Goal: Task Accomplishment & Management: Manage account settings

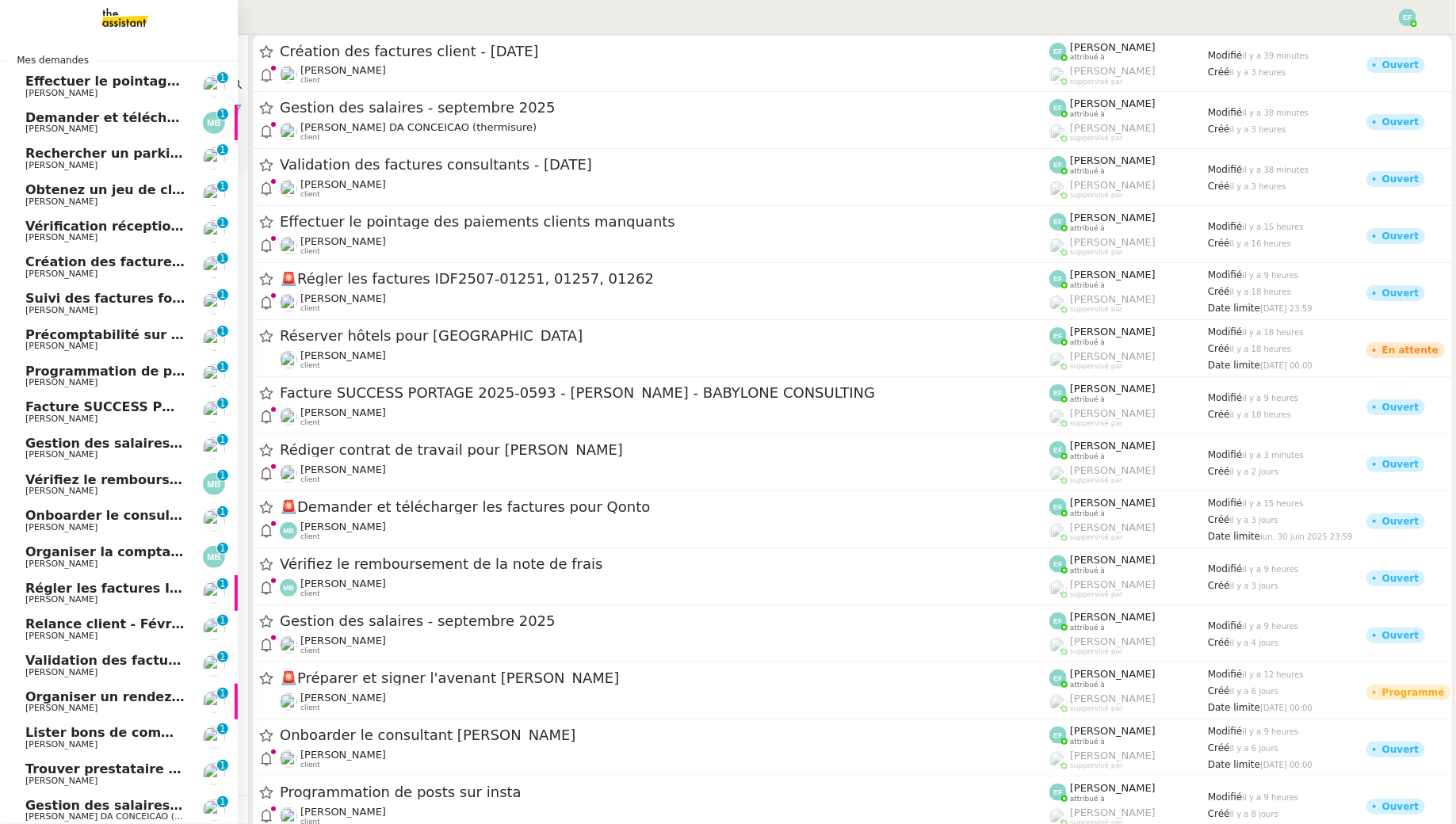
click at [48, 85] on span "Effectuer le pointage des paiements clients manquants" at bounding box center [222, 81] width 395 height 15
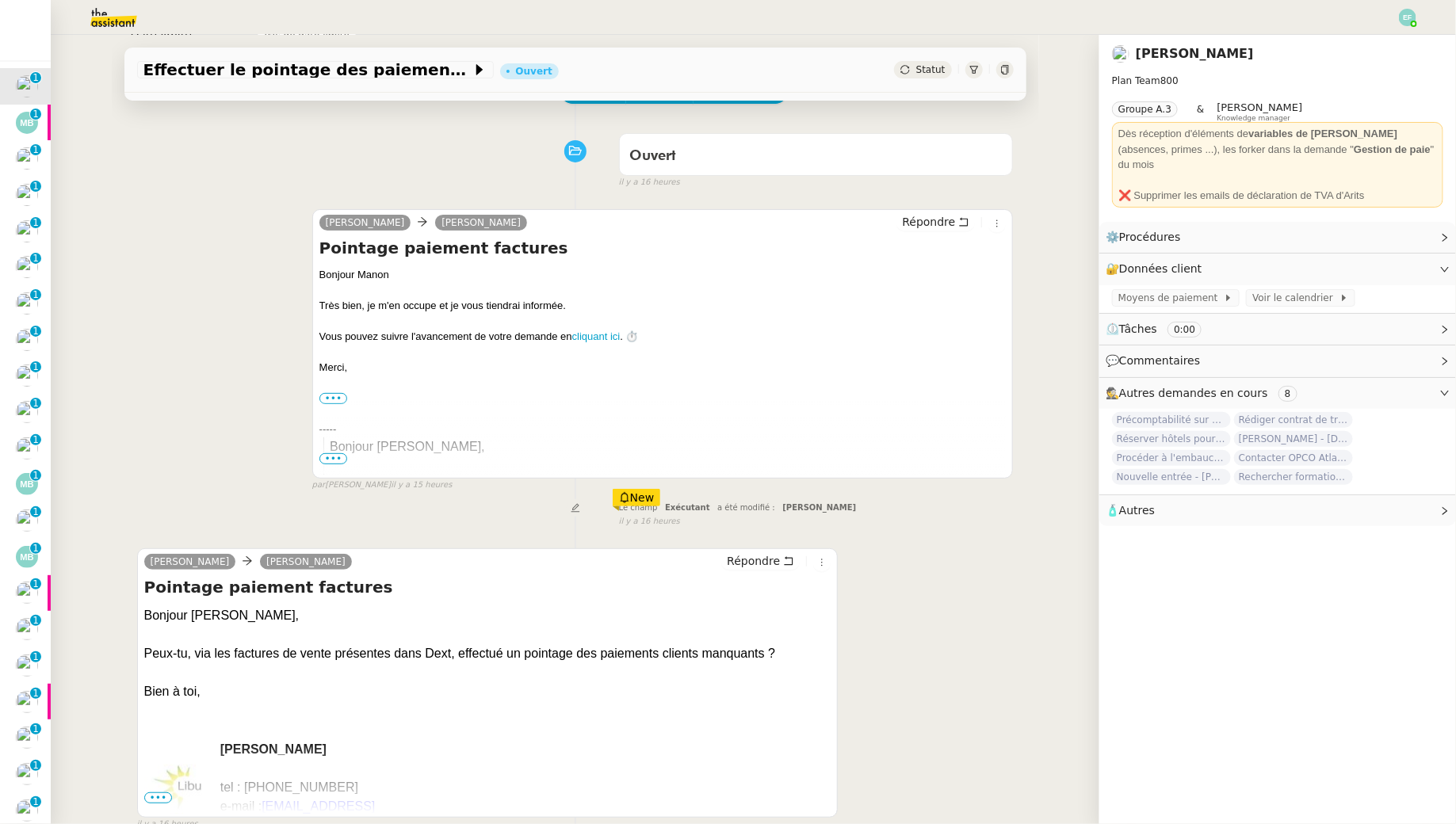
scroll to position [124, 0]
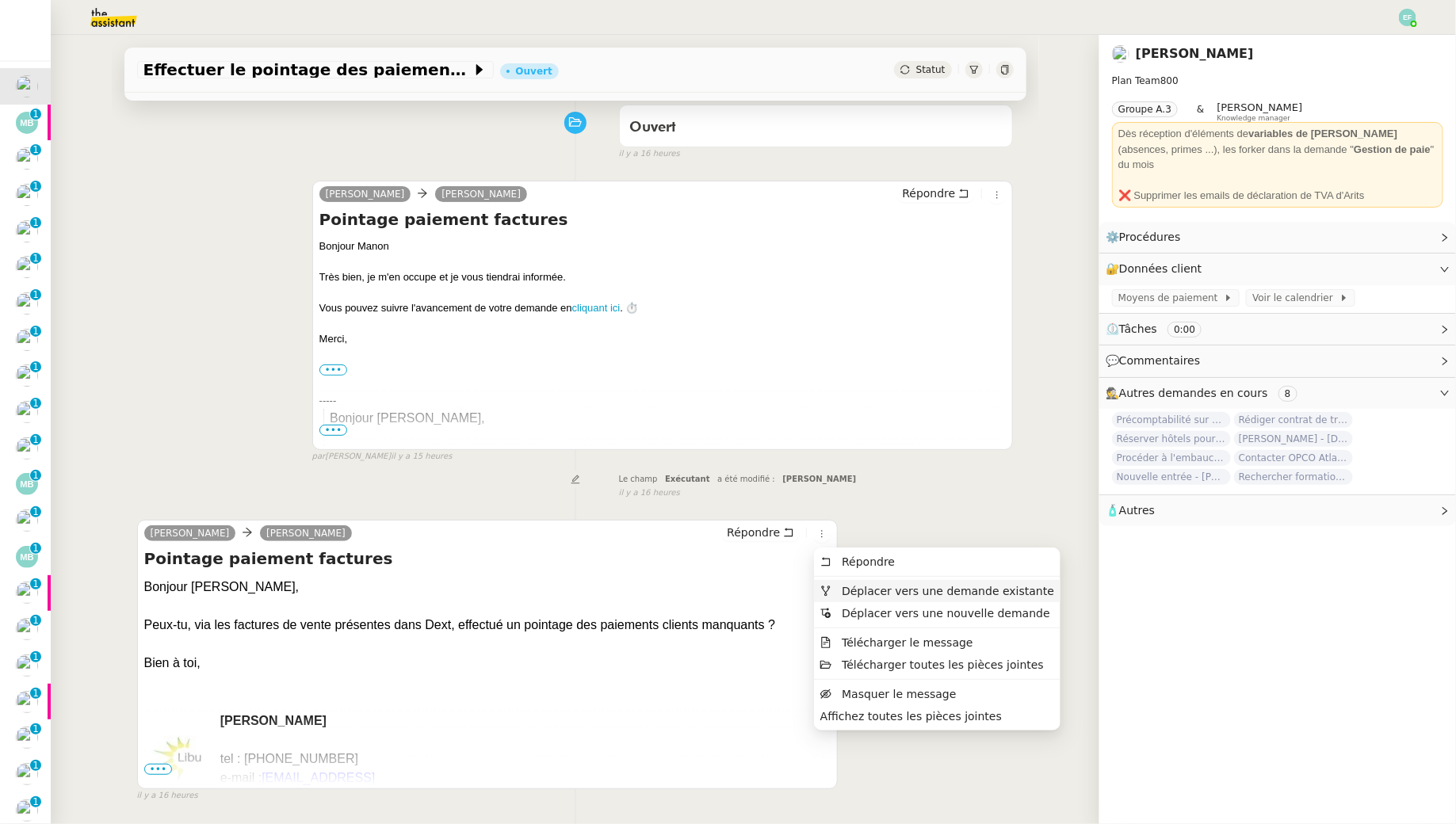
click at [864, 588] on span "Déplacer vers une demande existante" at bounding box center [947, 591] width 212 height 13
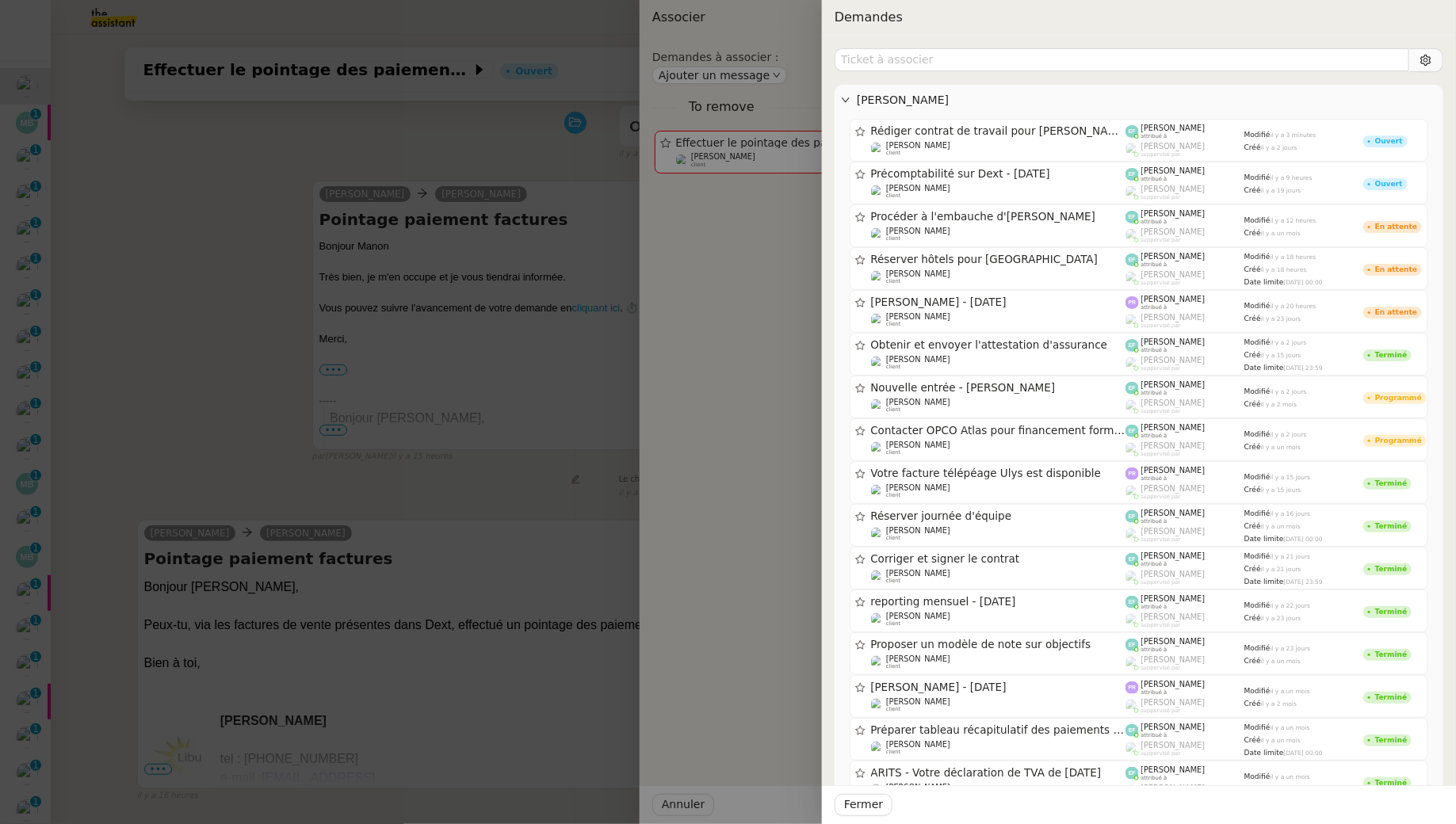
click at [265, 288] on div at bounding box center [728, 412] width 1456 height 824
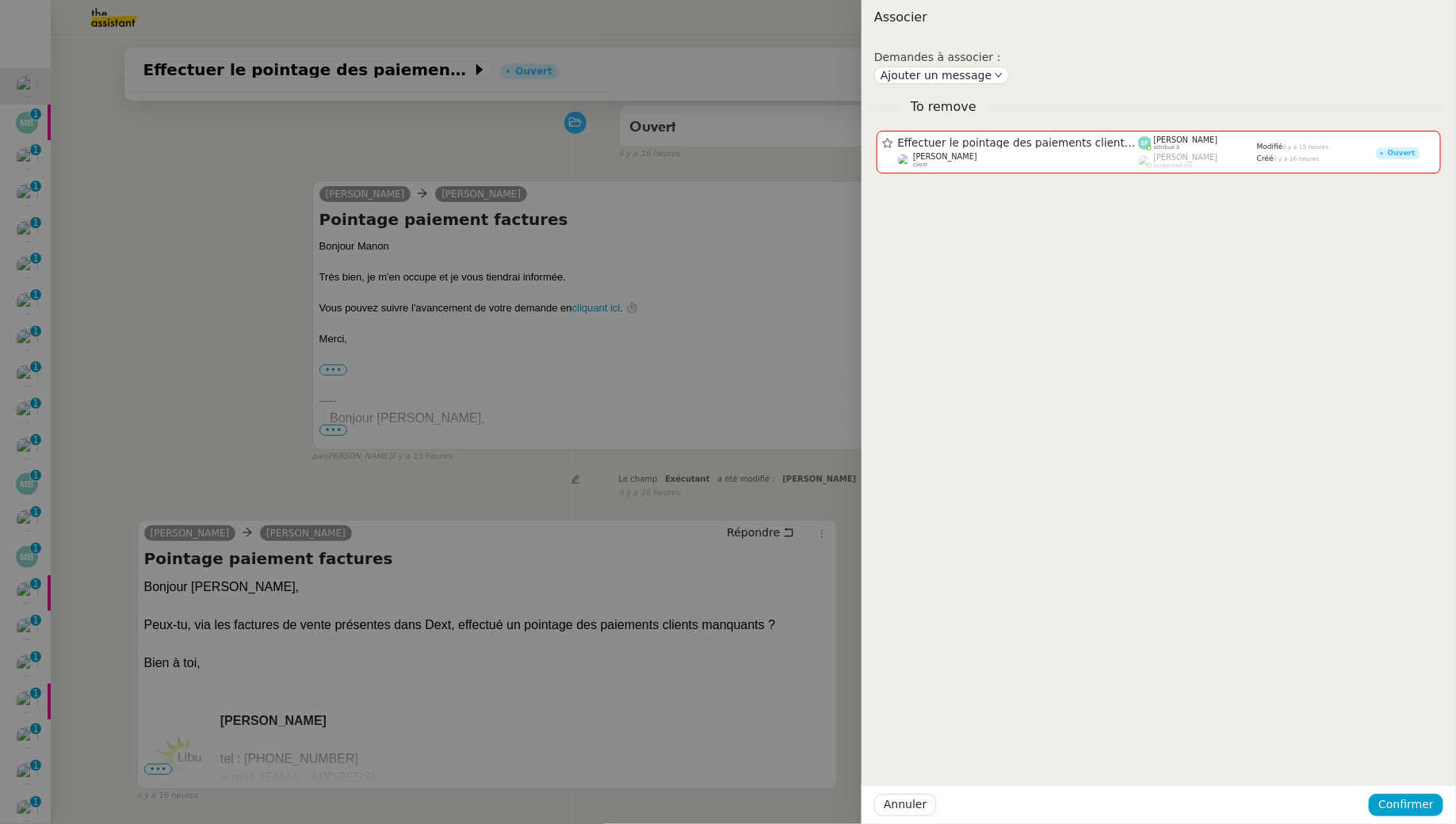
click at [265, 288] on div at bounding box center [728, 412] width 1456 height 824
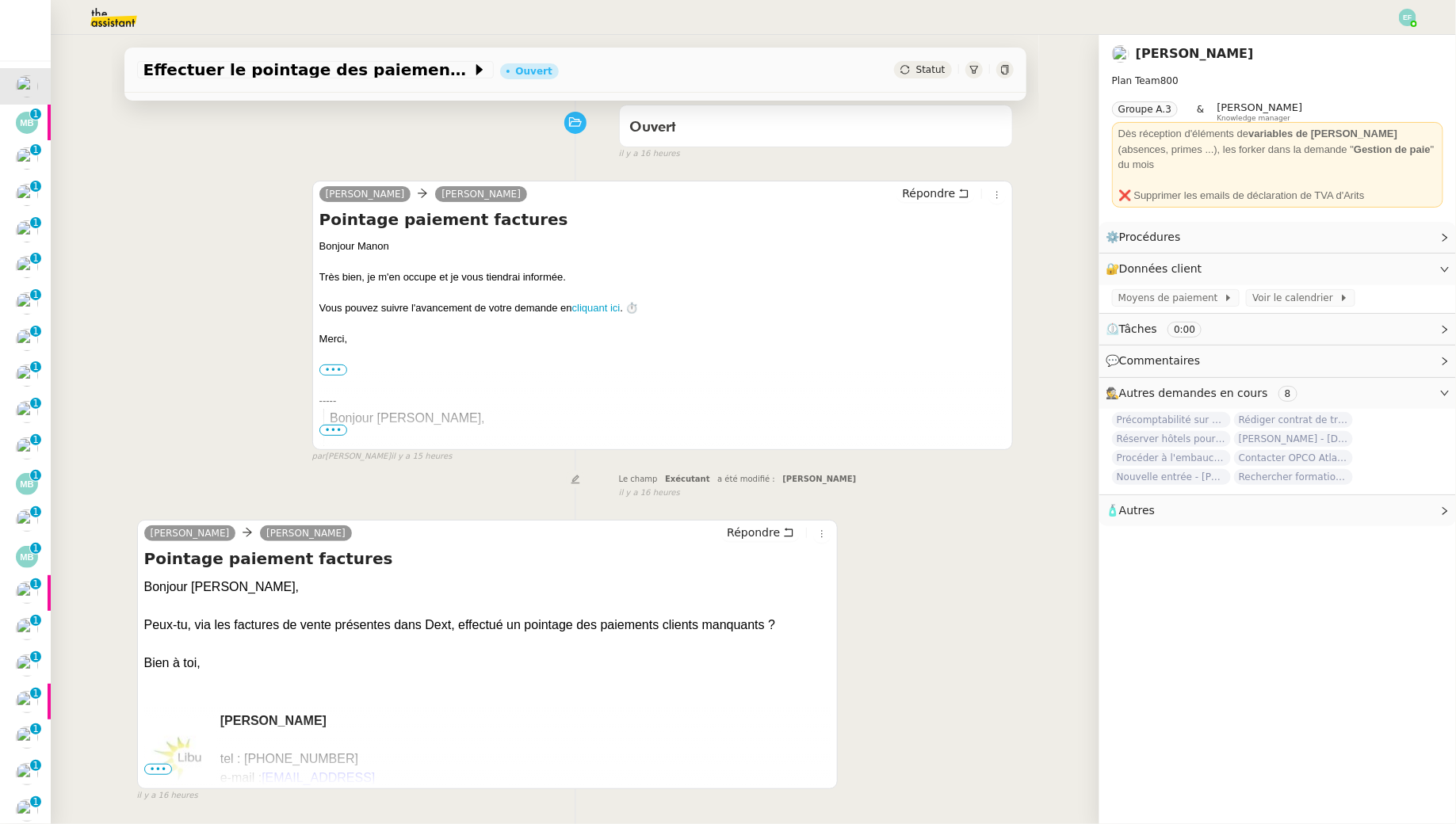
scroll to position [0, 0]
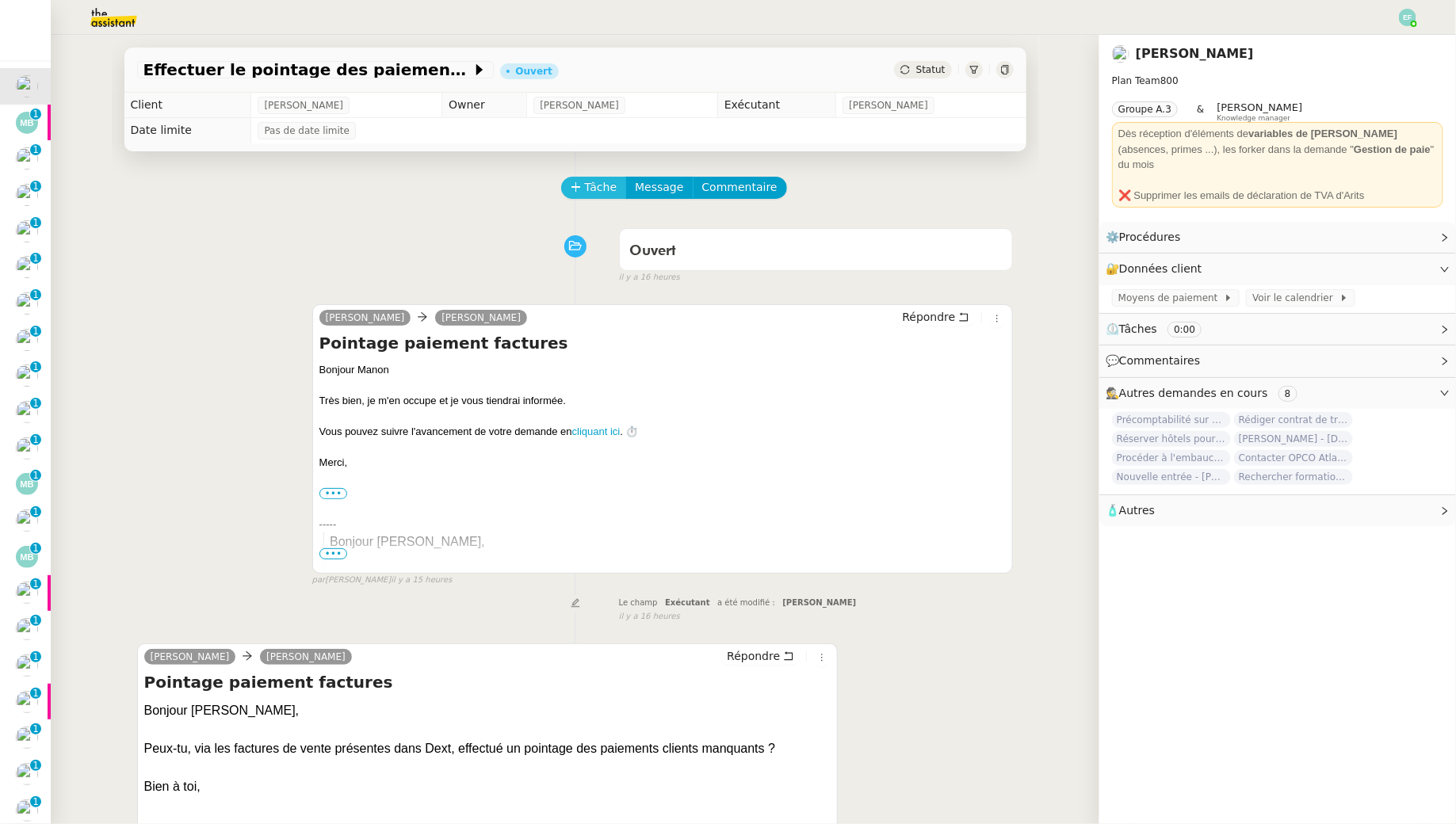
click at [603, 192] on span "Tâche" at bounding box center [601, 188] width 33 height 19
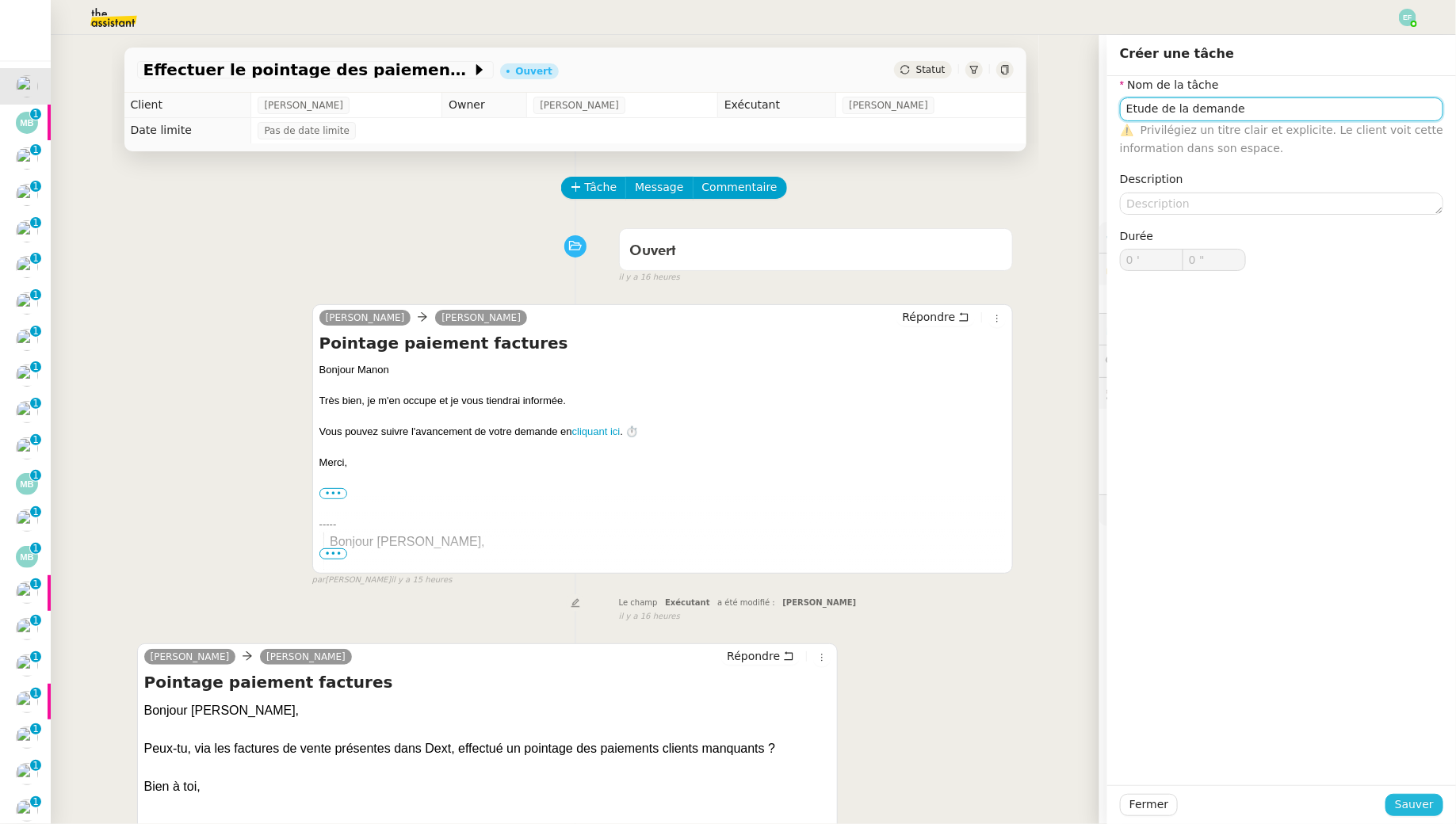
type input "Etude de la demande"
click at [1418, 804] on span "Sauver" at bounding box center [1414, 805] width 39 height 19
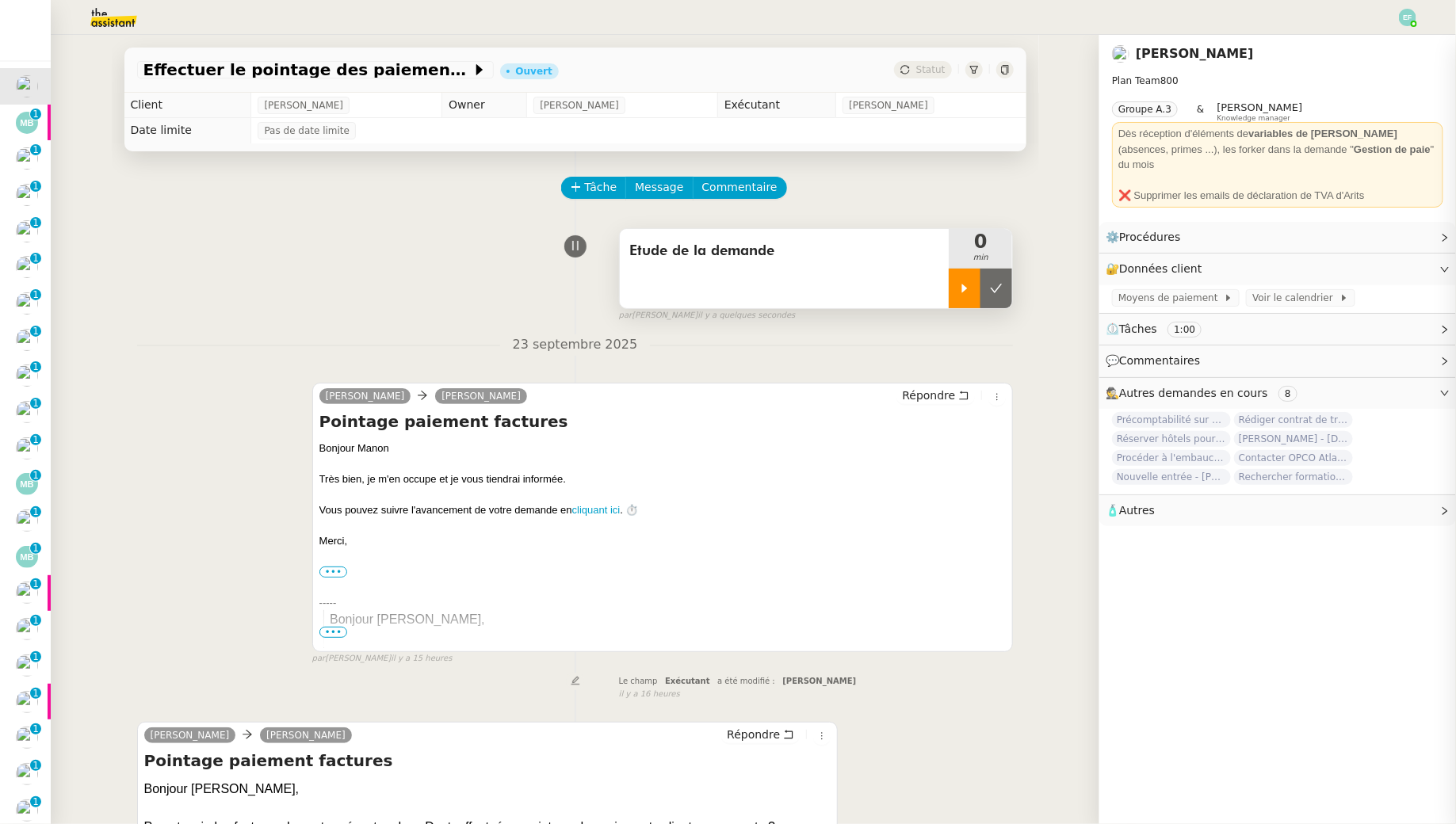
click at [963, 290] on icon at bounding box center [965, 287] width 6 height 8
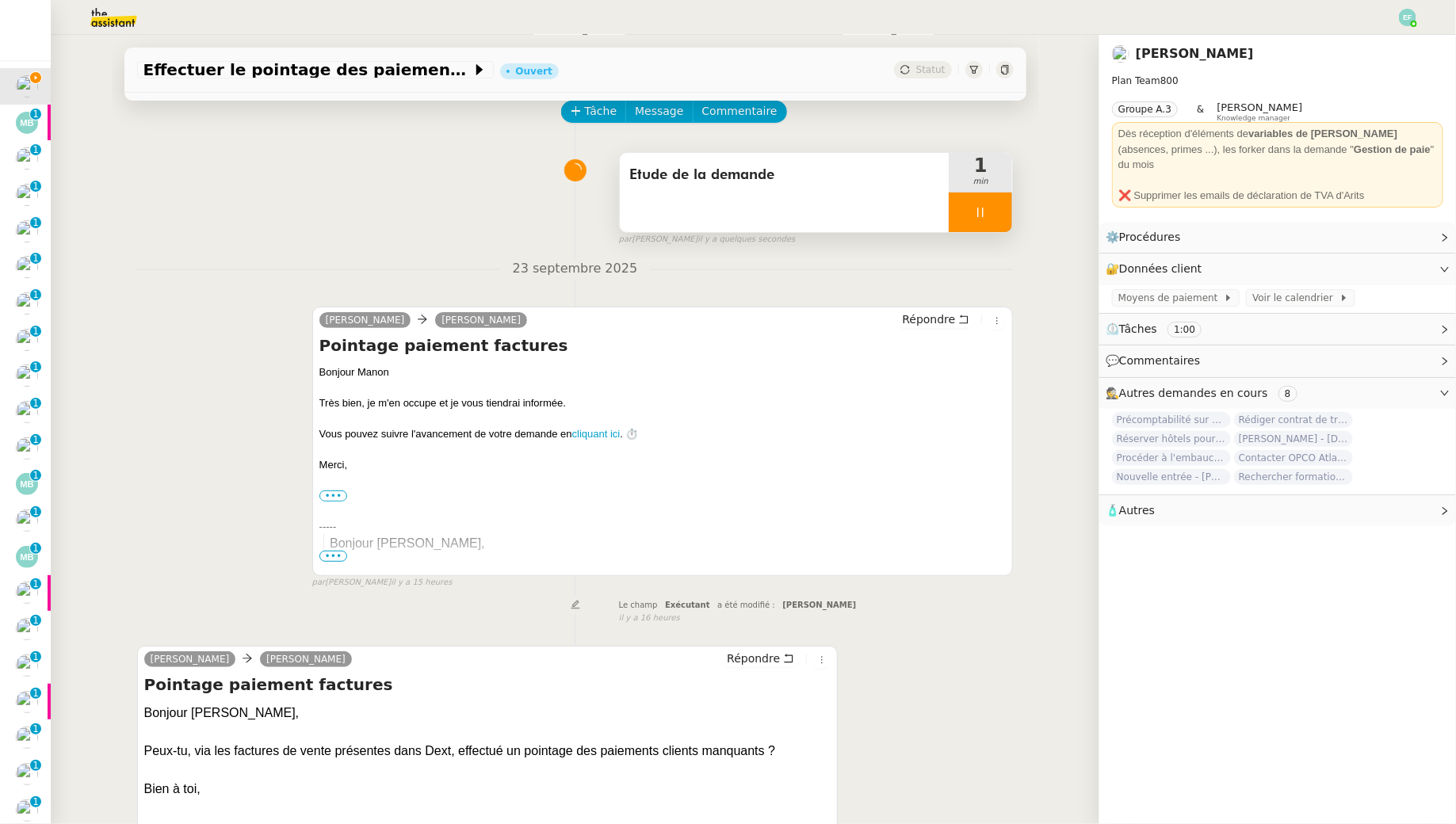
scroll to position [6, 0]
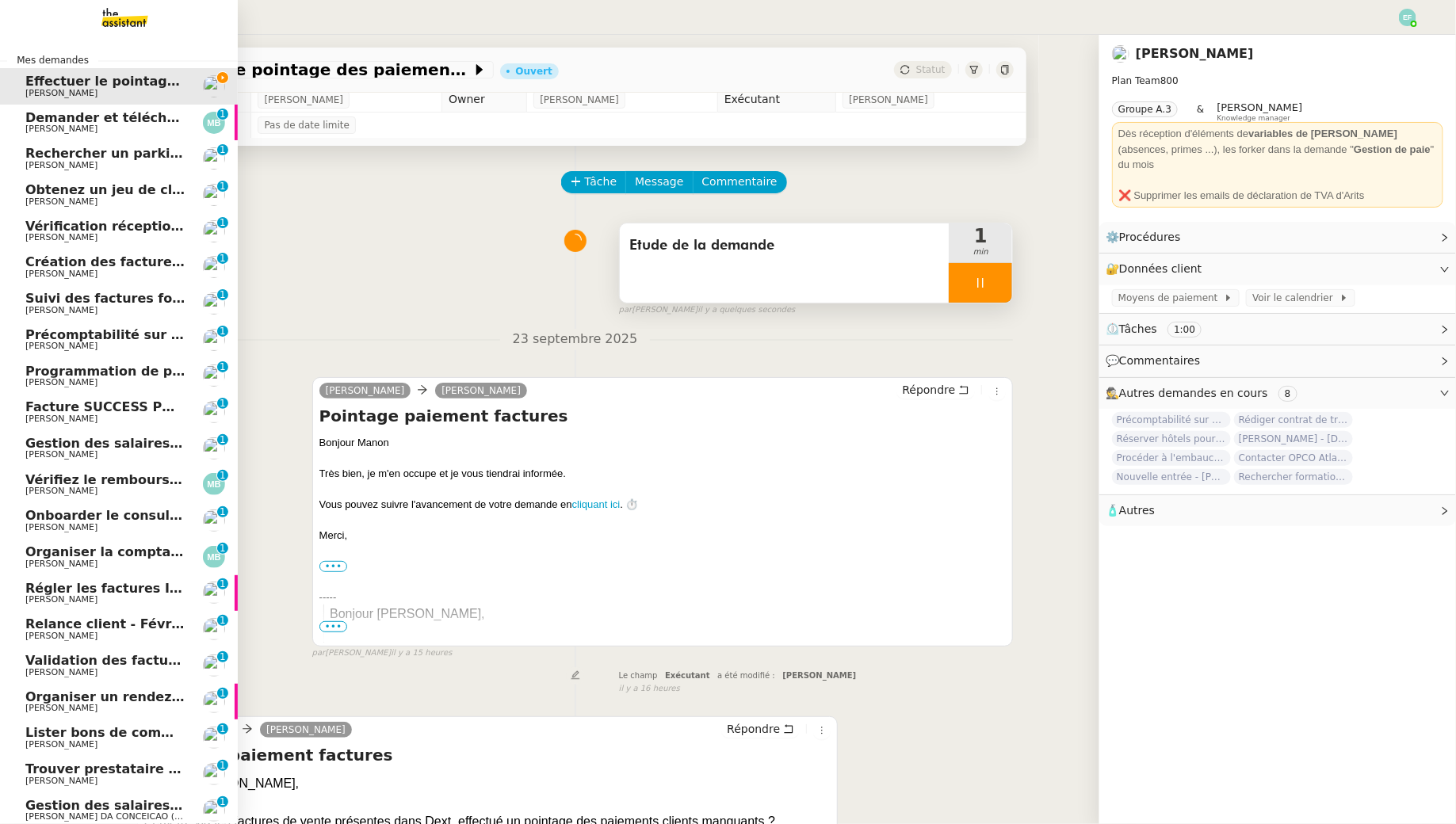
click at [86, 126] on span "[PERSON_NAME]" at bounding box center [61, 128] width 73 height 10
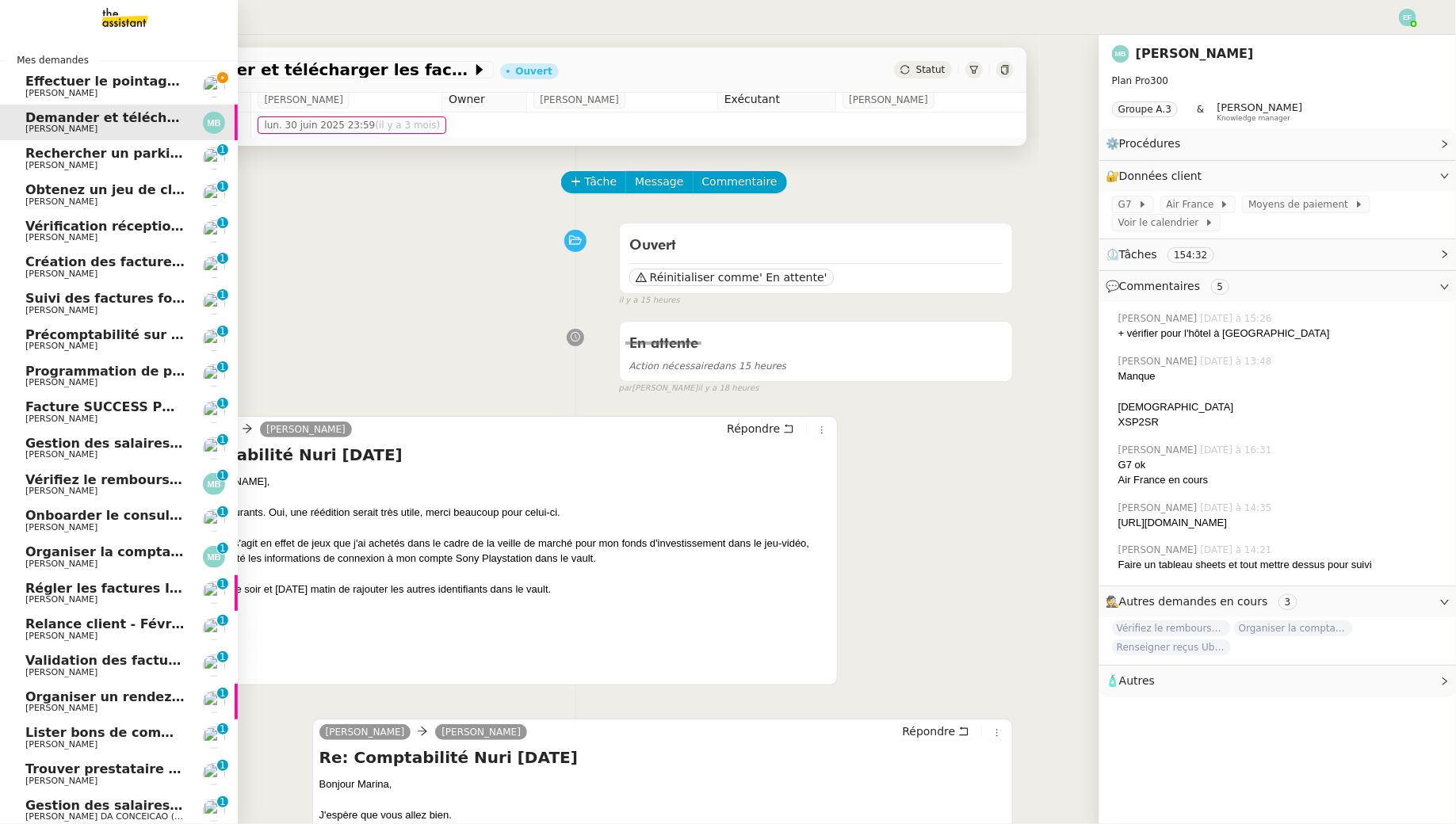
click at [64, 81] on span "Effectuer le pointage des paiements clients manquants" at bounding box center [222, 81] width 395 height 15
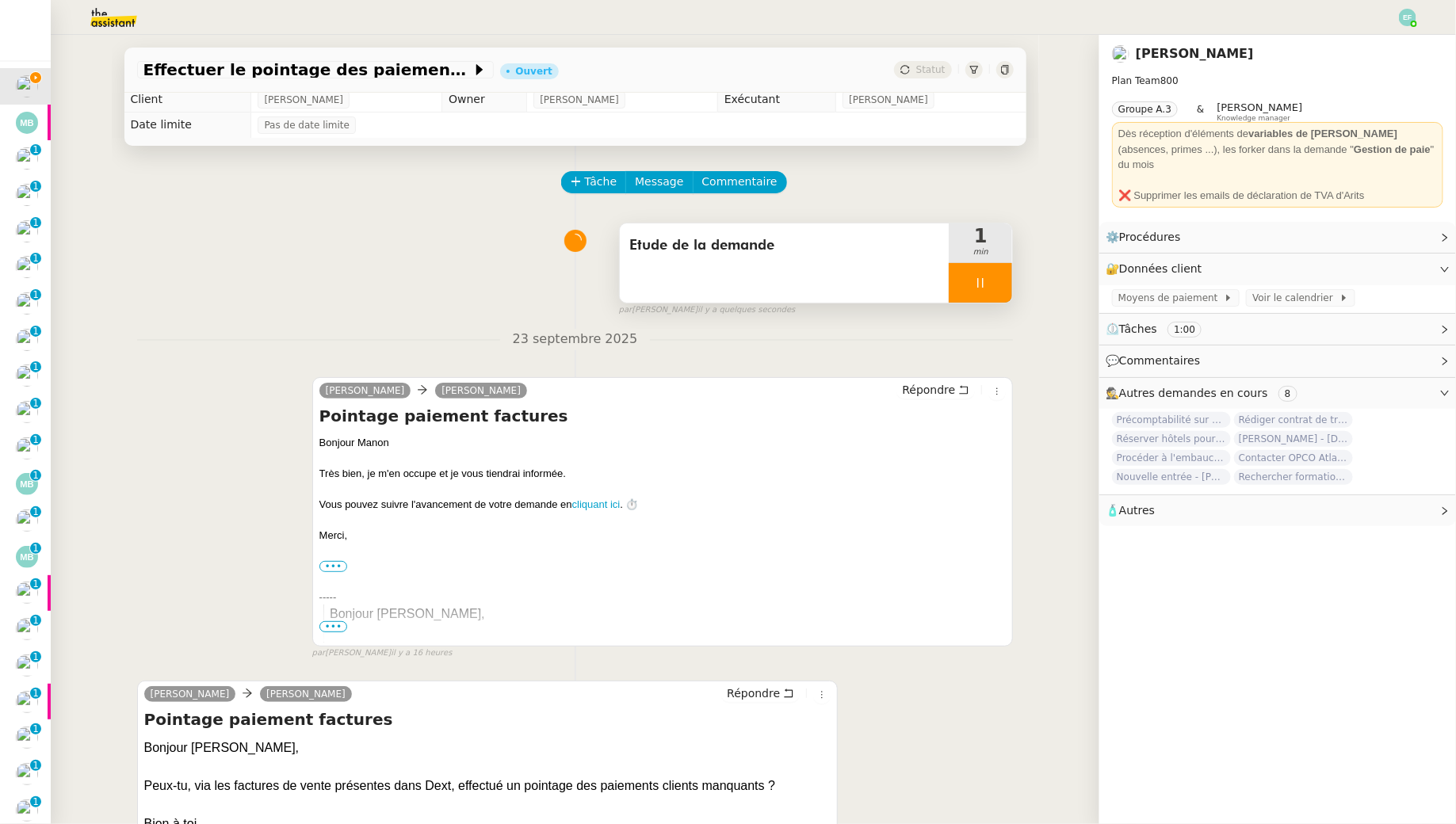
click at [983, 276] on icon at bounding box center [980, 283] width 13 height 13
click at [1012, 281] on button at bounding box center [996, 283] width 32 height 40
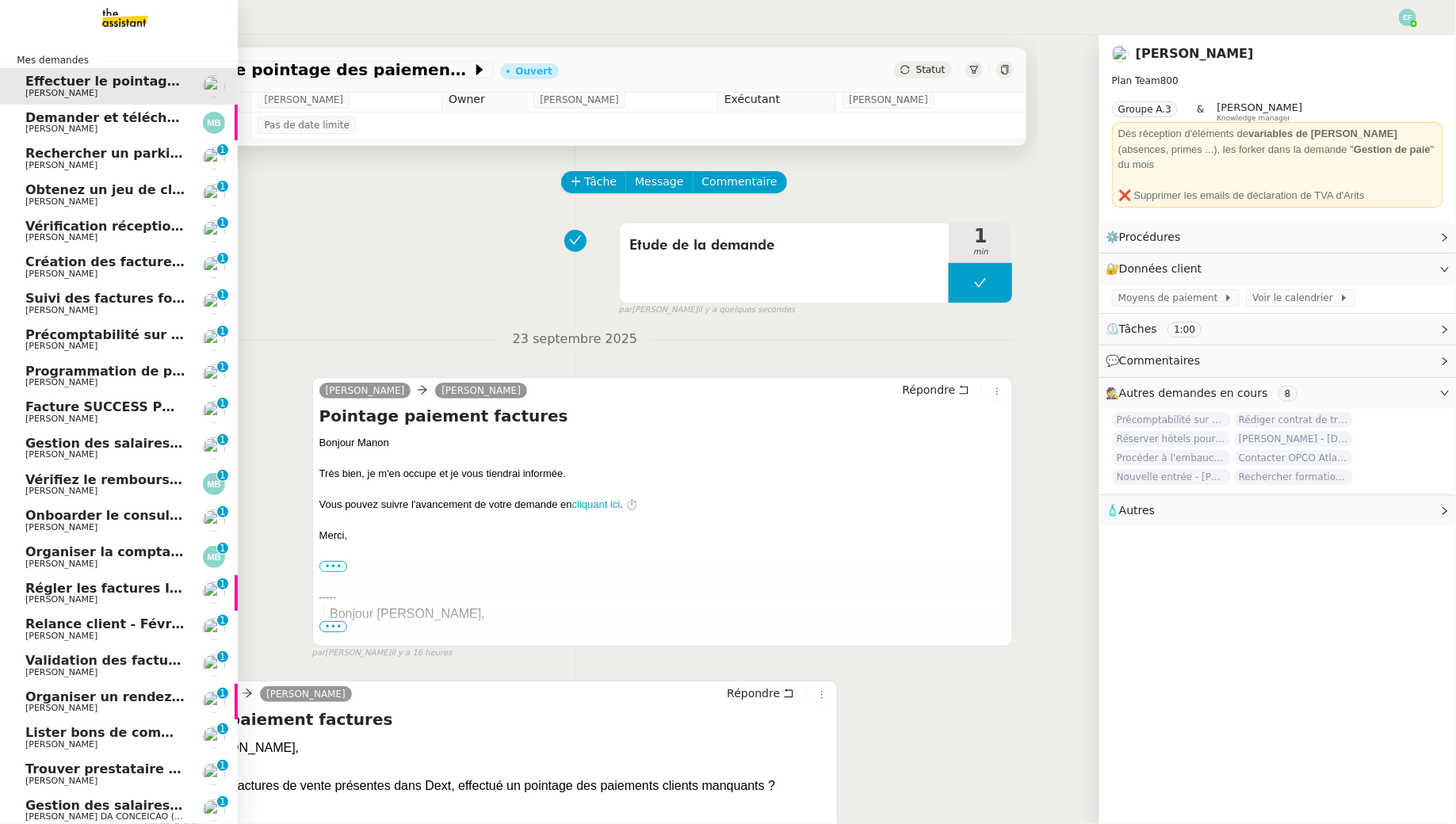
click at [48, 126] on span "[PERSON_NAME]" at bounding box center [61, 128] width 73 height 10
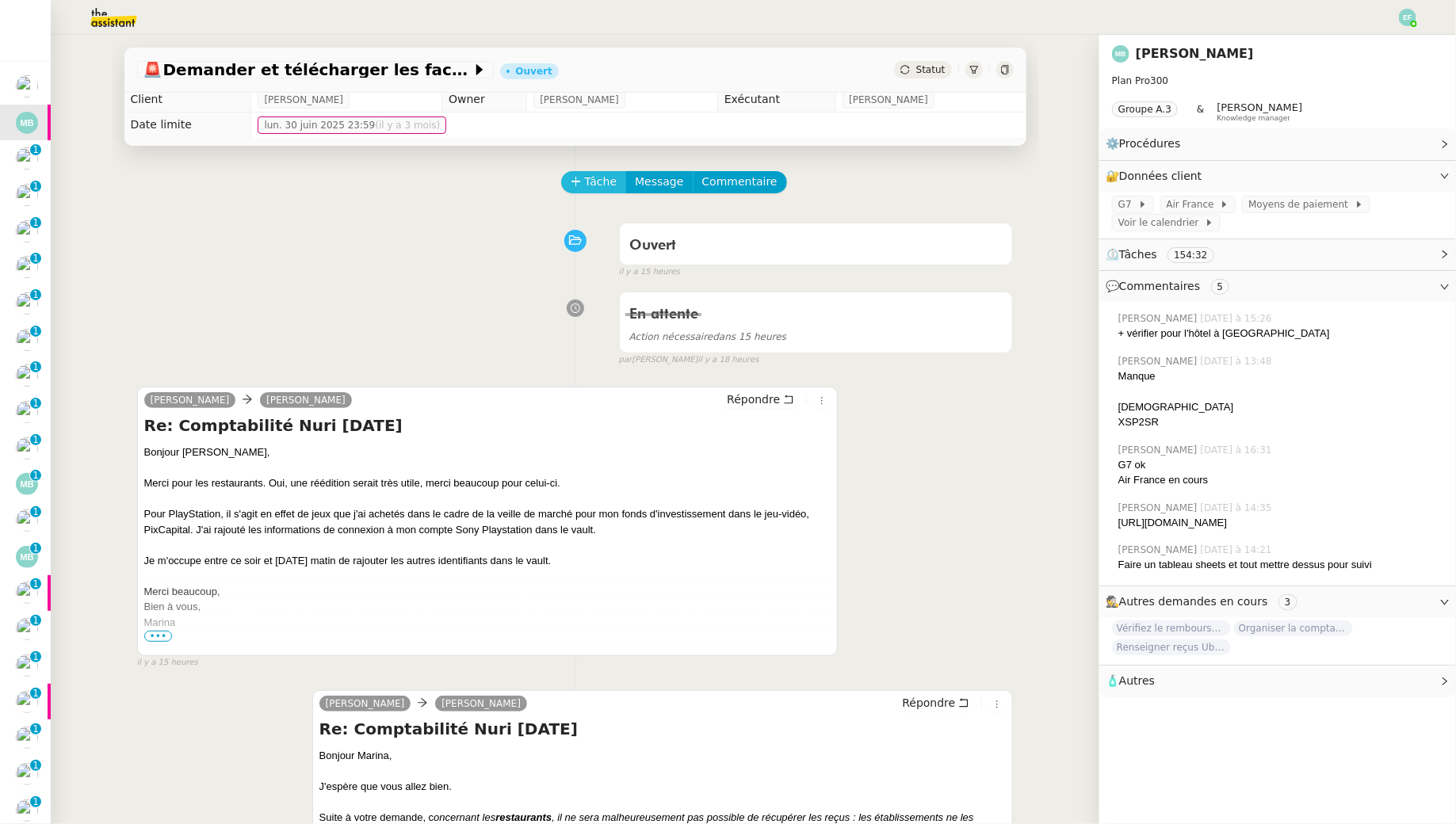
click at [602, 179] on span "Tâche" at bounding box center [601, 182] width 33 height 19
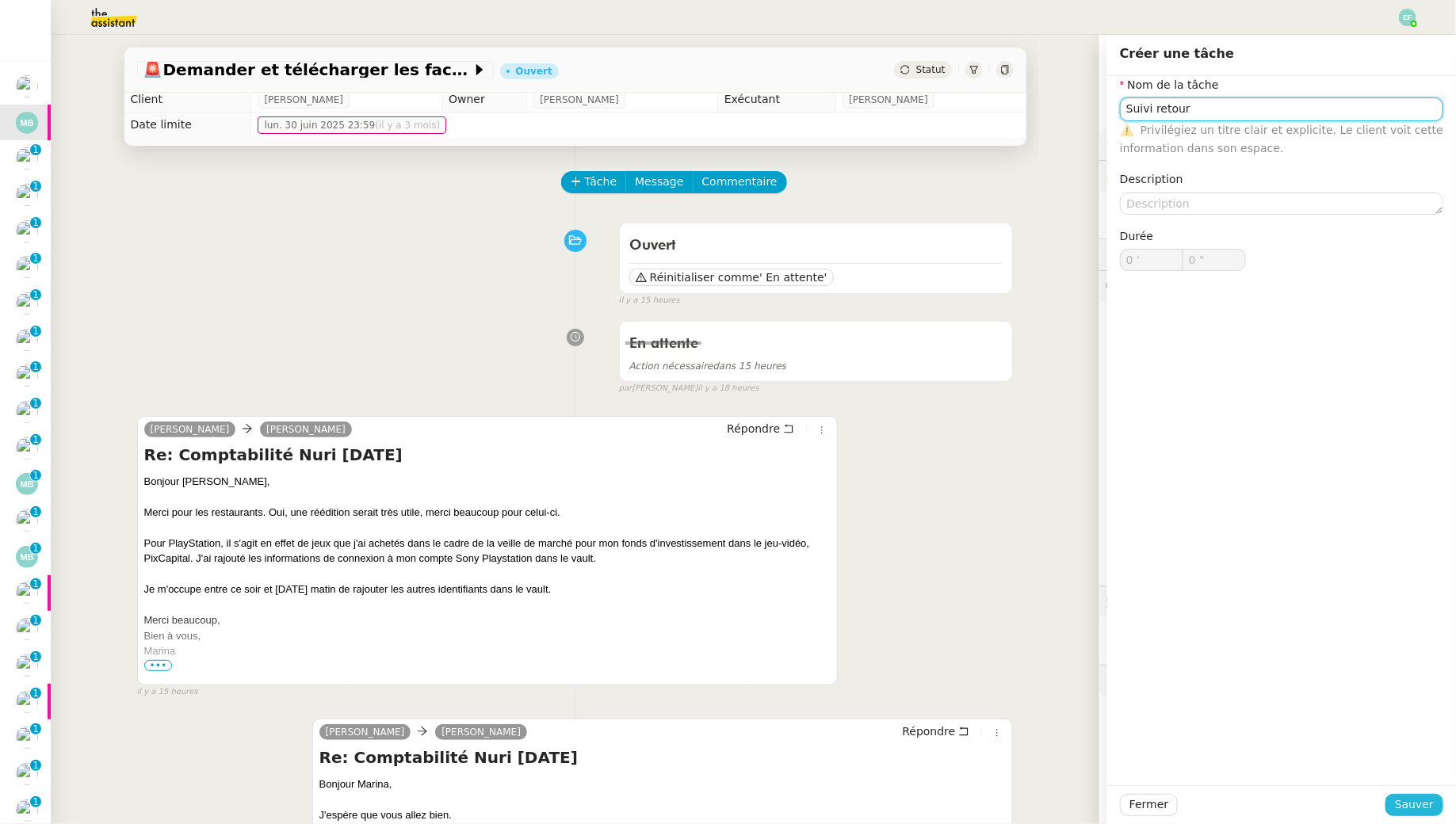
type input "Suivi retour"
click at [1409, 800] on span "Sauver" at bounding box center [1414, 805] width 39 height 19
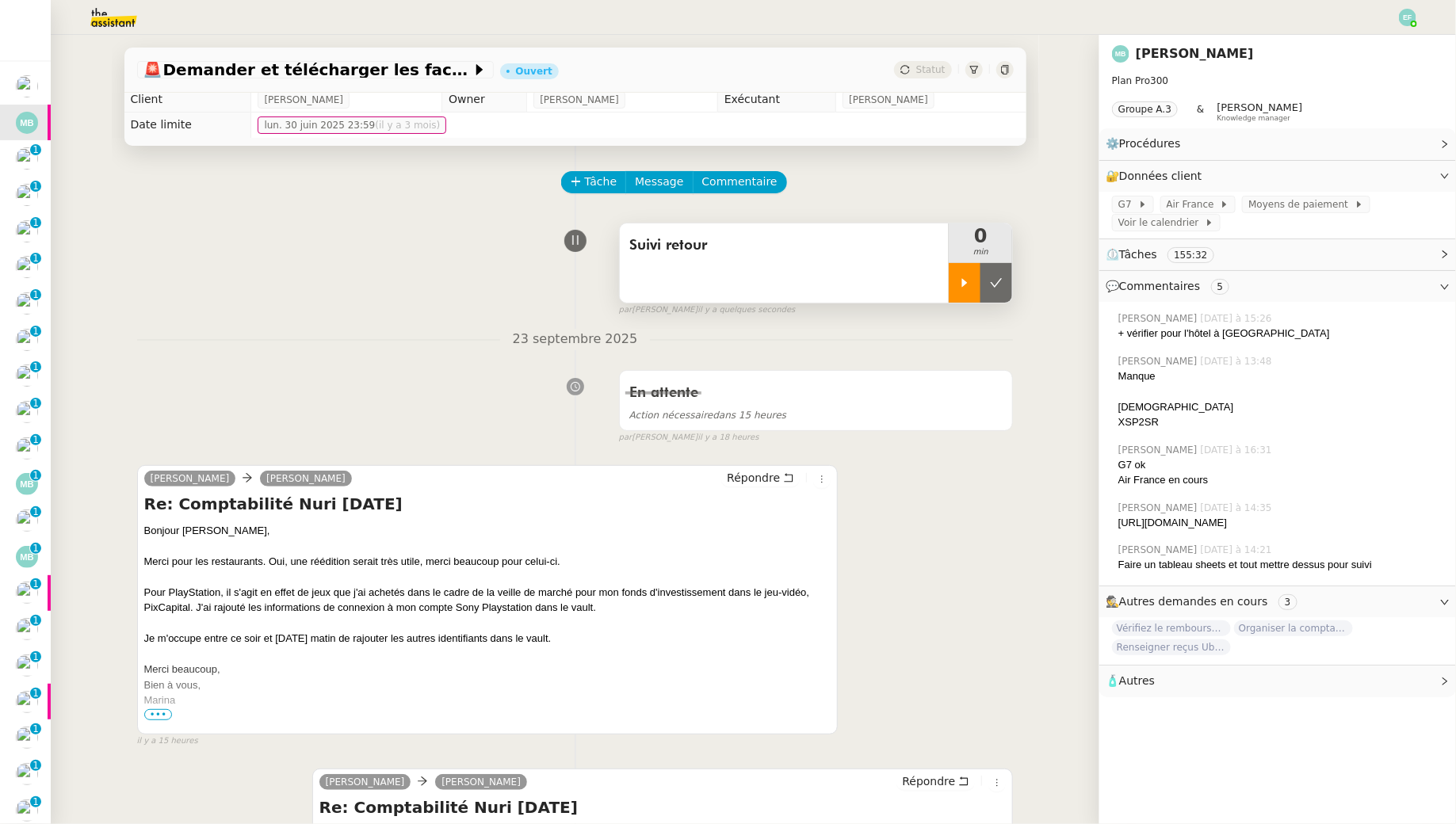
click at [968, 275] on div at bounding box center [964, 283] width 32 height 40
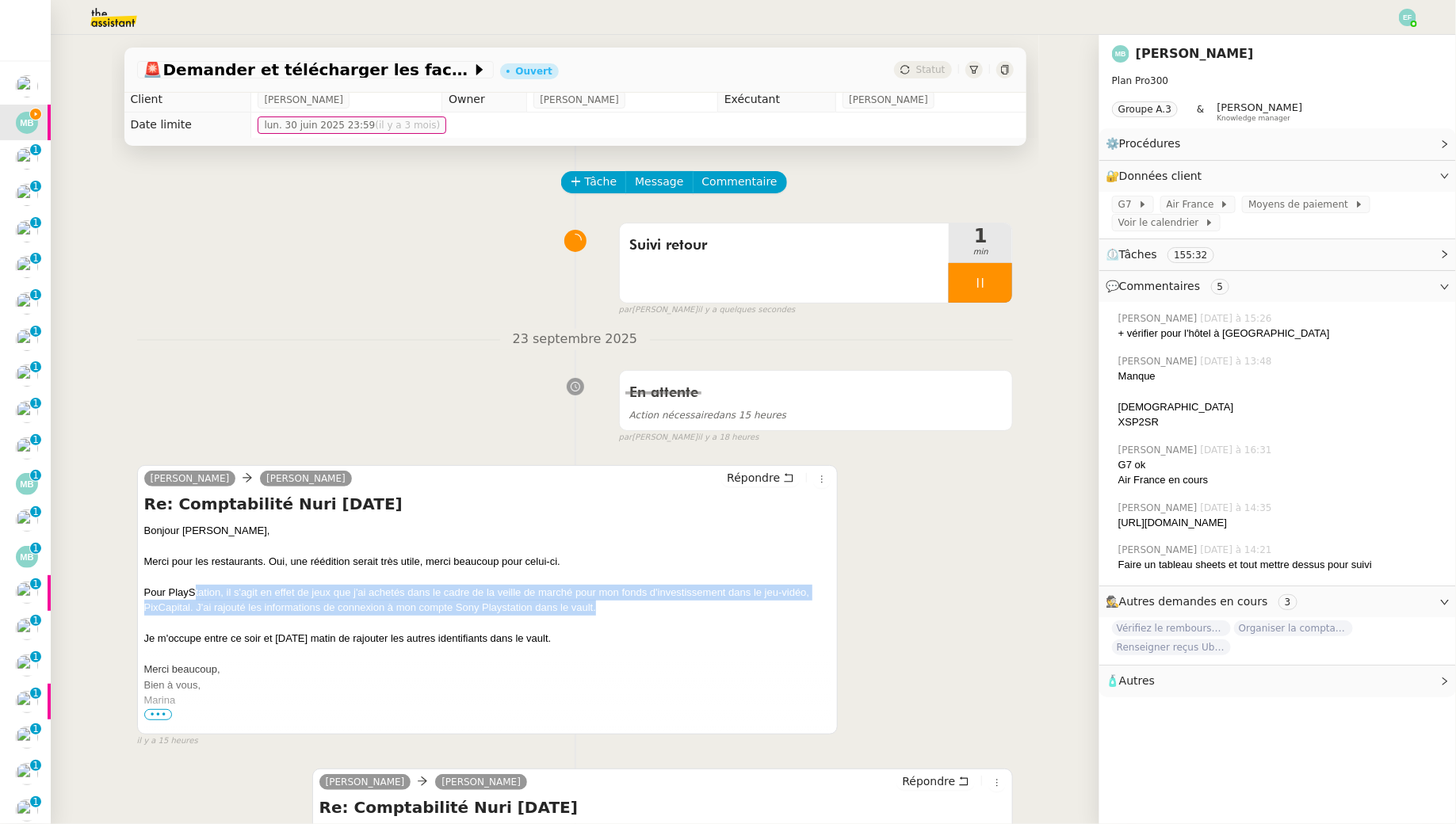
drag, startPoint x: 193, startPoint y: 593, endPoint x: 199, endPoint y: 625, distance: 32.6
click at [199, 625] on div "Bonjour Hélène, Merci pour les restaurants. Oui, une réédition serait très util…" at bounding box center [487, 616] width 687 height 185
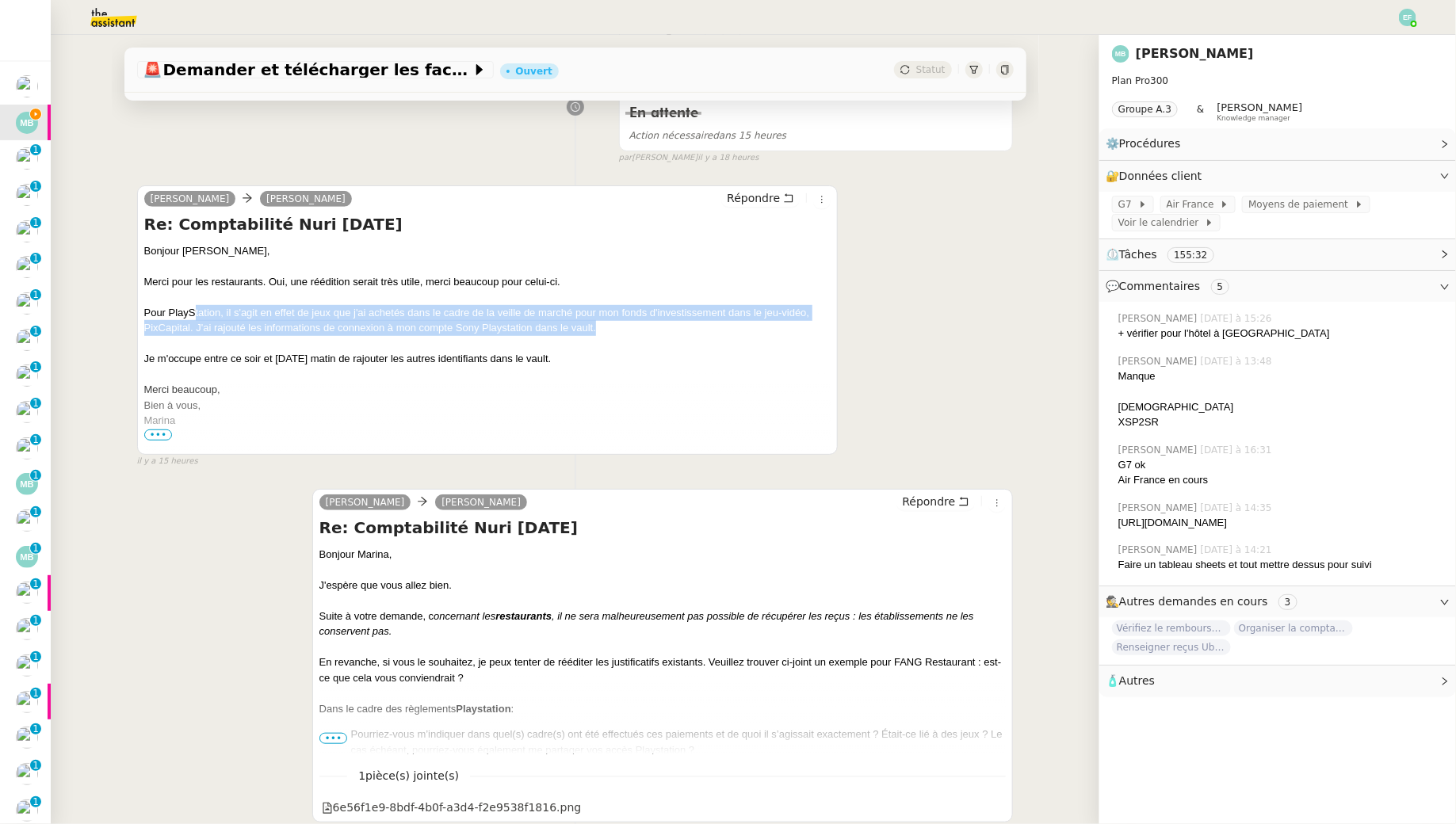
scroll to position [291, 0]
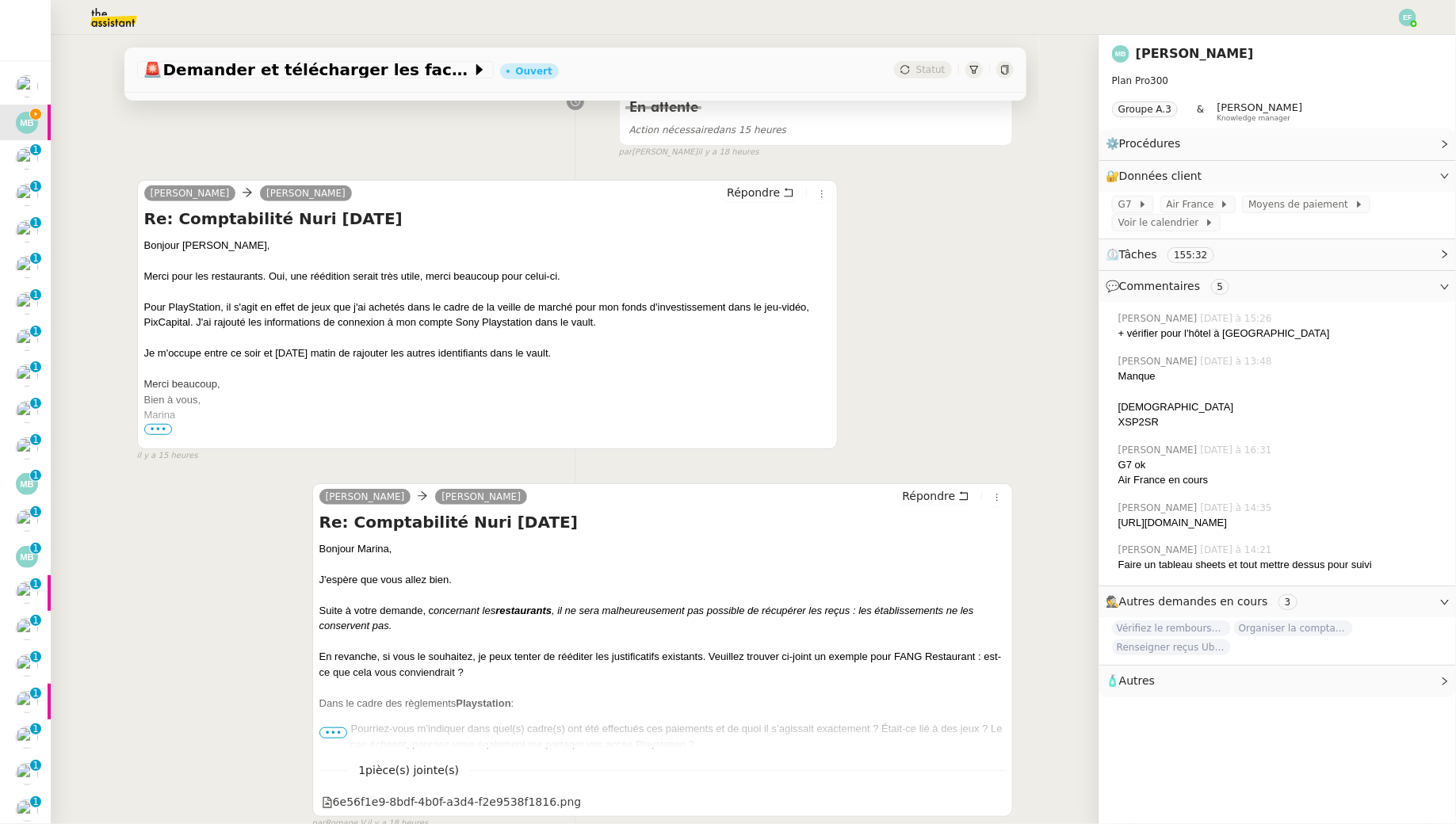
click at [326, 727] on span "•••" at bounding box center [333, 733] width 29 height 11
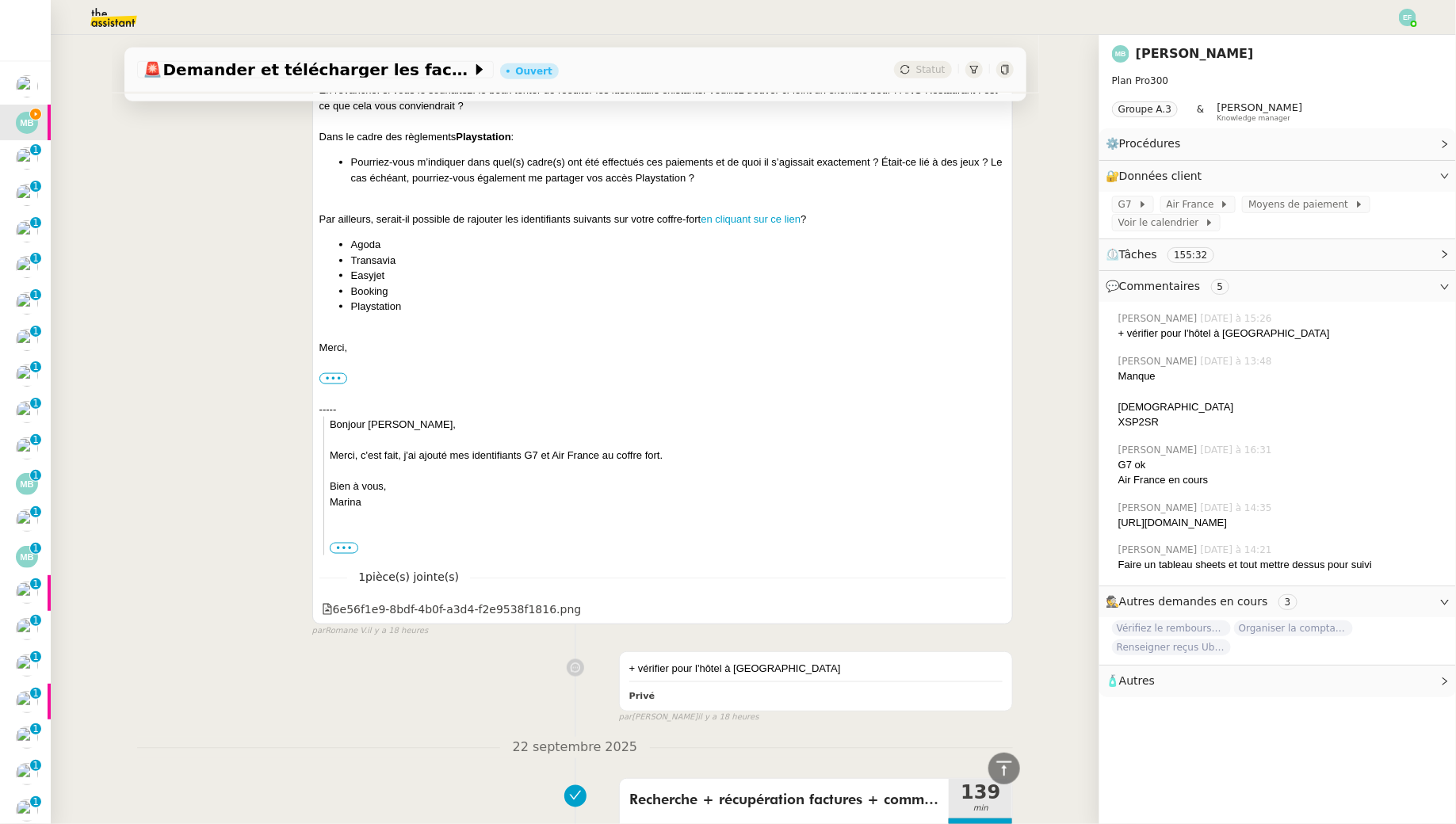
scroll to position [911, 0]
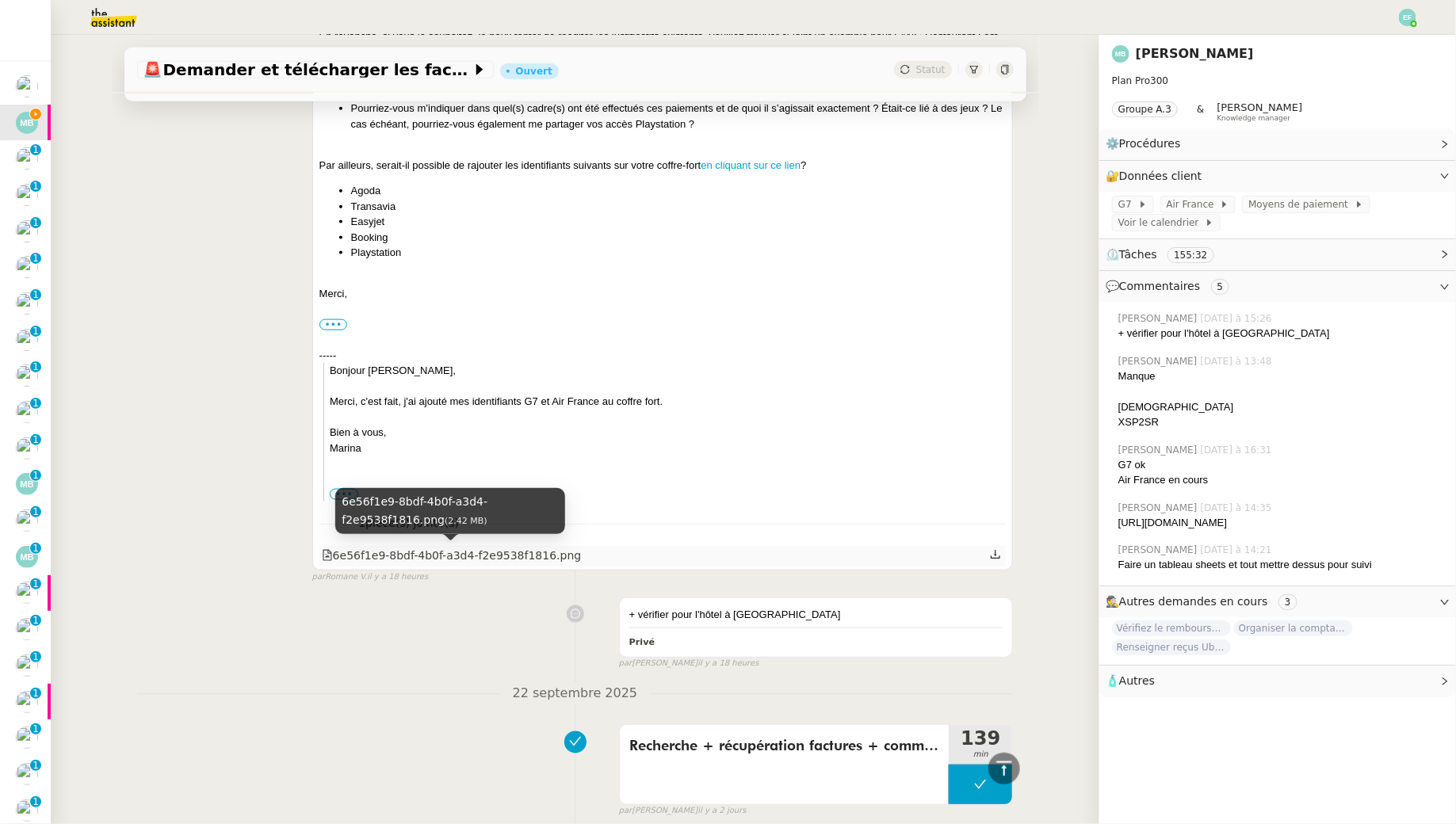
click at [475, 563] on div "6e56f1e9-8bdf-4b0f-a3d4-f2e9538f1816.png" at bounding box center [452, 556] width 260 height 19
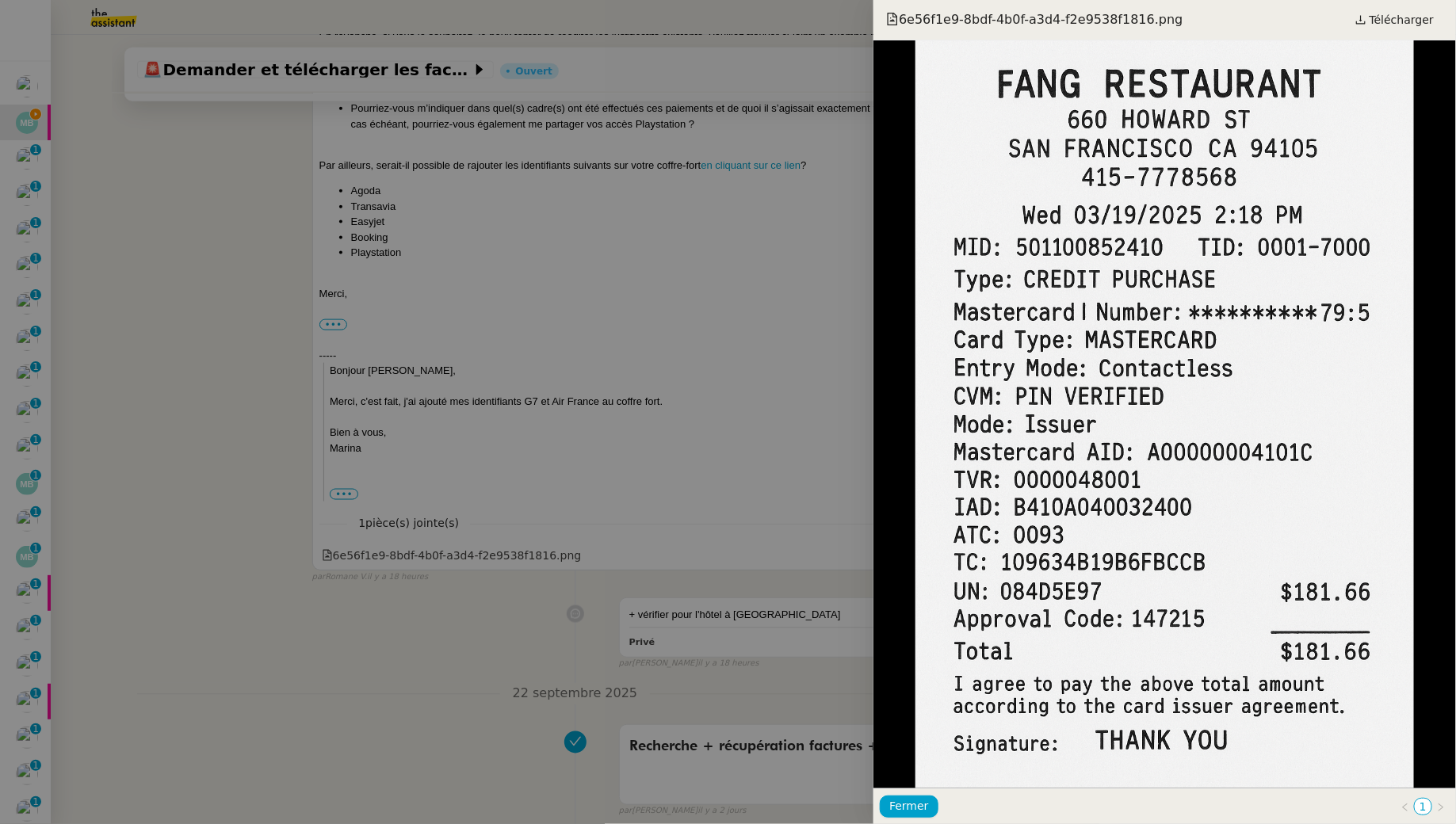
click at [245, 373] on div at bounding box center [728, 412] width 1456 height 824
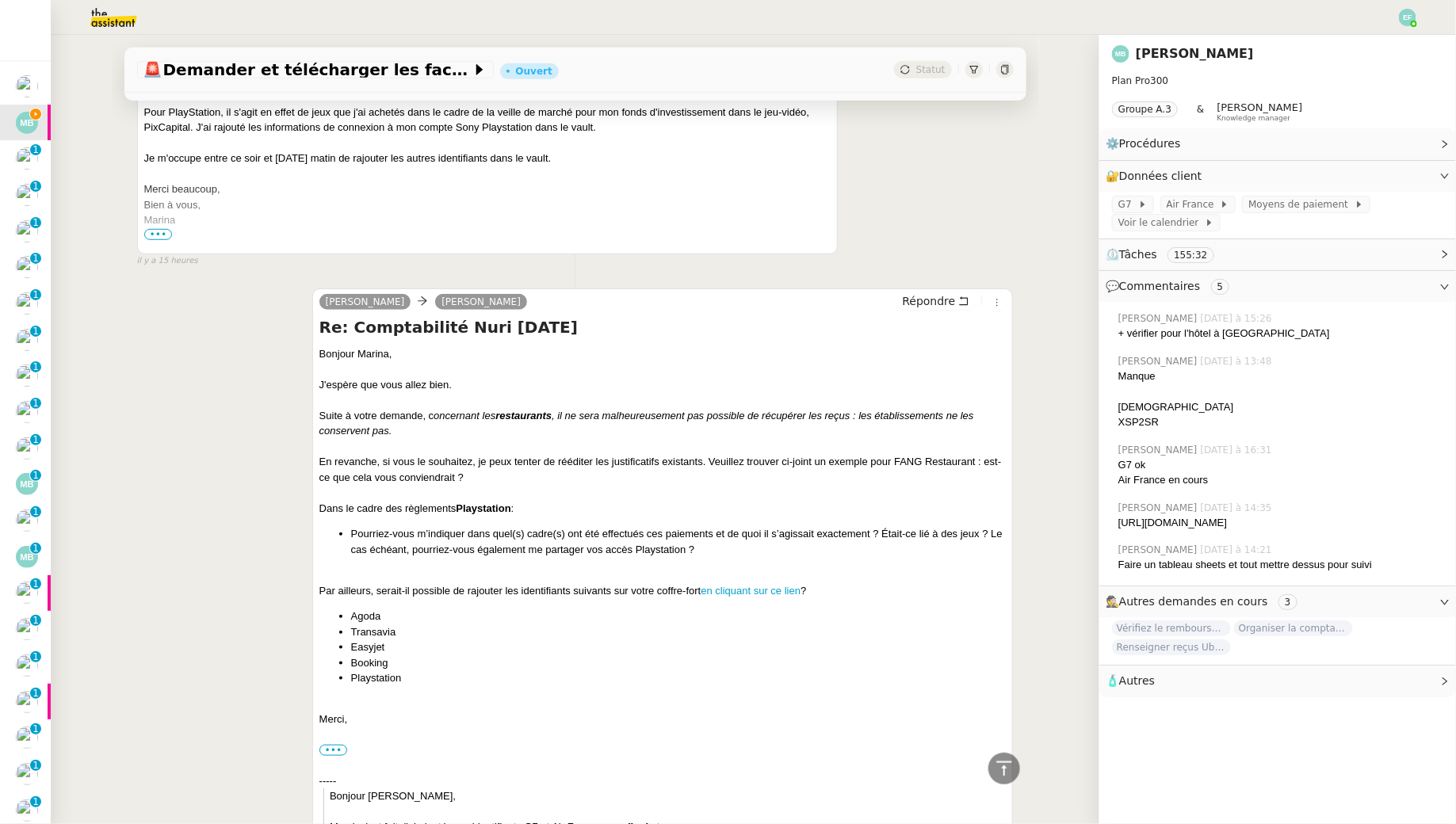
scroll to position [0, 0]
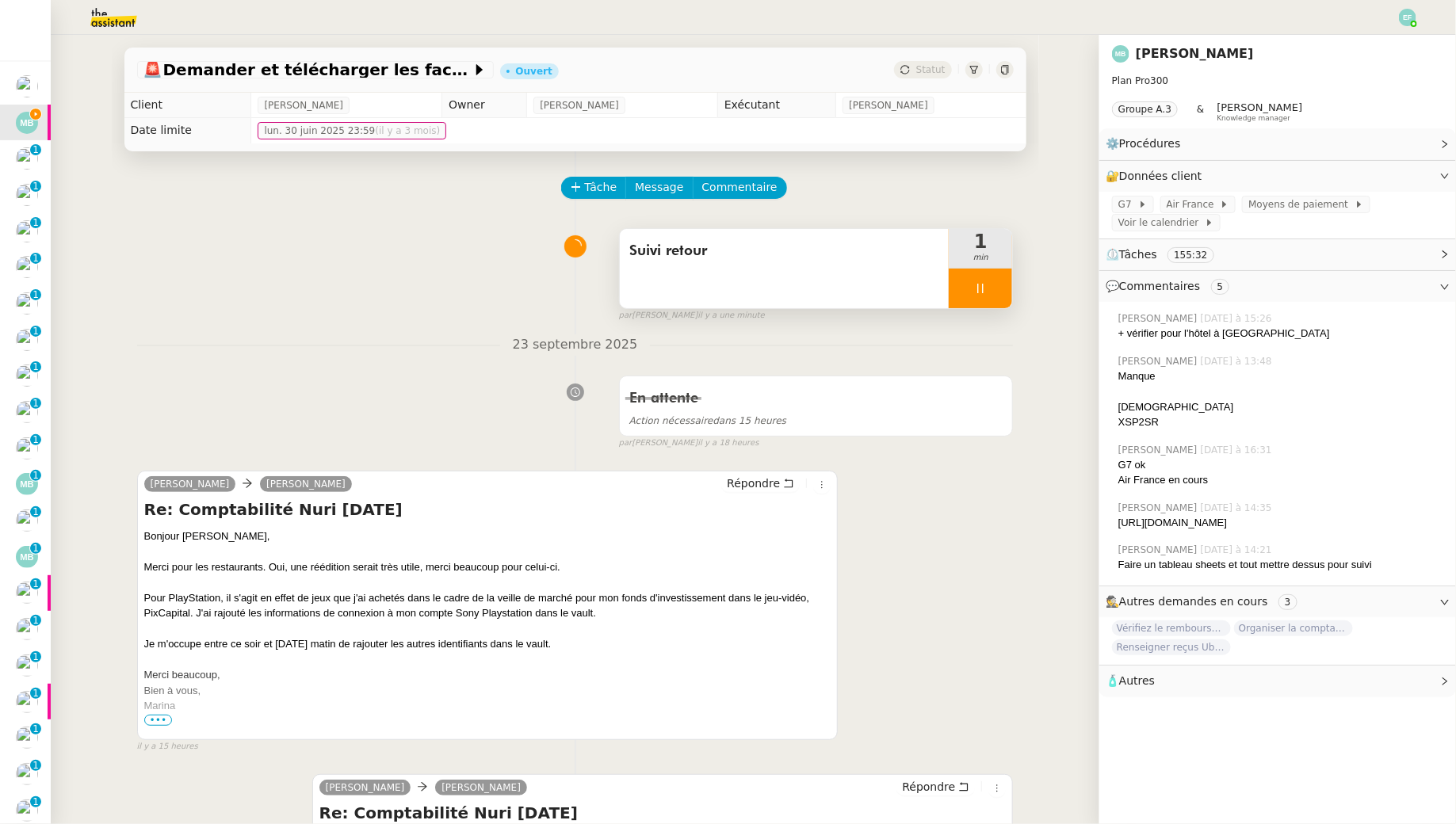
click at [993, 297] on div at bounding box center [980, 288] width 63 height 40
click at [1012, 288] on button at bounding box center [996, 288] width 32 height 40
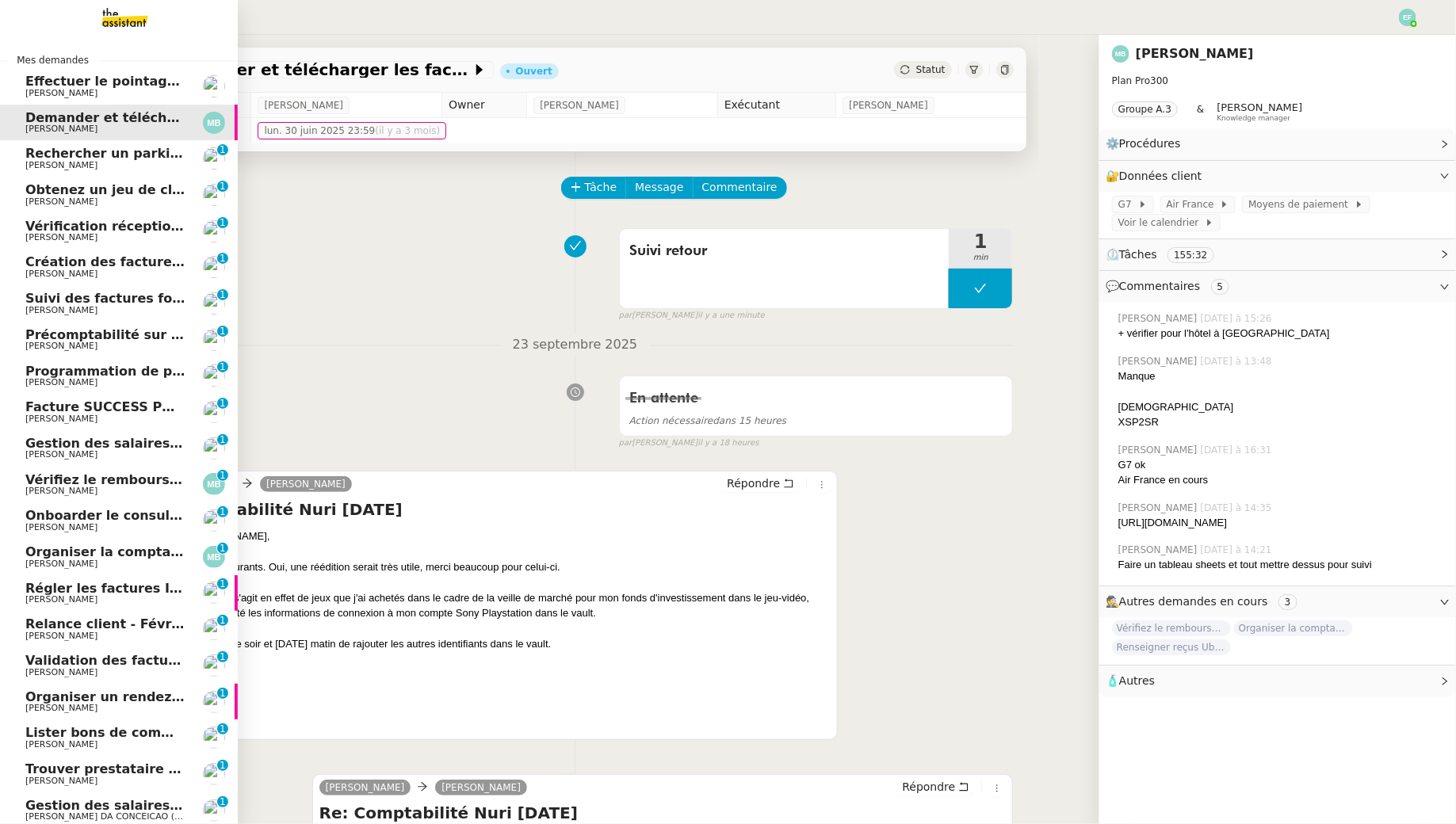
click at [31, 159] on span "Rechercher un parking à vendre à Vieux Lille" at bounding box center [223, 153] width 396 height 15
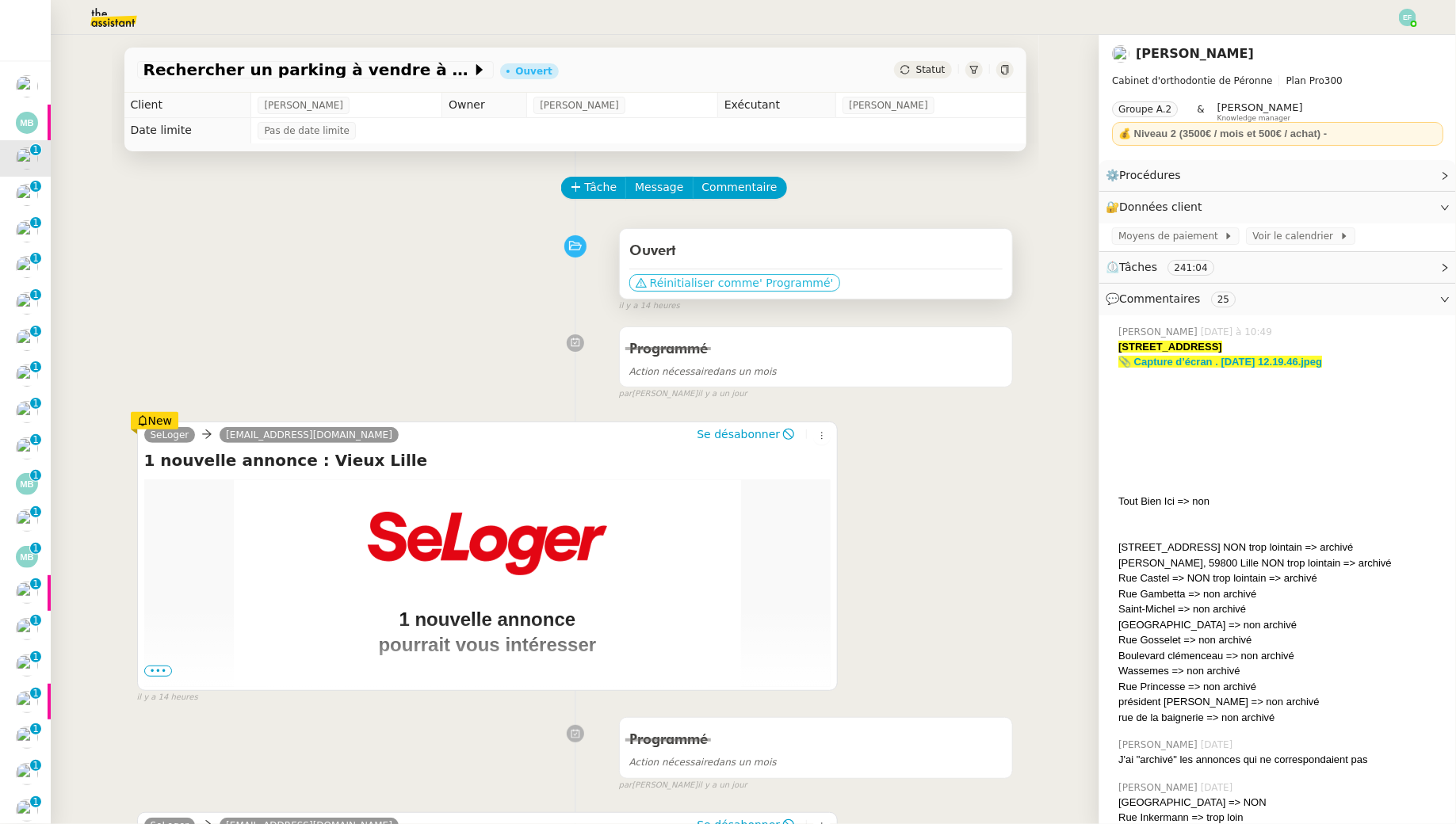
click at [669, 278] on span "Réinitialiser comme" at bounding box center [705, 283] width 110 height 16
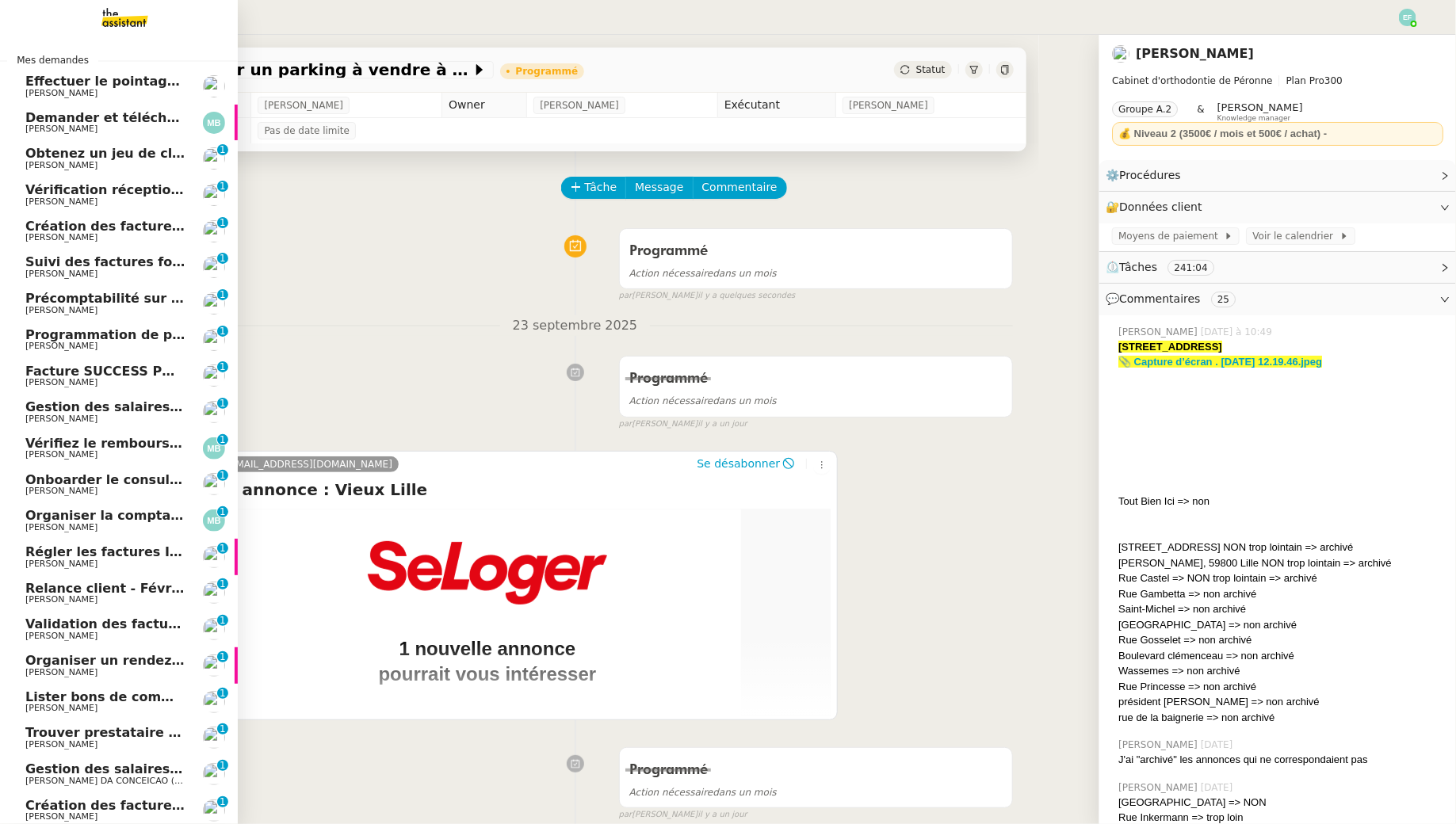
click at [94, 163] on span "[PERSON_NAME]" at bounding box center [61, 165] width 73 height 10
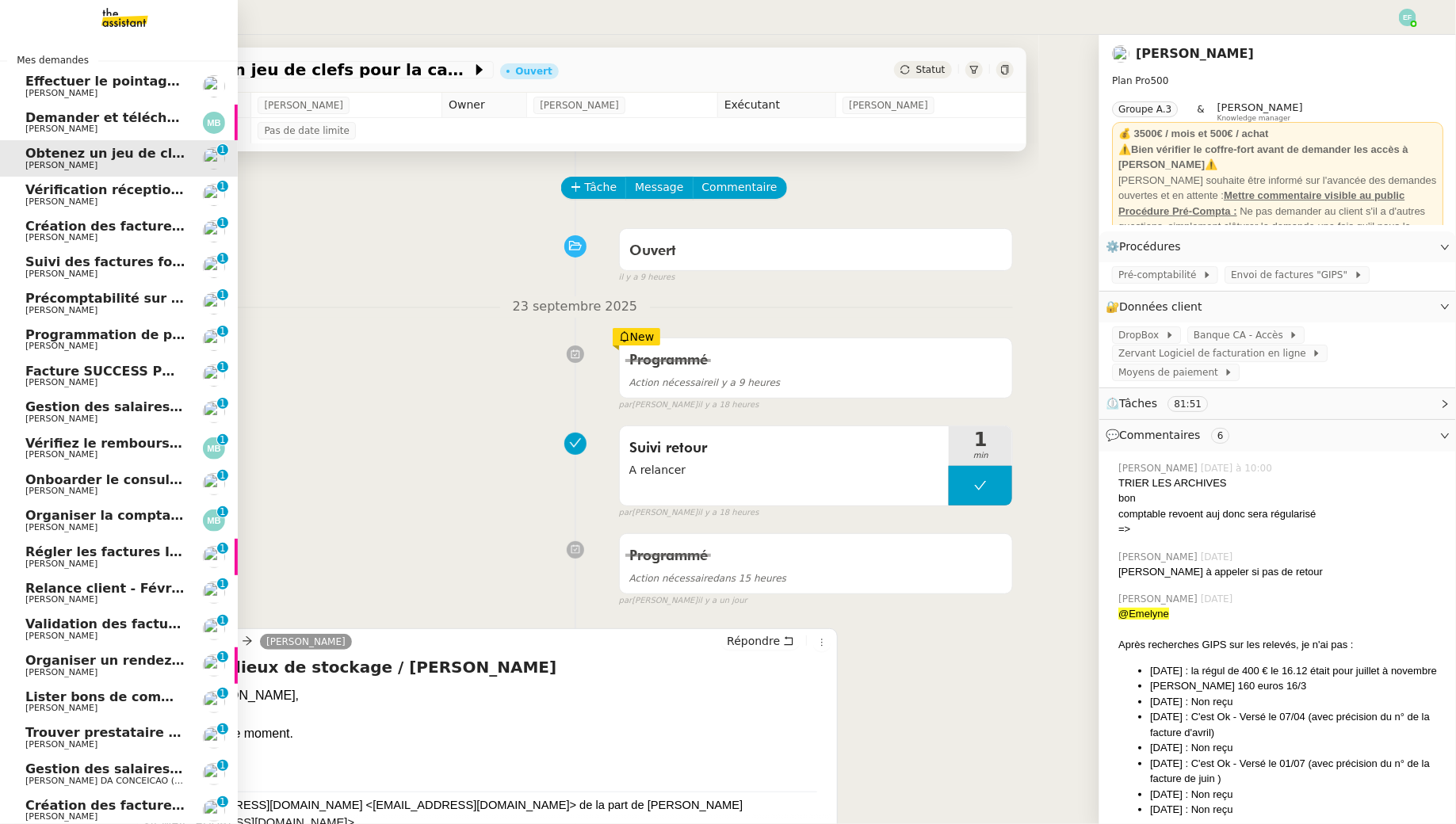
click at [46, 200] on span "[PERSON_NAME]" at bounding box center [61, 201] width 73 height 10
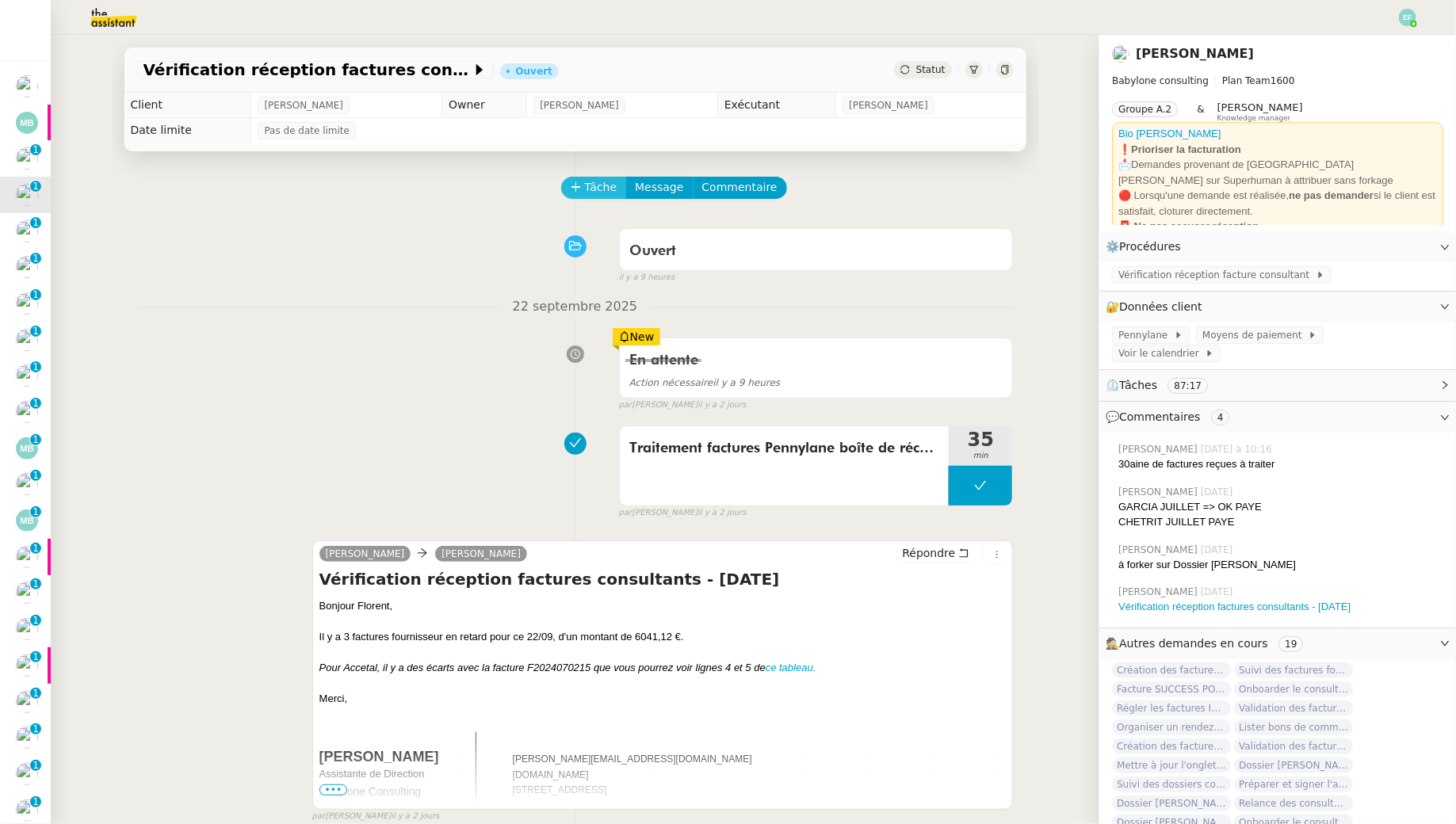
click at [577, 184] on icon at bounding box center [576, 187] width 11 height 11
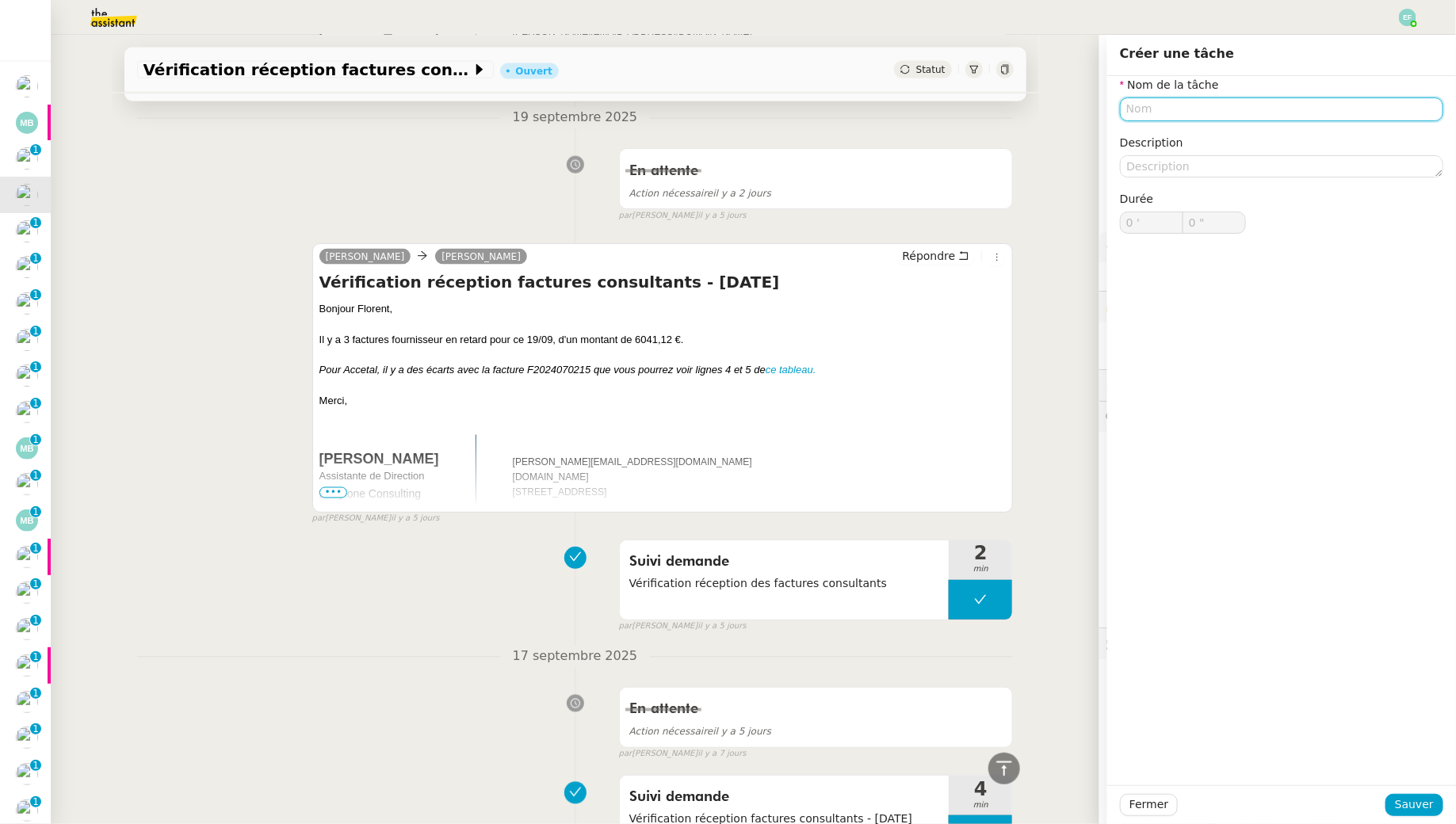
scroll to position [1183, 0]
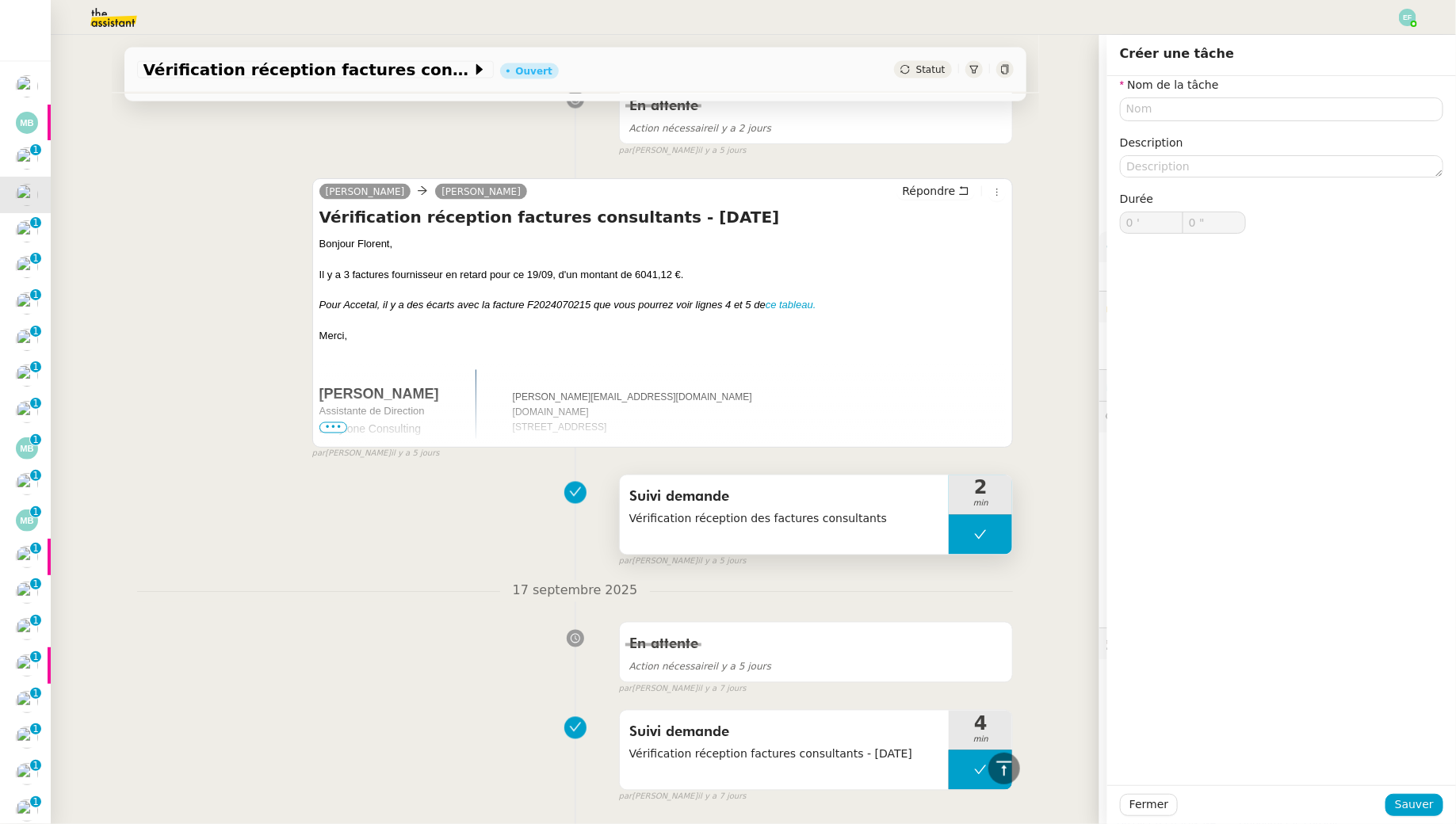
click at [710, 518] on span "Vérification réception des factures consultants" at bounding box center [785, 520] width 311 height 19
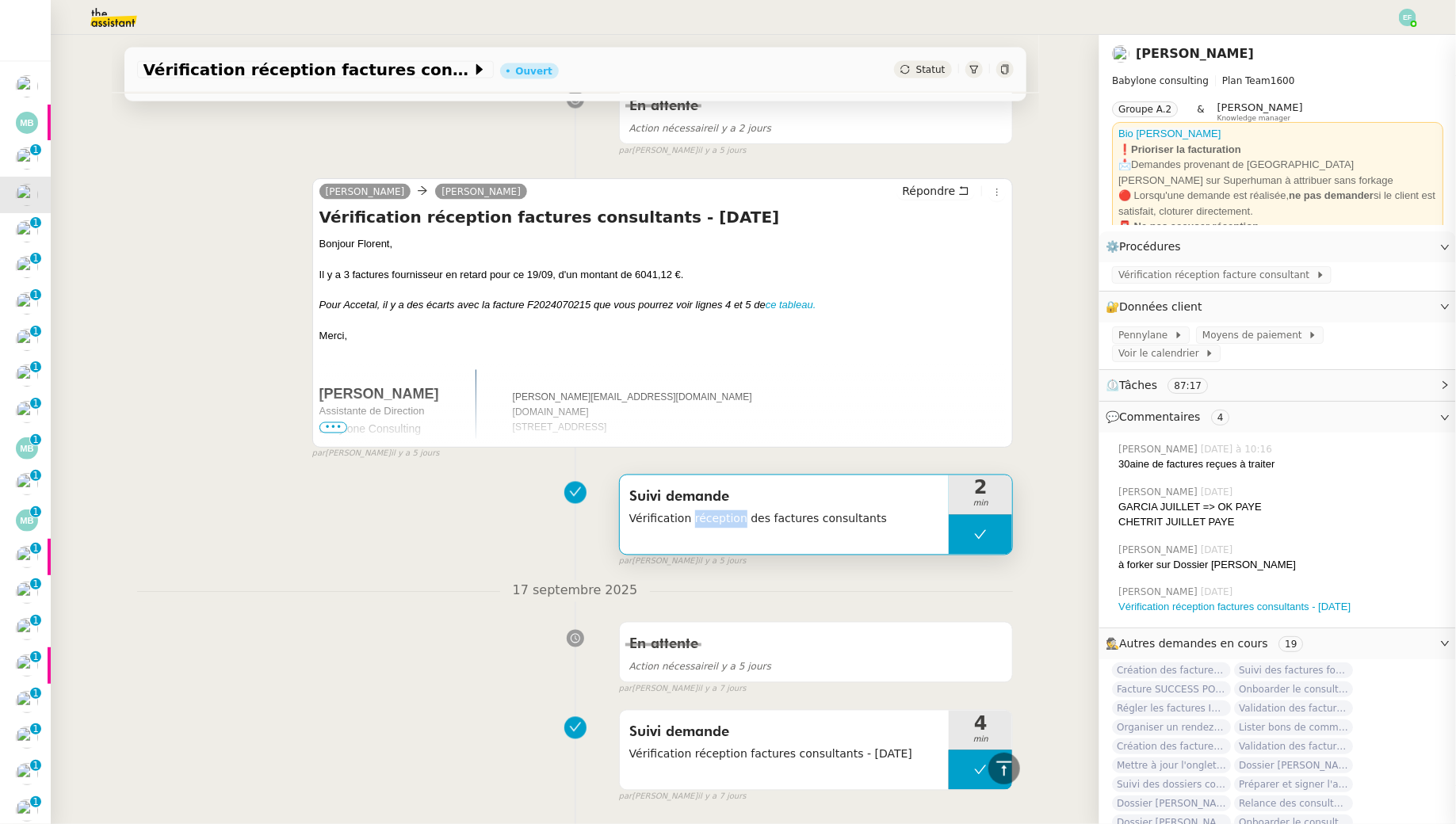
click at [710, 518] on span "Vérification réception des factures consultants" at bounding box center [785, 520] width 311 height 19
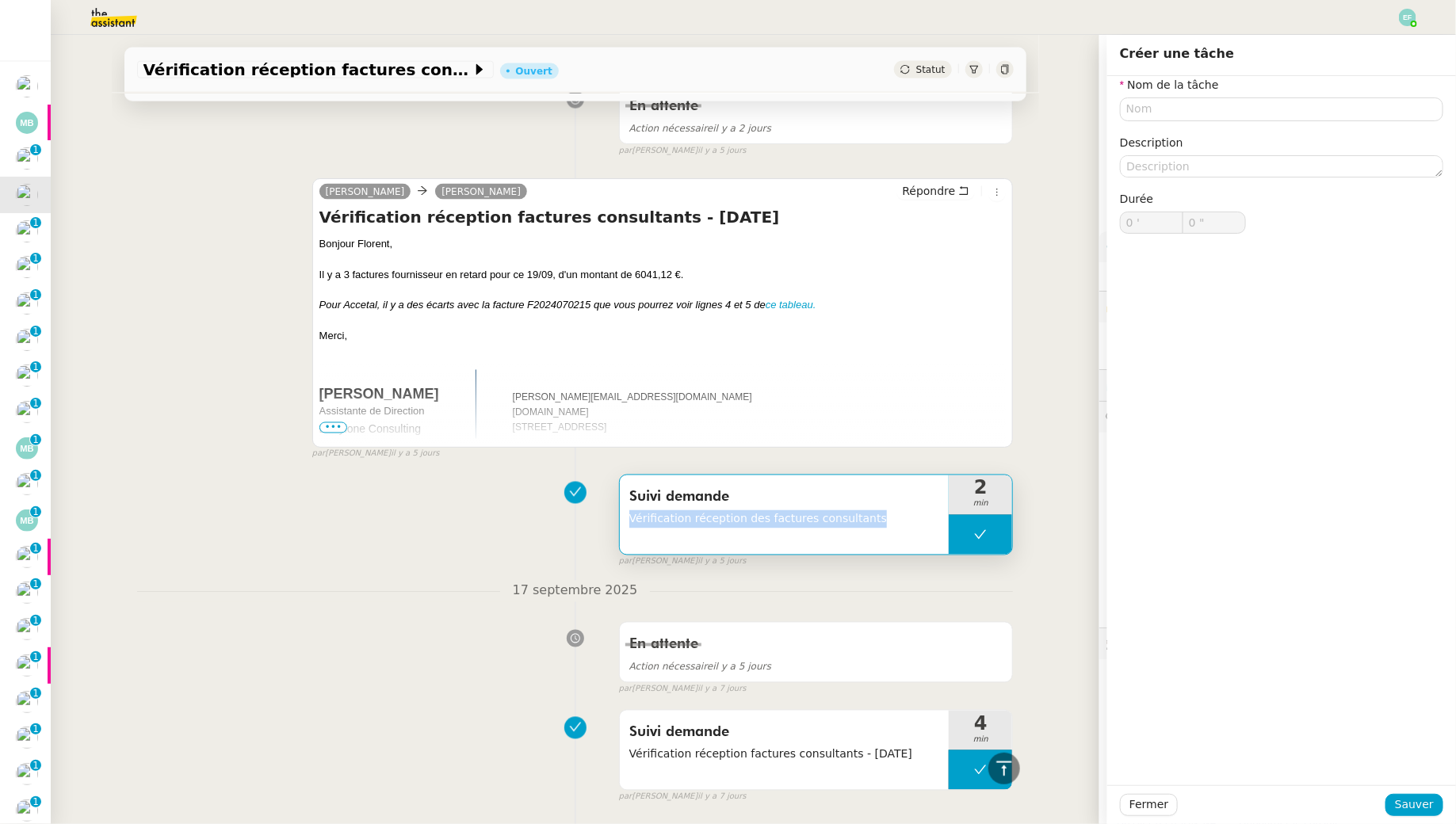
click at [710, 518] on span "Vérification réception des factures consultants" at bounding box center [785, 520] width 311 height 19
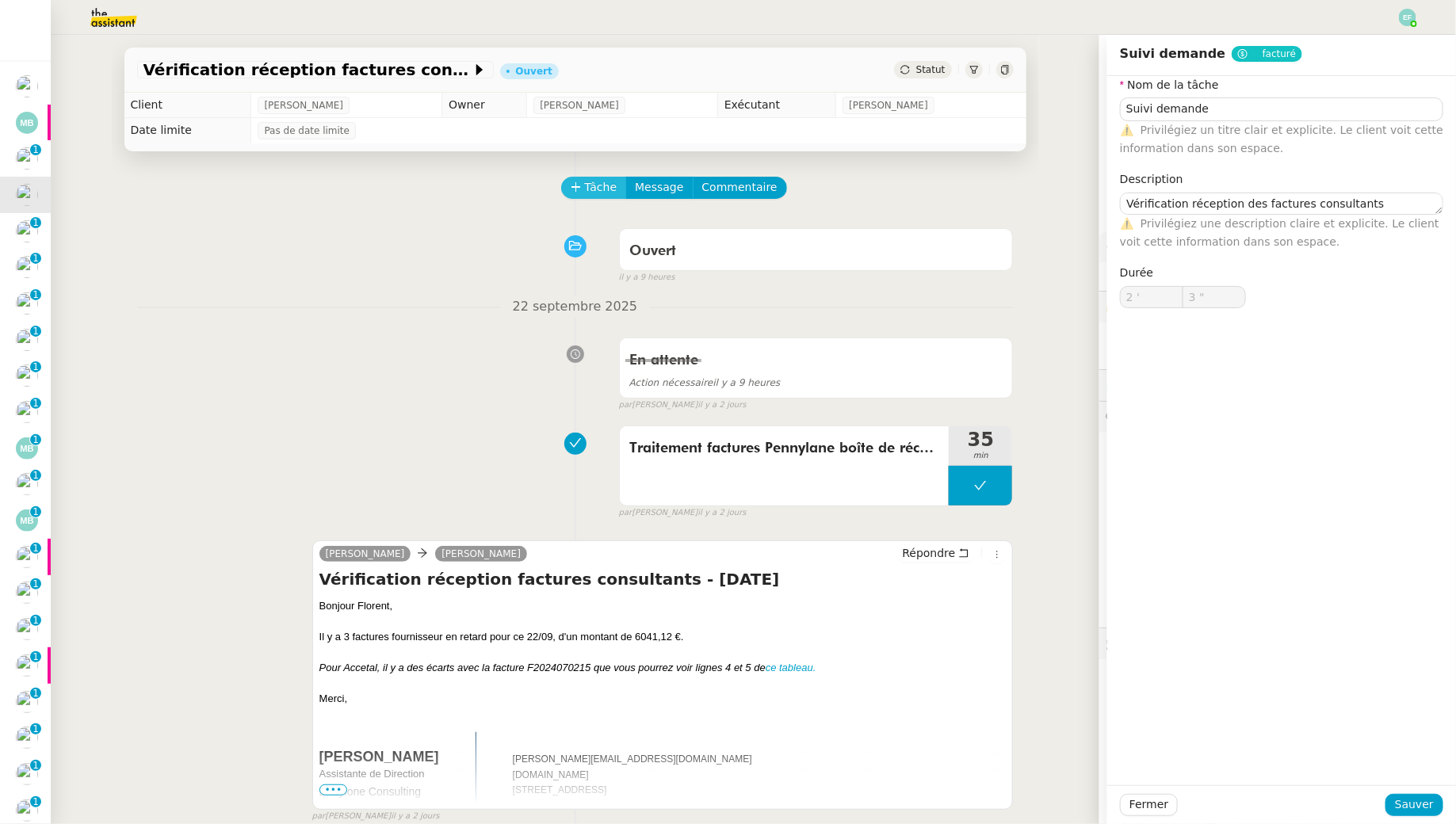
click at [597, 183] on span "Tâche" at bounding box center [601, 188] width 33 height 19
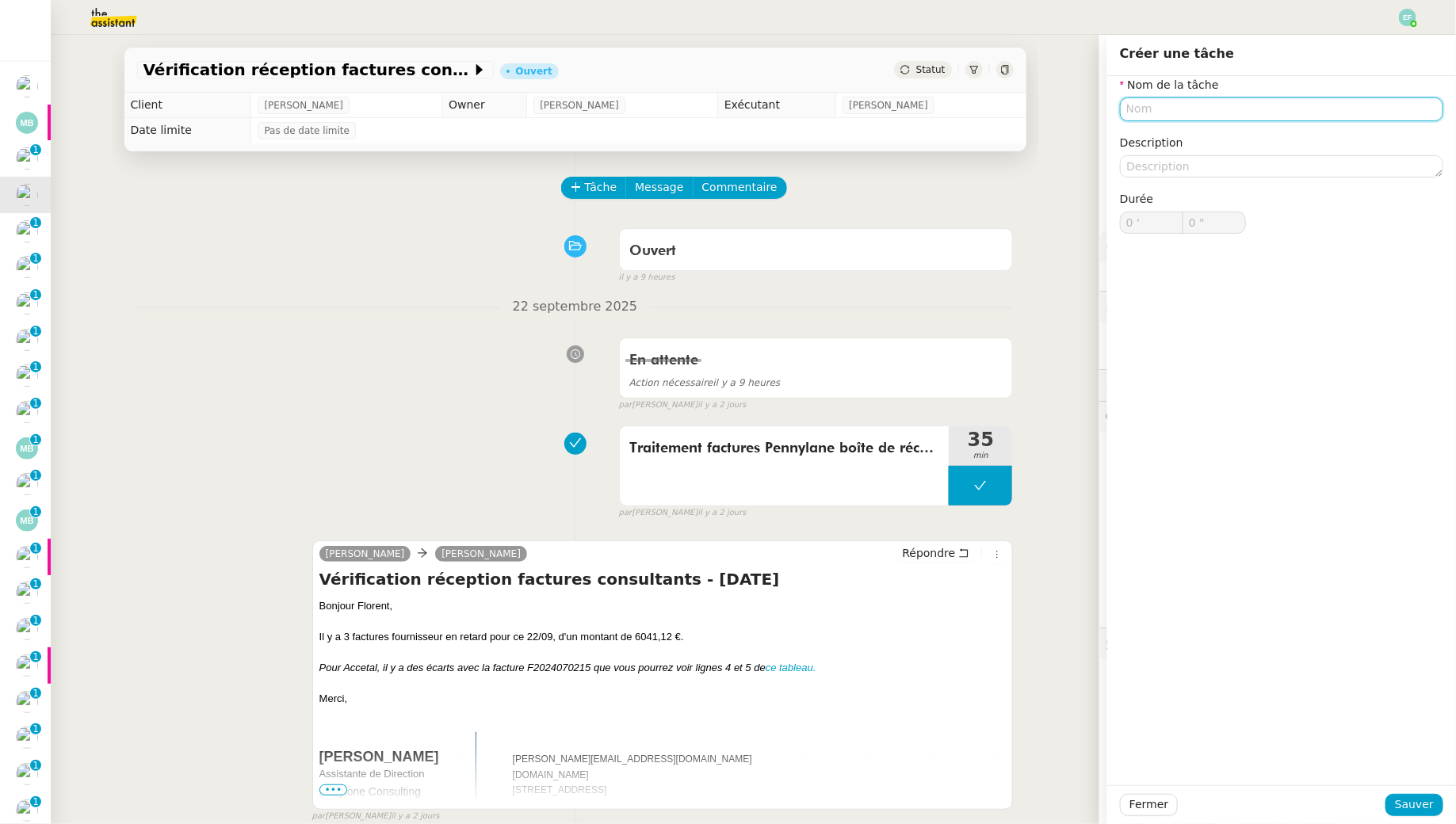
paste input "Vérification réception des factures consultants"
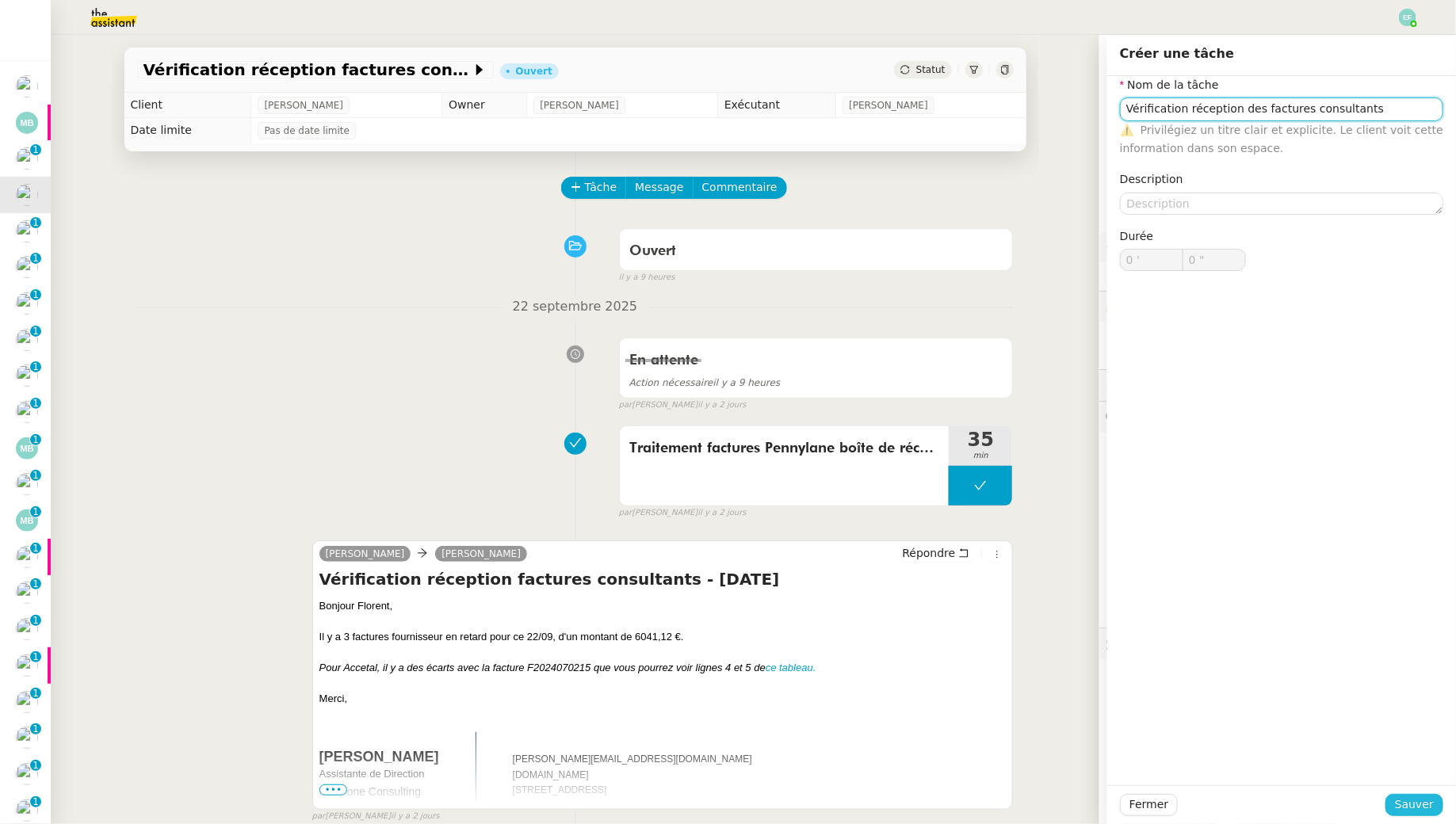
type input "Vérification réception des factures consultants"
click at [1416, 804] on span "Sauver" at bounding box center [1414, 805] width 39 height 19
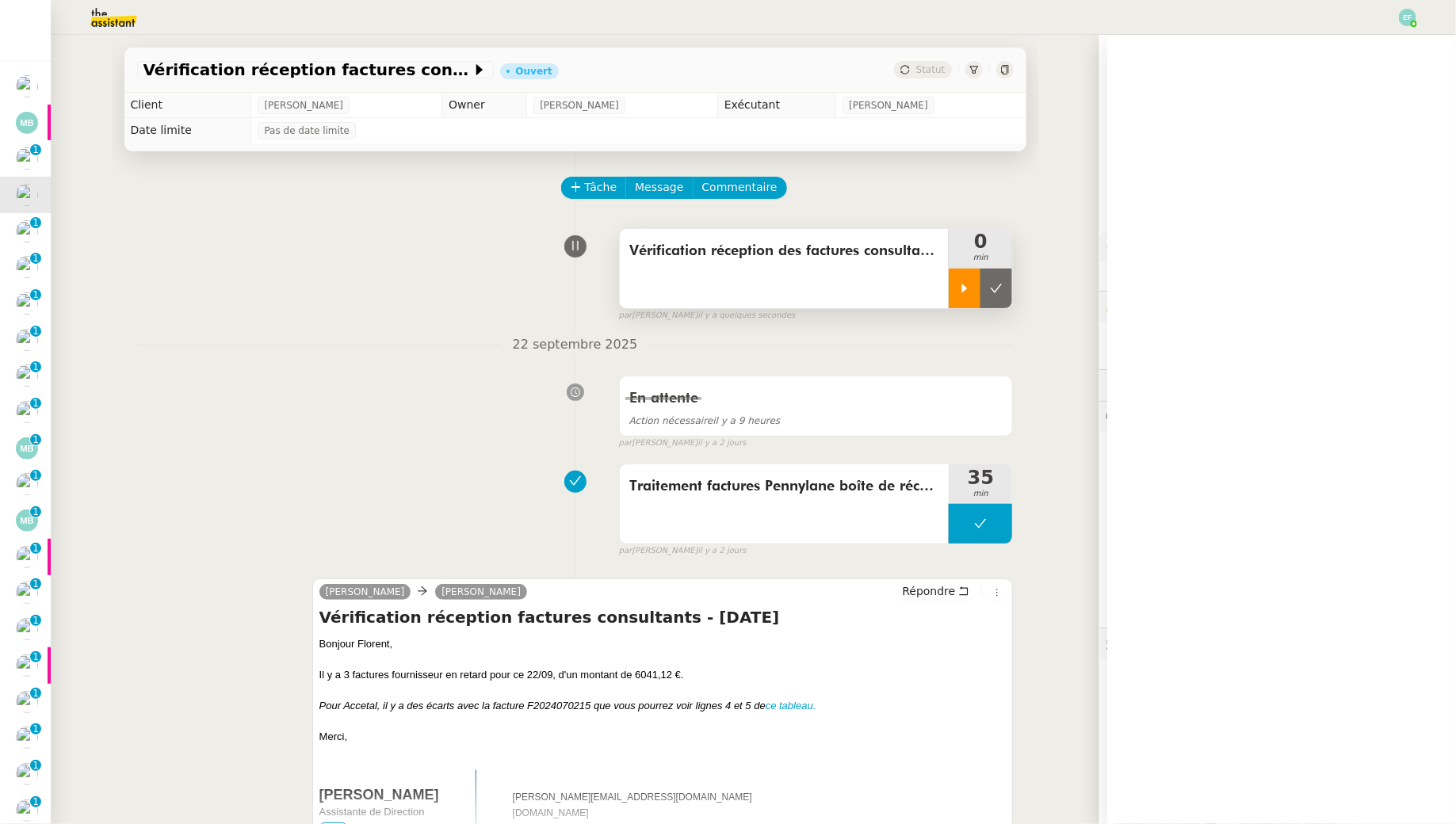
click at [963, 293] on icon at bounding box center [964, 288] width 13 height 13
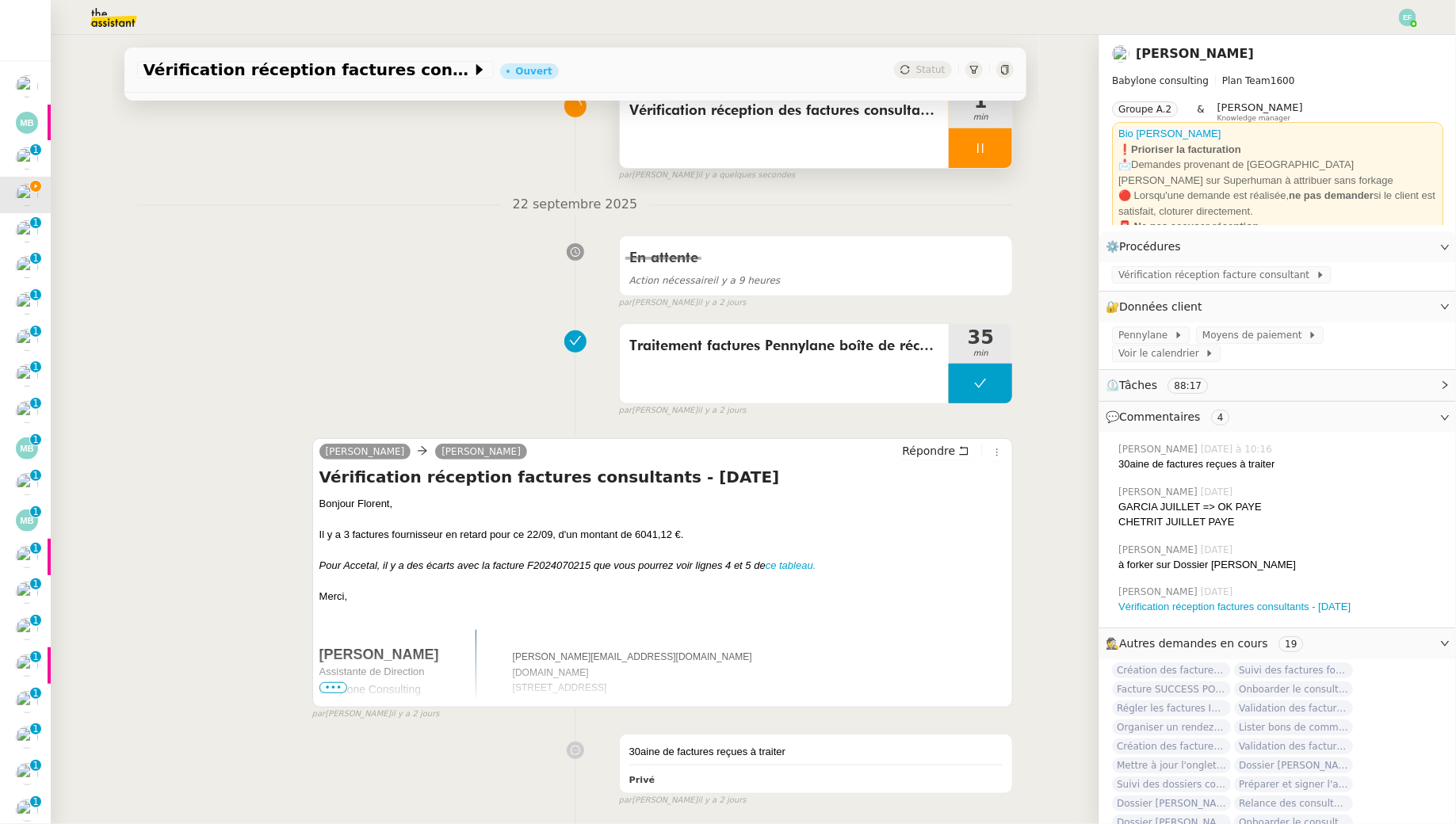
scroll to position [140, 0]
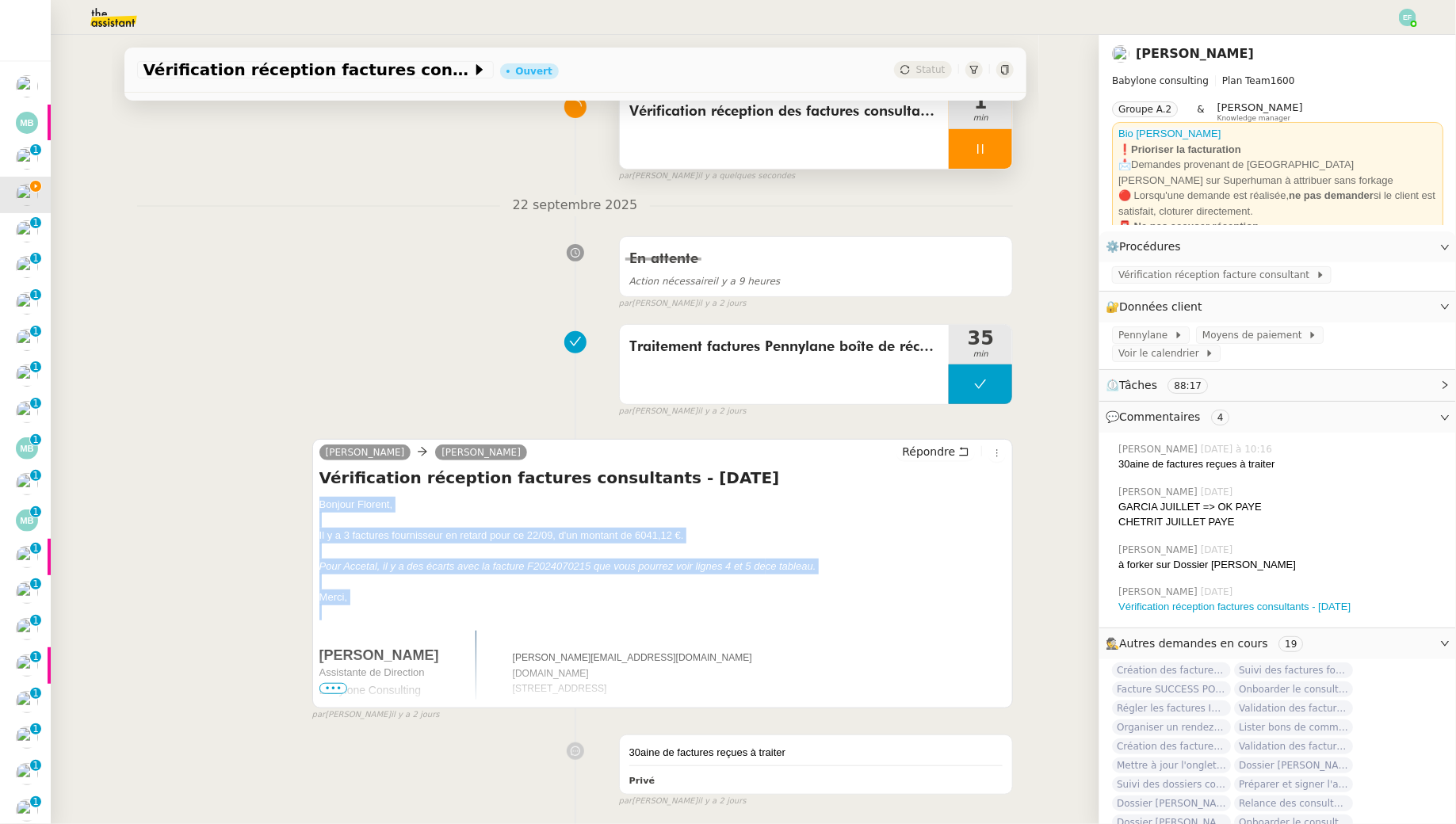
drag, startPoint x: 317, startPoint y: 502, endPoint x: 370, endPoint y: 610, distance: 120.3
click at [370, 610] on div "Claudine Durand Florent Seiler Répondre Vérification réception factures consult…" at bounding box center [663, 574] width 701 height 270
copy div "Bonjour Florent, Il y a 3 factures fournisseur en retard pour ce 22/09, d'un mo…"
click at [955, 453] on span "Répondre" at bounding box center [928, 451] width 53 height 16
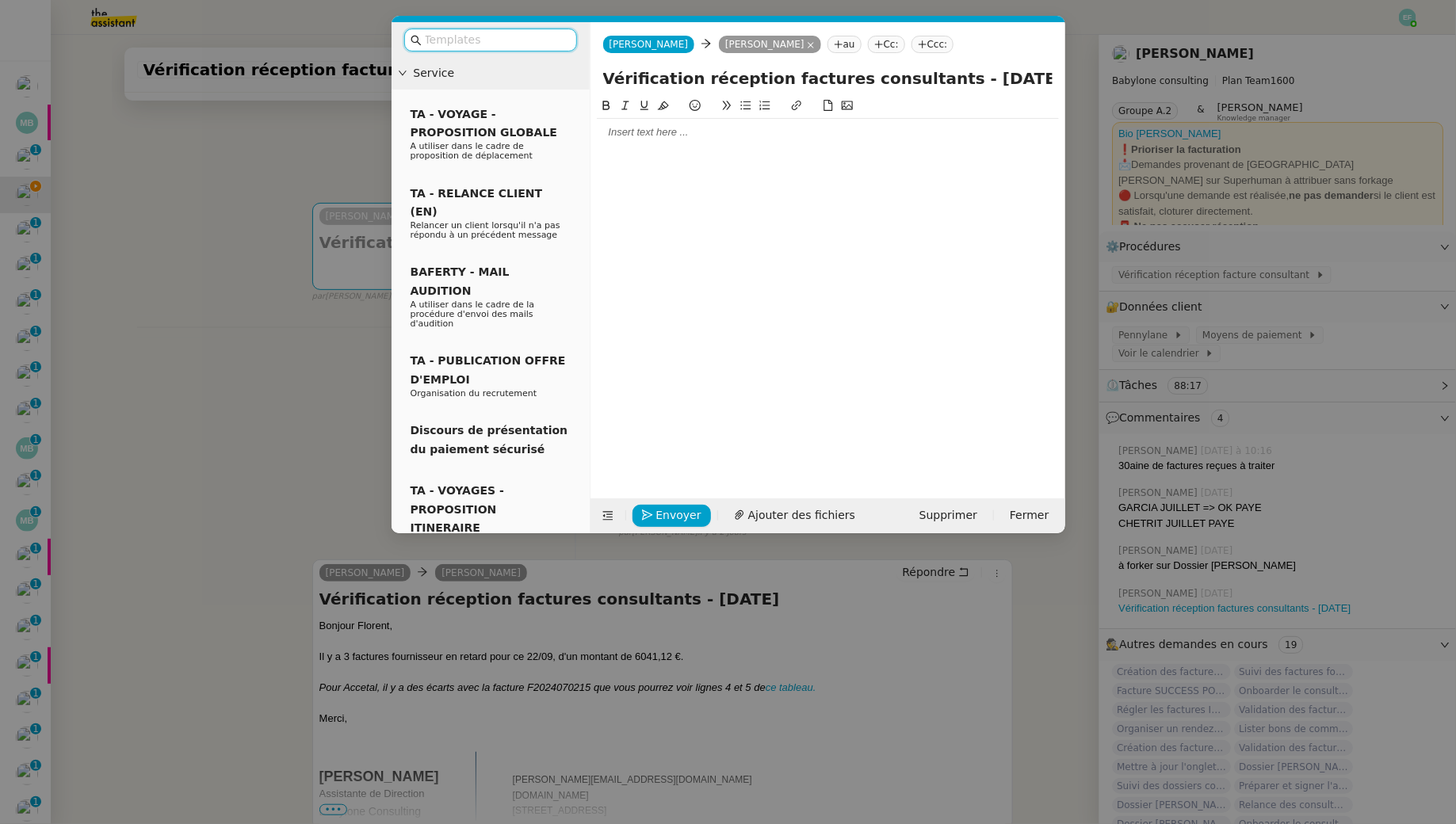
click at [666, 148] on div at bounding box center [827, 286] width 462 height 378
click at [668, 138] on div at bounding box center [827, 132] width 462 height 14
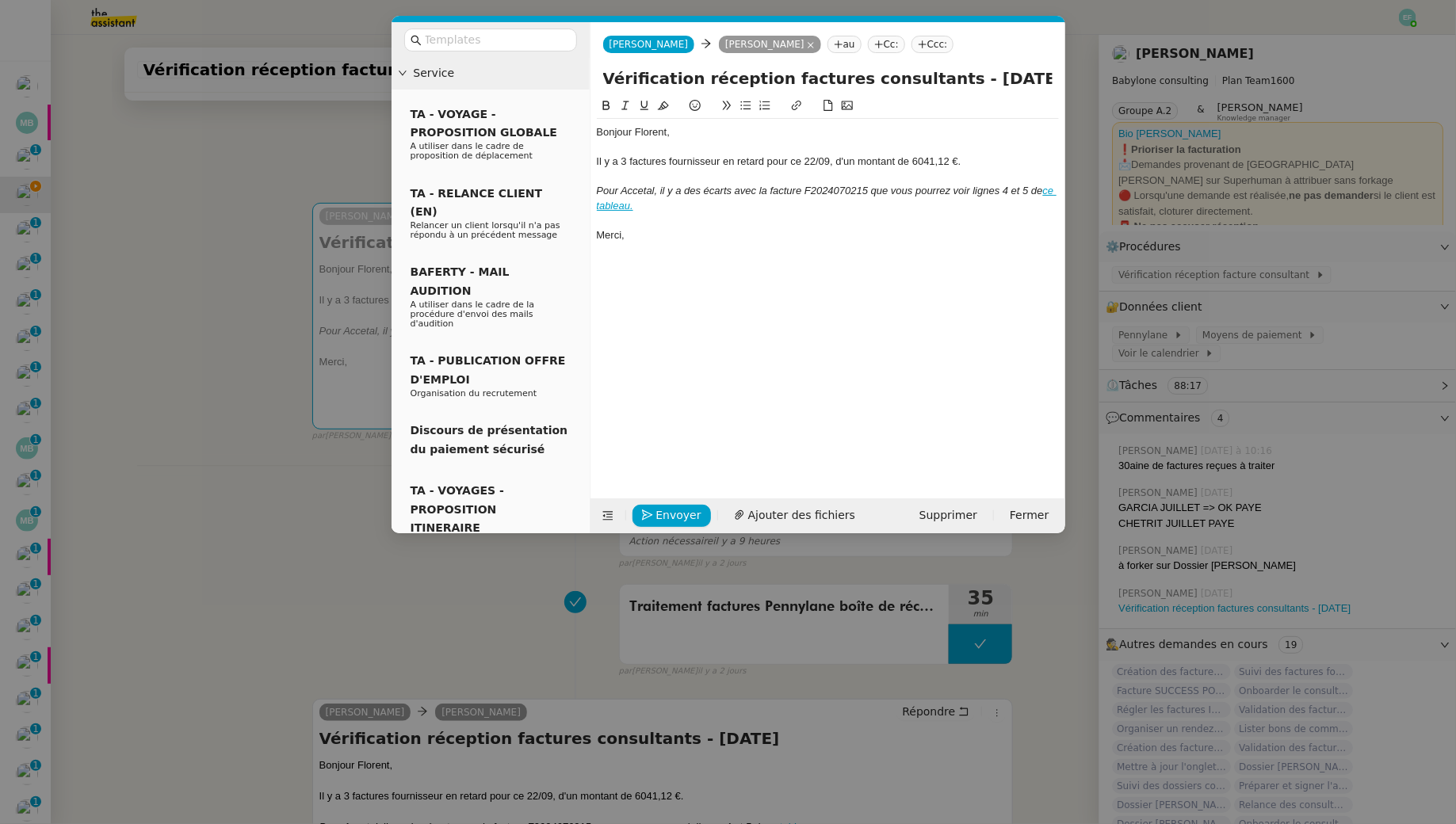
click at [813, 163] on div "Il y a 3 factures fournisseur en retard pour ce 22/09, d'un montant de 6041,12 …" at bounding box center [827, 161] width 462 height 14
click at [699, 258] on div at bounding box center [827, 263] width 462 height 14
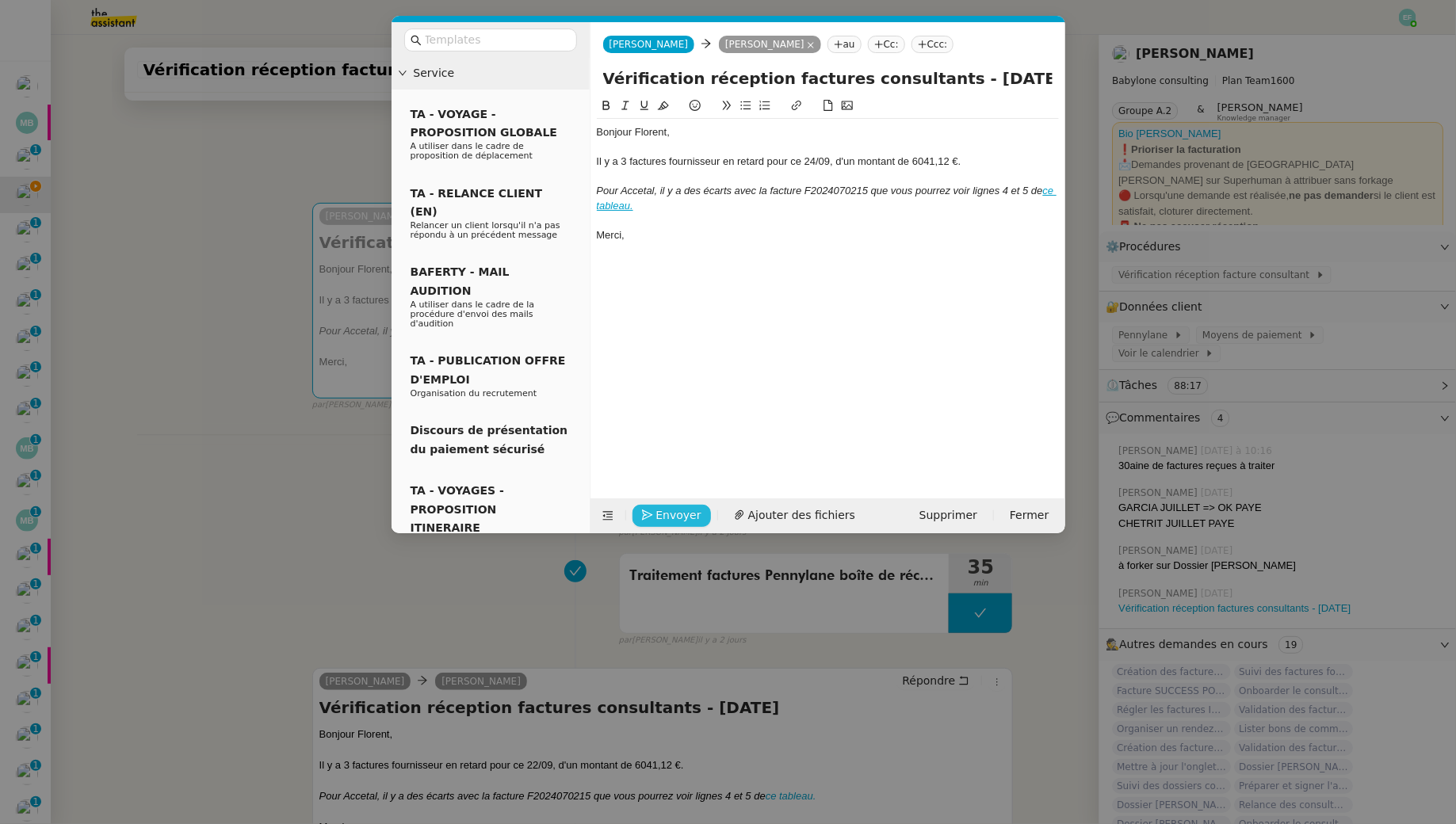
click at [681, 509] on span "Envoyer" at bounding box center [679, 516] width 46 height 19
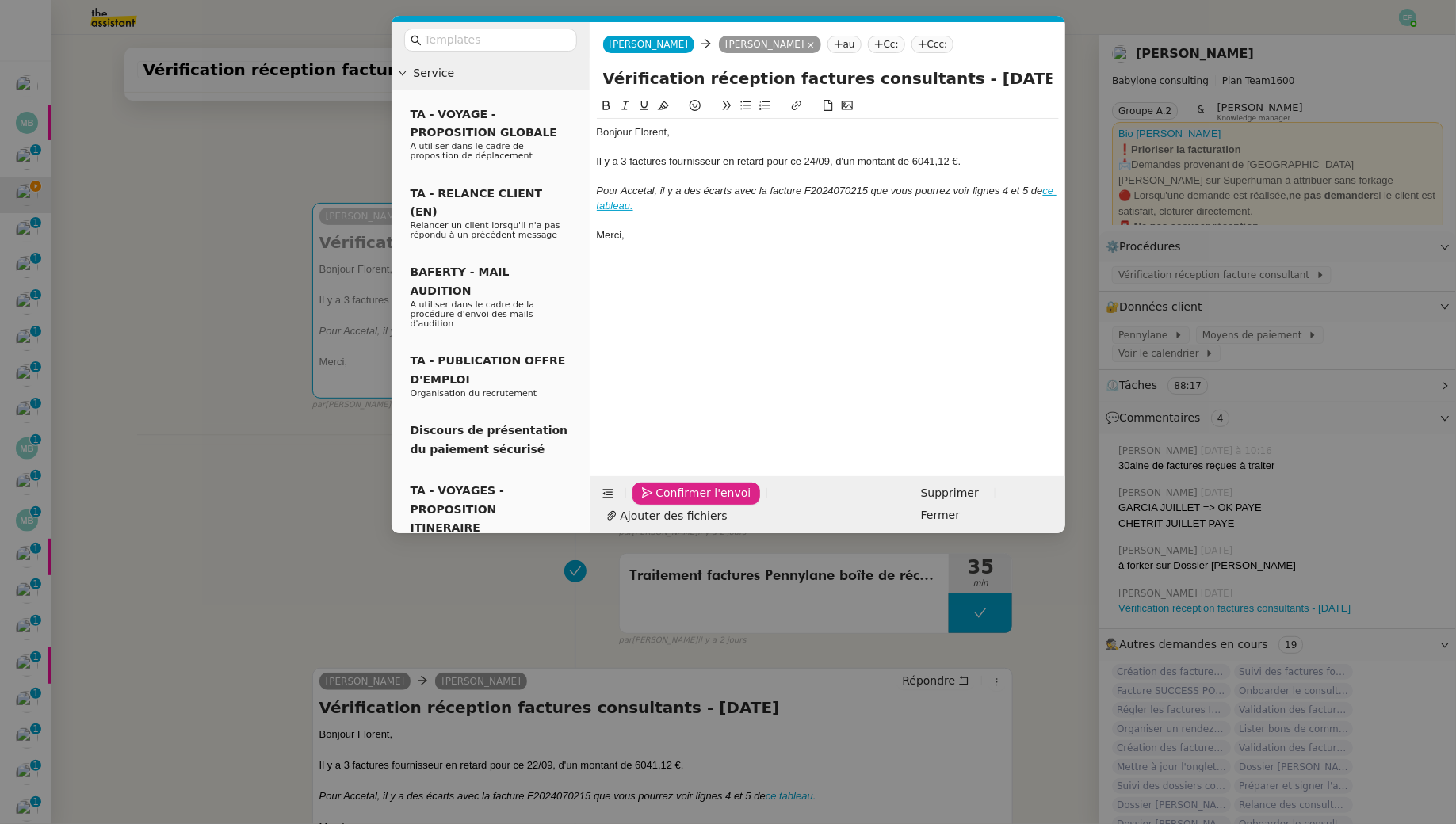
click at [681, 502] on span "Confirmer l'envoi" at bounding box center [704, 494] width 95 height 19
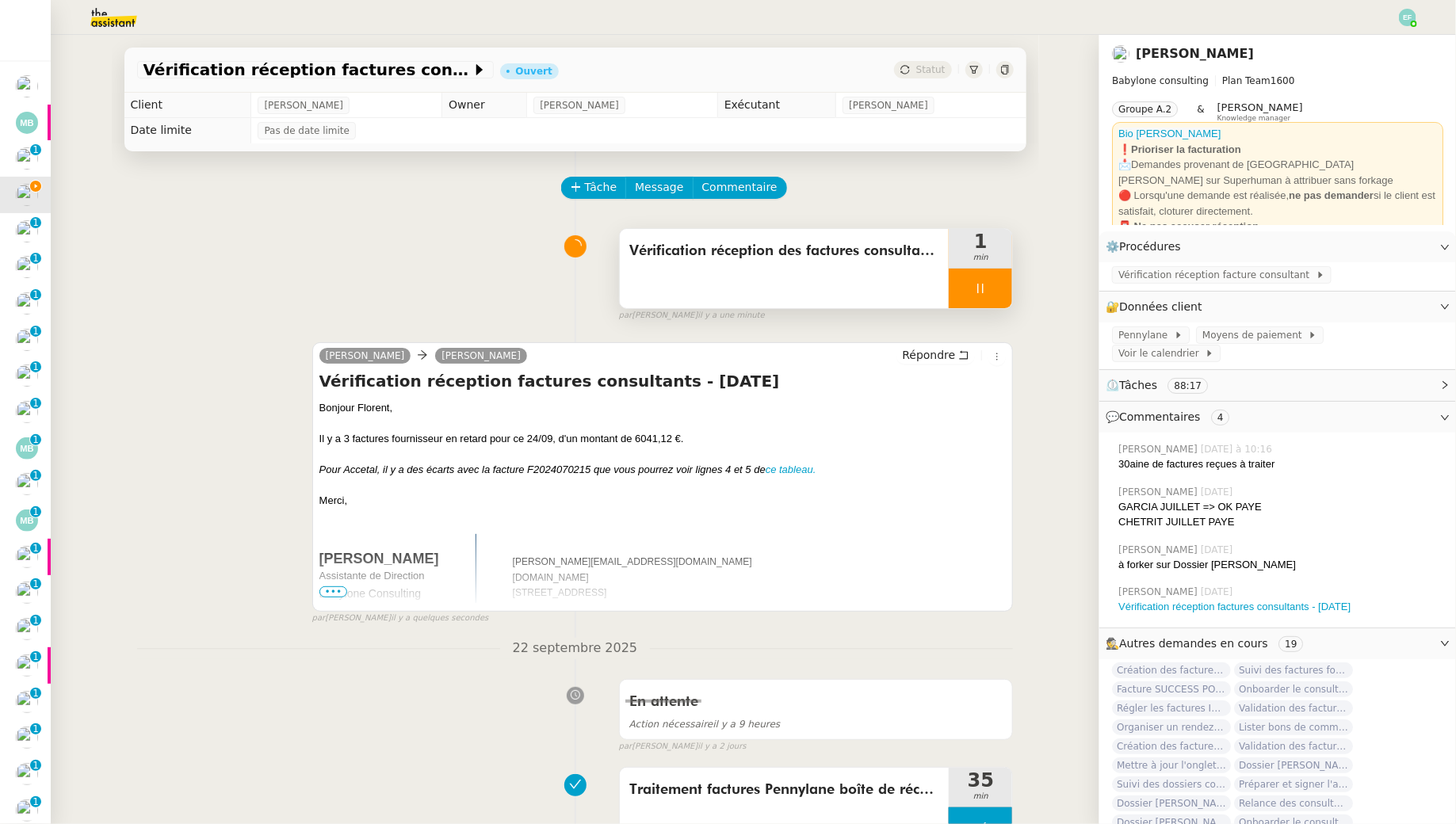
click at [974, 282] on icon at bounding box center [980, 288] width 13 height 13
click at [1005, 276] on button at bounding box center [996, 288] width 32 height 40
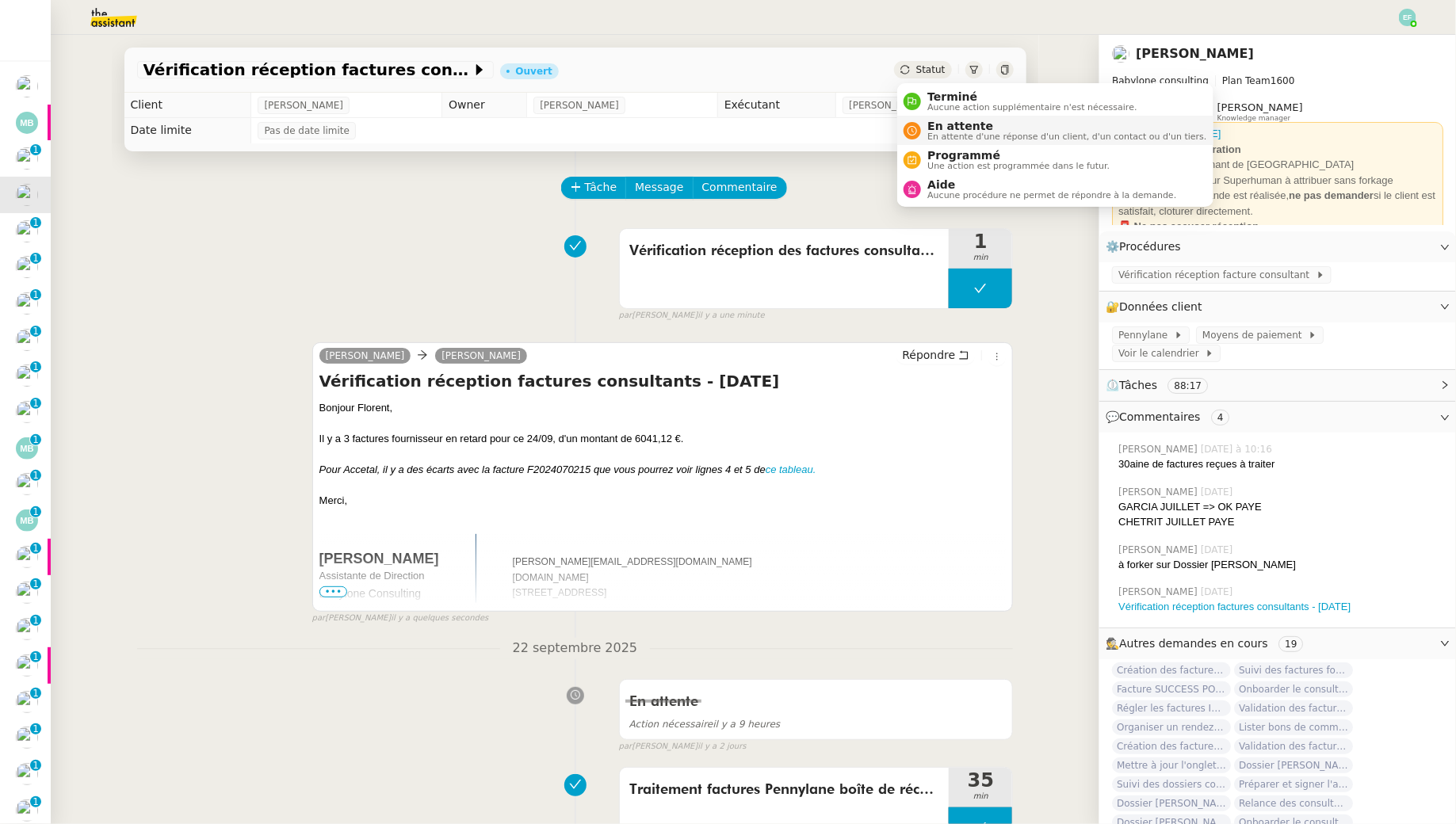
click at [934, 132] on span "En attente d'une réponse d'un client, d'un contact ou d'un tiers." at bounding box center [1066, 136] width 279 height 8
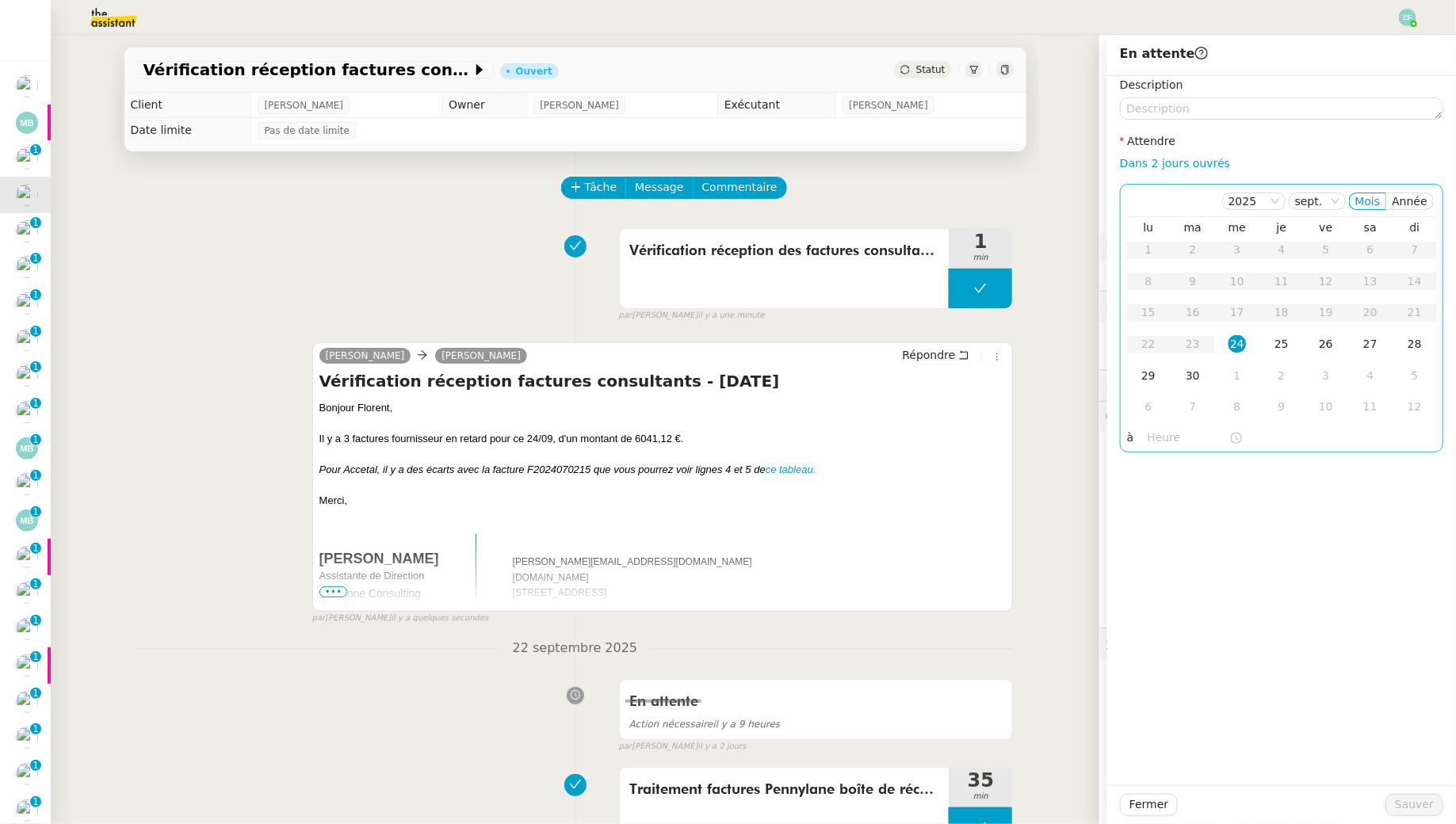
click at [1322, 338] on div "26" at bounding box center [1326, 344] width 18 height 18
click at [1430, 807] on span "Sauver" at bounding box center [1414, 805] width 39 height 19
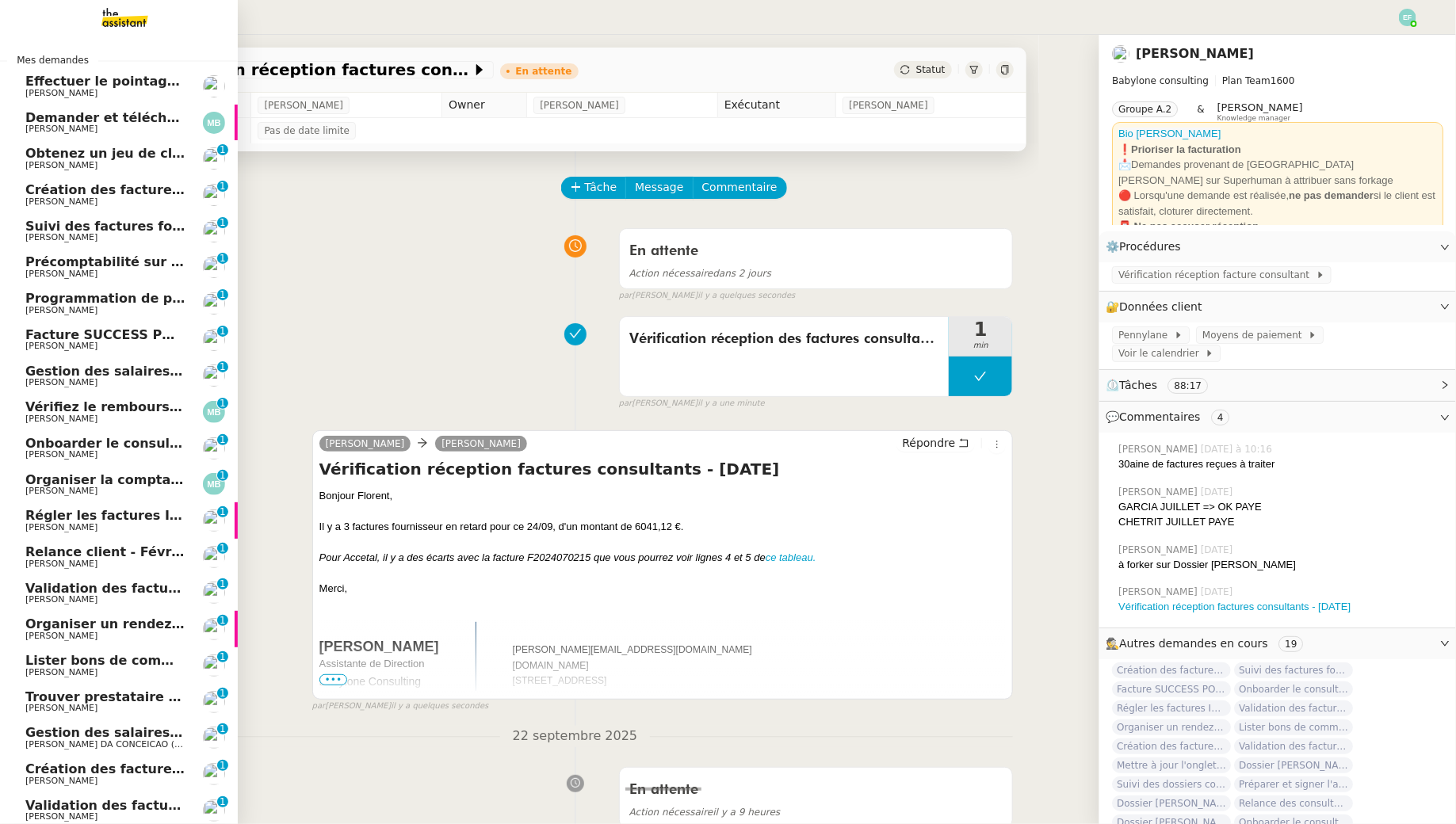
click at [47, 200] on span "[PERSON_NAME]" at bounding box center [61, 201] width 73 height 10
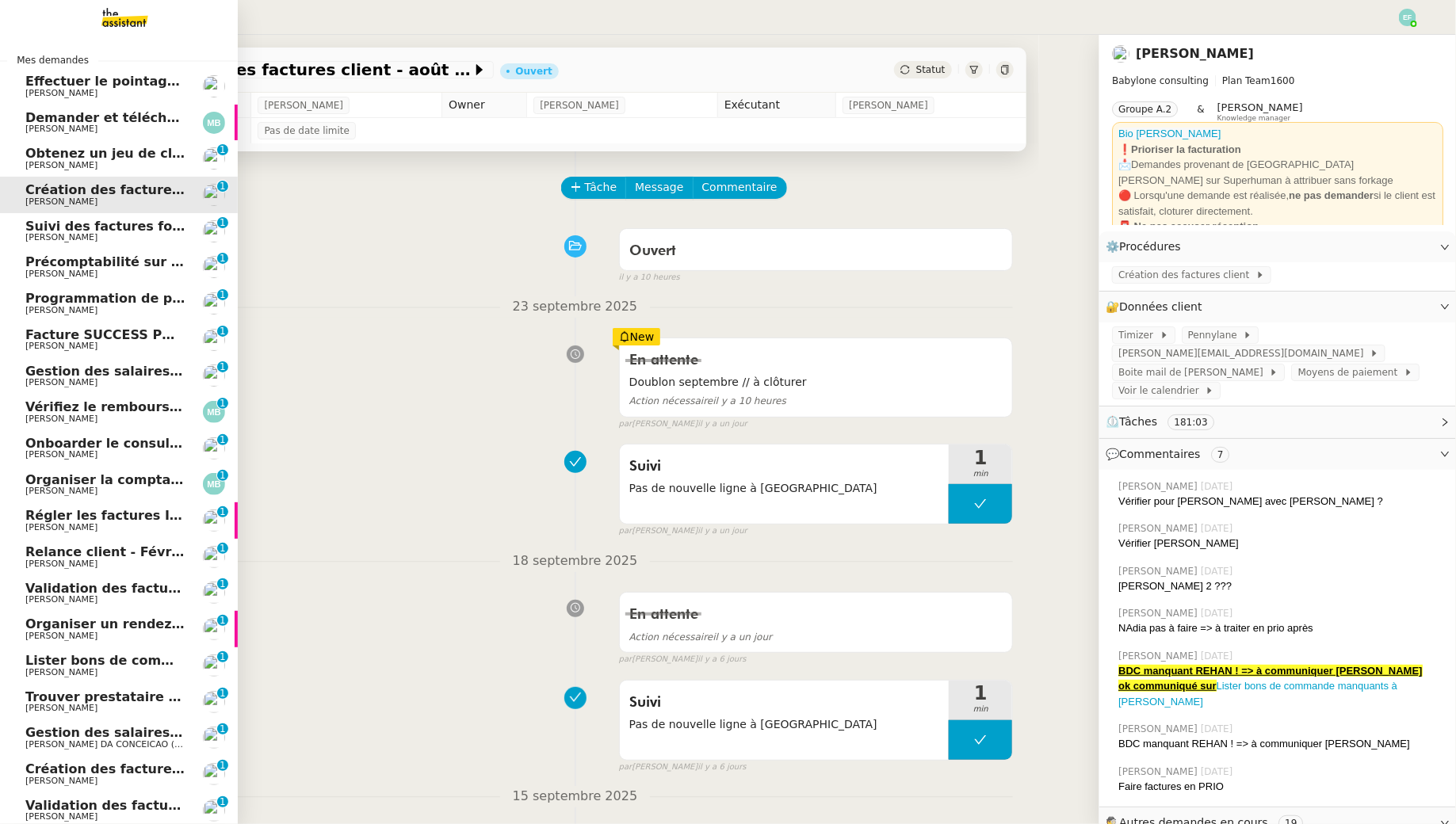
scroll to position [133, 0]
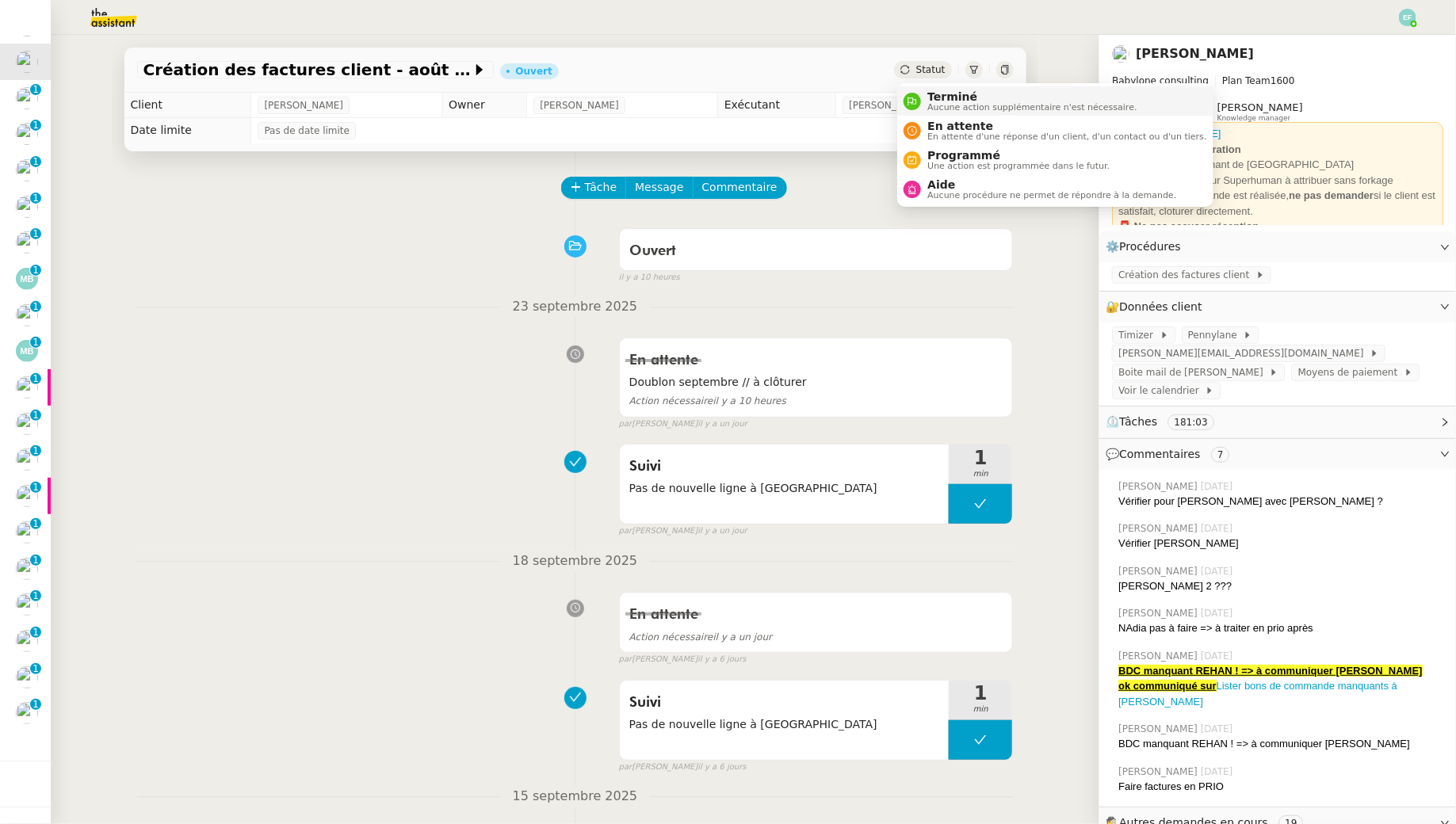
click at [933, 104] on span "Aucune action supplémentaire n'est nécessaire." at bounding box center [1031, 107] width 209 height 8
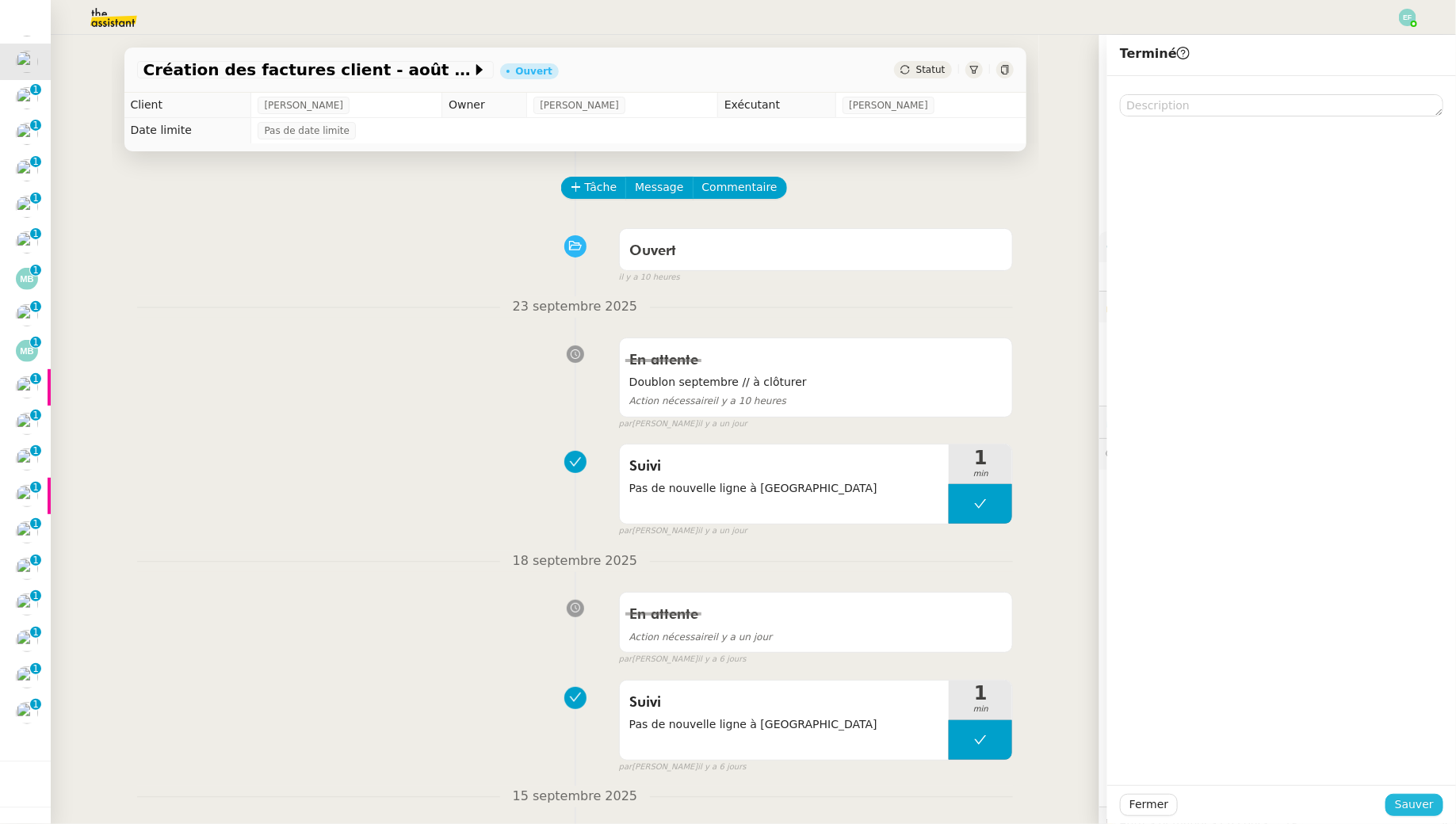
click at [1423, 800] on span "Sauver" at bounding box center [1414, 805] width 39 height 19
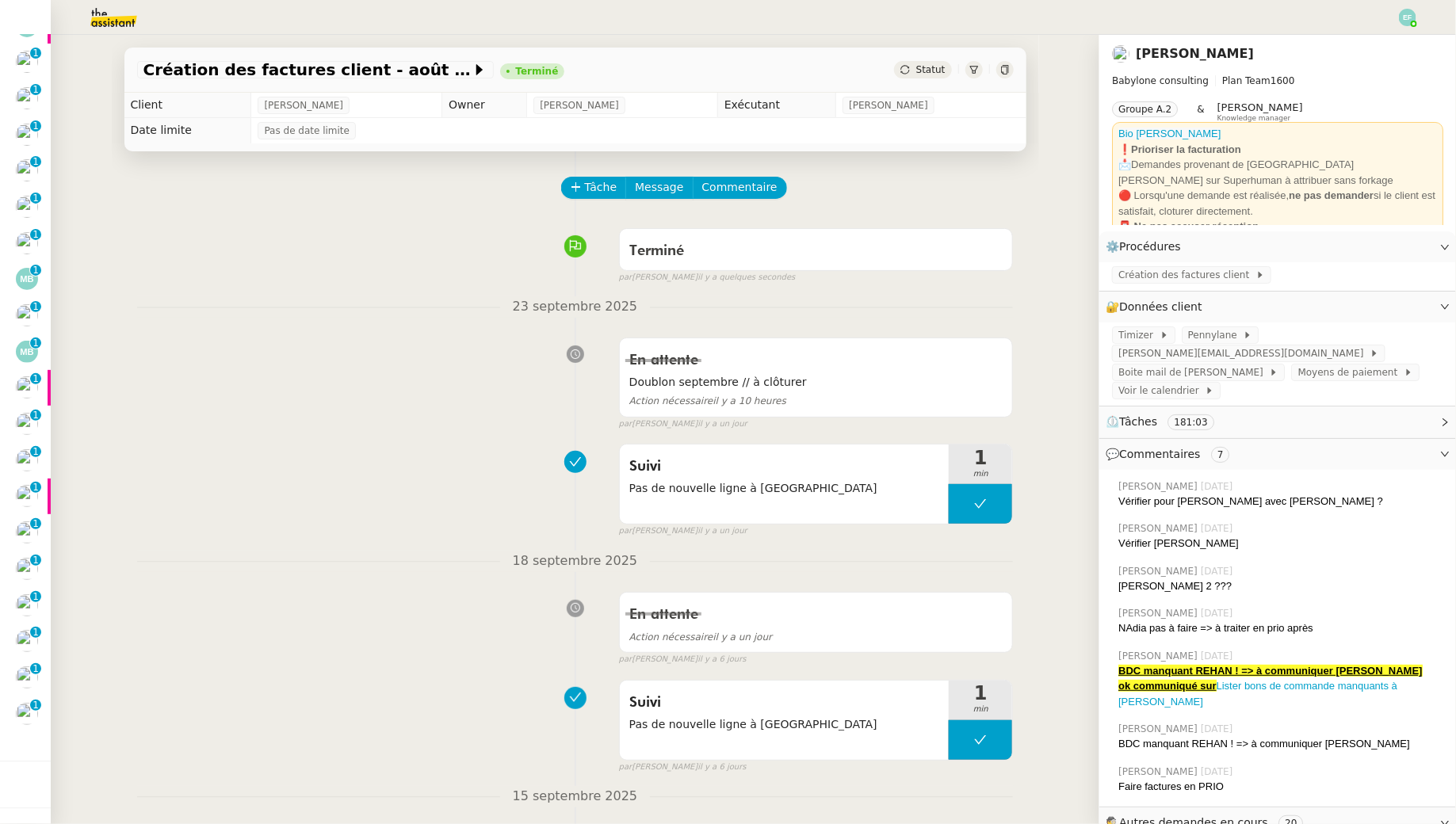
click at [104, 25] on img at bounding box center [101, 18] width 123 height 35
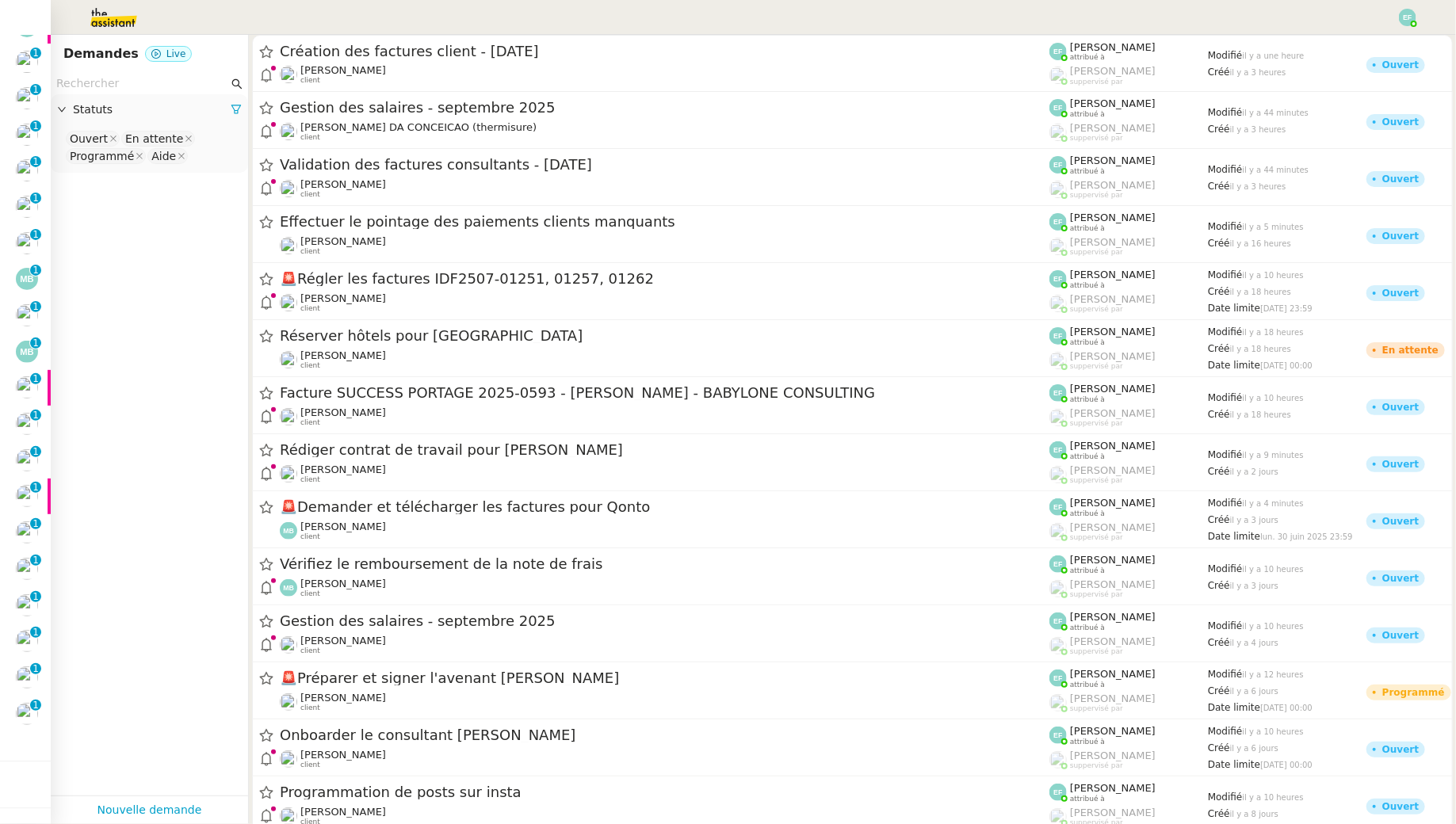
click at [104, 78] on input "text" at bounding box center [142, 84] width 172 height 19
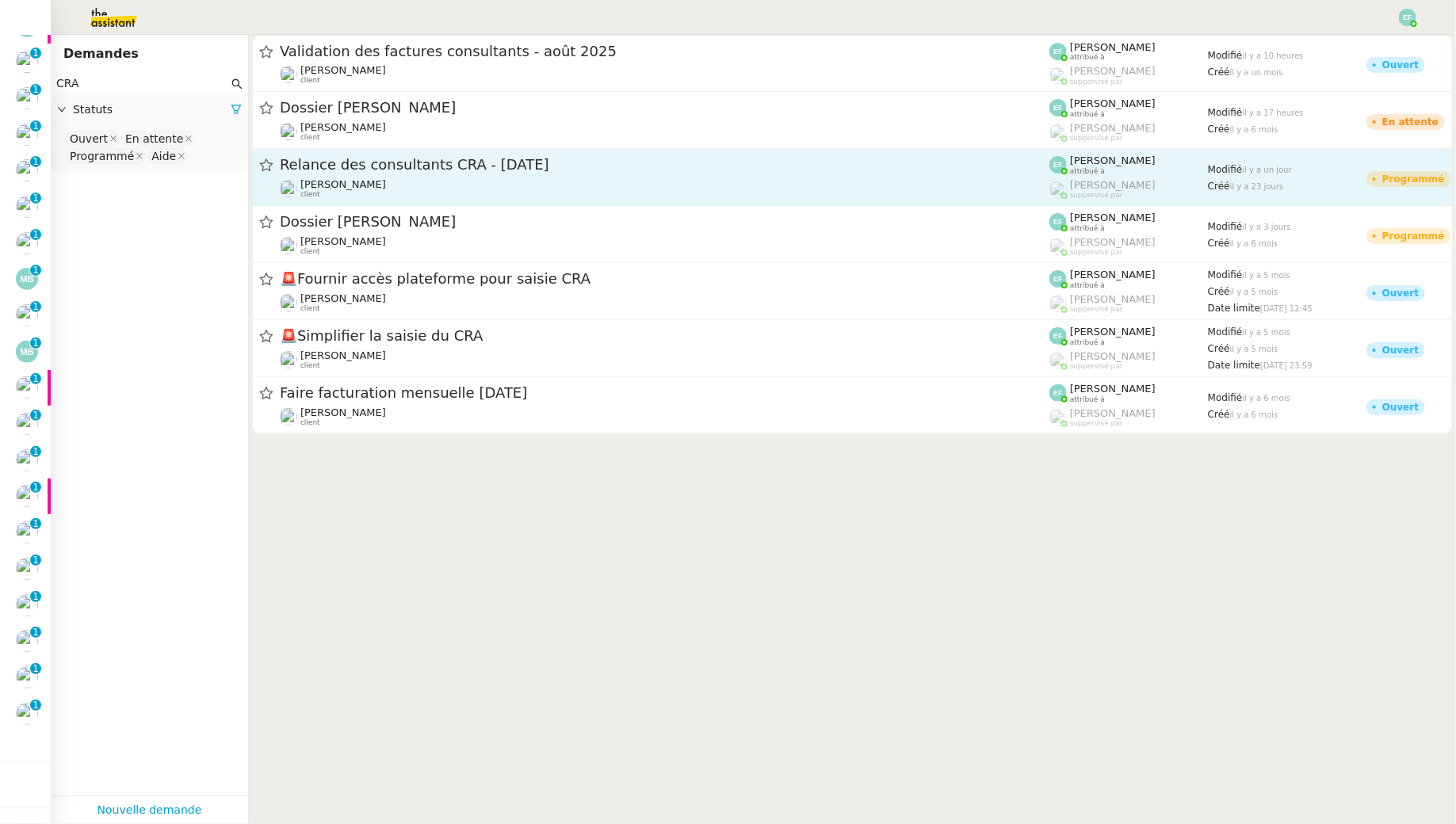
type input "CRA"
click at [448, 179] on div "Florent Seiler client" at bounding box center [665, 189] width 770 height 20
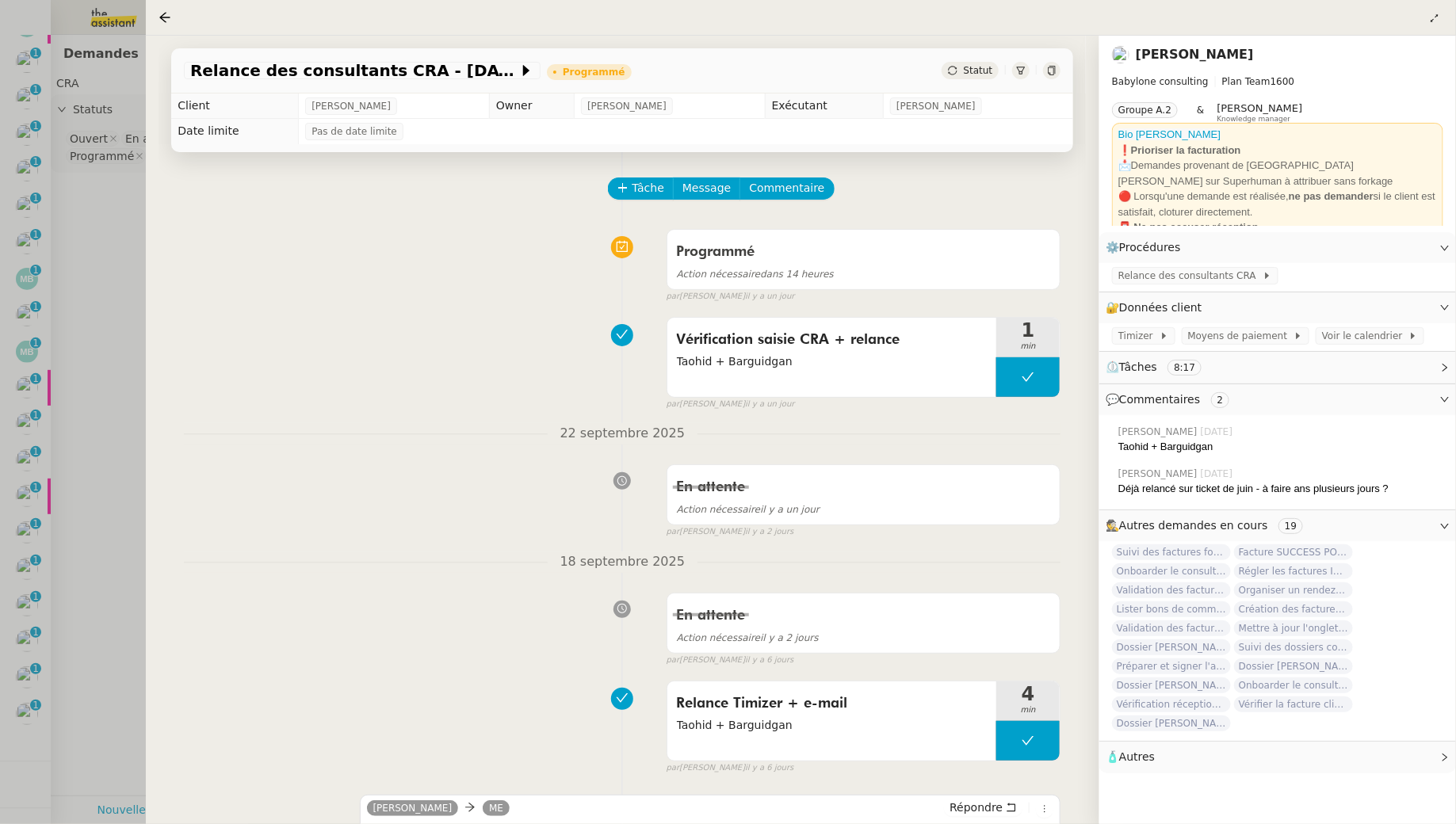
click at [111, 275] on div at bounding box center [728, 412] width 1456 height 824
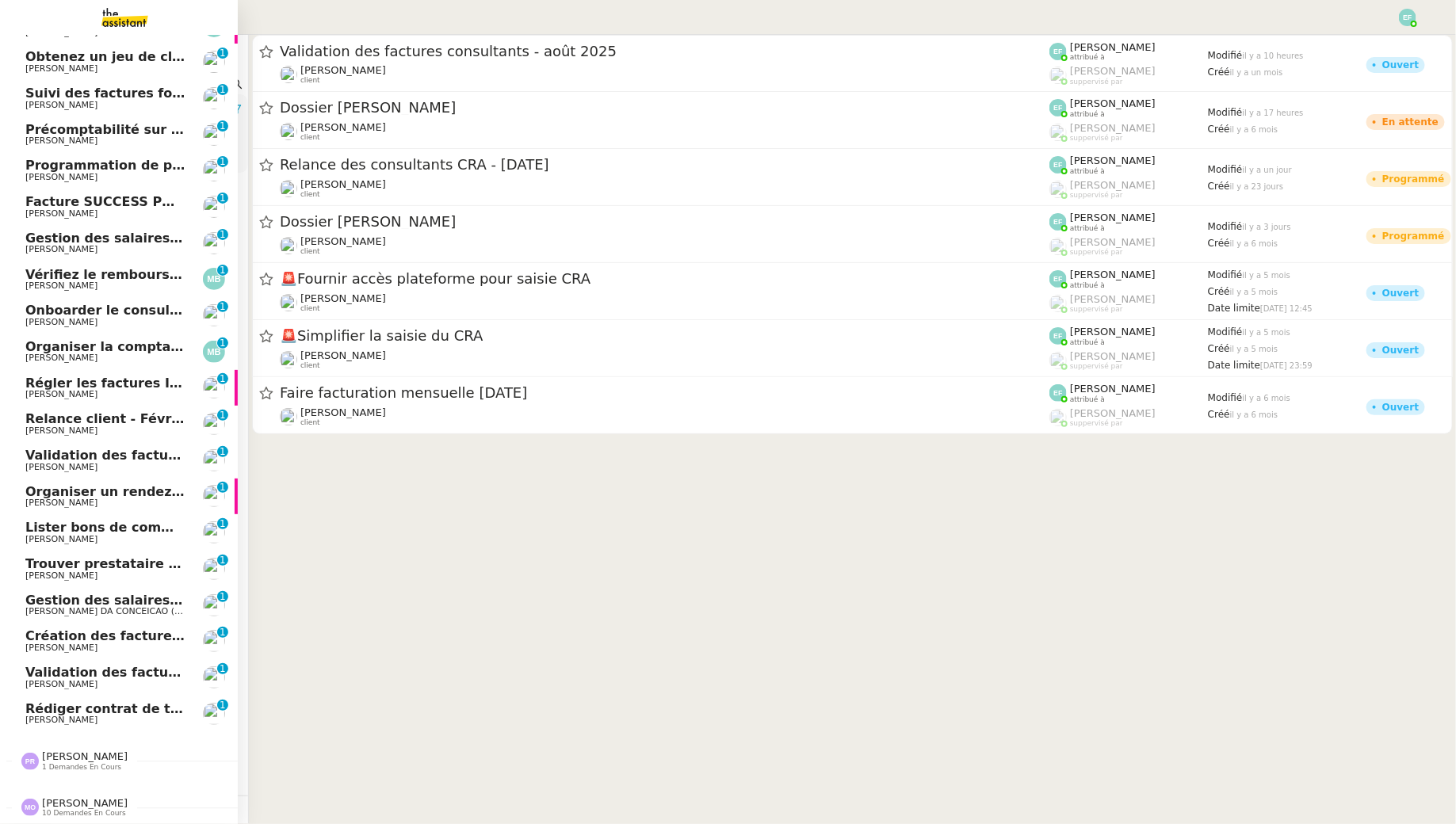
click at [53, 724] on span "[PERSON_NAME]" at bounding box center [61, 720] width 73 height 10
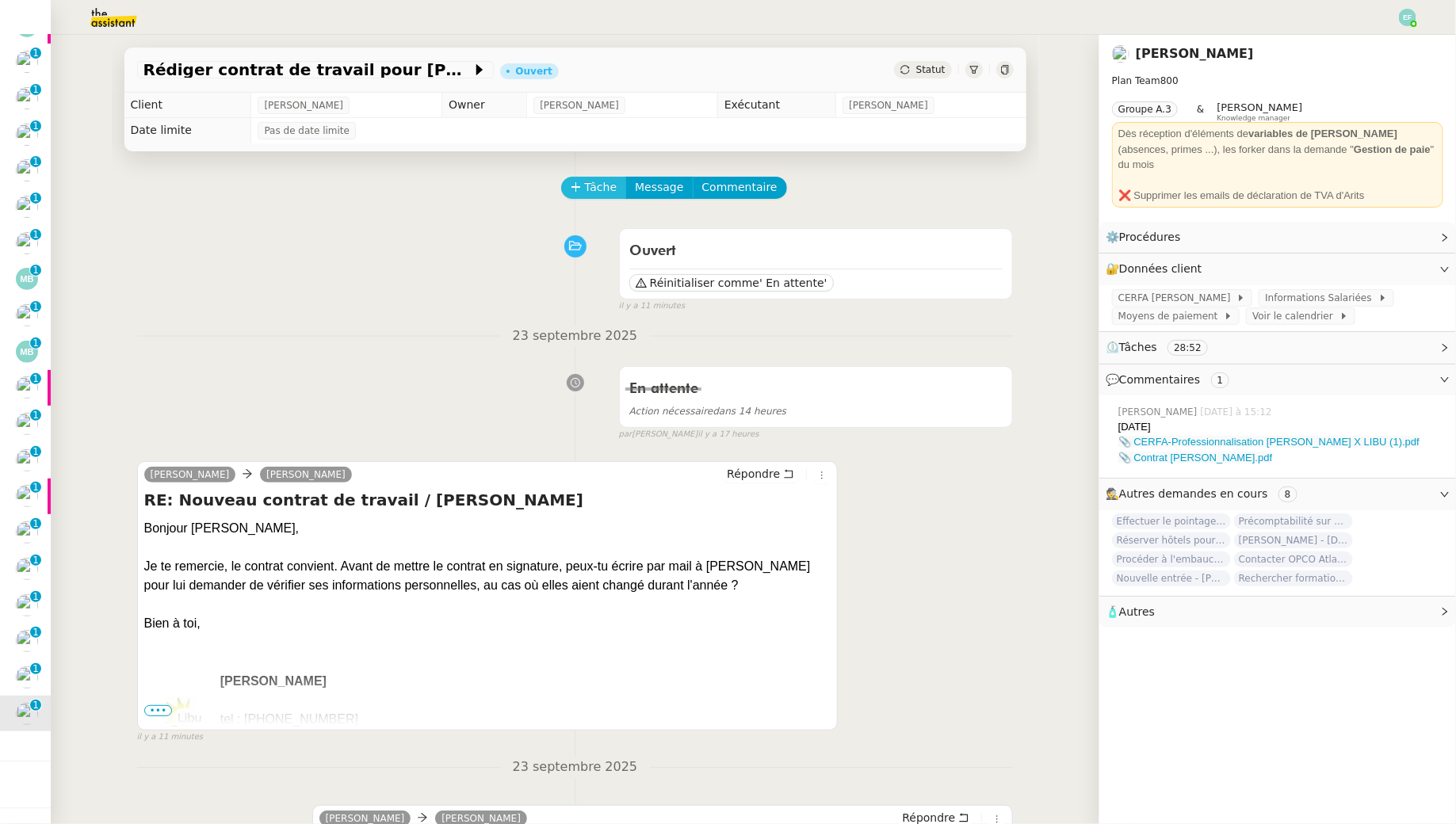
click at [581, 184] on button "Tâche" at bounding box center [593, 188] width 66 height 22
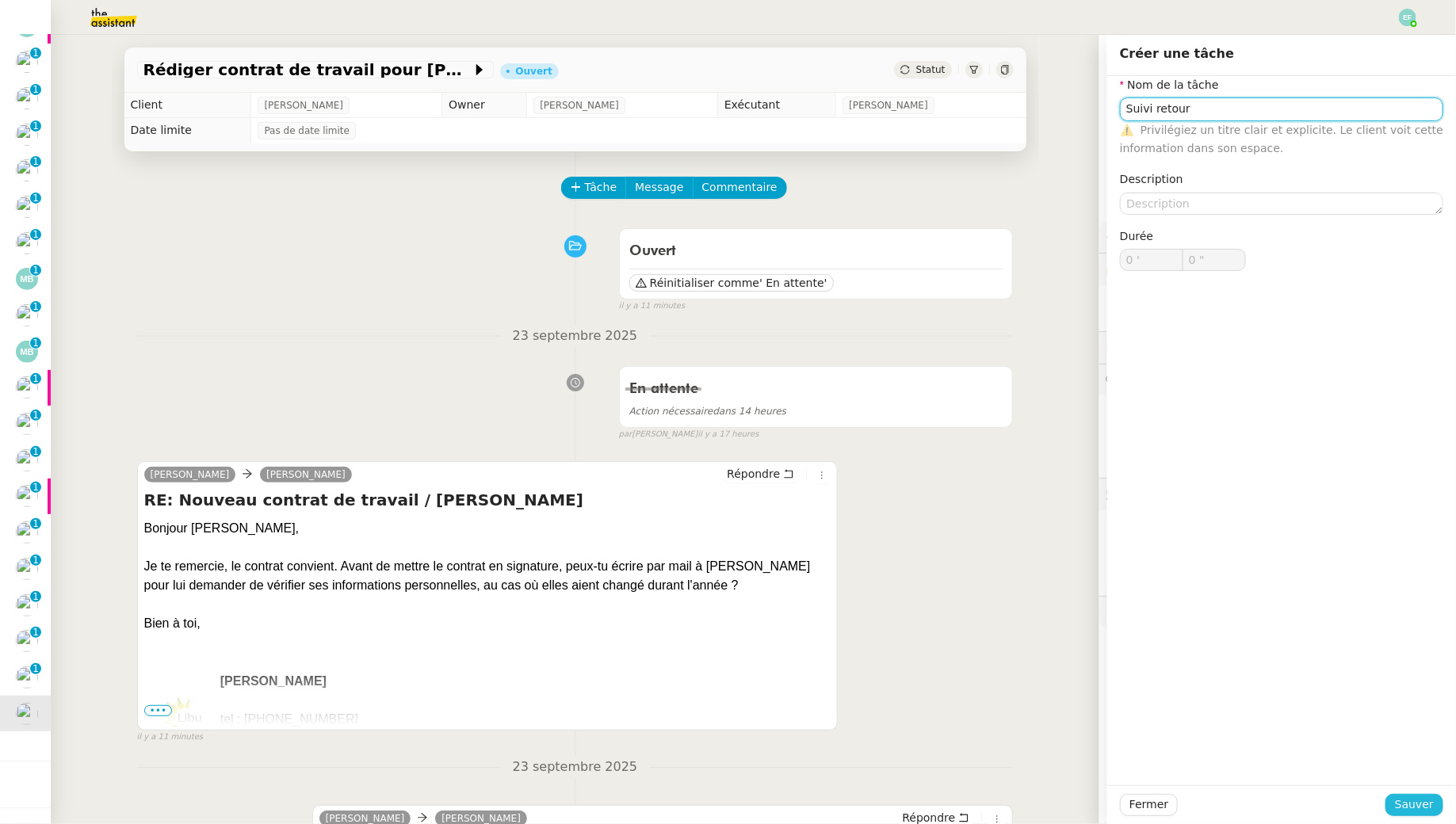
type input "Suivi retour"
click at [1417, 809] on span "Sauver" at bounding box center [1414, 805] width 39 height 19
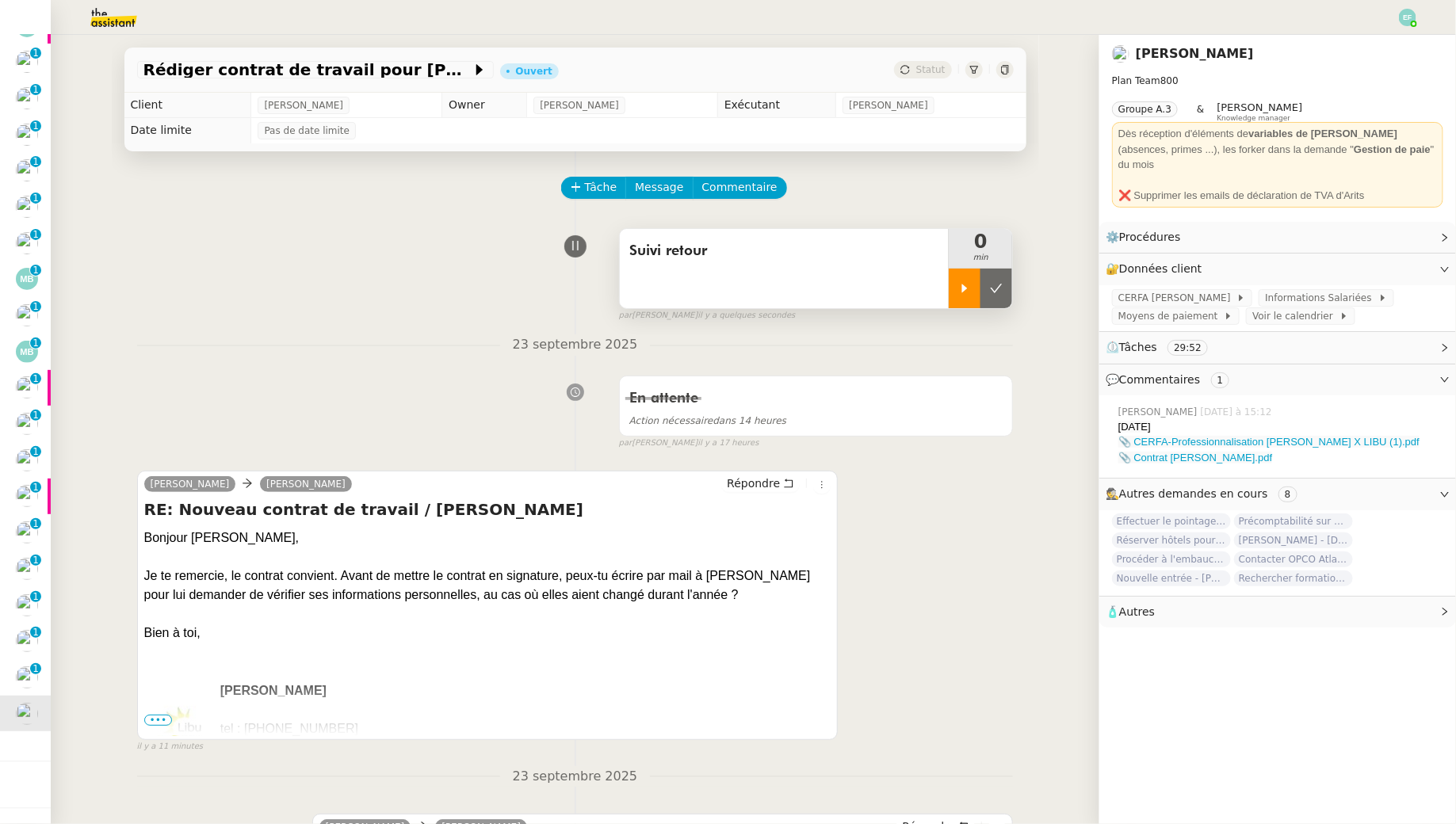
click at [954, 282] on div at bounding box center [964, 288] width 32 height 40
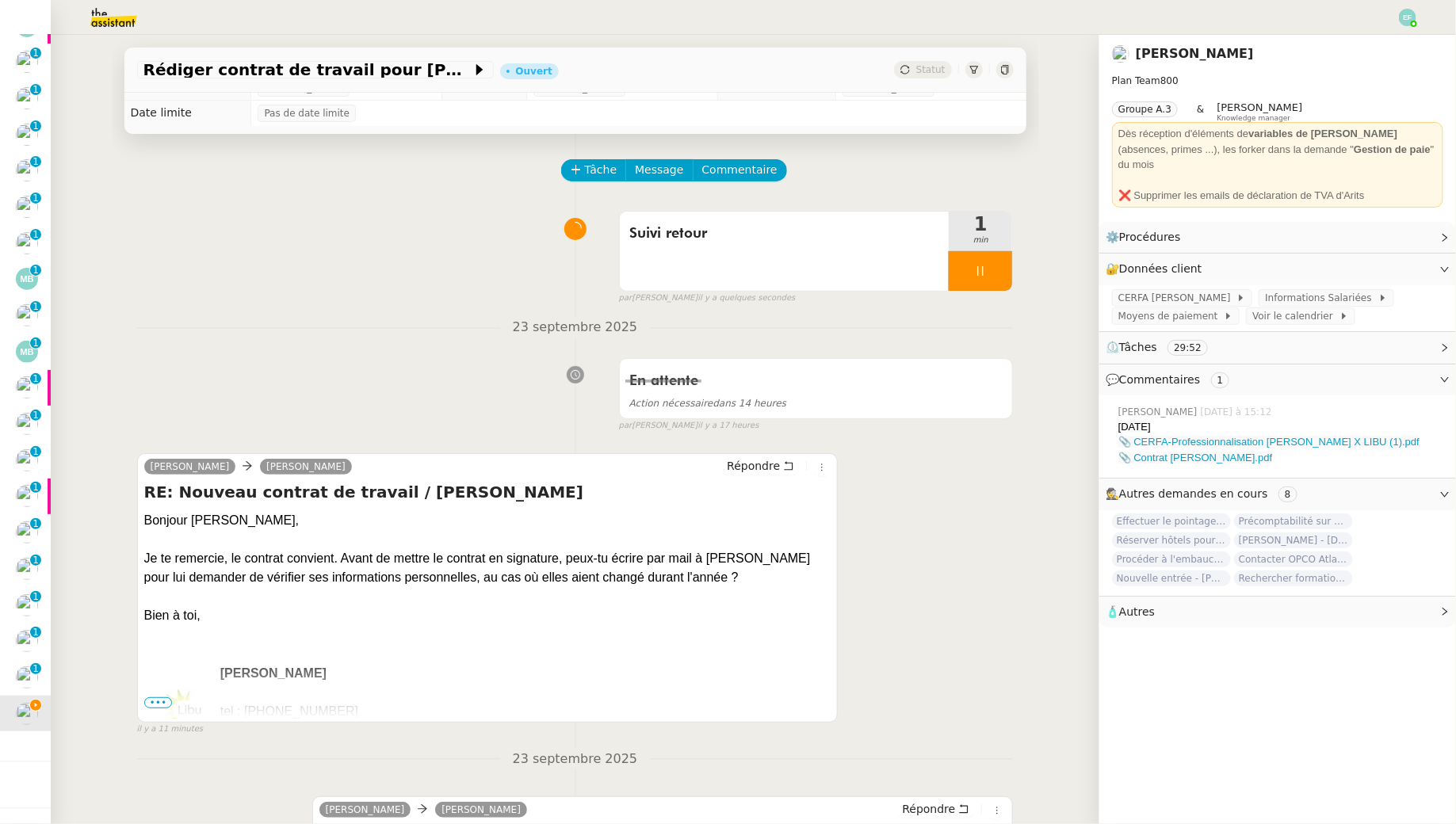
scroll to position [8, 0]
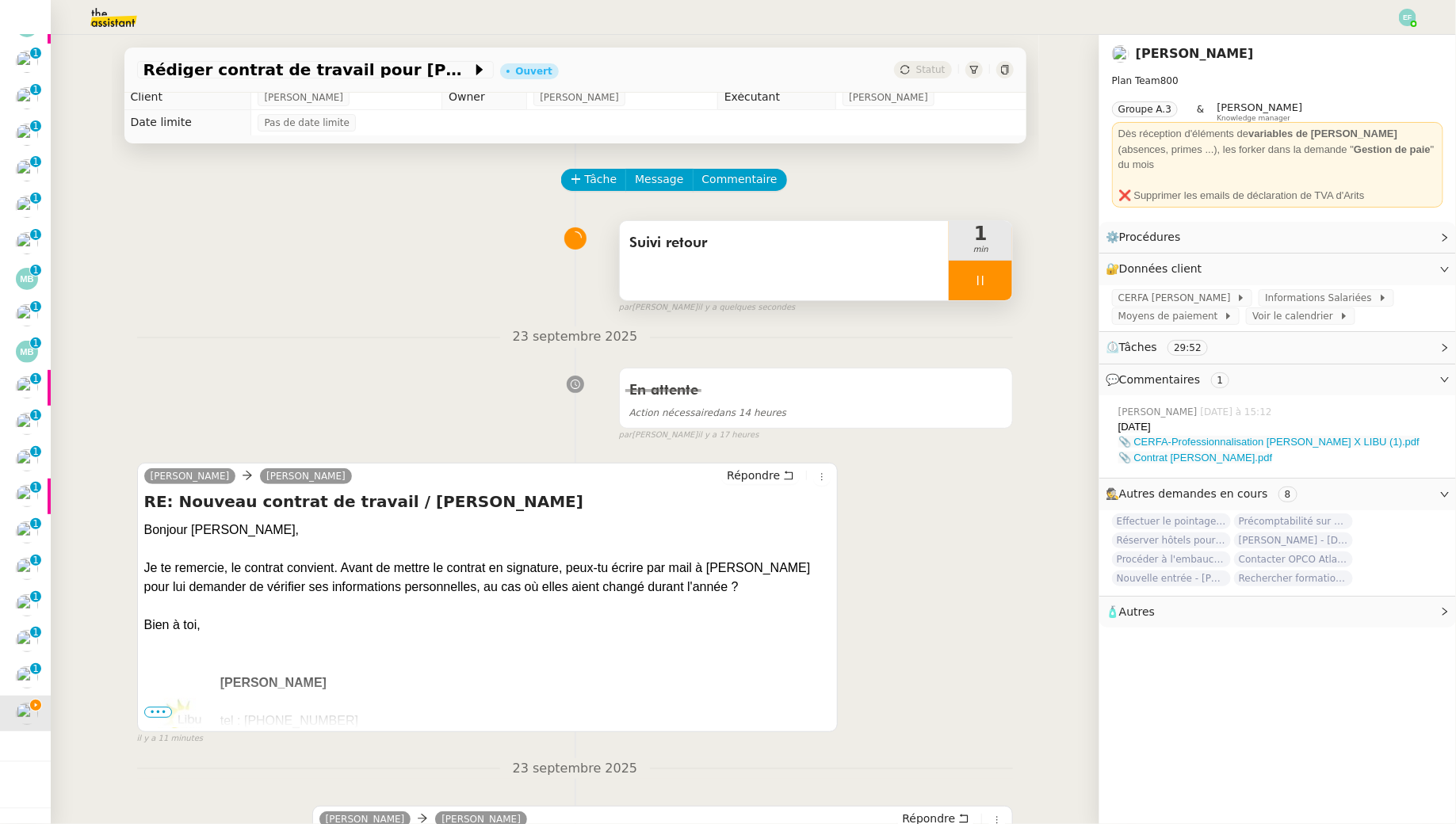
click at [972, 285] on div at bounding box center [980, 280] width 63 height 40
click at [997, 276] on icon at bounding box center [997, 281] width 13 height 13
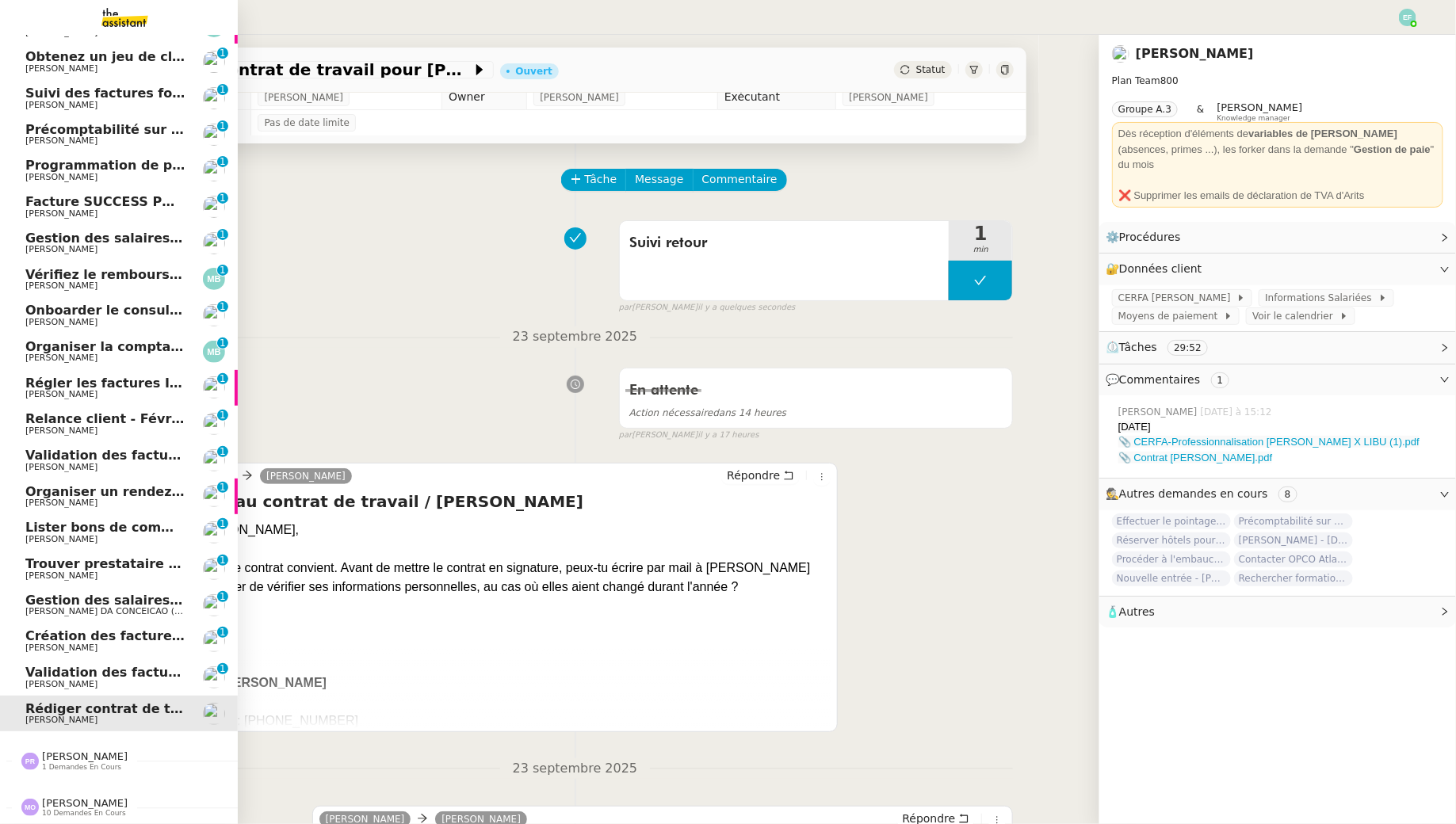
scroll to position [0, 0]
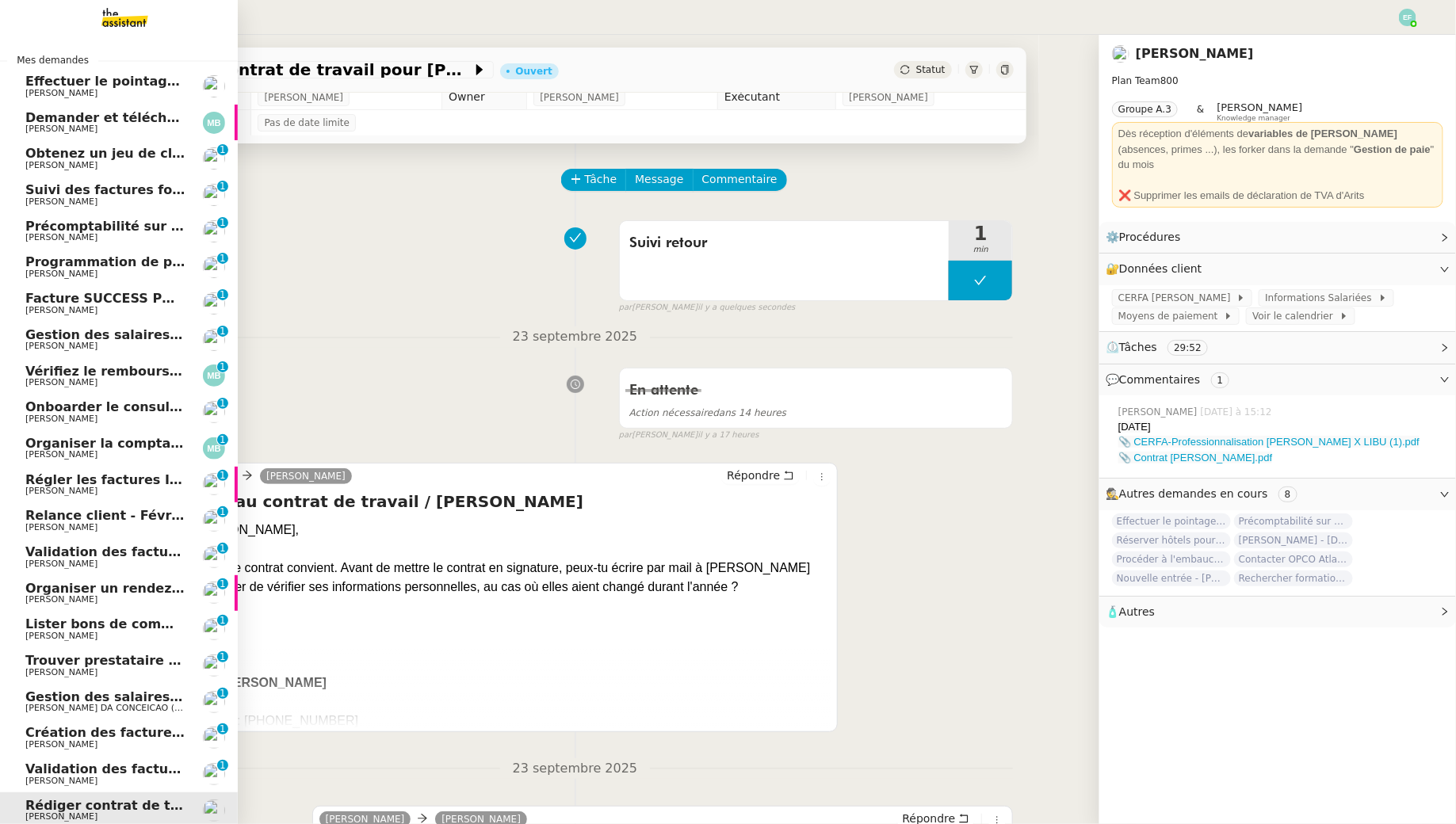
click at [105, 148] on span "Obtenez un jeu de clefs pour la cave" at bounding box center [155, 153] width 260 height 15
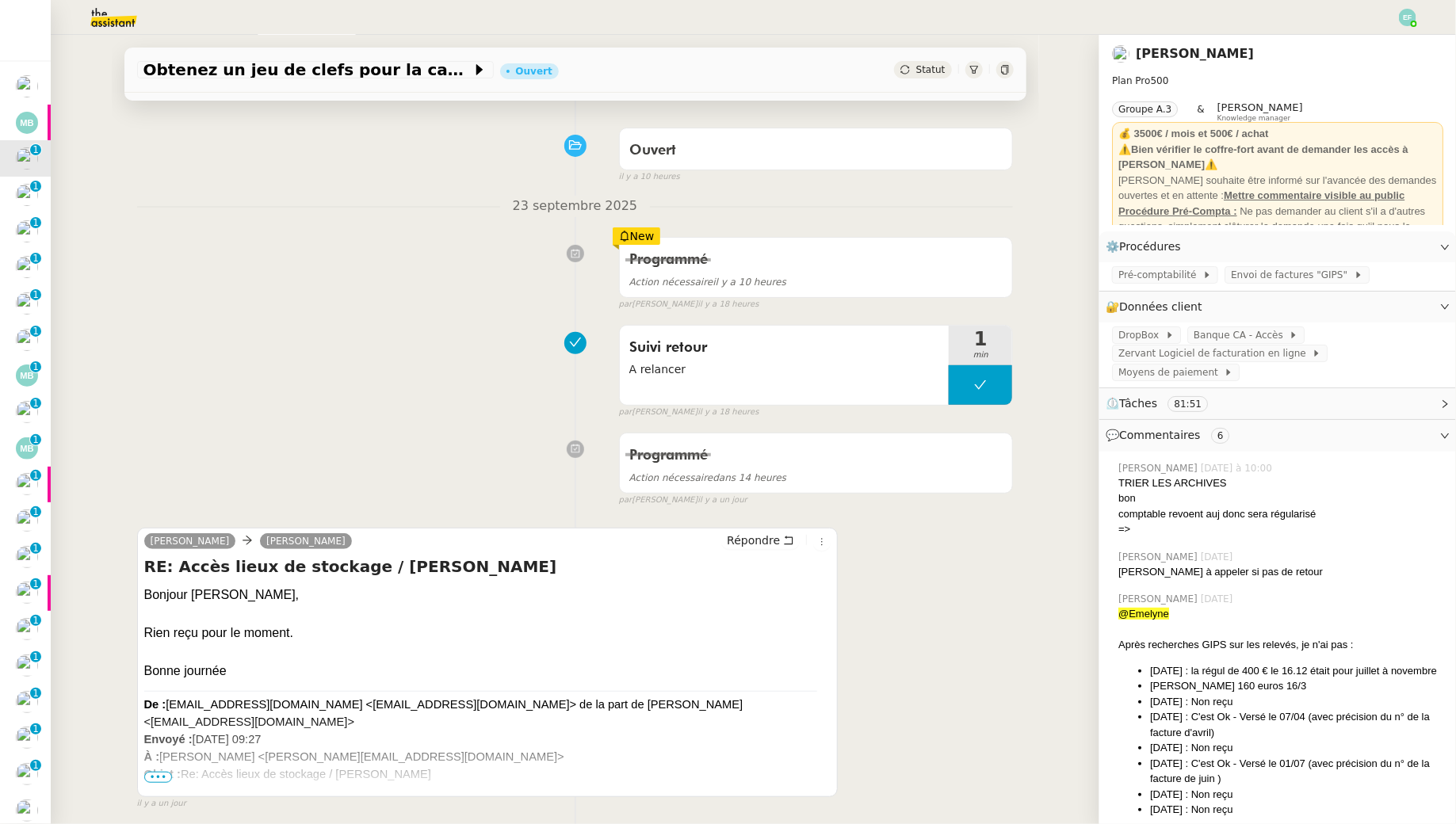
scroll to position [104, 0]
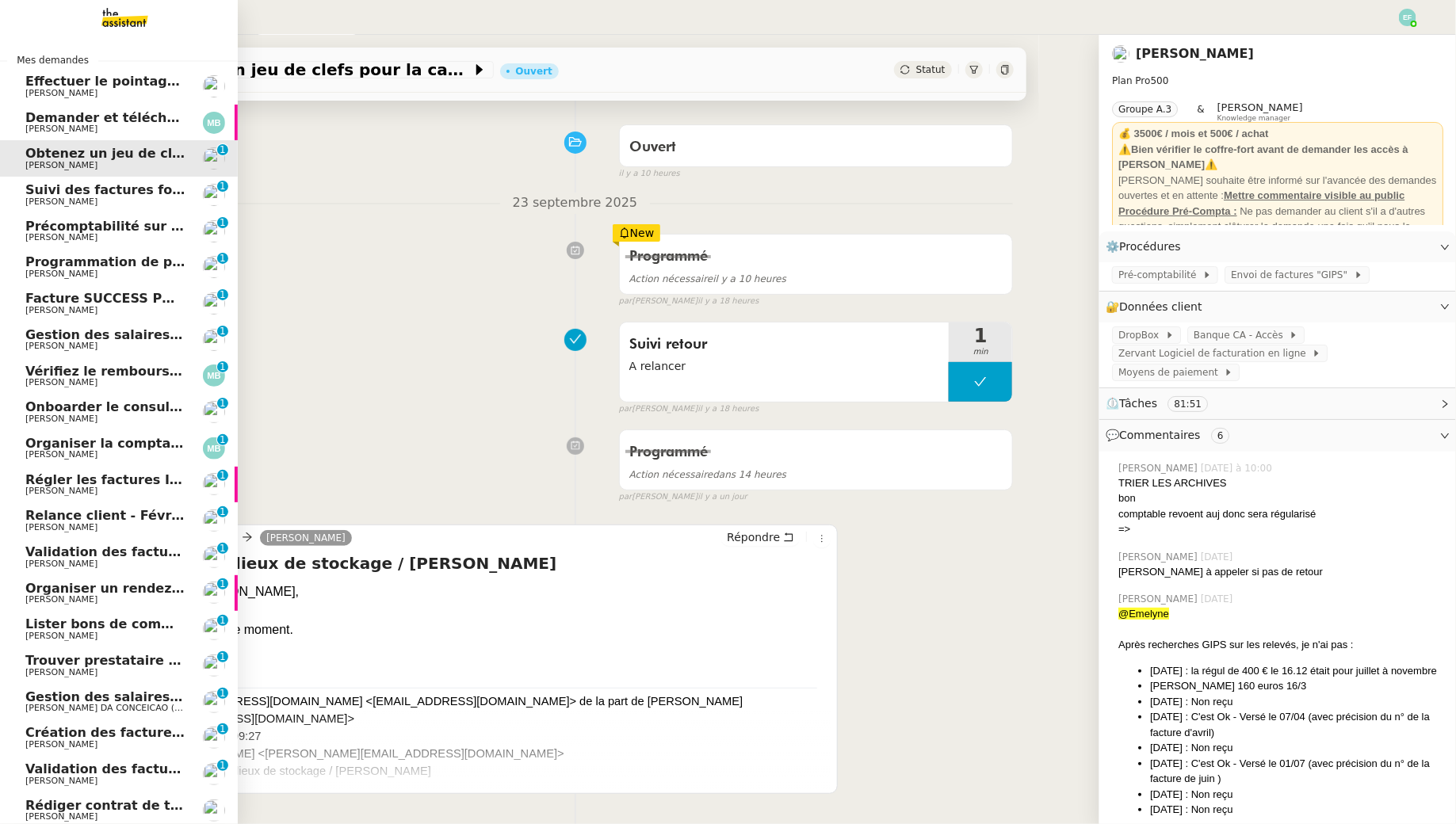
click at [47, 196] on span "[PERSON_NAME]" at bounding box center [61, 201] width 73 height 10
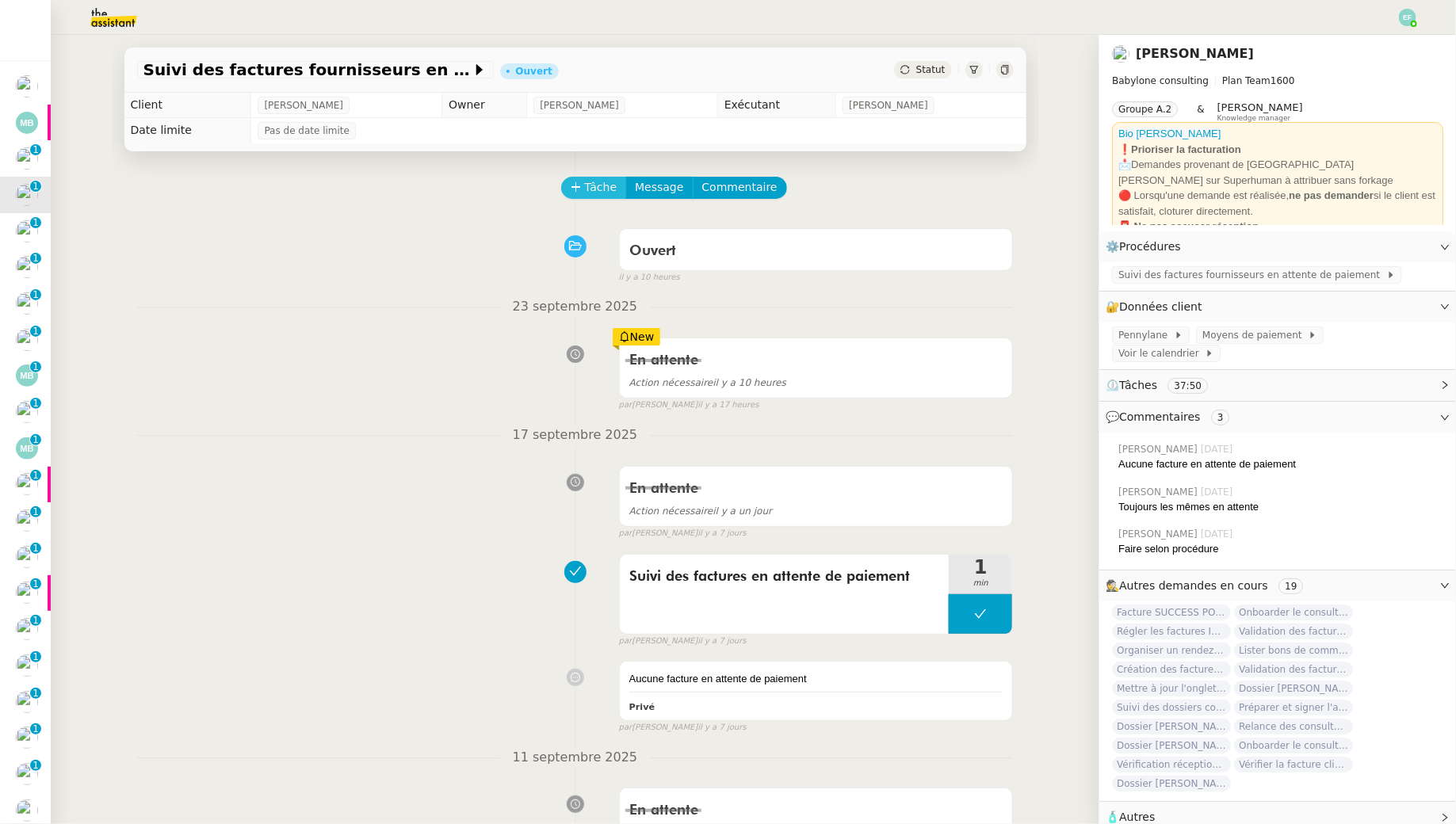
click at [581, 180] on button "Tâche" at bounding box center [593, 188] width 66 height 22
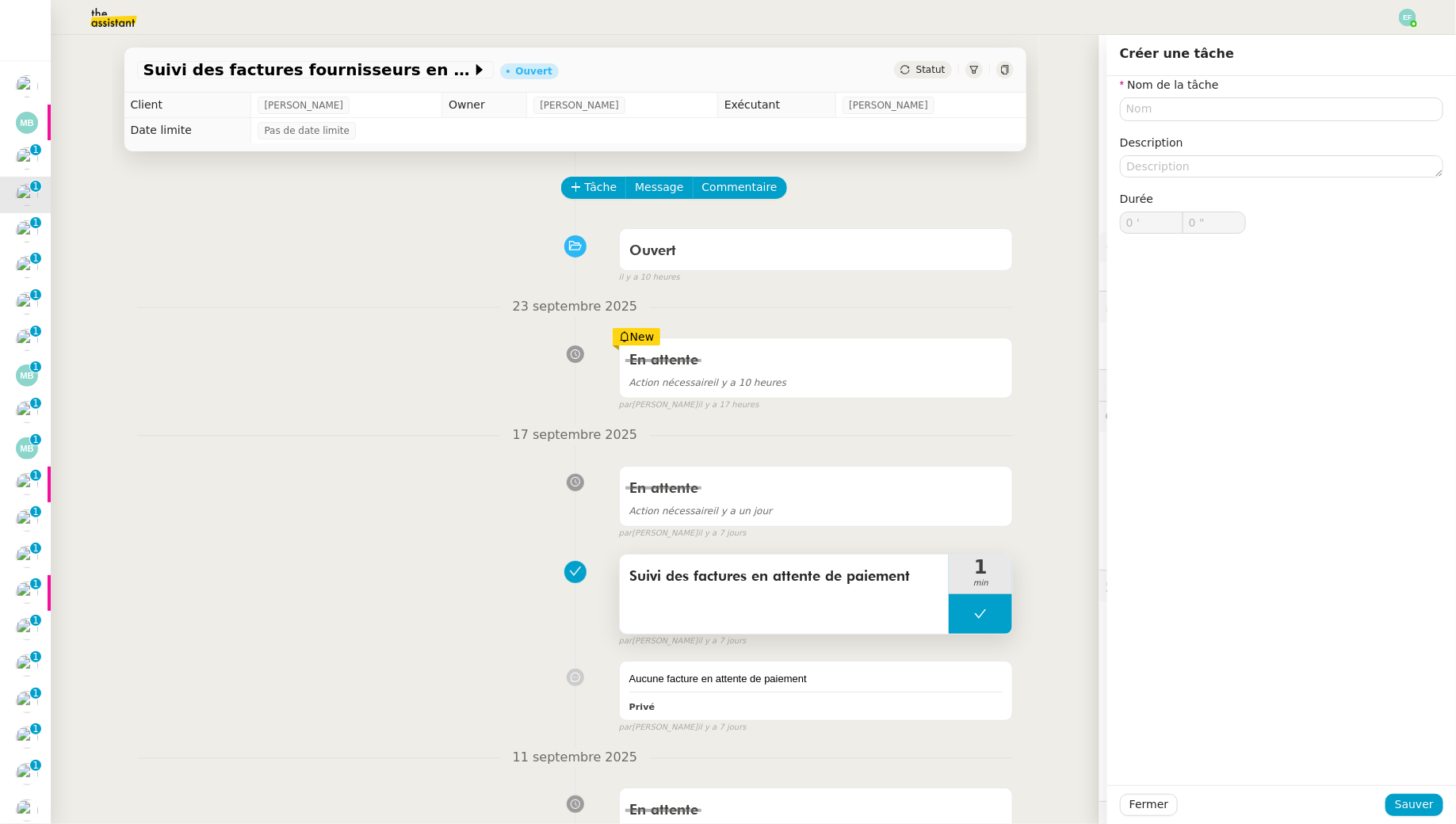
click at [821, 577] on span "Suivi des factures en attente de paiement" at bounding box center [785, 578] width 311 height 24
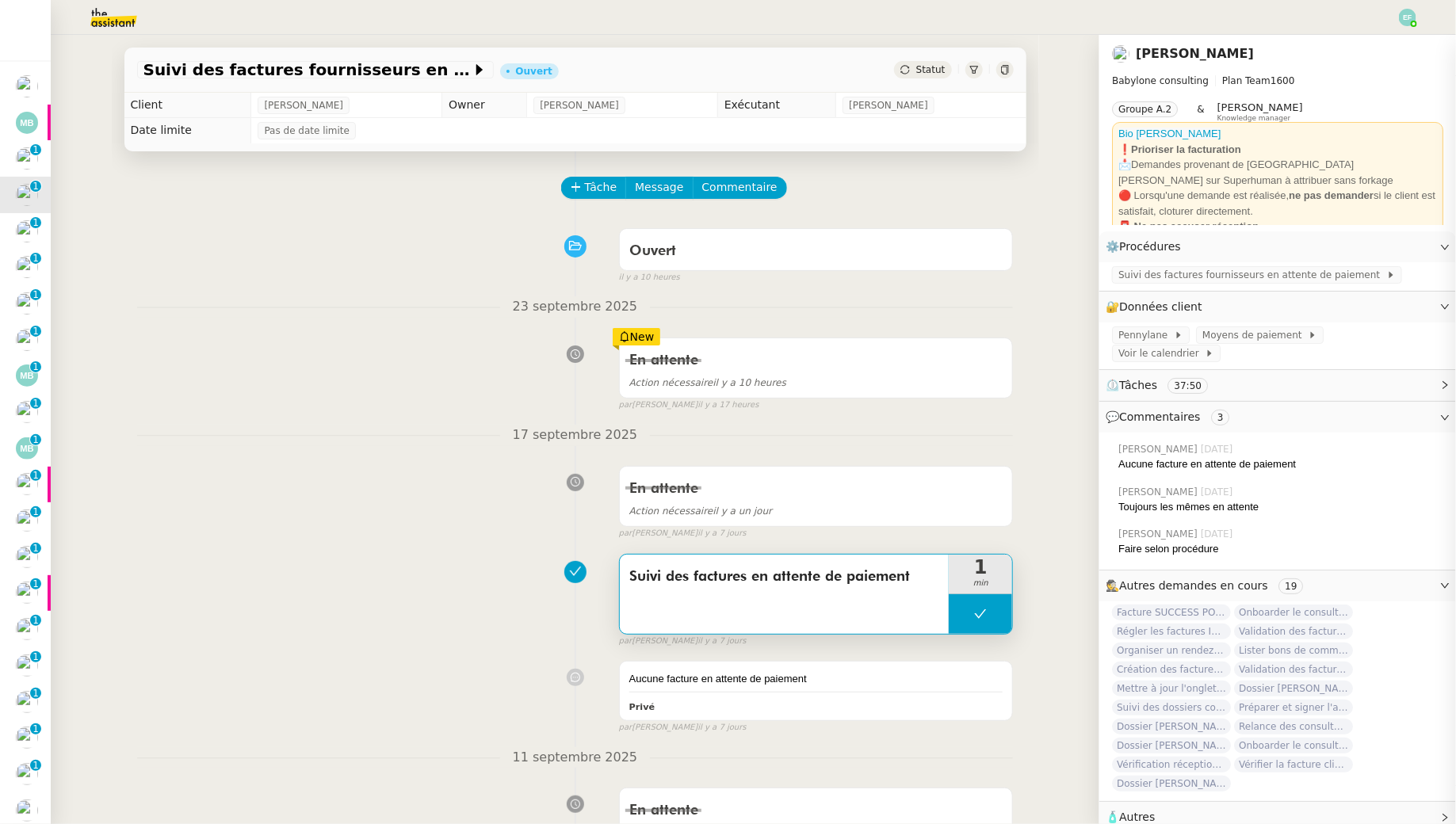
click at [821, 577] on span "Suivi des factures en attente de paiement" at bounding box center [785, 578] width 311 height 24
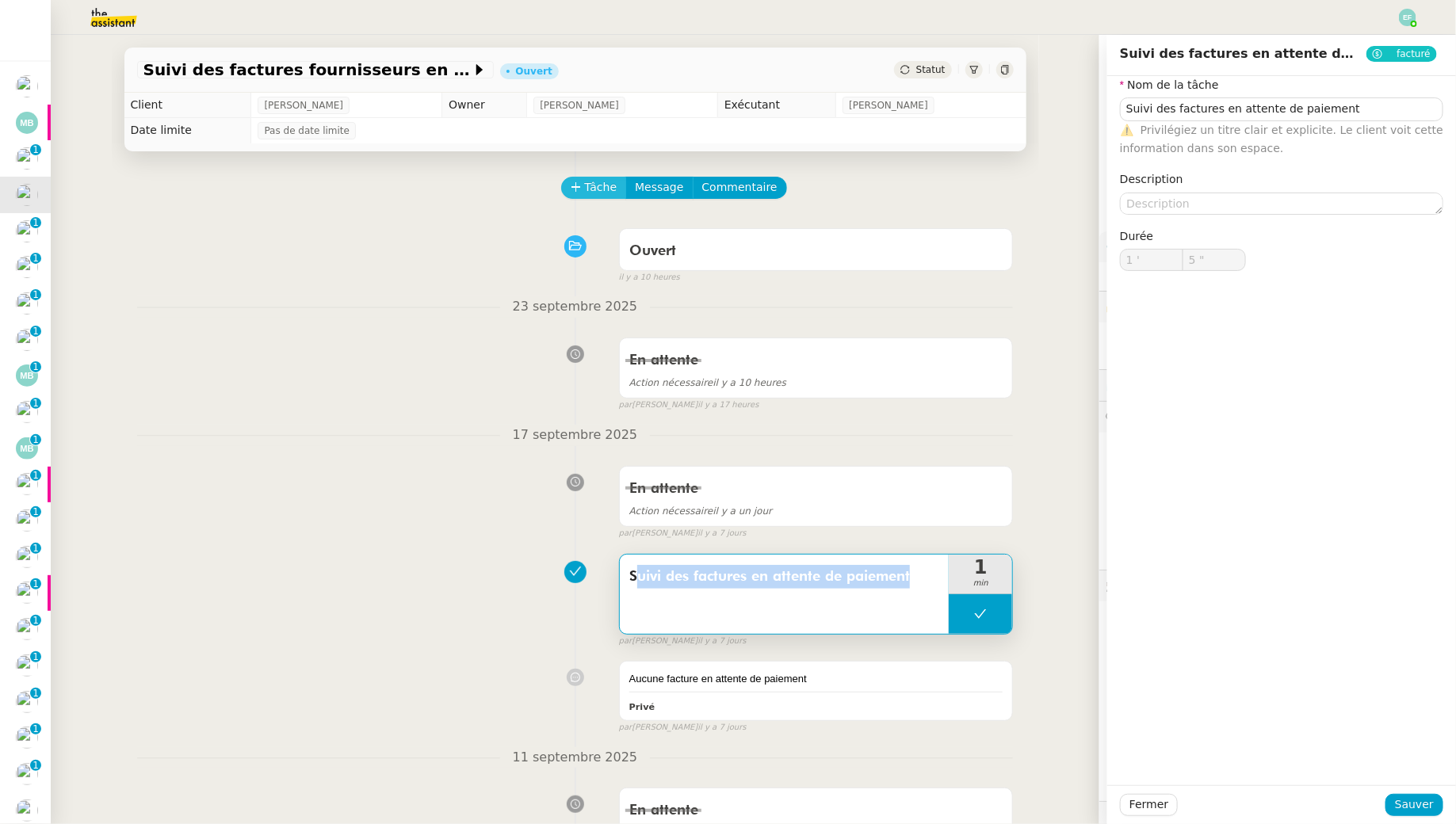
click at [585, 193] on span "Tâche" at bounding box center [601, 188] width 33 height 19
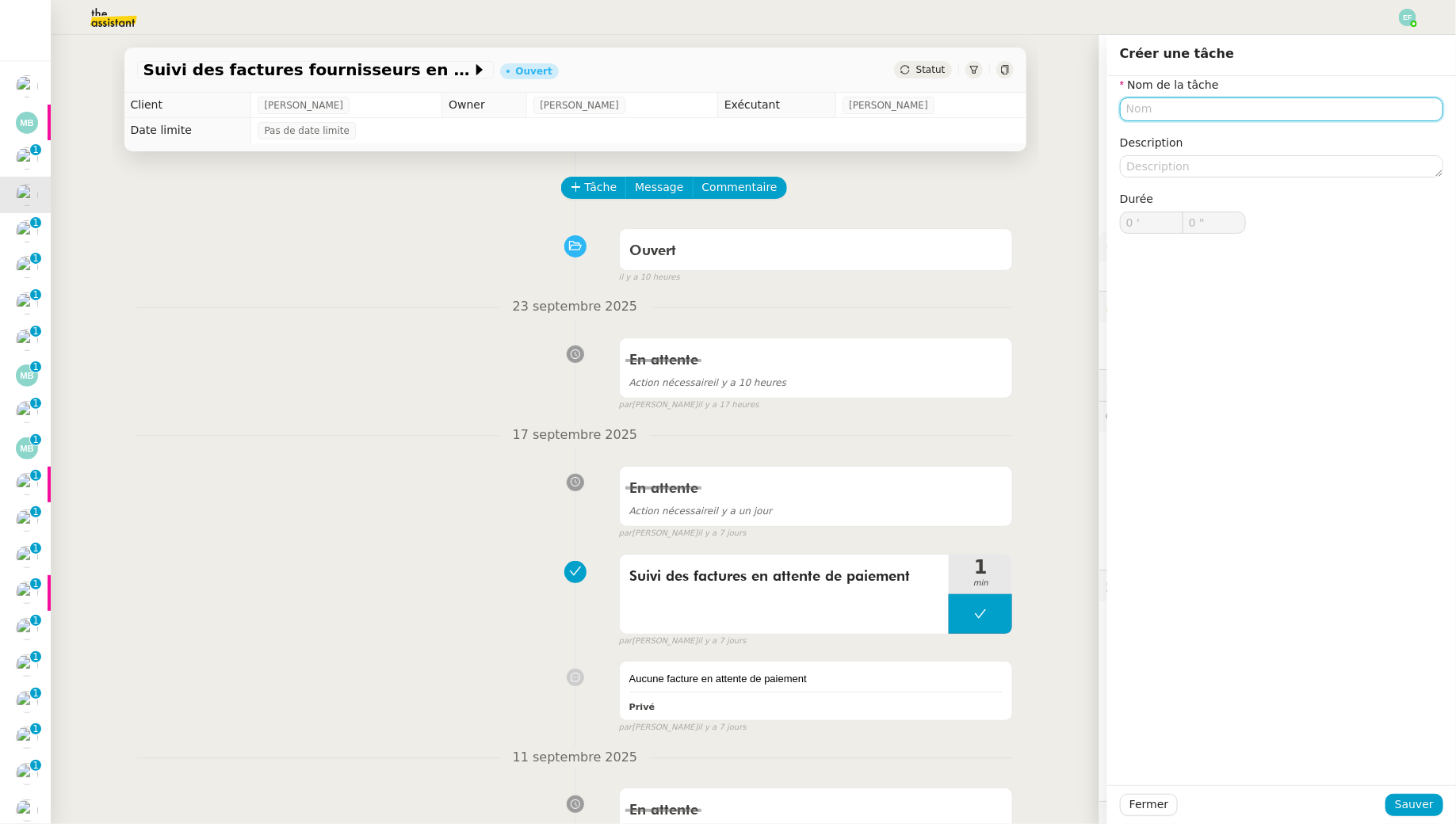
paste input "Suivi des factures en attente de paiement"
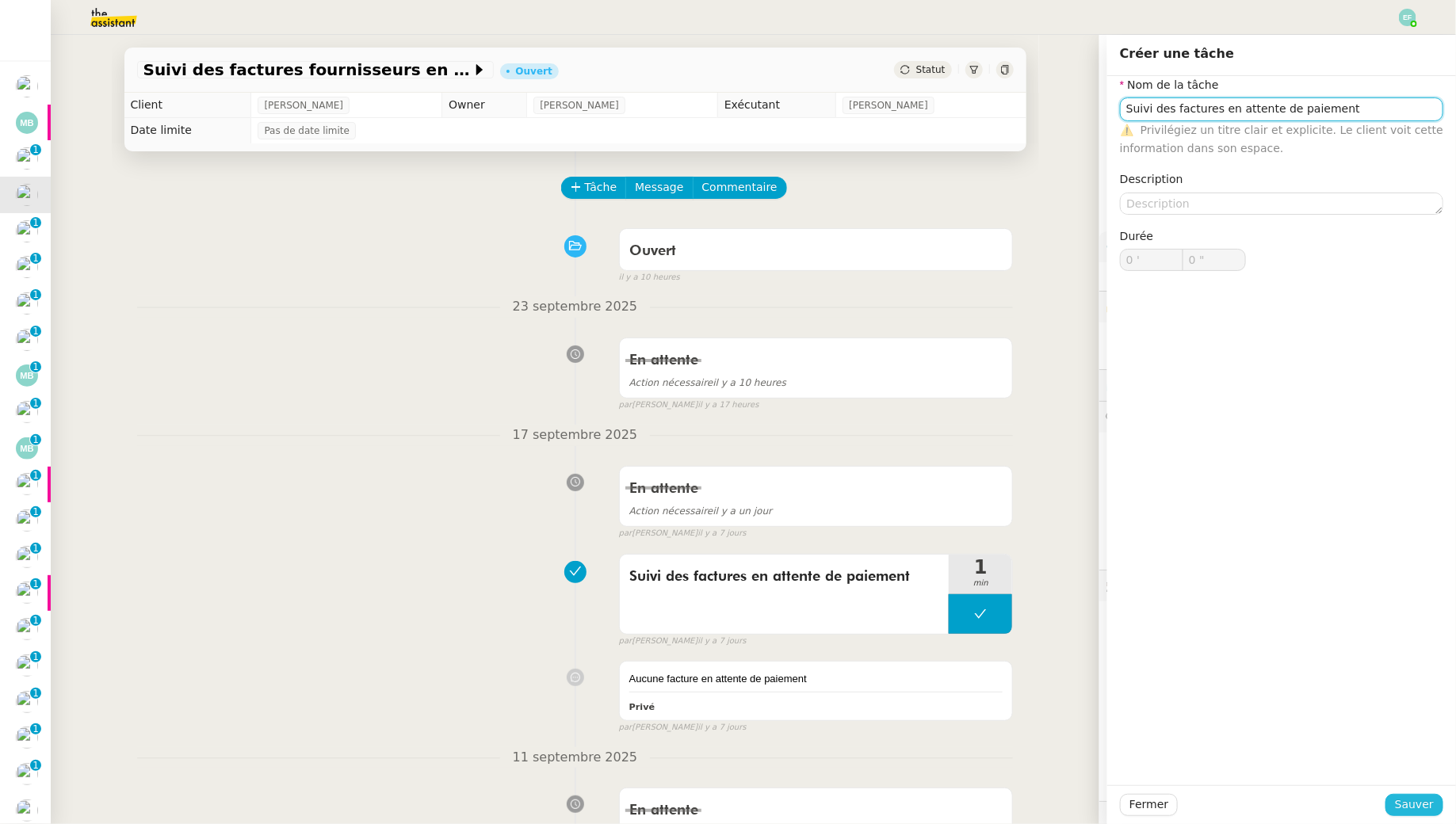
type input "Suivi des factures en attente de paiement"
click at [1413, 806] on span "Sauver" at bounding box center [1414, 805] width 39 height 19
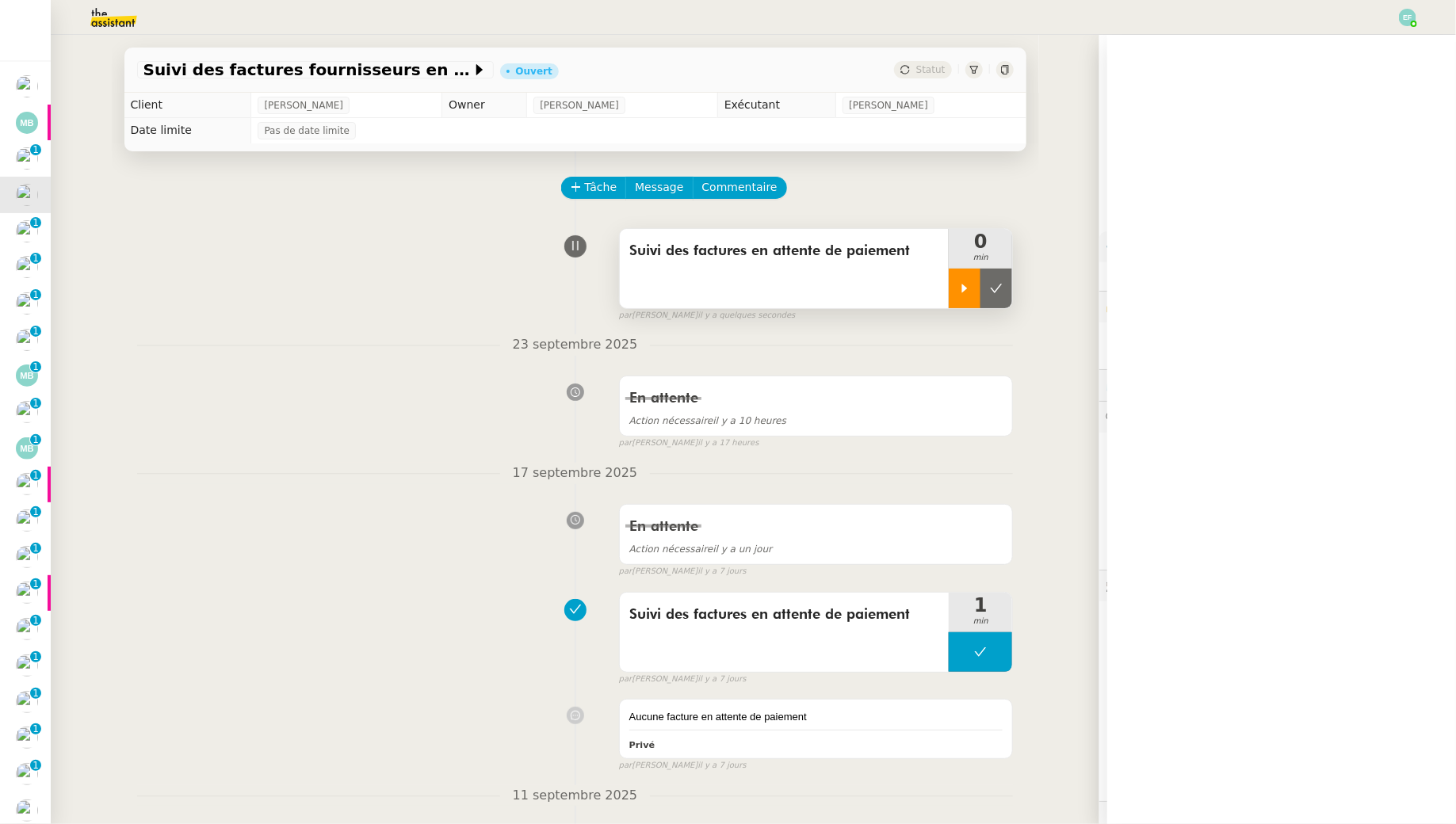
click at [963, 282] on icon at bounding box center [964, 288] width 13 height 13
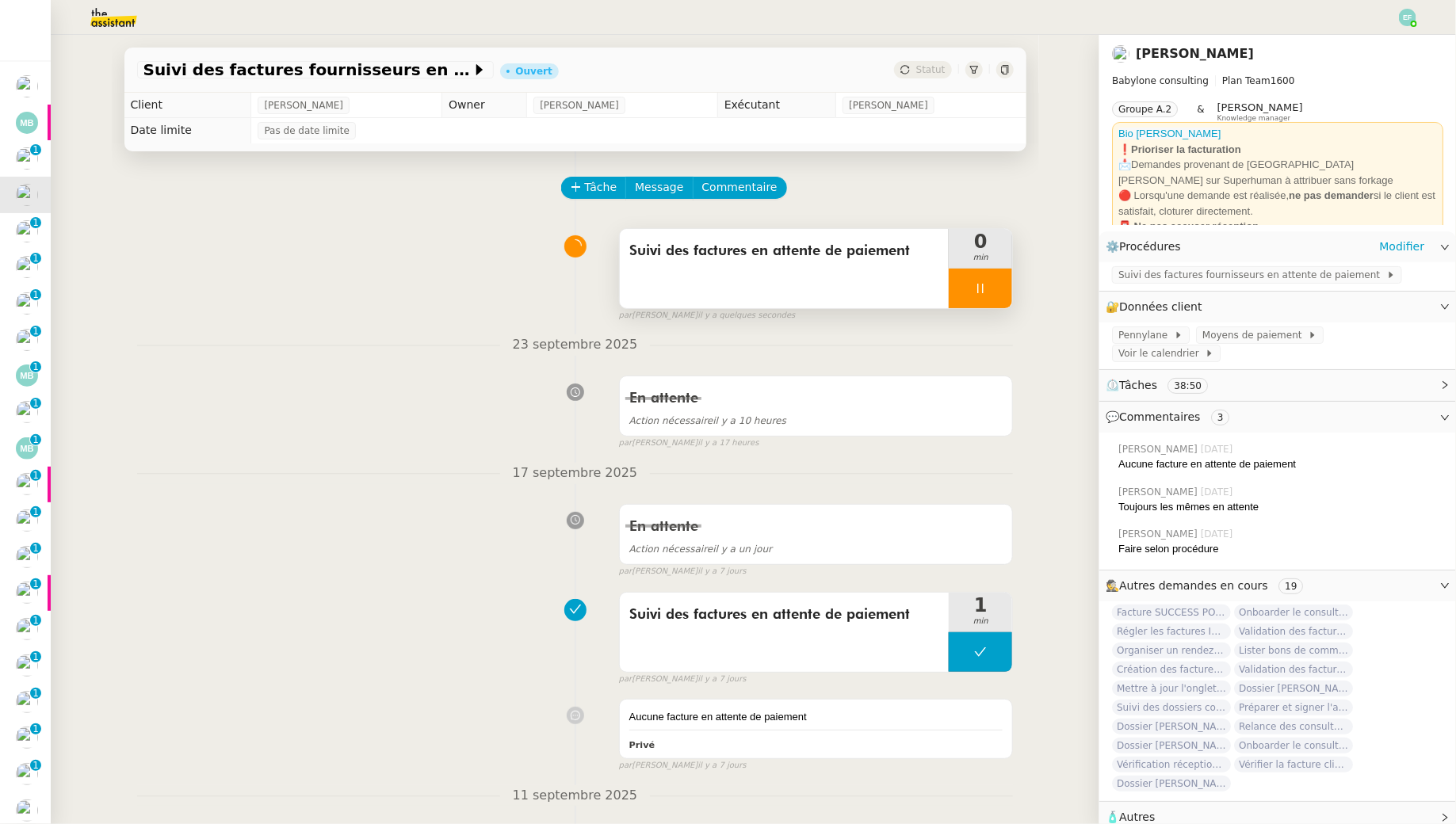
click at [1228, 285] on div "Suivi des factures fournisseurs en attente de paiement" at bounding box center [1277, 276] width 357 height 28
click at [1225, 272] on span "Suivi des factures fournisseurs en attente de paiement" at bounding box center [1252, 274] width 268 height 16
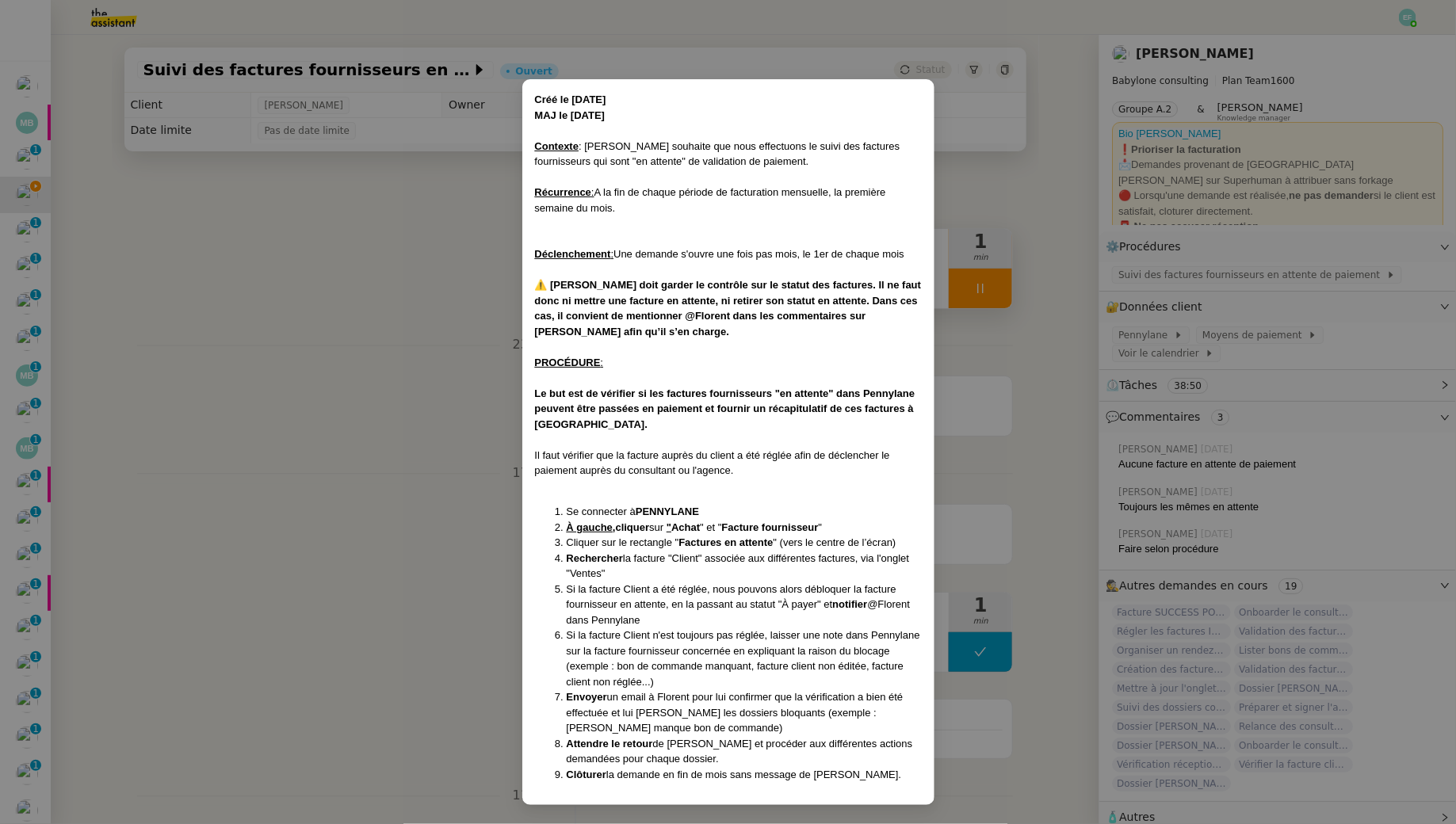
click at [375, 273] on nz-modal-container "Créé le 12/05/25 MAJ le 09/09/25 Contexte : Florent souhaite que nous effectuon…" at bounding box center [728, 412] width 1456 height 824
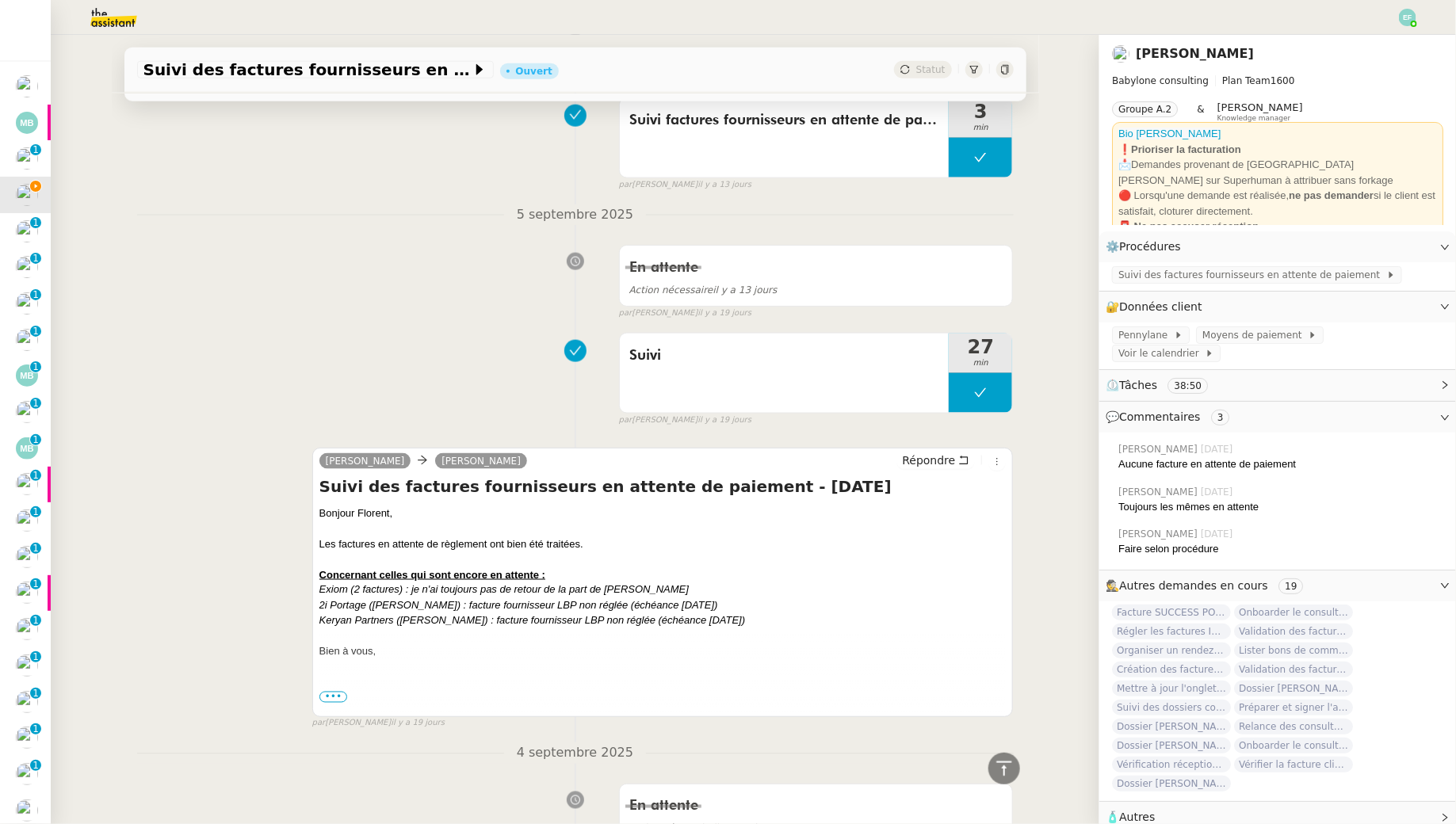
scroll to position [1037, 0]
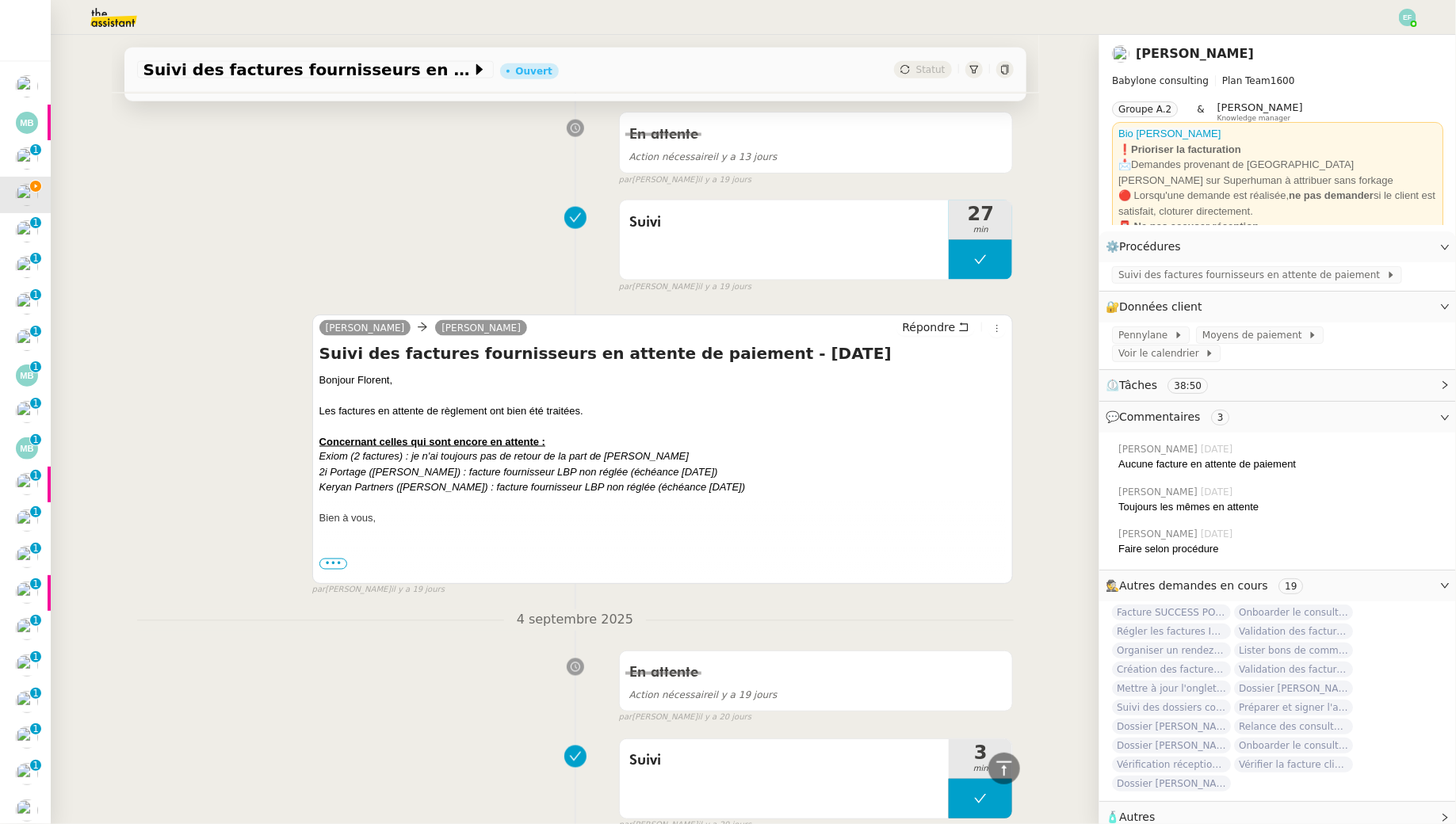
click at [321, 560] on span "•••" at bounding box center [333, 565] width 29 height 11
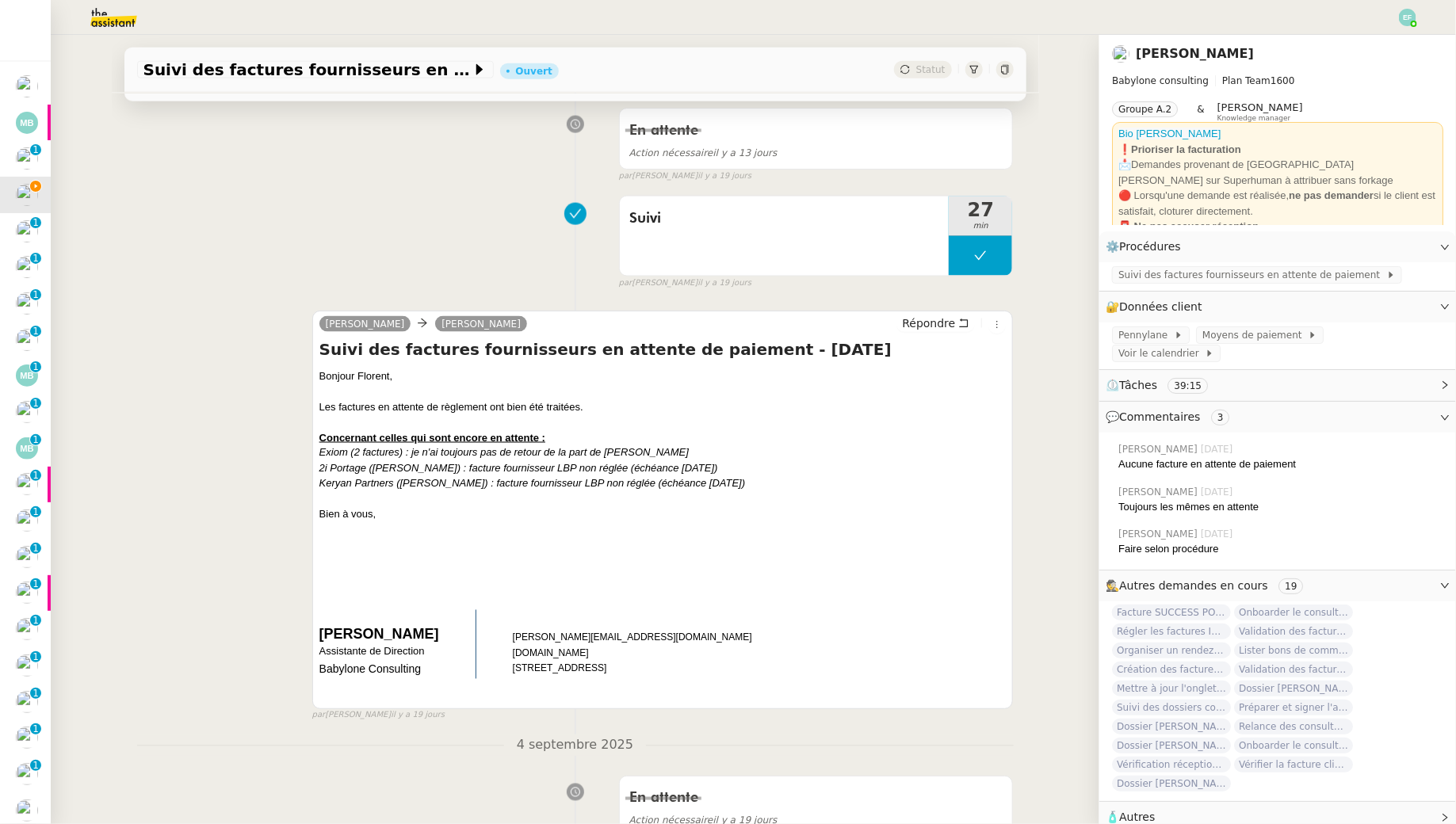
scroll to position [1151, 0]
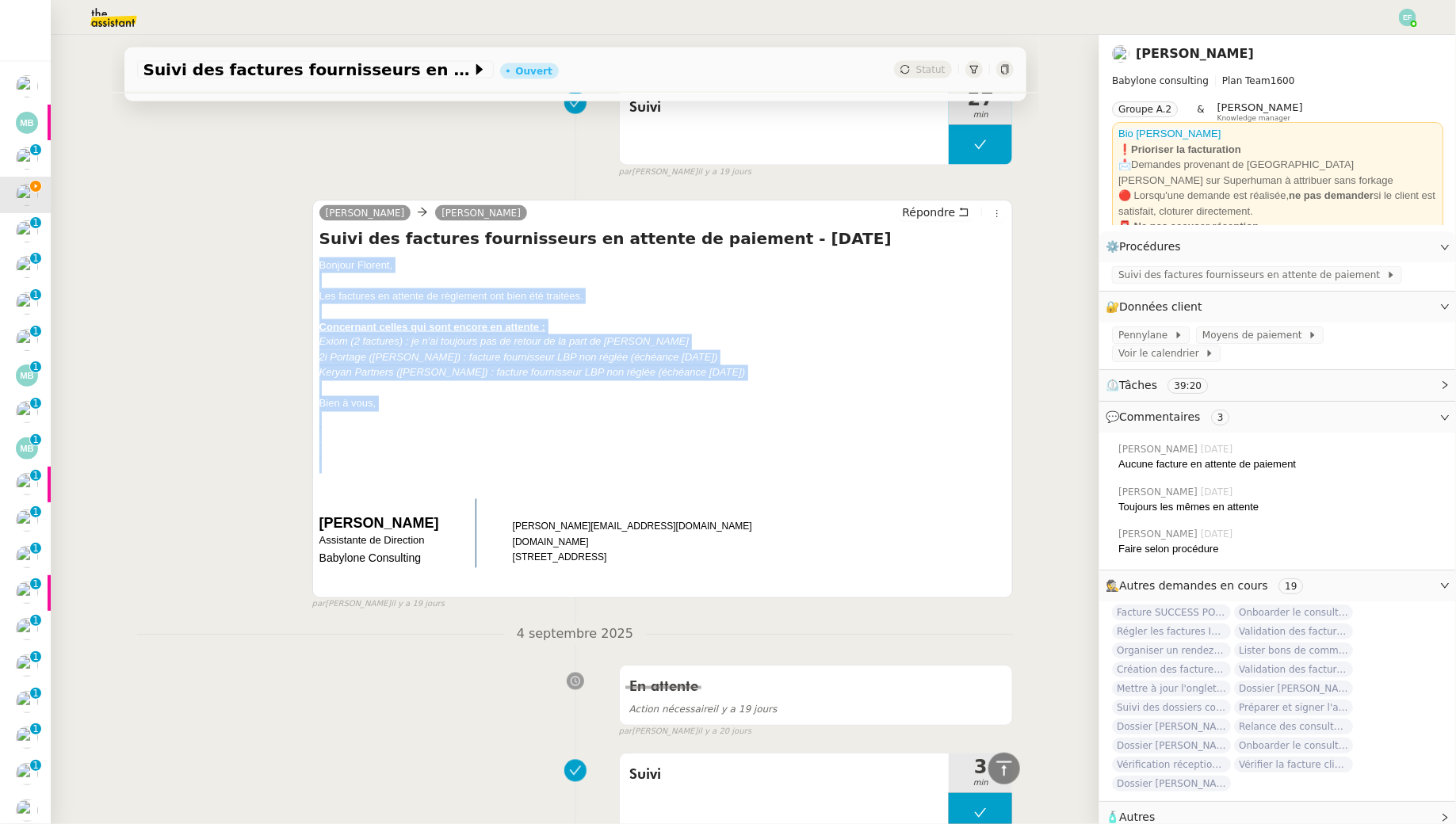
drag, startPoint x: 318, startPoint y: 255, endPoint x: 427, endPoint y: 455, distance: 227.8
click at [427, 455] on div "Bonjour Florent, Les factures en attente de règlement ont bien été traitées. Co…" at bounding box center [662, 420] width 687 height 326
copy div "Bonjour Florent, Les factures en attente de règlement ont bien été traitées. Co…"
click at [963, 206] on icon at bounding box center [963, 212] width 11 height 11
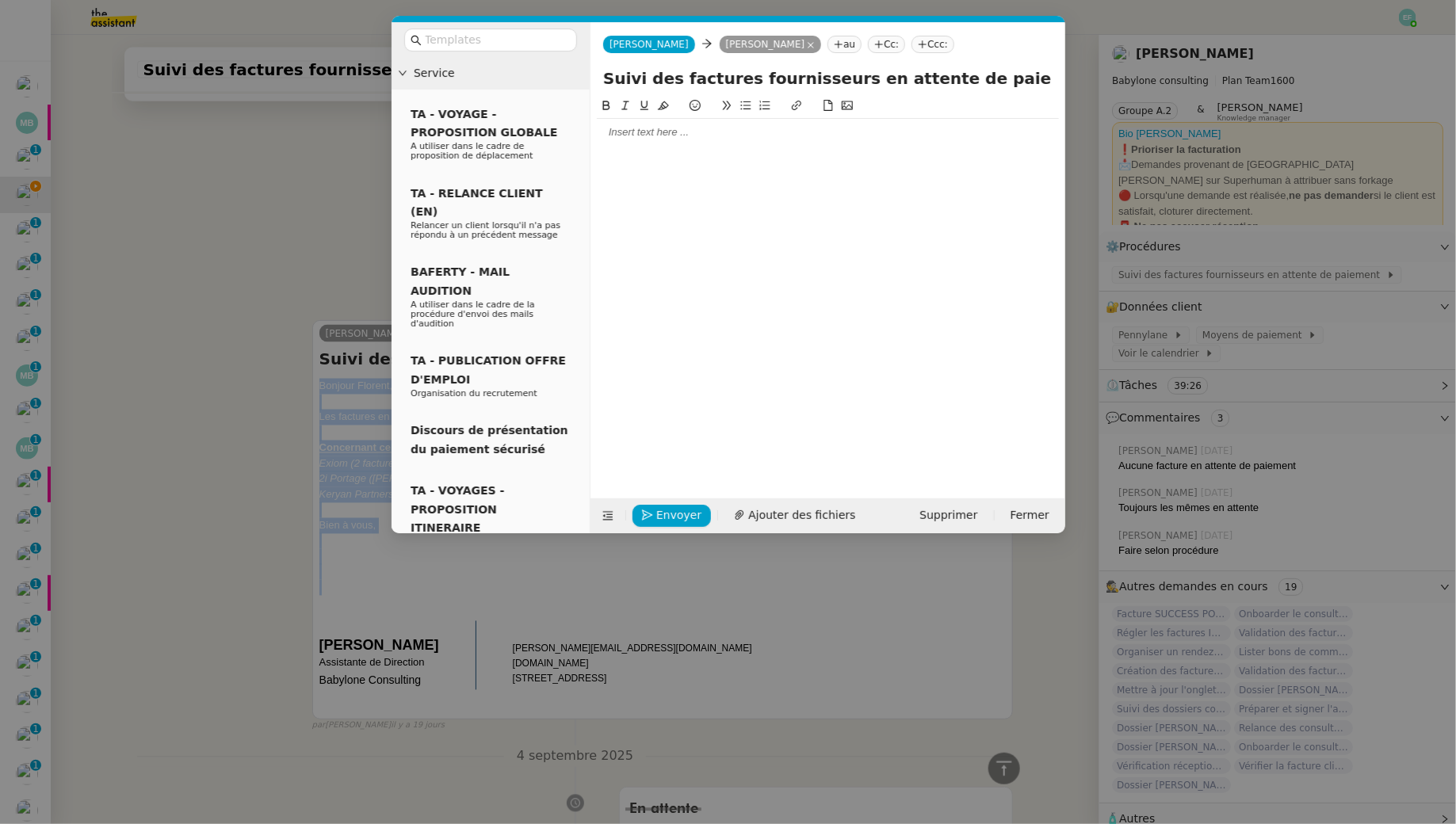
scroll to position [1273, 0]
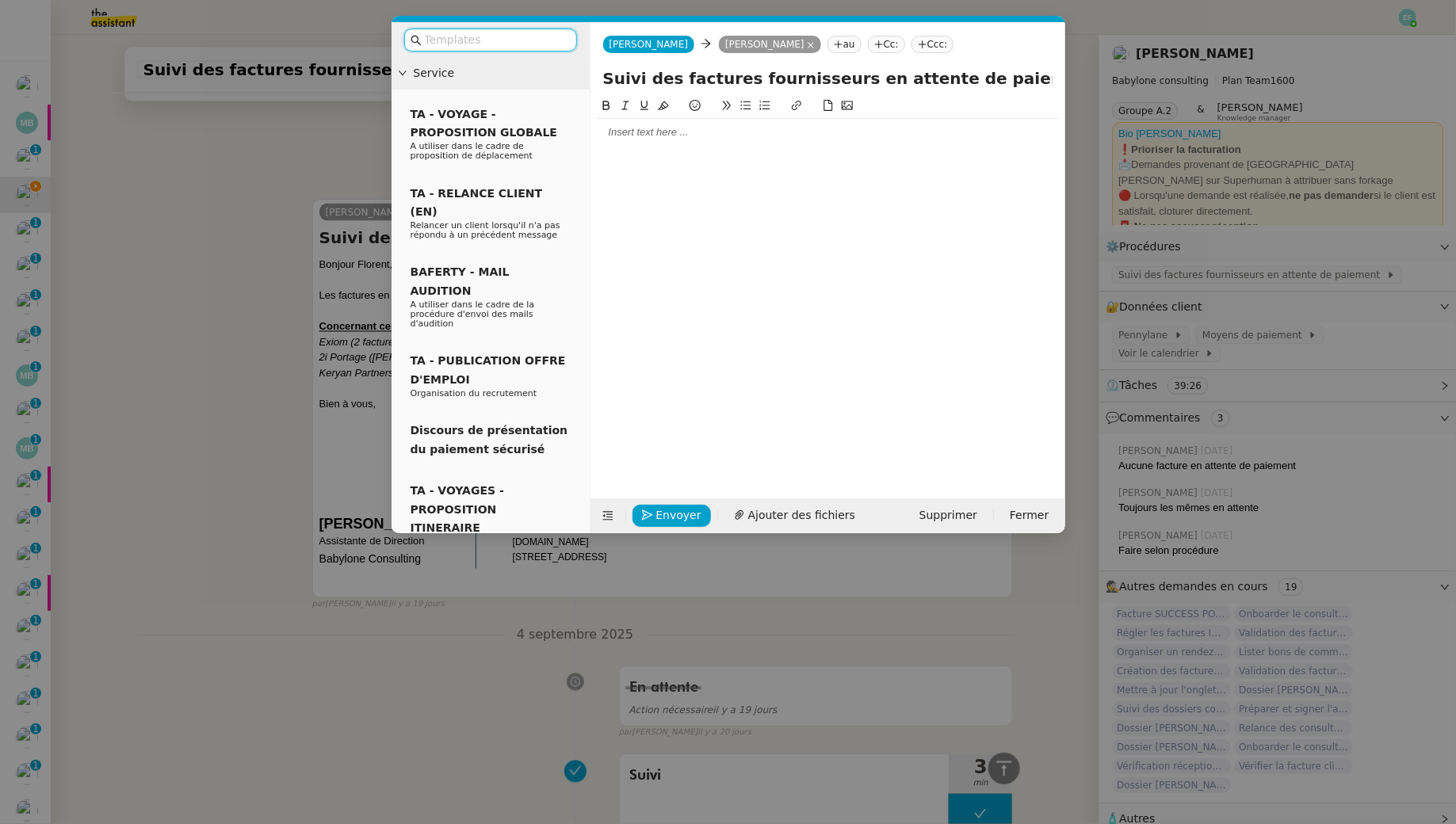
click at [696, 130] on div at bounding box center [827, 132] width 462 height 14
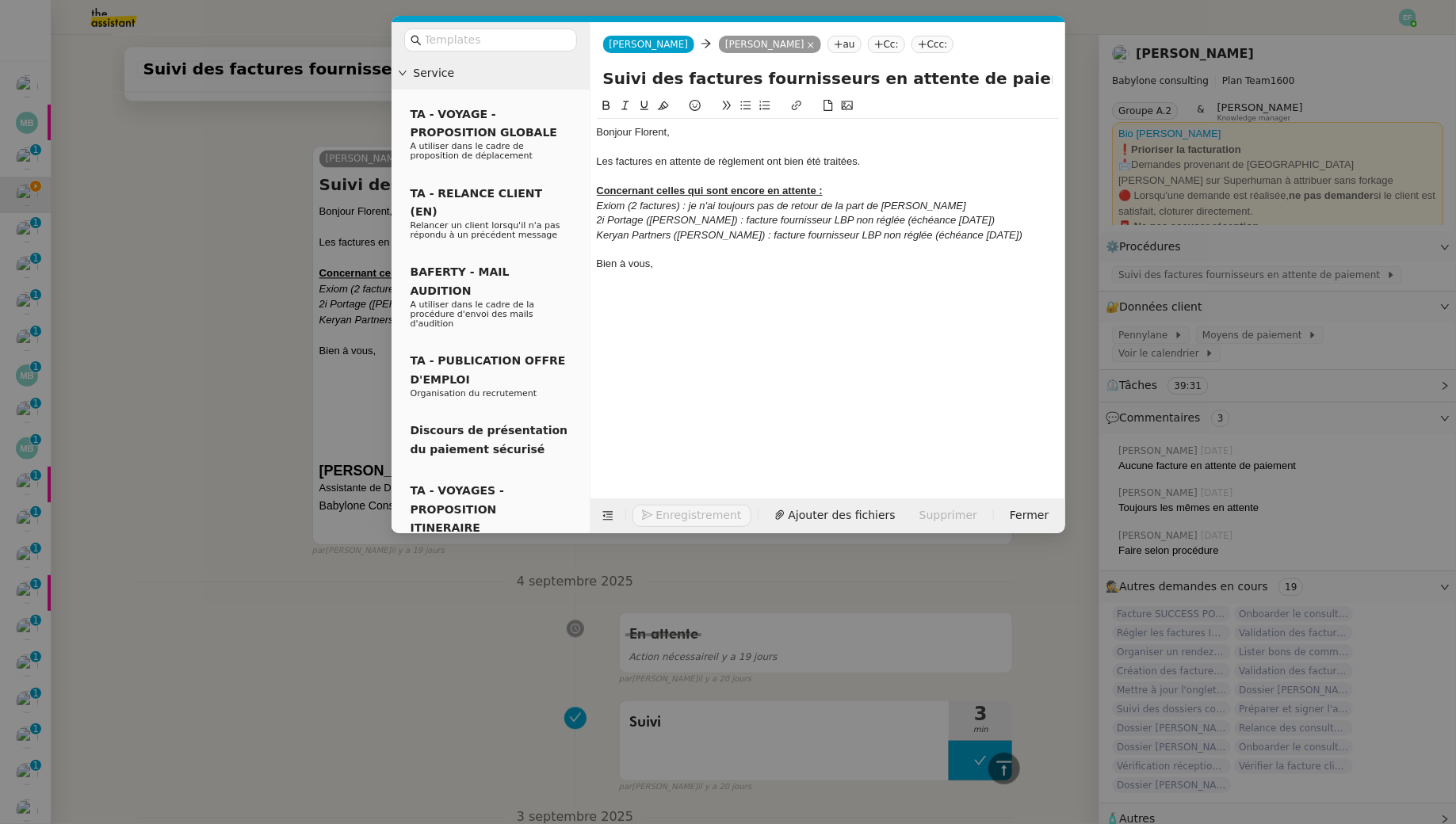
scroll to position [1428, 0]
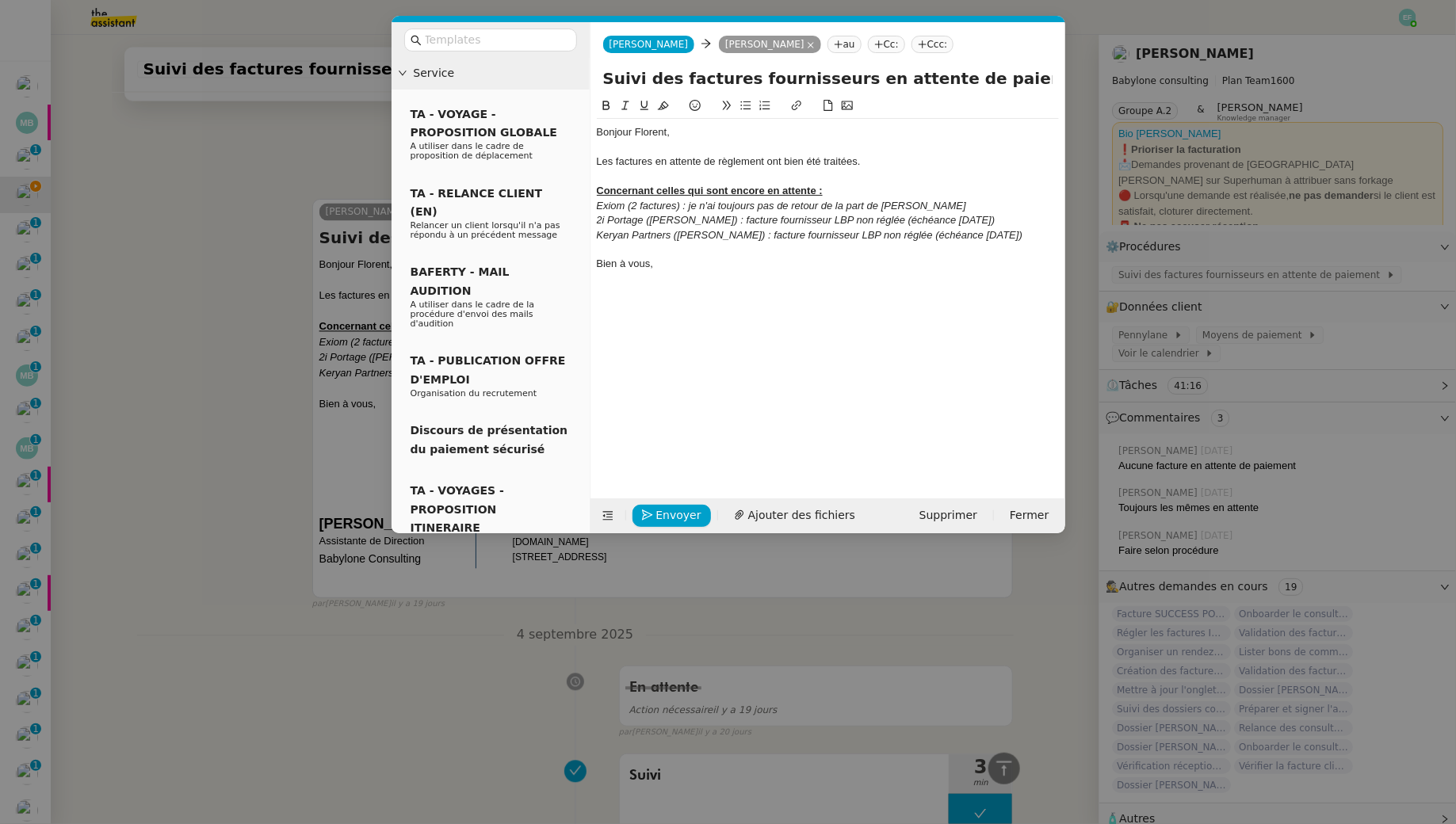
click at [735, 175] on div at bounding box center [827, 176] width 462 height 14
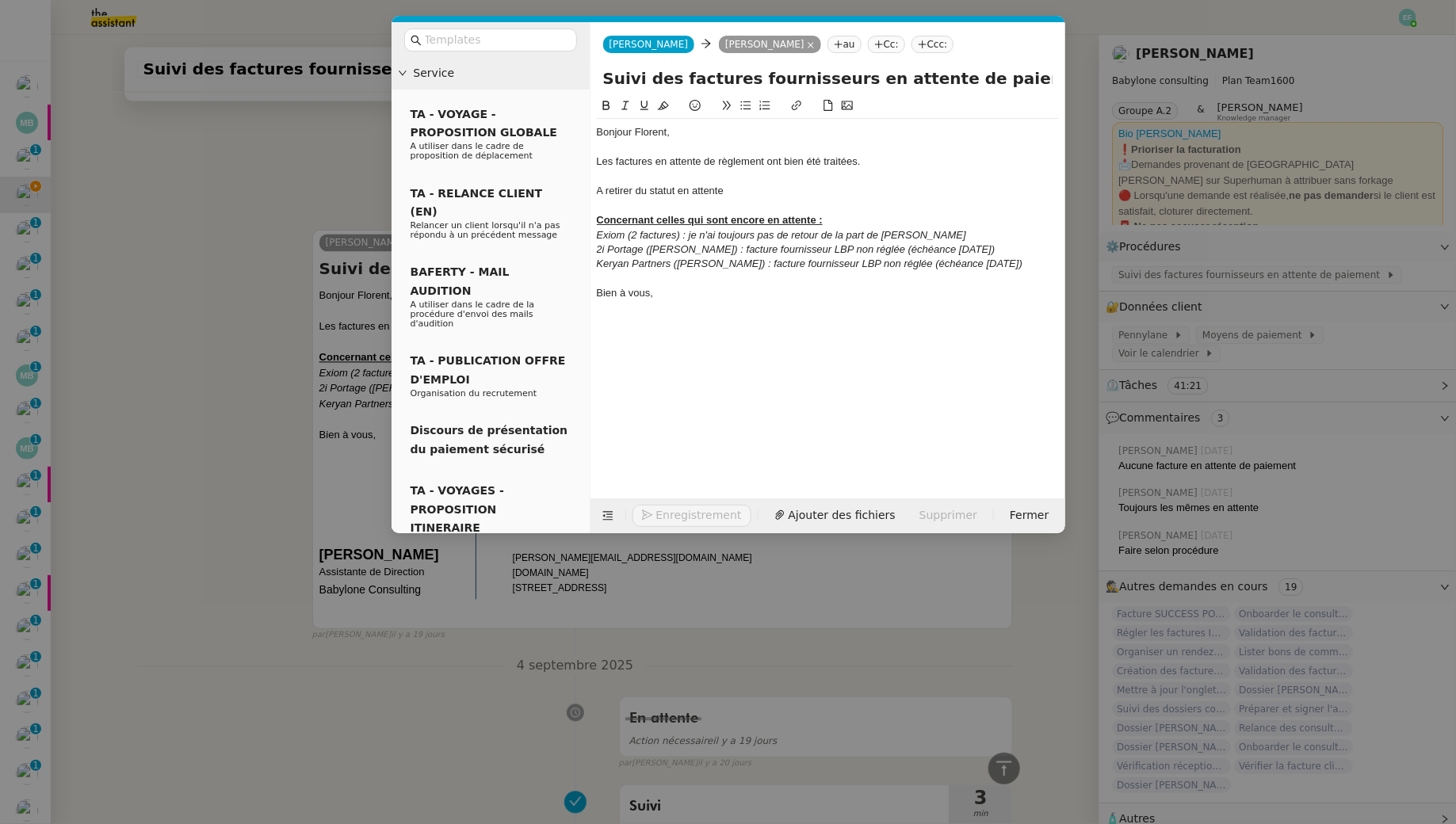
scroll to position [1458, 0]
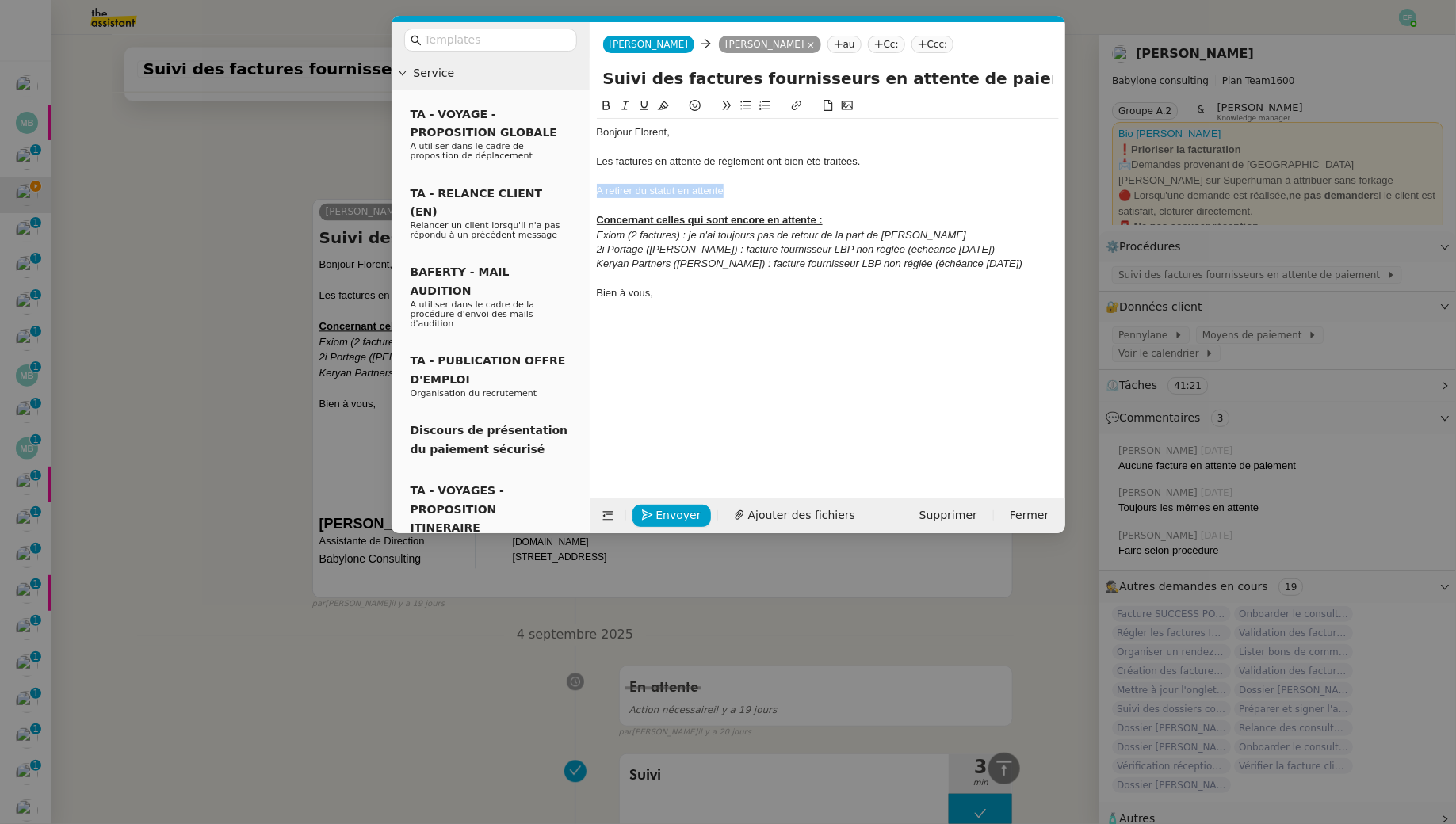
drag, startPoint x: 746, startPoint y: 196, endPoint x: 584, endPoint y: 185, distance: 162.4
click at [584, 185] on nz-layout "Service TA - VOYAGE - PROPOSITION GLOBALE A utiliser dans le cadre de propositi…" at bounding box center [728, 278] width 673 height 512
click at [603, 103] on icon at bounding box center [606, 105] width 7 height 9
click at [647, 108] on icon at bounding box center [644, 105] width 11 height 11
click at [759, 191] on div "A retirer du statut en attente" at bounding box center [827, 191] width 462 height 14
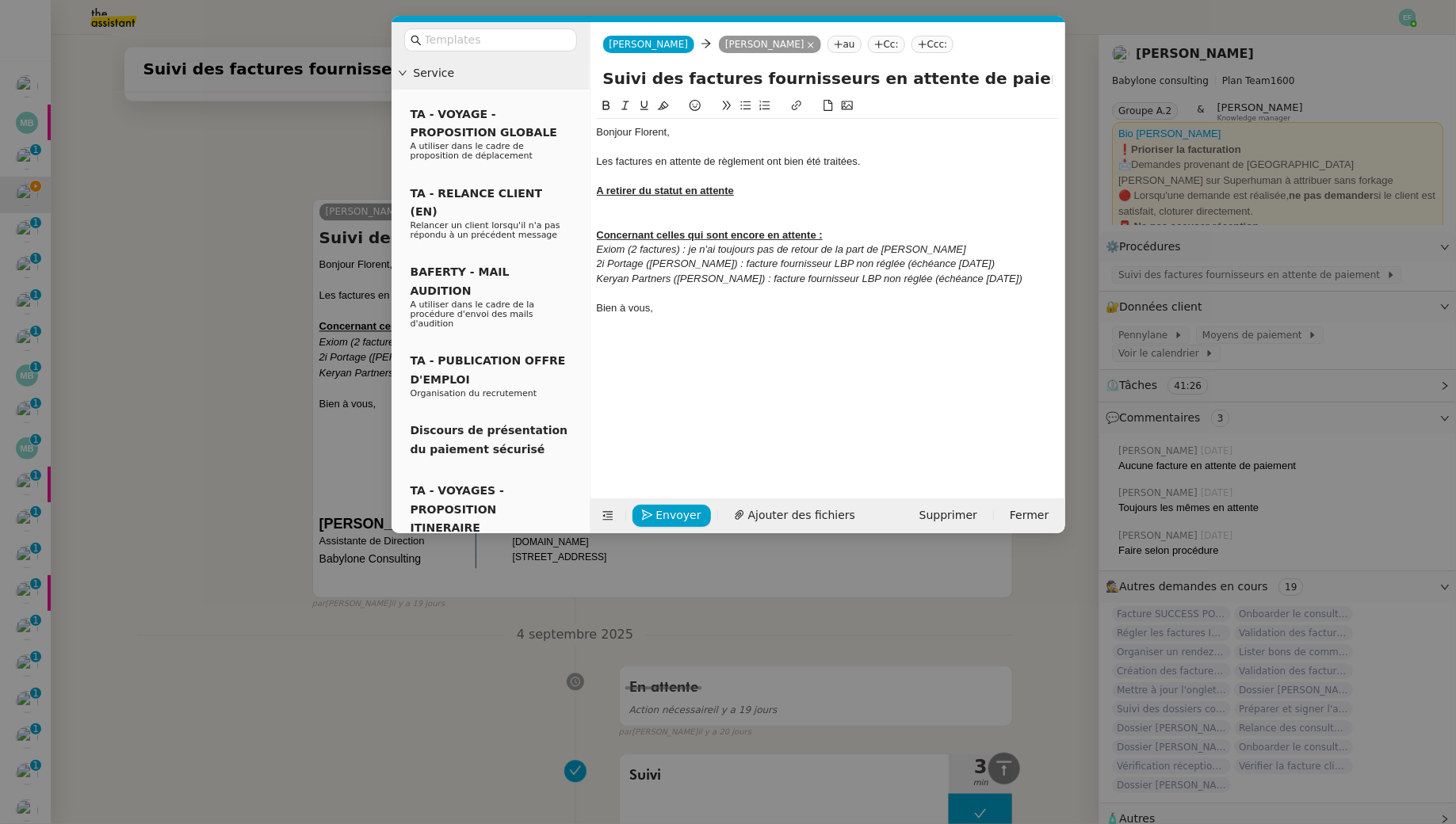
scroll to position [1474, 0]
drag, startPoint x: 752, startPoint y: 209, endPoint x: 583, endPoint y: 218, distance: 169.2
click at [583, 218] on nz-layout "Service TA - VOYAGE - PROPOSITION GLOBALE A utiliser dans le cadre de propositi…" at bounding box center [728, 278] width 673 height 512
click at [609, 206] on u "Flair it (Mohamed Taohid)" at bounding box center [660, 206] width 126 height 12
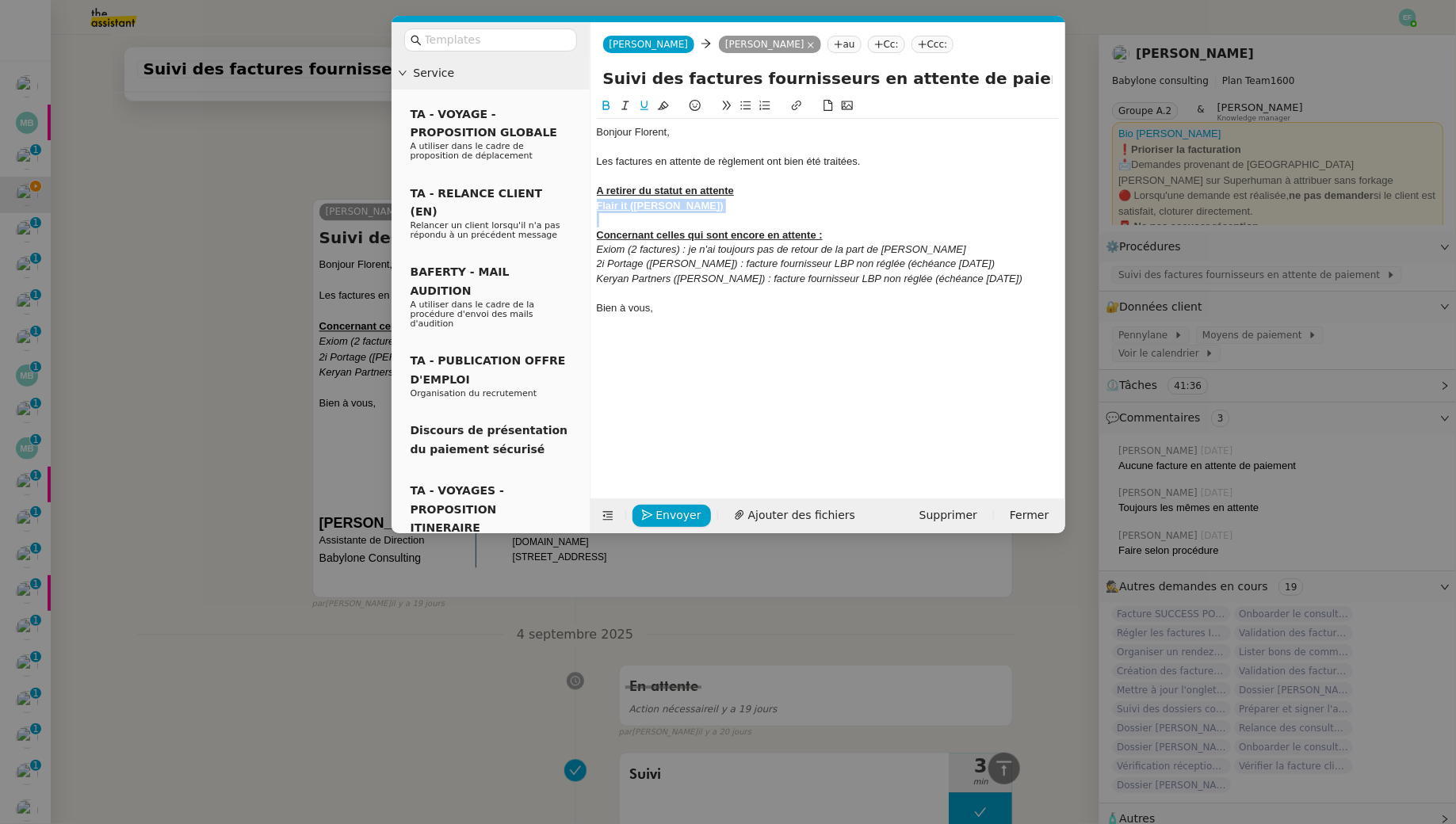
click at [609, 206] on u "Flair it (Mohamed Taohid)" at bounding box center [660, 206] width 126 height 12
click at [602, 110] on icon at bounding box center [606, 105] width 7 height 9
click at [645, 103] on icon at bounding box center [644, 105] width 11 height 11
click at [735, 233] on u "Concernant celles qui sont encore en attente :" at bounding box center [709, 234] width 226 height 12
drag, startPoint x: 727, startPoint y: 212, endPoint x: 593, endPoint y: 200, distance: 134.5
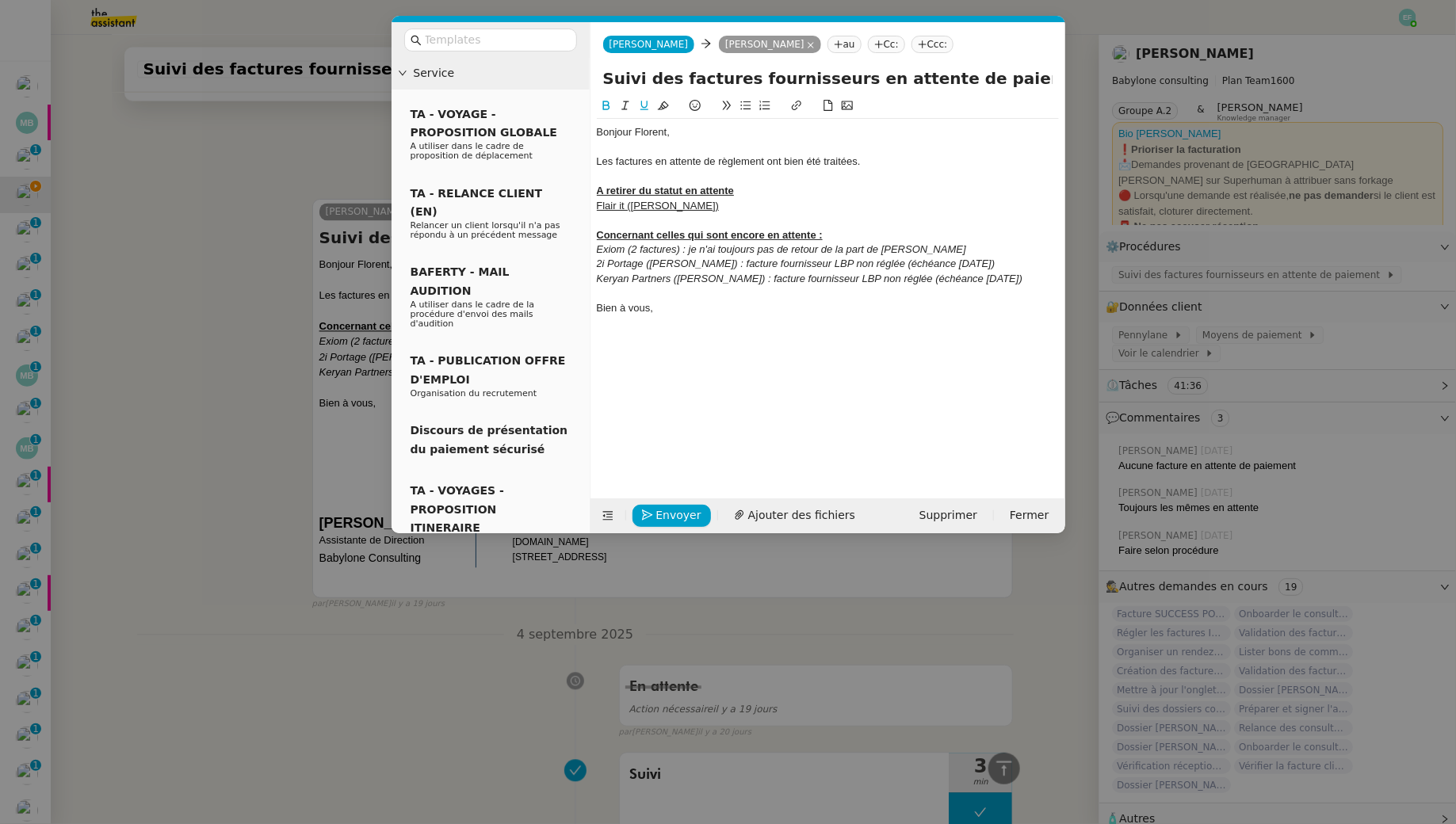
click at [593, 200] on nz-spin "Bonjour Florent, Les factures en attente de règlement ont bien été traitées. A …" at bounding box center [827, 288] width 475 height 384
click at [642, 107] on icon at bounding box center [644, 105] width 11 height 11
click at [797, 101] on icon at bounding box center [796, 105] width 9 height 9
paste input "https://app.pennylane.com/companies/21900401/supplier_invoices?filter=%5B%7B%22…"
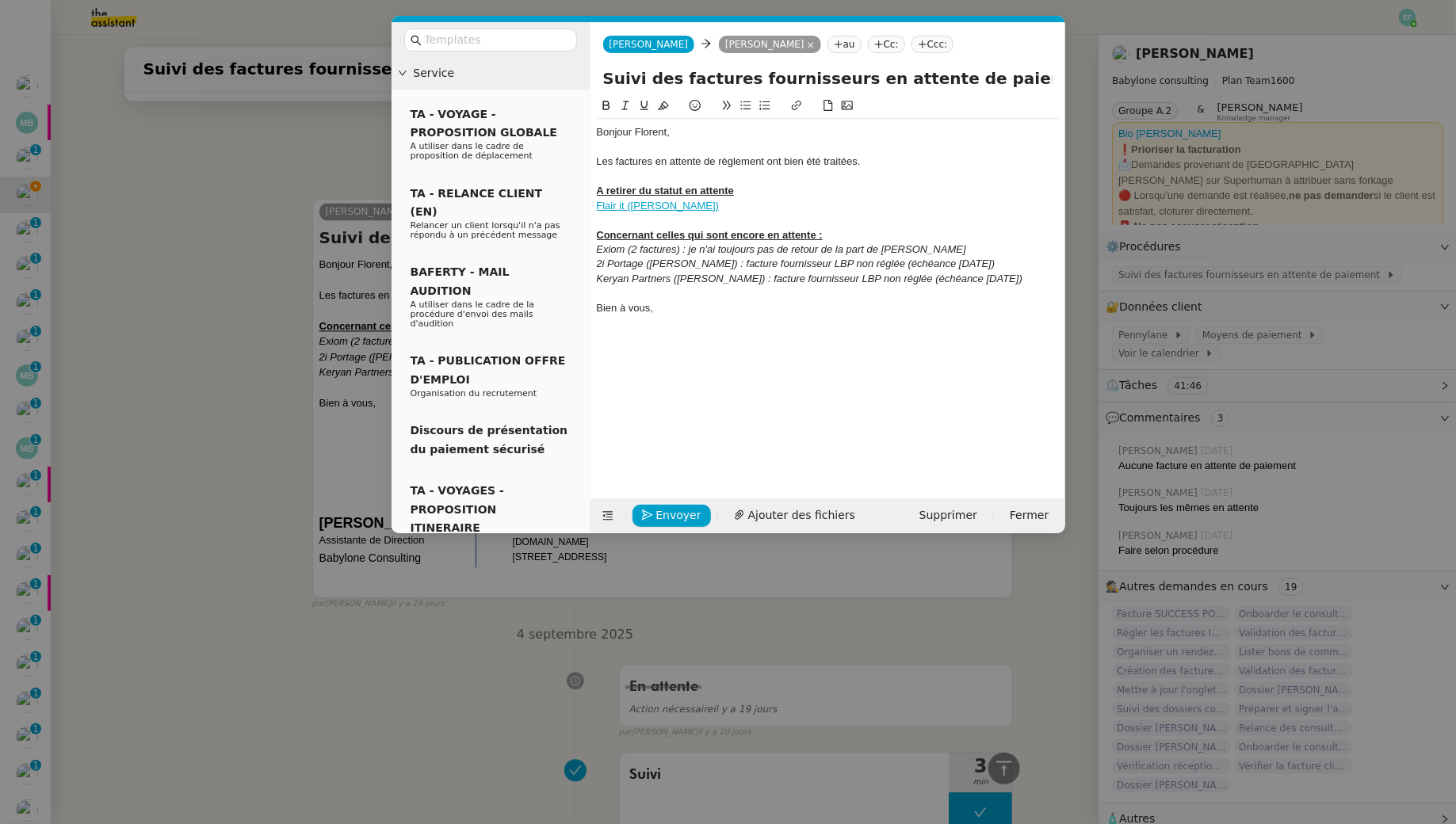
click at [618, 190] on u "A retirer du statut en attente" at bounding box center [666, 191] width 138 height 12
click at [0, 0] on lt-span "À retirer" at bounding box center [0, 0] width 0 height 0
click at [743, 191] on div "À retirer du statut en attente" at bounding box center [827, 191] width 462 height 14
click at [721, 206] on div "Flair it (Mohamed Taohid)" at bounding box center [827, 206] width 462 height 14
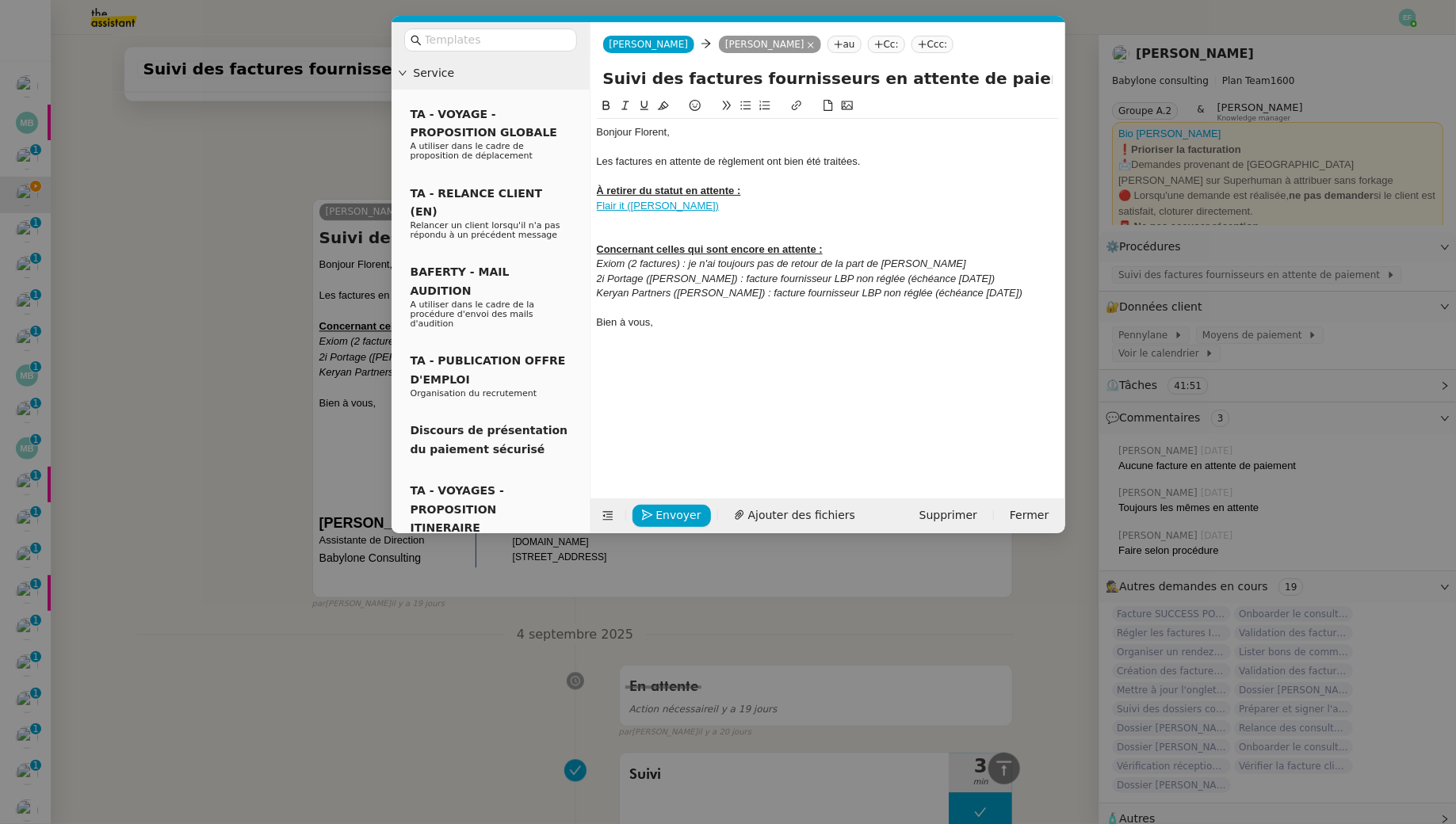
scroll to position [1481, 0]
click at [928, 294] on em "Keryan Partners (Mohamed Taohid) : facture fournisseur LBP non réglée (échéance…" at bounding box center [810, 293] width 427 height 12
click at [944, 292] on em "Keryan Partners (Mohamed Taohid) : facture fournisseur LBP non réglée, litige (…" at bounding box center [824, 293] width 454 height 12
drag, startPoint x: 768, startPoint y: 306, endPoint x: 570, endPoint y: 304, distance: 198.0
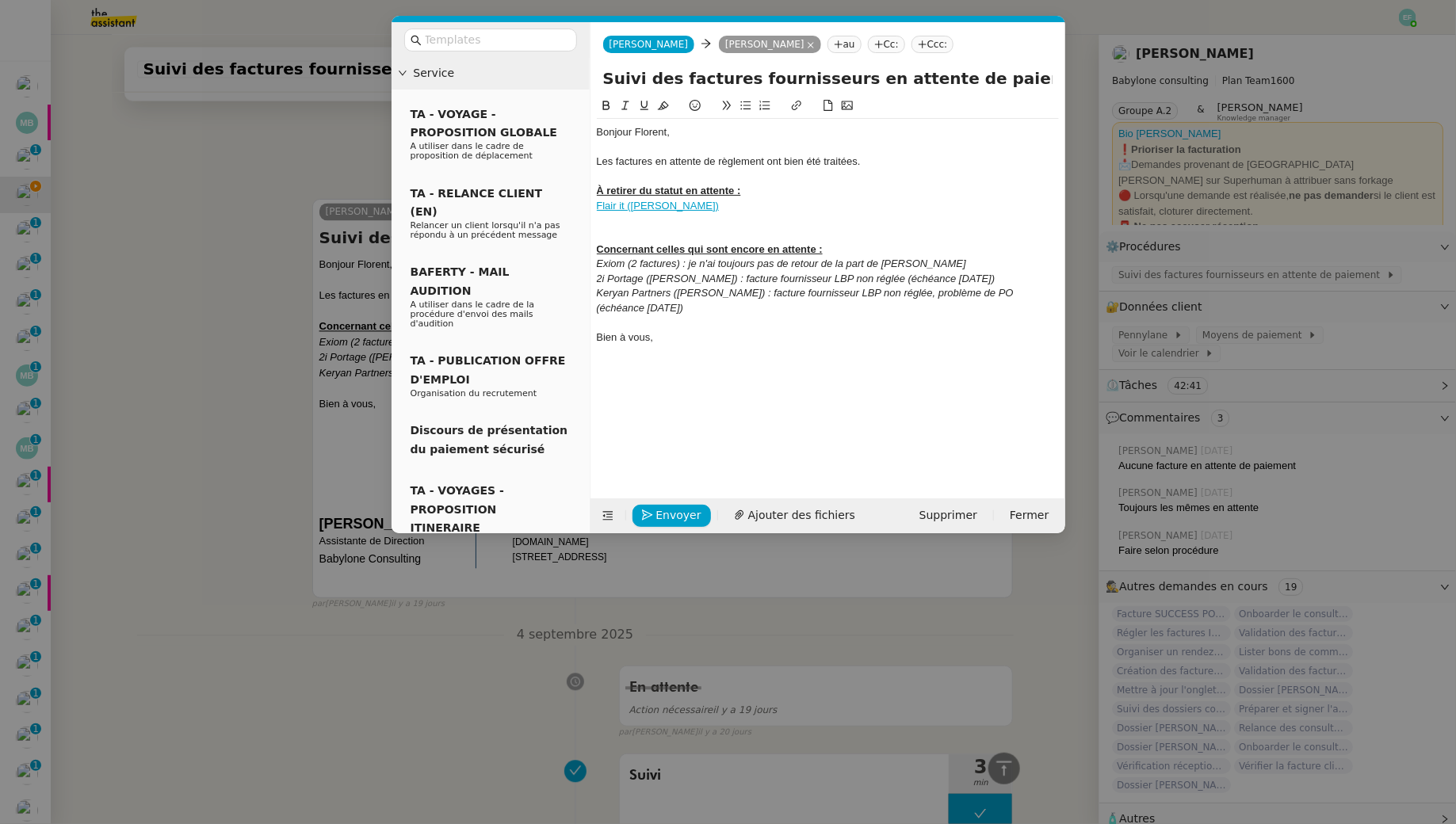
click at [570, 304] on nz-layout "Service TA - VOYAGE - PROPOSITION GLOBALE A utiliser dans le cadre de propositi…" at bounding box center [728, 278] width 673 height 512
click at [630, 307] on em "Keryan Partners (Mohamed Taohid) : facture fournisseur LBP non réglée, problème…" at bounding box center [827, 300] width 462 height 26
click at [759, 204] on div "Flair it (Mohamed Taohid)" at bounding box center [827, 206] width 462 height 14
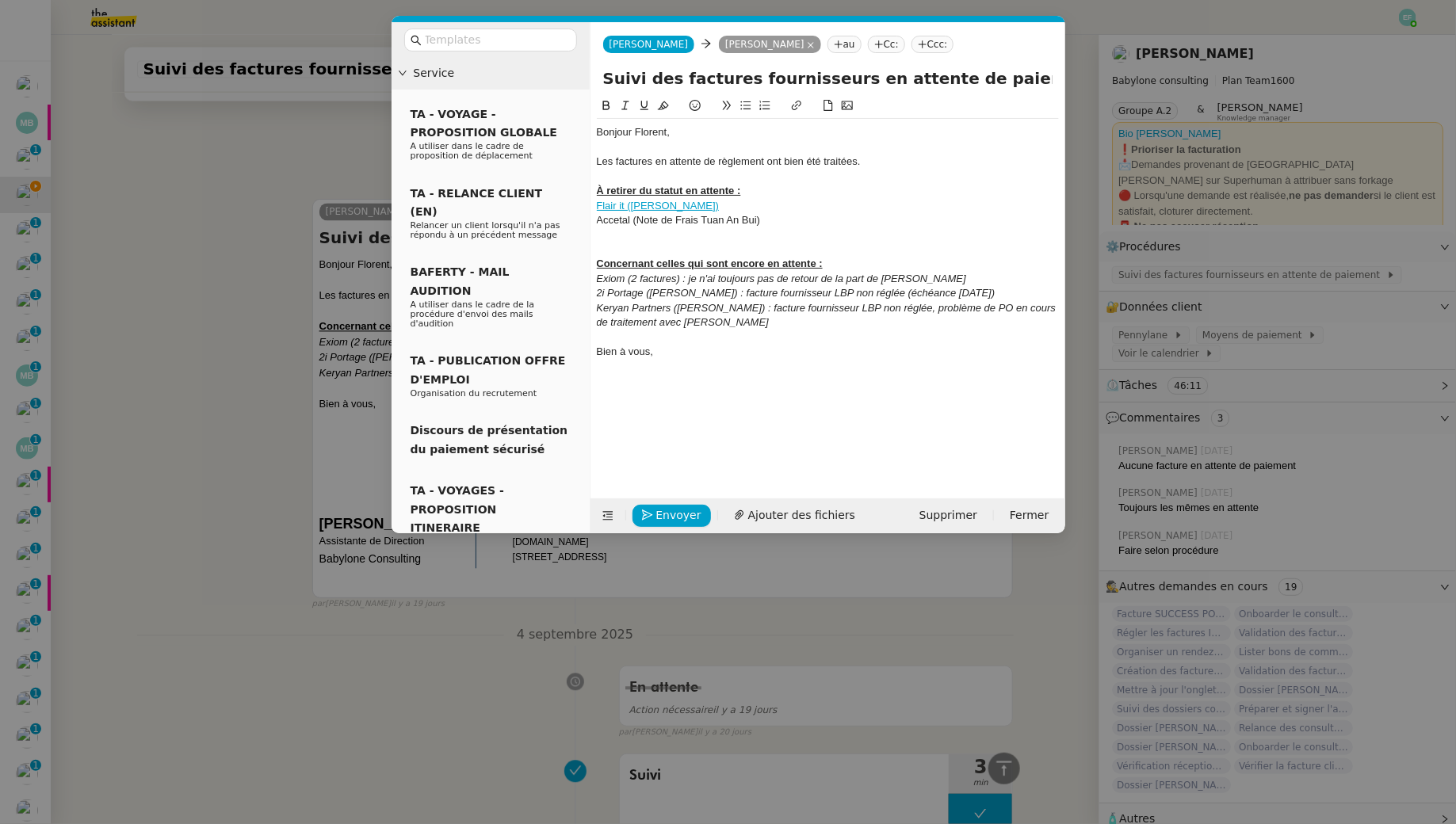
click at [733, 223] on div "Accetal (Note de Frais Tuan An Bui)" at bounding box center [827, 219] width 462 height 14
click at [737, 223] on div "Accetal (Note de Frais Tuan An Bui)" at bounding box center [827, 219] width 462 height 14
drag, startPoint x: 776, startPoint y: 219, endPoint x: 588, endPoint y: 218, distance: 188.0
click at [588, 218] on nz-layout "Service TA - VOYAGE - PROPOSITION GLOBALE A utiliser dans le cadre de propositi…" at bounding box center [728, 278] width 673 height 512
click at [787, 105] on button at bounding box center [796, 106] width 19 height 19
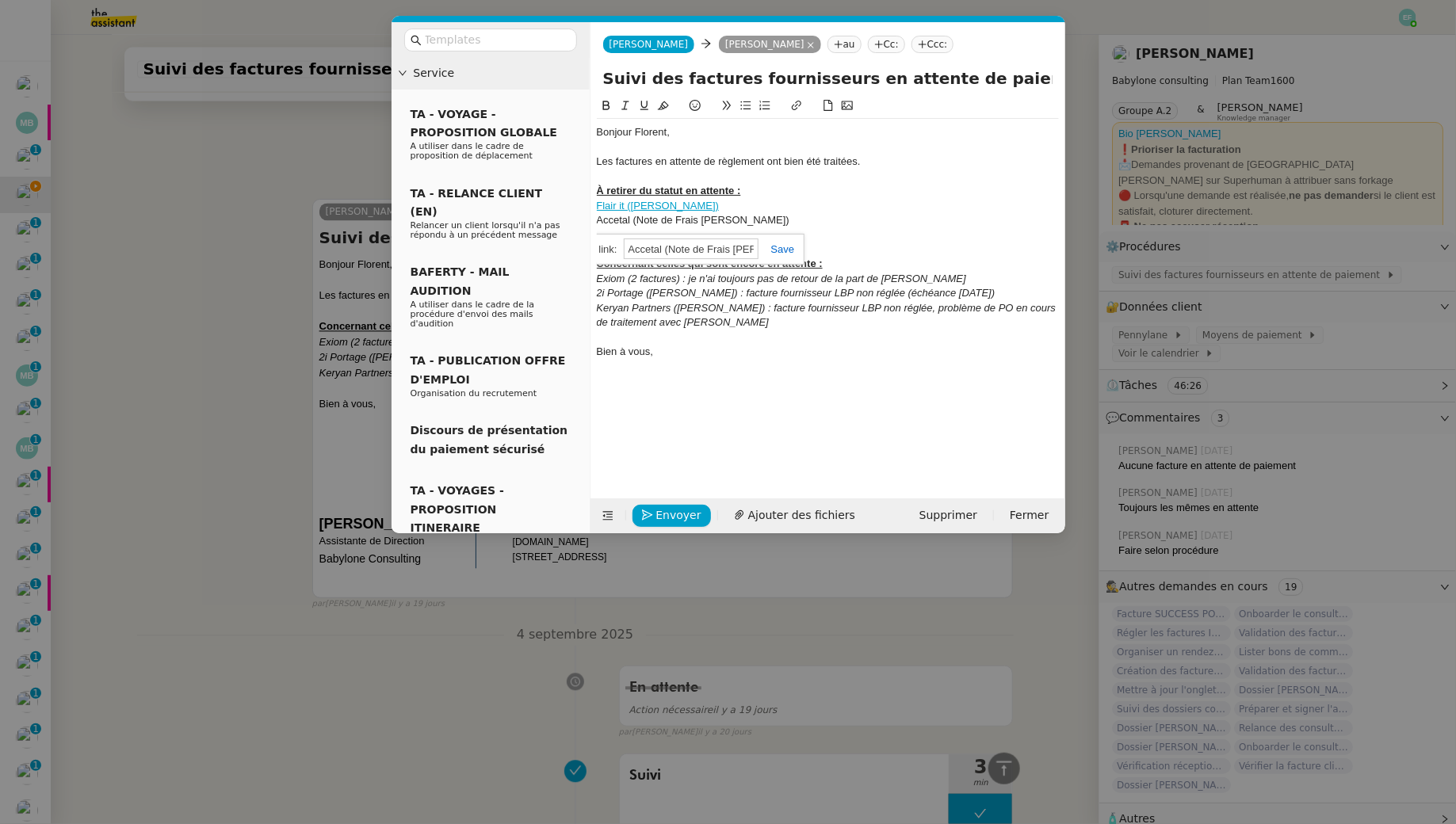
paste input "https://app.pennylane.com/companies/21900401/supplier_invoices?filter=%5B%7B%22…"
click at [742, 222] on link "Accetal (Note de Frais Tuan Anh Bui)" at bounding box center [693, 219] width 192 height 12
click at [697, 244] on link "https://app.pennylane.com/companies/21900401/supplier_invoices?filter=%5B%7B%22…" at bounding box center [642, 249] width 109 height 20
click at [735, 192] on u "À retirer du statut en attente :" at bounding box center [668, 191] width 144 height 12
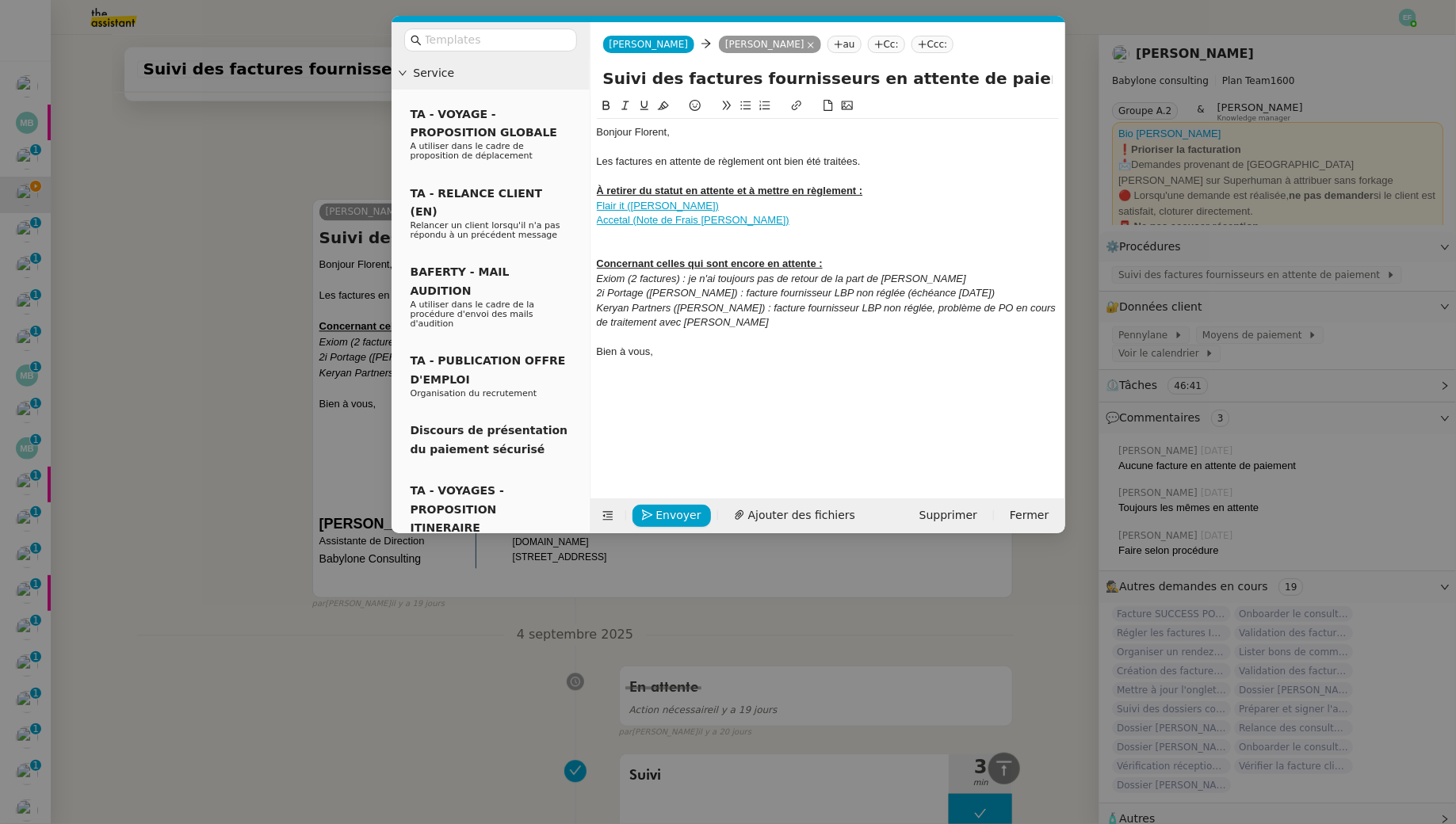
click at [708, 236] on div at bounding box center [827, 234] width 462 height 14
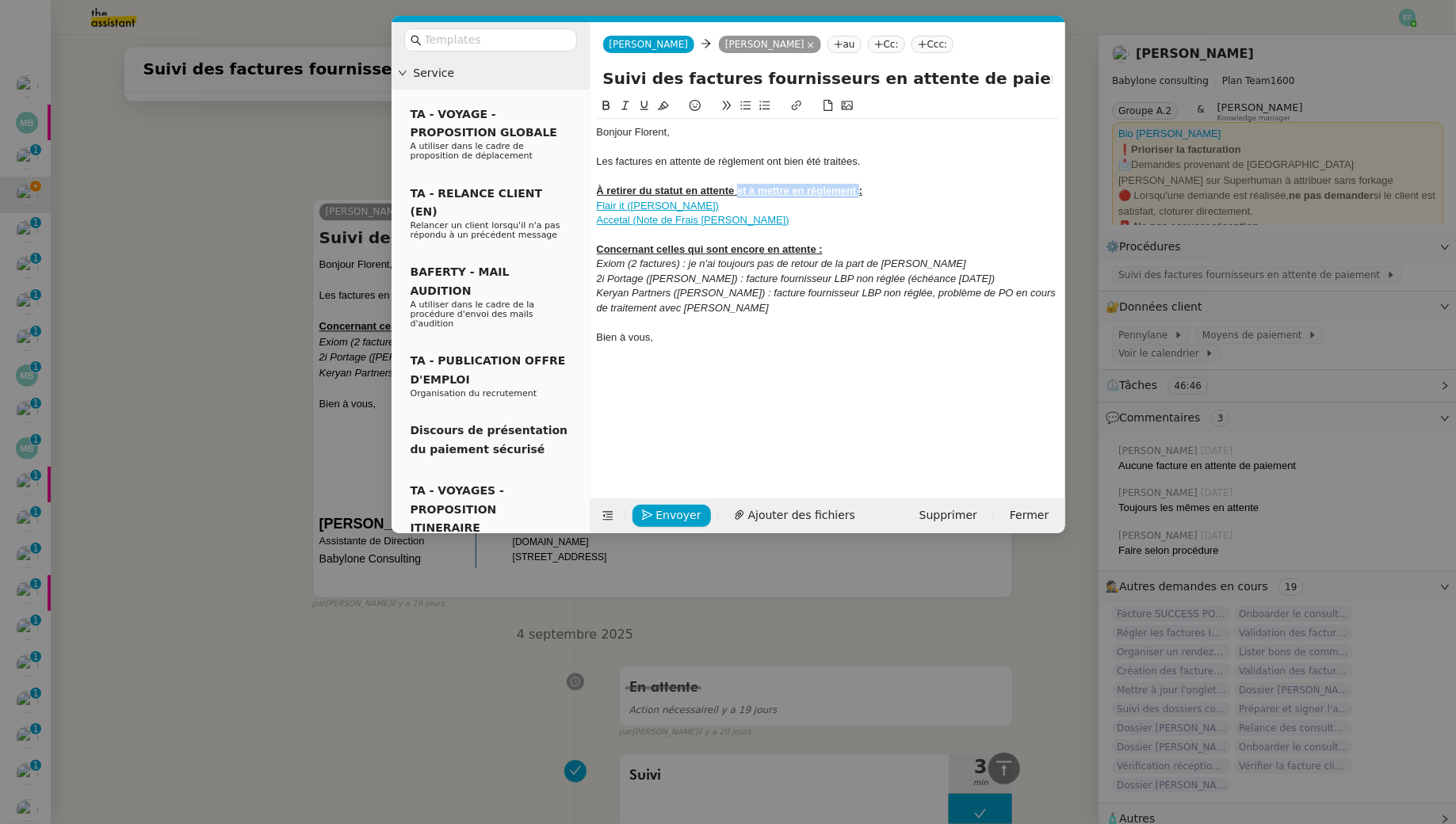
drag, startPoint x: 856, startPoint y: 193, endPoint x: 737, endPoint y: 195, distance: 119.0
click at [737, 195] on u "À retirer du statut en attente et à mettre en règlement :" at bounding box center [730, 191] width 266 height 12
click at [775, 219] on div "Accetal (Note de Frais Tuan Anh Bui)" at bounding box center [827, 219] width 462 height 14
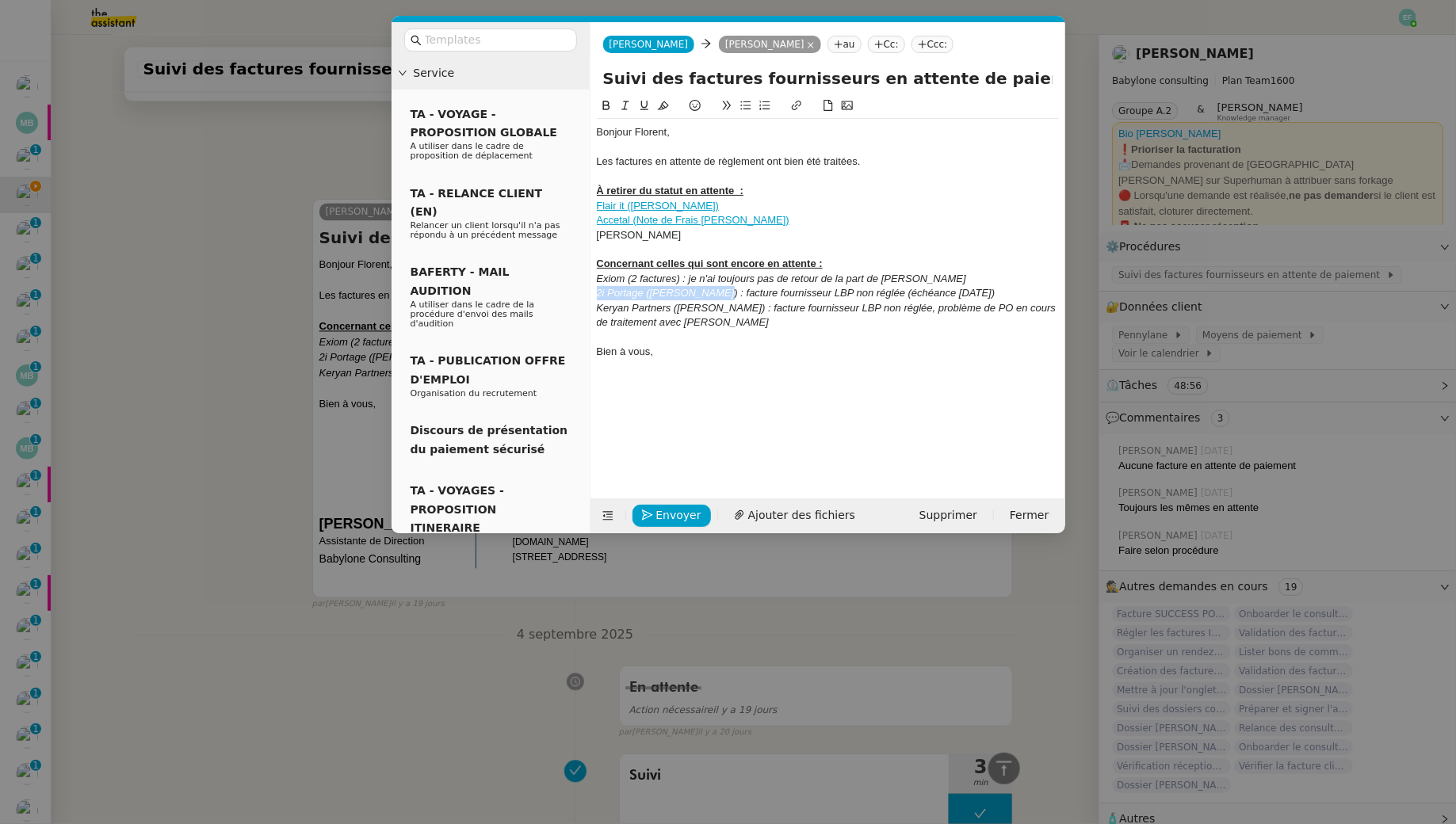
drag, startPoint x: 715, startPoint y: 288, endPoint x: 583, endPoint y: 286, distance: 132.0
click at [584, 286] on nz-layout "Service TA - VOYAGE - PROPOSITION GLOBALE A utiliser dans le cadre de propositi…" at bounding box center [728, 278] width 673 height 512
copy em "2i Portage (Gérard Carré)"
click at [830, 286] on div "Exiom (2 factures) : je n'ai toujours pas de retour de la part de Vincent" at bounding box center [827, 278] width 462 height 14
drag, startPoint x: 998, startPoint y: 295, endPoint x: 576, endPoint y: 294, distance: 422.0
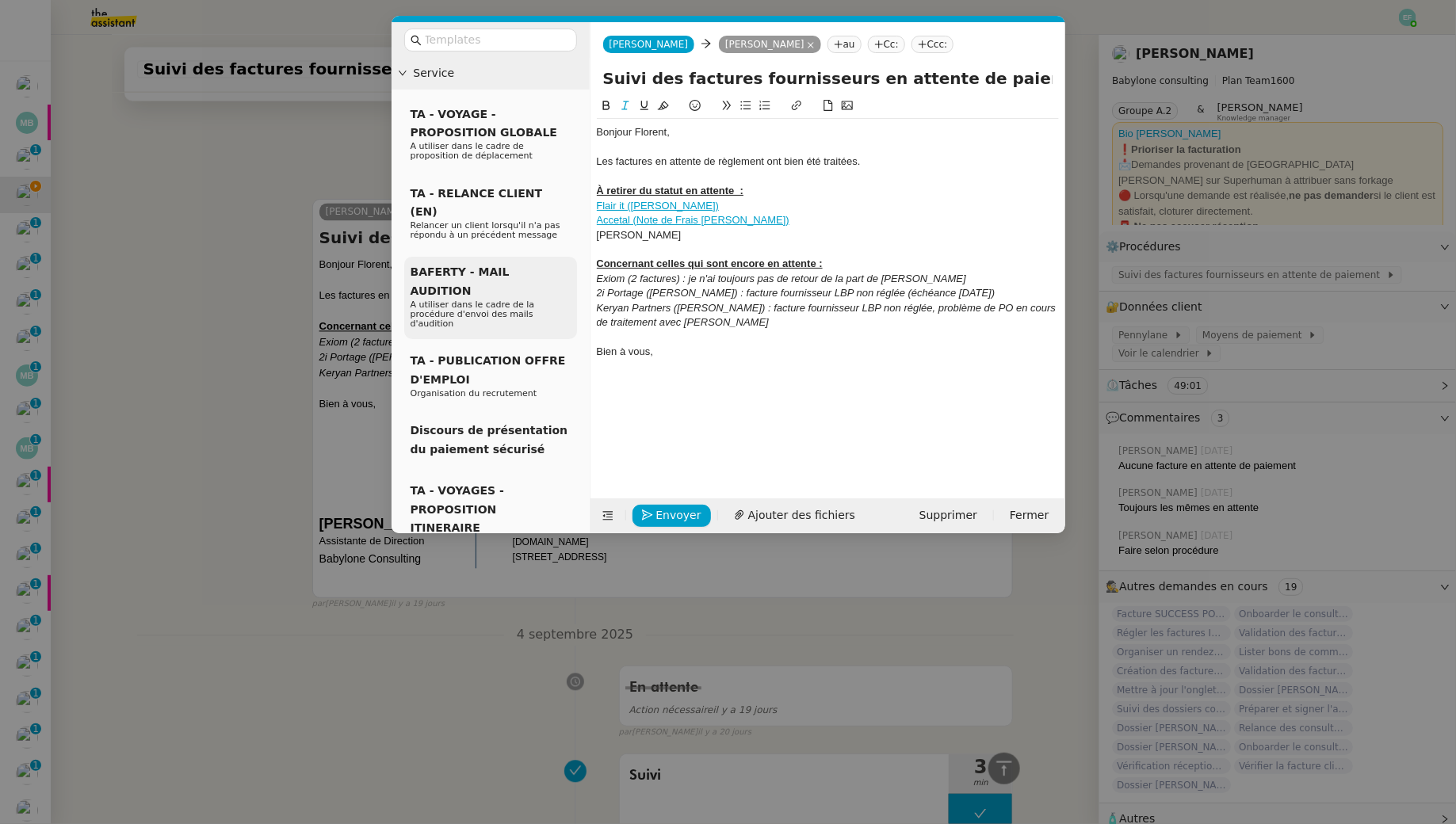
click at [576, 294] on nz-layout "Service TA - VOYAGE - PROPOSITION GLOBALE A utiliser dans le cadre de propositi…" at bounding box center [728, 278] width 673 height 512
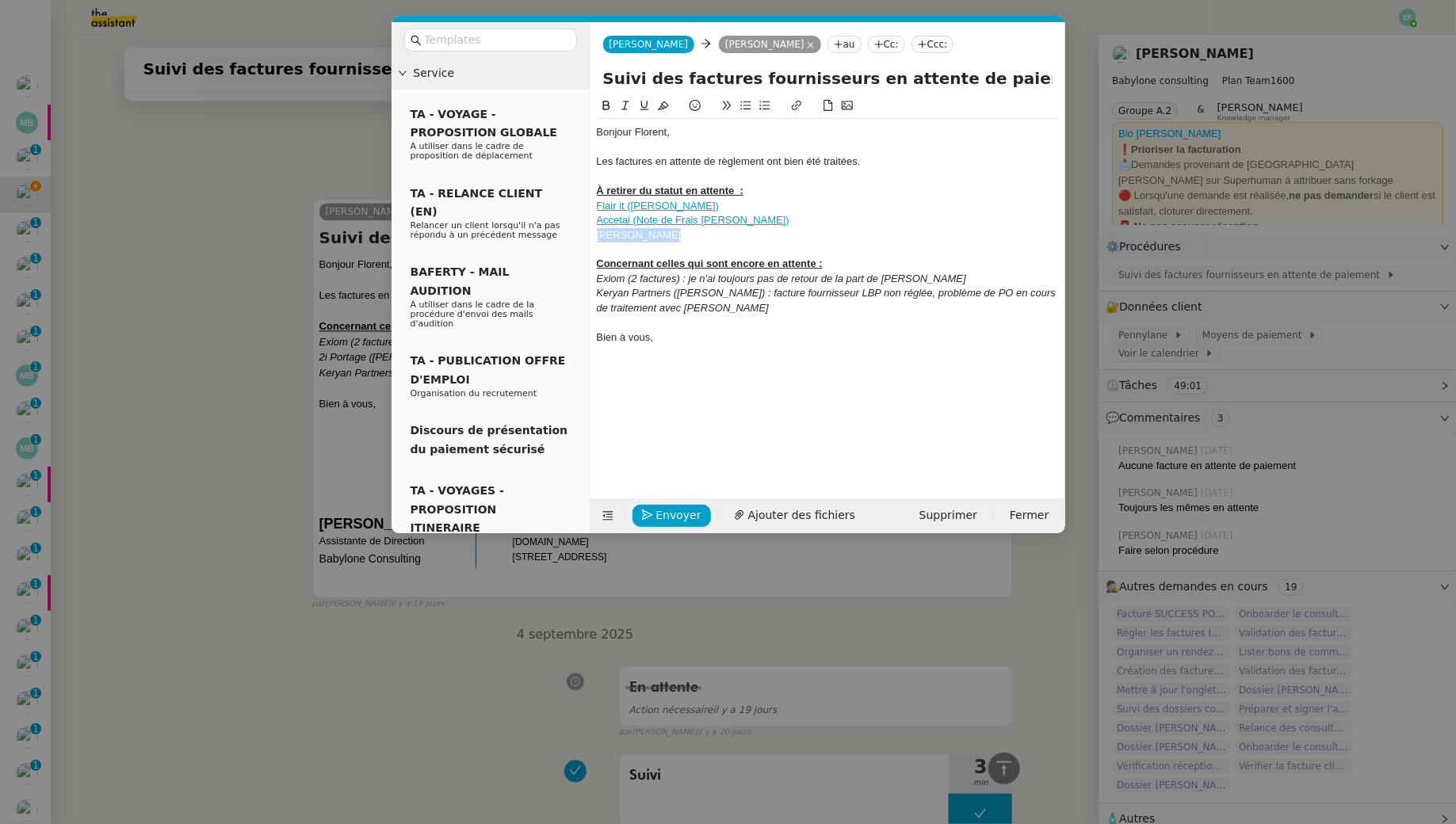
drag, startPoint x: 678, startPoint y: 234, endPoint x: 575, endPoint y: 238, distance: 103.1
click at [575, 238] on nz-layout "Service TA - VOYAGE - PROPOSITION GLOBALE A utiliser dans le cadre de propositi…" at bounding box center [728, 278] width 673 height 512
drag, startPoint x: 1000, startPoint y: 239, endPoint x: 593, endPoint y: 235, distance: 407.0
click at [593, 235] on nz-spin "Bonjour Florent, Les factures en attente de règlement ont bien été traitées. À …" at bounding box center [827, 288] width 475 height 384
click at [625, 106] on icon at bounding box center [625, 105] width 11 height 11
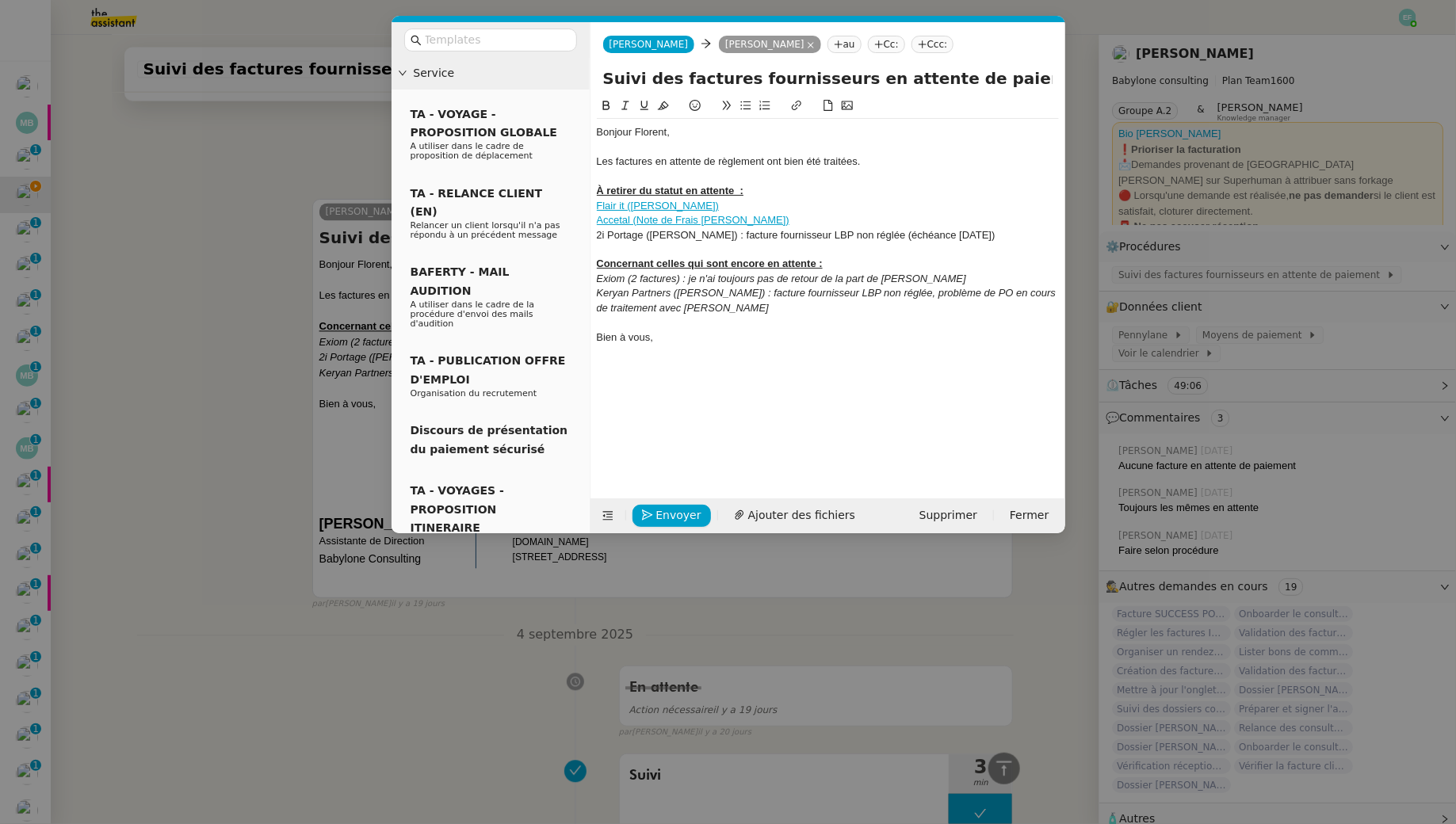
click at [712, 233] on div "2i Portage (Gérard Carré) : facture fournisseur LBP non réglée (échéance 13 oct…" at bounding box center [827, 234] width 462 height 14
drag, startPoint x: 745, startPoint y: 233, endPoint x: 779, endPoint y: 264, distance: 46.0
click at [744, 233] on div "2i Portage (Gérard Carré juin) : facture fournisseur LBP non réglée (échéance 1…" at bounding box center [827, 234] width 462 height 14
click at [835, 233] on div "2i Portage (Gérard Carré juin) : 2 facture fournisseur LBP non réglée (échéance…" at bounding box center [827, 234] width 462 height 14
click at [839, 230] on div "2i Portage (Gérard Carré juin) : 2 facture client LBP non réglée (échéance 13 o…" at bounding box center [827, 234] width 462 height 14
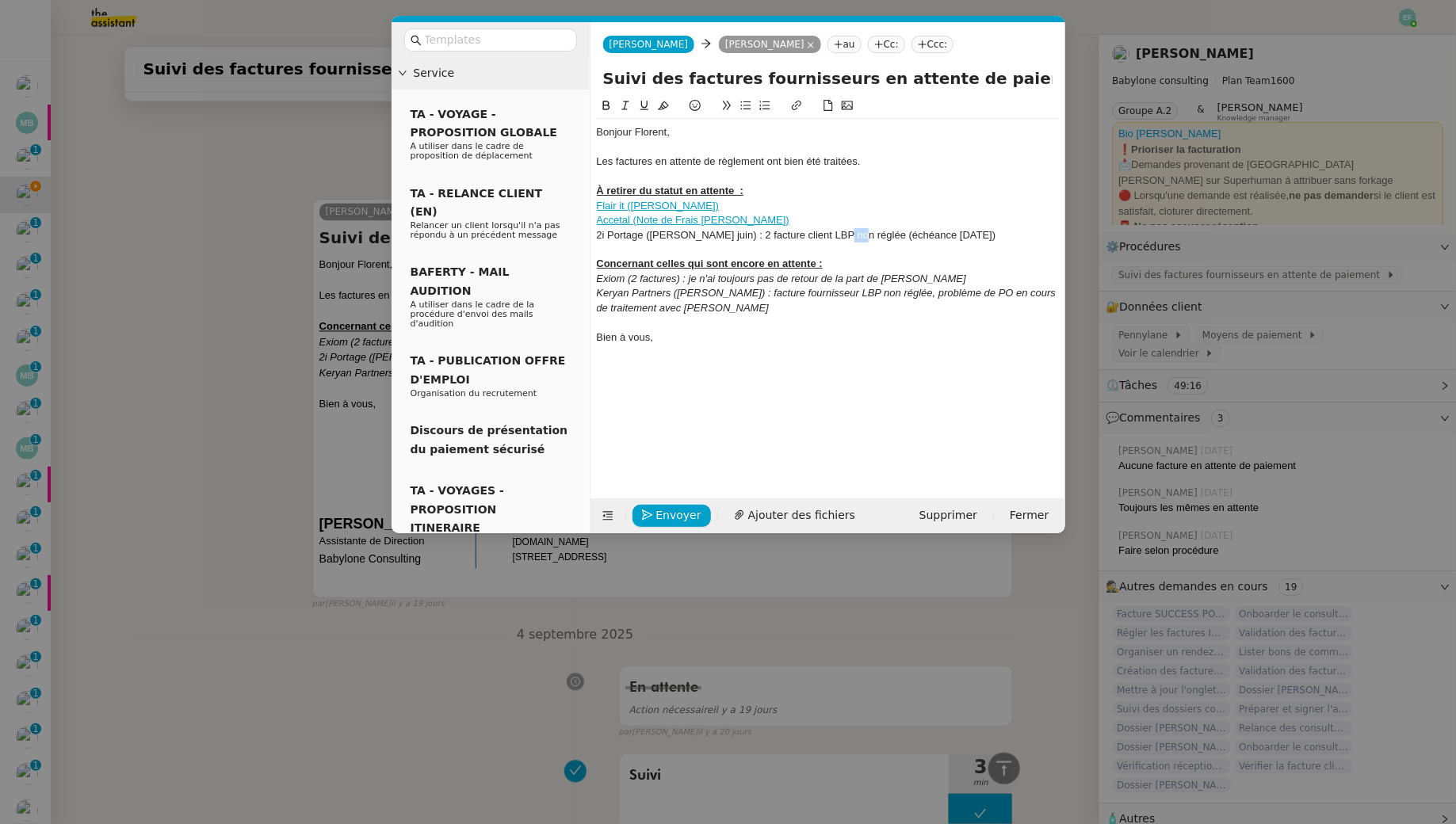
click at [839, 230] on div "2i Portage (Gérard Carré juin) : 2 facture client LBP non réglée (échéance 13 o…" at bounding box center [827, 234] width 462 height 14
drag, startPoint x: 1013, startPoint y: 236, endPoint x: 867, endPoint y: 233, distance: 146.0
click at [867, 233] on div "2i Portage (Gérard Carré juin) : 2 facture client LBP réglées (échéance 13 octo…" at bounding box center [827, 234] width 462 height 14
click at [791, 233] on div "2i Portage (Gérard Carré juin) : 2 facture client LBP réglées" at bounding box center [827, 234] width 462 height 14
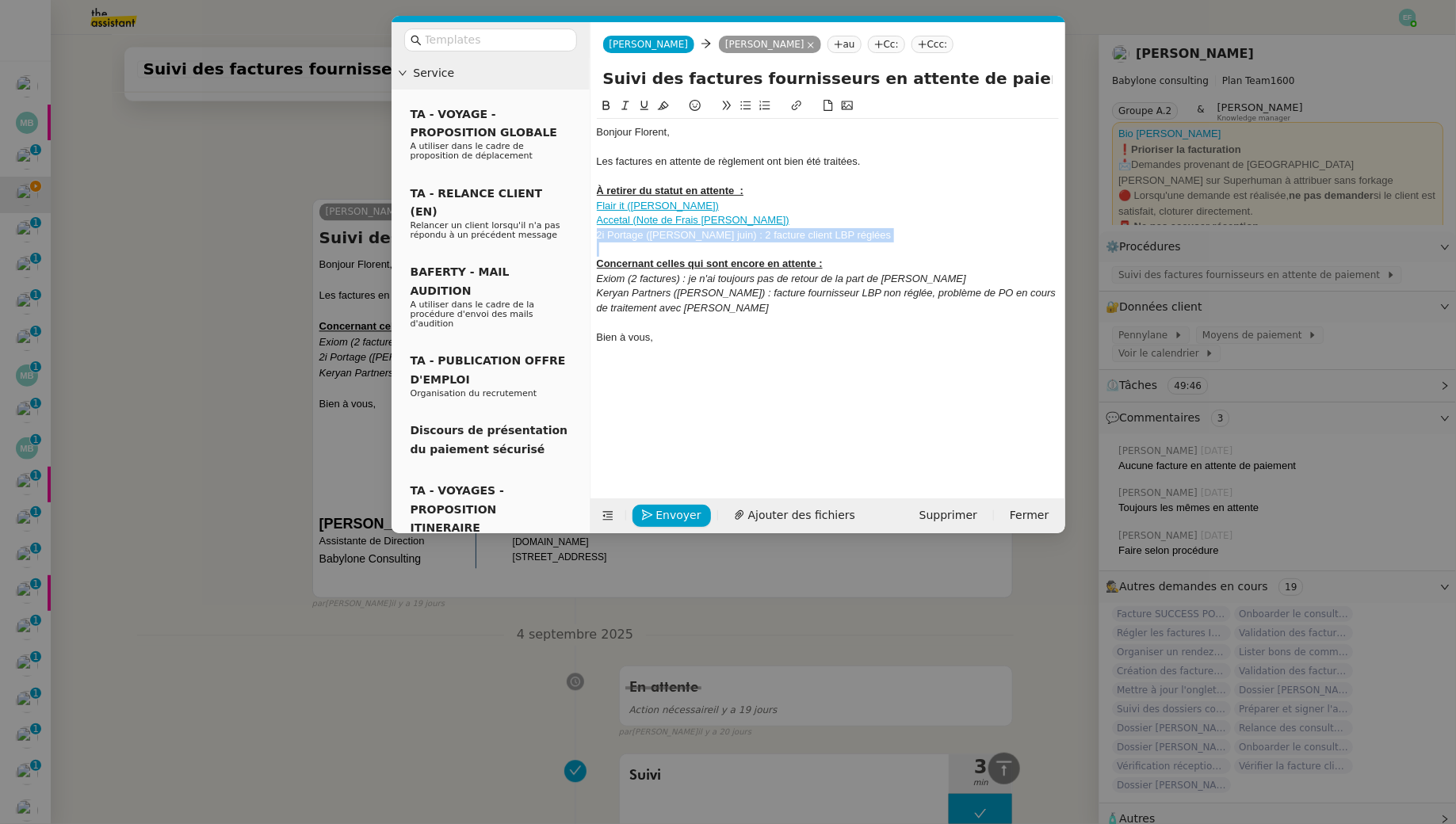
click at [791, 233] on div "2i Portage (Gérard Carré juin) : 2 facture client LBP réglées" at bounding box center [827, 234] width 462 height 14
click at [795, 105] on icon at bounding box center [797, 105] width 11 height 11
paste input "https://app.pennylane.com/companies/21900401/supplier_invoices?filter=%5B%7B%22…"
type input "https://app.pennylane.com/companies/21900401/supplier_invoices?filter=%5B%7B%22…"
click at [884, 233] on div "2i Portage (Gérard Carré juin) : 2 facture client LBP réglées" at bounding box center [827, 234] width 462 height 14
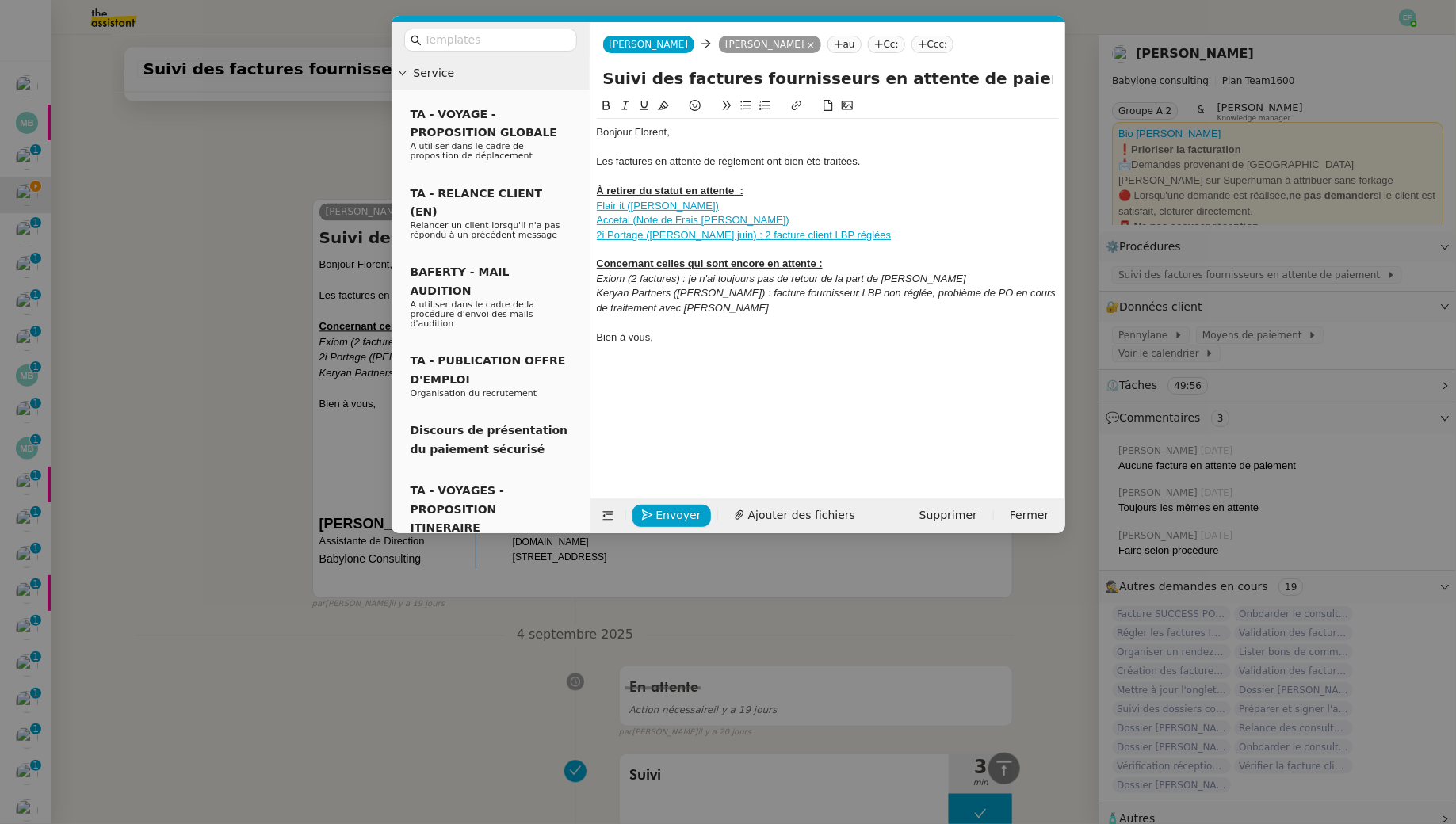
click at [738, 191] on u "À retirer du statut en attente :" at bounding box center [670, 191] width 148 height 12
drag, startPoint x: 736, startPoint y: 189, endPoint x: 851, endPoint y: 196, distance: 115.2
click at [851, 196] on div "À retirer du statut en attente et à mettre en paiement :" at bounding box center [827, 191] width 462 height 14
click at [686, 206] on link "Flair it (Mohamed Taohid)" at bounding box center [658, 206] width 123 height 12
click at [654, 237] on link "https://app.pennylane.com/companies/21900401/supplier_invoices?filter=%5B%7B%22…" at bounding box center [615, 234] width 109 height 20
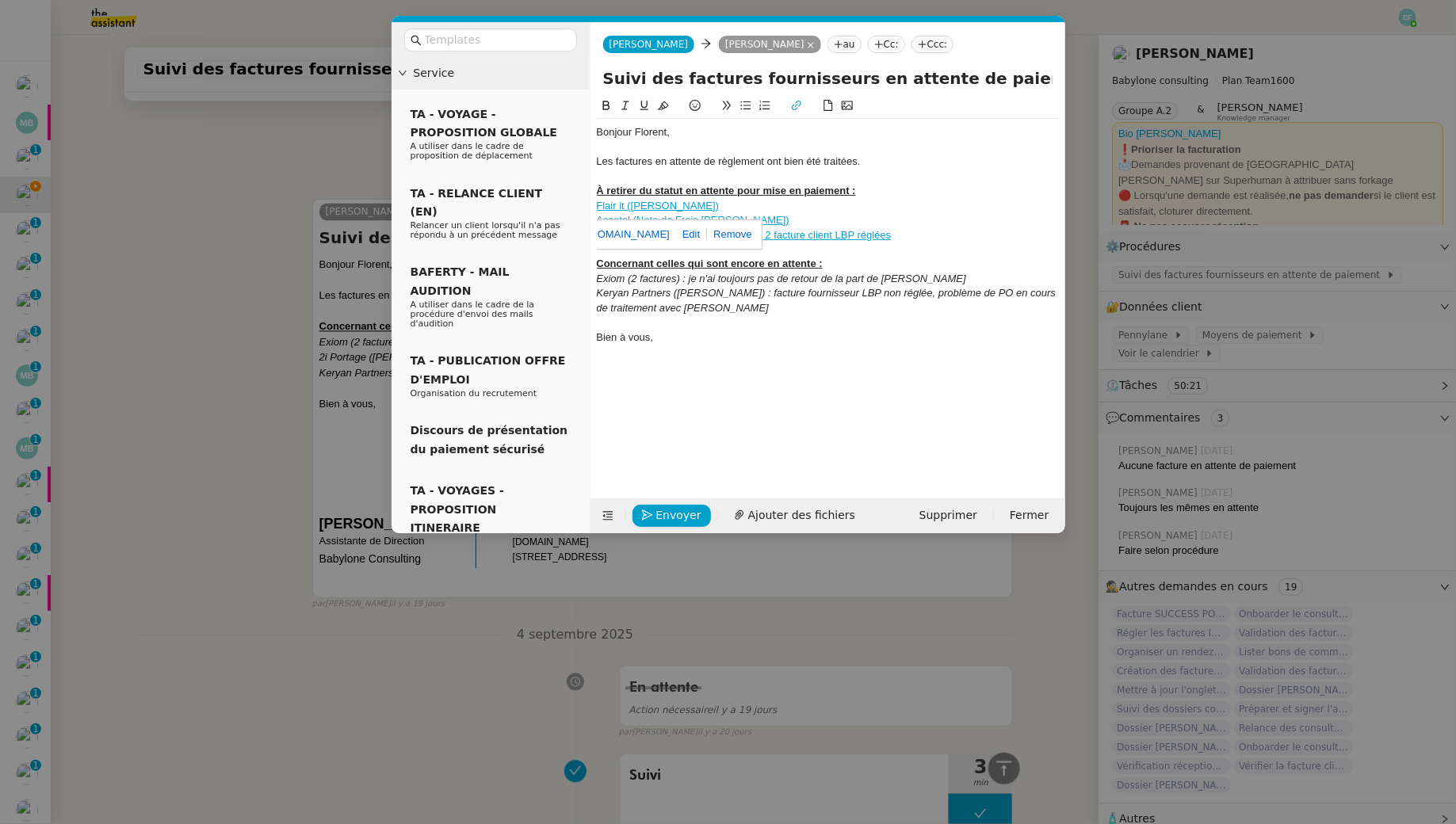
click at [774, 201] on div "Flair it (Mohamed Taohid)" at bounding box center [827, 206] width 462 height 14
click at [833, 187] on u "À retirer du statut en attente pour mise en paiement :" at bounding box center [726, 191] width 259 height 12
click at [882, 234] on div "2i Portage (Gérard Carré juin) : 2 facture client LBP réglées" at bounding box center [827, 234] width 462 height 14
click at [664, 511] on span "Envoyer" at bounding box center [679, 516] width 46 height 19
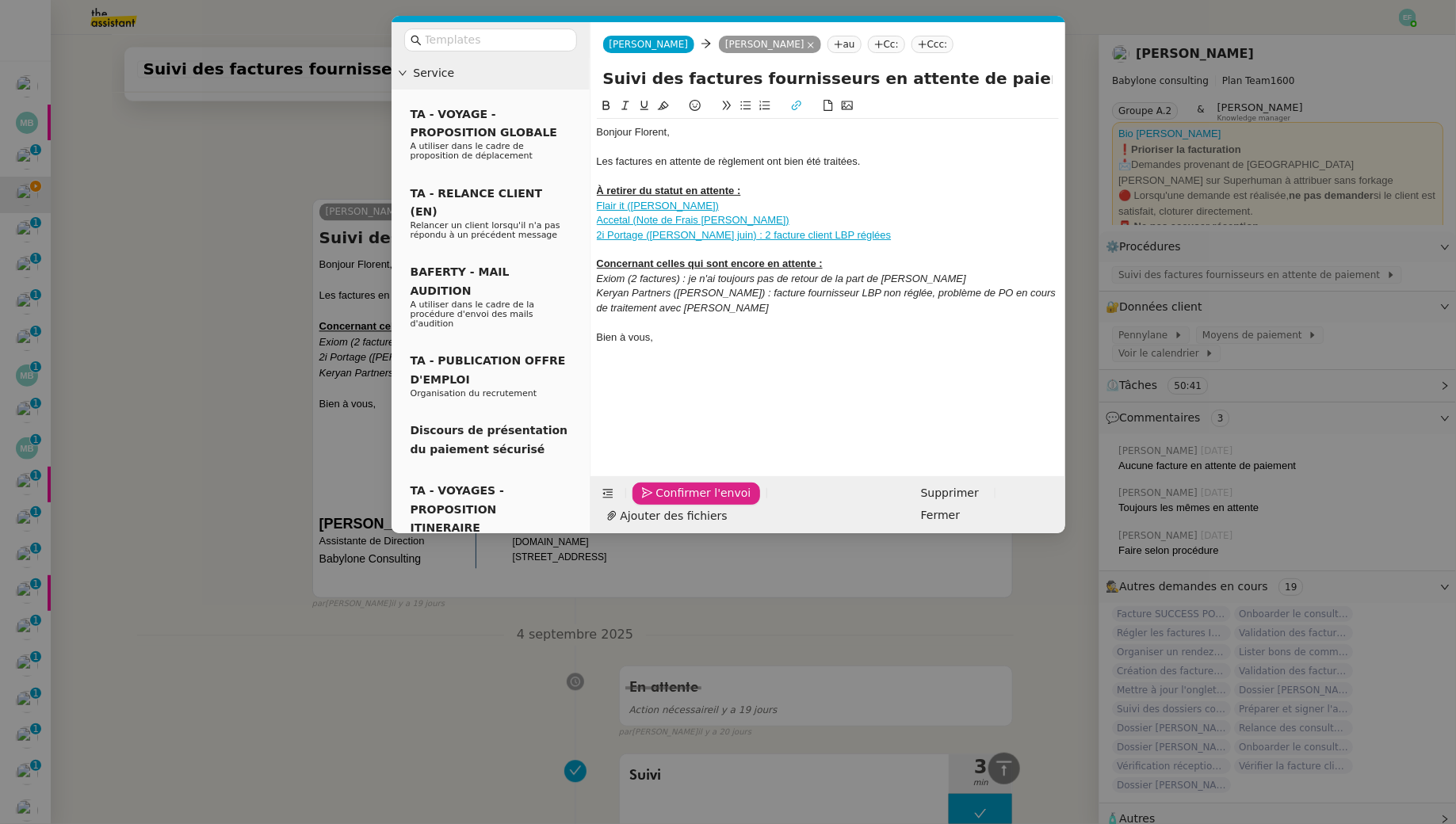
click at [664, 502] on span "Confirmer l'envoi" at bounding box center [704, 494] width 95 height 19
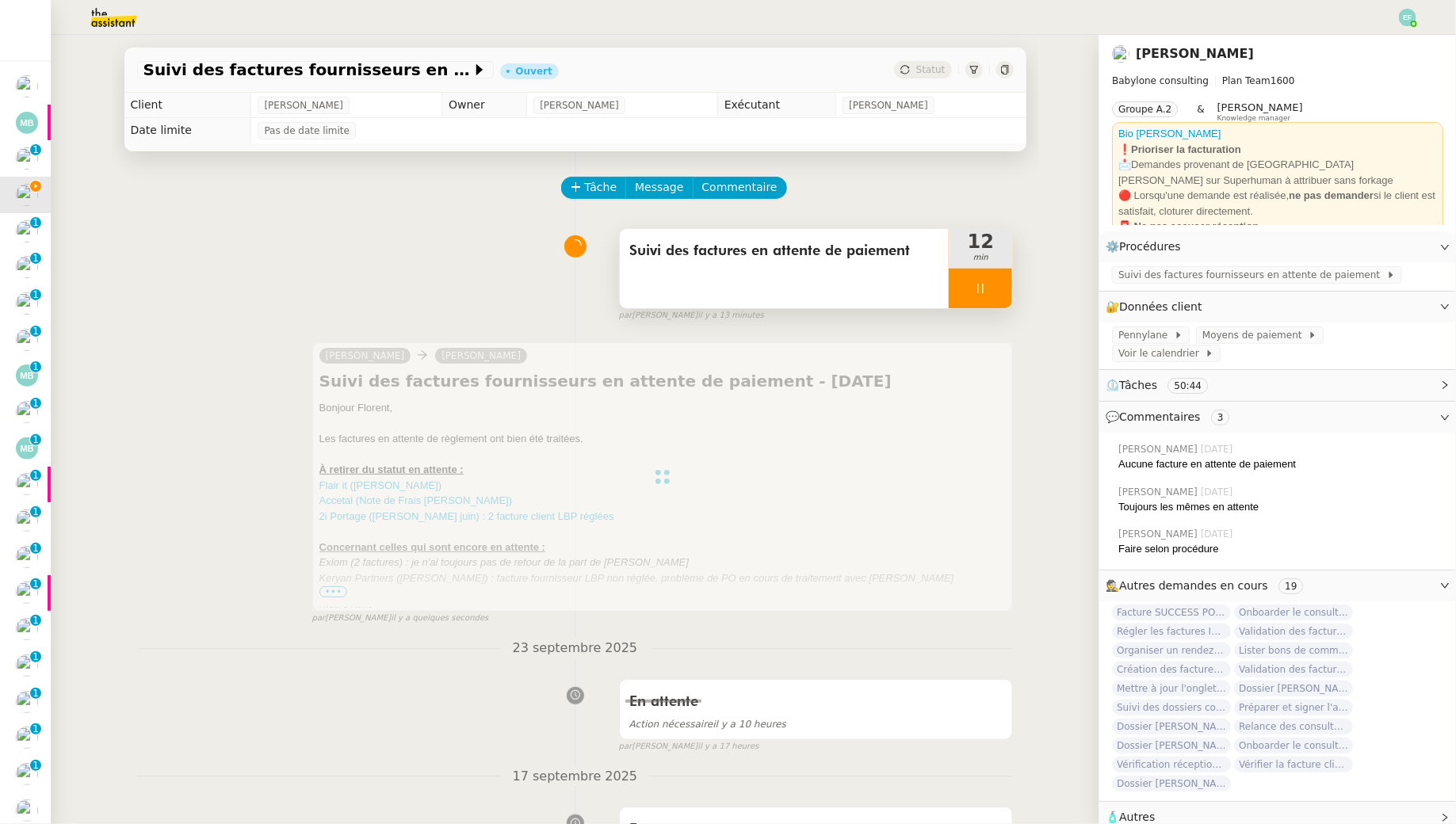
click at [824, 276] on div "Suivi des factures en attente de paiement" at bounding box center [784, 268] width 330 height 79
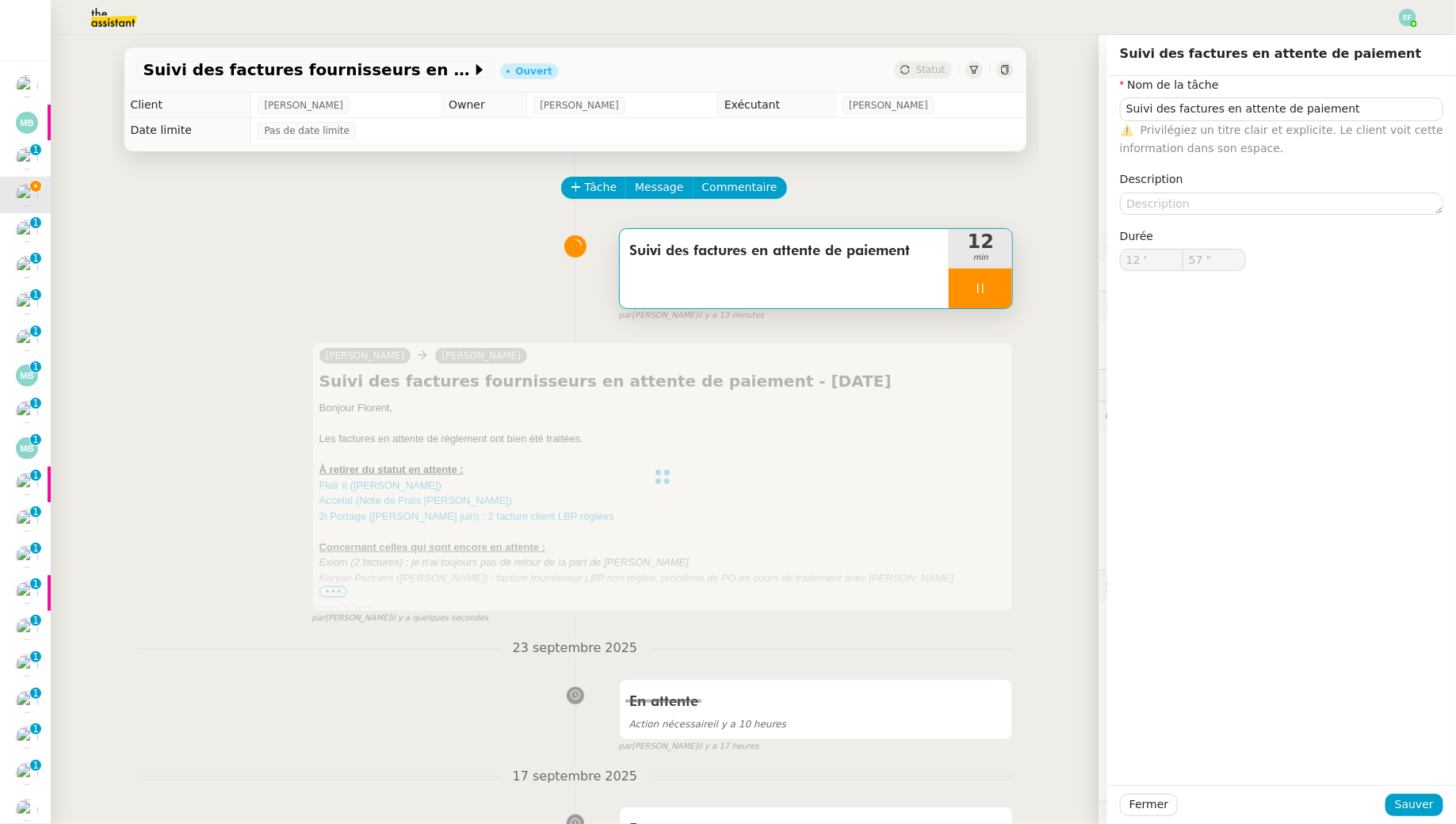
type input "Suivi des factures en attente de paiement"
type input "12 '"
type input "59 ""
type input "13 '"
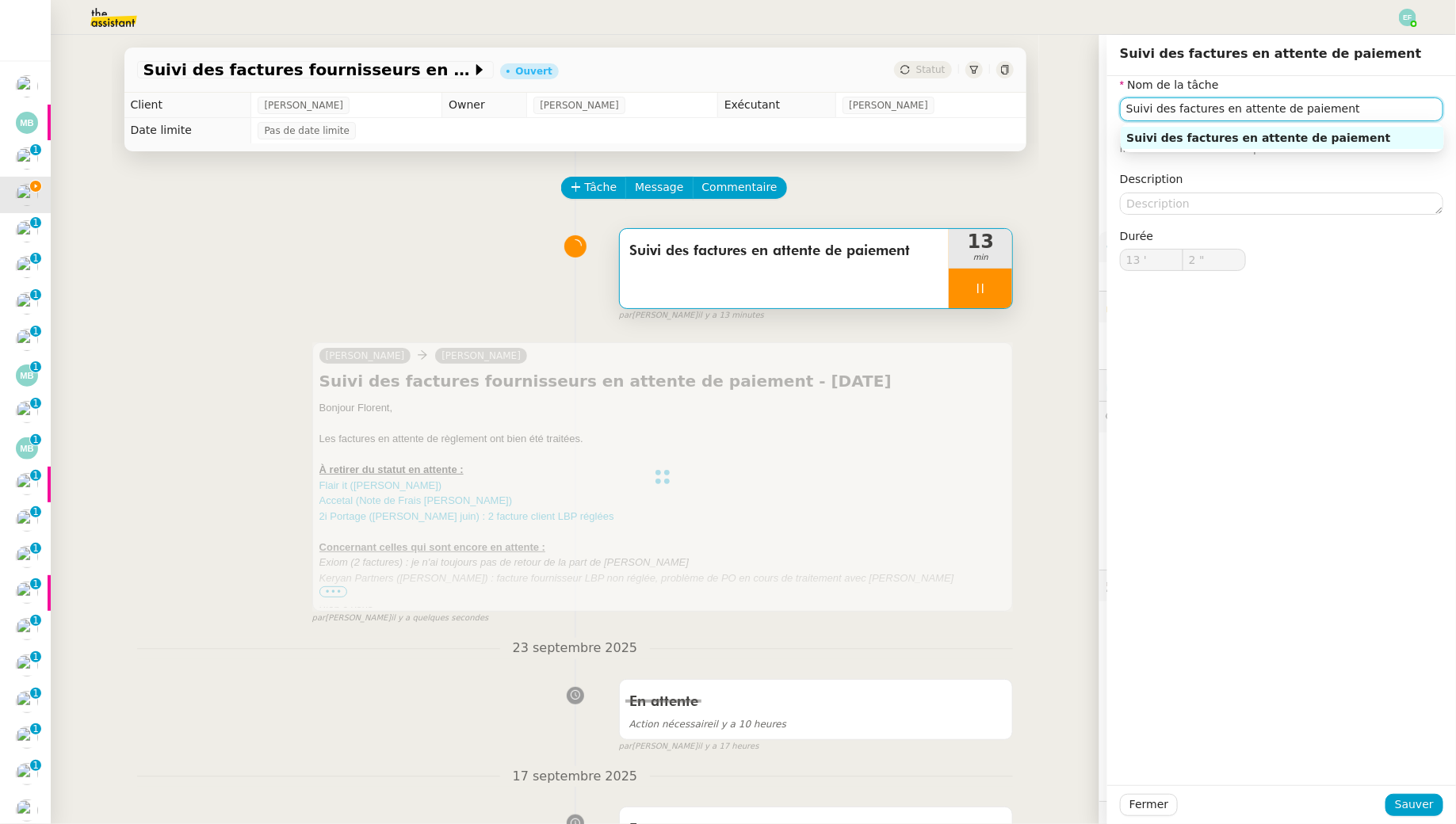
click at [1356, 120] on input "Suivi des factures en attente de paiement" at bounding box center [1281, 109] width 324 height 23
type input "3 ""
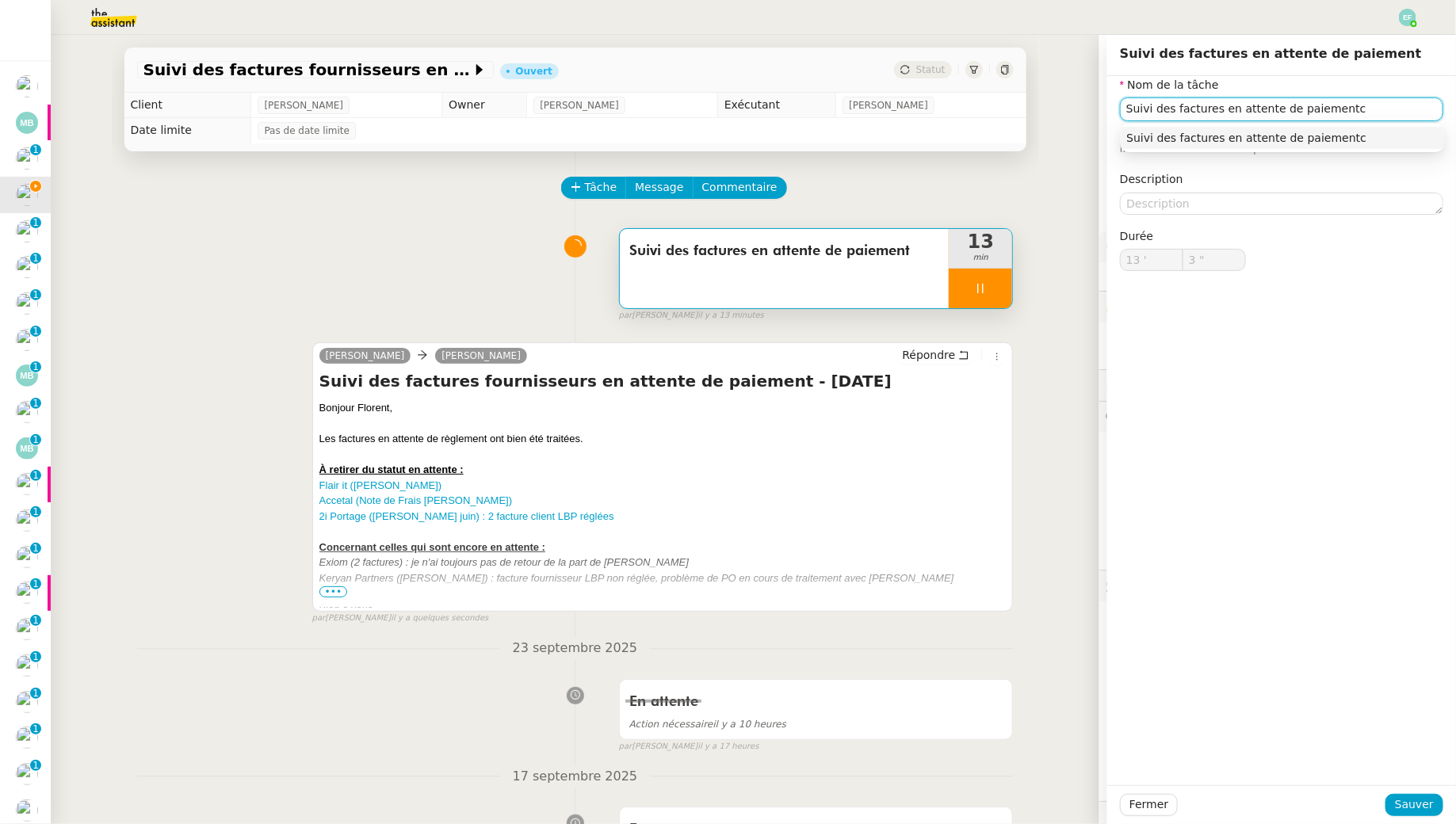
type input "Suivi des factures en attente de paiement"
type input "13 '"
type input "4 ""
type input "Suivi des factures en attente de paiement"
type input "13 '"
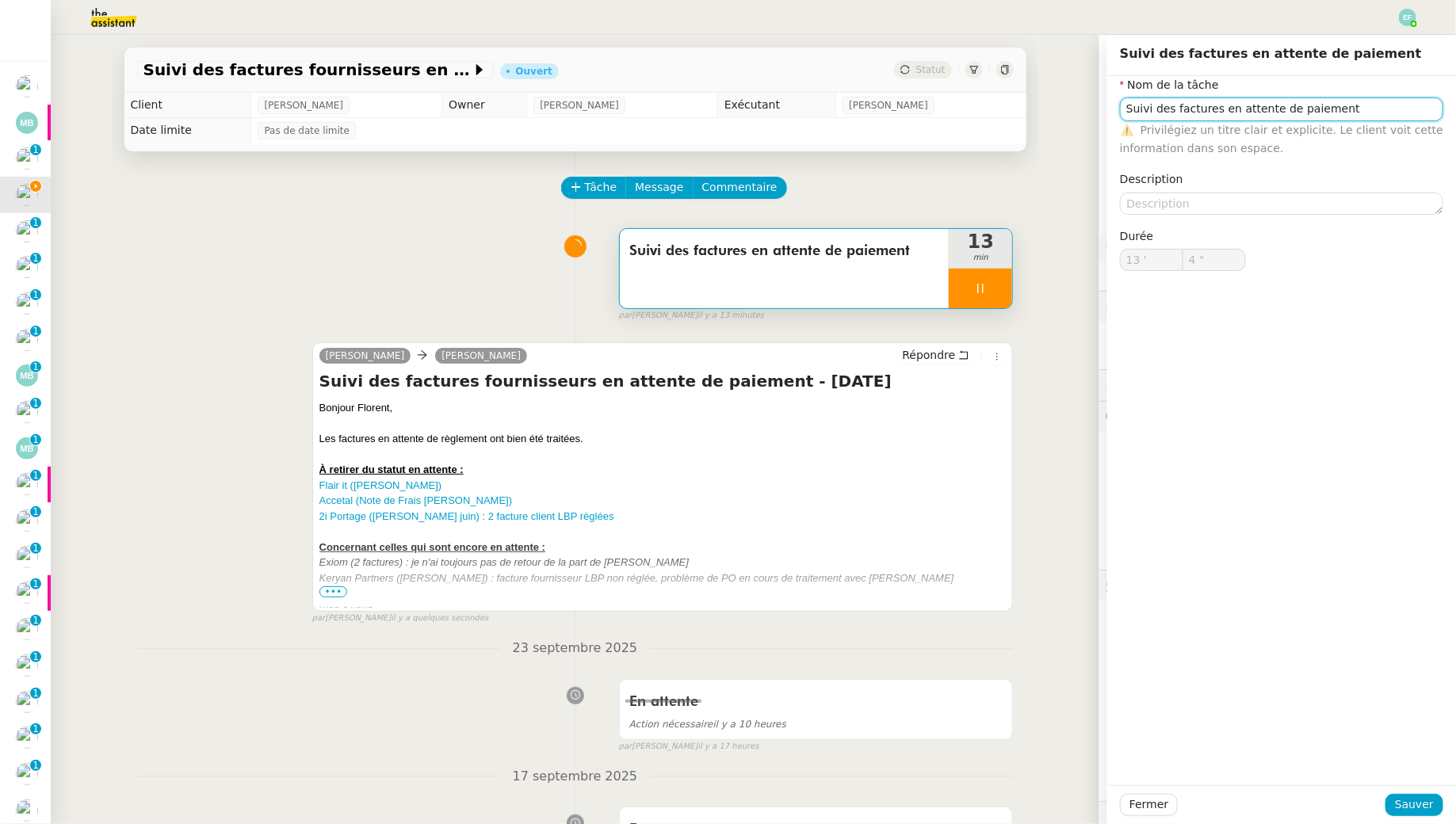
type input "4 ""
type input "Suivi des factures en attente de paiement"
type input "13 '"
type input "4 ""
type input "Suivi des factures en attente de paiement +"
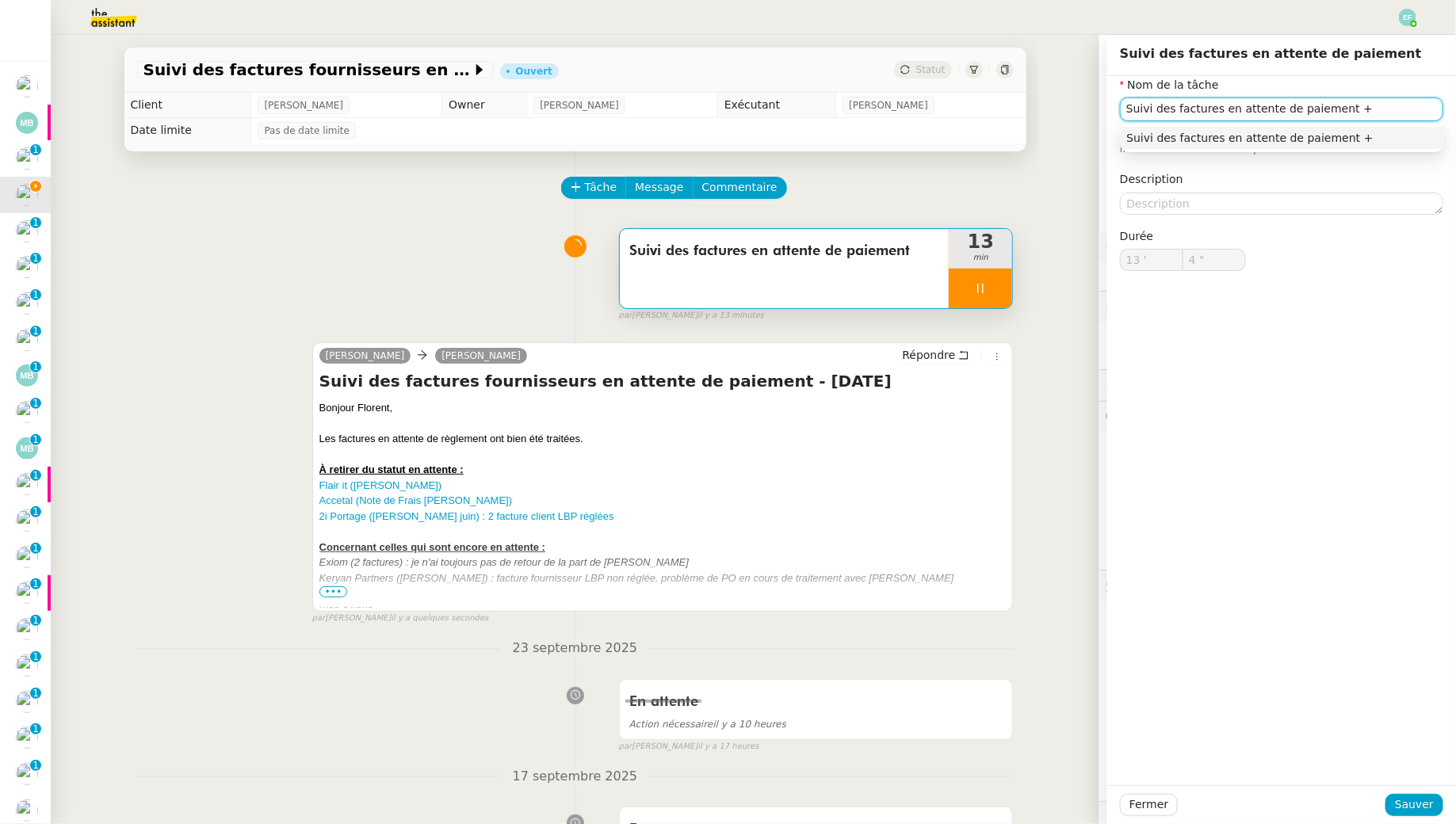
type input "5 ""
type input "Suivi des factures en attente de paiement + envoi d"
type input "6 ""
type input "Suivi des factures en attente de paiement + envoi d'emaul"
type input "7 ""
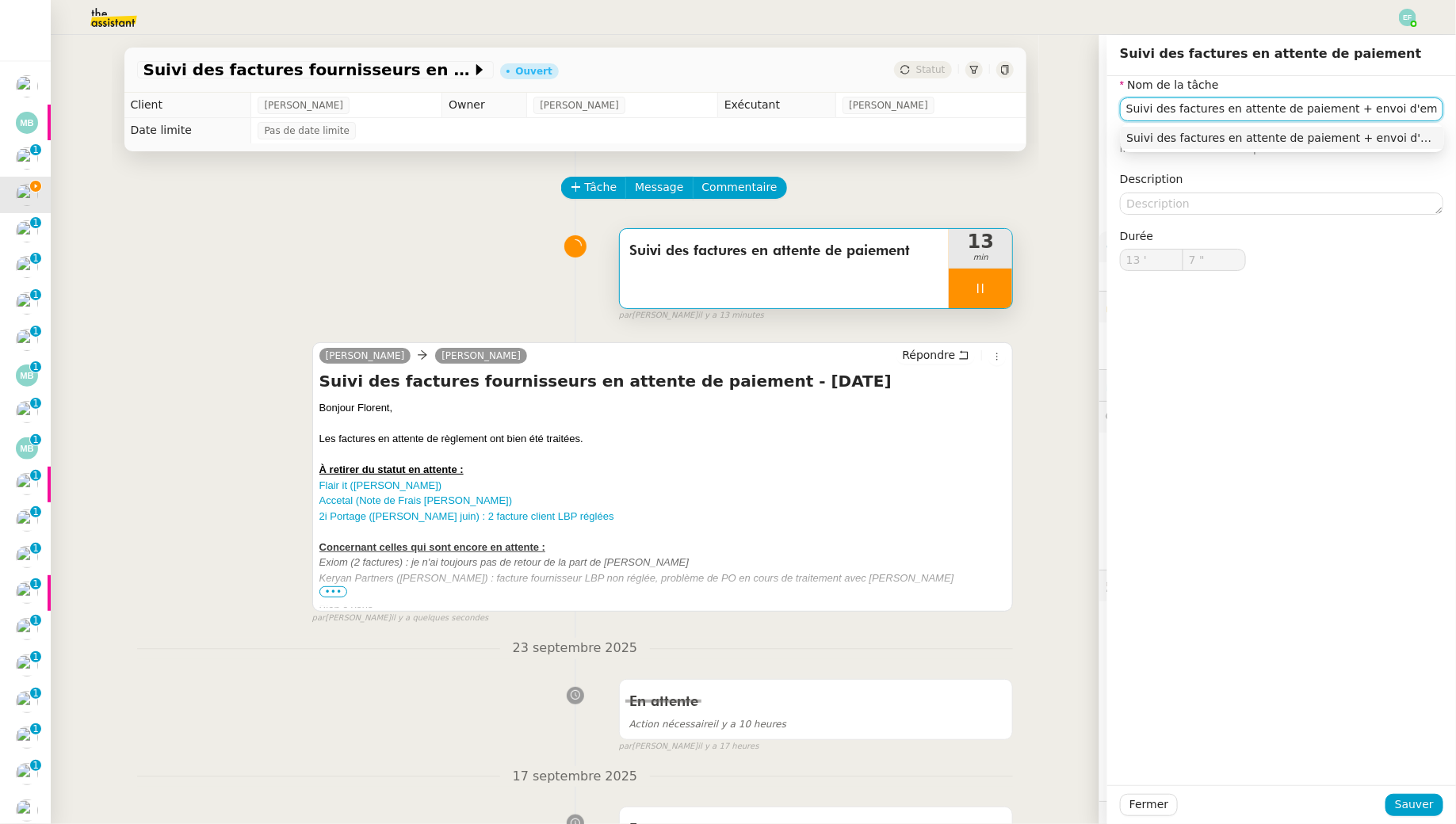
type input "Suivi des factures en attente de paiement + envoi d'email"
type input "9 ""
type input "Suivi des factures en attente de paiement + envoi d'email"
click at [1427, 795] on button "Sauver" at bounding box center [1414, 805] width 58 height 22
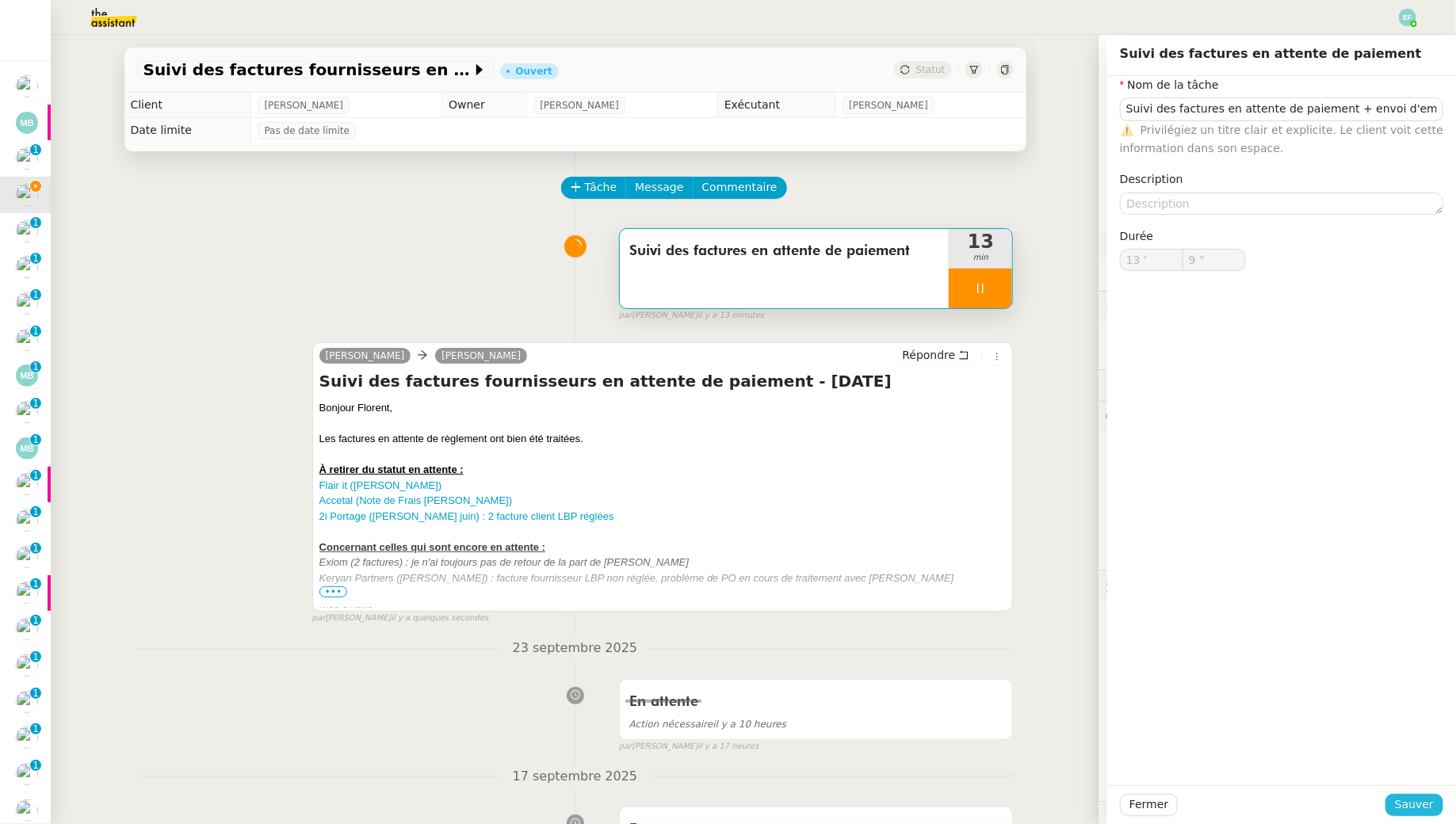
type input "10 ""
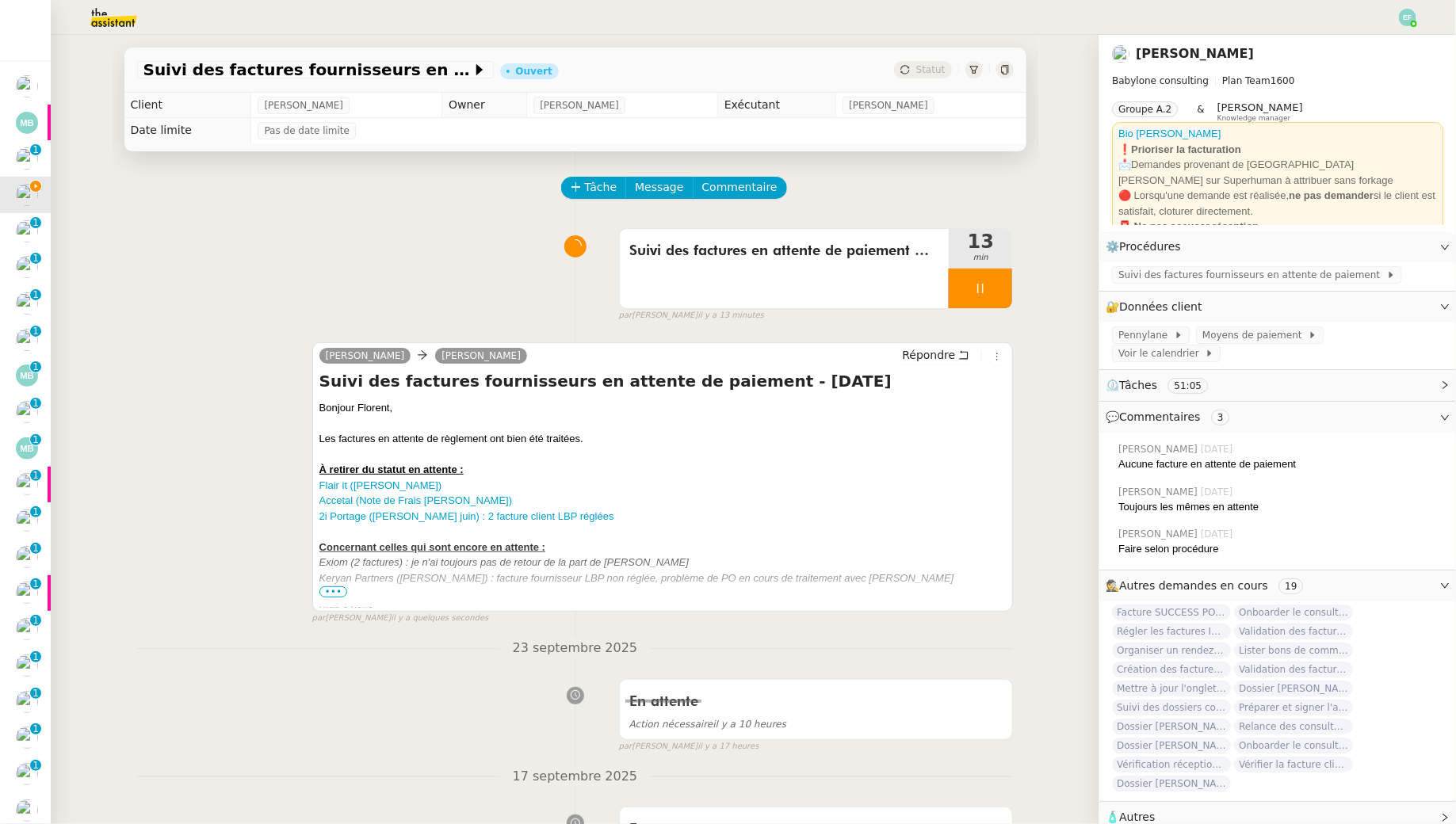
click at [329, 588] on span "•••" at bounding box center [333, 592] width 29 height 11
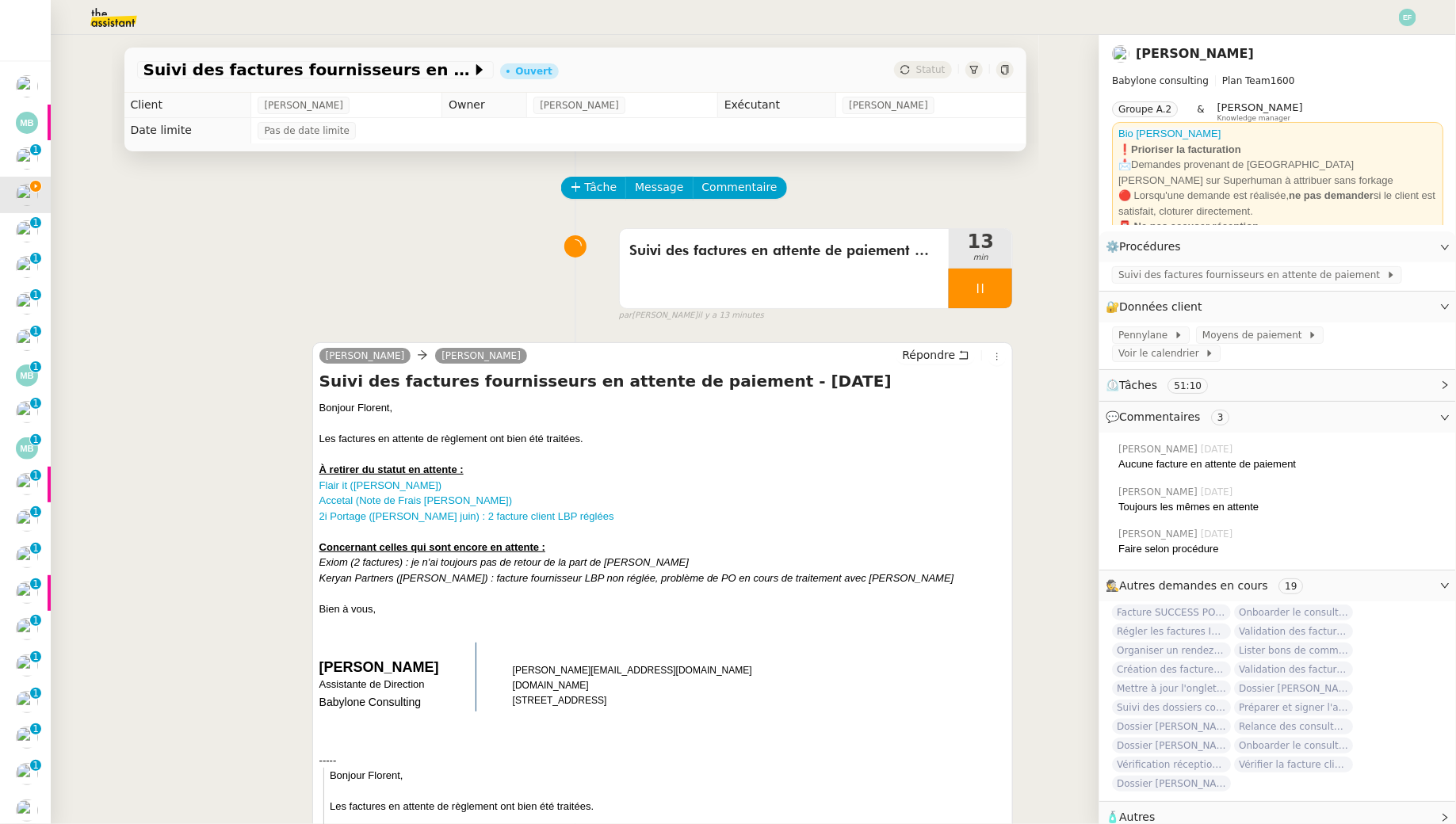
click at [981, 288] on icon at bounding box center [980, 288] width 13 height 13
click at [1005, 287] on button at bounding box center [996, 288] width 32 height 40
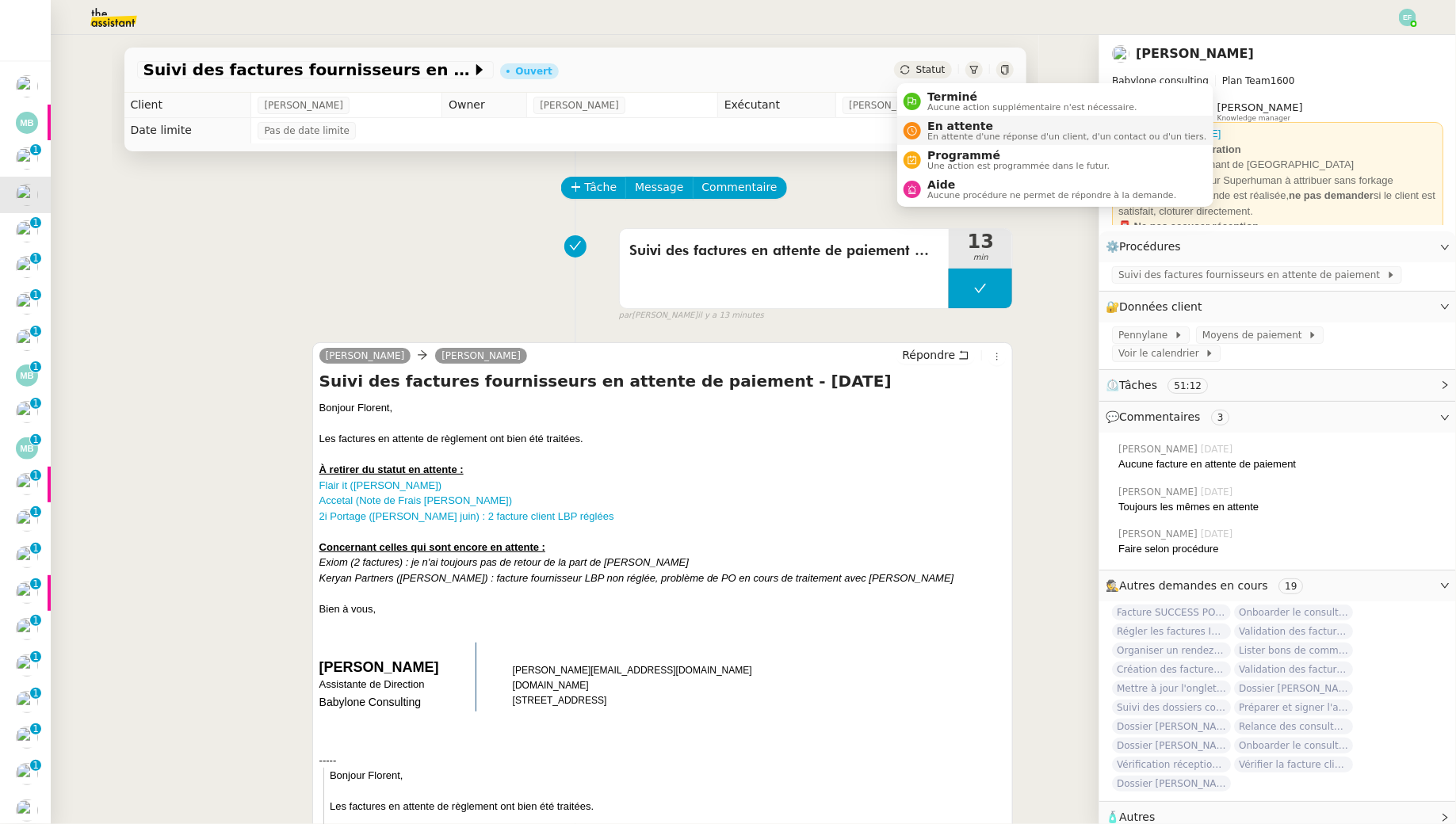
click at [928, 135] on span "En attente d'une réponse d'un client, d'un contact ou d'un tiers." at bounding box center [1066, 136] width 279 height 8
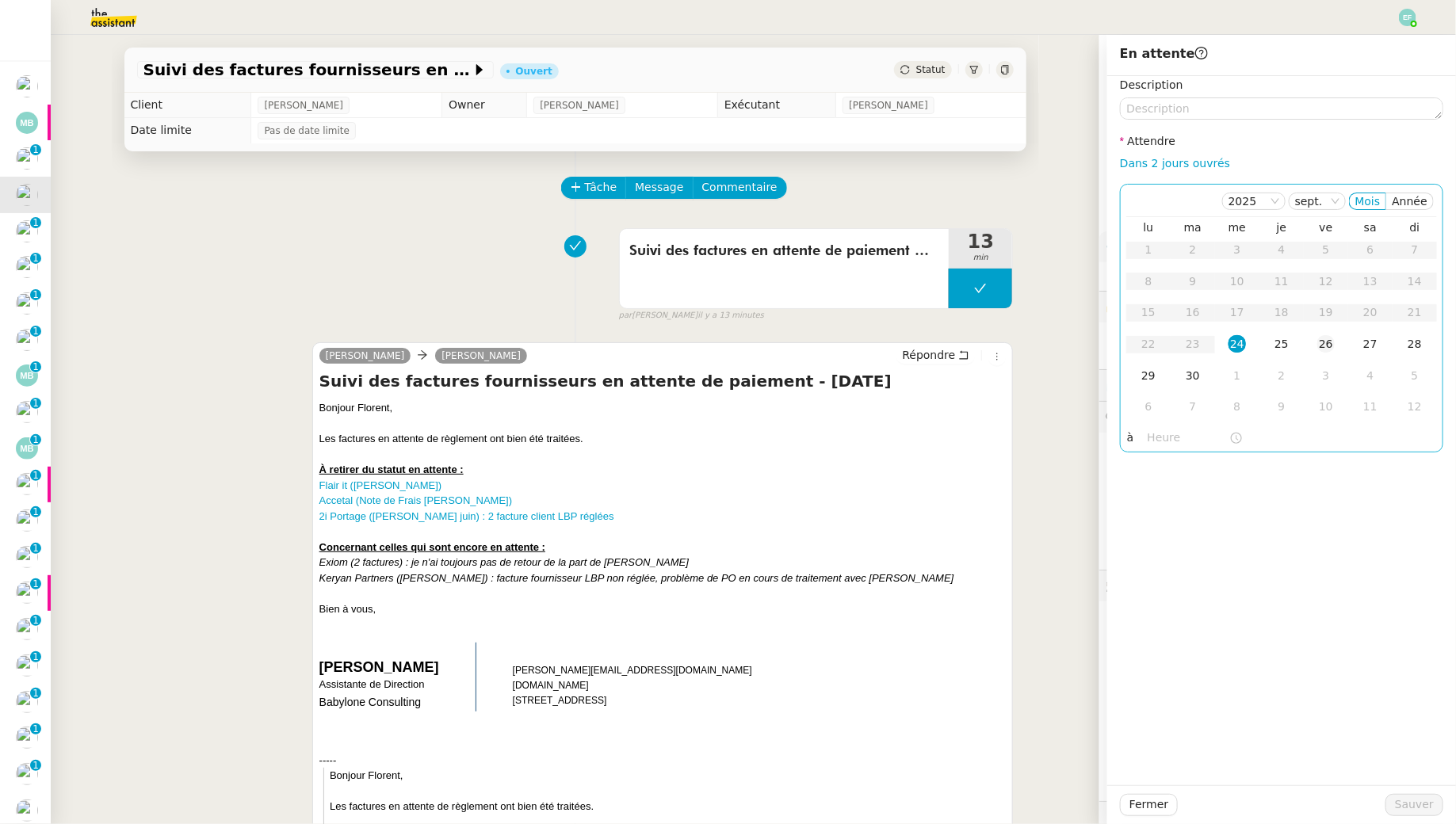
click at [1322, 346] on div "26" at bounding box center [1326, 344] width 18 height 18
click at [1182, 113] on textarea at bounding box center [1281, 109] width 324 height 22
click at [1194, 373] on div "30" at bounding box center [1192, 376] width 18 height 18
click at [1207, 102] on textarea at bounding box center [1281, 109] width 324 height 22
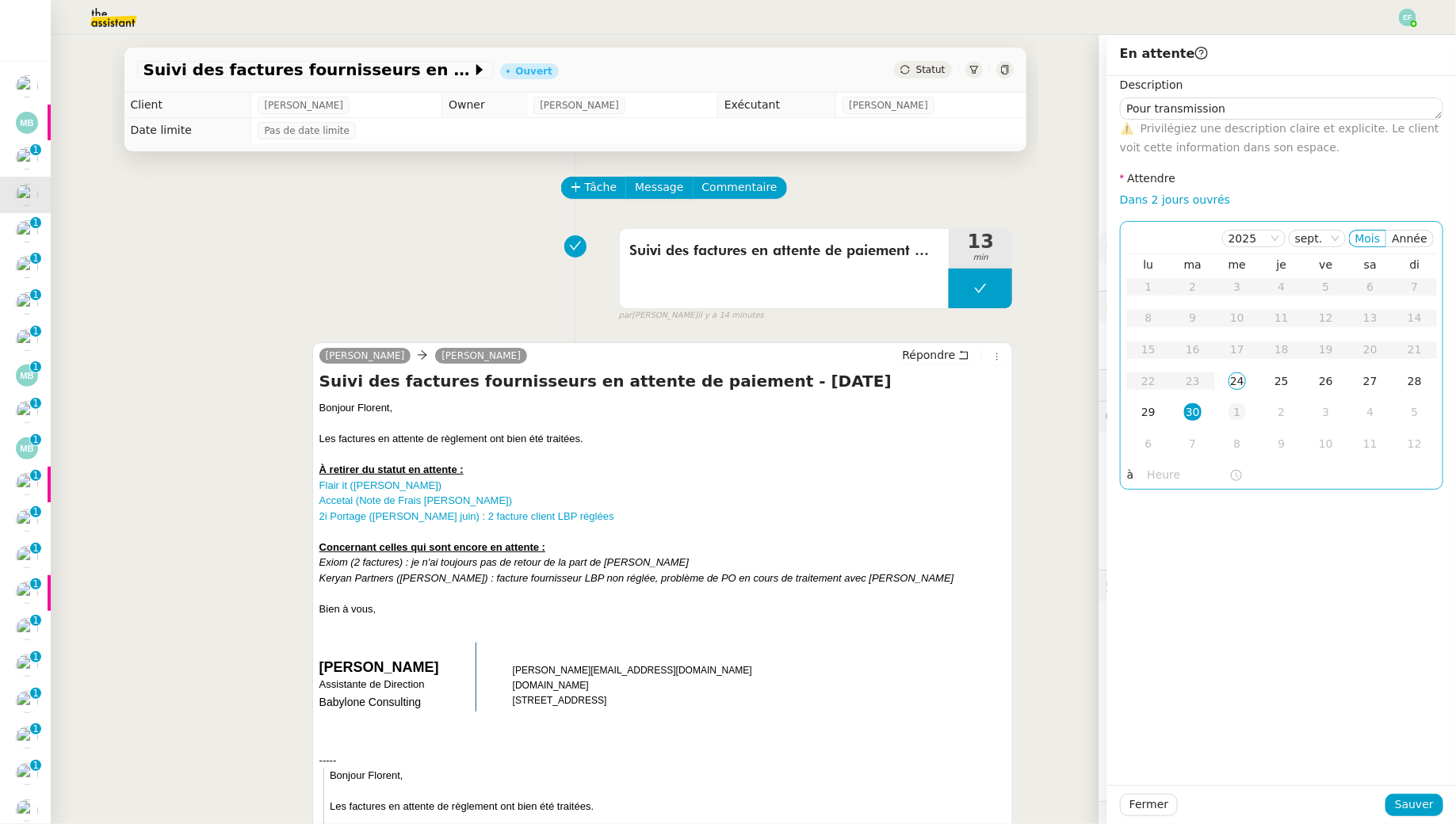
click at [1239, 406] on div "1" at bounding box center [1237, 412] width 18 height 18
click at [1243, 121] on div "⚠️ Privilégiez une description claire et explicite. Le client voit cette inform…" at bounding box center [1281, 139] width 324 height 37
click at [1241, 102] on textarea "Pour transmission" at bounding box center [1281, 109] width 324 height 22
click at [1221, 108] on textarea "Pour transmission nouveau ticket" at bounding box center [1281, 109] width 324 height 22
type textarea "Pour transmission d'informations nouveau ticket"
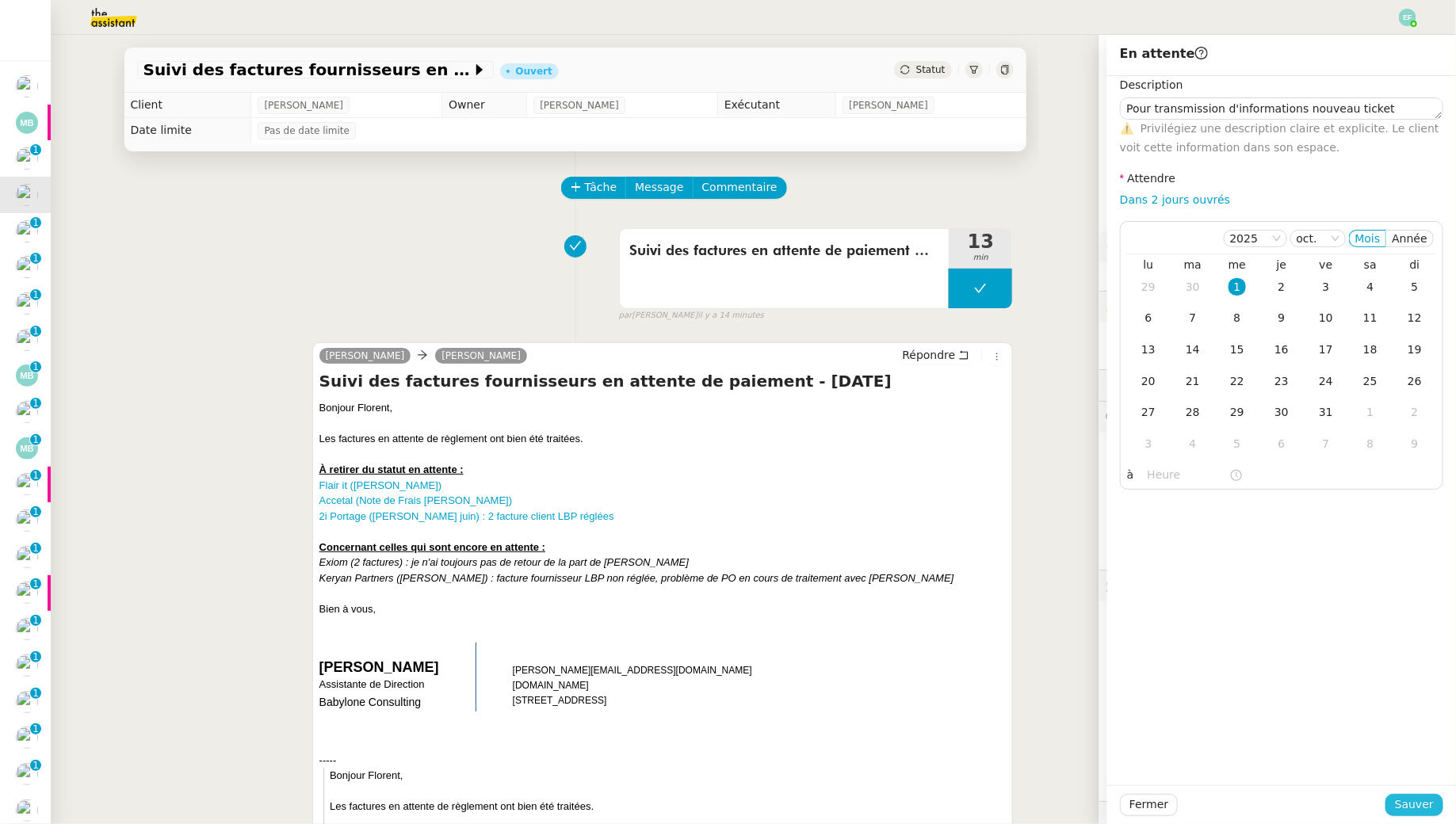
click at [1417, 813] on span "Sauver" at bounding box center [1414, 805] width 39 height 19
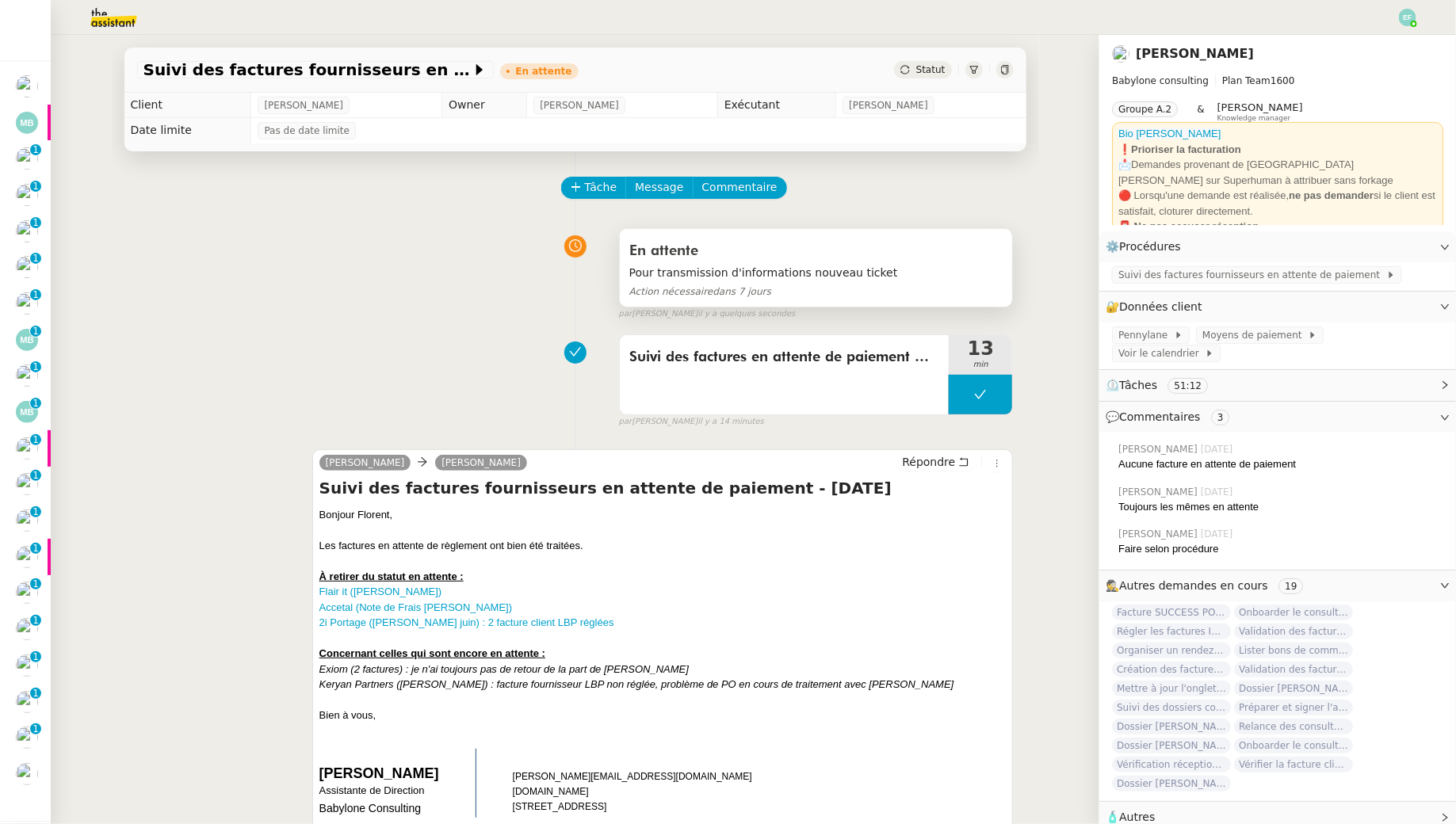
click at [770, 236] on div "En attente Pour transmission d'informations nouveau ticket Action nécessaire da…" at bounding box center [815, 268] width 393 height 78
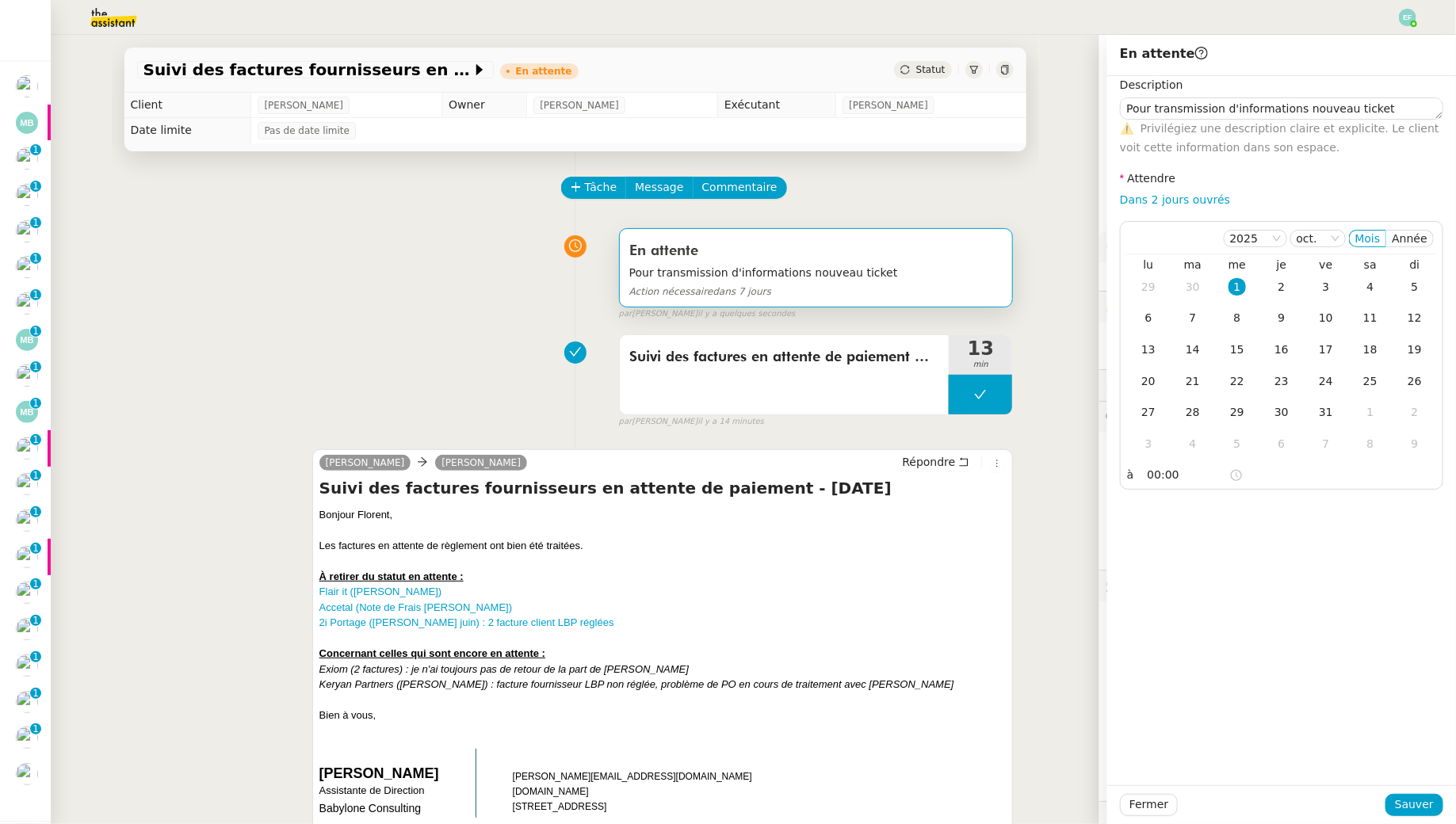
click at [1390, 120] on div "⚠️ Privilégiez une description claire et explicite. Le client voit cette inform…" at bounding box center [1281, 139] width 324 height 37
click at [1389, 114] on textarea "Pour transmission d'informations nouveau ticket" at bounding box center [1281, 109] width 324 height 22
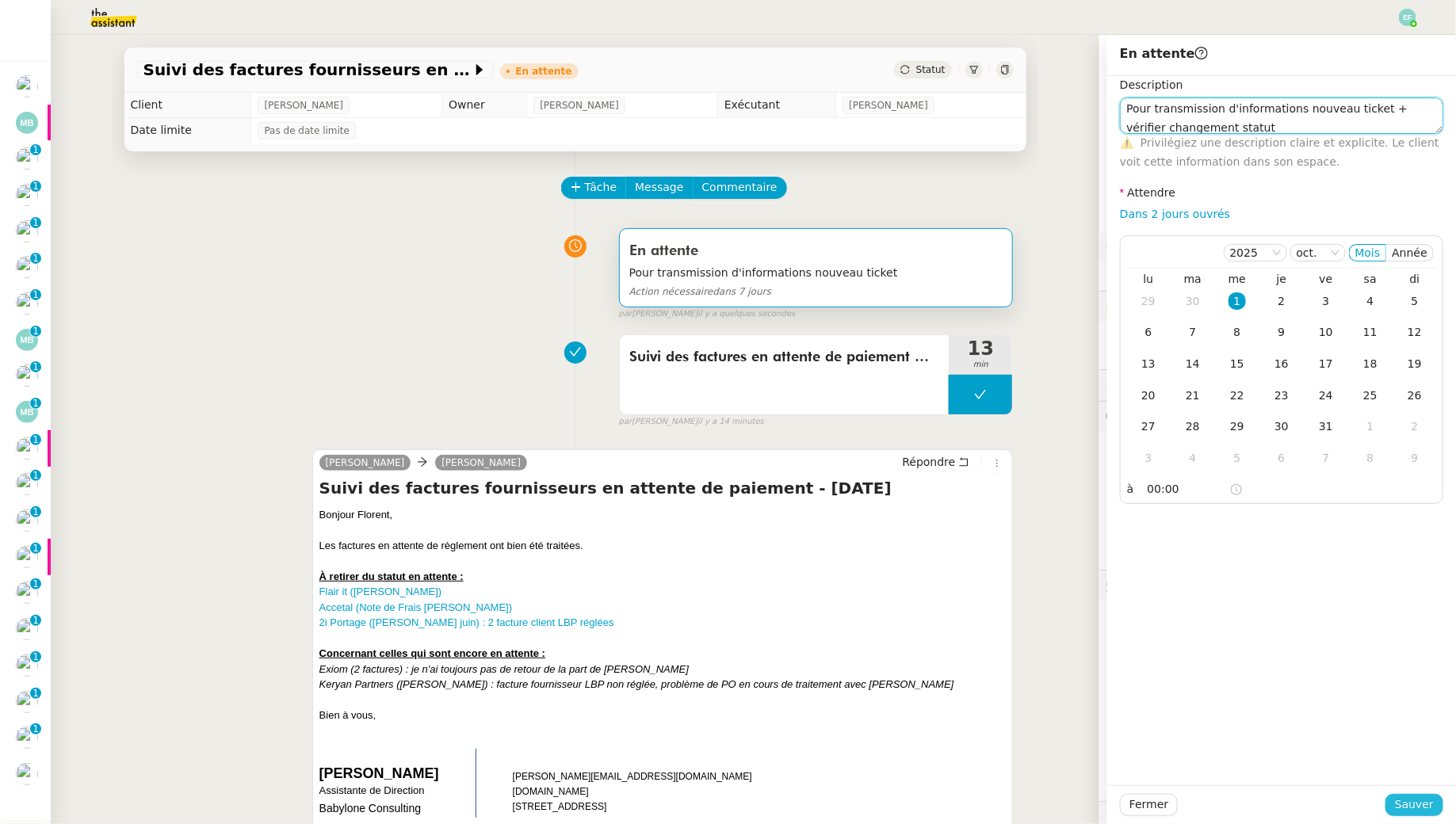
type textarea "Pour transmission d'informations nouveau ticket + vérifier changement statut"
click at [1421, 803] on span "Sauver" at bounding box center [1414, 805] width 39 height 19
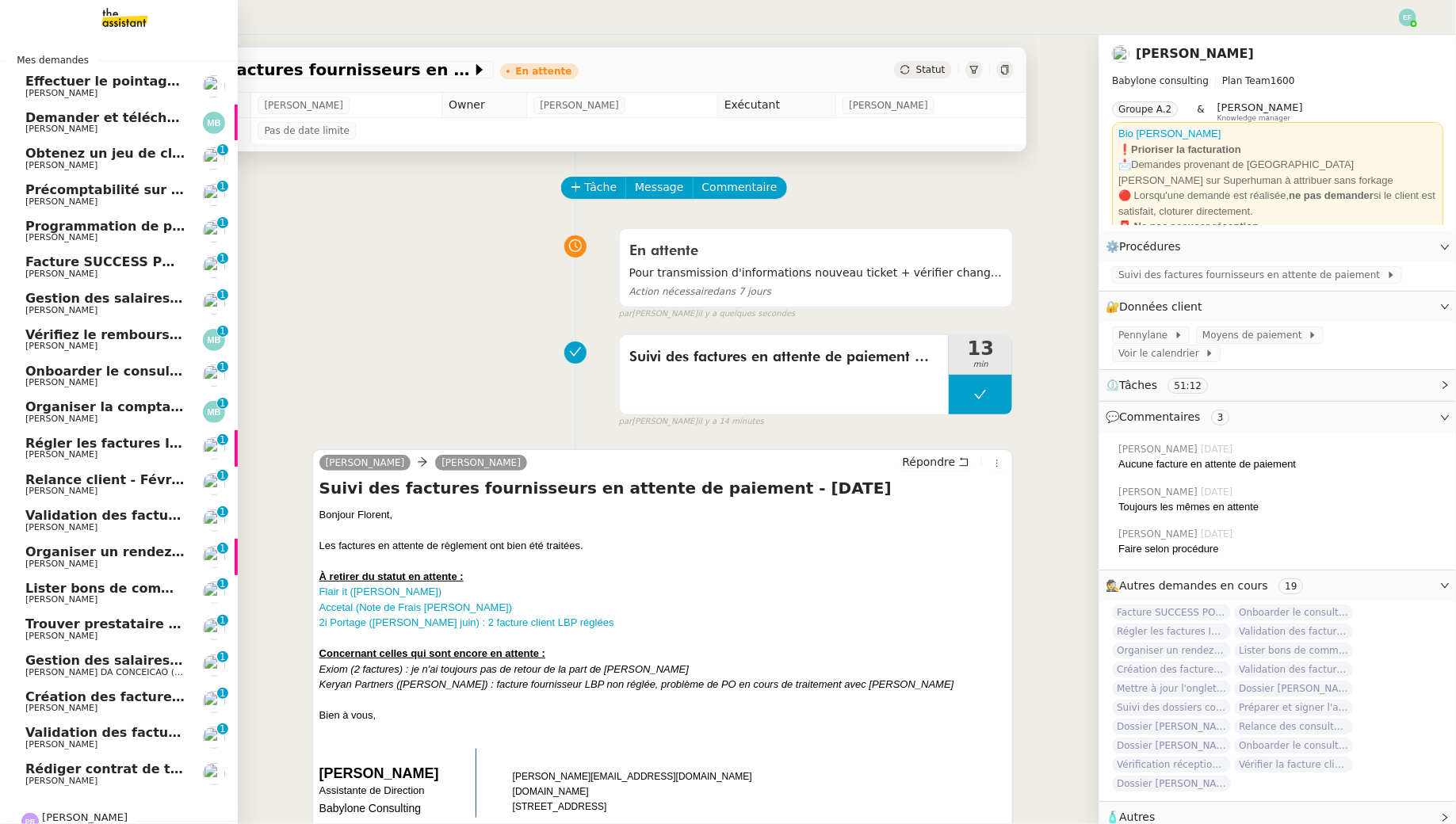
click at [132, 153] on span "Obtenez un jeu de clefs pour la cave" at bounding box center [155, 153] width 260 height 15
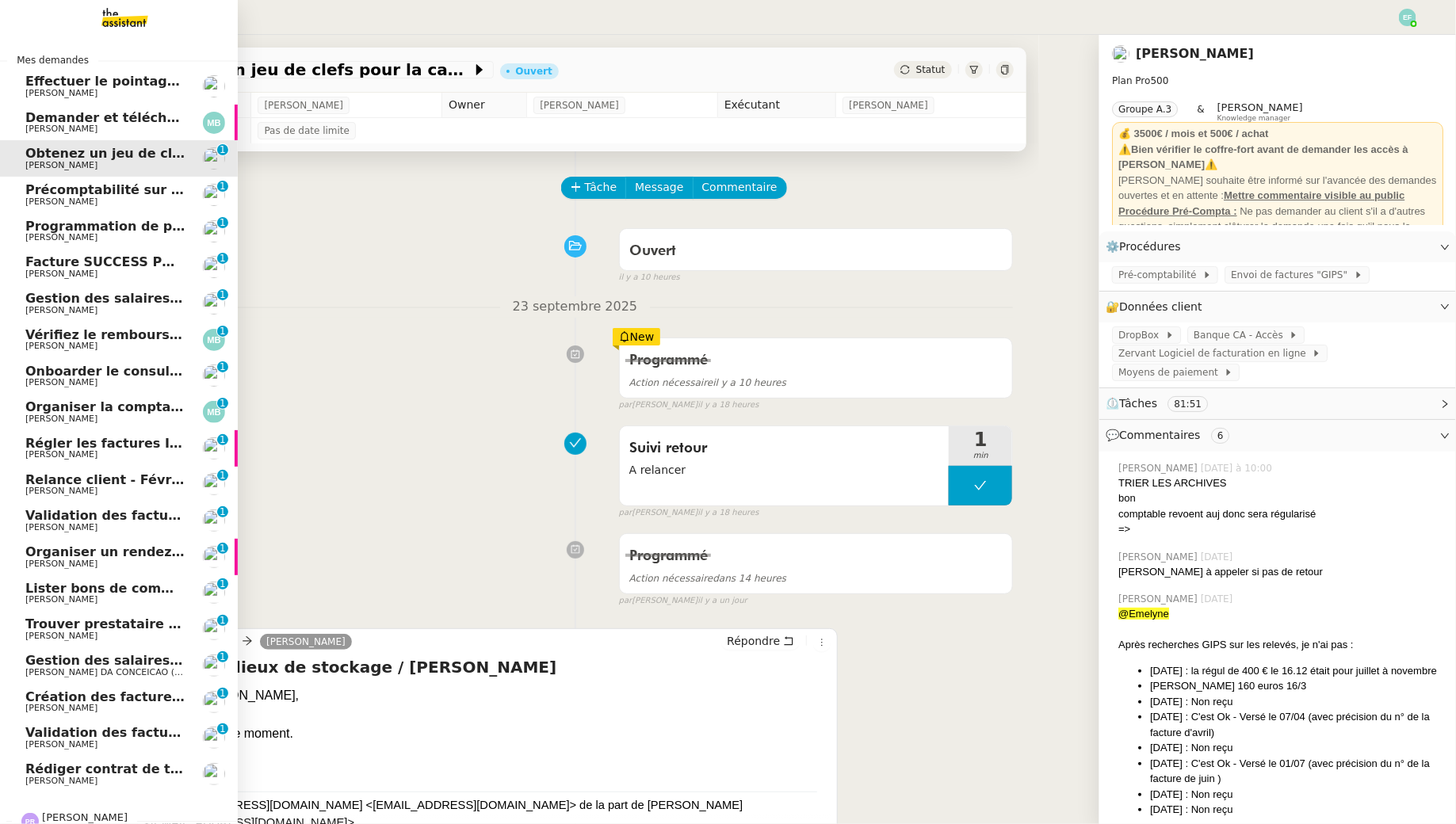
click at [114, 201] on span "[PERSON_NAME]" at bounding box center [105, 202] width 160 height 9
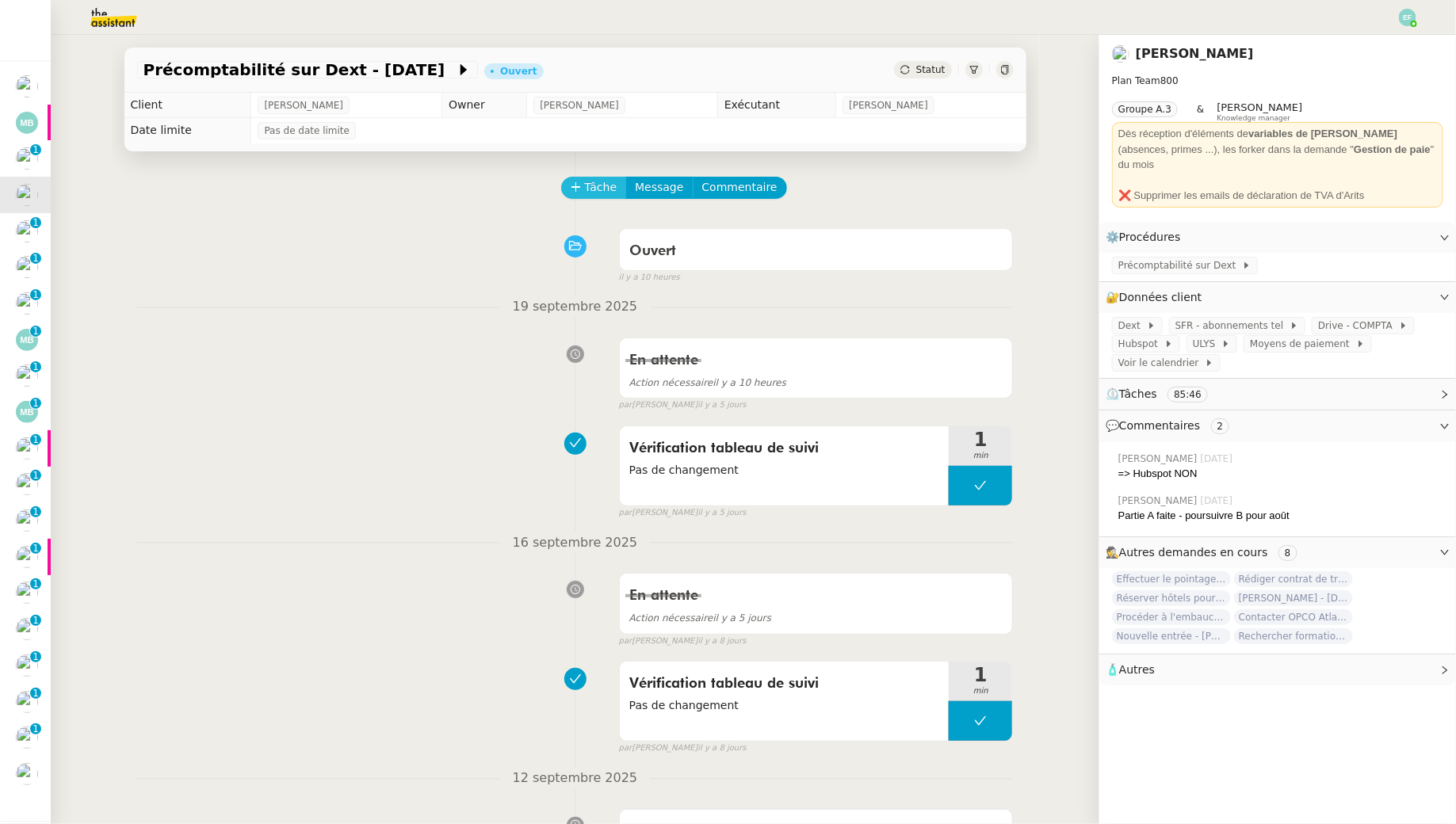
click at [600, 190] on span "Tâche" at bounding box center [601, 188] width 33 height 19
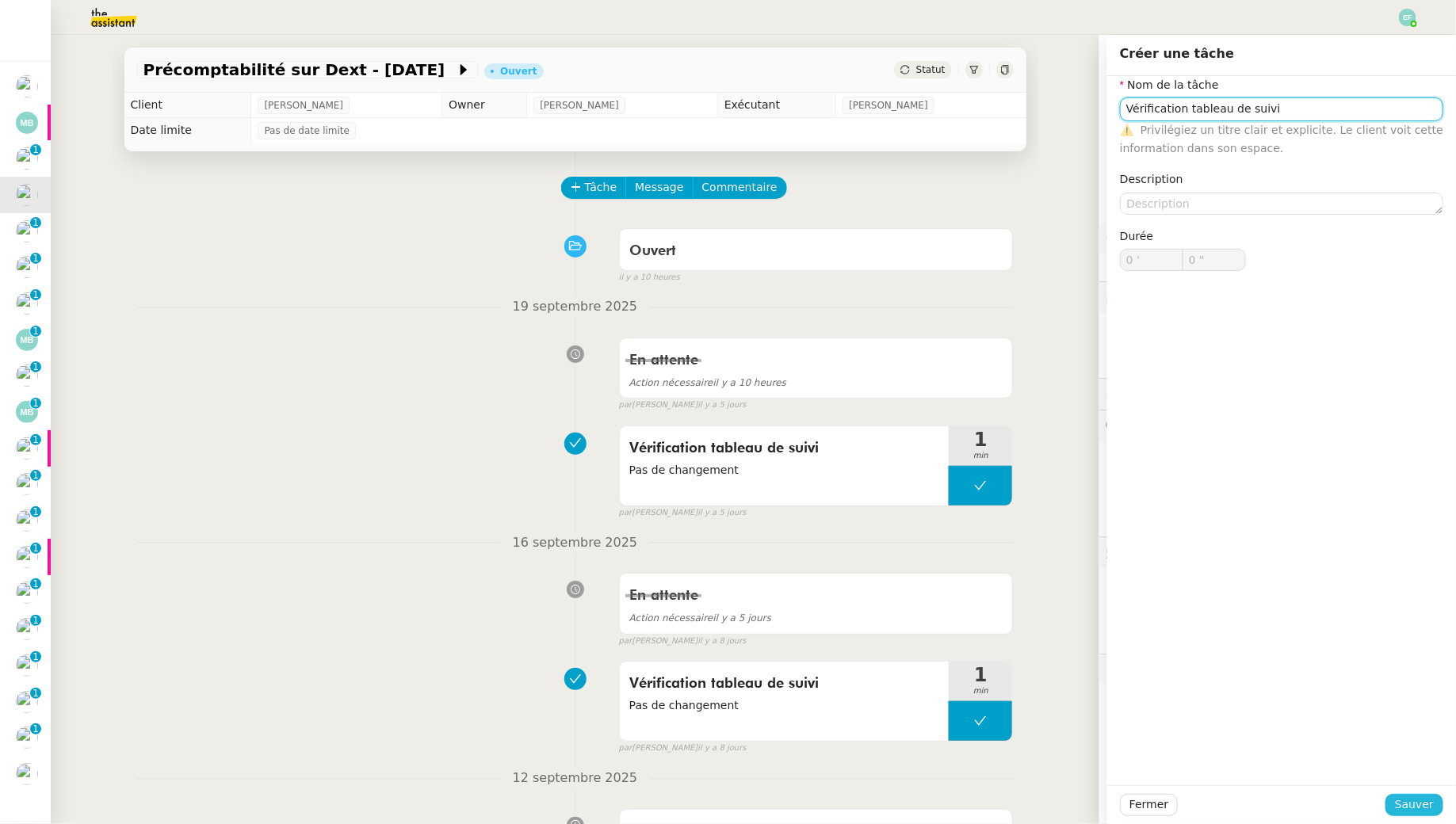
type input "Vérification tableau de suivi"
click at [1409, 813] on span "Sauver" at bounding box center [1414, 805] width 39 height 19
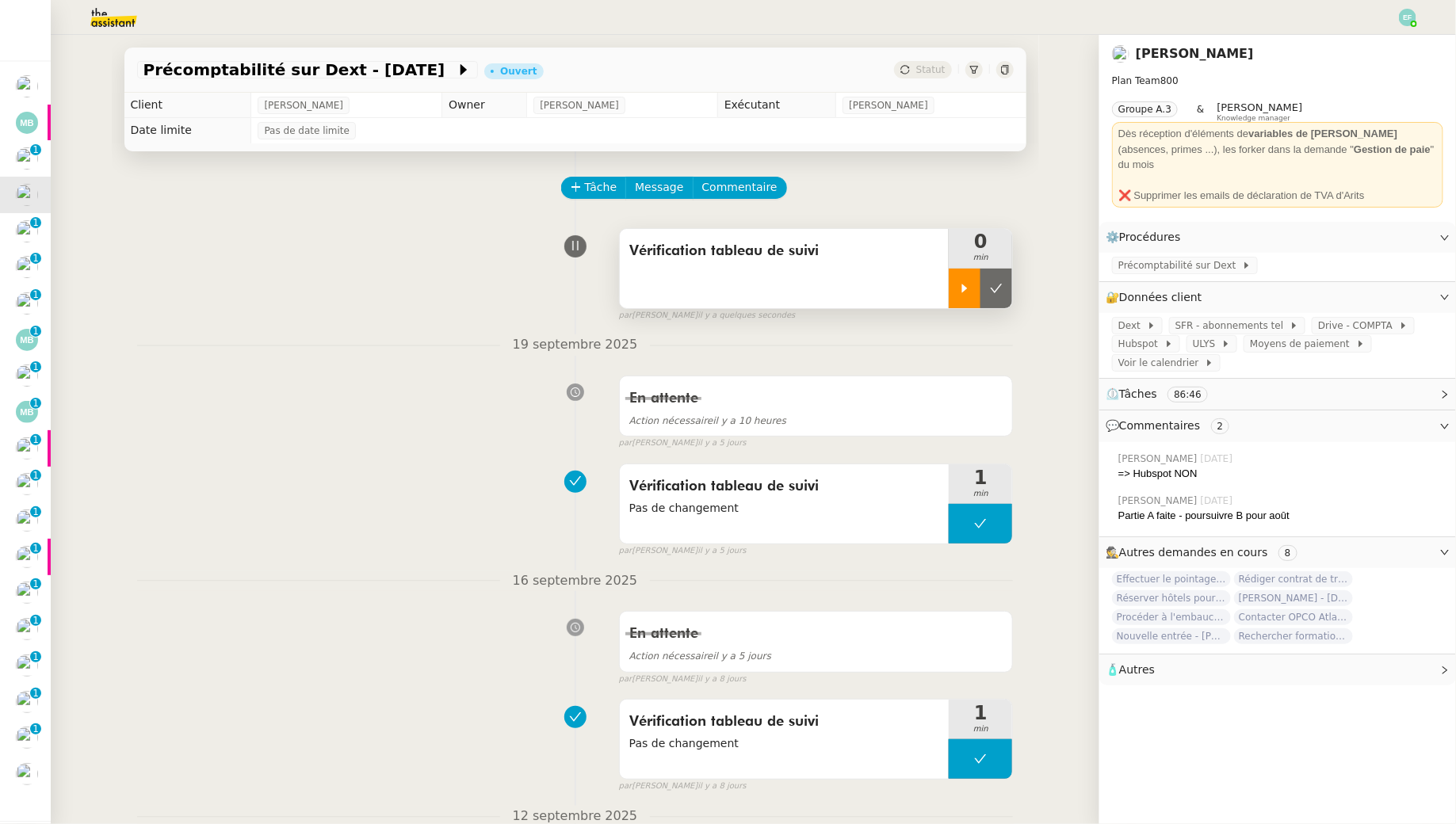
click at [958, 304] on div at bounding box center [964, 288] width 32 height 40
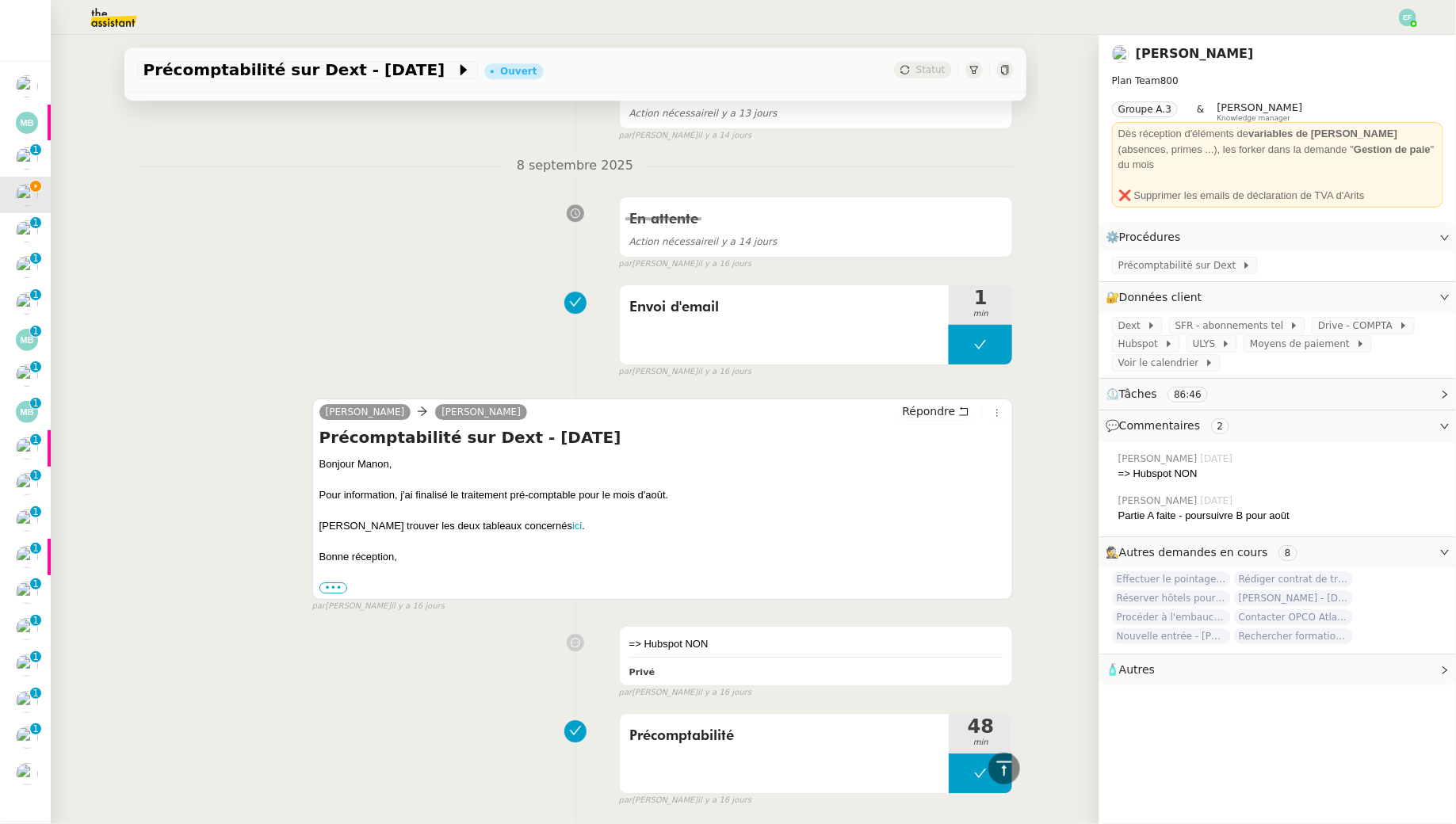
scroll to position [2225, 0]
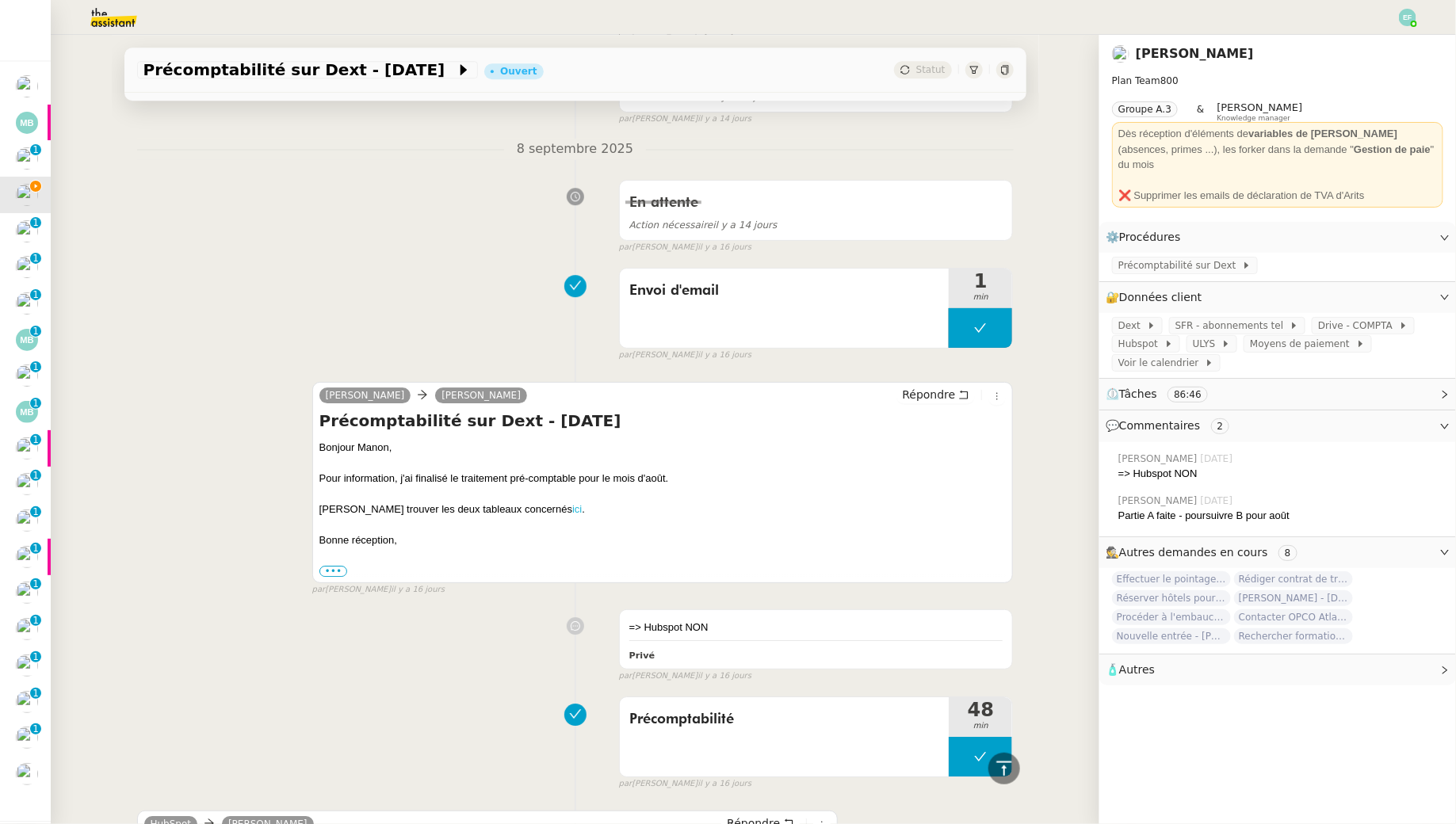
click at [572, 503] on link "ici" at bounding box center [576, 509] width 9 height 12
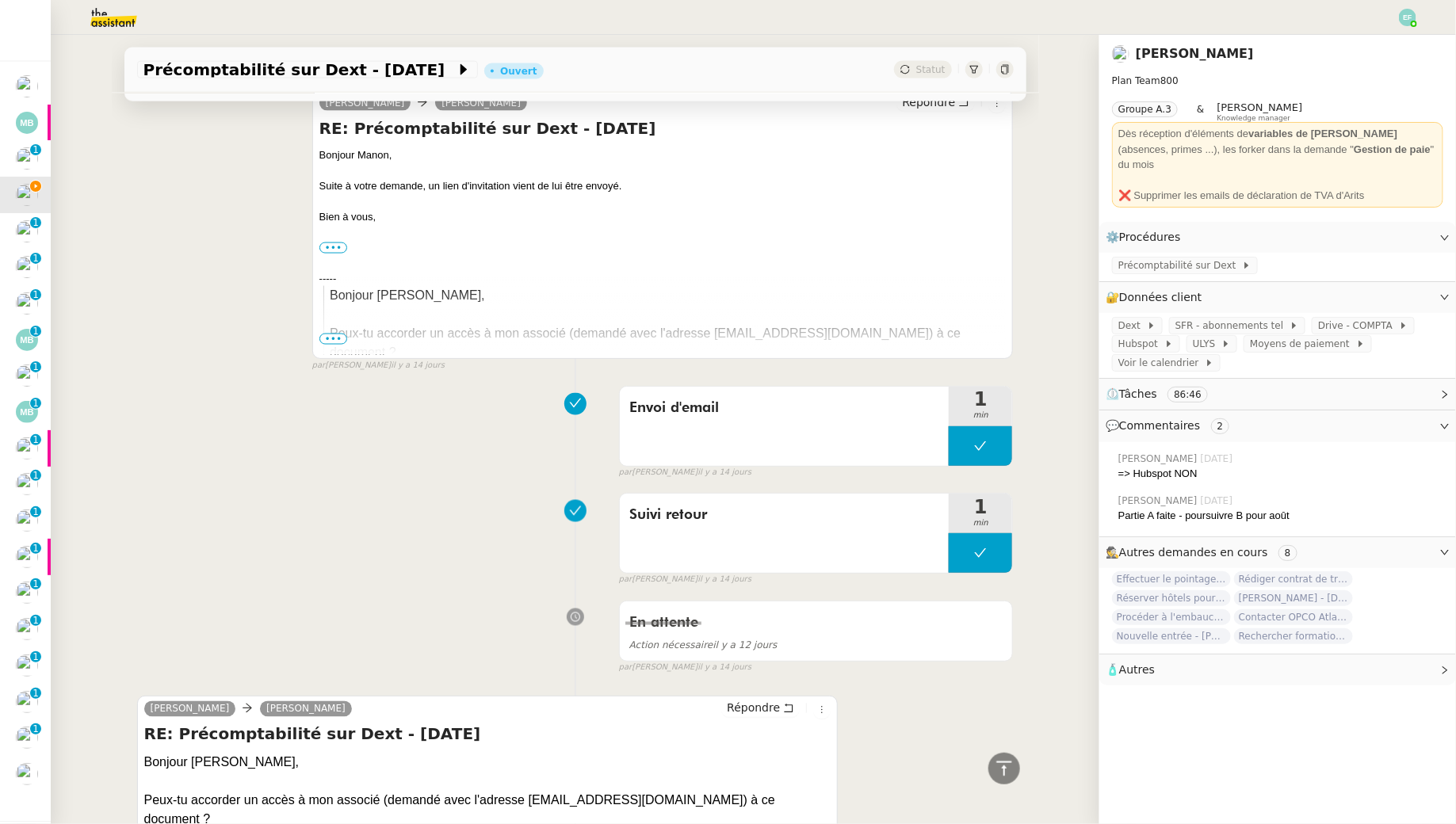
scroll to position [0, 0]
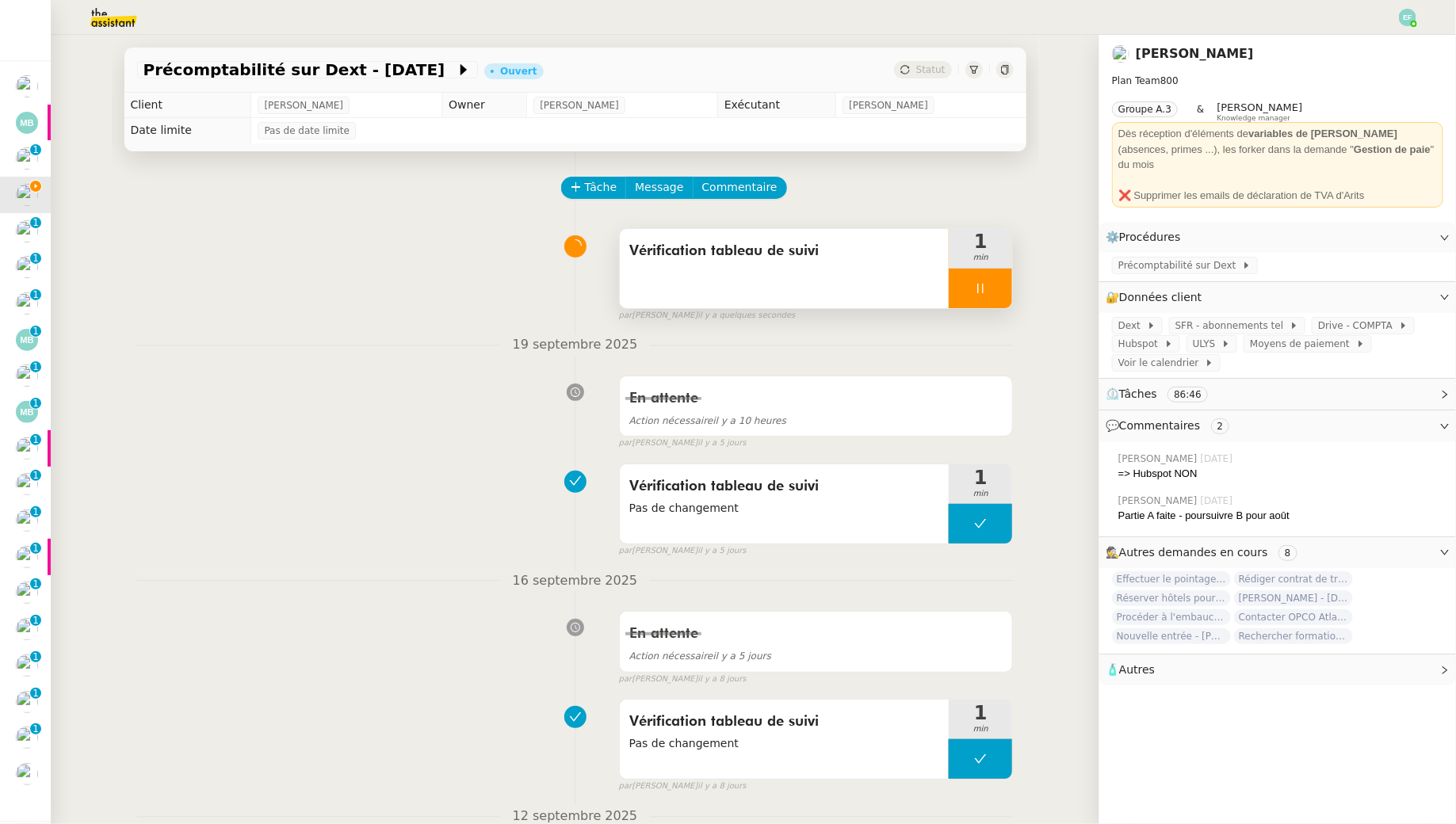
click at [867, 287] on div "Vérification tableau de suivi" at bounding box center [784, 268] width 330 height 79
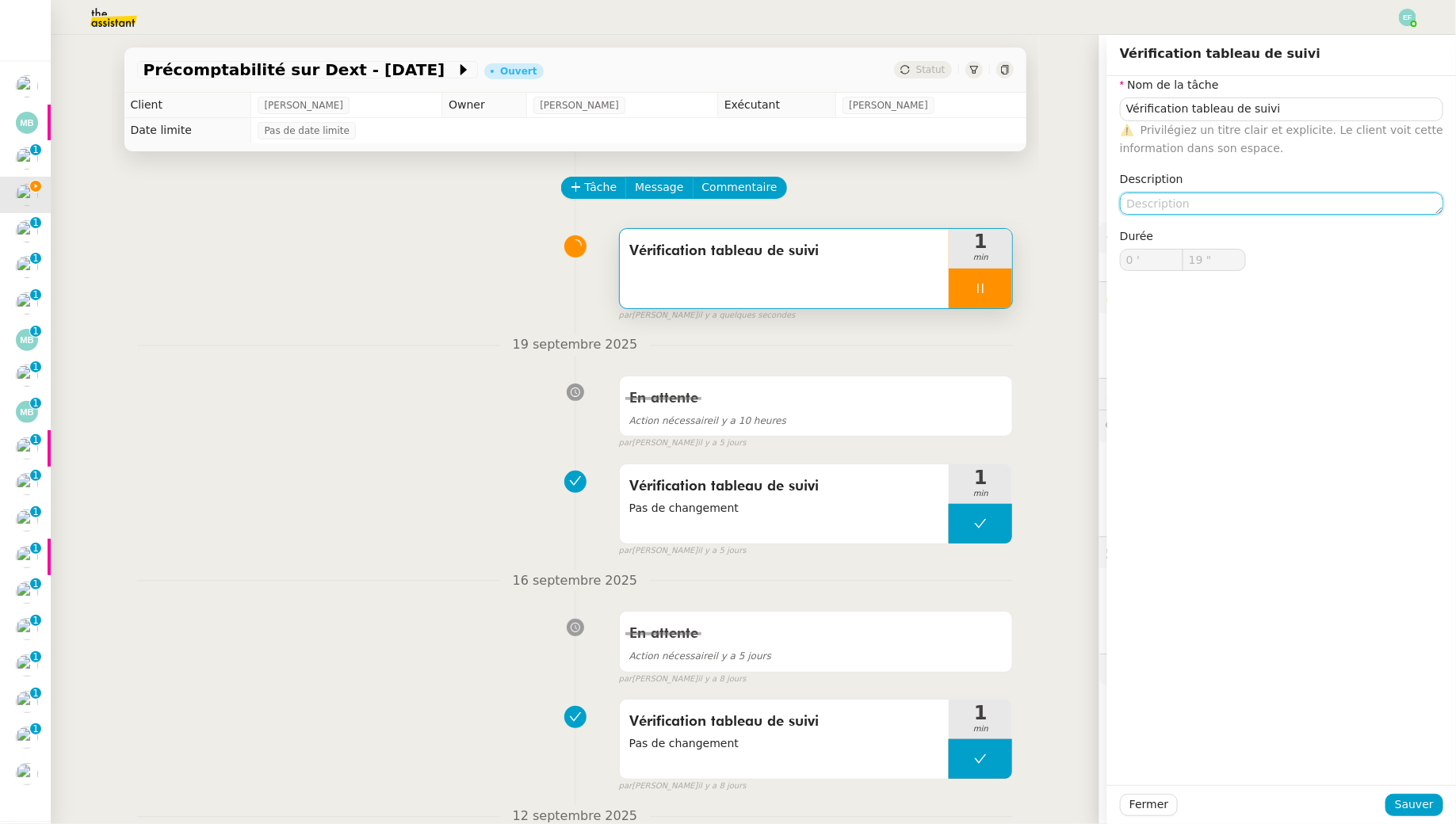
click at [1312, 194] on textarea at bounding box center [1281, 204] width 324 height 22
type textarea "P"
type input "20 ""
type textarea "Pas de"
type input "21 ""
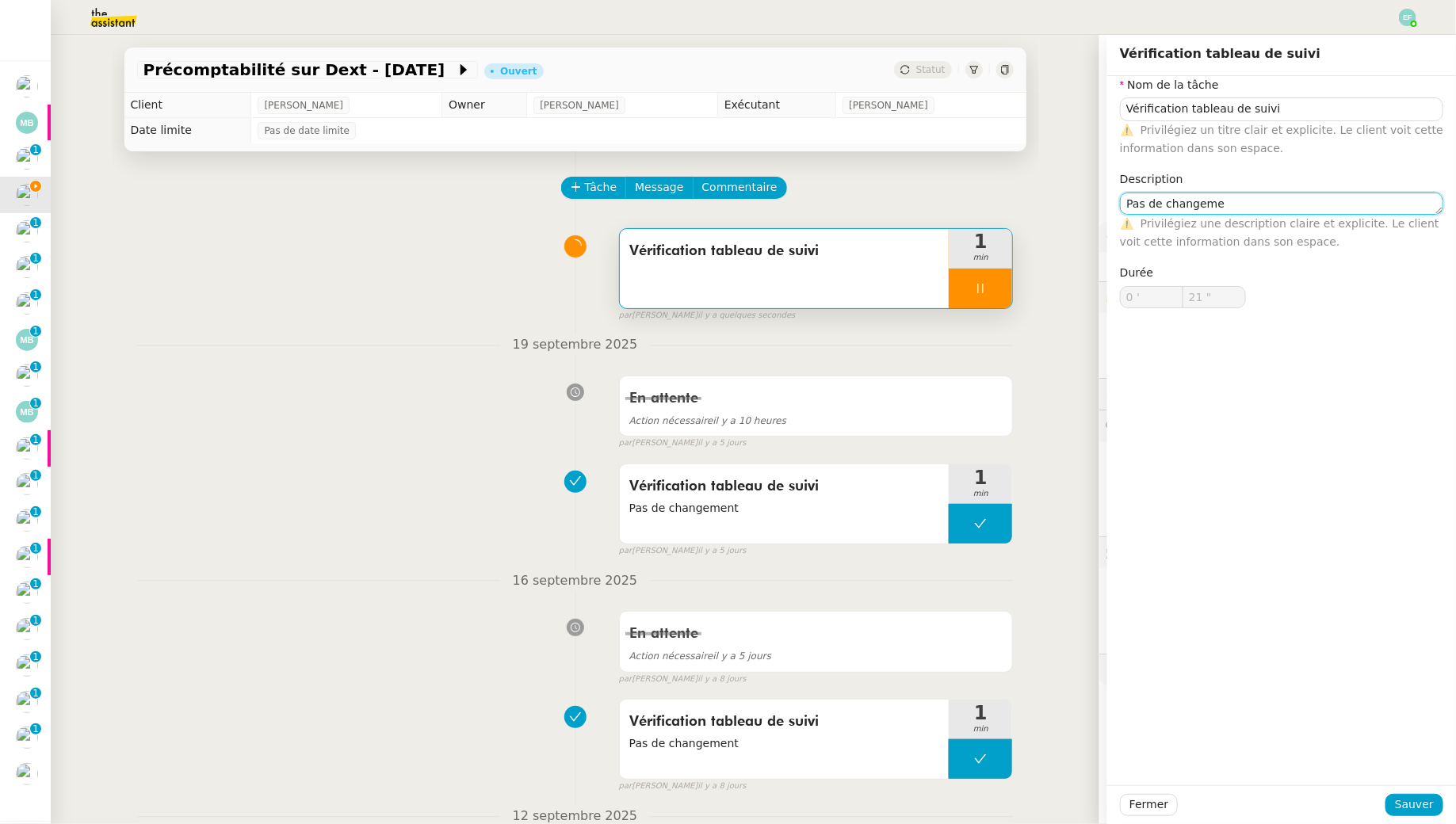
type textarea "Pas de changemen"
type input "22 ""
type textarea "Pas de changement"
type input "23 ""
type textarea "Pas de changement"
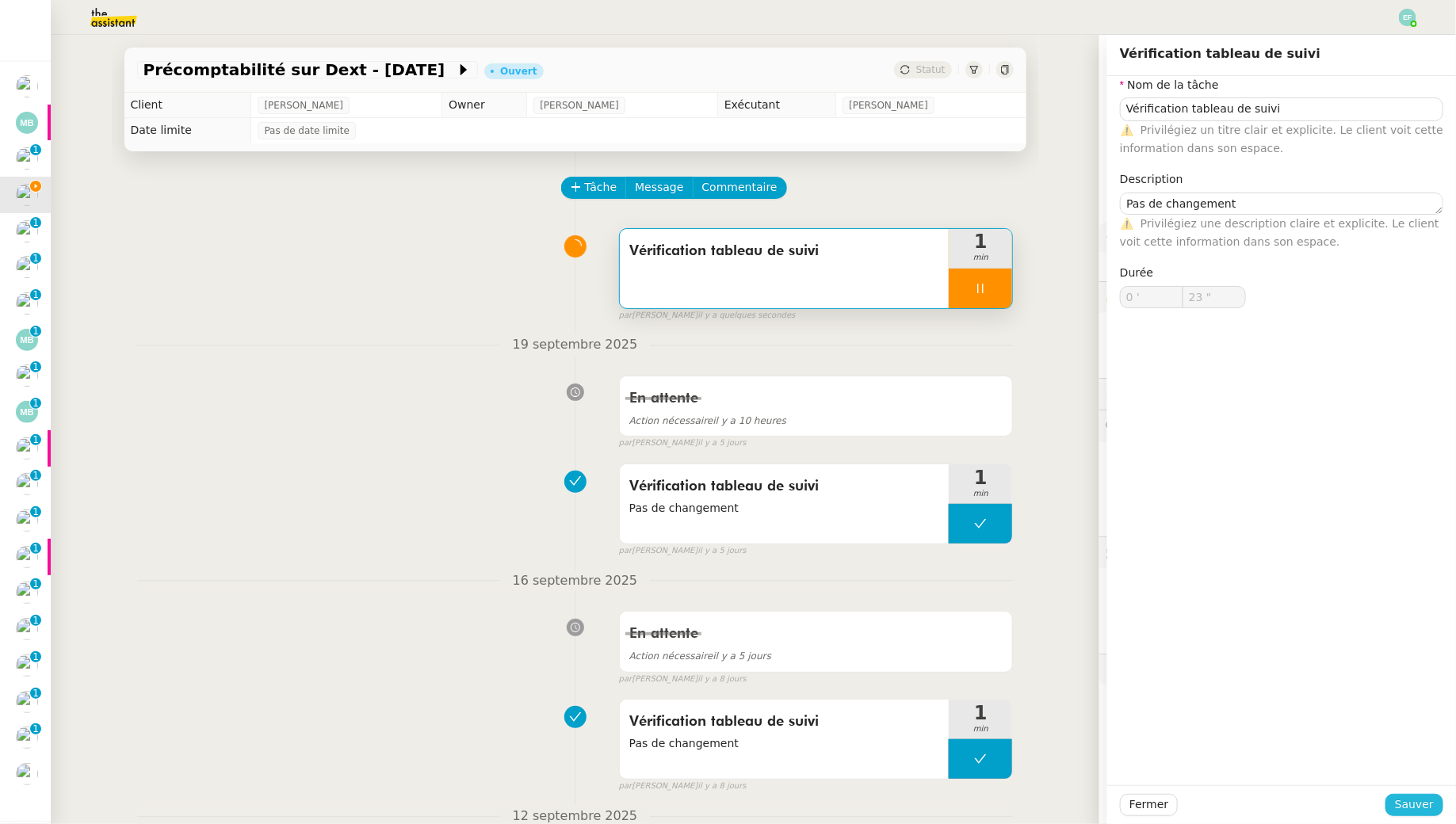
click at [1401, 807] on span "Sauver" at bounding box center [1414, 805] width 39 height 19
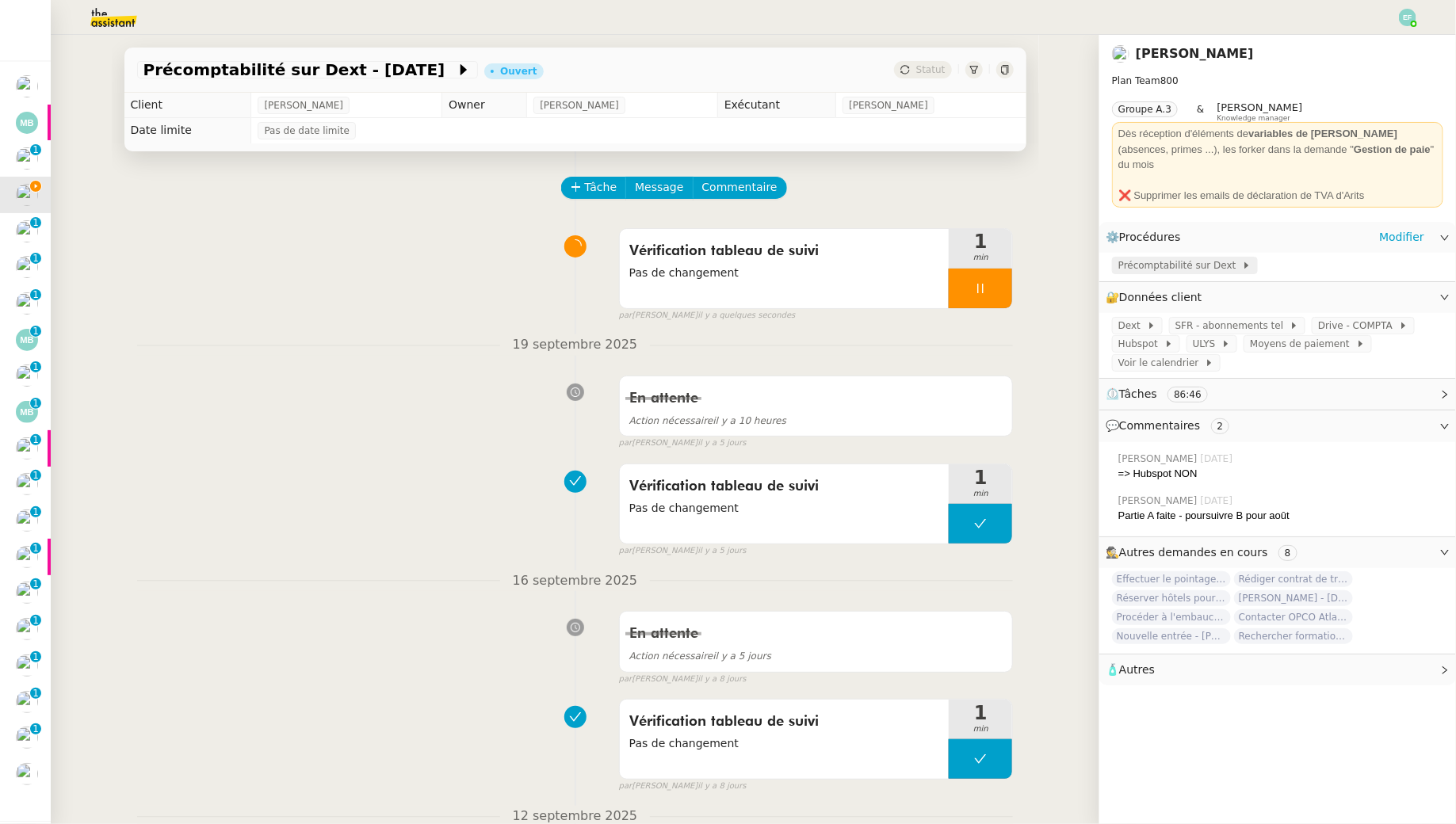
click at [1160, 258] on span "Précomptabilité sur Dext" at bounding box center [1180, 265] width 124 height 16
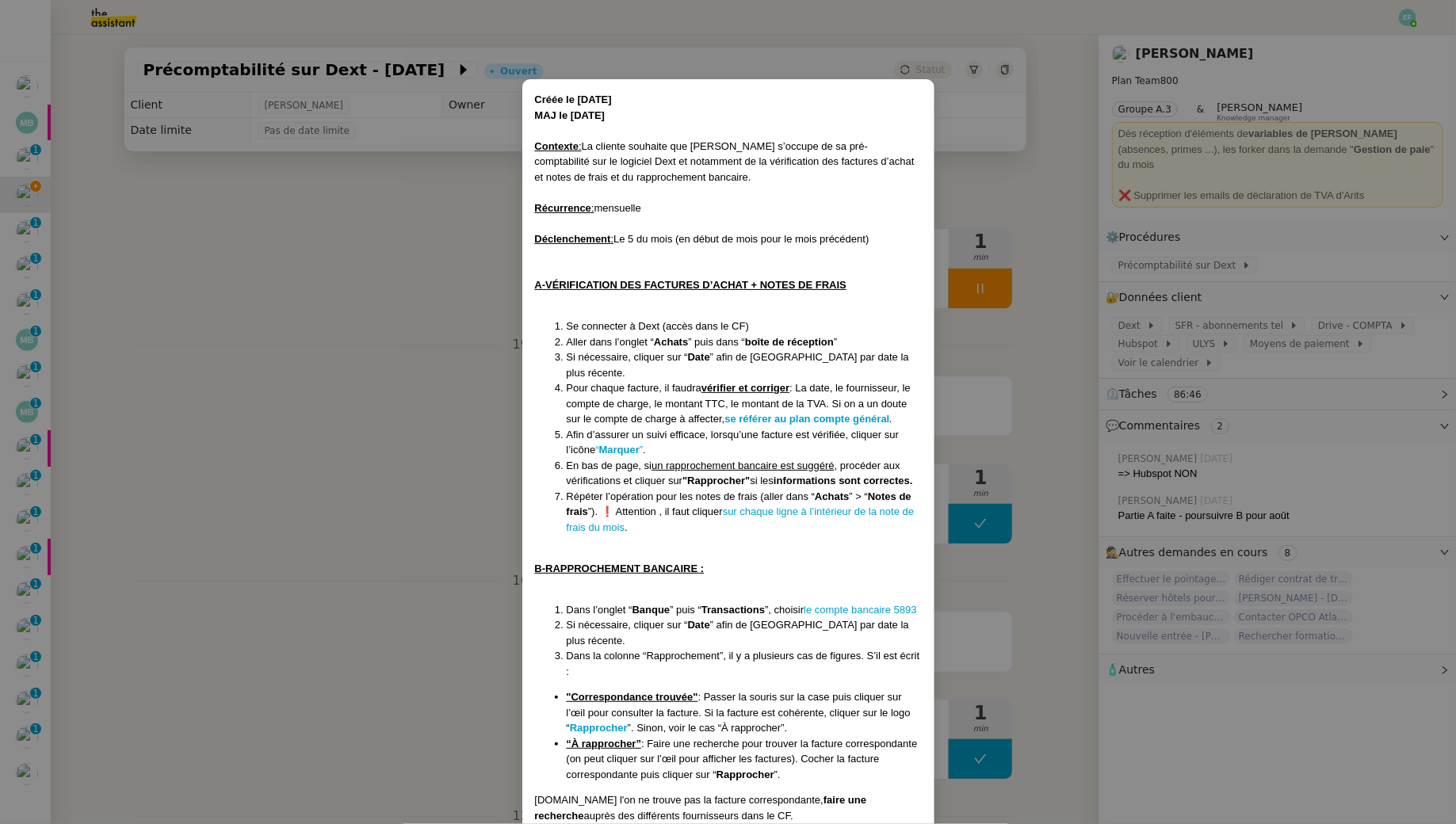
click at [369, 248] on nz-modal-container "Créée le 19/02/2025 MAJ le 28/08/2025 Contexte : La cliente souhaite que Sam s’…" at bounding box center [728, 412] width 1456 height 824
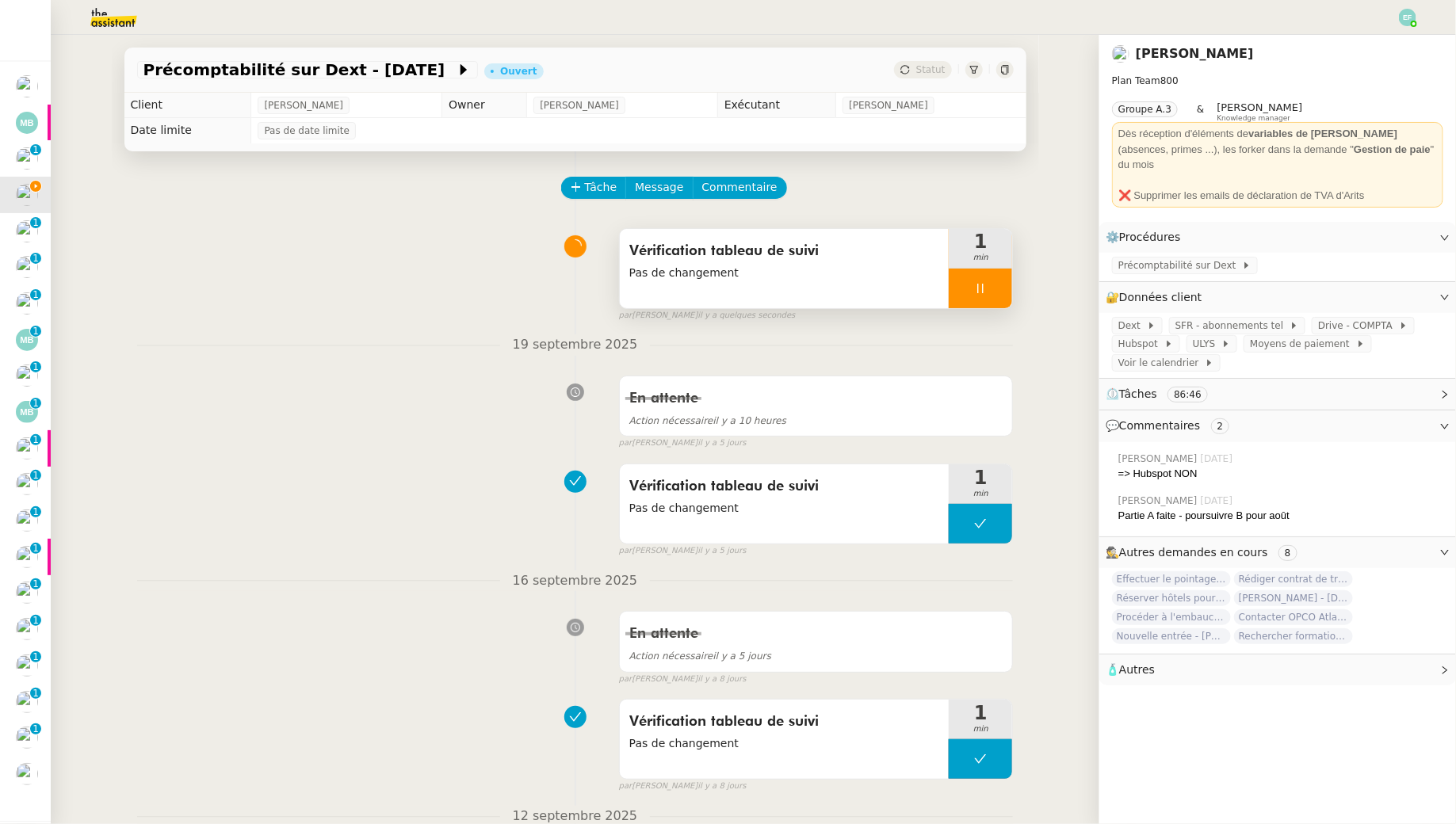
click at [978, 286] on icon at bounding box center [980, 288] width 13 height 13
click at [992, 286] on icon at bounding box center [997, 288] width 13 height 13
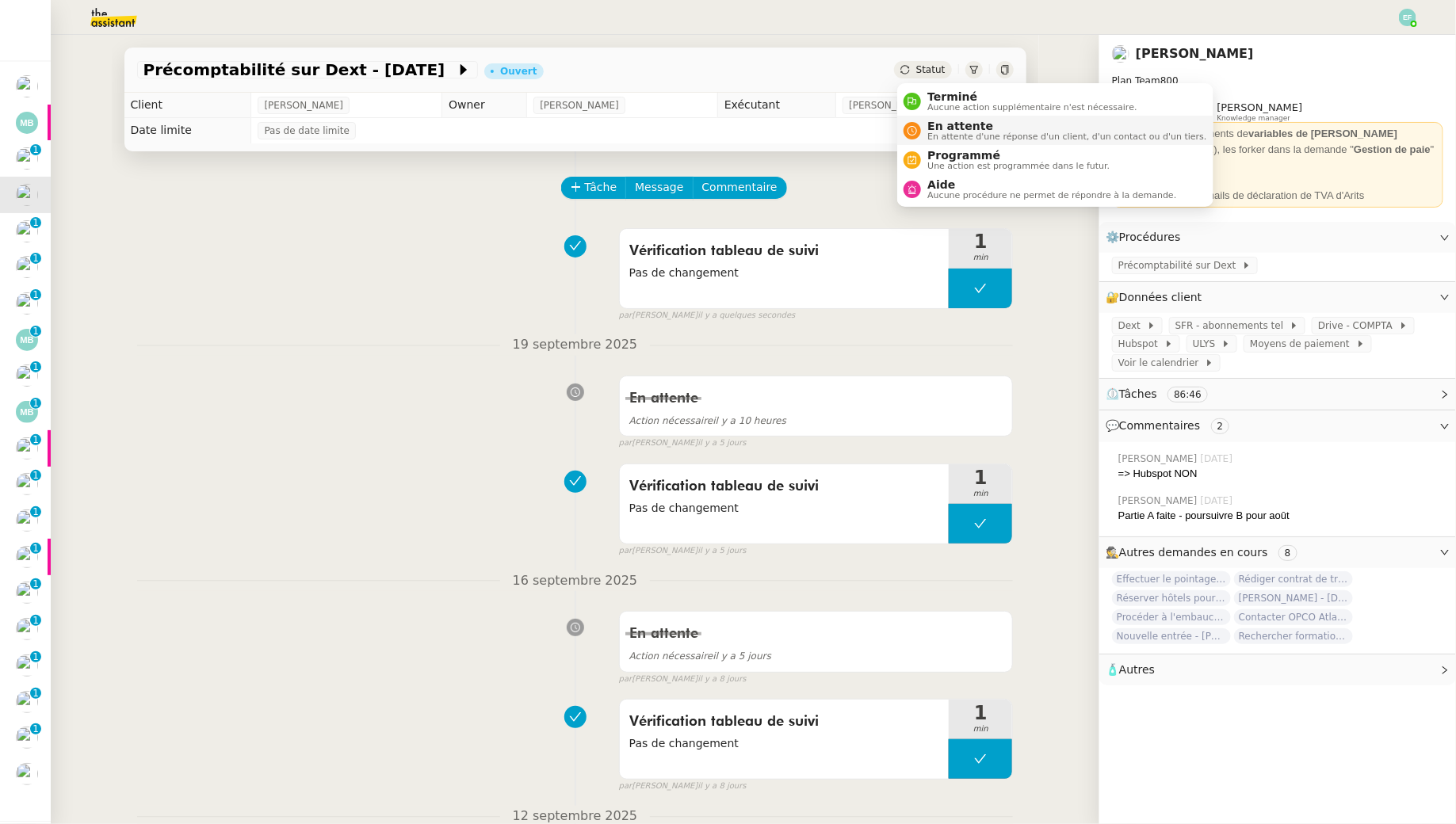
click at [946, 123] on span "En attente" at bounding box center [1066, 126] width 279 height 13
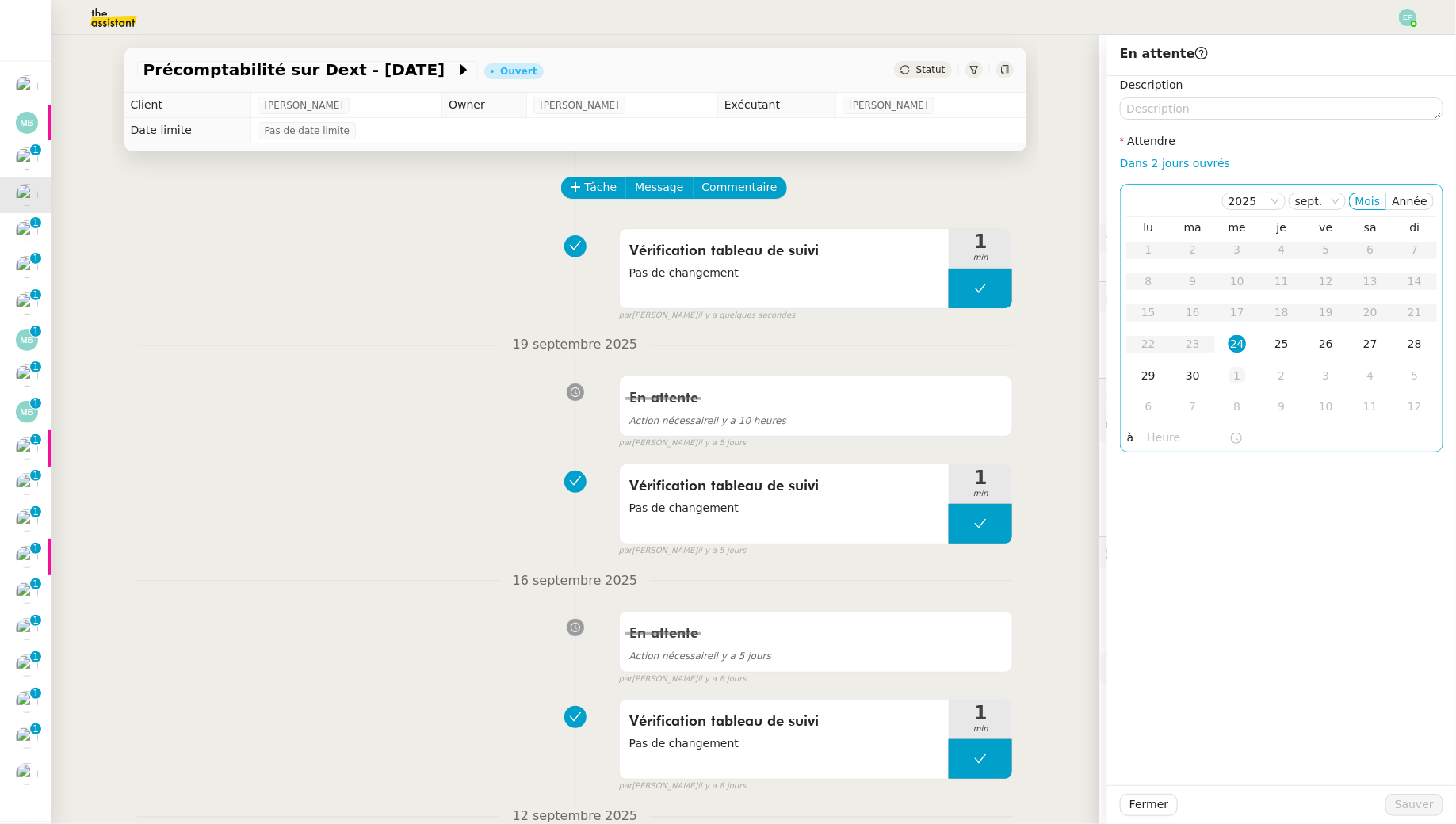
click at [1244, 379] on div "1" at bounding box center [1237, 376] width 18 height 18
click at [1408, 804] on span "Sauver" at bounding box center [1414, 805] width 39 height 19
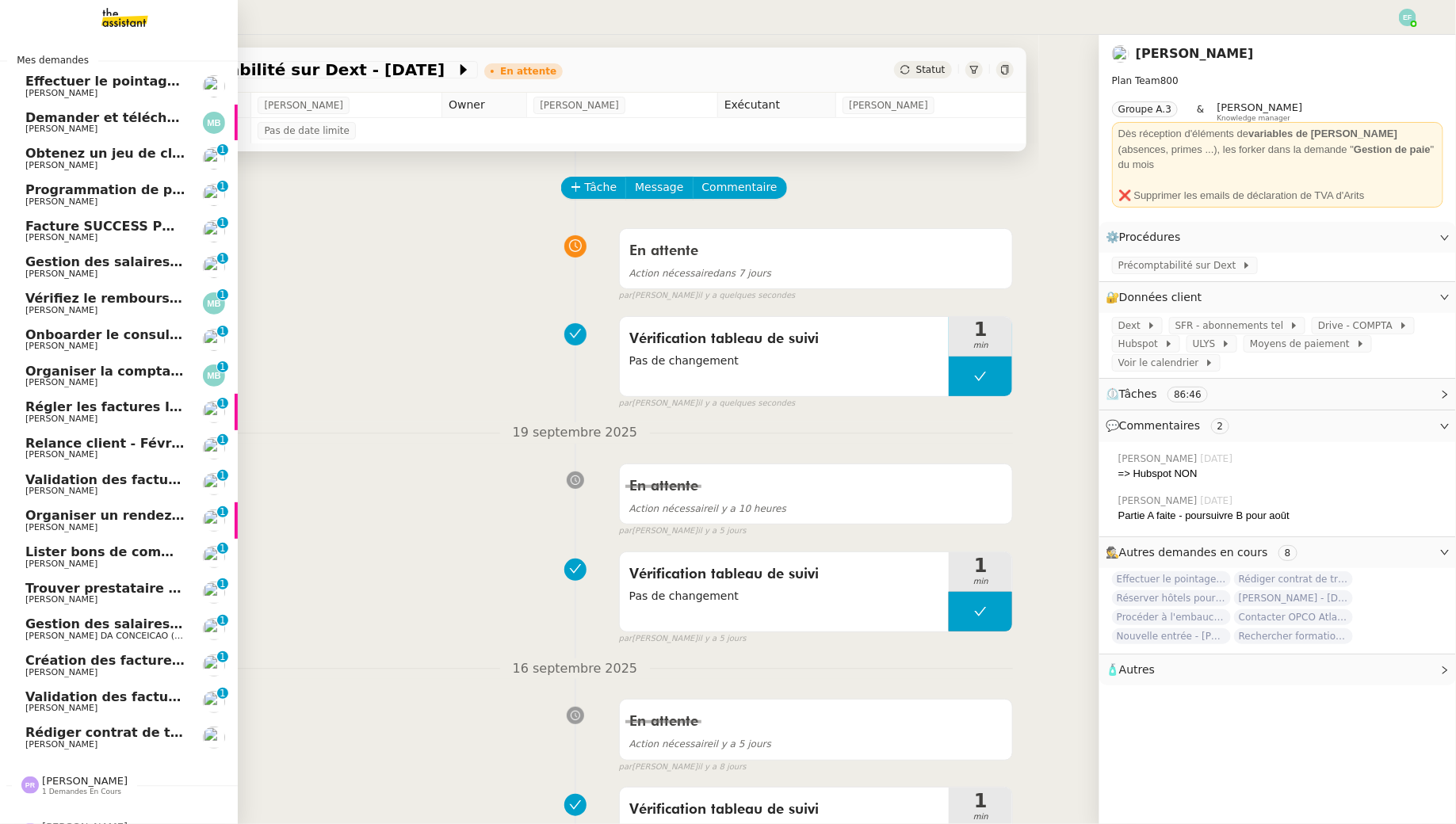
click at [95, 156] on span "Obtenez un jeu de clefs pour la cave" at bounding box center [155, 153] width 260 height 15
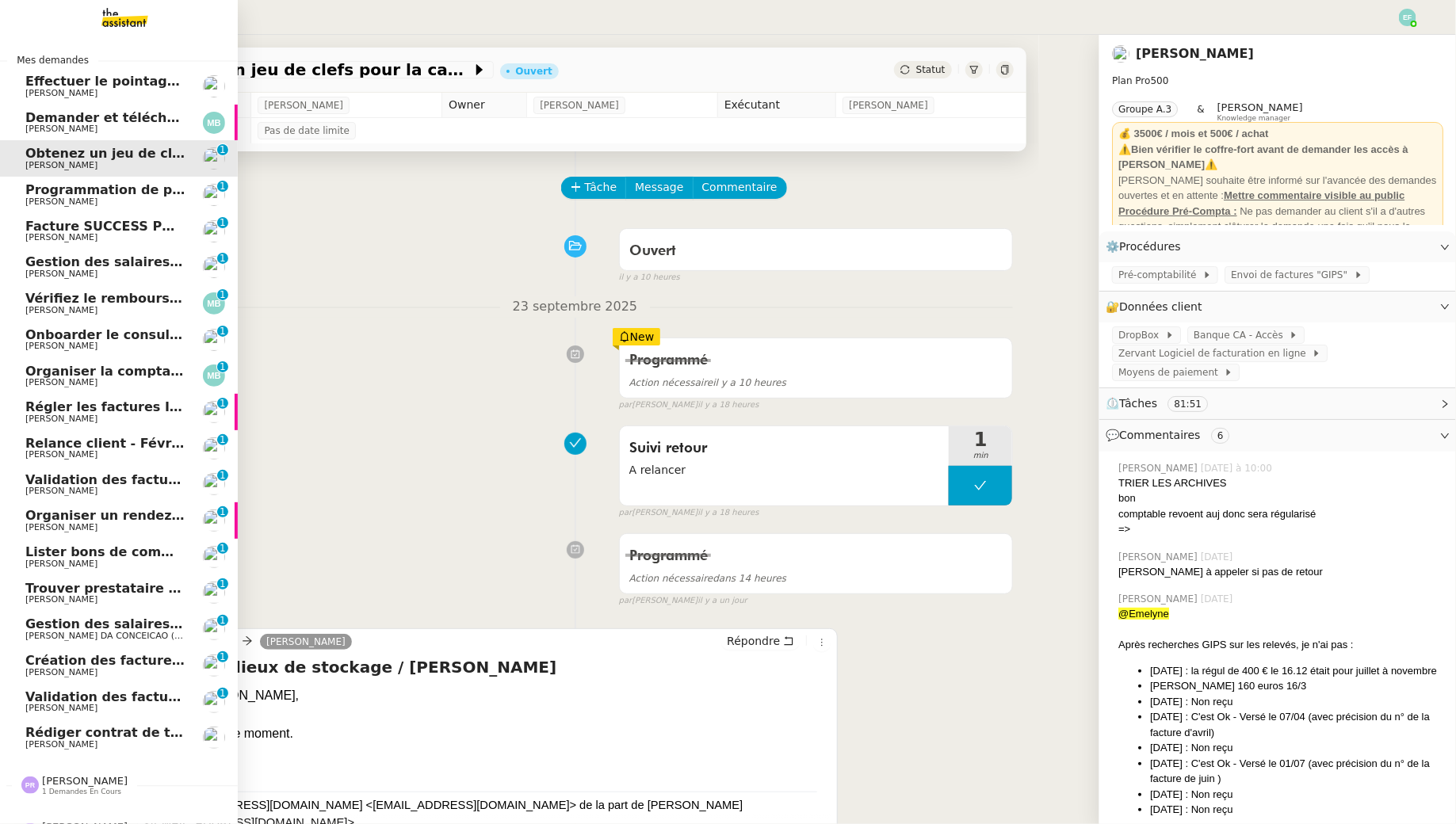
click at [89, 203] on span "[PERSON_NAME]" at bounding box center [105, 202] width 160 height 9
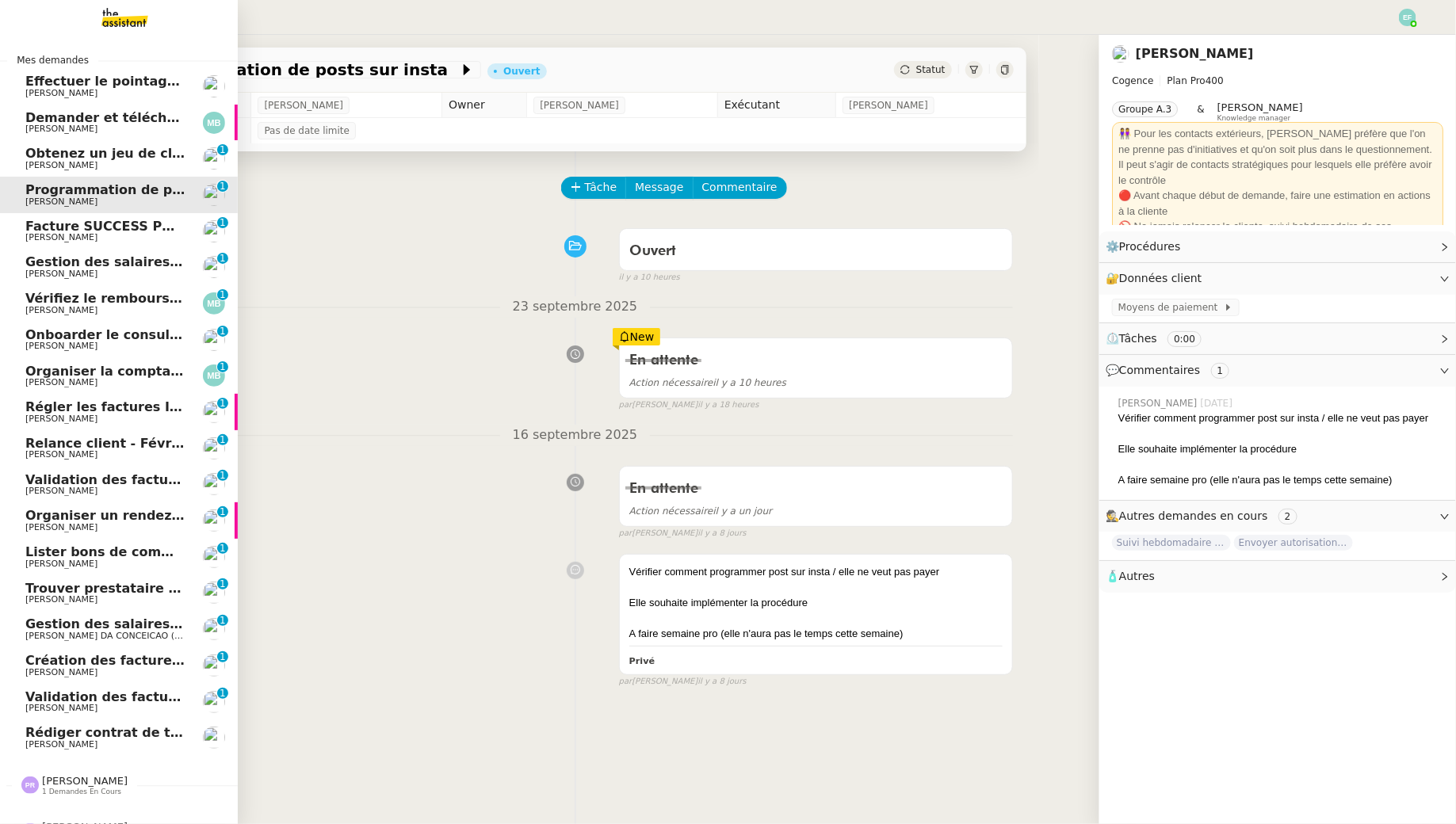
click at [36, 219] on span "Facture SUCCESS PORTAGE 2025-0593 - Morgan COADOU - BABYLONE CONSULTING" at bounding box center [320, 226] width 589 height 15
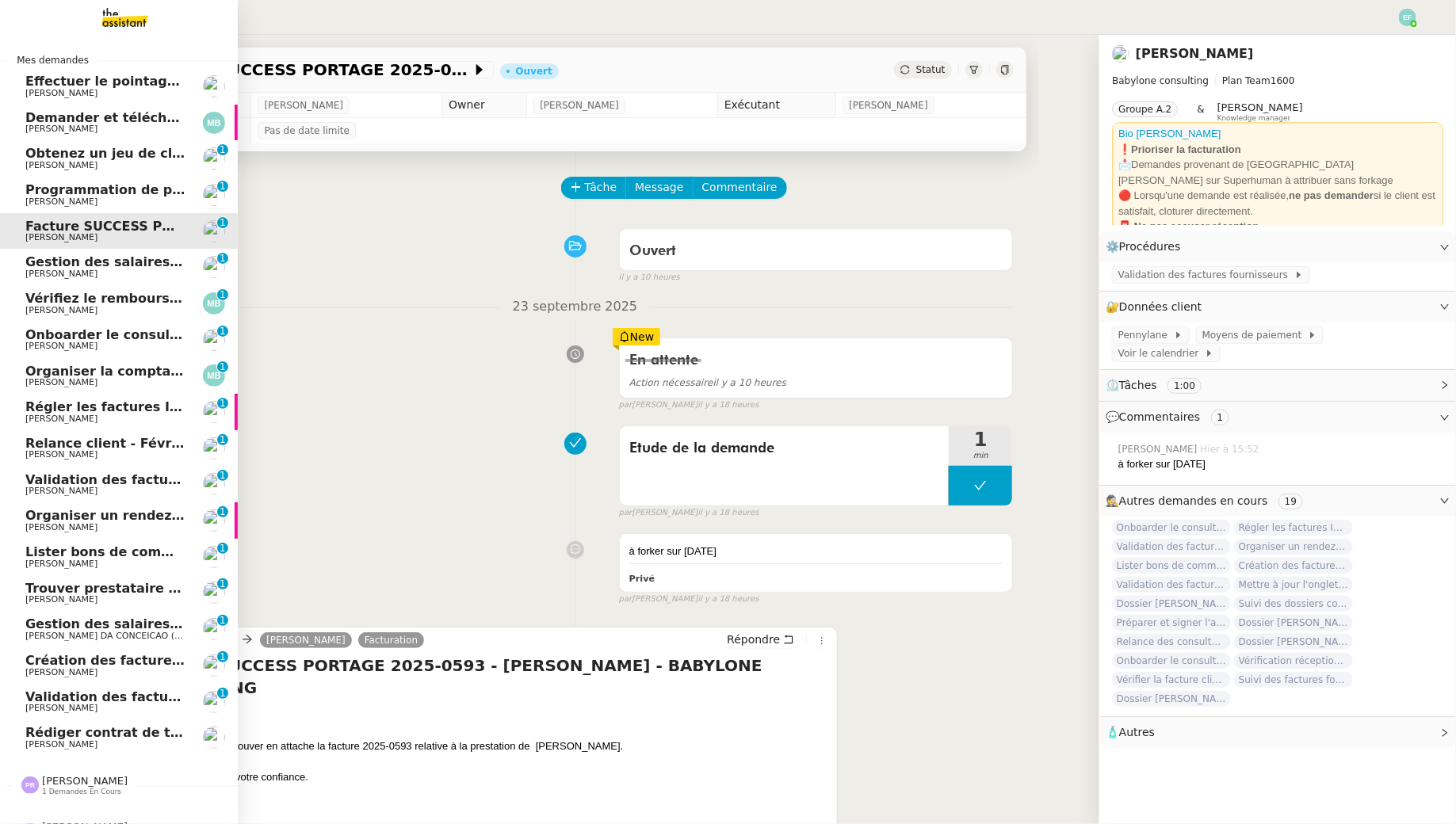
click at [69, 194] on span "Programmation de posts sur insta" at bounding box center [147, 190] width 245 height 15
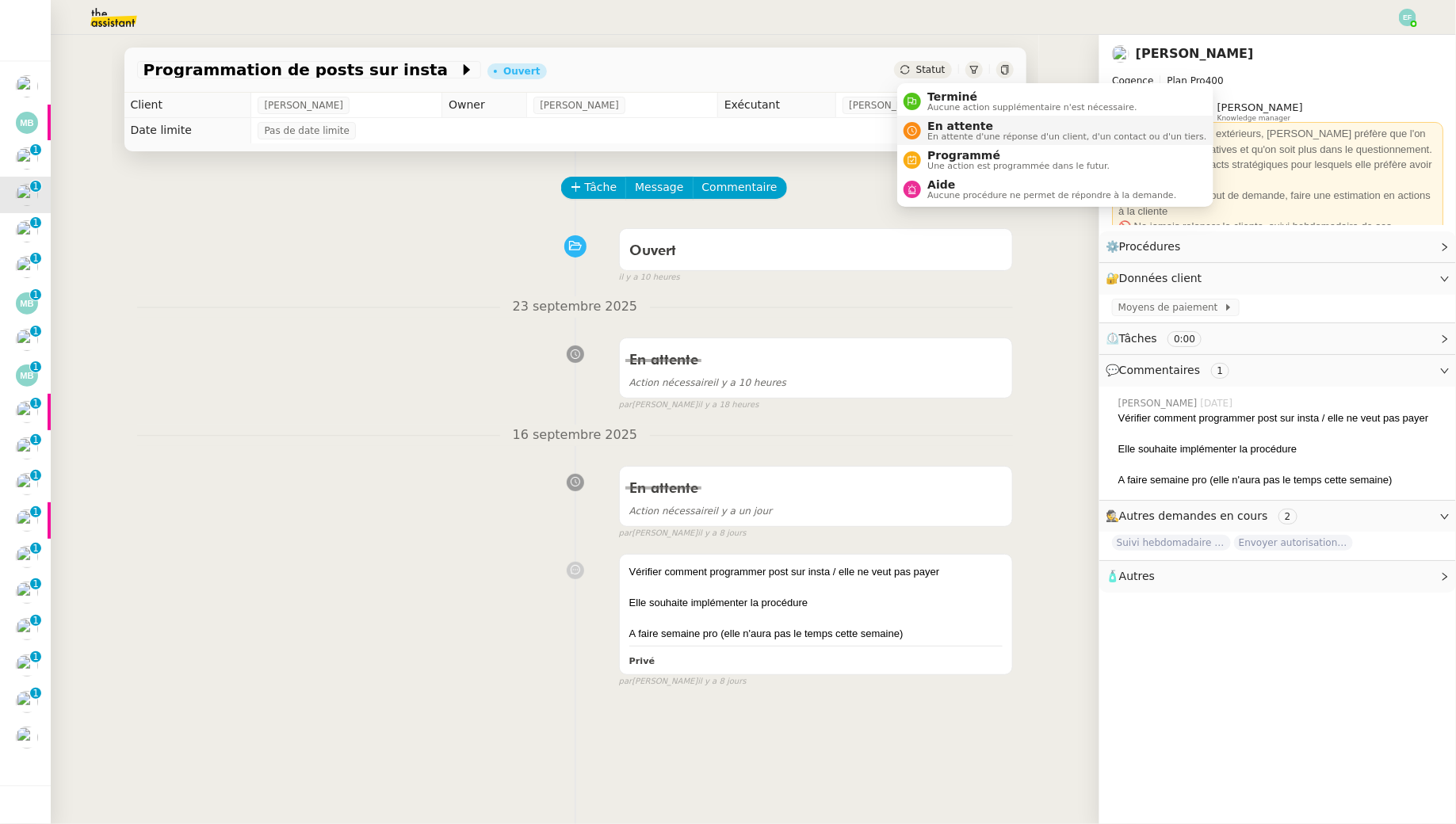
click at [920, 139] on div "En attente En attente d'une réponse d'un client, d'un contact ou d'un tiers." at bounding box center [1055, 130] width 303 height 21
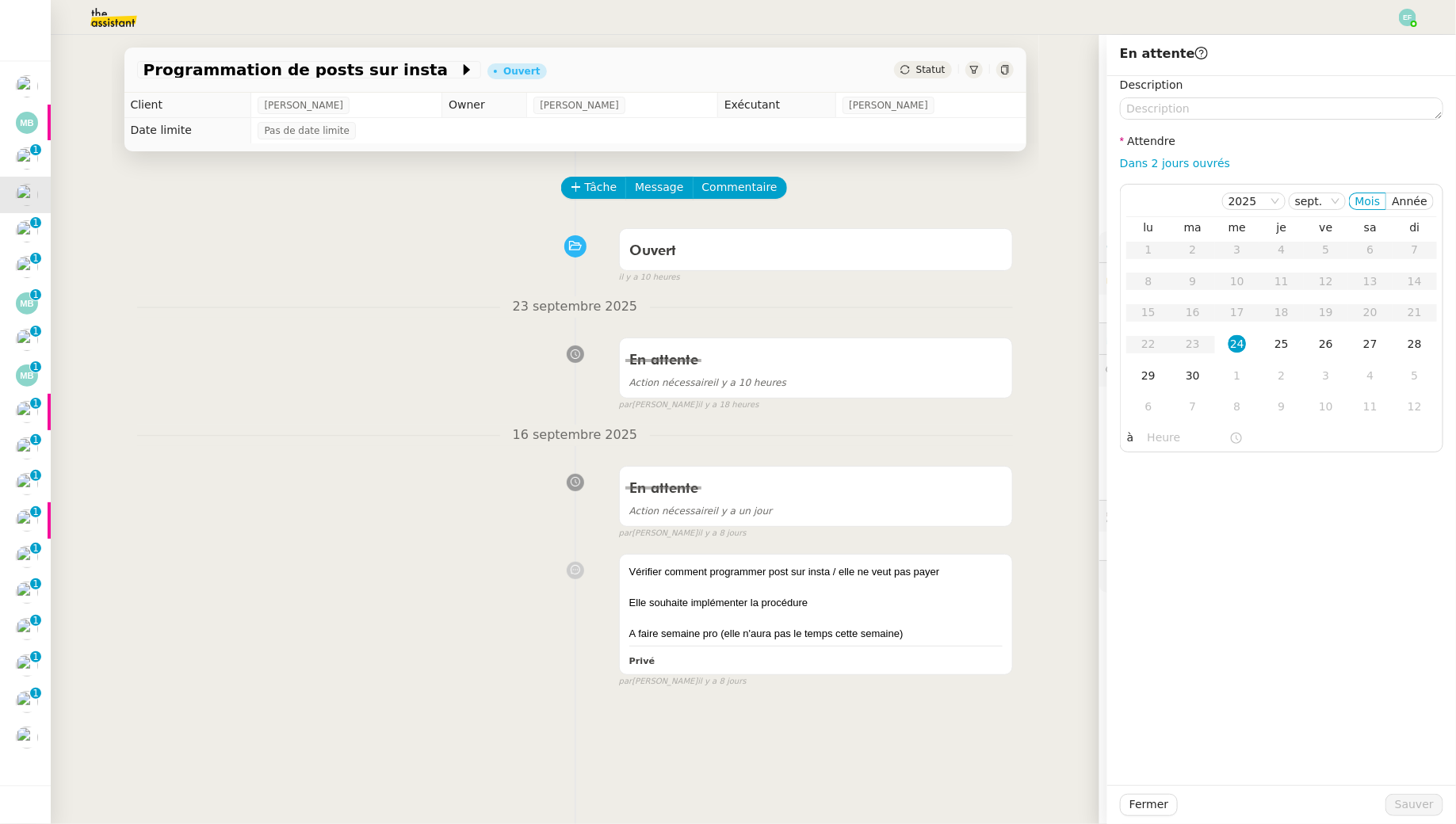
click at [497, 376] on div "En attente Action nécessaire il y a 10 heures false par Emelyne F. il y a 18 he…" at bounding box center [575, 371] width 877 height 82
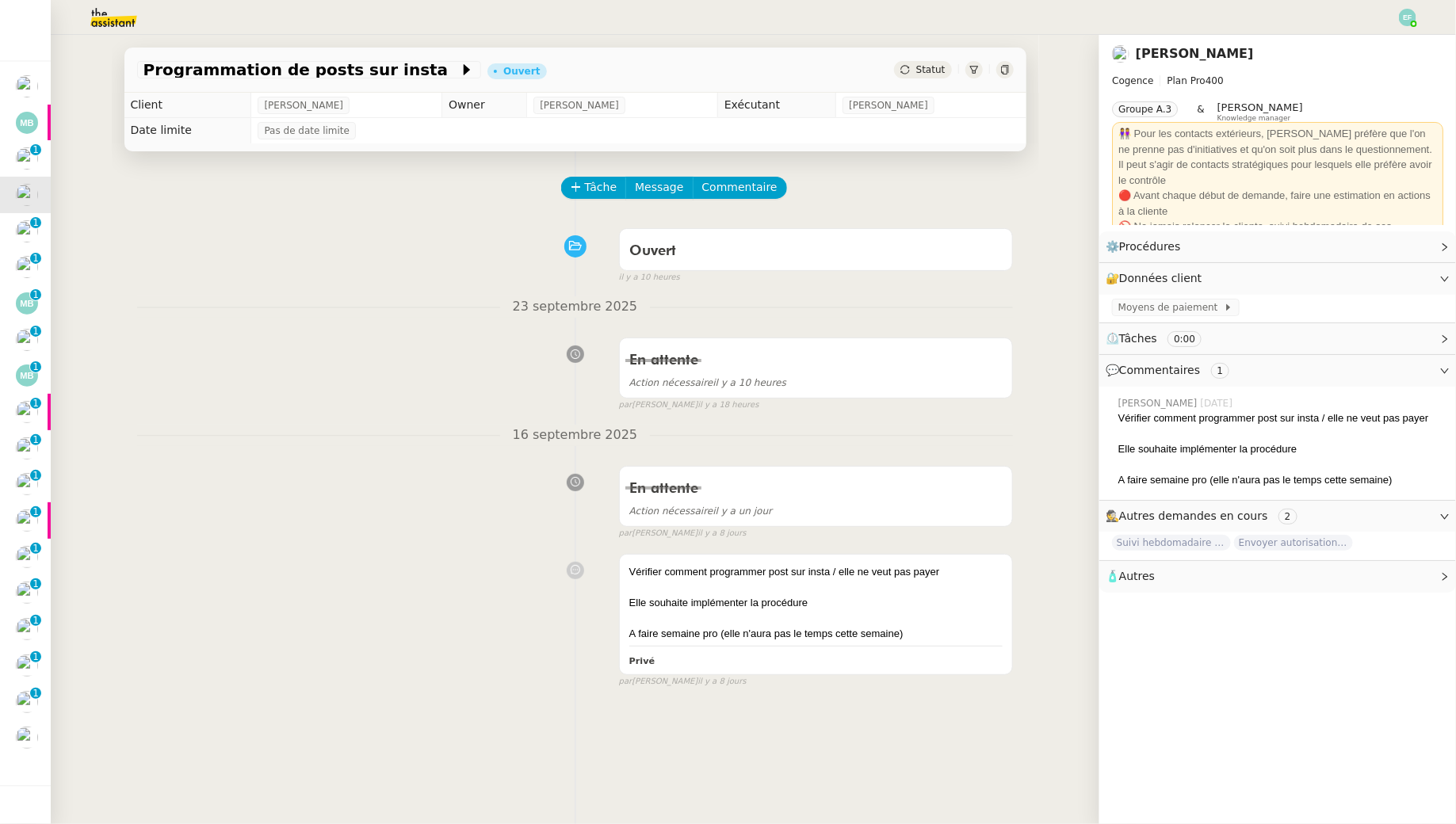
click at [51, 237] on div "Programmation de posts sur insta Ouvert Statut Client Juliette Rihal Owner Roma…" at bounding box center [576, 430] width 1049 height 790
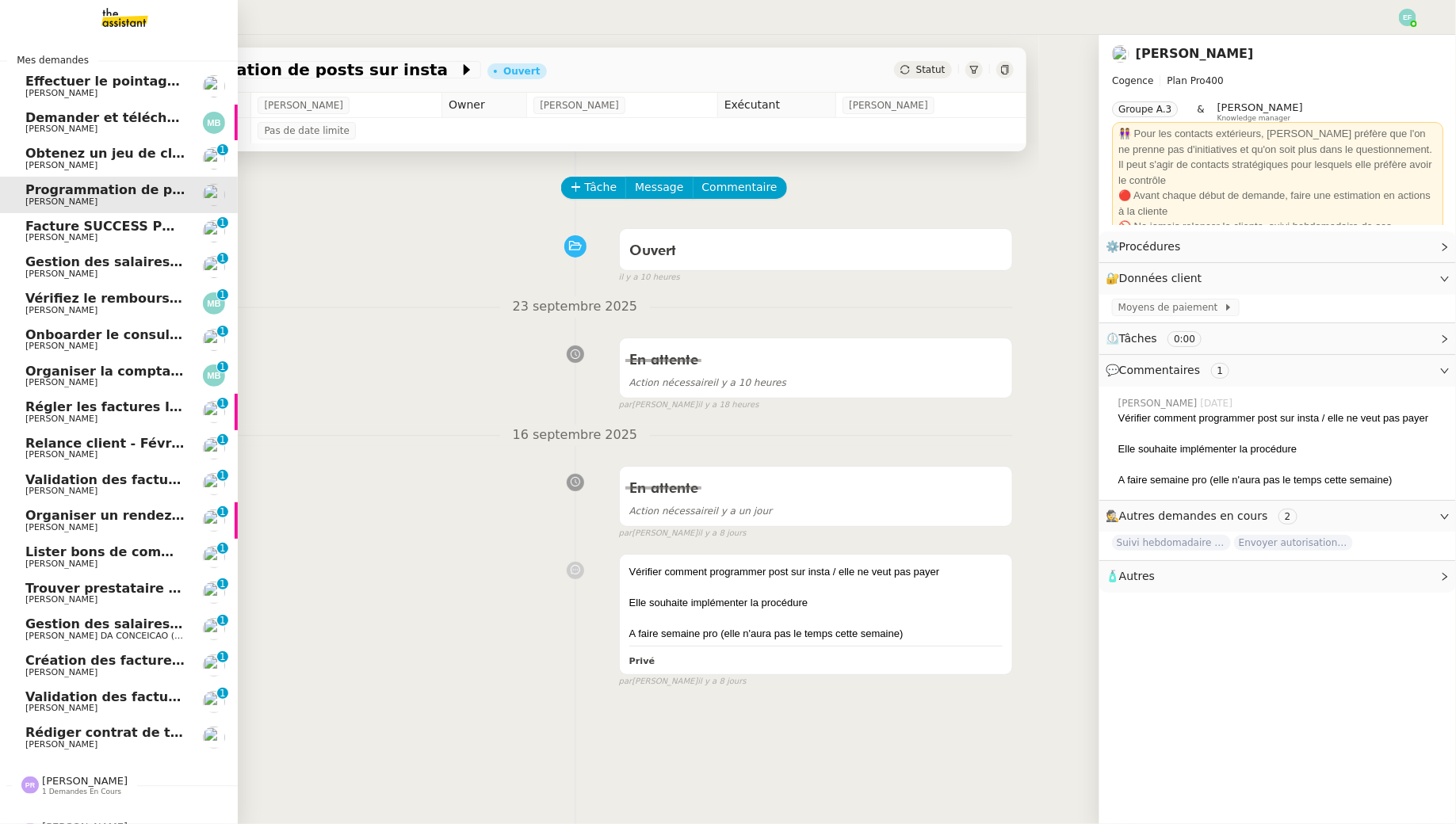
click at [39, 234] on span "[PERSON_NAME]" at bounding box center [61, 237] width 73 height 10
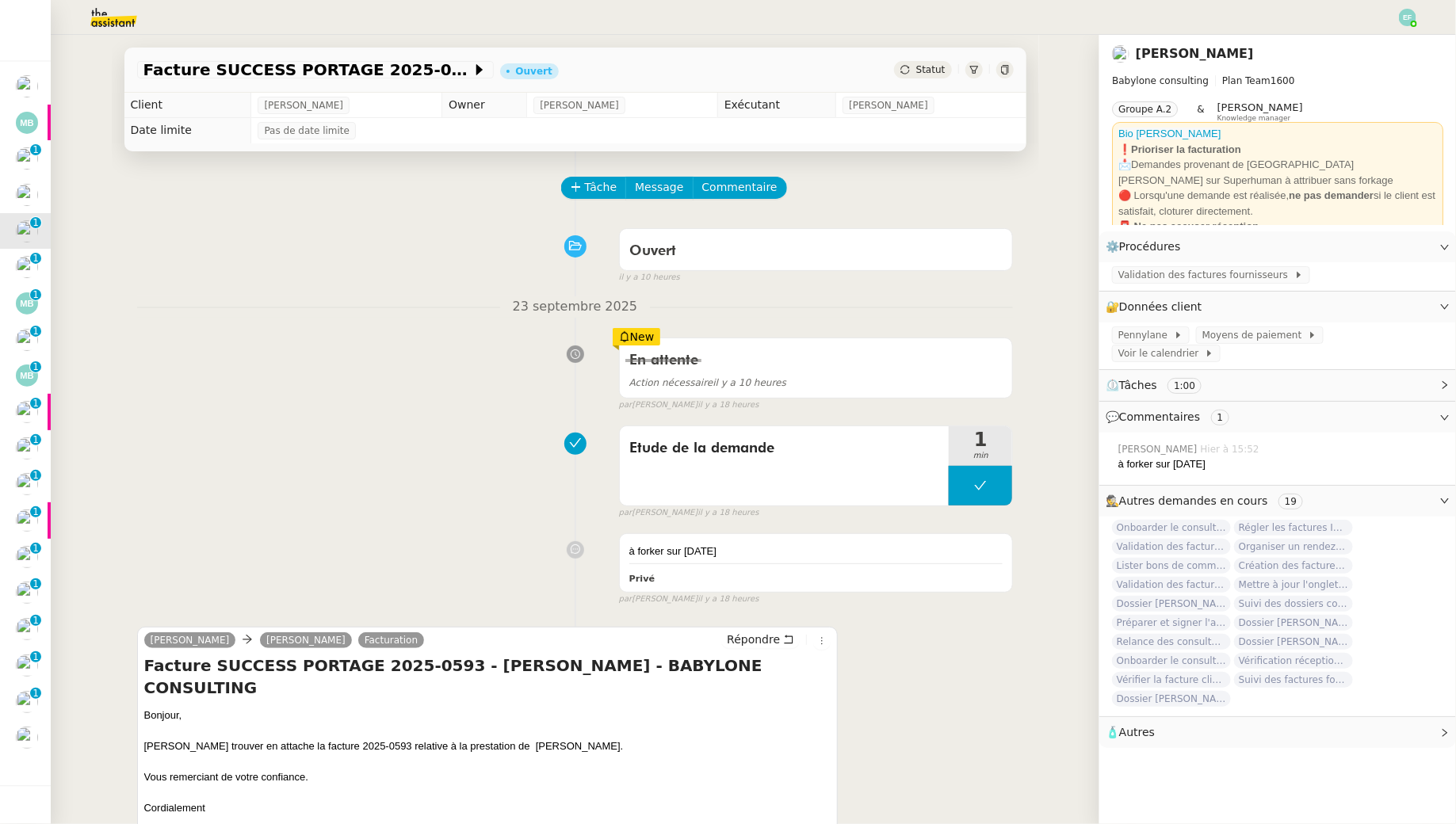
scroll to position [223, 0]
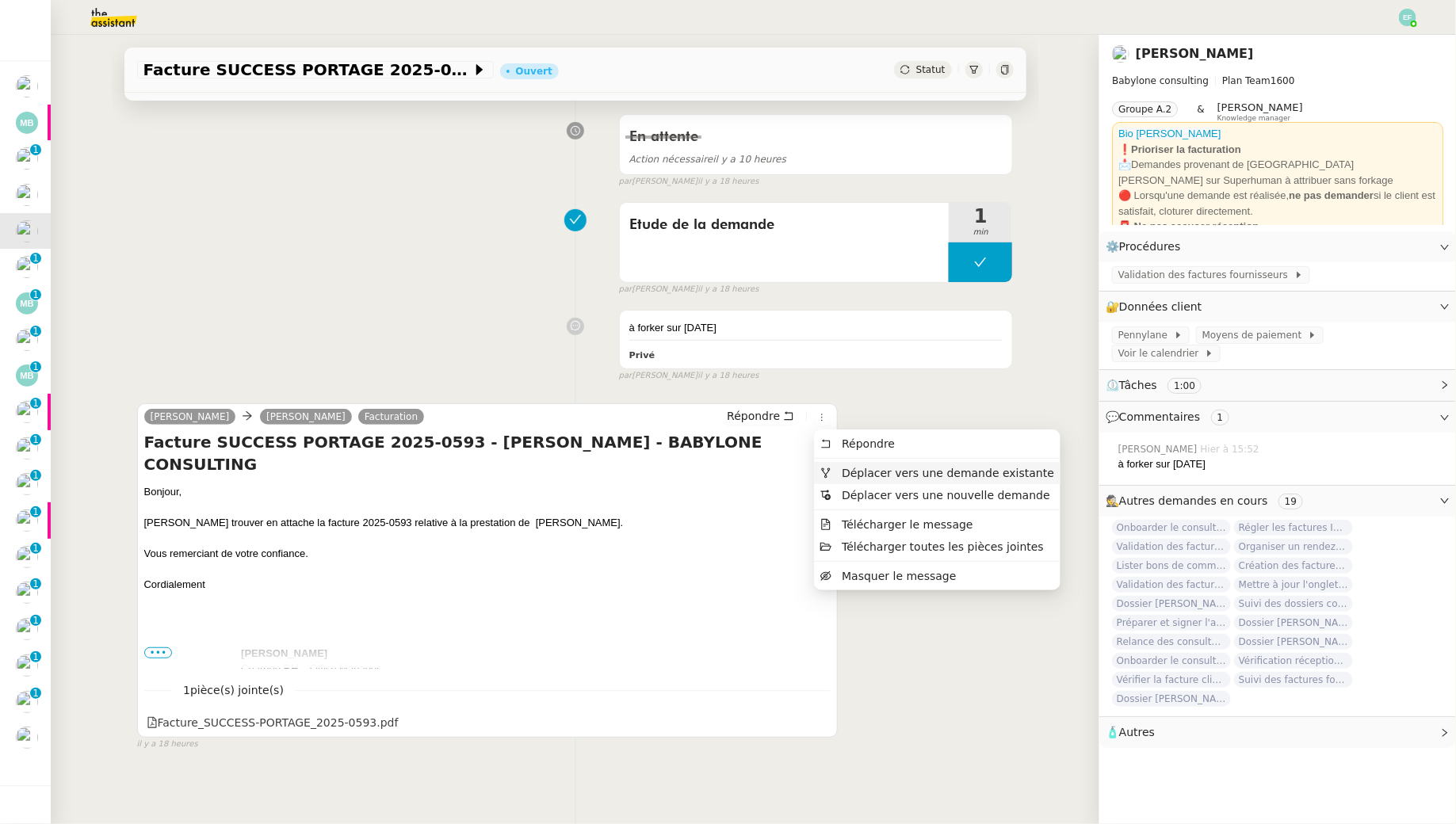
click at [839, 475] on span "Déplacer vers une demande existante" at bounding box center [936, 472] width 233 height 14
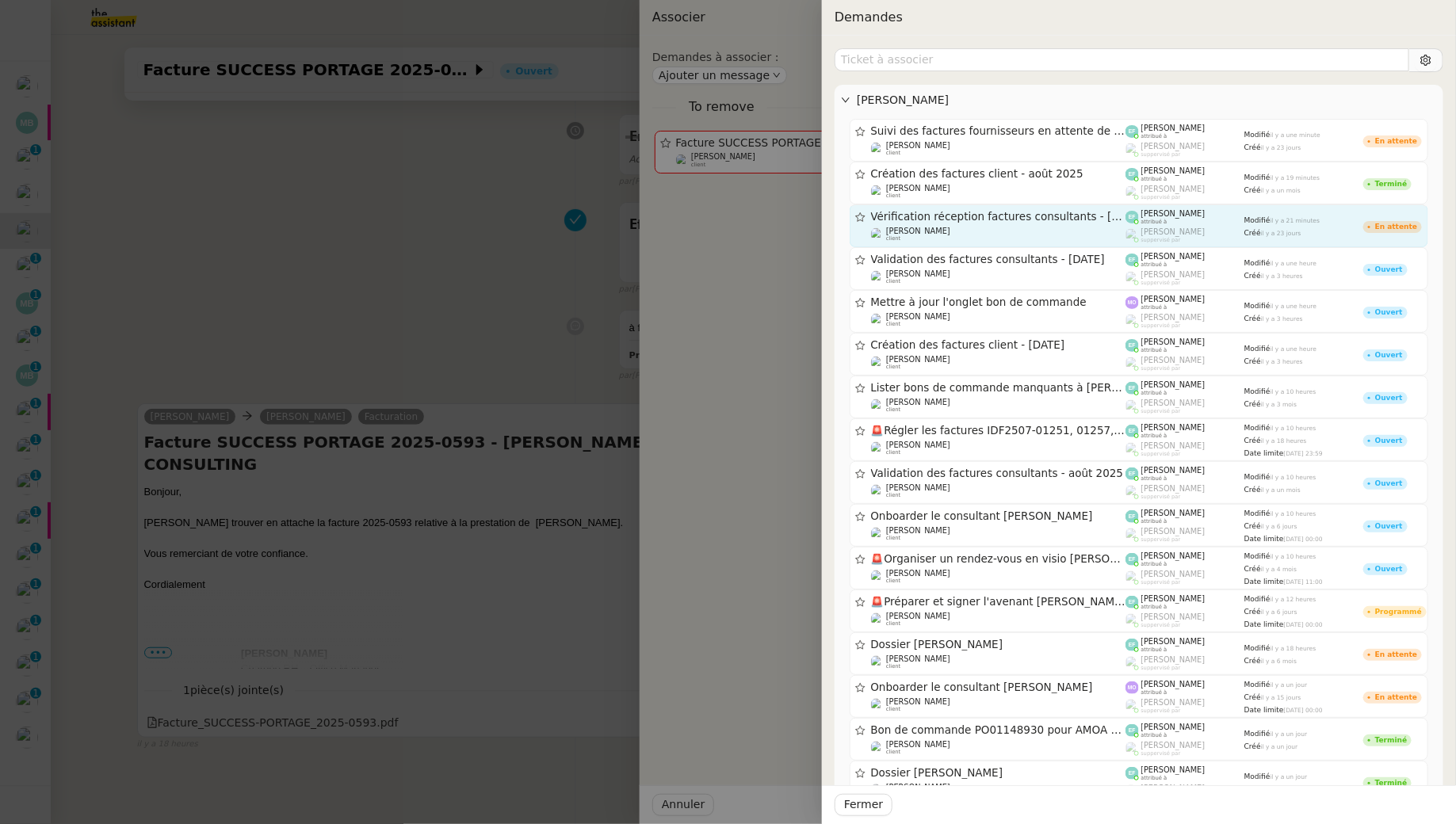
click at [999, 219] on span "Vérification réception factures consultants - septembre 2025" at bounding box center [999, 218] width 255 height 11
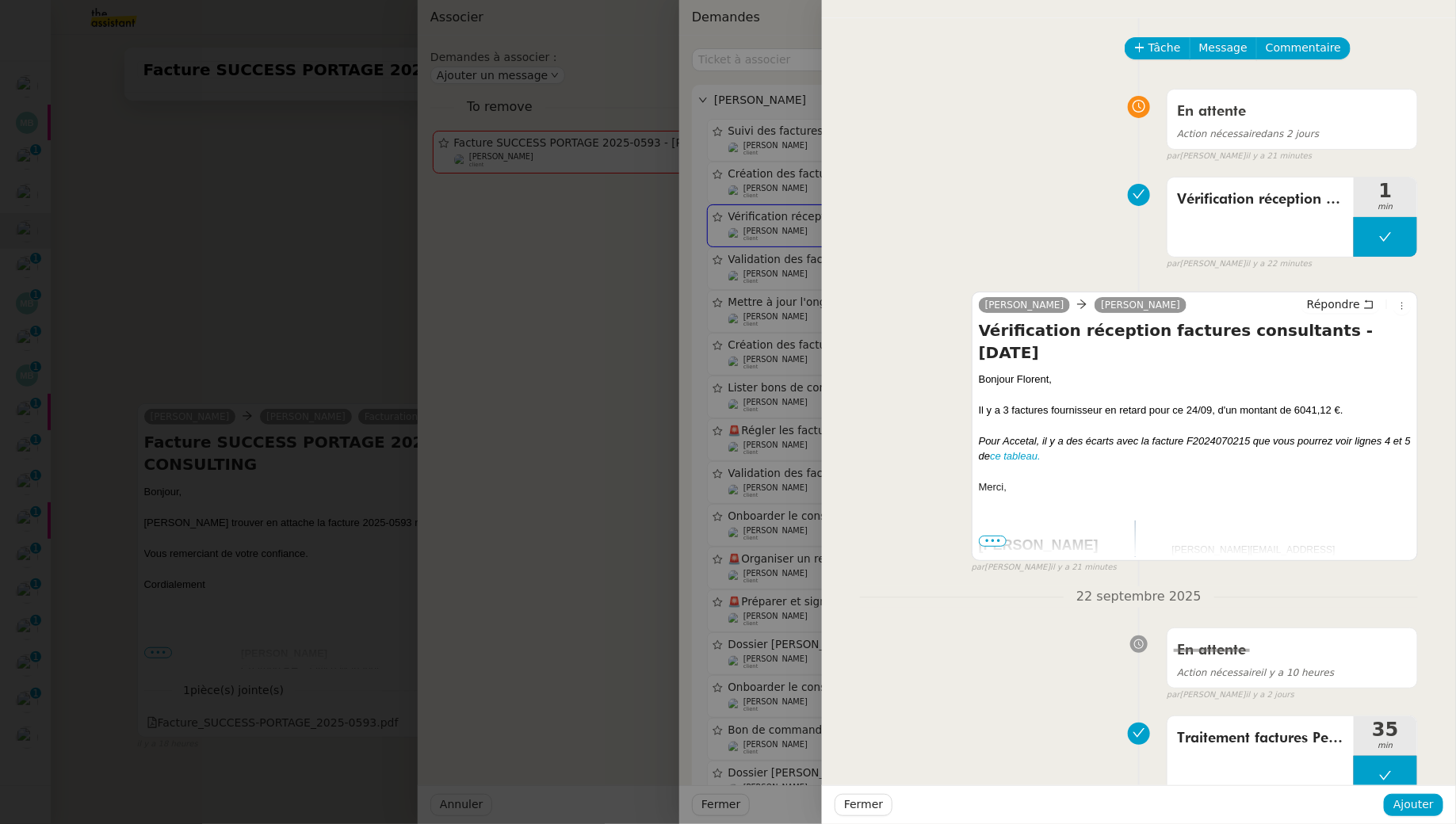
click at [176, 316] on div at bounding box center [728, 412] width 1456 height 824
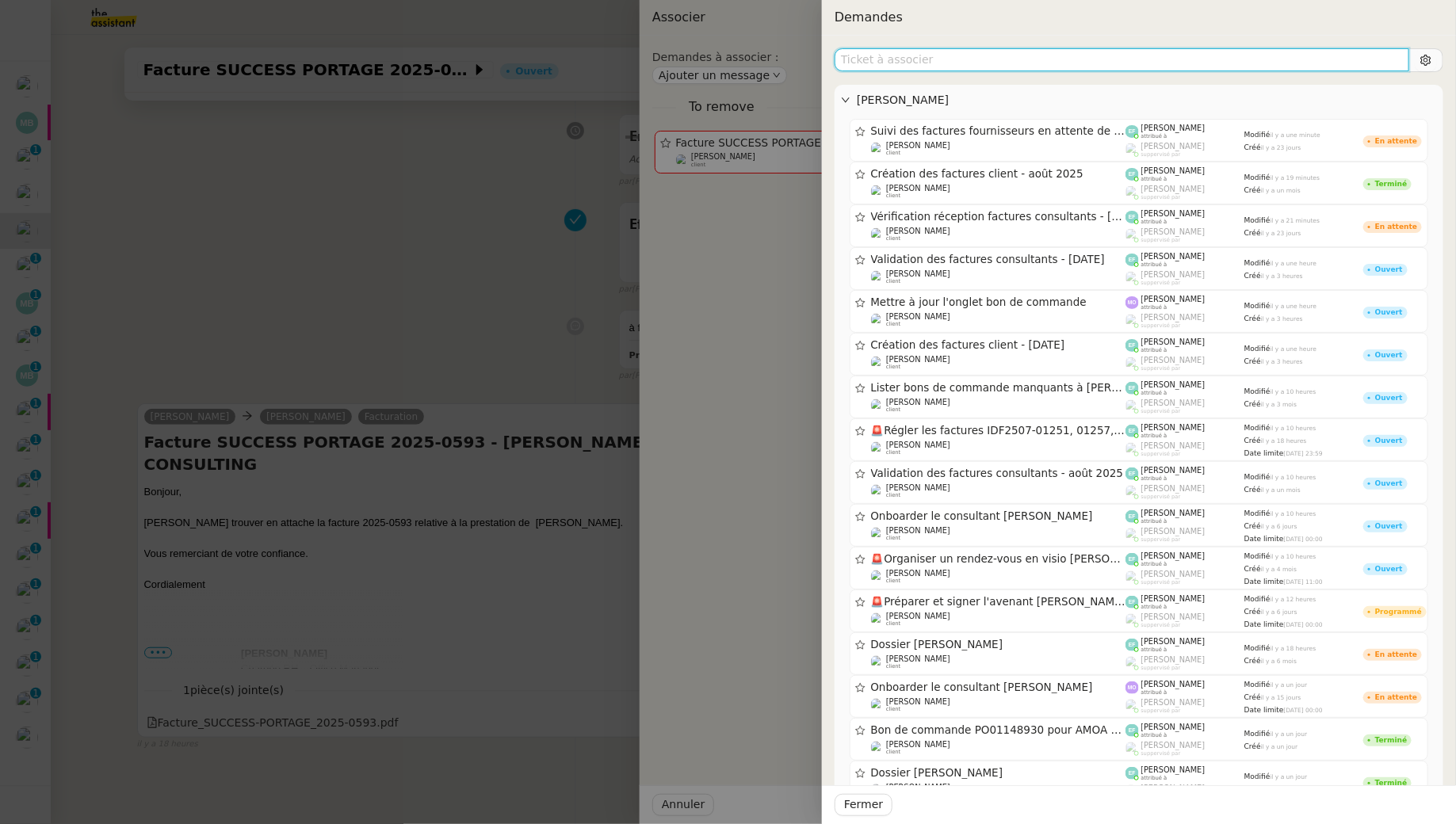
click at [904, 62] on input "text" at bounding box center [1121, 60] width 575 height 23
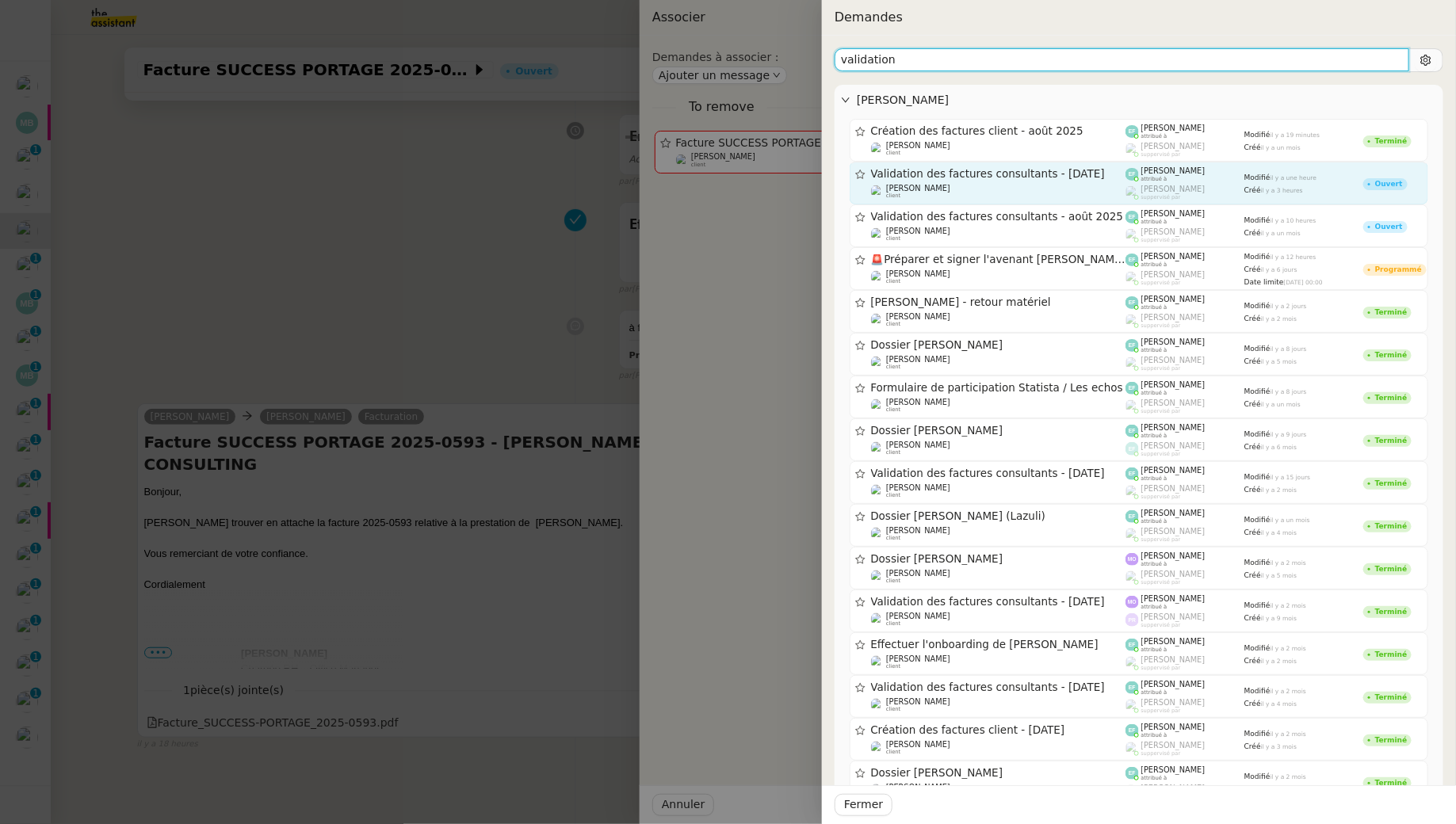
type input "validation"
click at [916, 181] on div "Validation des factures consultants - septembre 2025 Florent Seiler client" at bounding box center [999, 183] width 255 height 32
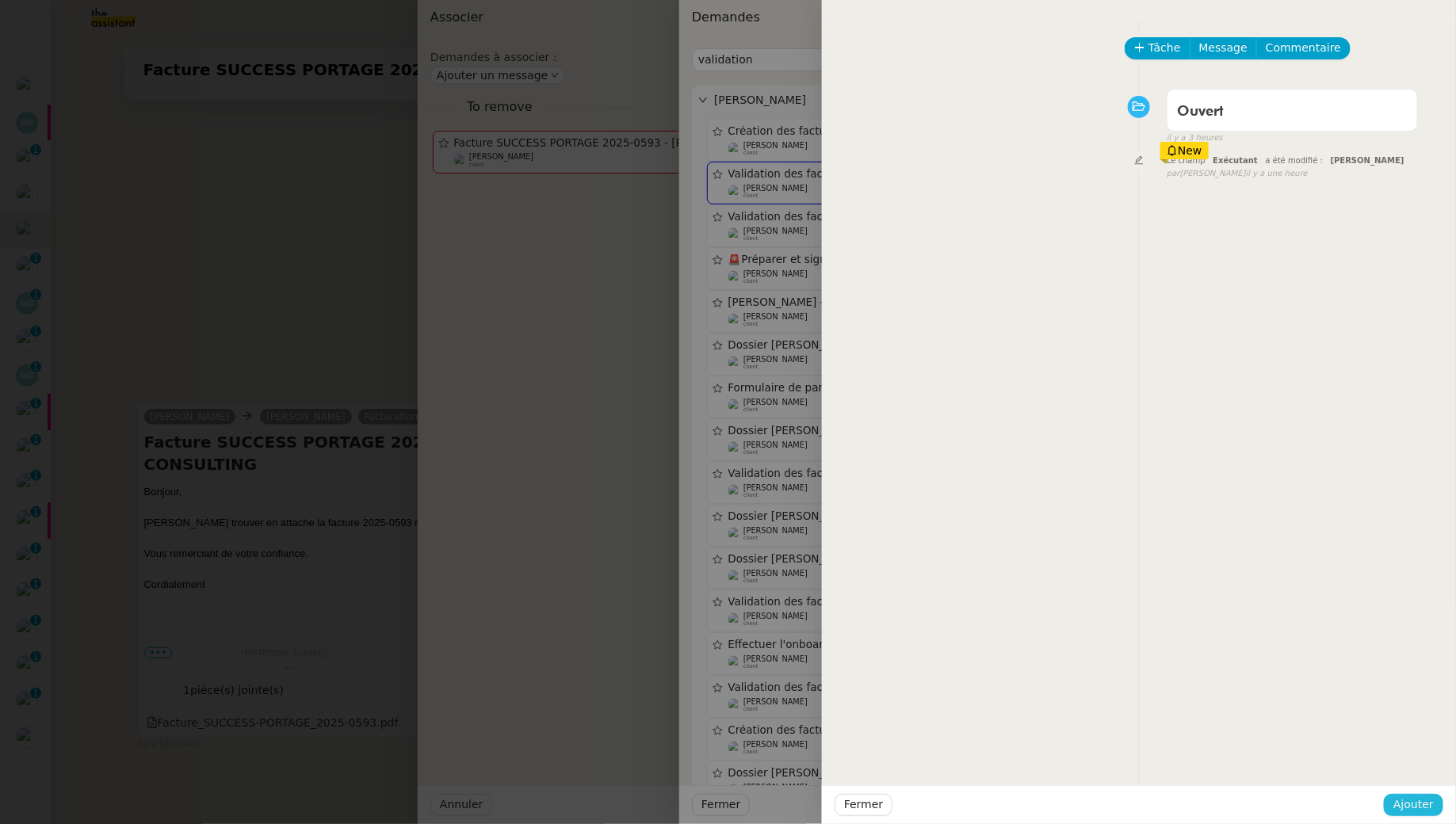
click at [1398, 798] on span "Ajouter" at bounding box center [1412, 805] width 40 height 19
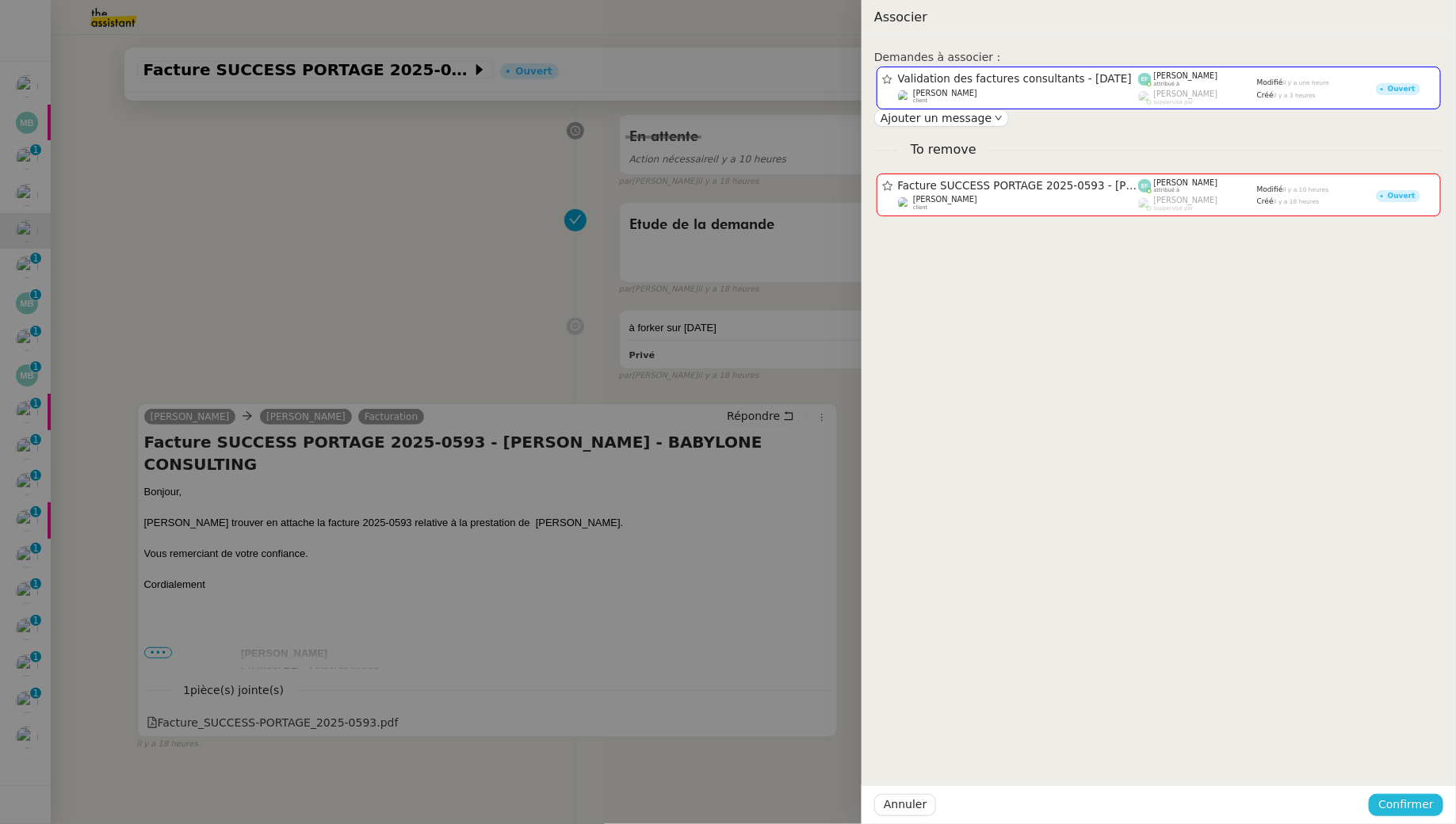
click at [1386, 808] on span "Confirmer" at bounding box center [1406, 805] width 56 height 19
click at [1415, 770] on span "Ajouter" at bounding box center [1407, 762] width 40 height 16
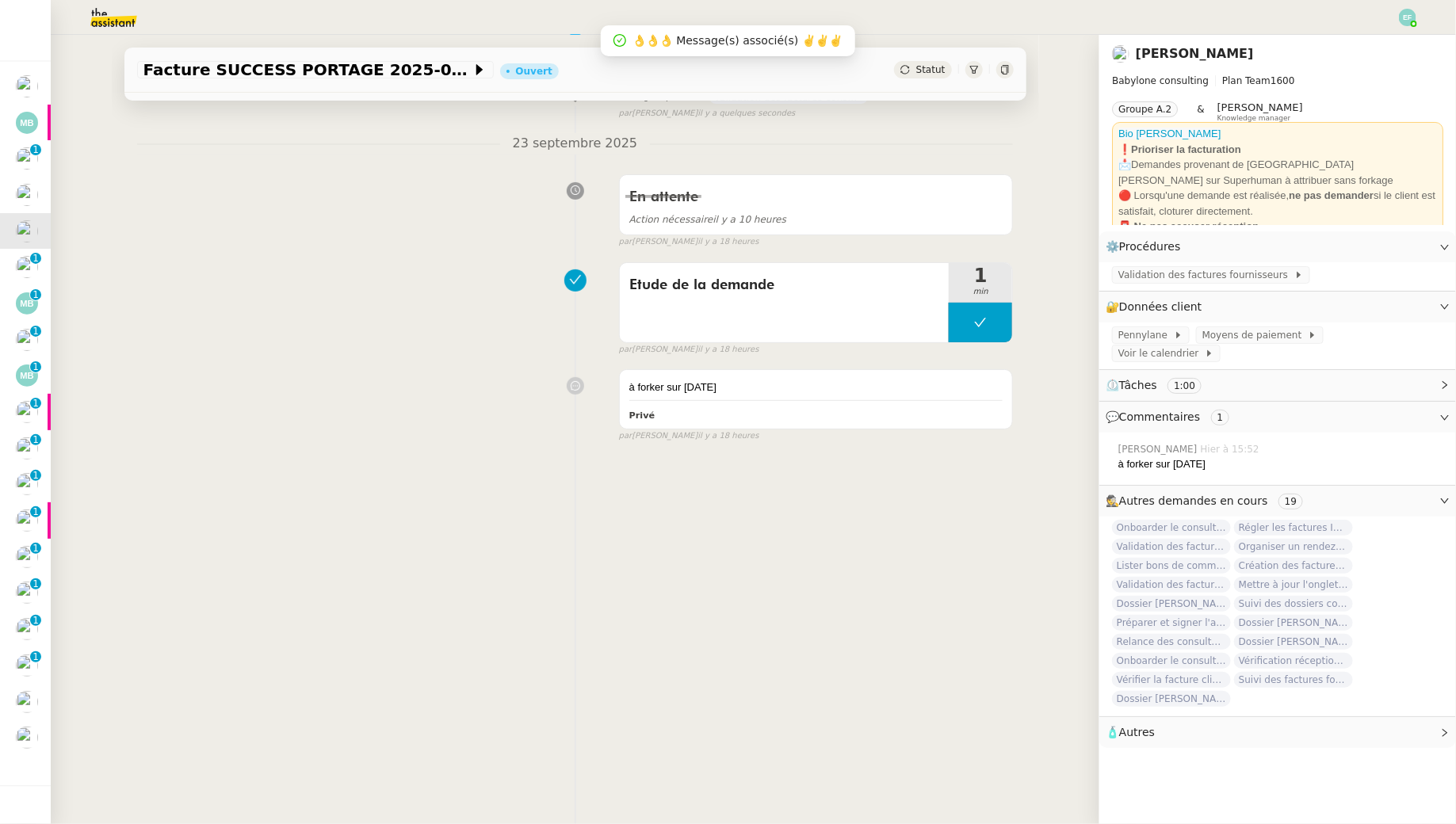
scroll to position [0, 0]
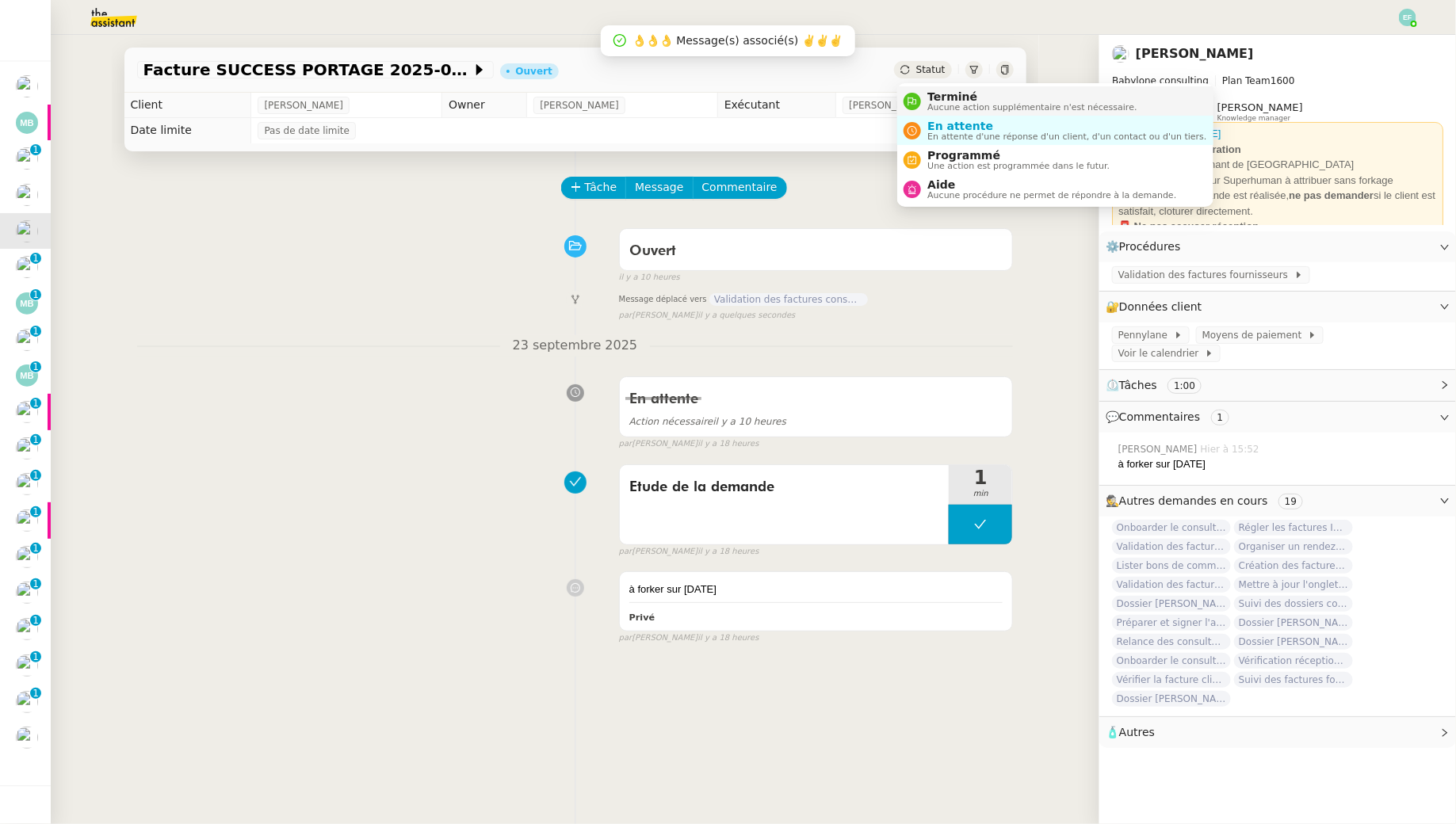
click at [939, 96] on span "Terminé" at bounding box center [1031, 97] width 209 height 13
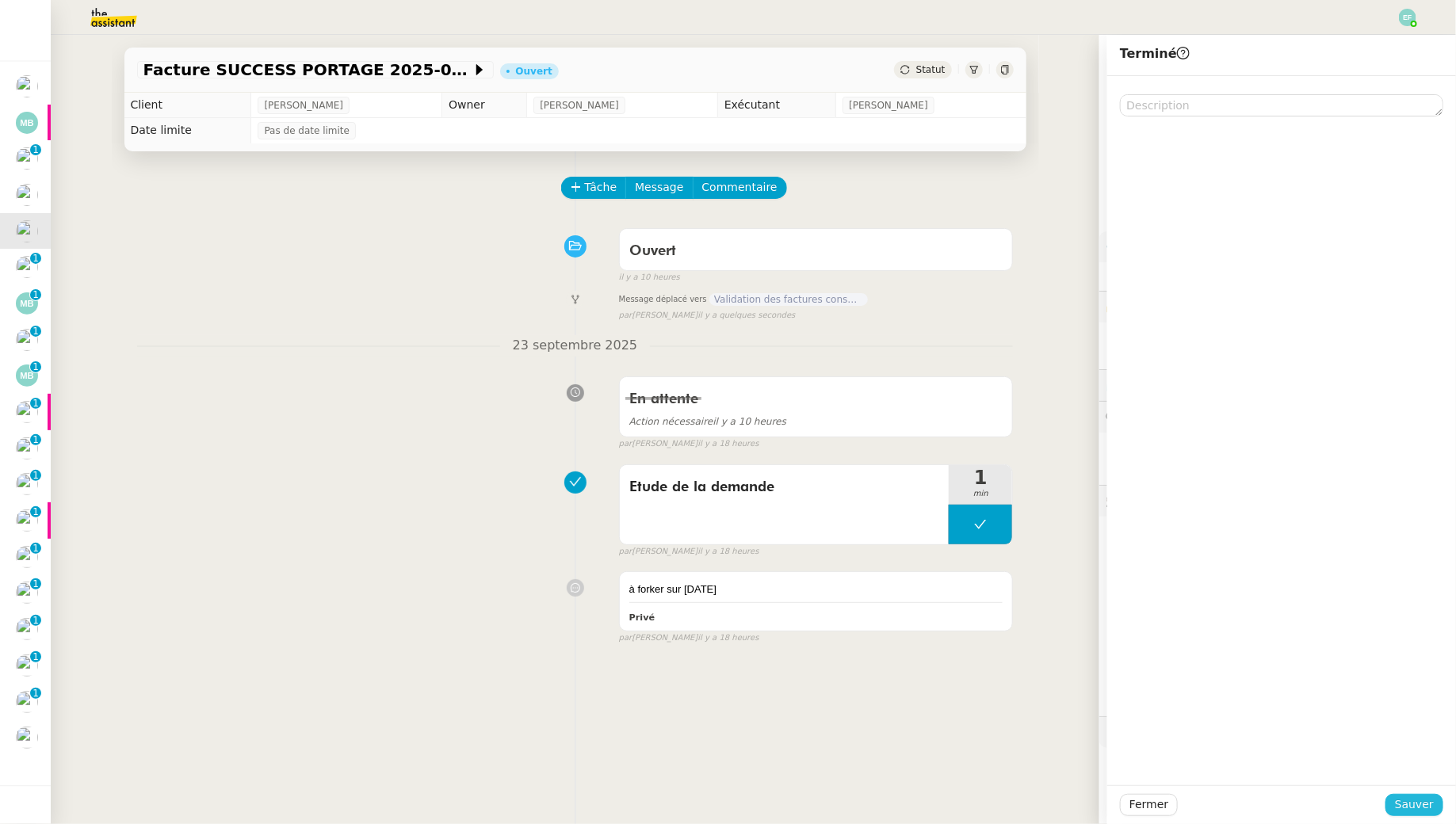
click at [1410, 801] on span "Sauver" at bounding box center [1414, 805] width 39 height 19
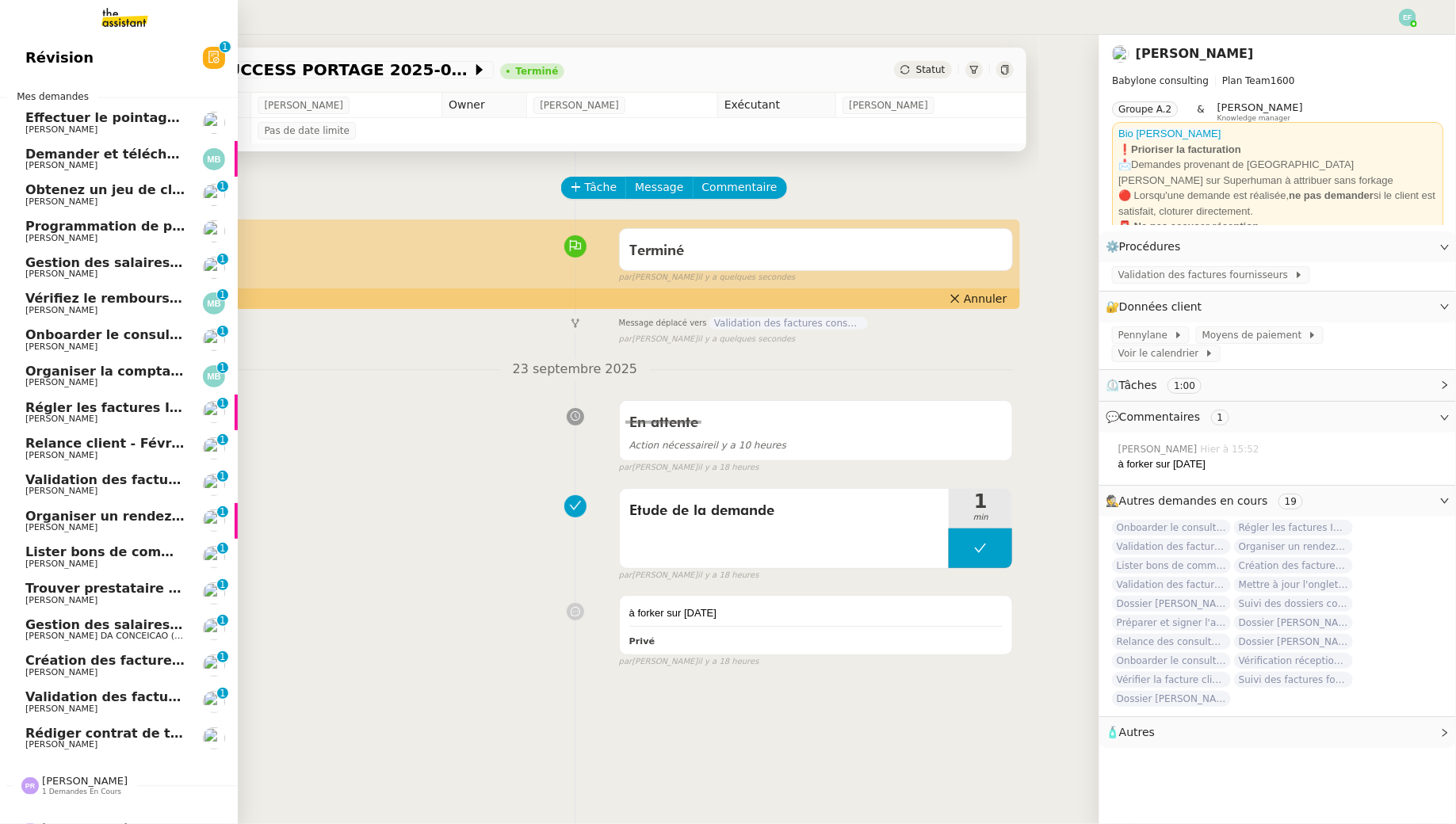
click at [90, 264] on span "Gestion des salaires - septembre 2025" at bounding box center [163, 262] width 275 height 15
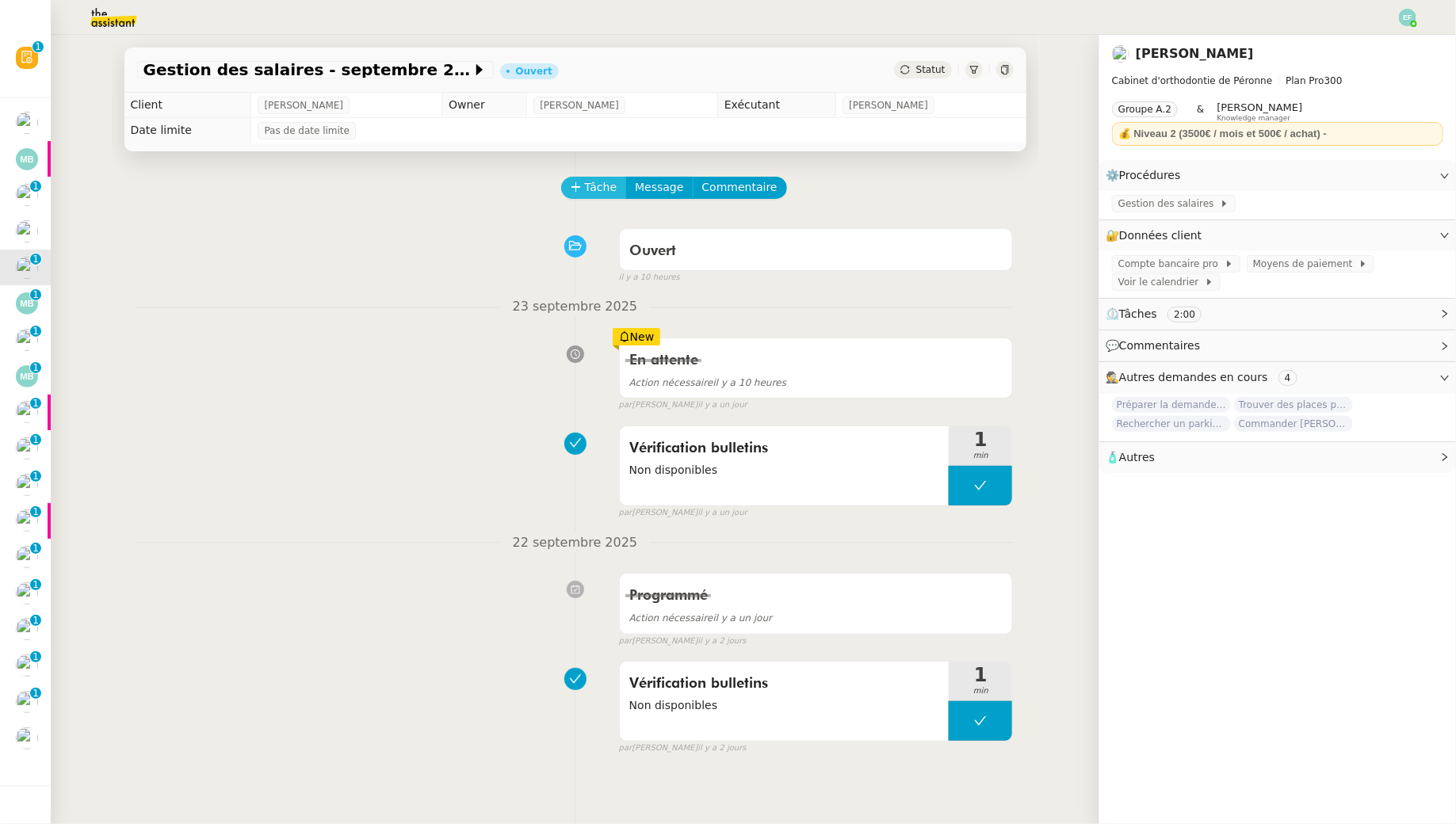
click at [601, 188] on span "Tâche" at bounding box center [601, 188] width 33 height 19
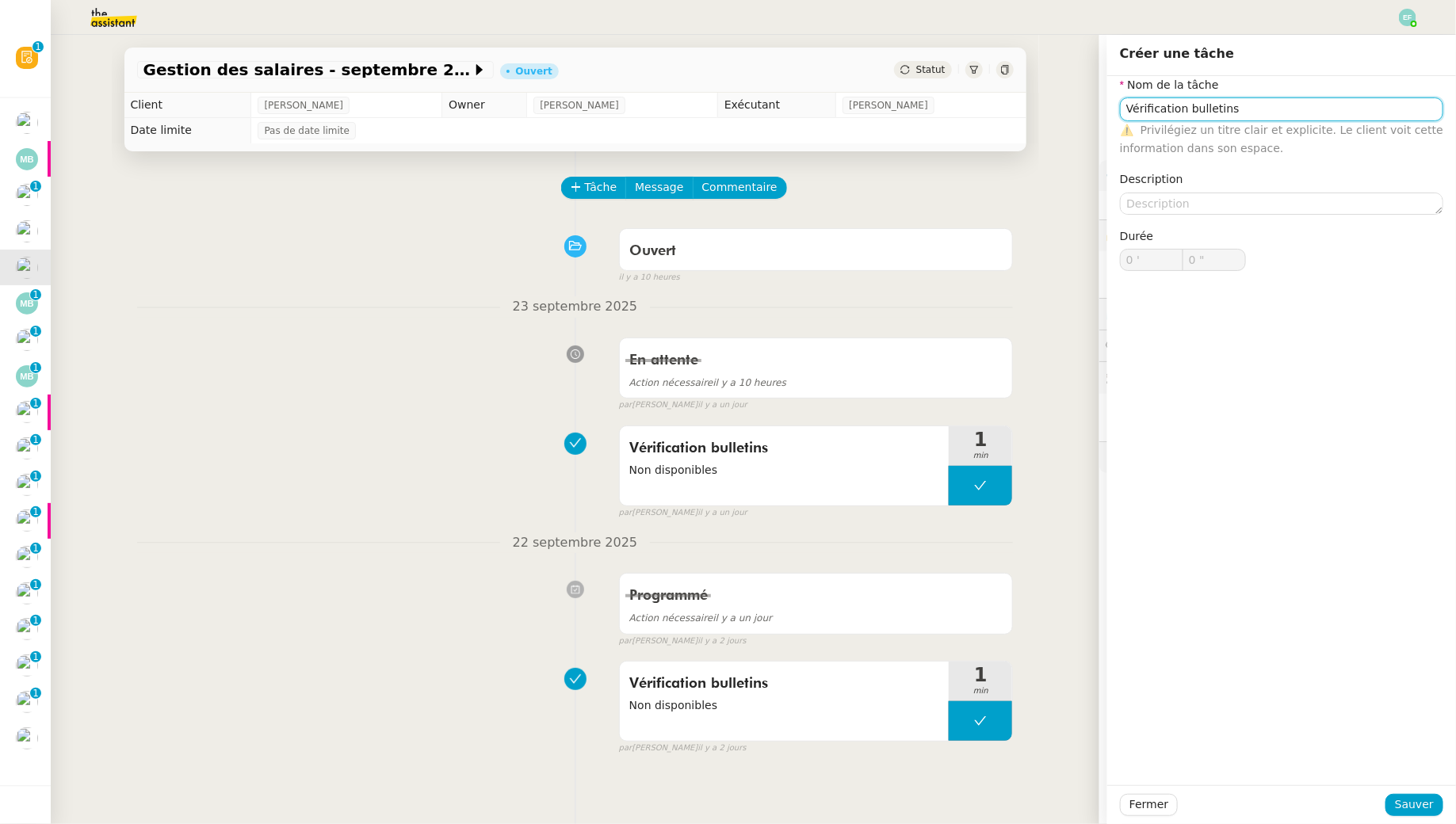
type input "Vérification bulletins"
click at [1438, 792] on div "Fermer Sauver" at bounding box center [1281, 805] width 349 height 39
click at [1422, 805] on span "Sauver" at bounding box center [1414, 805] width 39 height 19
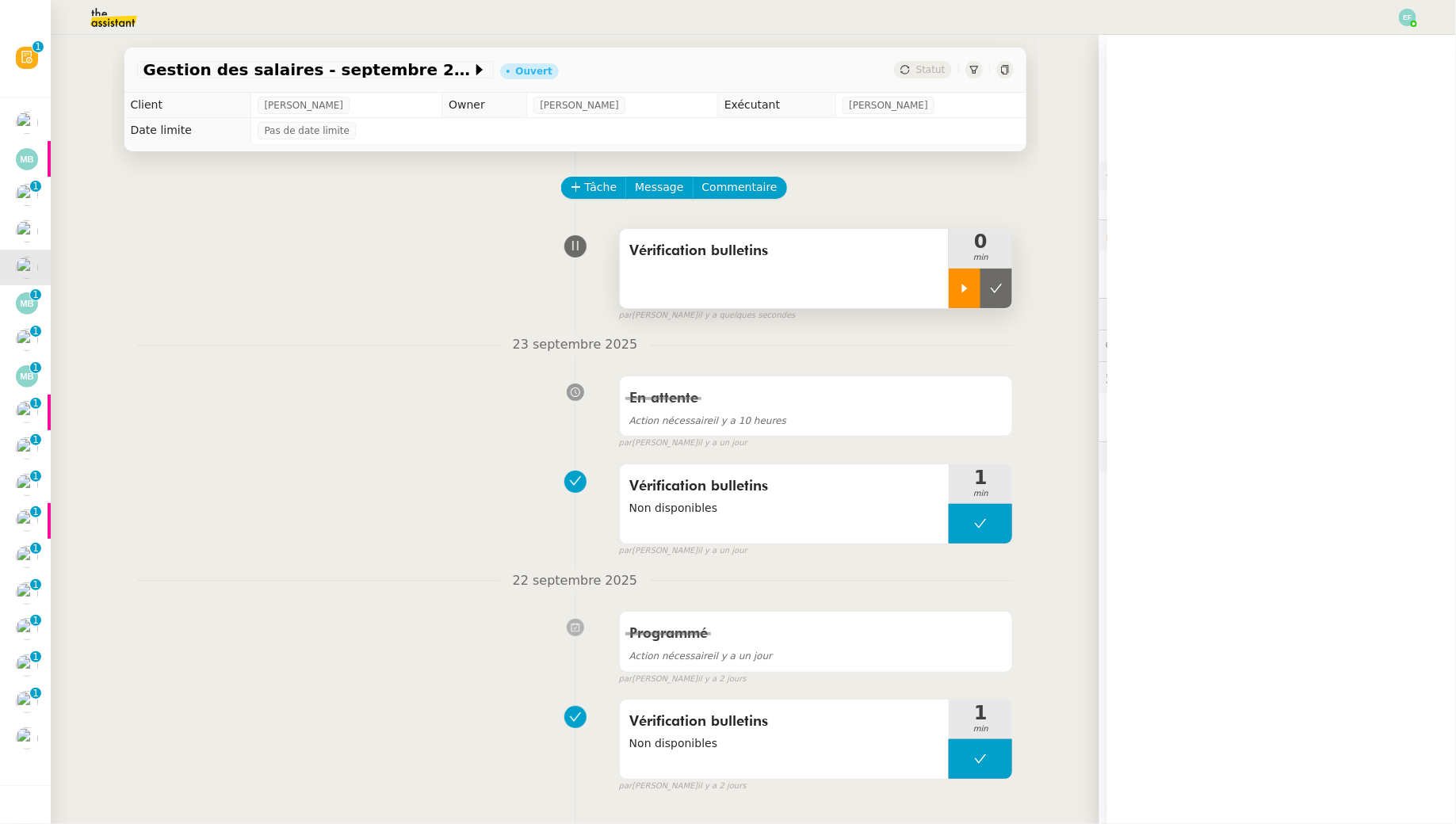
click at [961, 298] on div at bounding box center [964, 288] width 32 height 40
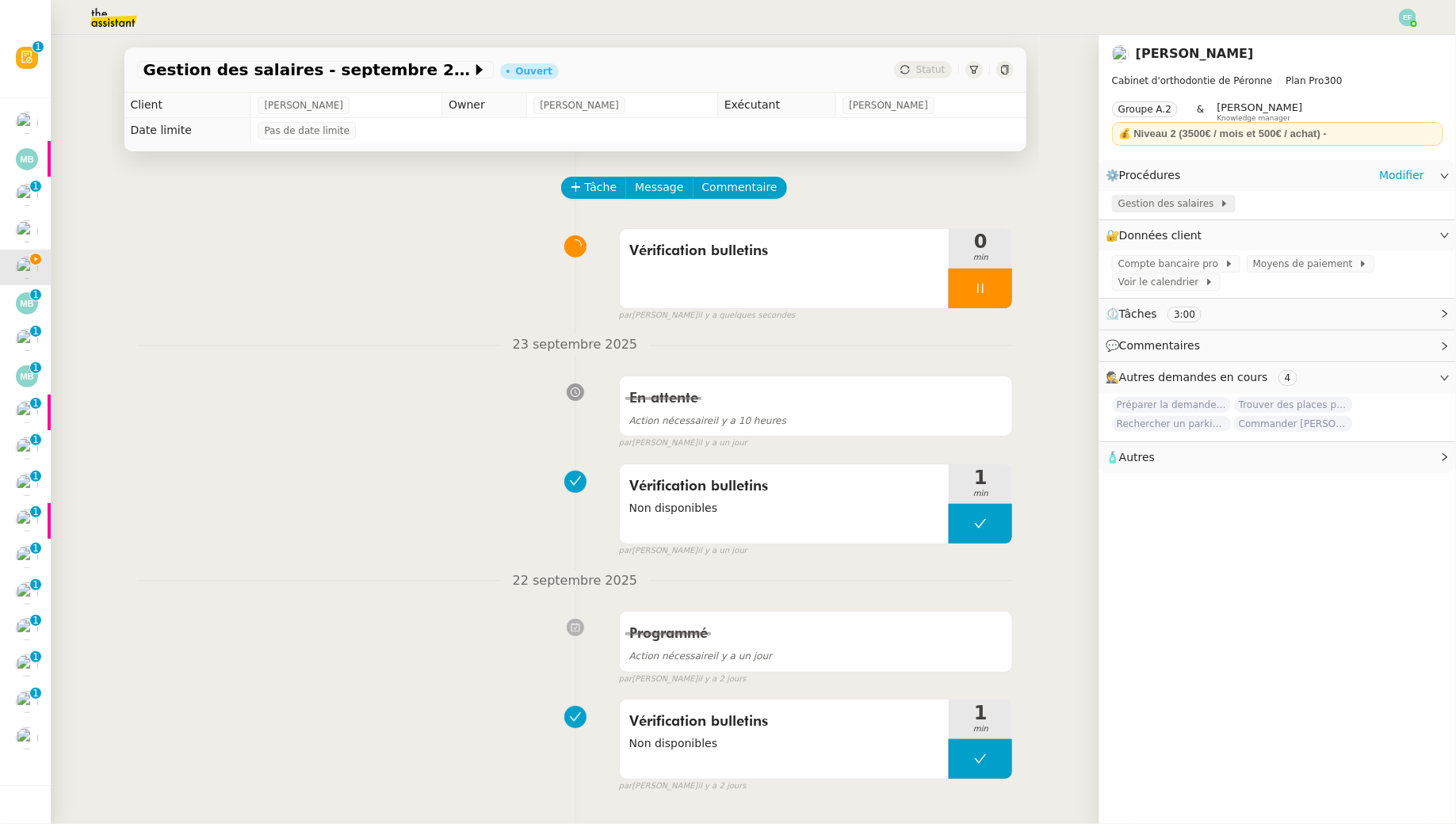
click at [1158, 206] on span "Gestion des salaires" at bounding box center [1169, 204] width 101 height 16
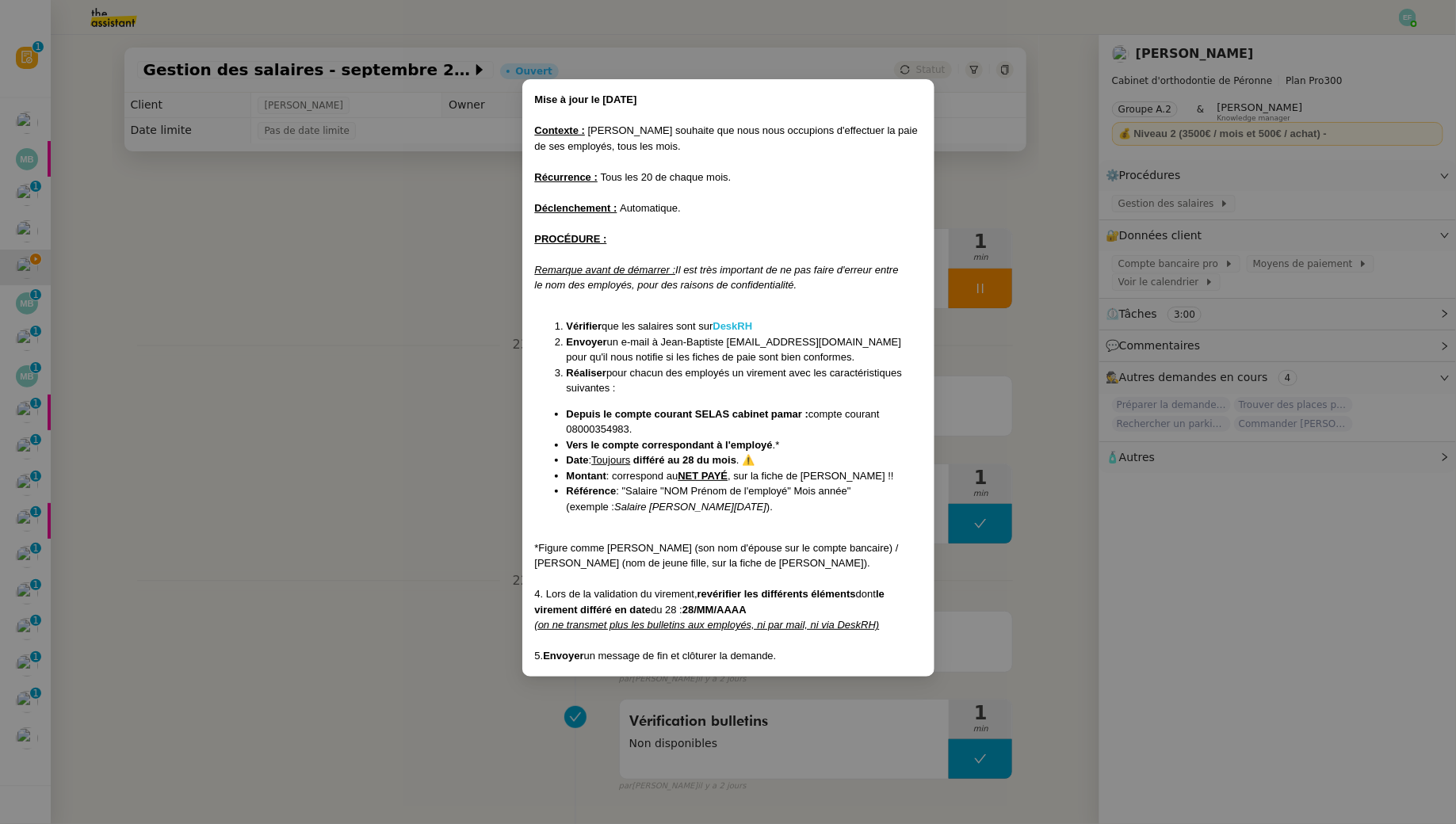
click at [730, 326] on strong "DeskRH" at bounding box center [733, 326] width 40 height 12
click at [388, 371] on nz-modal-container "Mise à jour le 09/02/2024 Contexte : Jean-Baptiste souhaite que nous nous occup…" at bounding box center [728, 412] width 1456 height 824
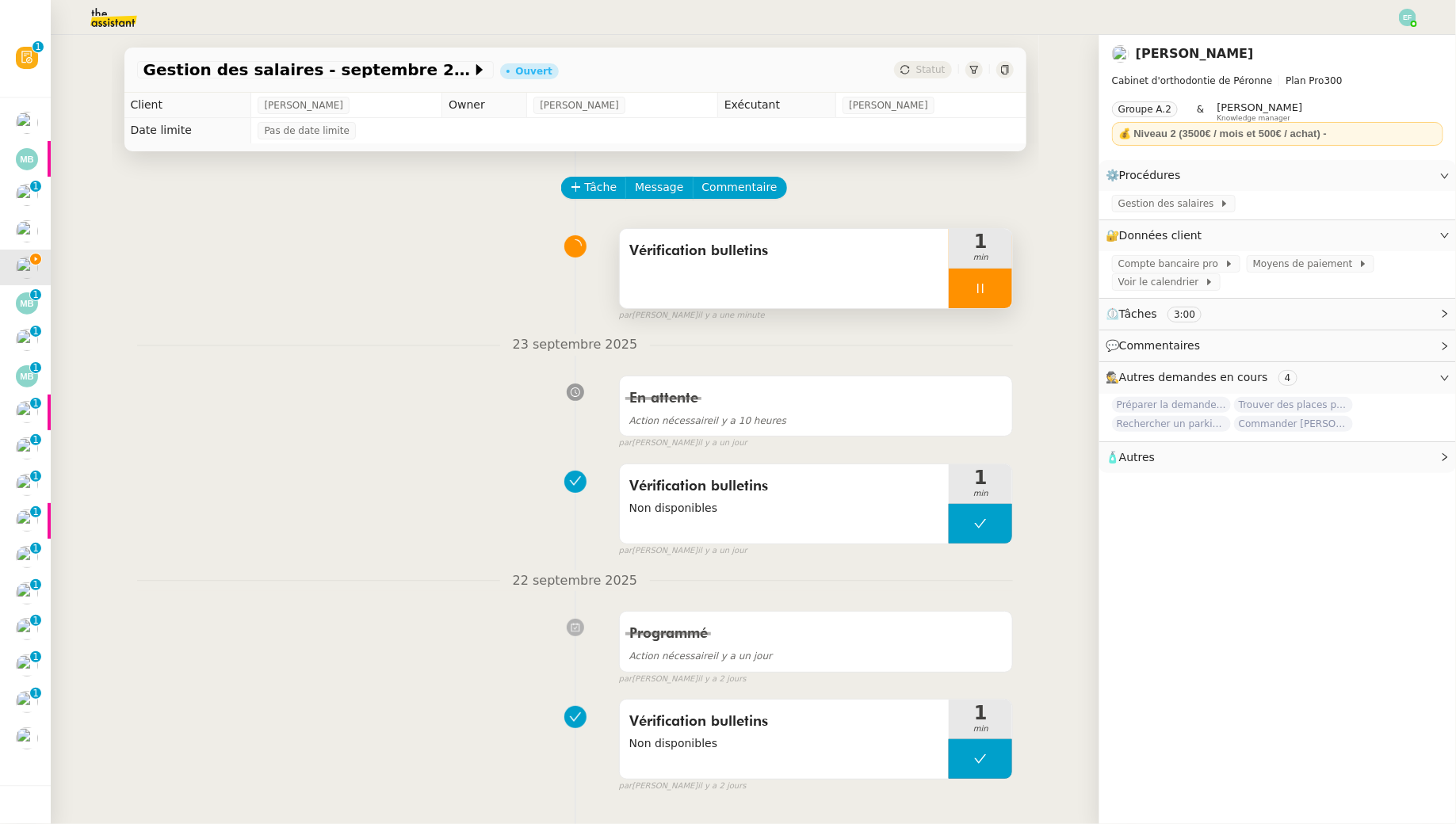
click at [789, 286] on div "Vérification bulletins" at bounding box center [784, 268] width 330 height 79
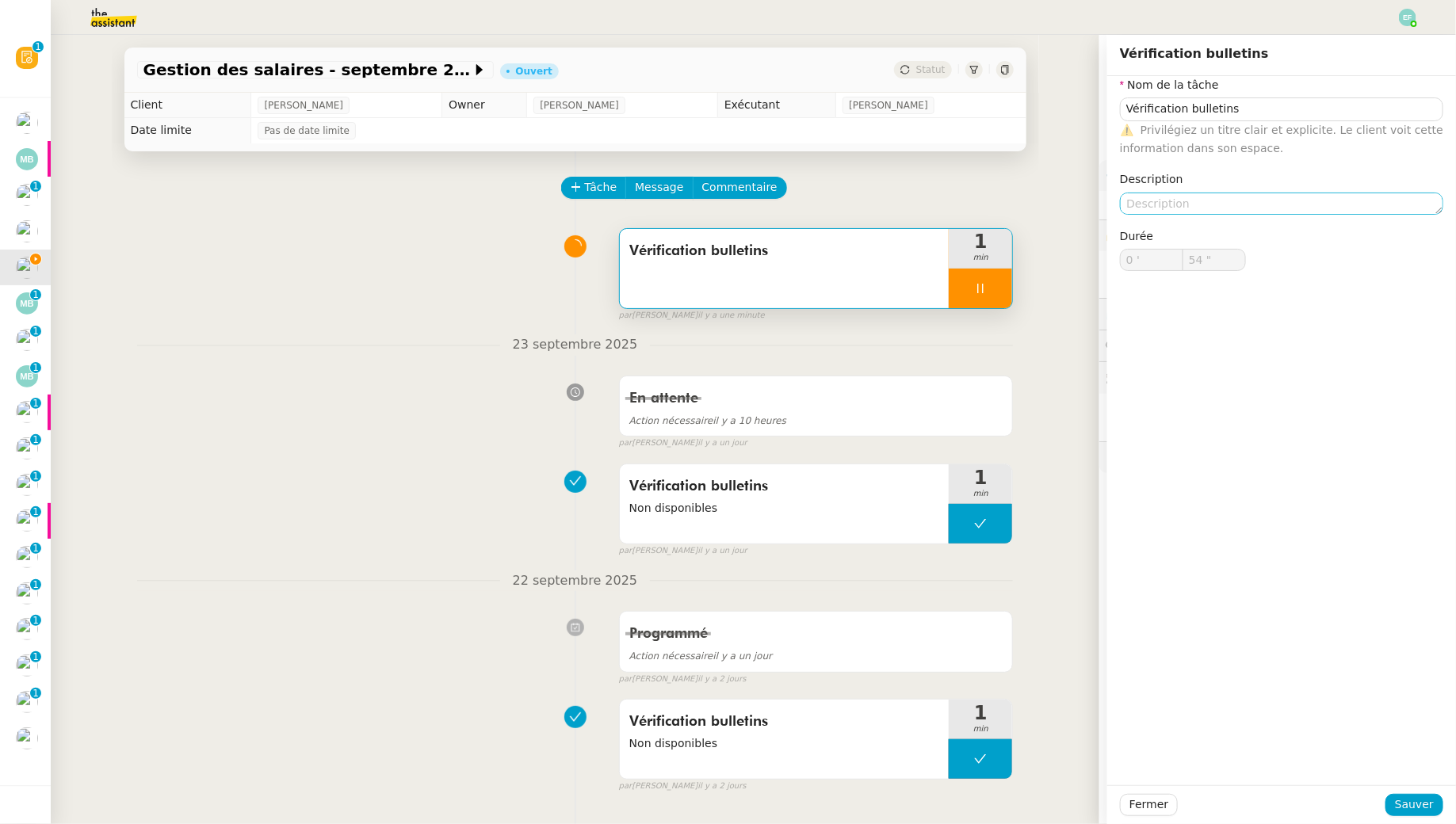
type input "55 ""
click at [1232, 203] on textarea at bounding box center [1281, 204] width 324 height 22
type textarea "Non"
type input "56 ""
type textarea "Non disponib"
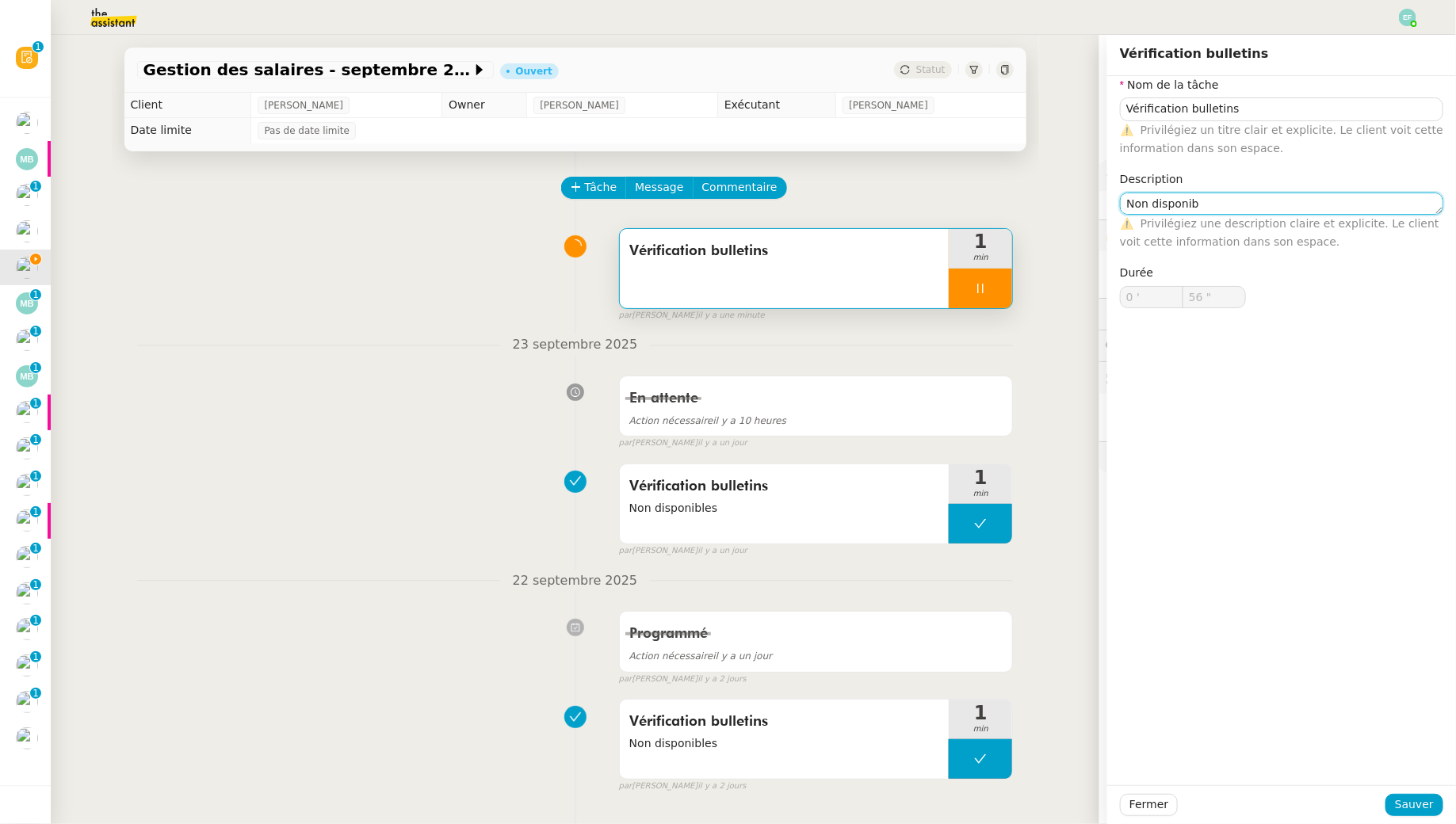
type input "57 ""
type textarea "Non disponibles"
type input "58 ""
type textarea "Non disponibles"
click at [1411, 803] on span "Sauver" at bounding box center [1414, 805] width 39 height 19
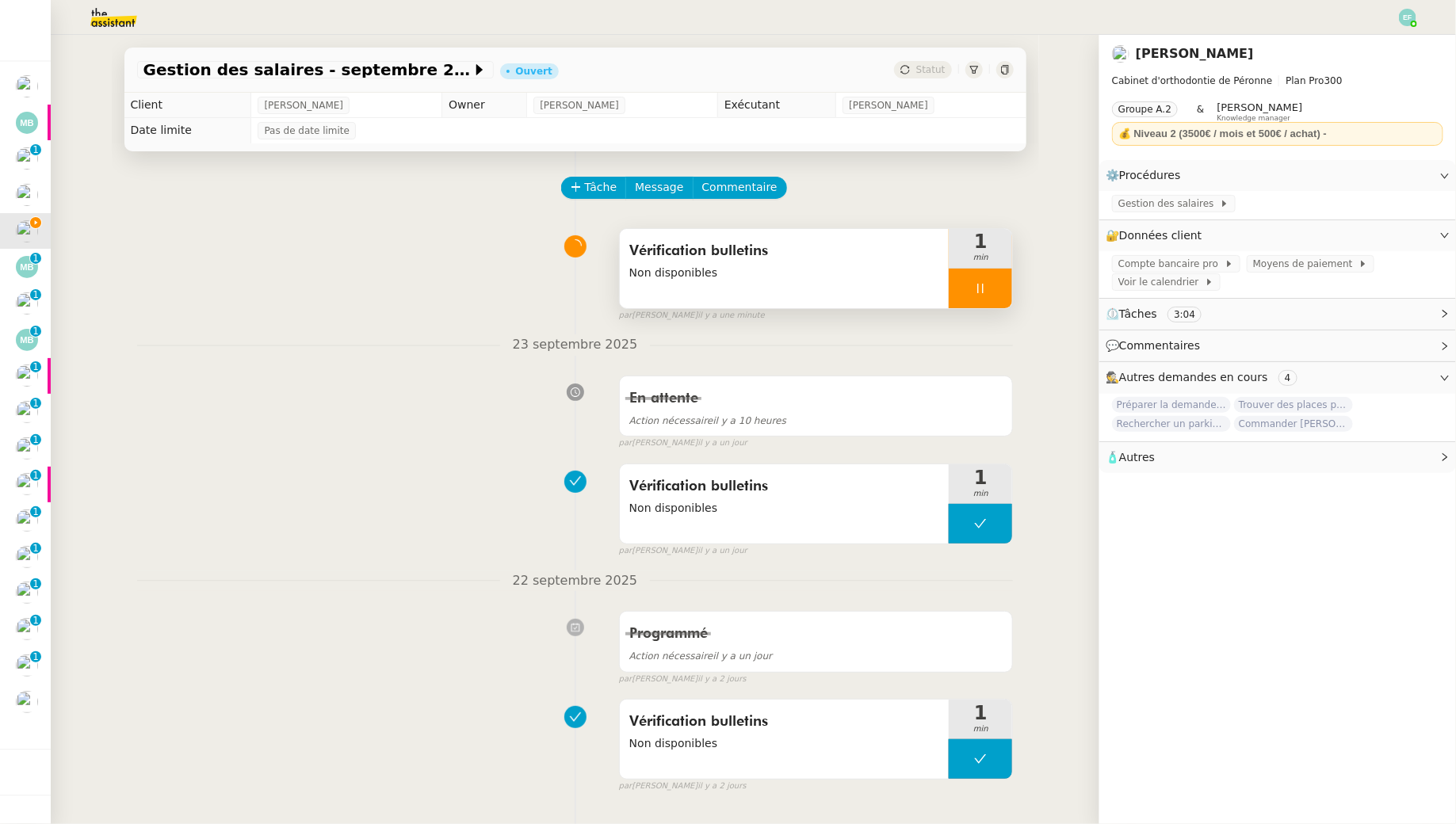
click at [973, 286] on div at bounding box center [980, 288] width 63 height 40
click at [995, 282] on icon at bounding box center [997, 288] width 13 height 13
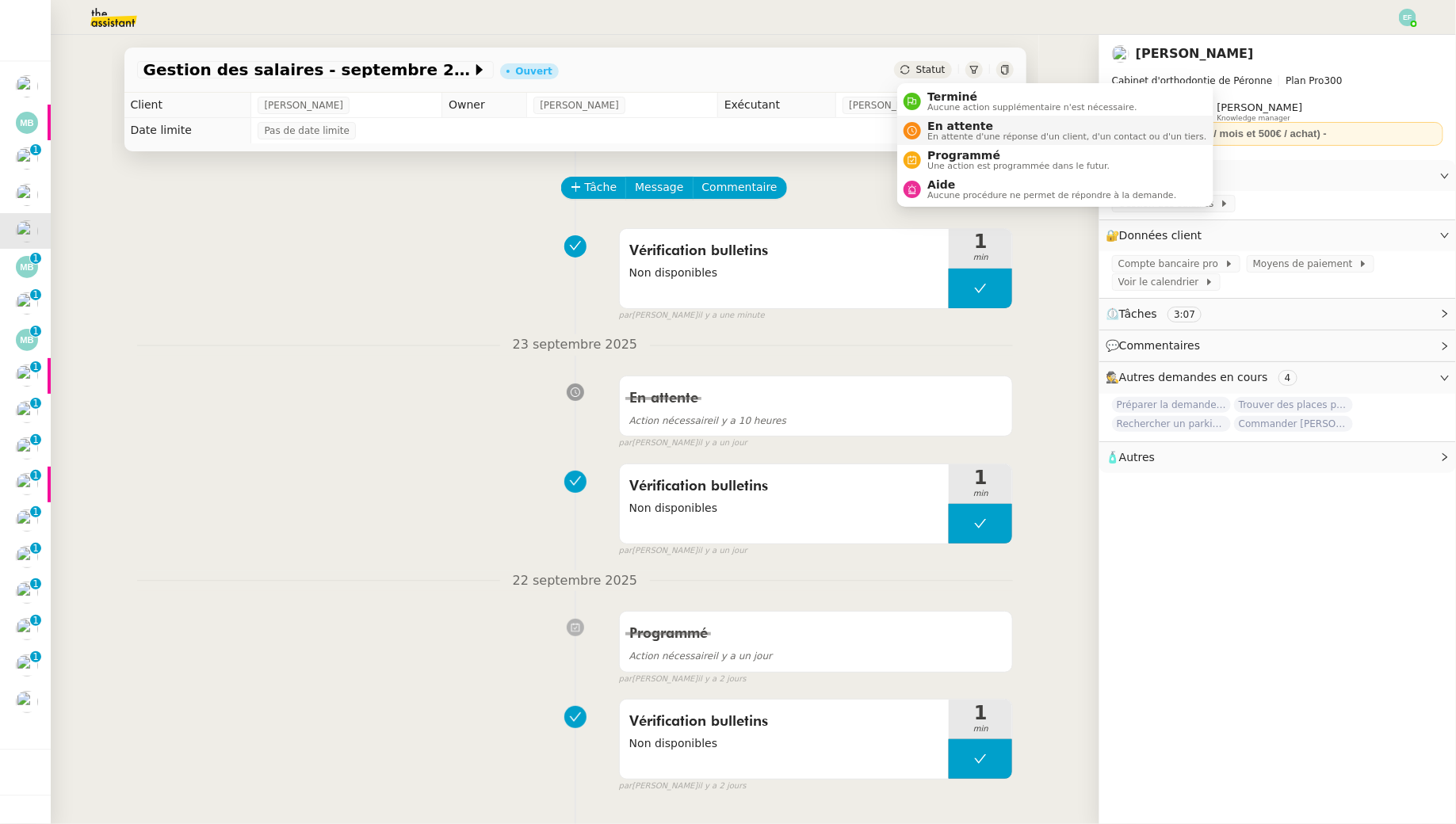
click at [945, 125] on span "En attente" at bounding box center [1066, 126] width 279 height 13
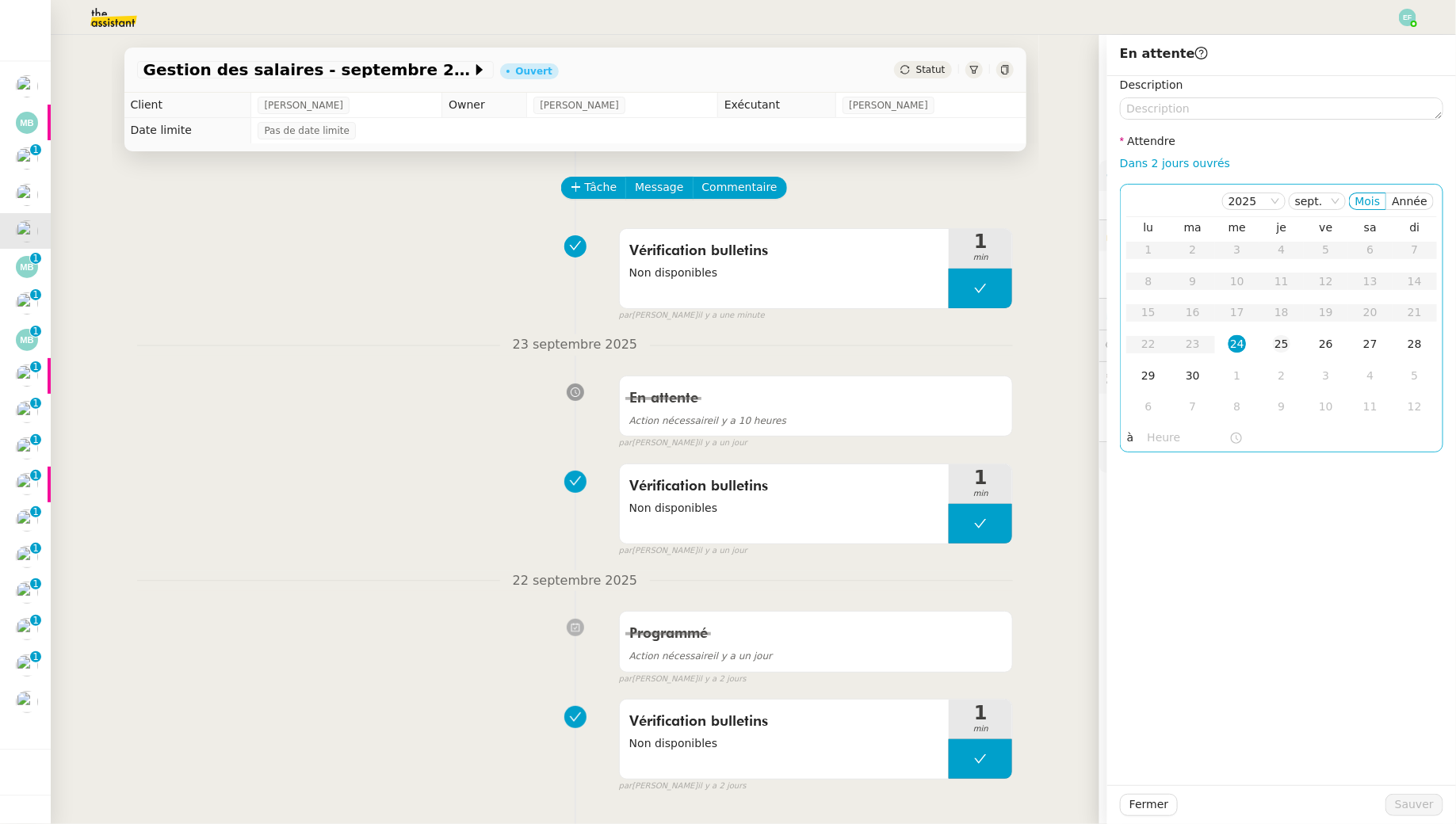
click at [1286, 348] on div "25" at bounding box center [1281, 344] width 18 height 18
click at [1405, 807] on span "Sauver" at bounding box center [1414, 805] width 39 height 19
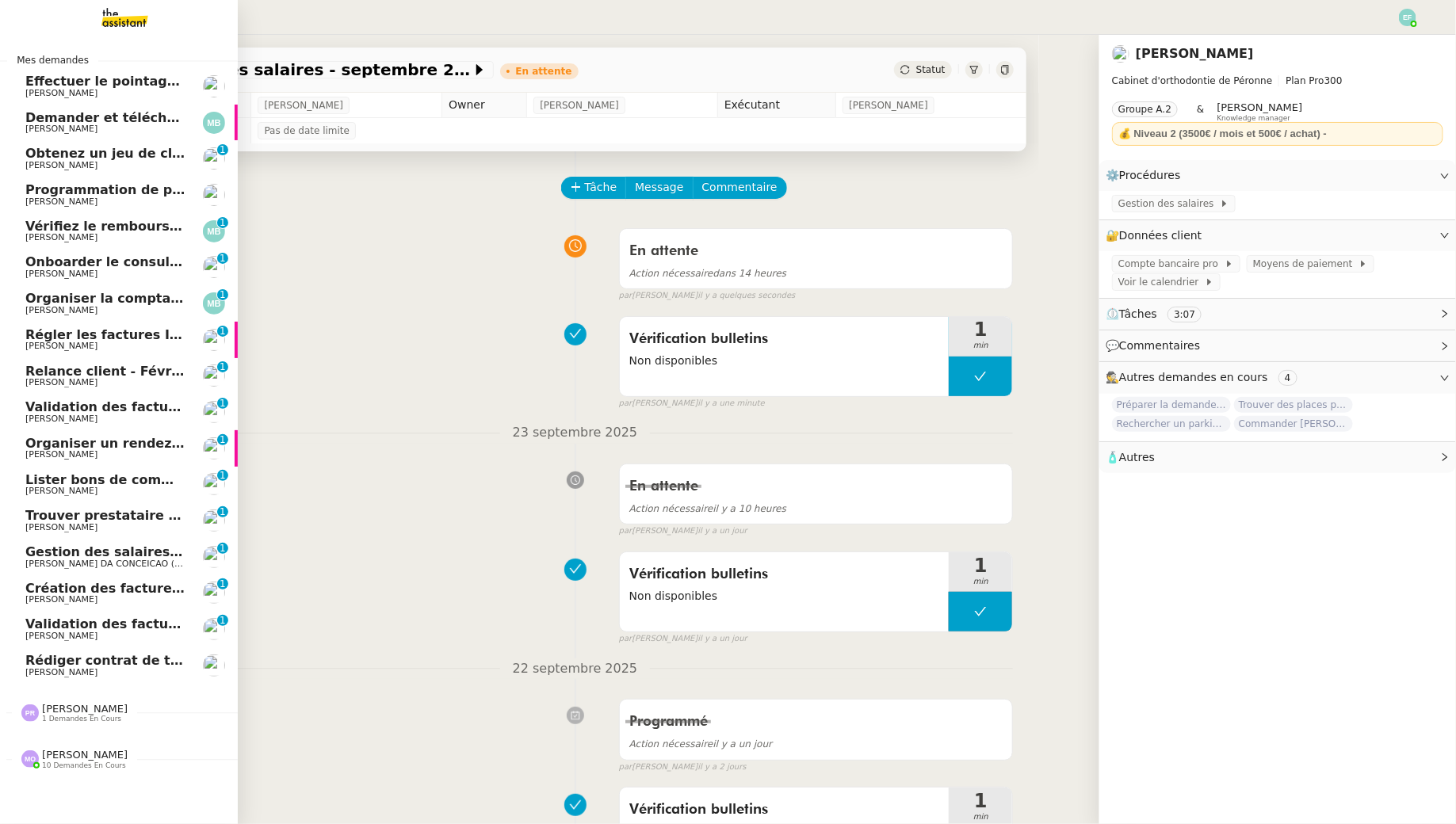
click at [78, 242] on span "[PERSON_NAME]" at bounding box center [61, 237] width 73 height 10
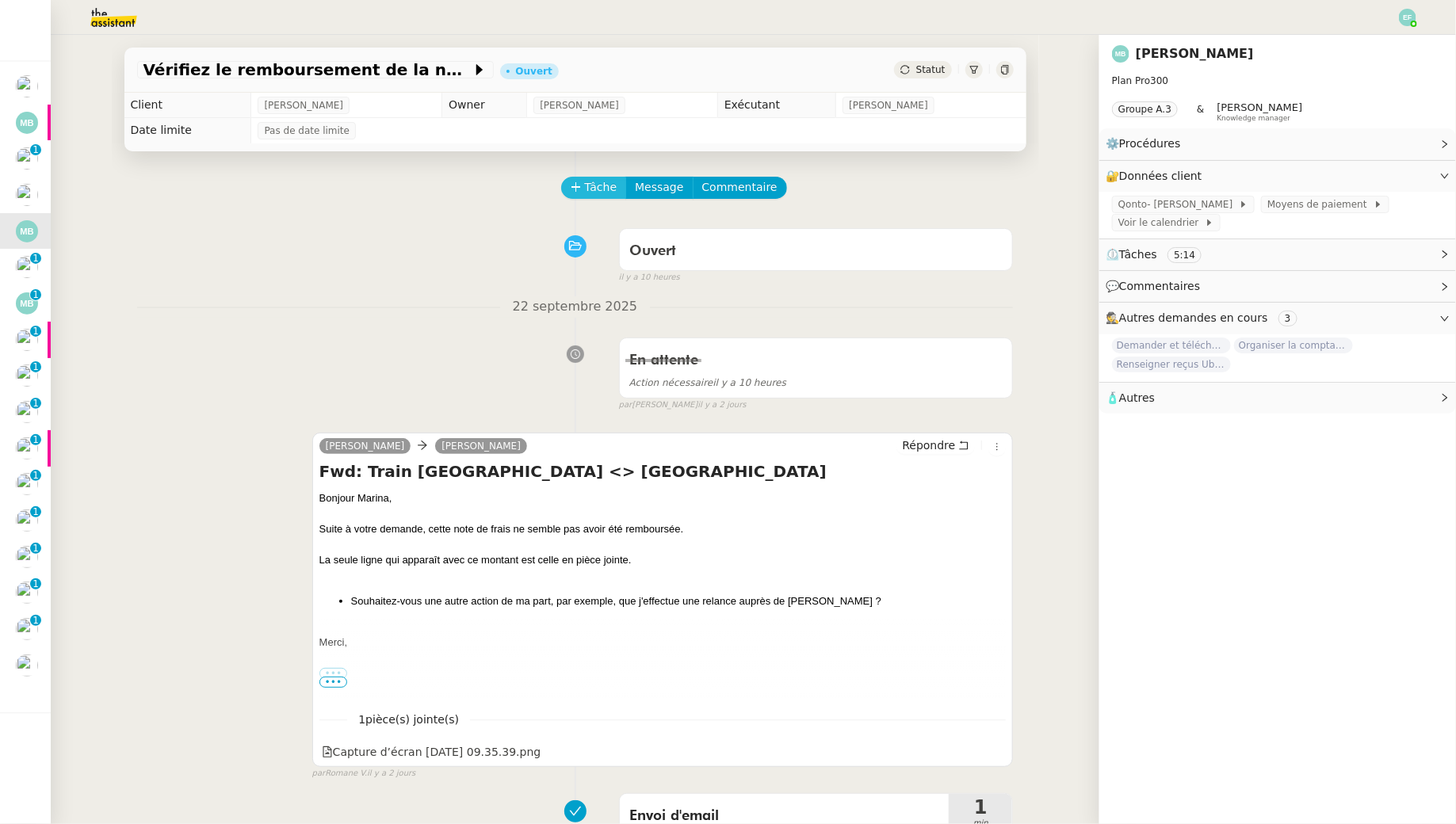
click at [590, 182] on span "Tâche" at bounding box center [601, 188] width 33 height 19
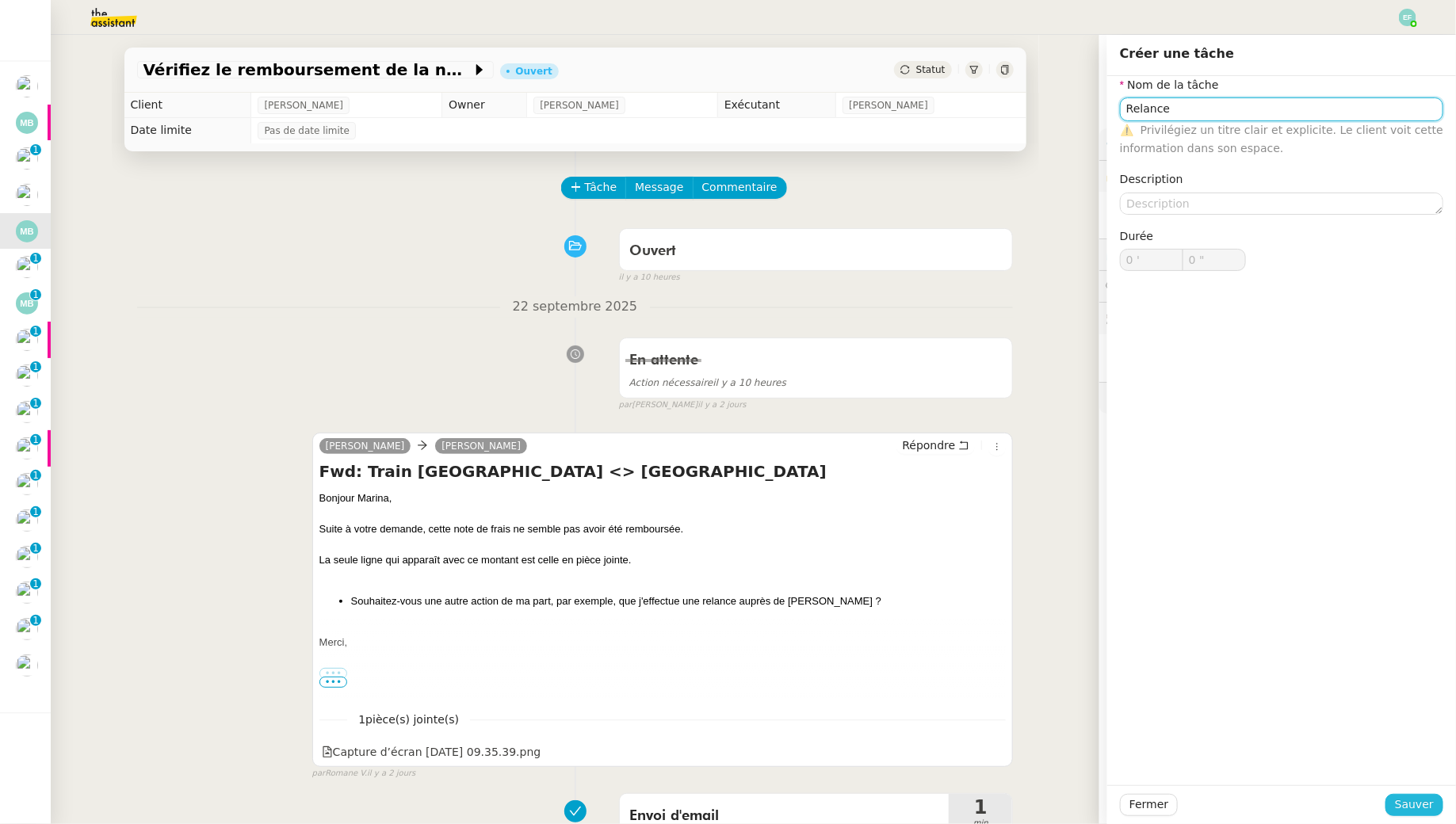
type input "Relance"
click at [1413, 803] on span "Sauver" at bounding box center [1414, 805] width 39 height 19
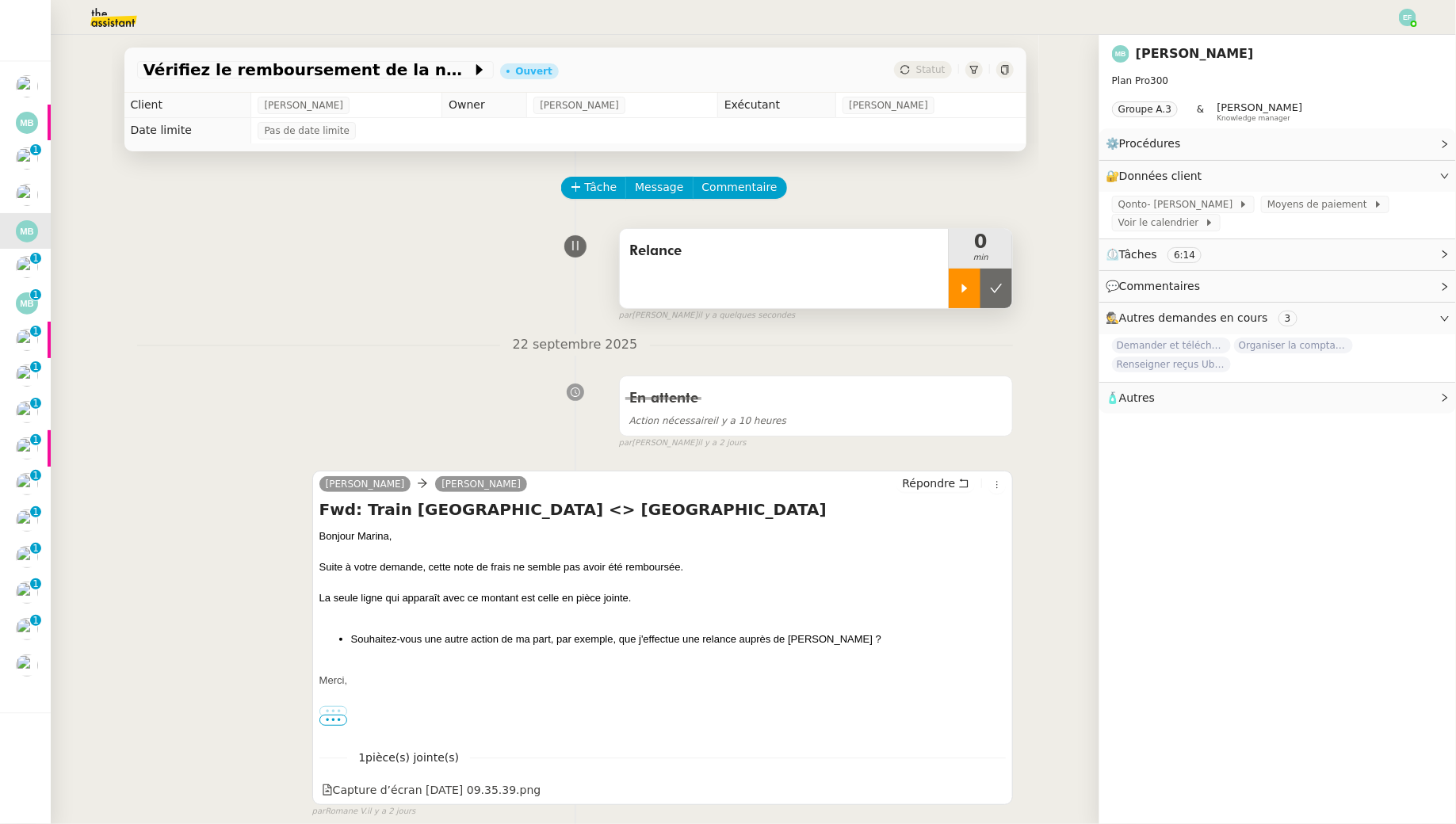
click at [975, 300] on div at bounding box center [964, 288] width 32 height 40
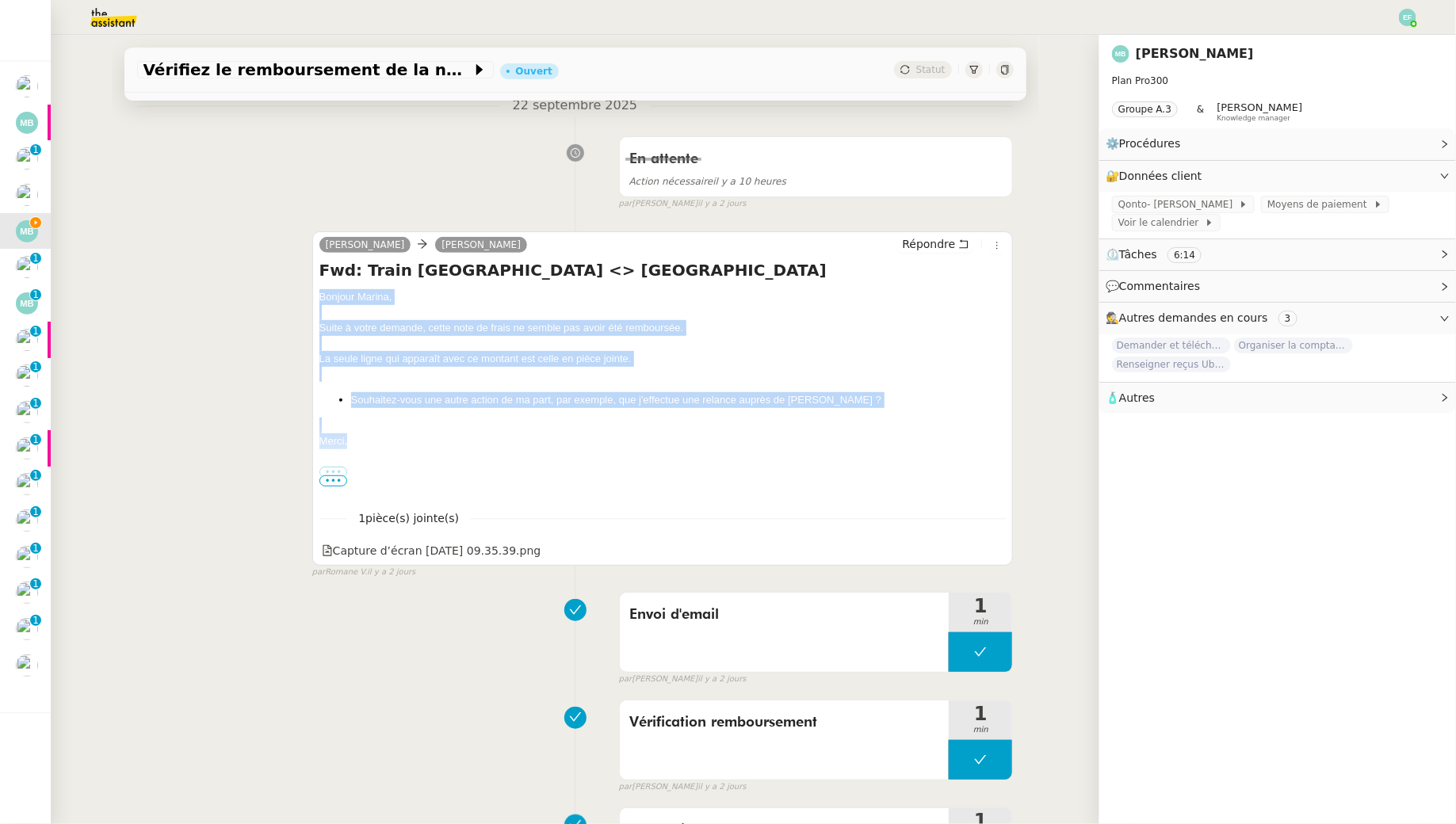
drag, startPoint x: 314, startPoint y: 292, endPoint x: 420, endPoint y: 446, distance: 187.0
click at [420, 446] on div "Hélène Marina Barthelemy Répondre Fwd: Train Luxembourg <> Amsterdam Bonjour Ma…" at bounding box center [663, 399] width 701 height 335
copy div "Bonjour Marina, Suite à votre demande, cette note de frais ne semble pas avoir …"
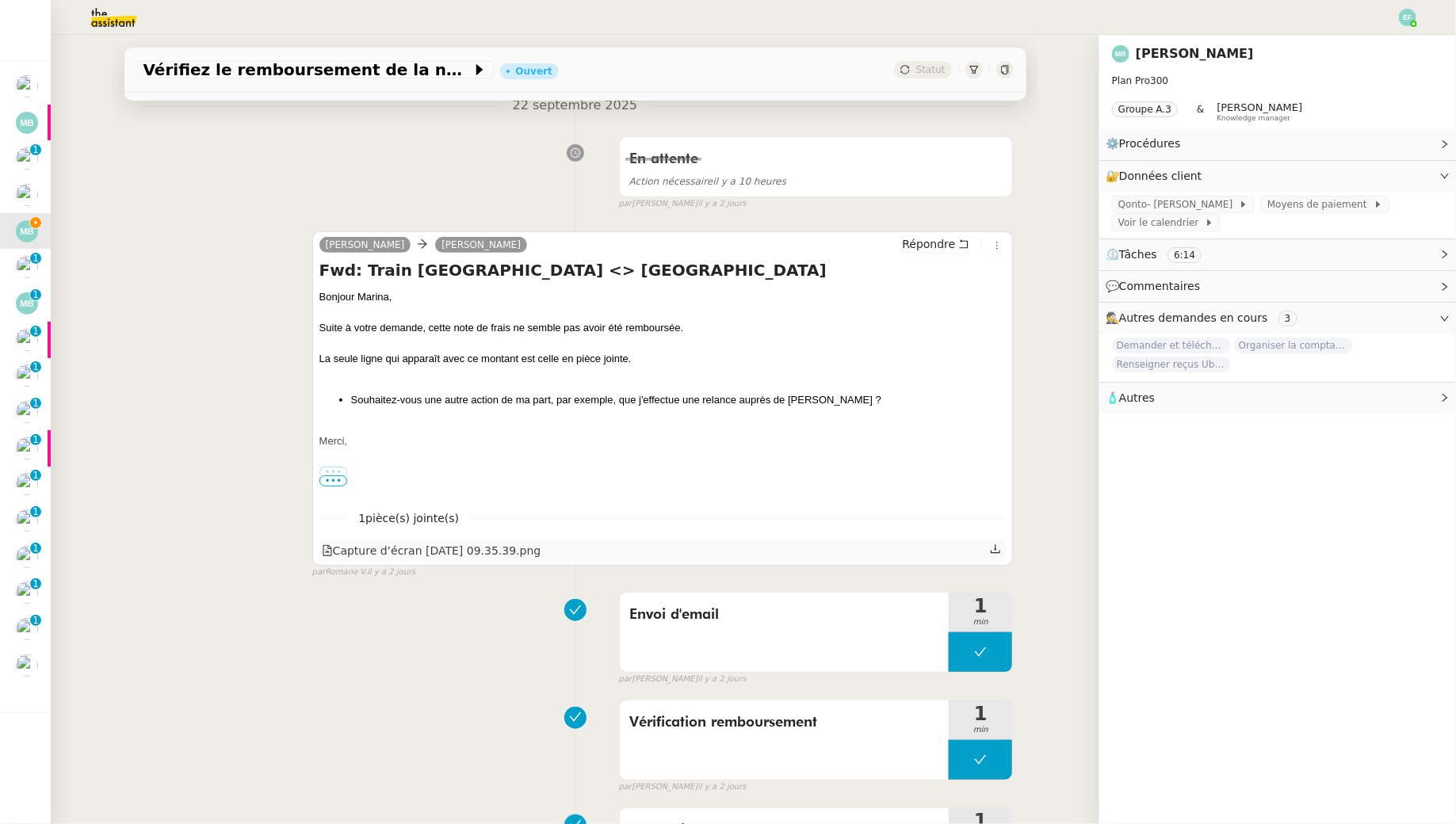
click at [1001, 551] on div at bounding box center [997, 551] width 13 height 20
click at [1000, 548] on icon at bounding box center [996, 550] width 11 height 11
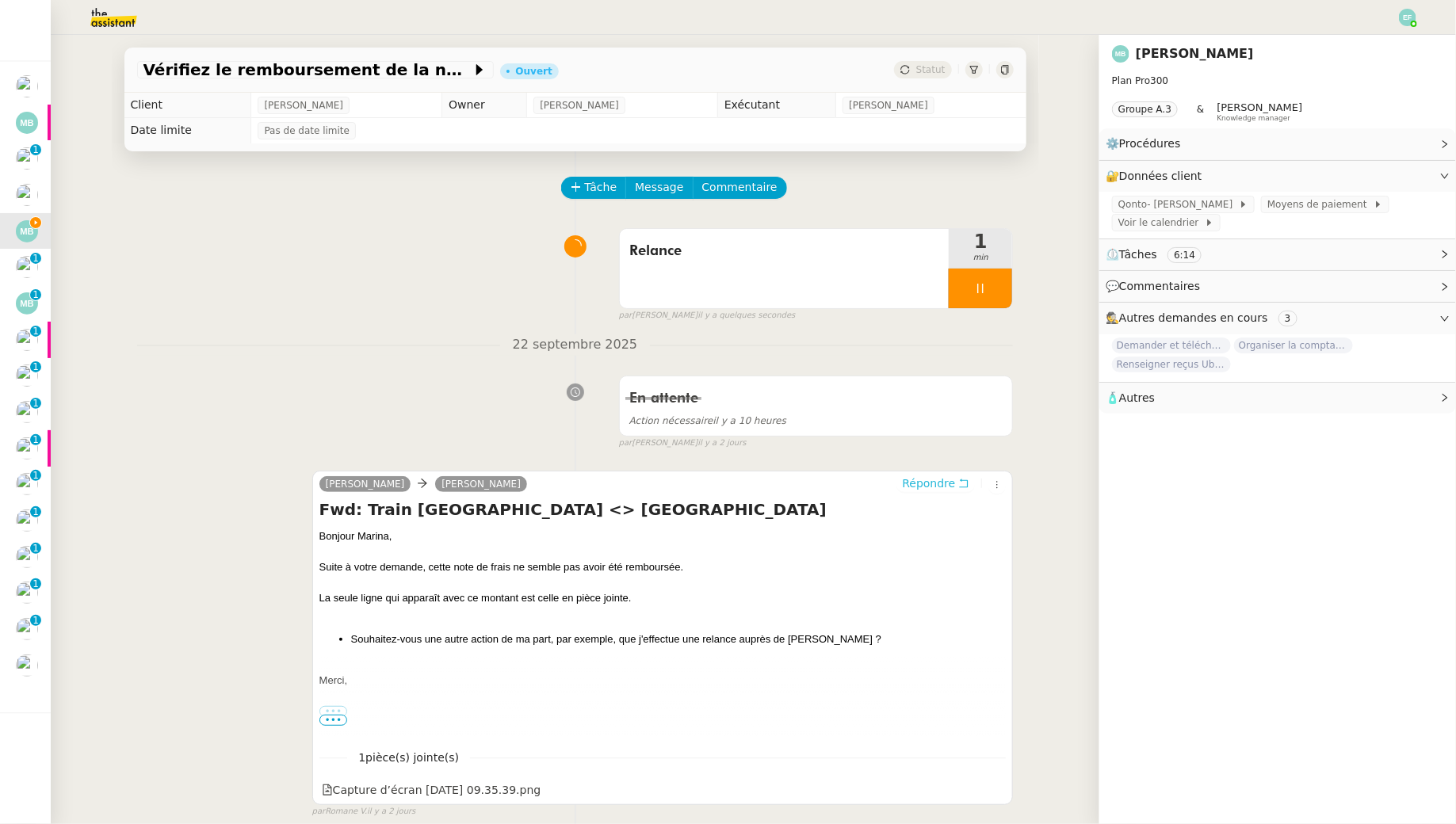
click at [966, 486] on icon at bounding box center [963, 484] width 8 height 8
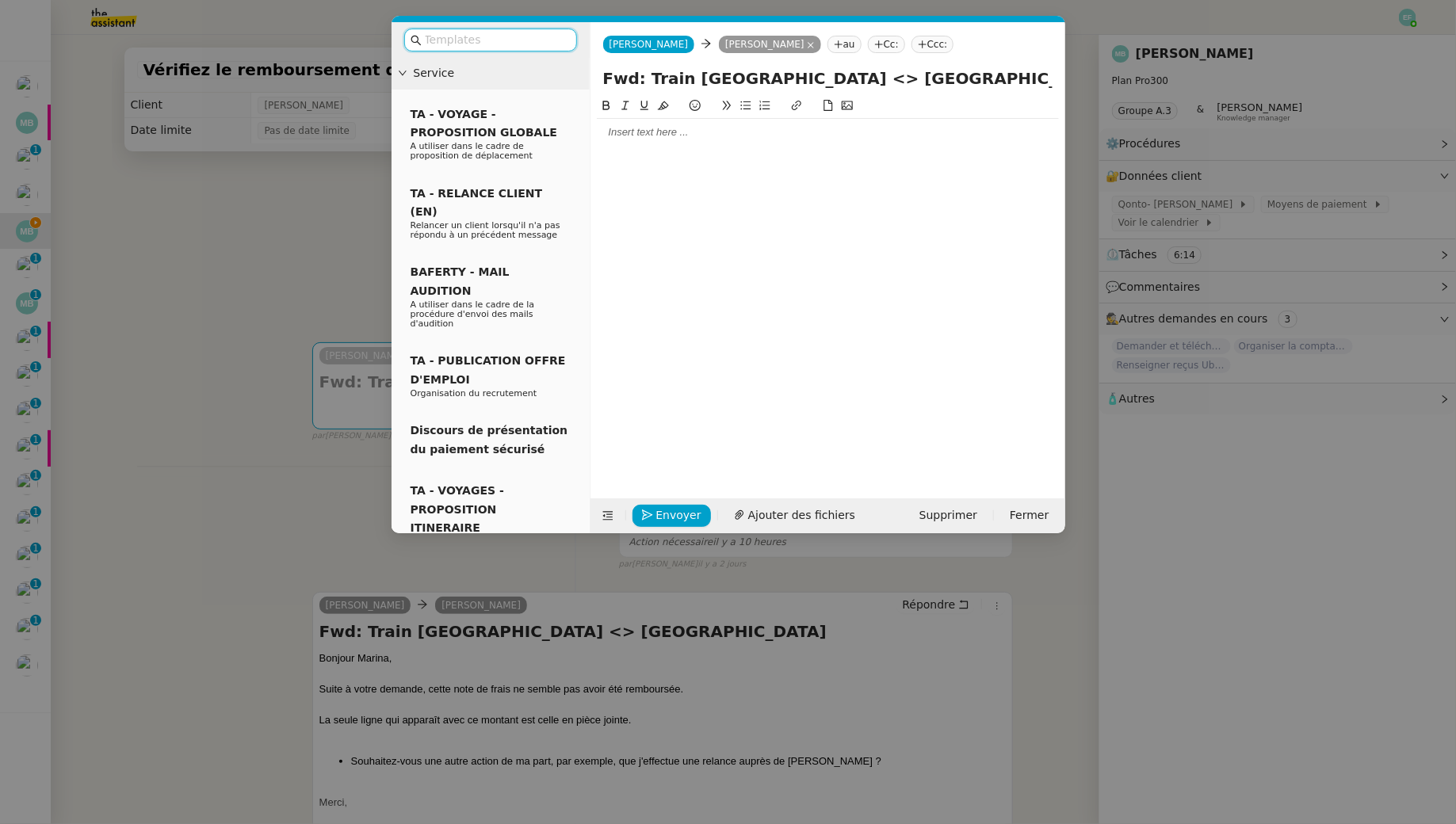
click at [758, 126] on div at bounding box center [827, 132] width 462 height 14
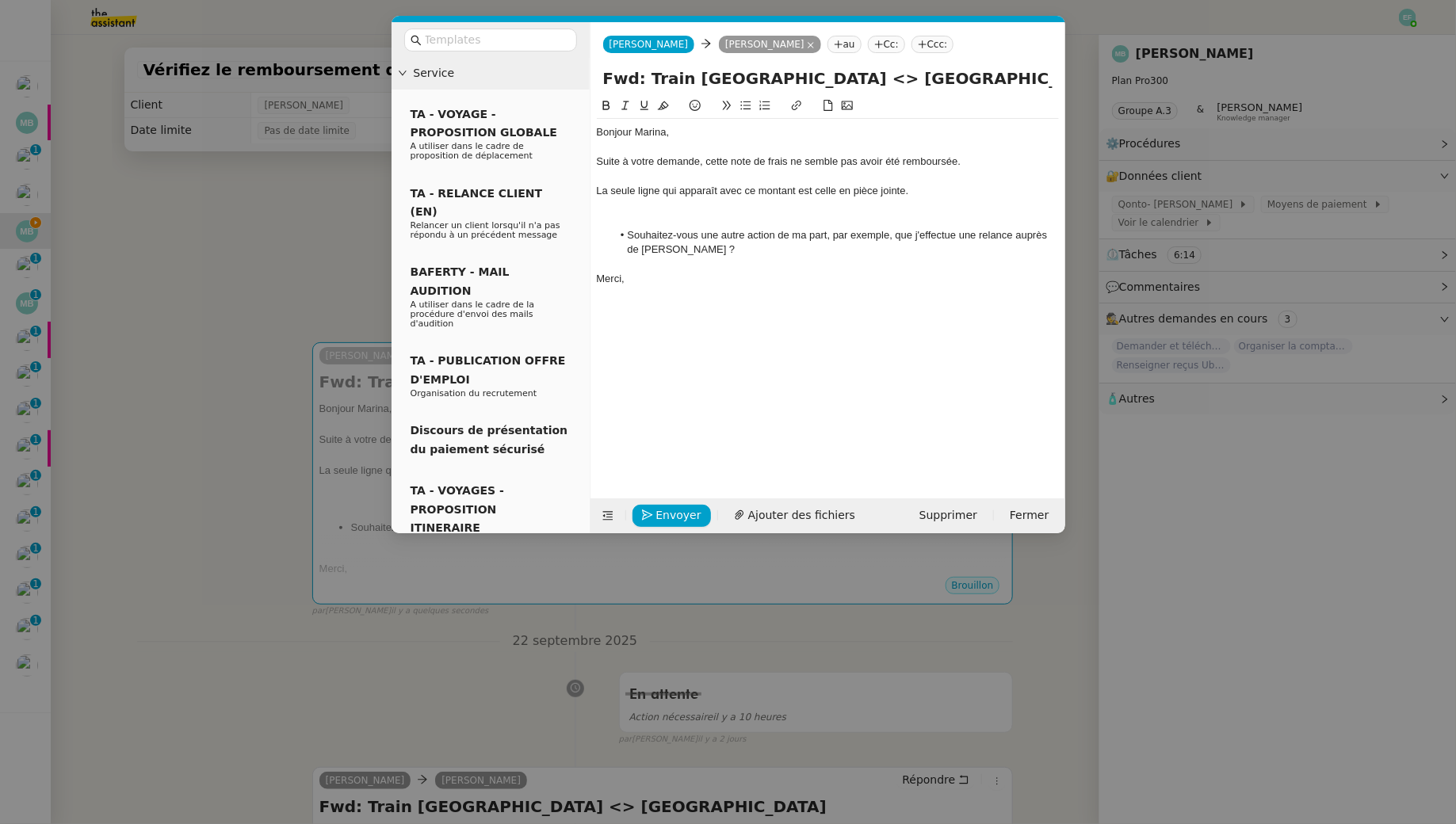
click at [630, 210] on div at bounding box center [827, 206] width 462 height 14
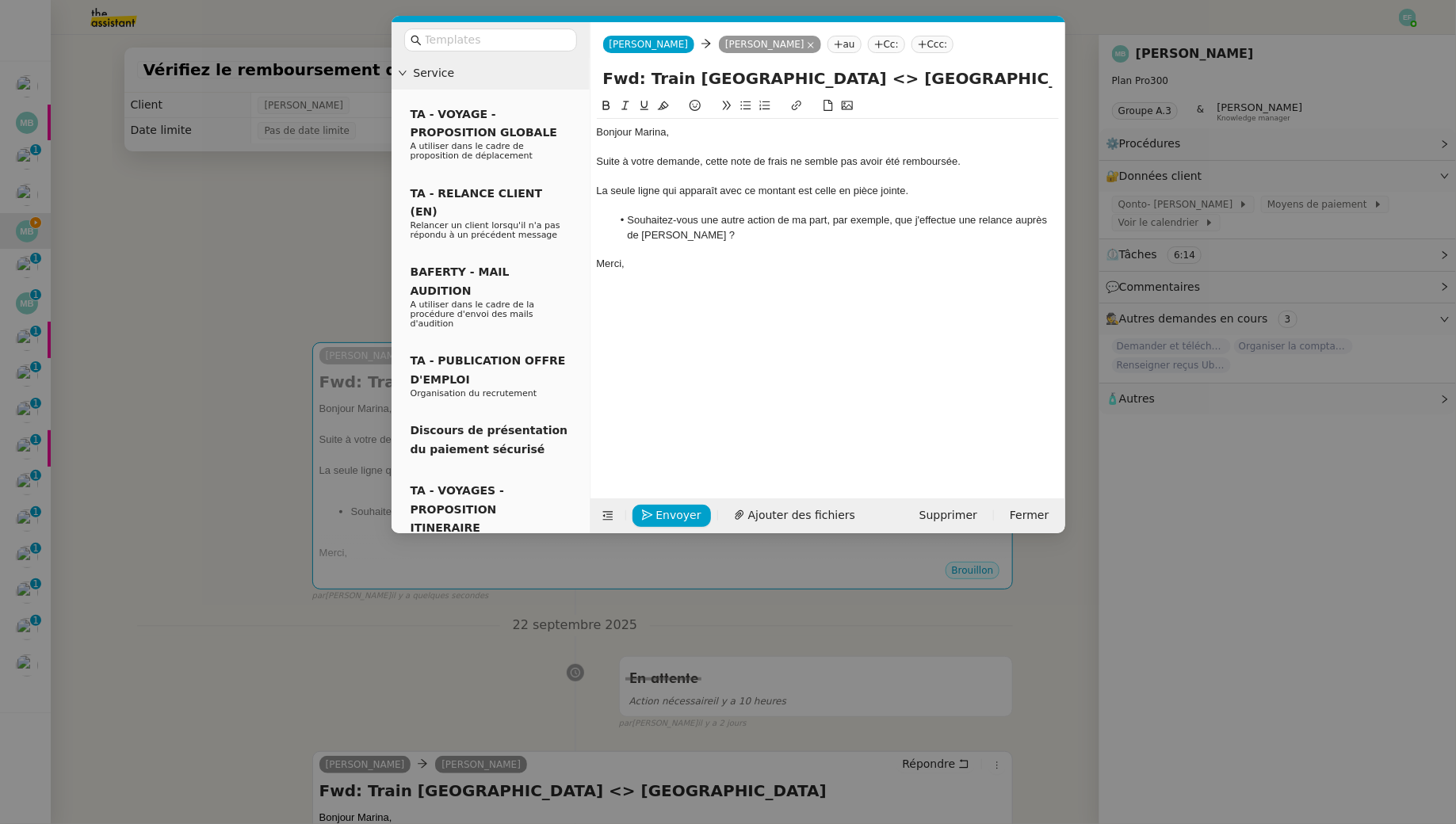
click at [642, 160] on div "Suite à votre demande, cette note de frais ne semble pas avoir été remboursée." at bounding box center [827, 161] width 462 height 14
click at [722, 156] on div "Suite à mon précédent demande, cette note de frais ne semble pas avoir été remb…" at bounding box center [827, 161] width 462 height 14
click at [742, 206] on div at bounding box center [827, 206] width 462 height 14
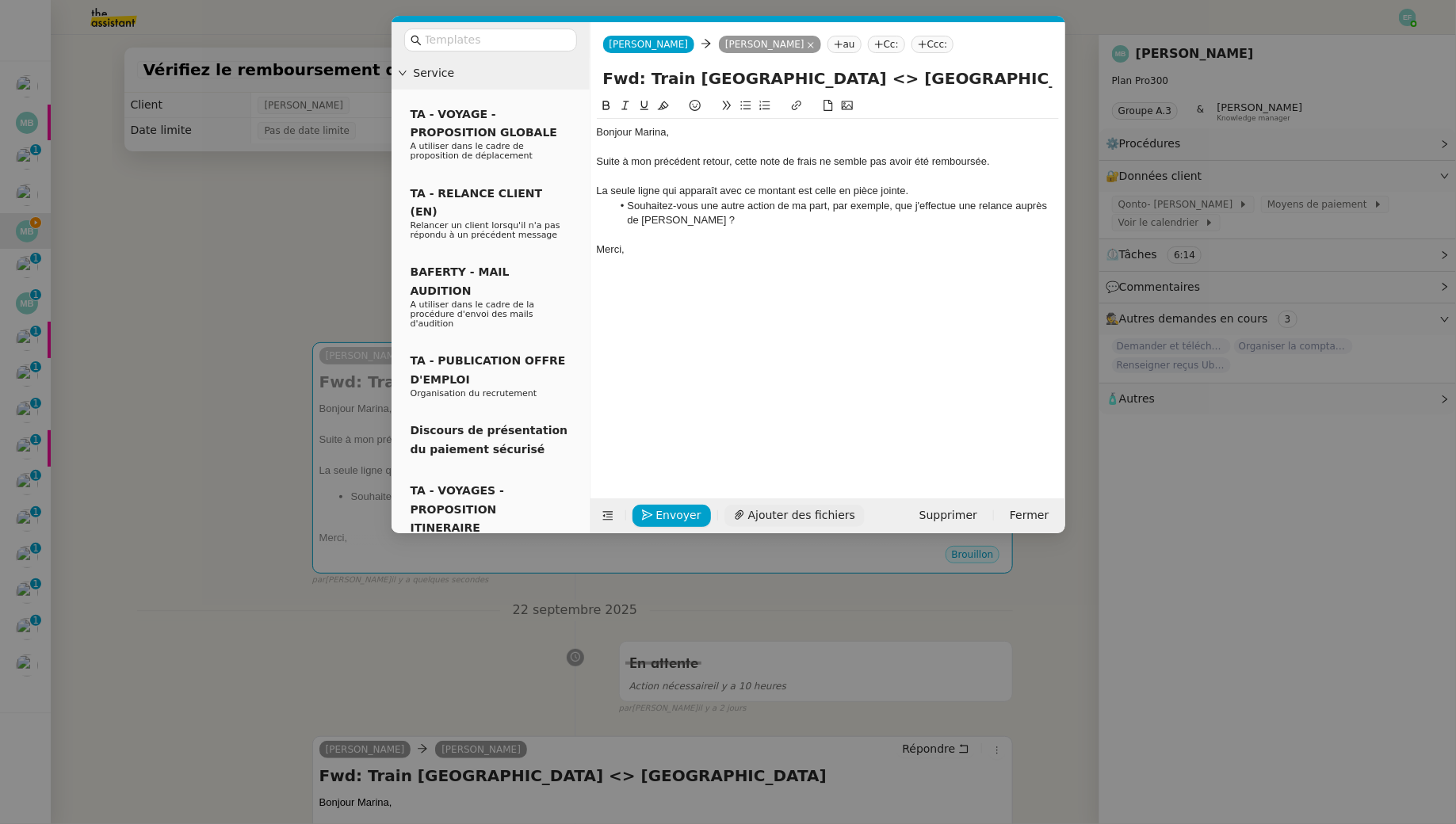
click at [775, 518] on span "Ajouter des fichiers" at bounding box center [801, 516] width 107 height 19
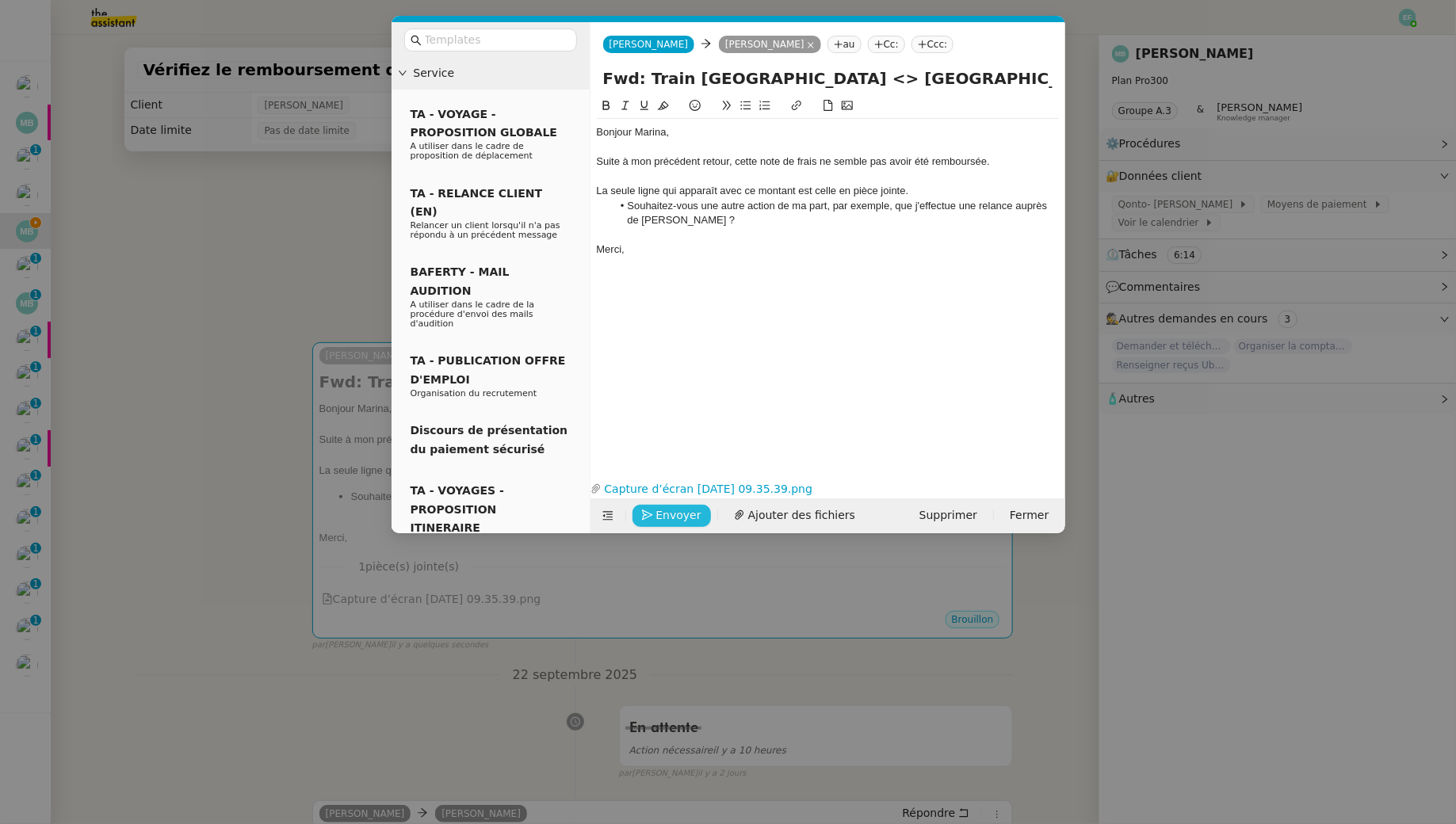
click at [663, 518] on span "Envoyer" at bounding box center [679, 516] width 46 height 19
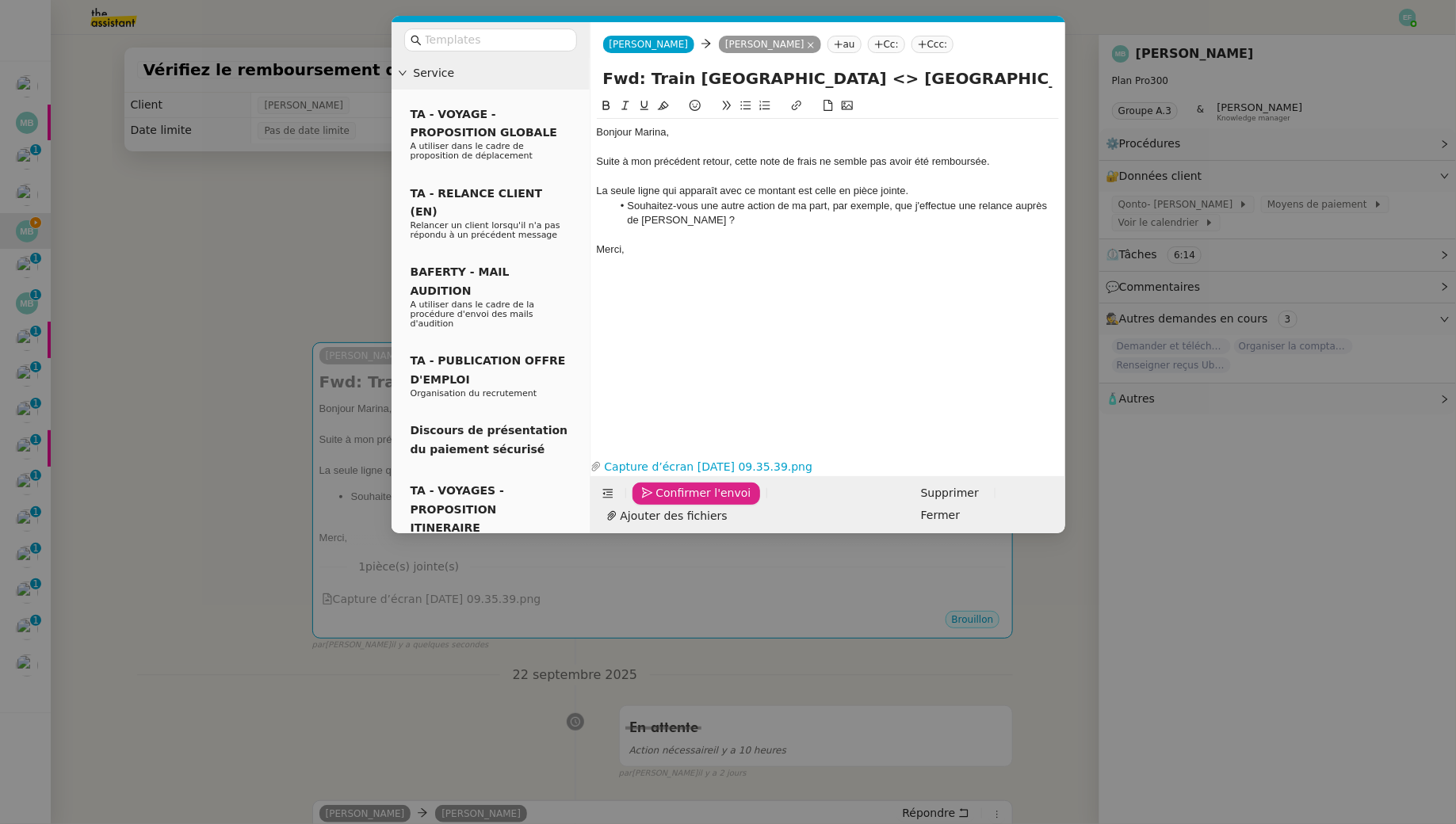
click at [663, 502] on span "Confirmer l'envoi" at bounding box center [704, 494] width 95 height 19
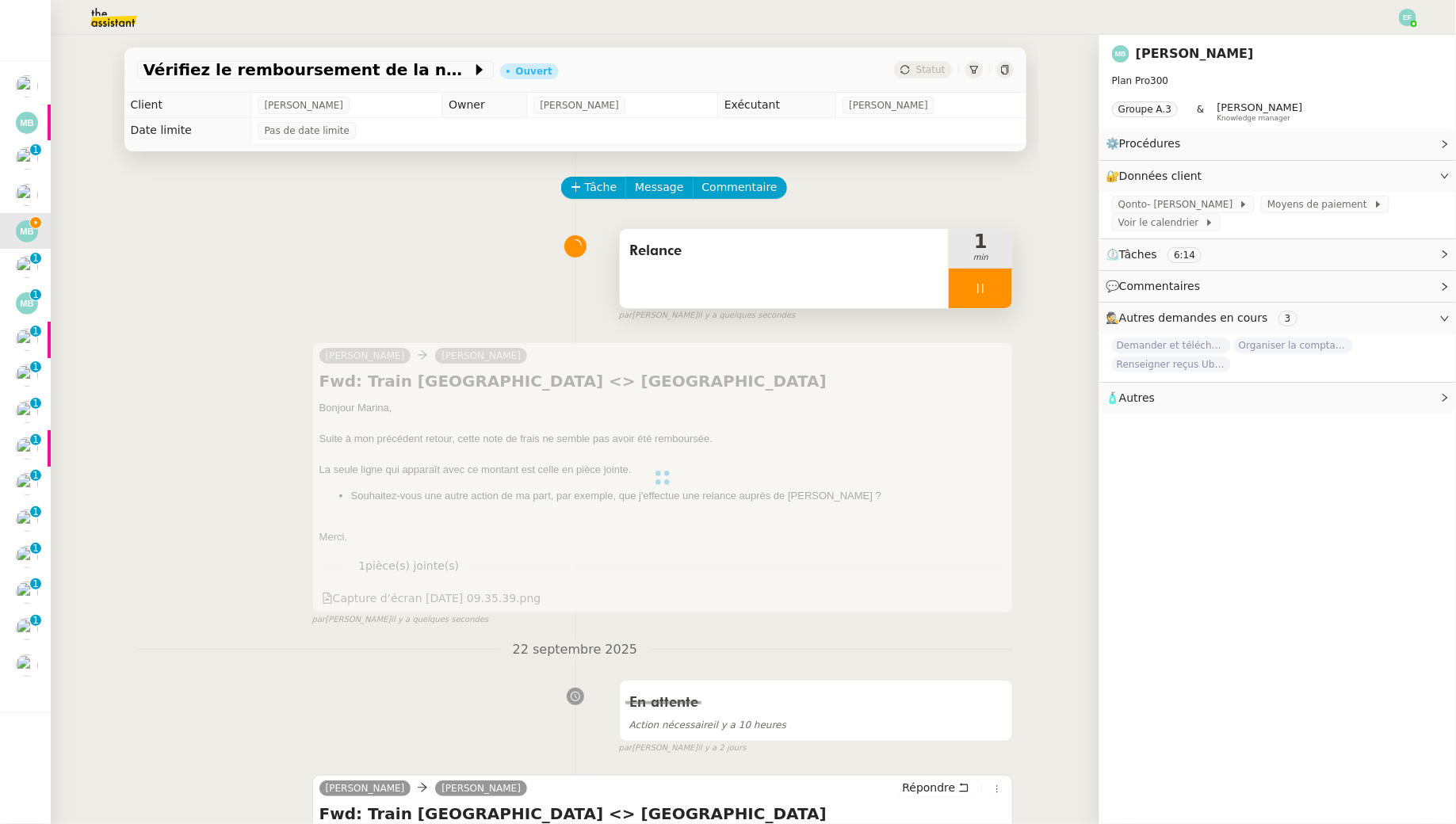
click at [991, 286] on div at bounding box center [980, 288] width 63 height 40
click at [1003, 287] on button at bounding box center [996, 288] width 32 height 40
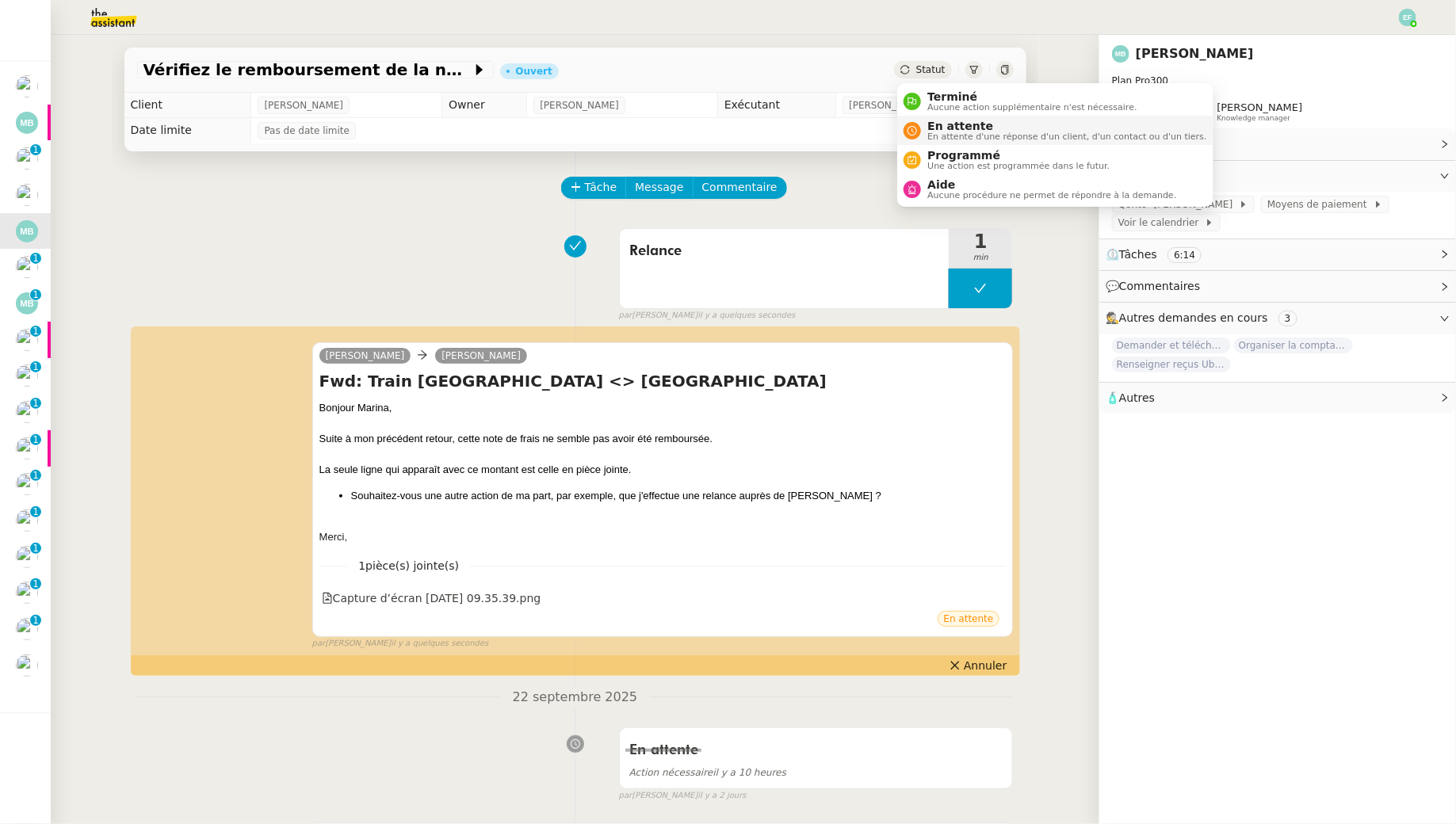
click at [944, 134] on span "En attente d'une réponse d'un client, d'un contact ou d'un tiers." at bounding box center [1066, 136] width 279 height 8
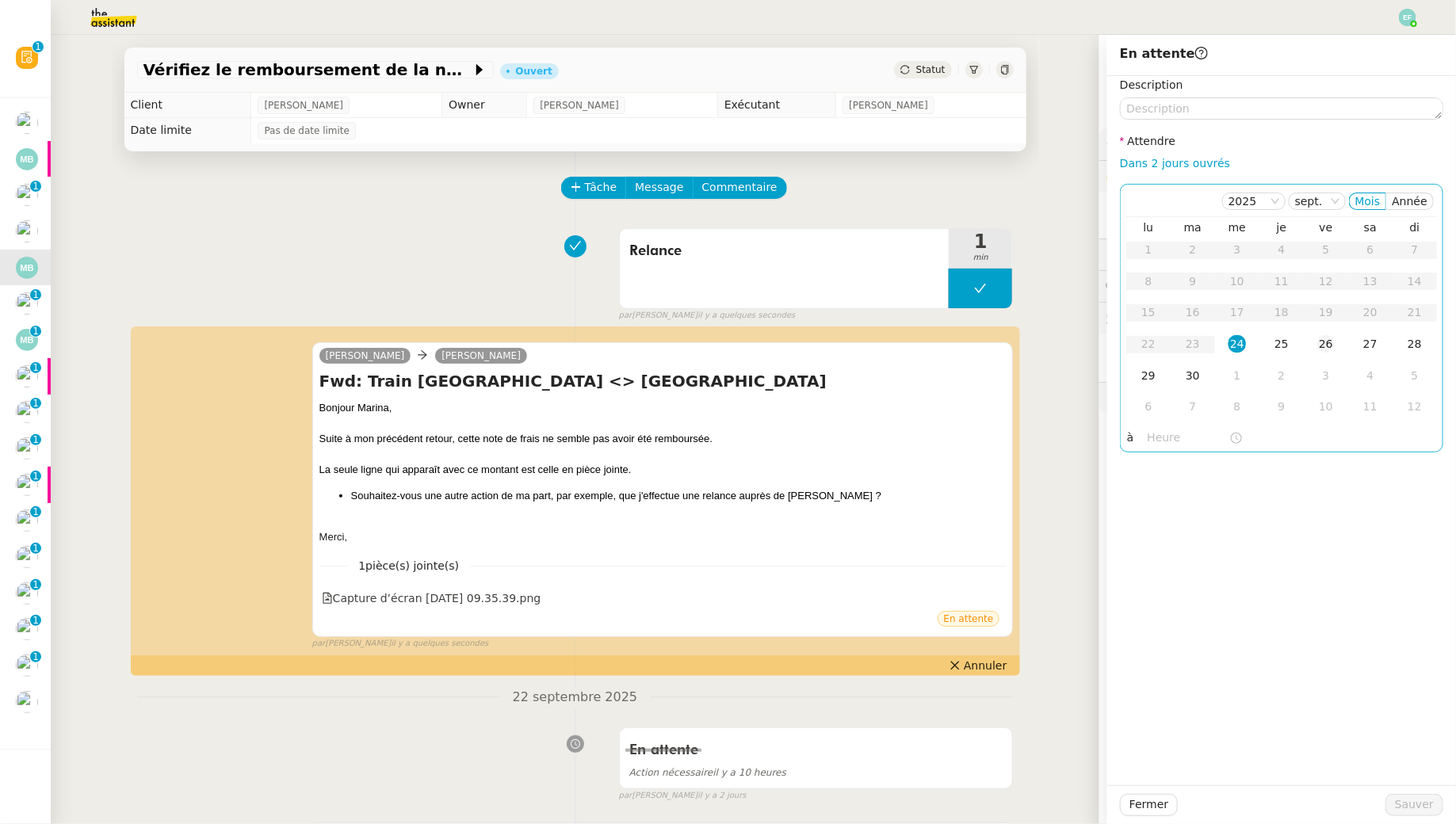
click at [1320, 343] on div "26" at bounding box center [1326, 344] width 18 height 18
click at [1414, 808] on span "Sauver" at bounding box center [1414, 805] width 39 height 19
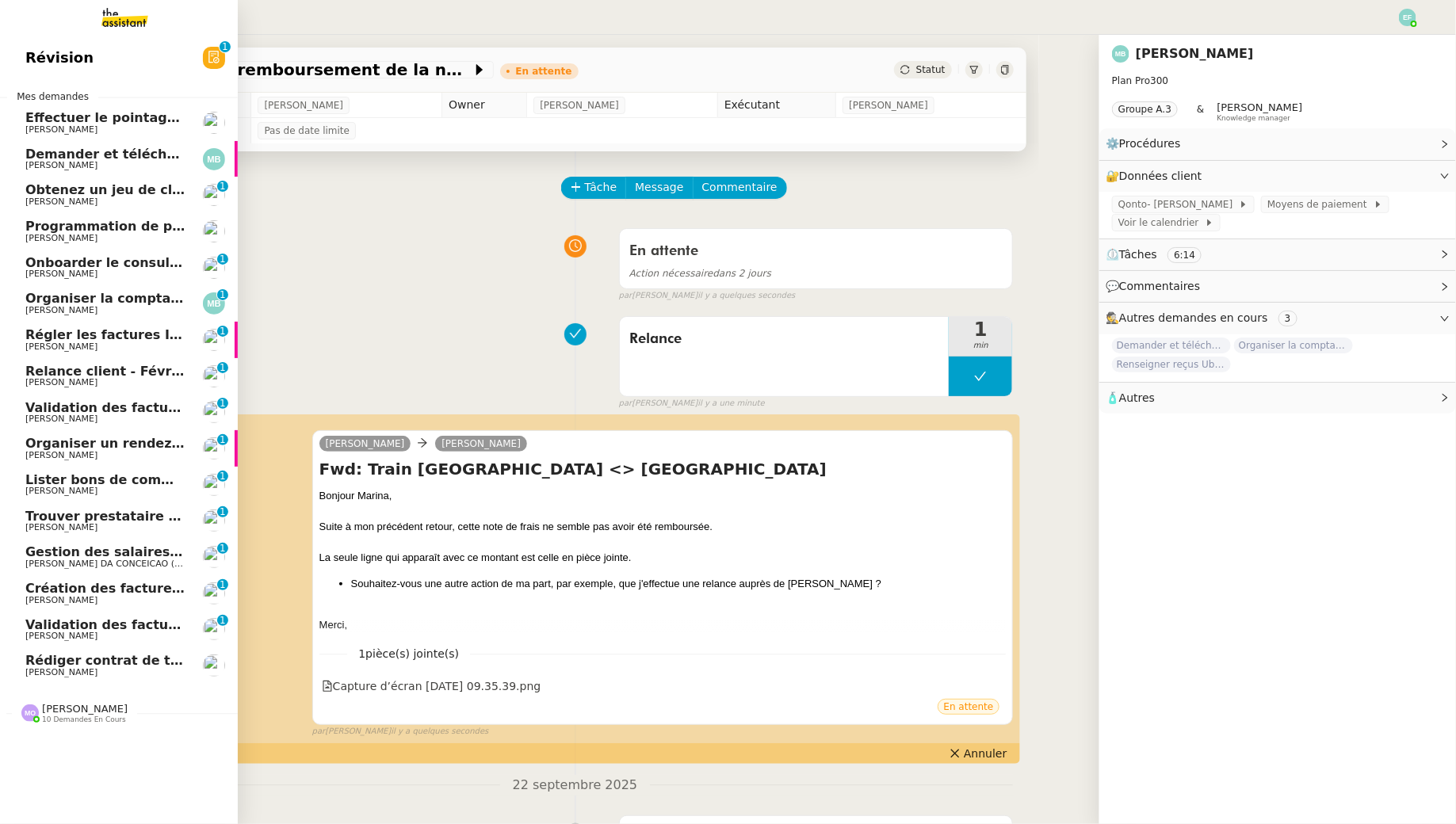
click at [77, 258] on span "Onboarder le consultant [PERSON_NAME]" at bounding box center [173, 262] width 297 height 15
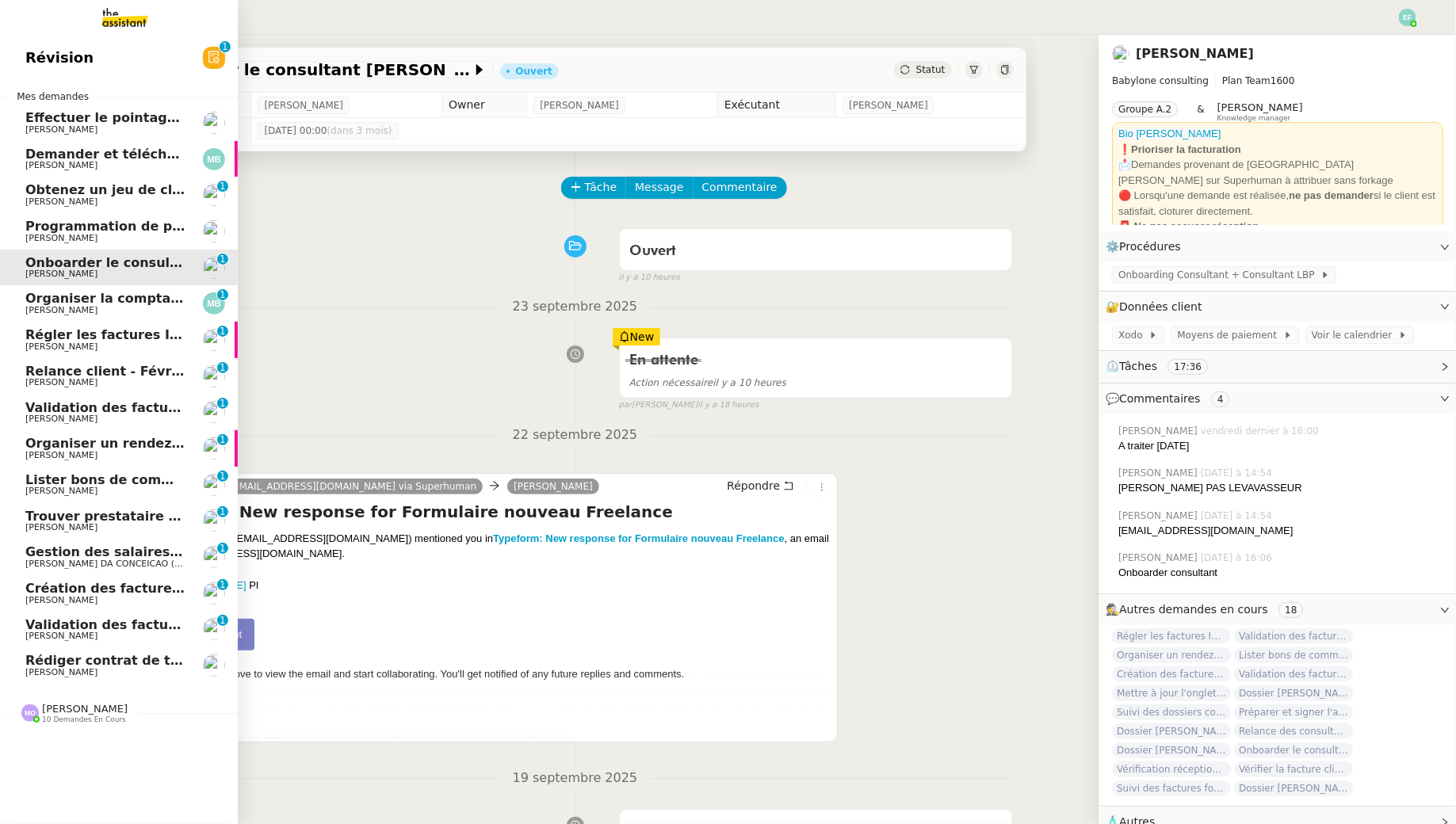
click at [33, 291] on link "Organiser la comptabilité NURI 2025 Marina Barthelemy 0 1 2 3 4 5 6 7 8 9" at bounding box center [119, 303] width 238 height 36
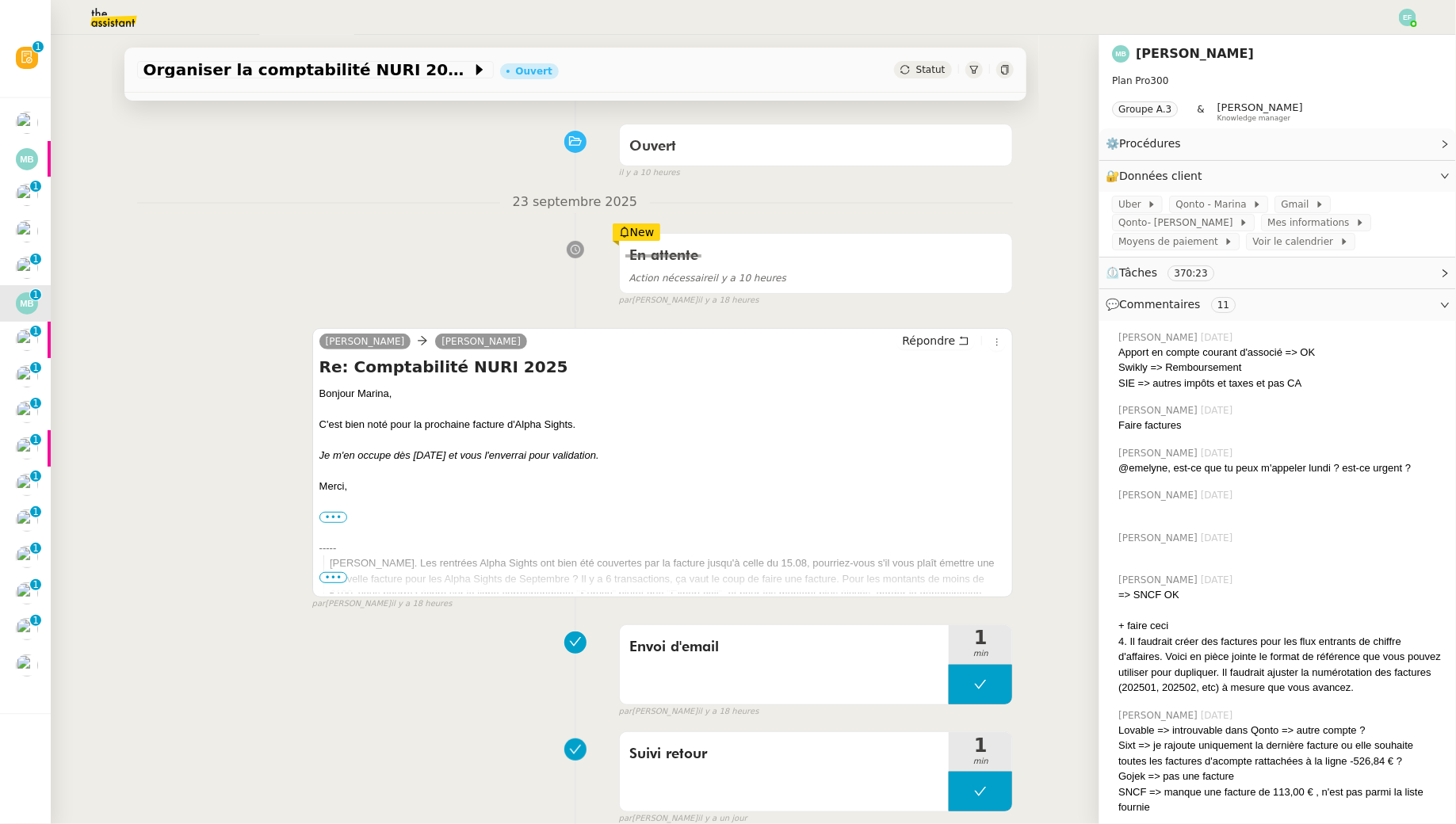
scroll to position [135, 0]
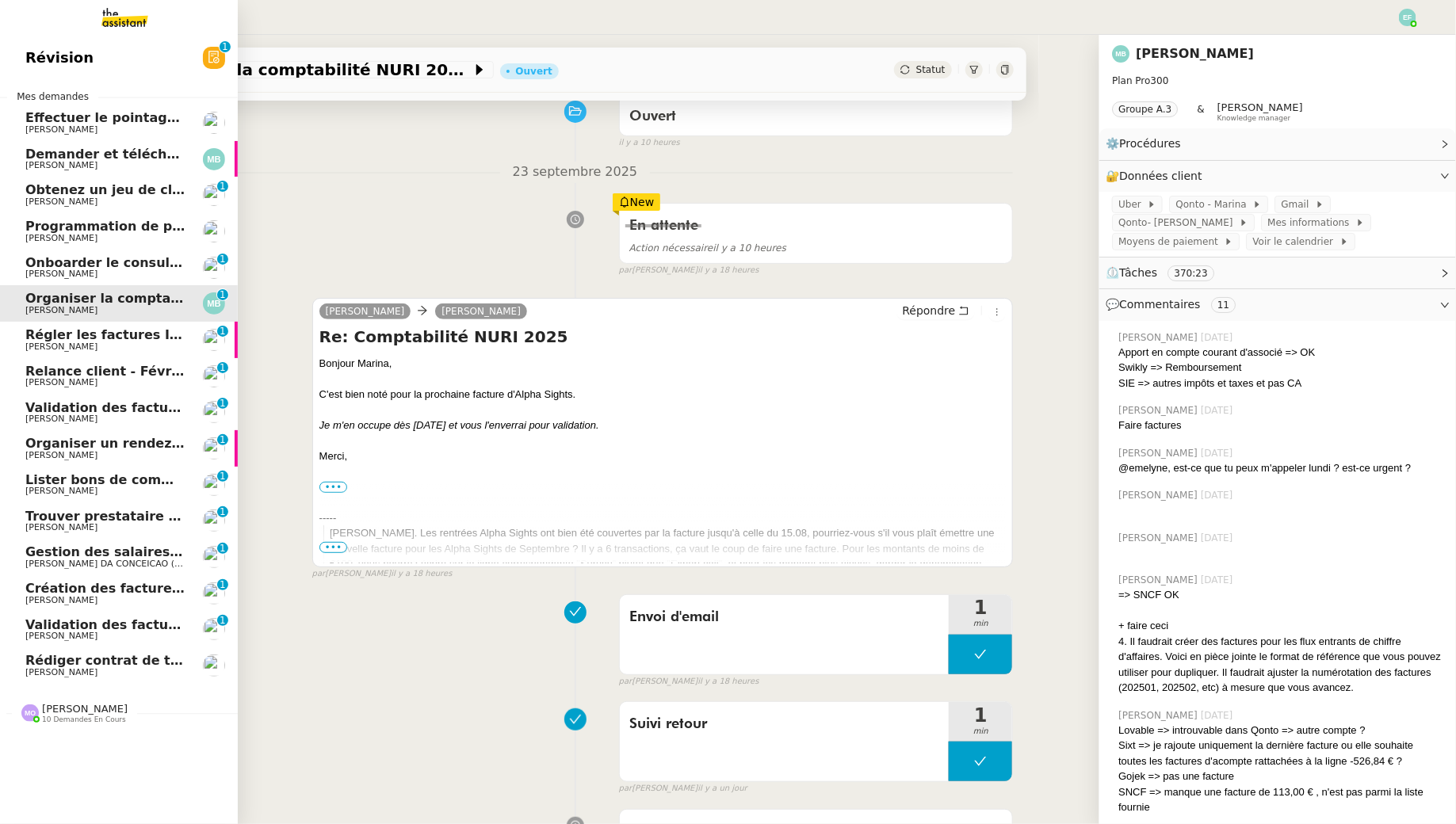
click at [52, 339] on span "Régler les factures IDF2507-01251, 01257, 01262" at bounding box center [203, 335] width 355 height 15
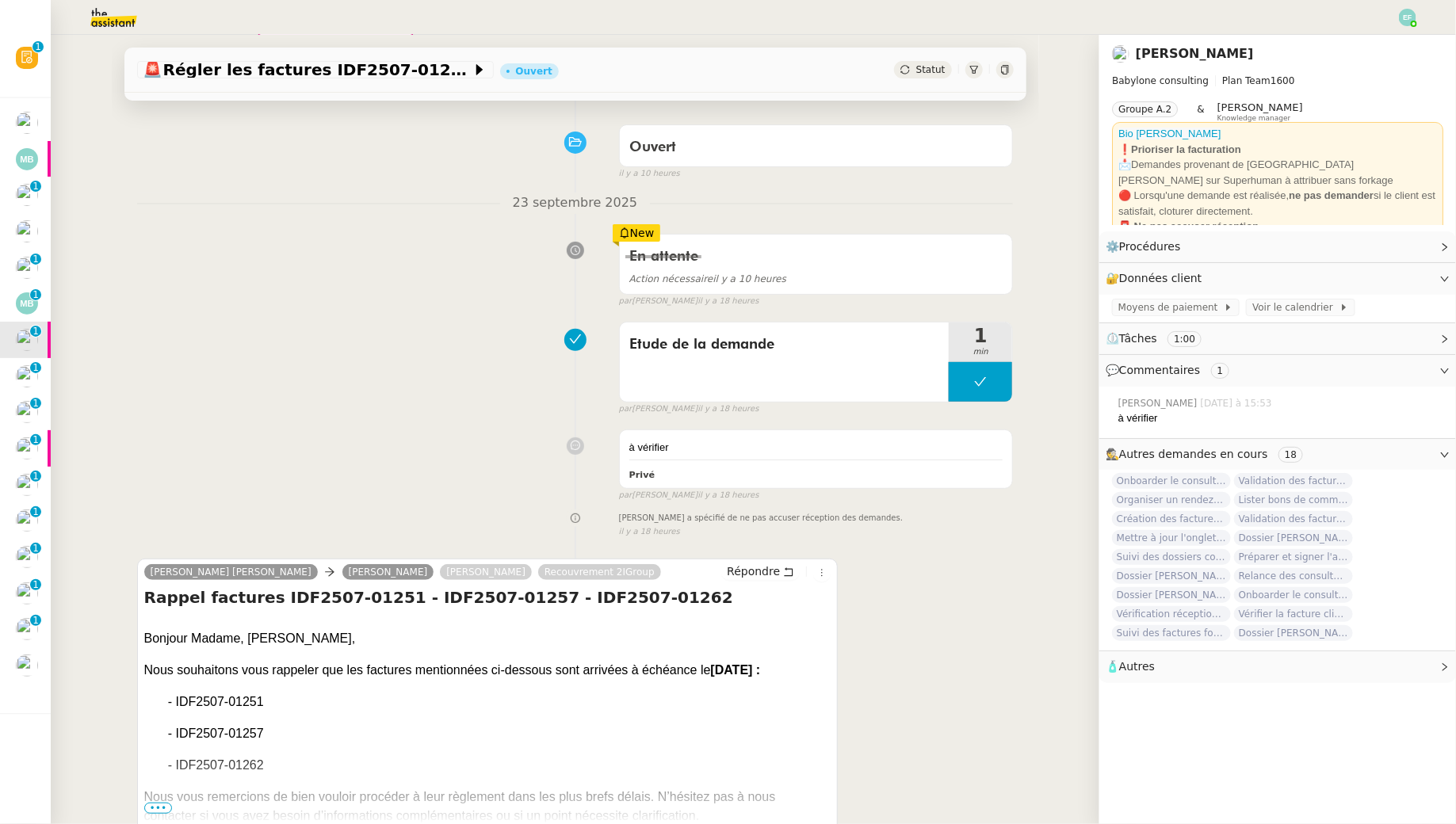
scroll to position [77, 0]
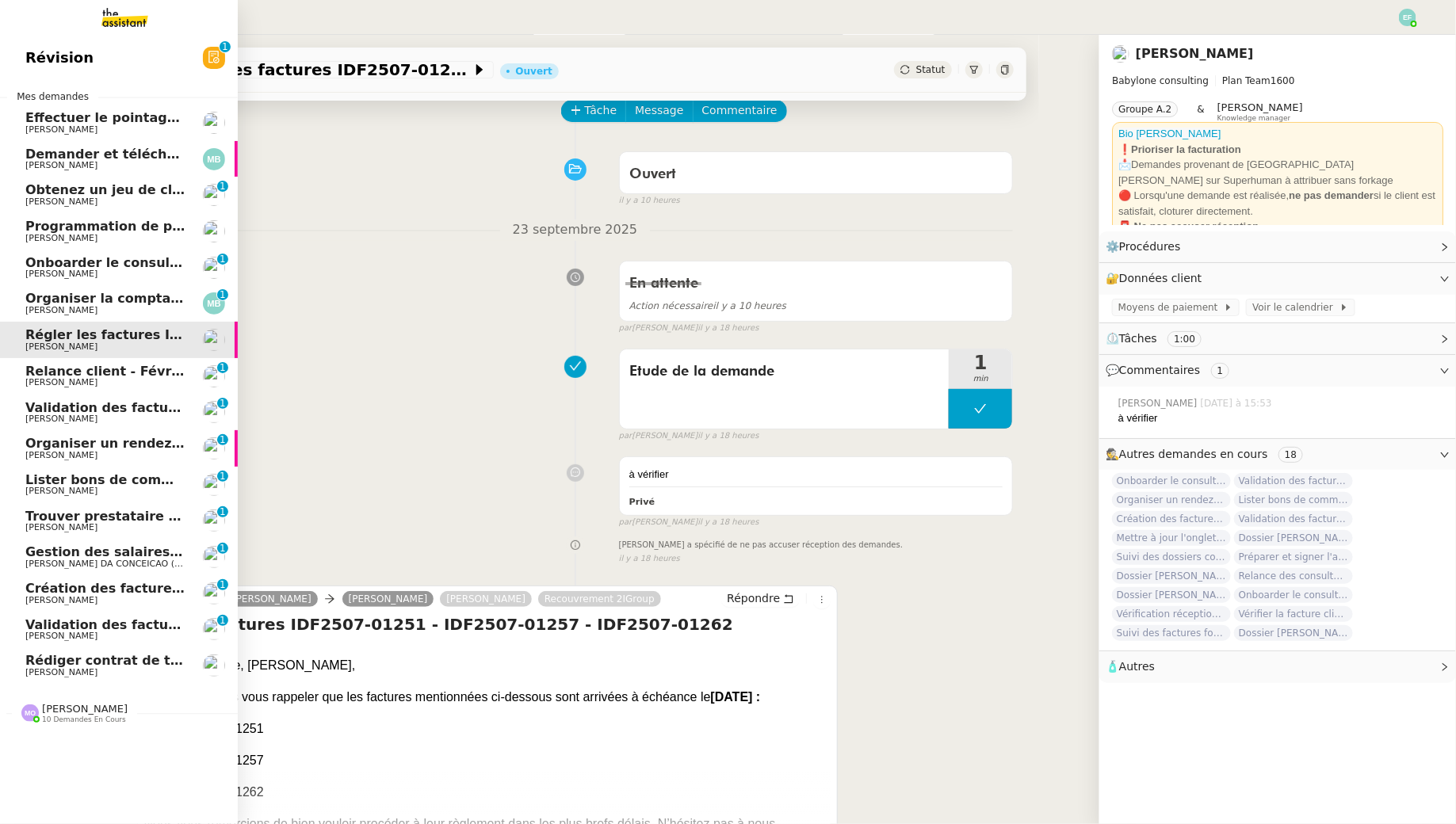
click at [82, 369] on span "Relance client - Février à Décembre 2025" at bounding box center [172, 371] width 295 height 15
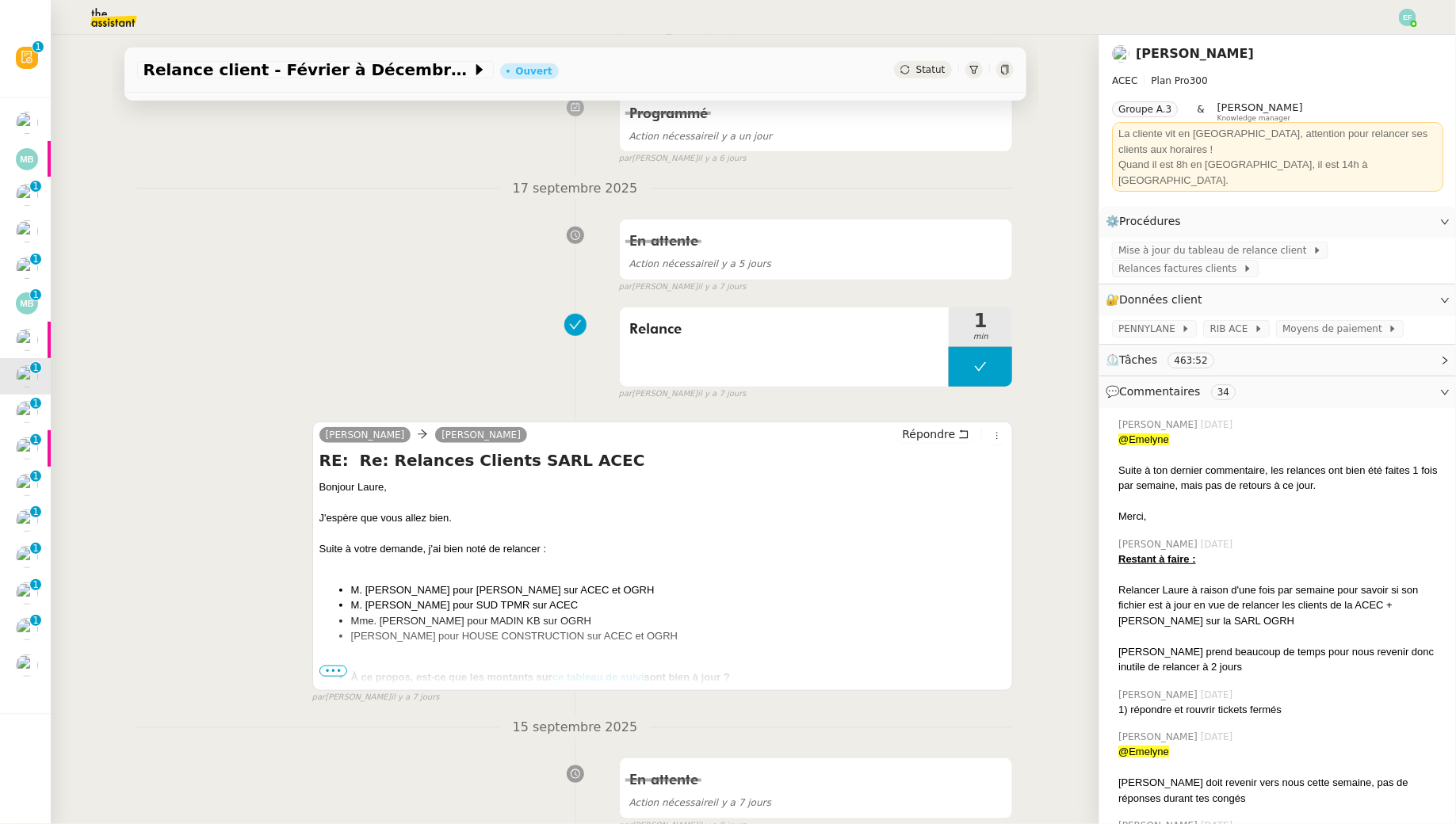
scroll to position [390, 0]
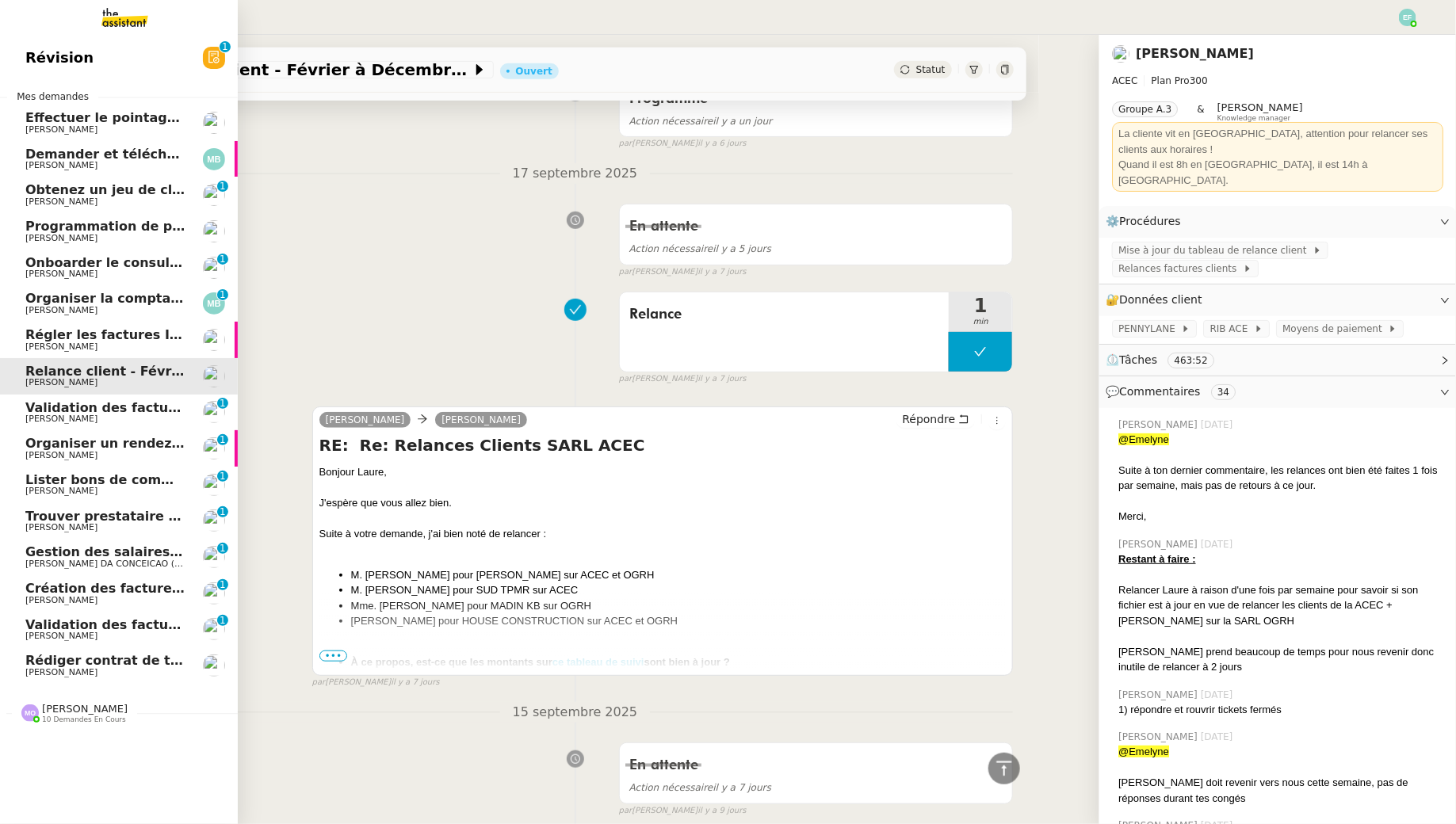
click at [41, 352] on span "[PERSON_NAME]" at bounding box center [61, 346] width 73 height 10
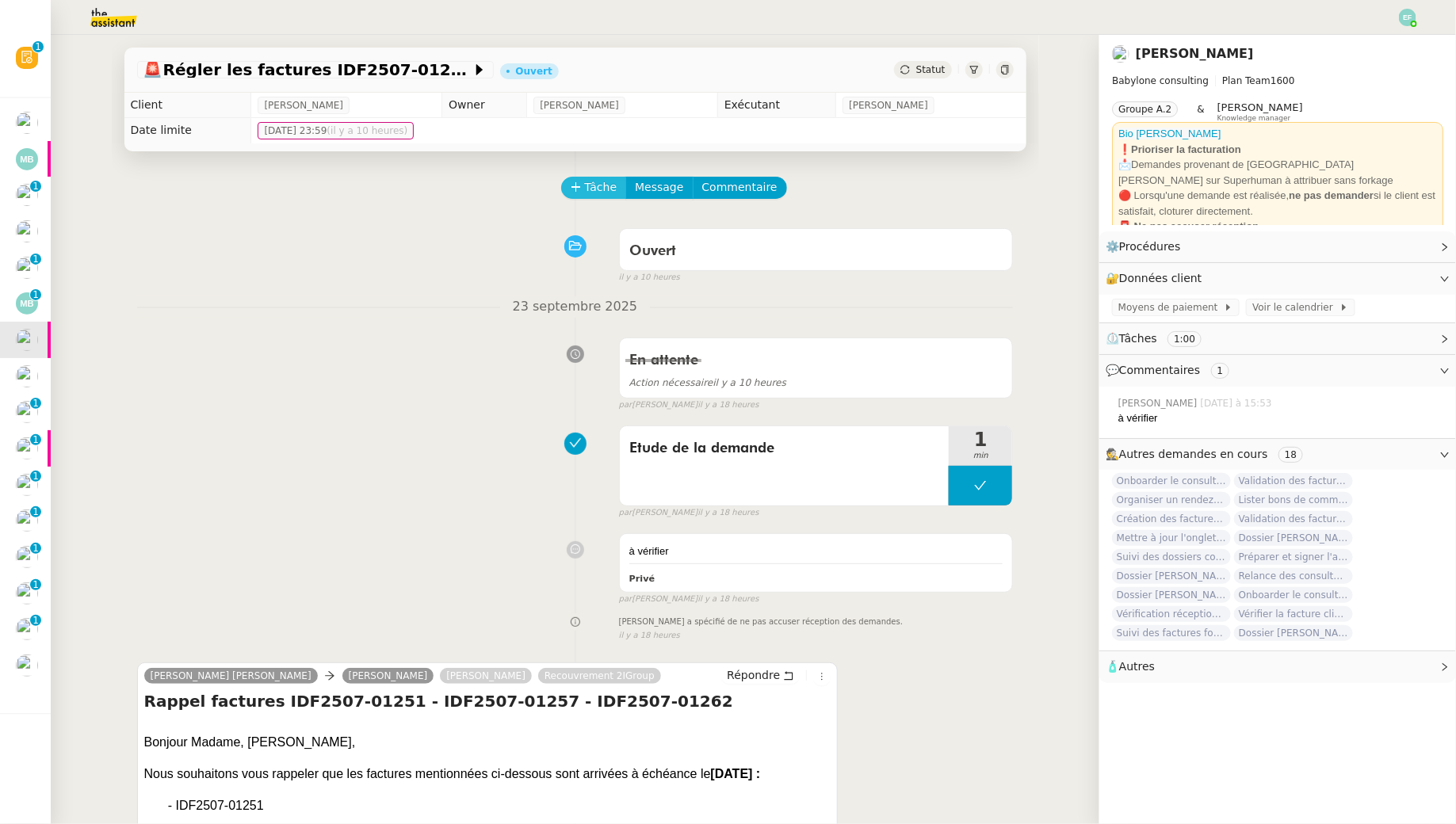
click at [592, 188] on span "Tâche" at bounding box center [601, 188] width 33 height 19
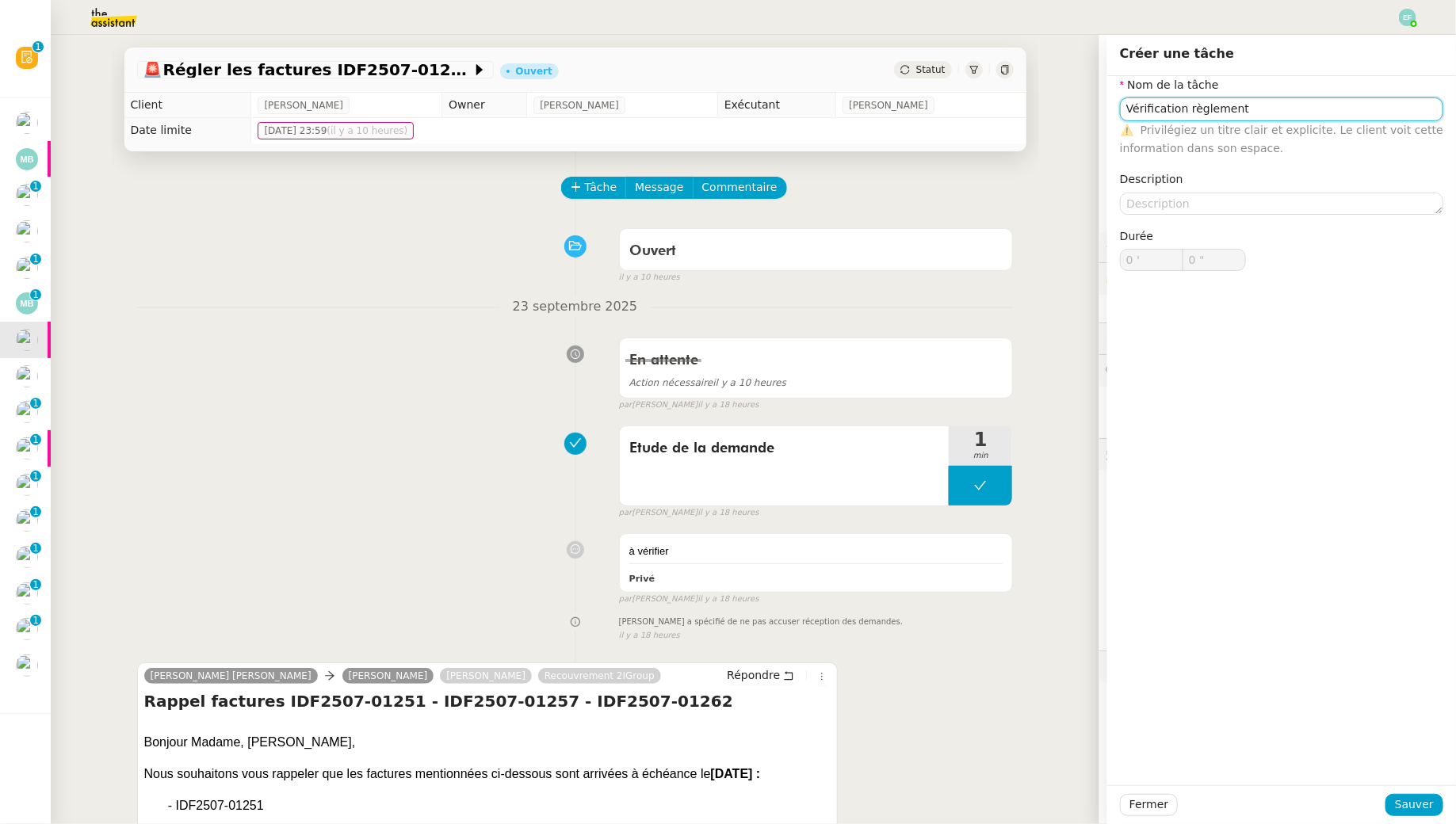
type input "Vérification règlement"
click at [1409, 793] on div "Fermer Sauver" at bounding box center [1281, 805] width 349 height 39
click at [1409, 798] on span "Sauver" at bounding box center [1414, 805] width 39 height 19
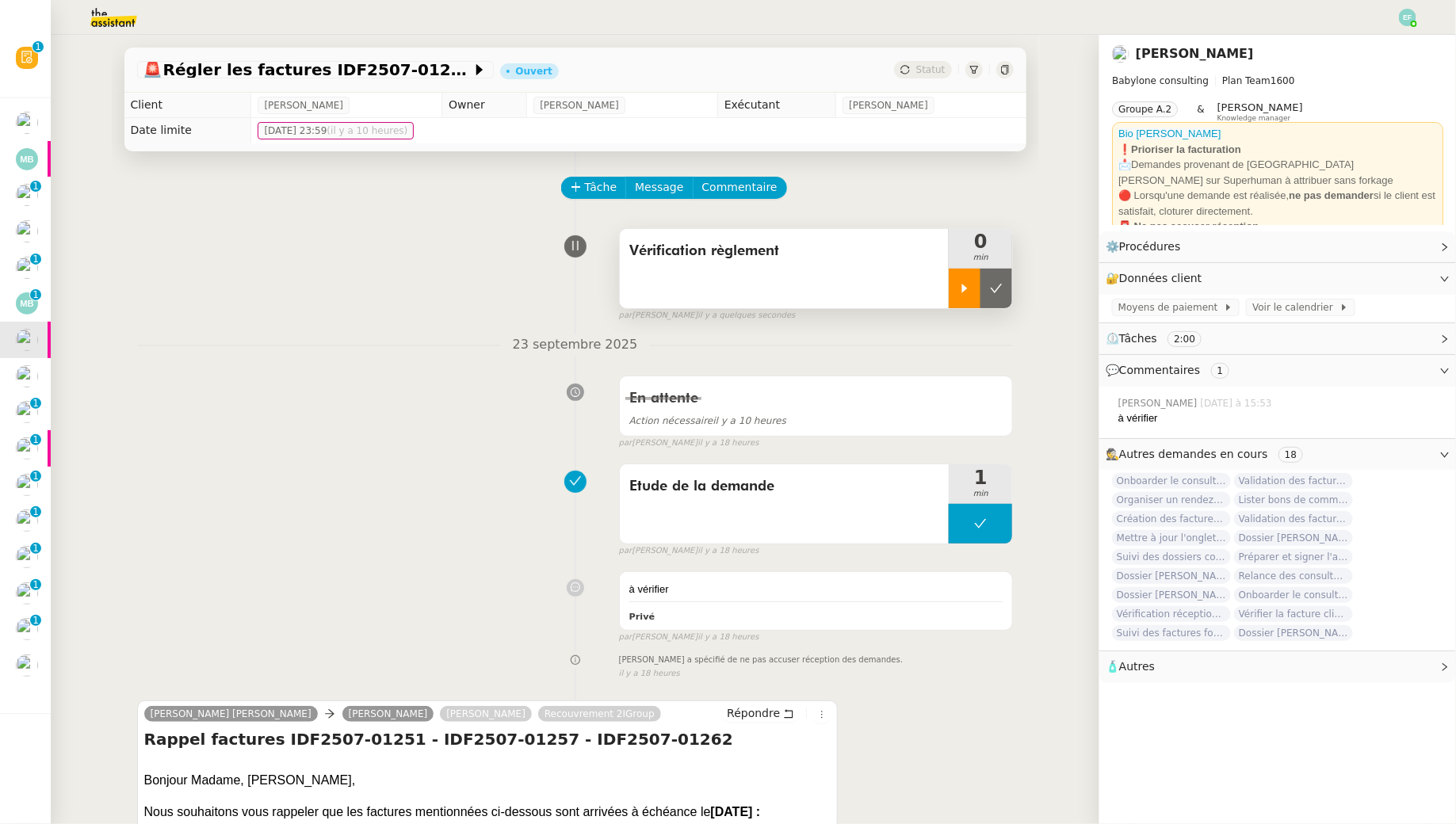
click at [963, 290] on icon at bounding box center [965, 287] width 6 height 8
drag, startPoint x: 260, startPoint y: 738, endPoint x: 378, endPoint y: 736, distance: 118.0
click at [378, 736] on h4 "Rappel factures IDF2507-01251 - IDF2507-01257 - IDF2507-01262" at bounding box center [487, 739] width 687 height 22
copy h4 "IDF2507-01251"
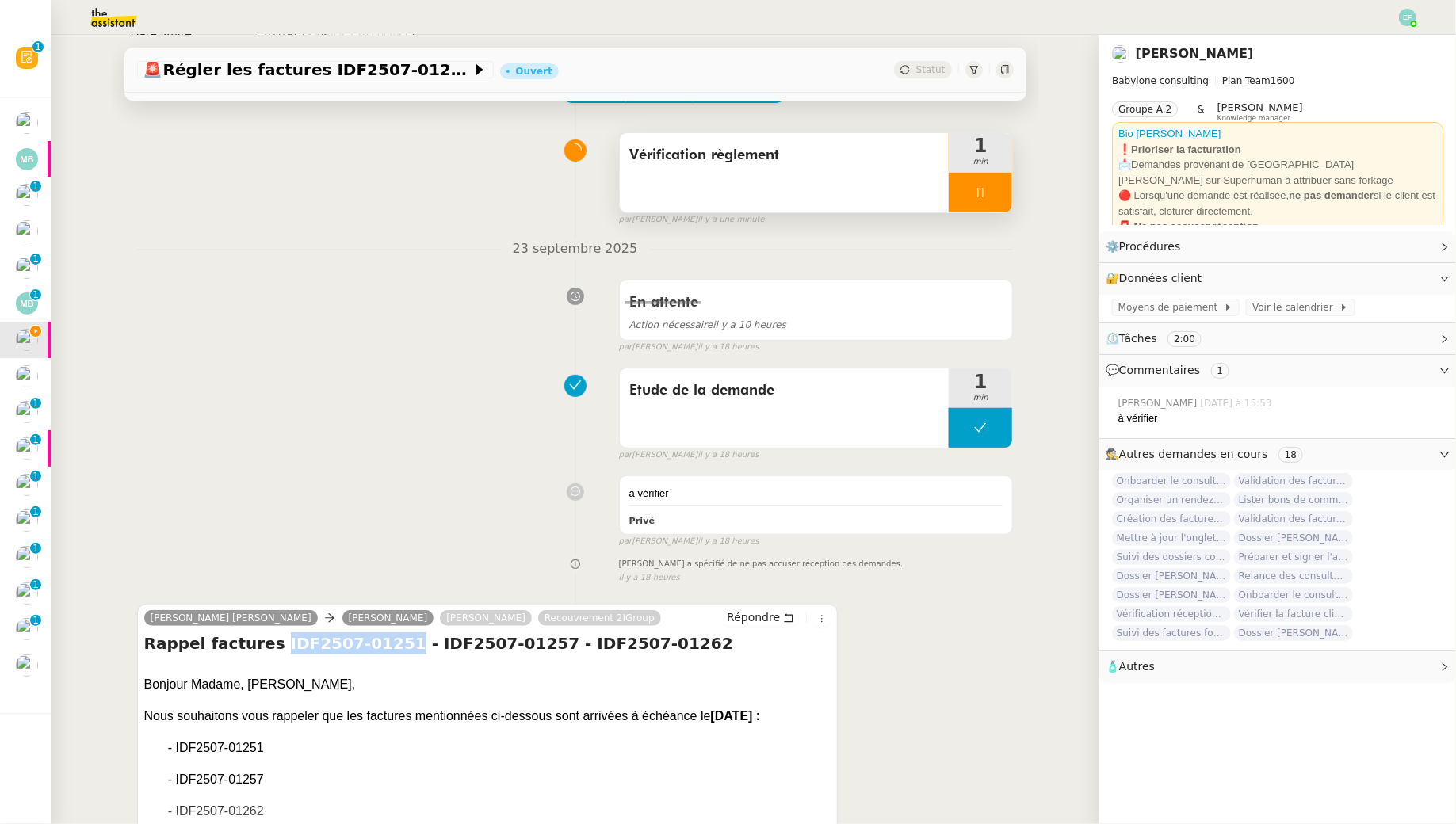
scroll to position [101, 0]
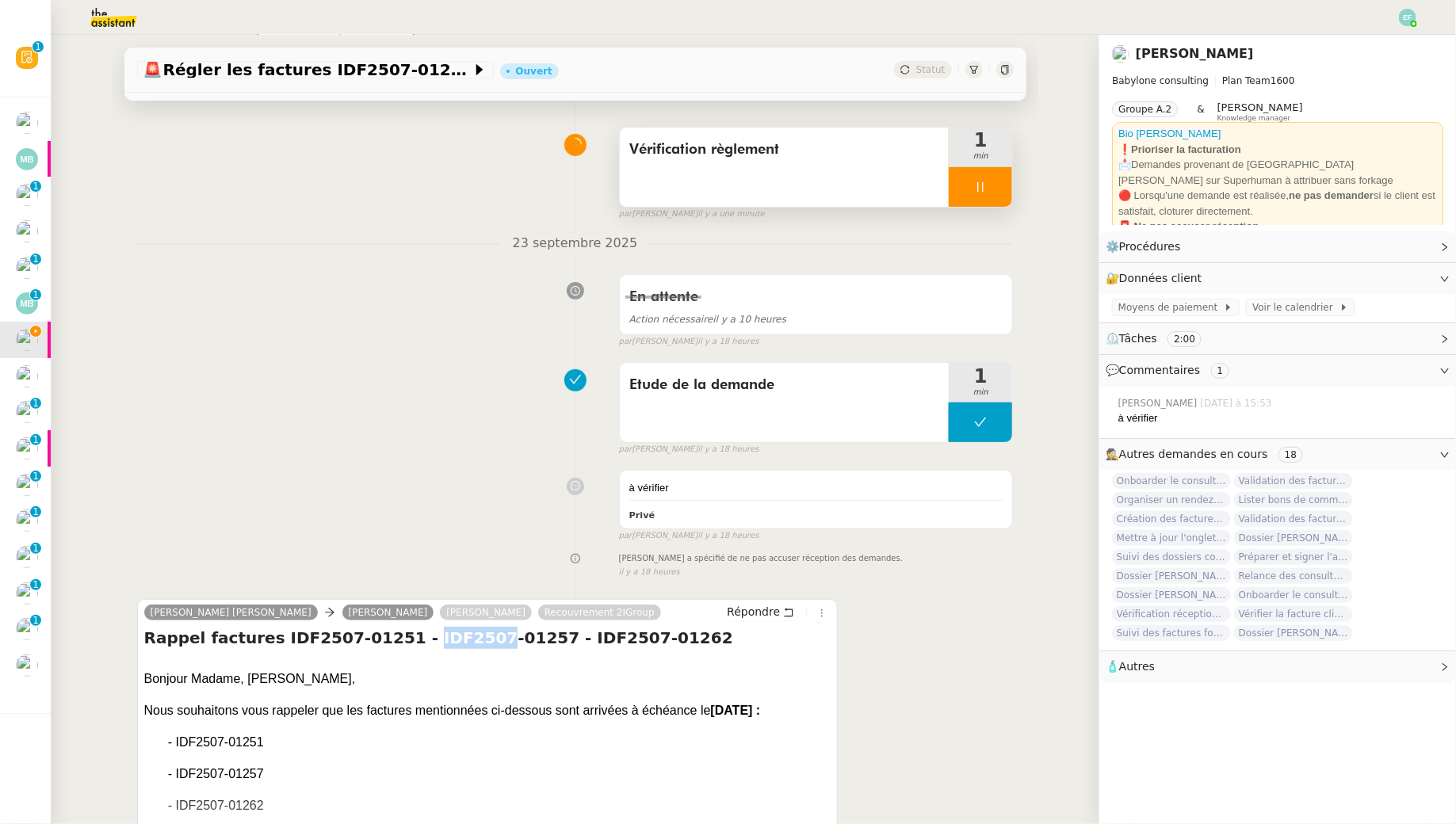
drag, startPoint x: 402, startPoint y: 635, endPoint x: 462, endPoint y: 637, distance: 60.0
click at [462, 637] on h4 "Rappel factures IDF2507-01251 - IDF2507-01257 - IDF2507-01262" at bounding box center [487, 638] width 687 height 22
copy h4 "IDF2507"
click at [437, 631] on h4 "Rappel factures IDF2507-01251 - IDF2507-01257 - IDF2507-01262" at bounding box center [487, 638] width 687 height 22
drag, startPoint x: 515, startPoint y: 635, endPoint x: 394, endPoint y: 638, distance: 121.0
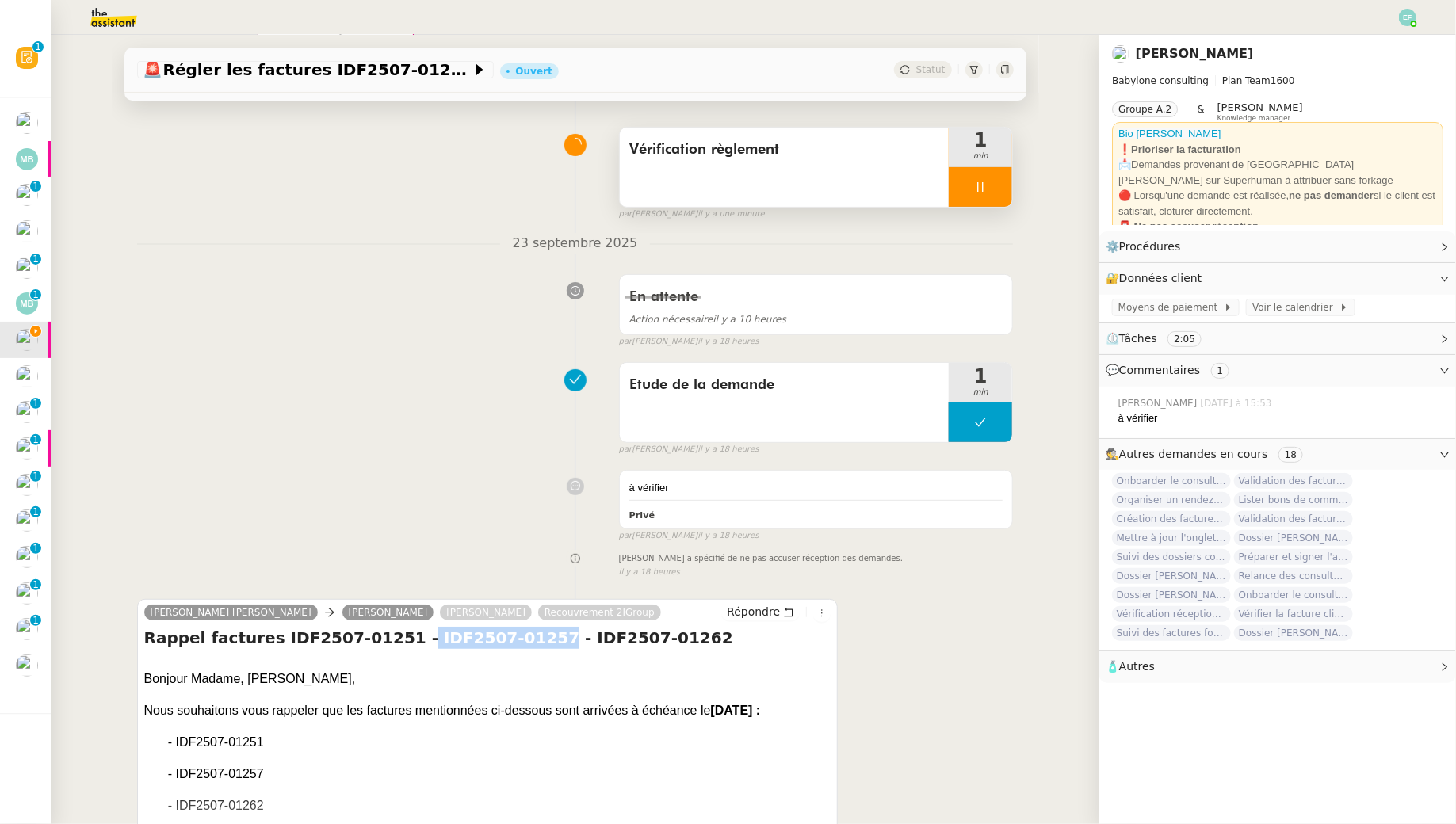
click at [394, 638] on h4 "Rappel factures IDF2507-01251 - IDF2507-01257 - IDF2507-01262" at bounding box center [487, 638] width 687 height 22
copy h4 "IDF2507-01257"
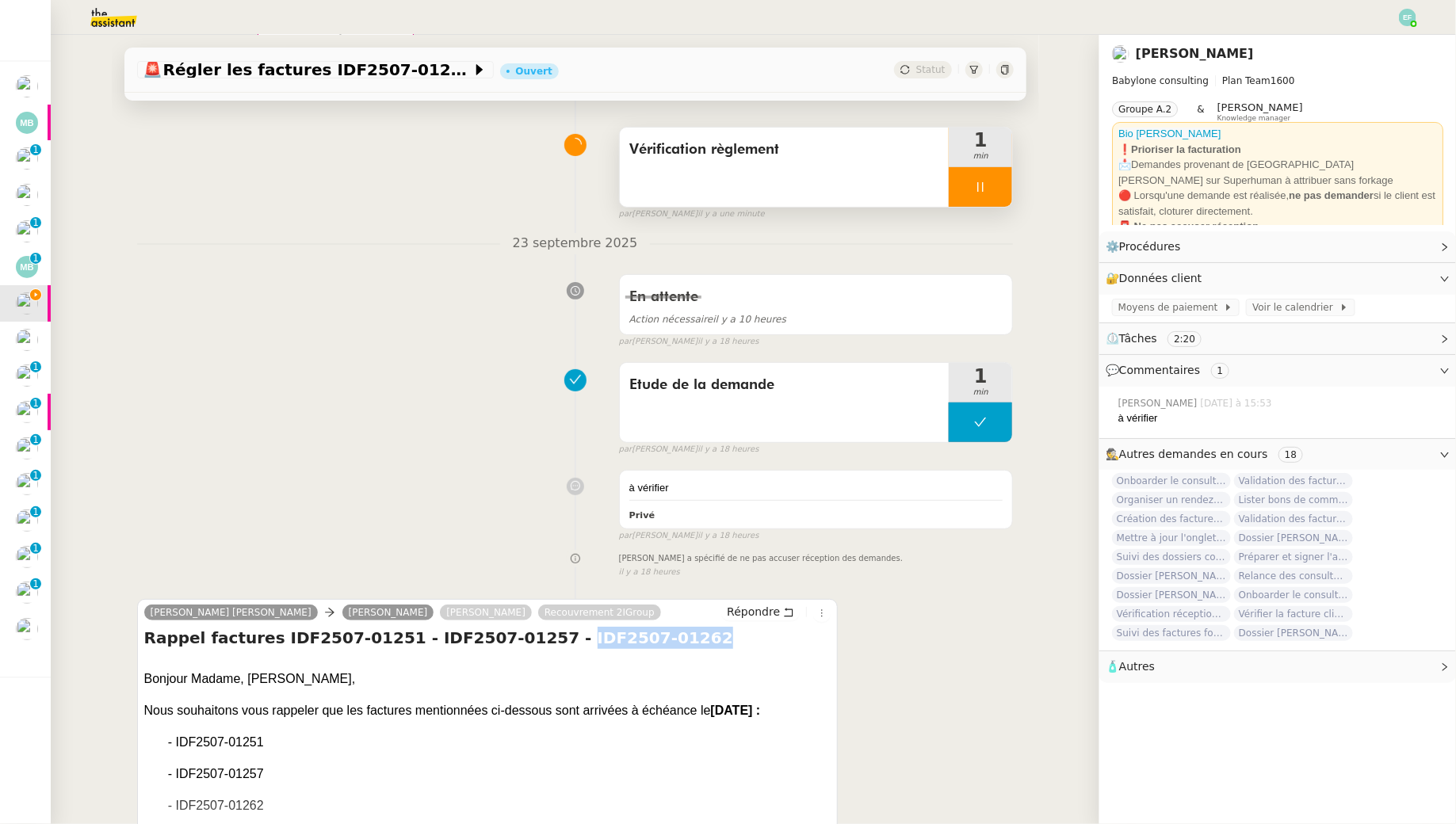
drag, startPoint x: 658, startPoint y: 642, endPoint x: 531, endPoint y: 637, distance: 127.1
click at [531, 637] on h4 "Rappel factures IDF2507-01251 - IDF2507-01257 - IDF2507-01262" at bounding box center [487, 638] width 687 height 22
copy h4 "IDF2507-01262"
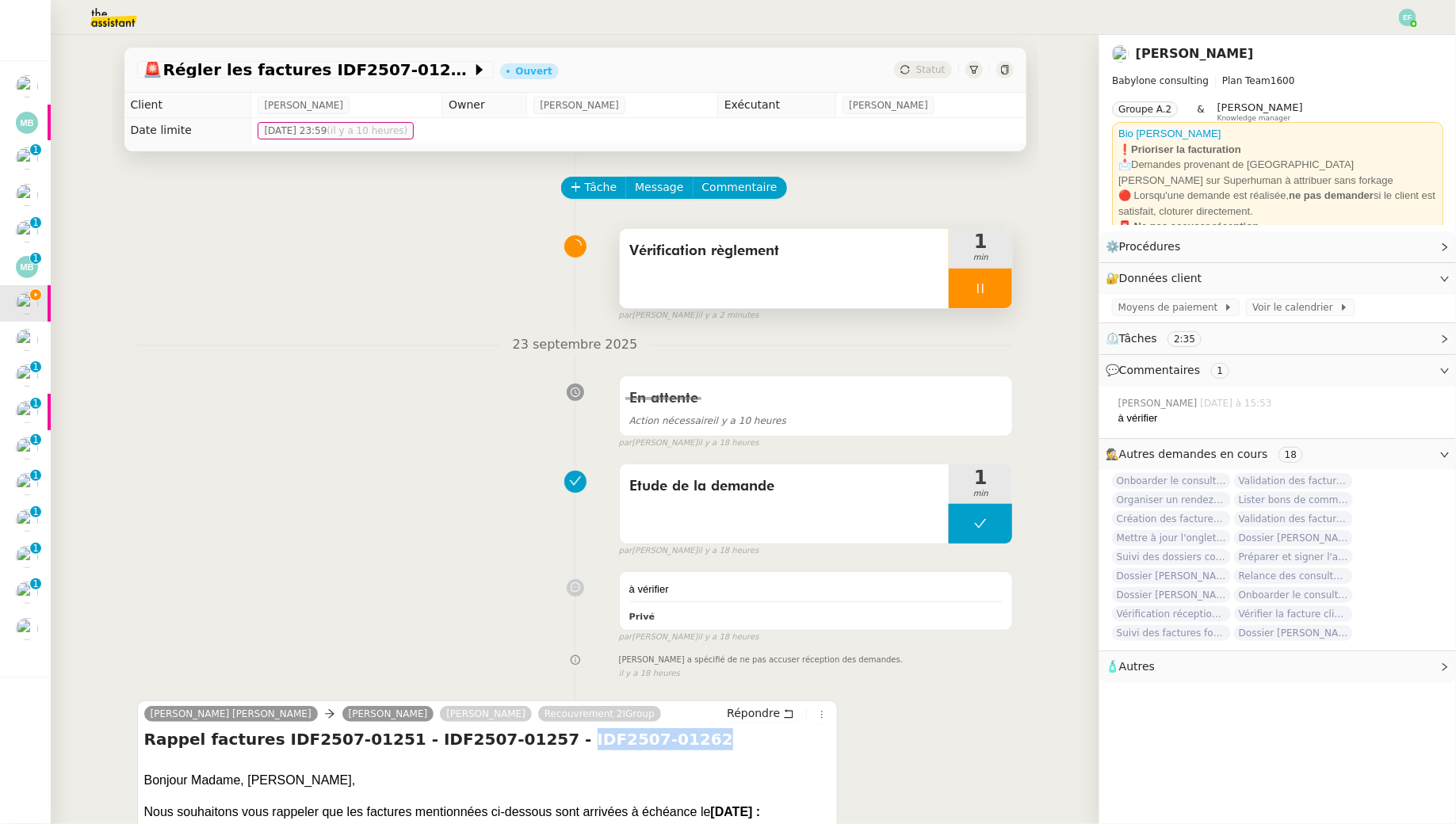
scroll to position [142, 0]
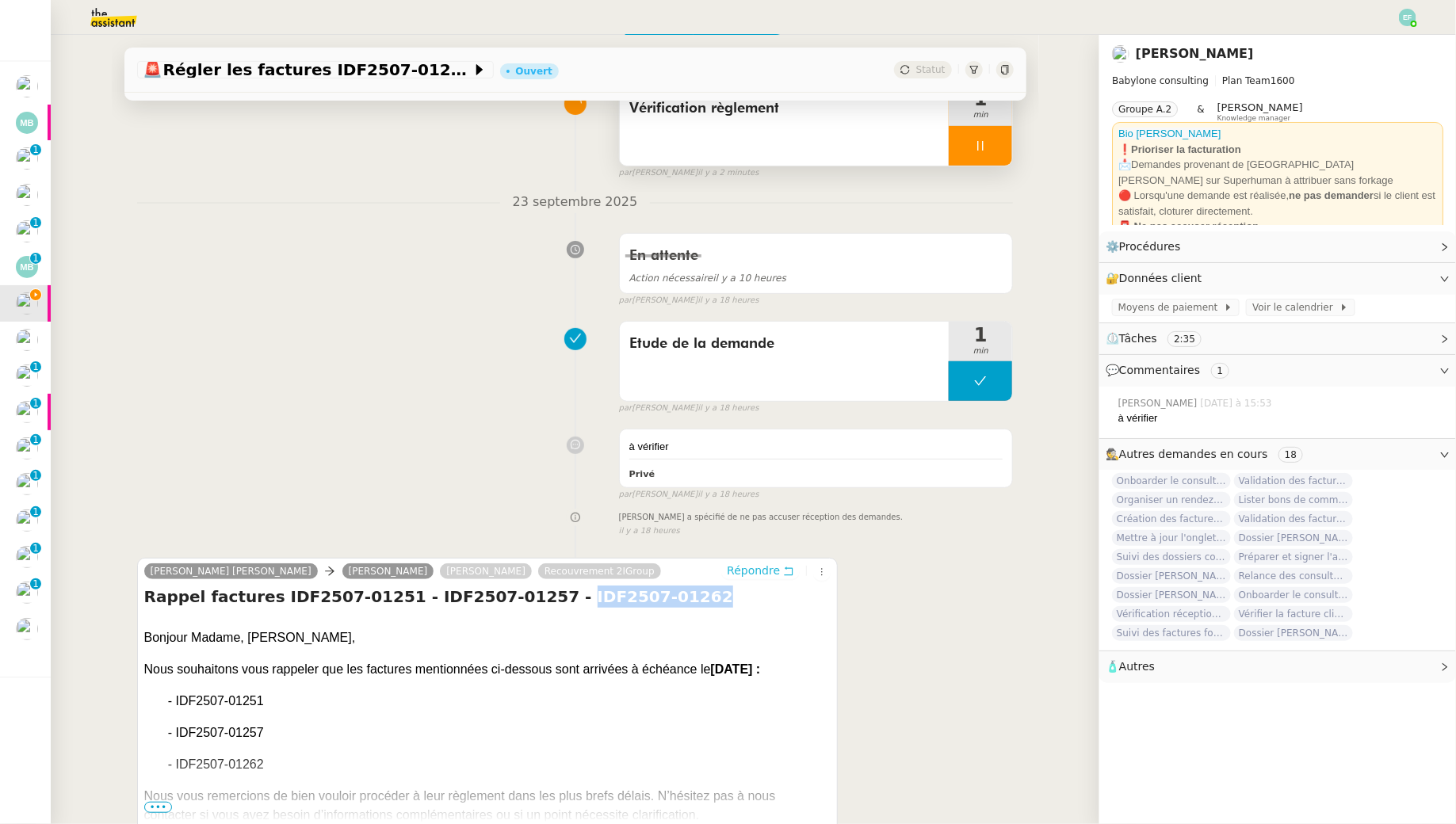
click at [783, 572] on button "Répondre" at bounding box center [761, 570] width 78 height 18
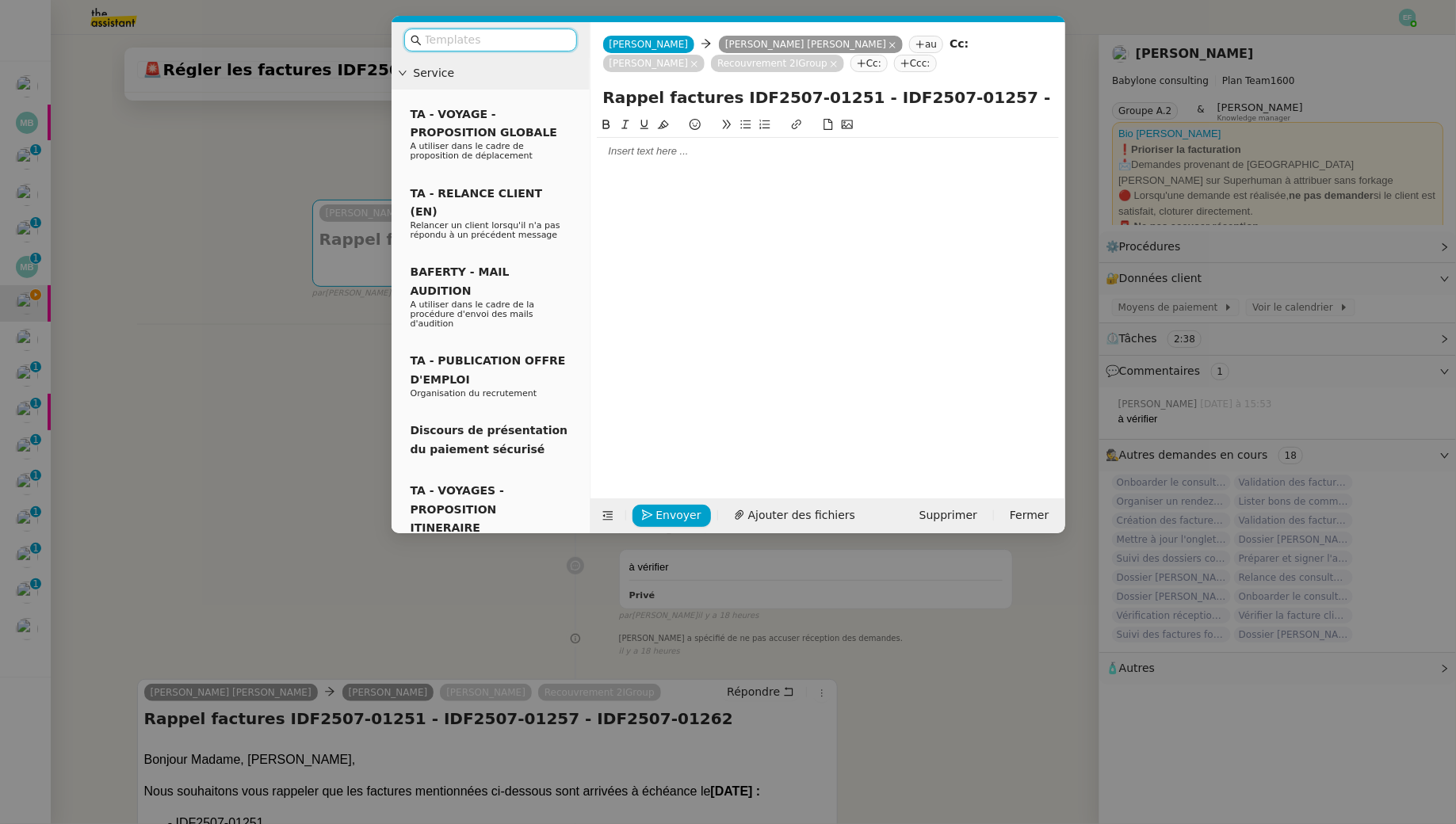
click at [660, 158] on div at bounding box center [827, 151] width 462 height 14
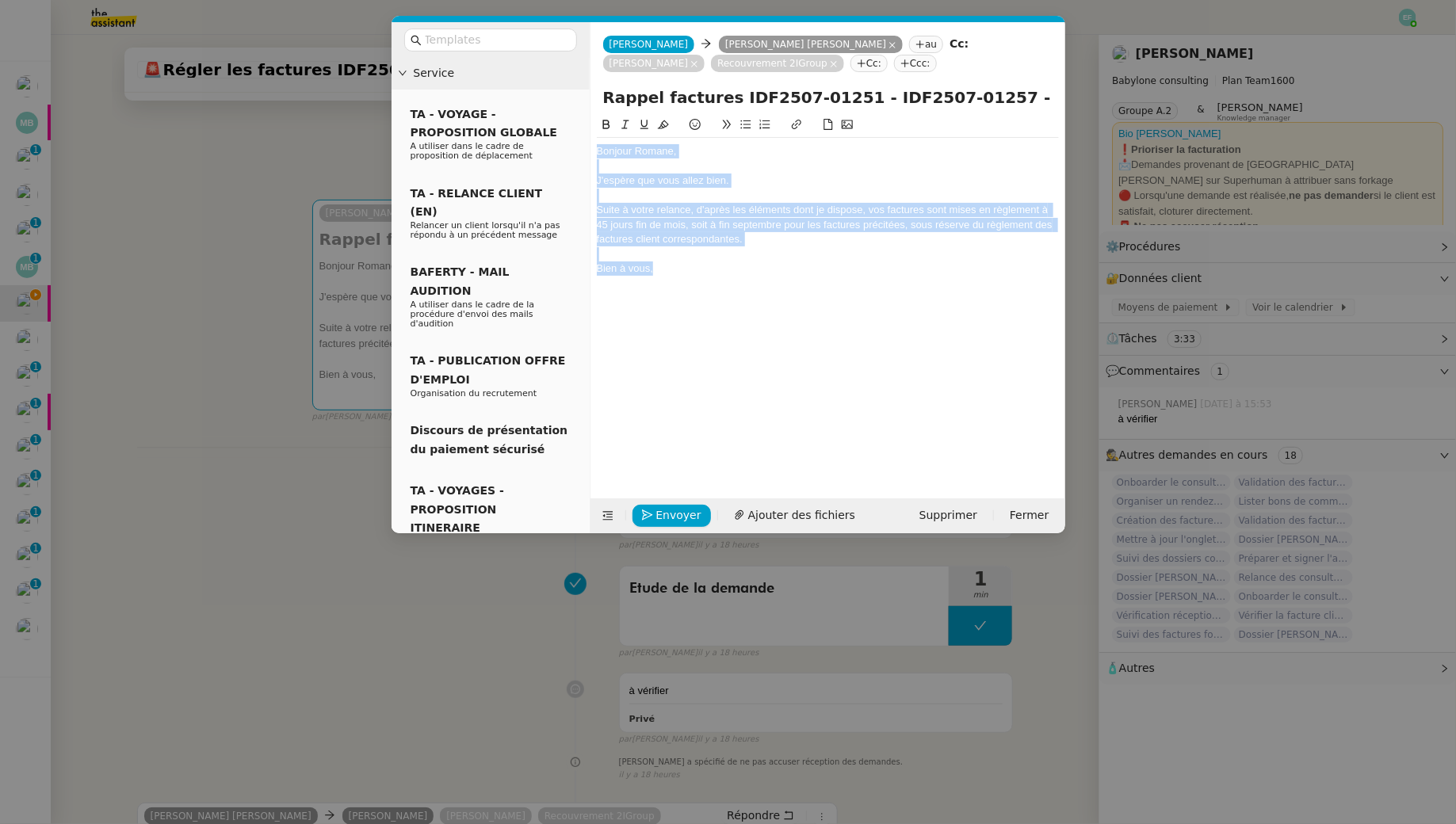
drag, startPoint x: 657, startPoint y: 275, endPoint x: 550, endPoint y: 86, distance: 217.2
click at [550, 86] on nz-layout "Service TA - VOYAGE - PROPOSITION GLOBALE A utiliser dans le cadre de propositi…" at bounding box center [728, 278] width 673 height 512
copy div "Bonjour Romane, J'espère que vous allez bien. Suite à votre relance, d'après le…"
click at [659, 273] on div "Bien à vous," at bounding box center [827, 268] width 462 height 14
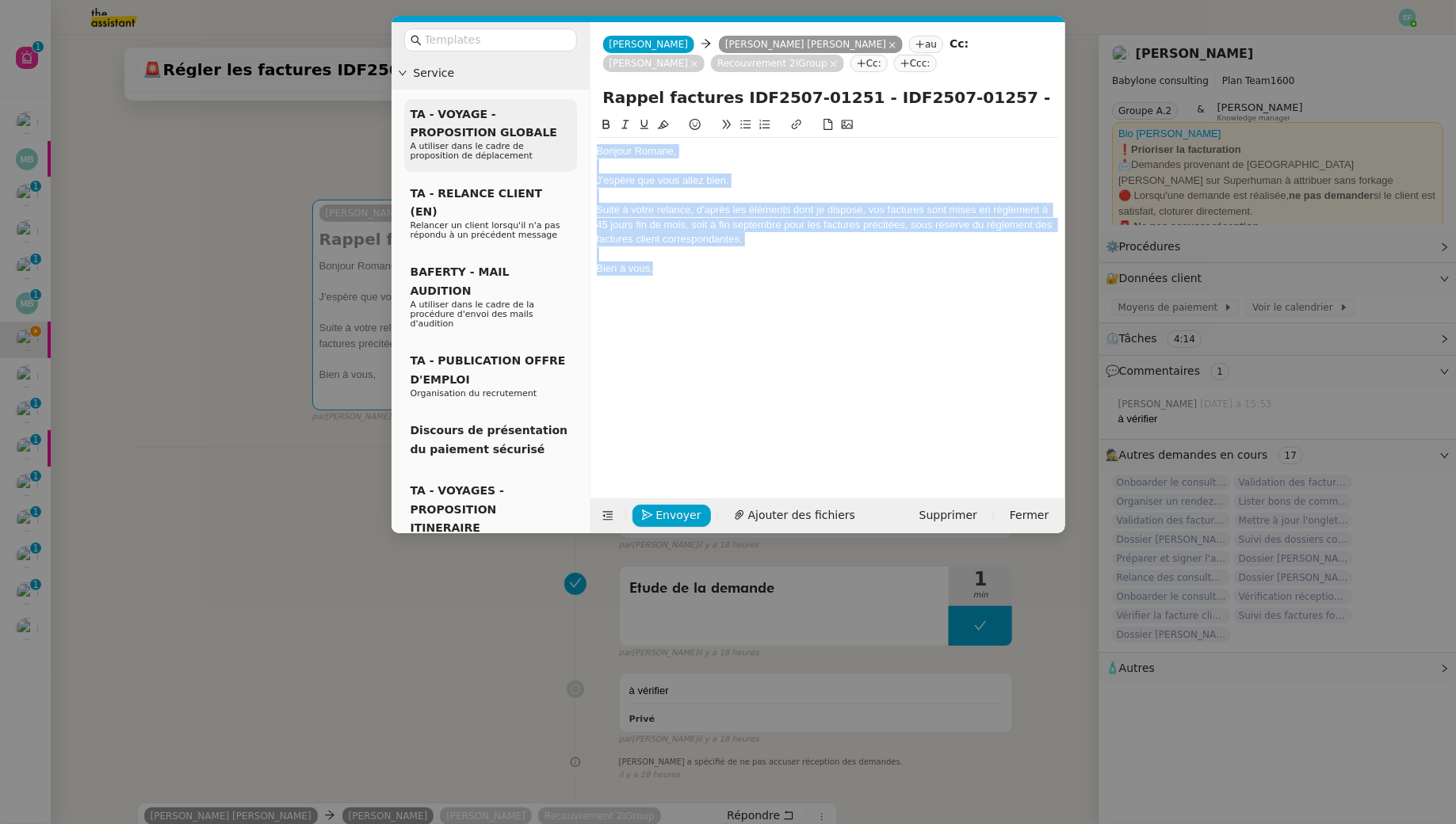
drag, startPoint x: 680, startPoint y: 266, endPoint x: 549, endPoint y: 104, distance: 208.3
click at [549, 104] on nz-layout "Service TA - VOYAGE - PROPOSITION GLOBALE A utiliser dans le cadre de propositi…" at bounding box center [728, 278] width 673 height 512
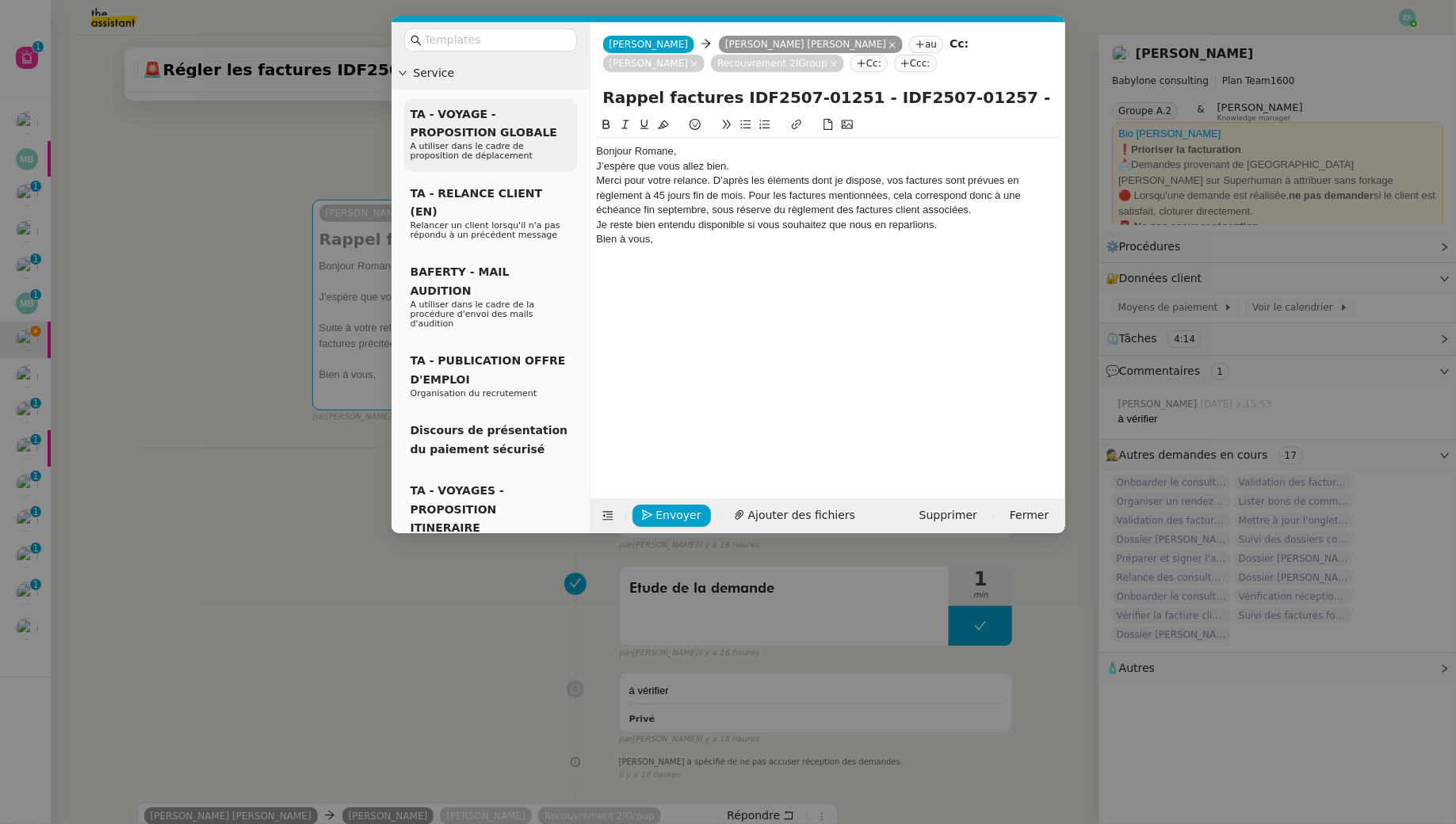
scroll to position [0, 0]
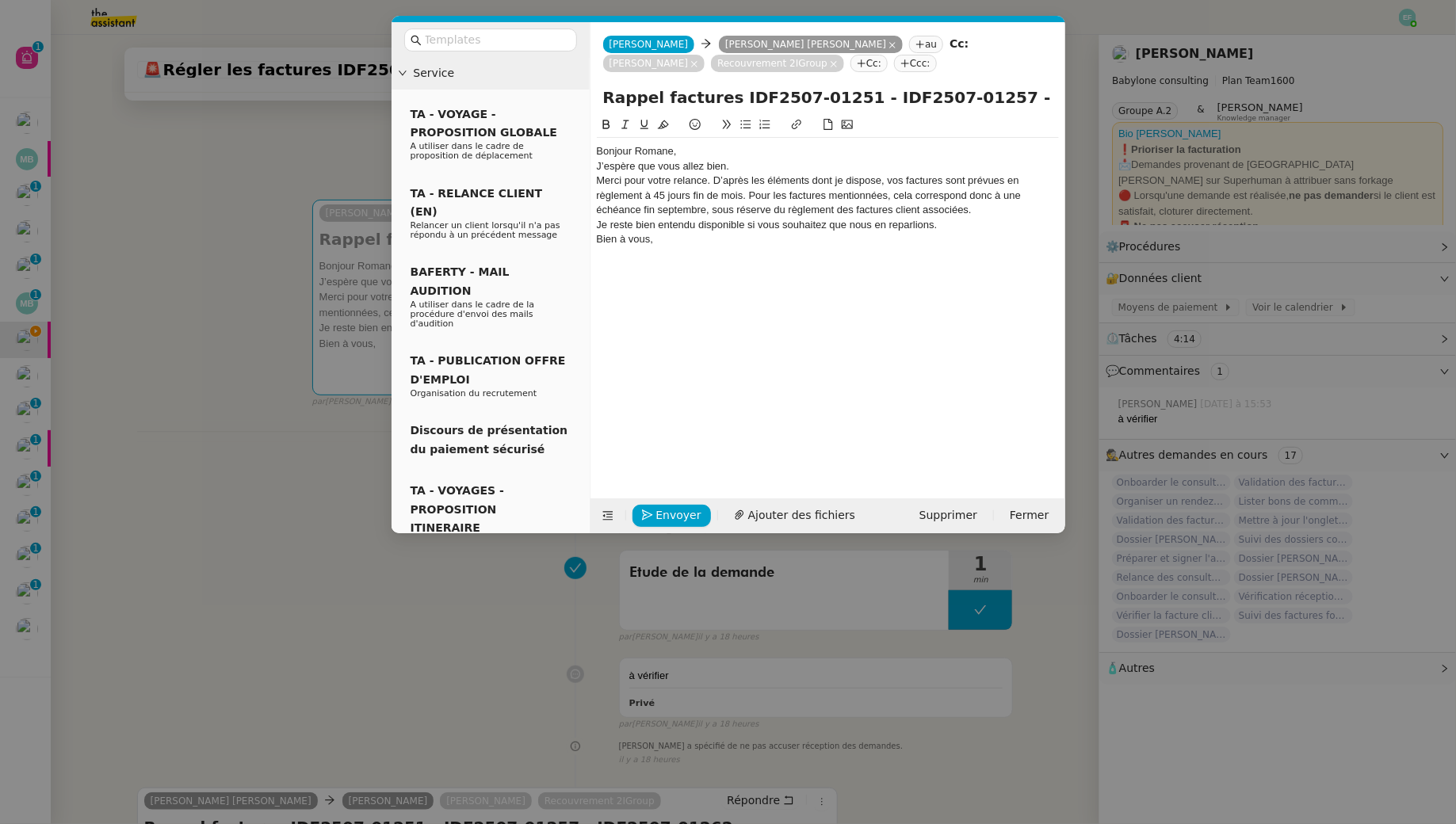
click at [693, 153] on div "Bonjour Romane," at bounding box center [827, 151] width 462 height 14
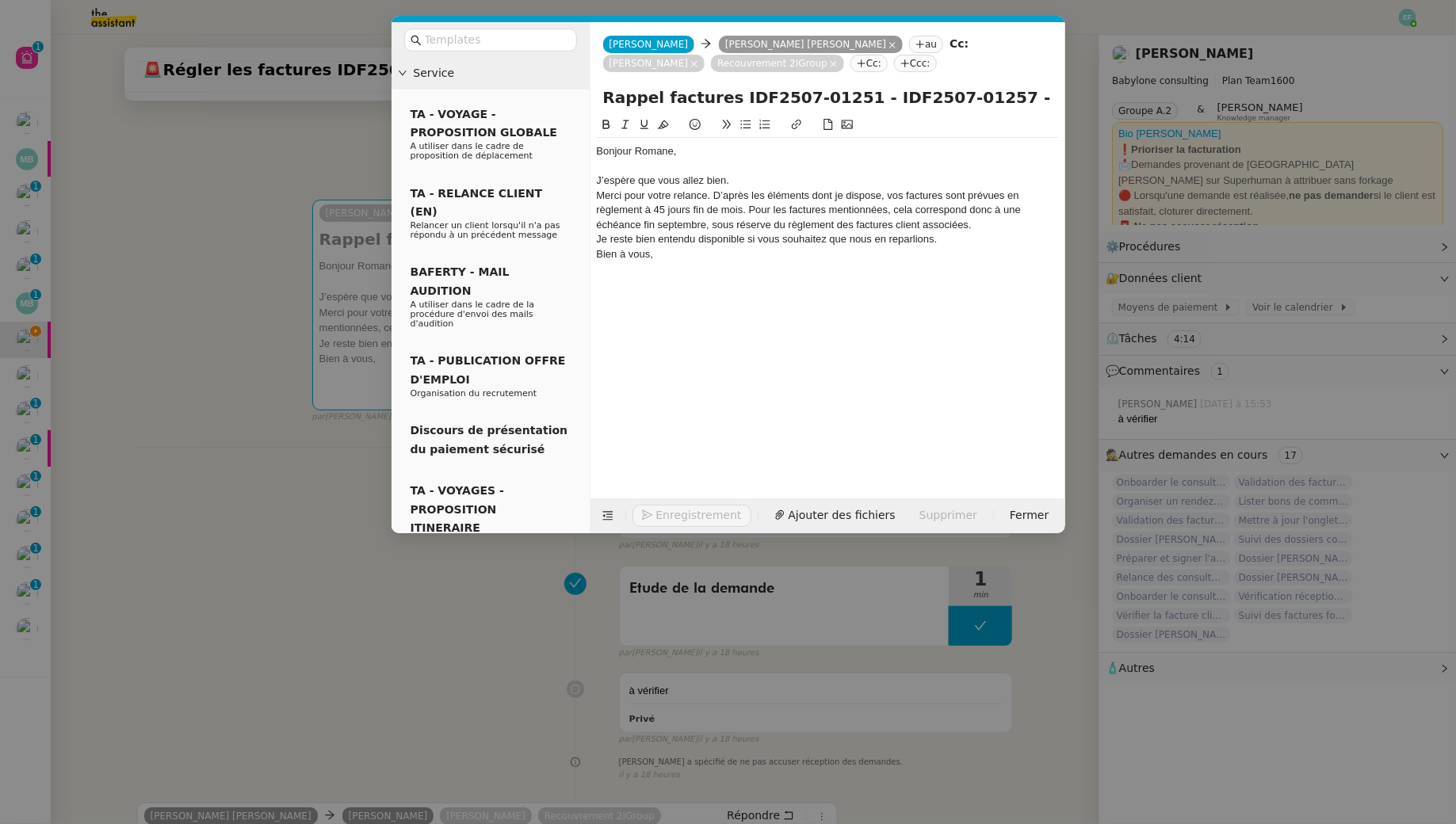
click at [759, 182] on div "J’espère que vous allez bien." at bounding box center [827, 180] width 462 height 14
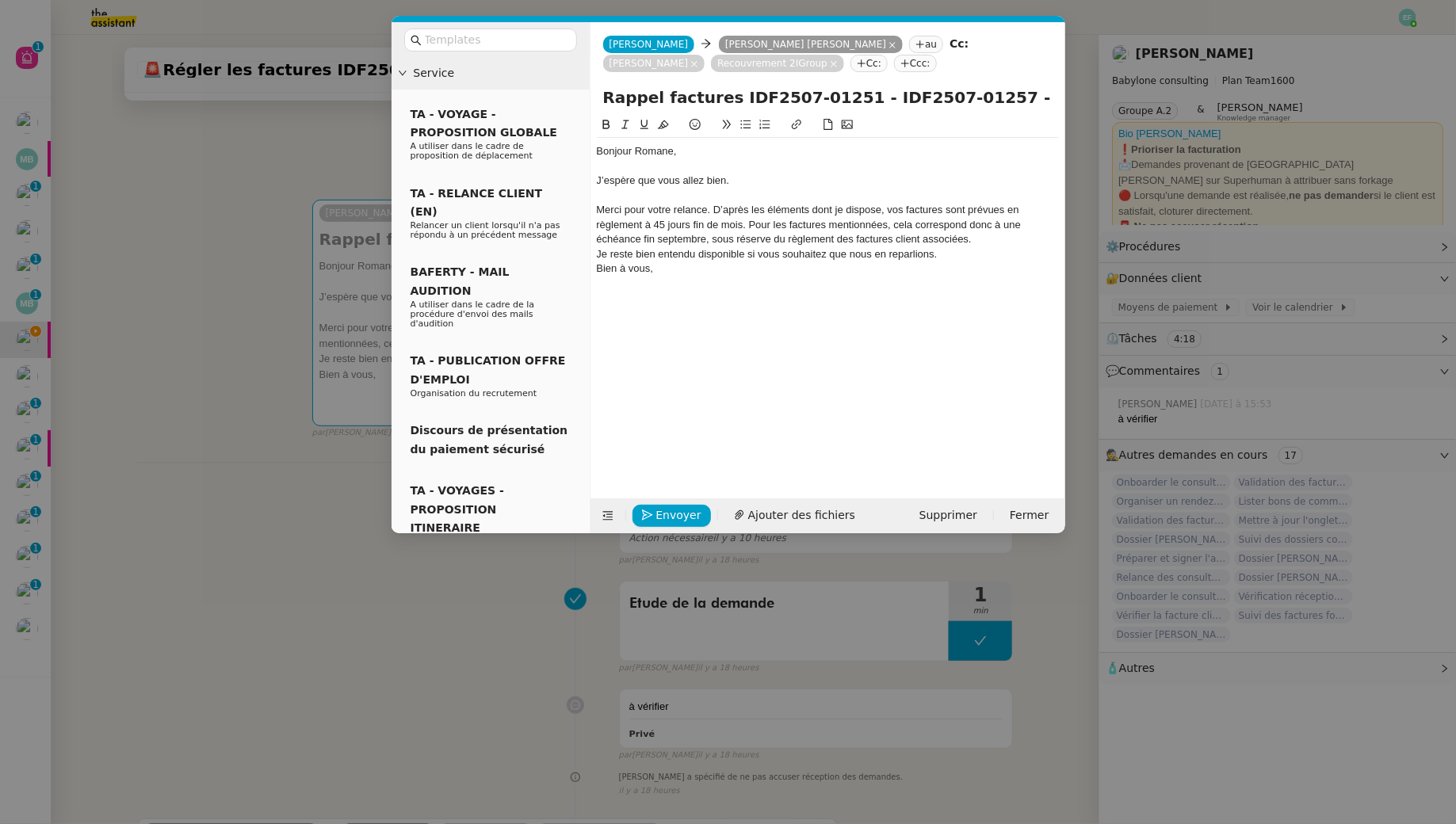
click at [713, 210] on div "Merci pour votre relance. D’après les éléments dont je dispose, vos factures so…" at bounding box center [827, 224] width 462 height 44
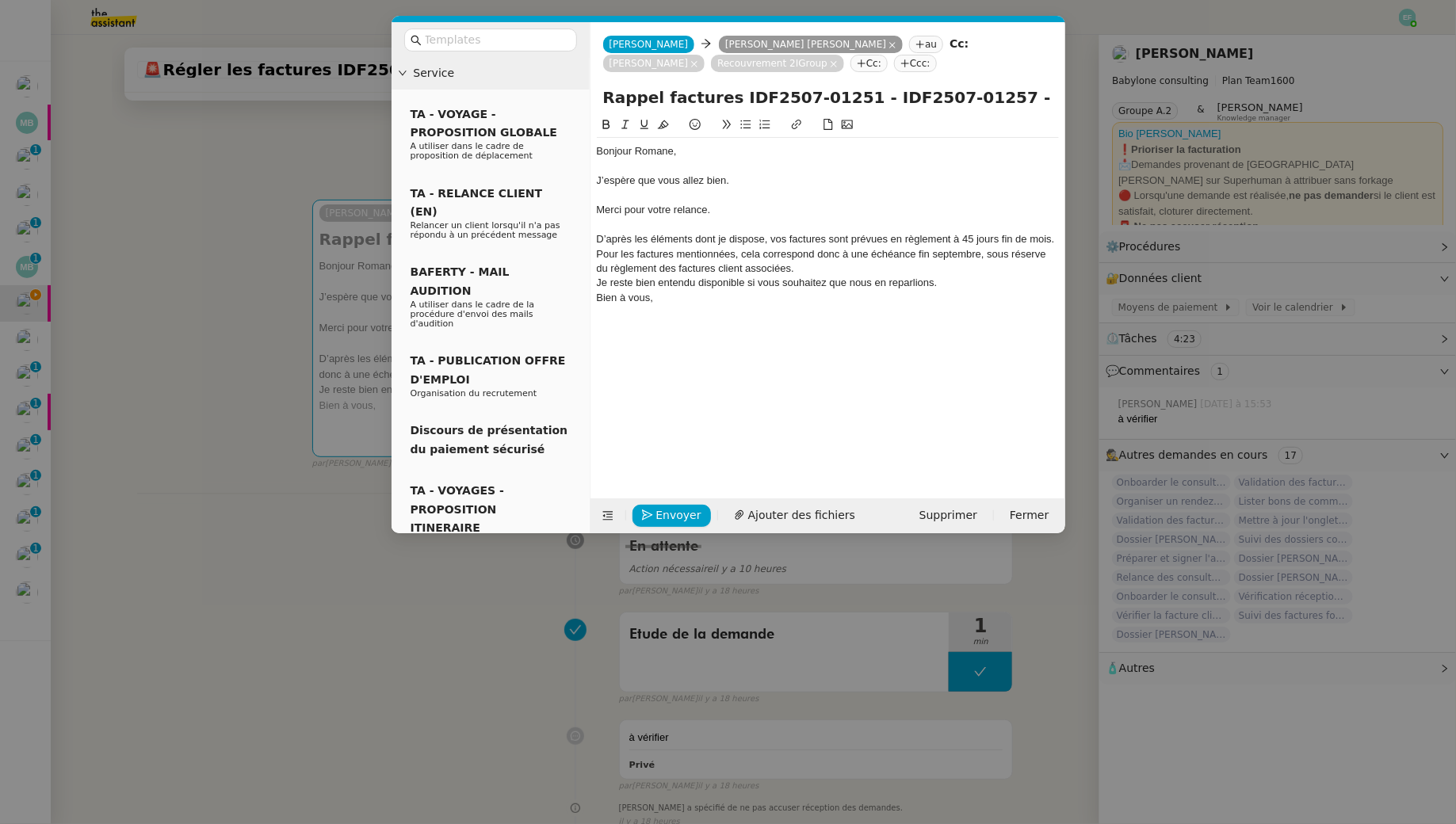
click at [598, 253] on div "D’après les éléments dont je dispose, vos factures sont prévues en règlement à …" at bounding box center [827, 254] width 462 height 44
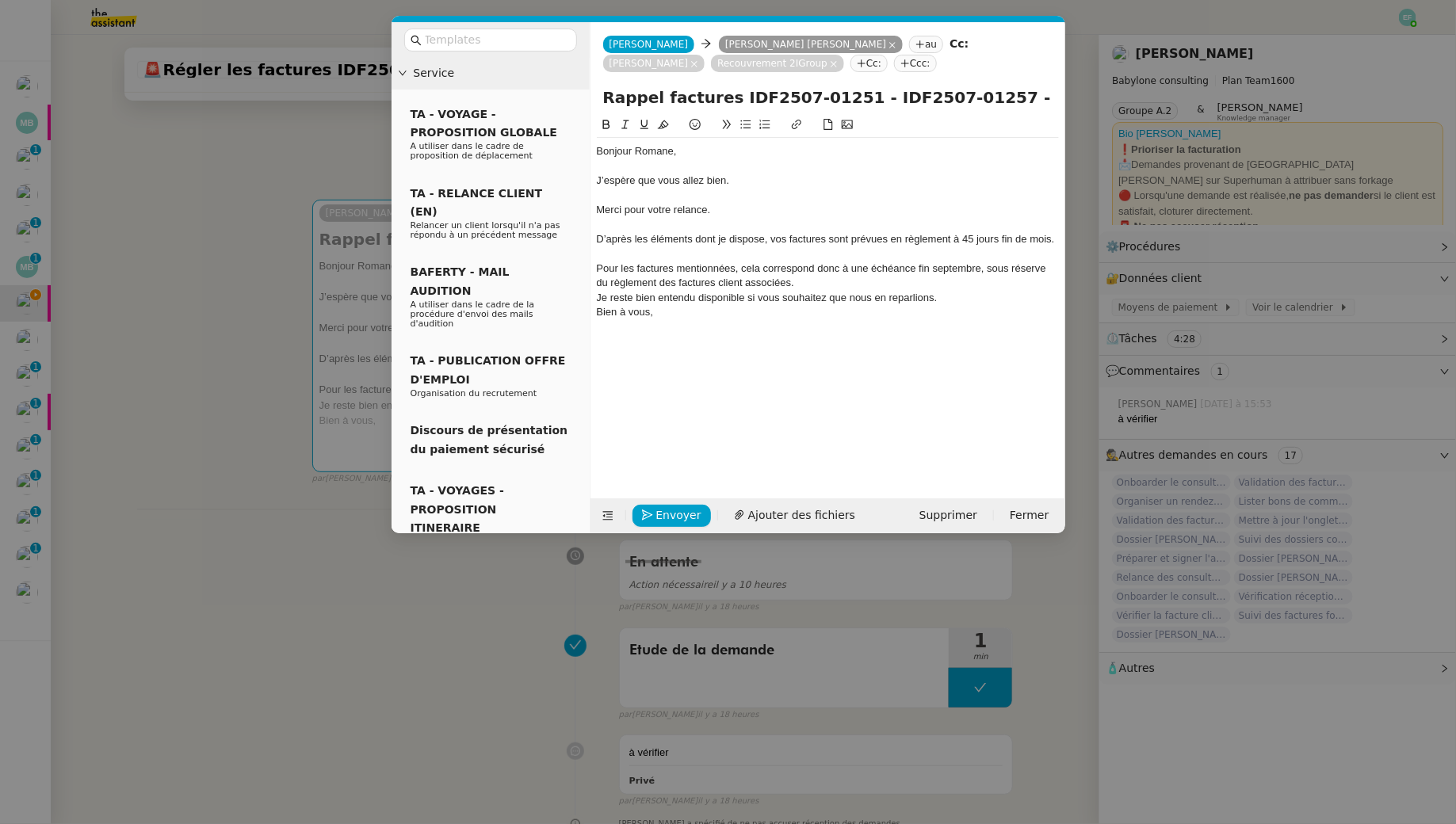
click at [922, 271] on div "Pour les factures mentionnées, cela correspond donc à une échéance fin septembr…" at bounding box center [827, 276] width 462 height 30
click at [845, 289] on div "Pour les factures mentionnées, cela correspond donc à une échéance au 30 septem…" at bounding box center [827, 276] width 462 height 30
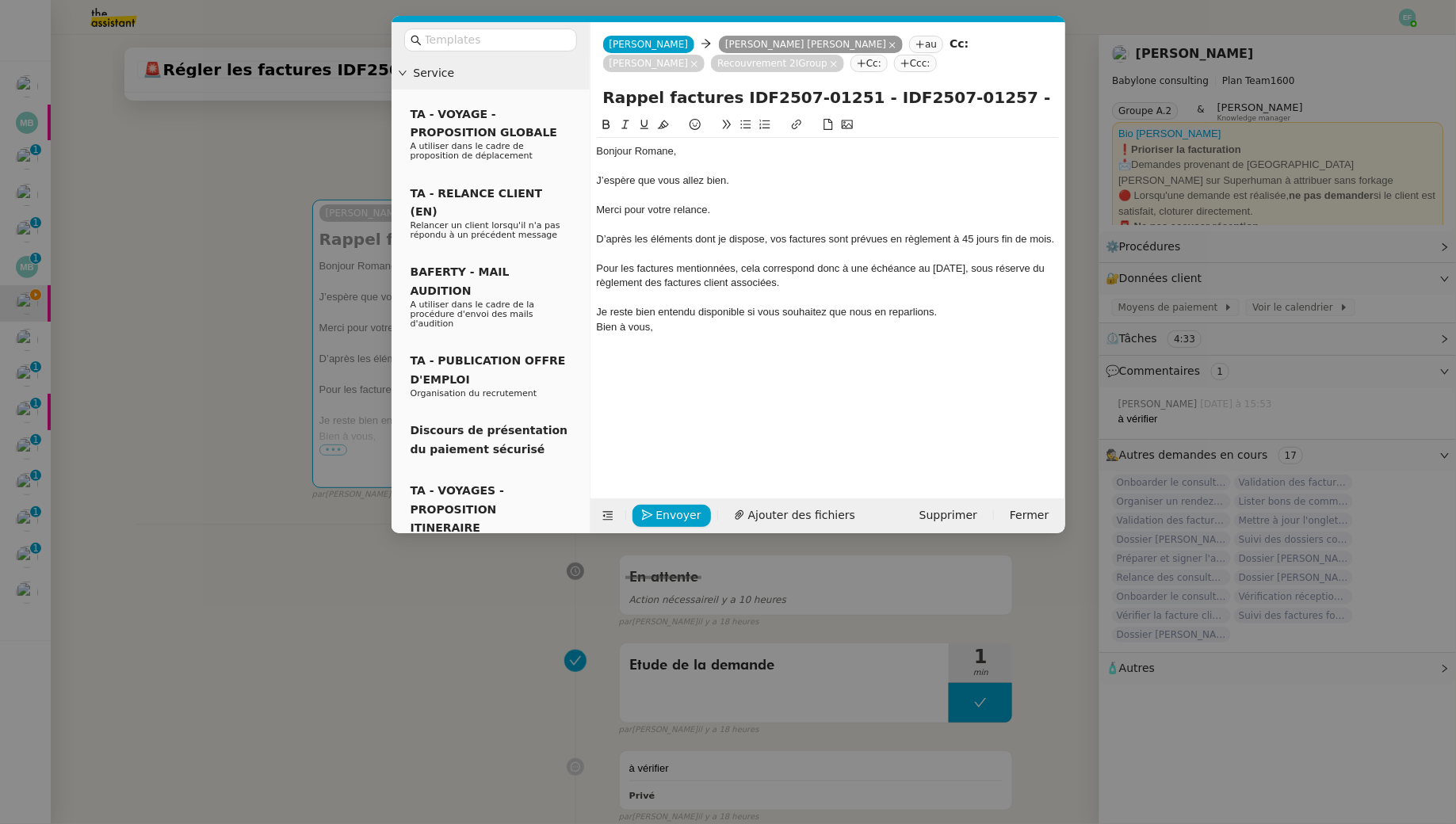
click at [948, 318] on div "Je reste bien entendu disponible si vous souhaitez que nous en reparlions." at bounding box center [827, 312] width 462 height 14
drag, startPoint x: 963, startPoint y: 315, endPoint x: 748, endPoint y: 312, distance: 215.0
click at [748, 312] on div "Je reste bien entendu disponible si vous souhaitez que nous en reparlions." at bounding box center [827, 312] width 462 height 14
click at [700, 305] on div "Je reste bien entendu disponible si vous souhaitez que nous en reparlions." at bounding box center [827, 312] width 462 height 14
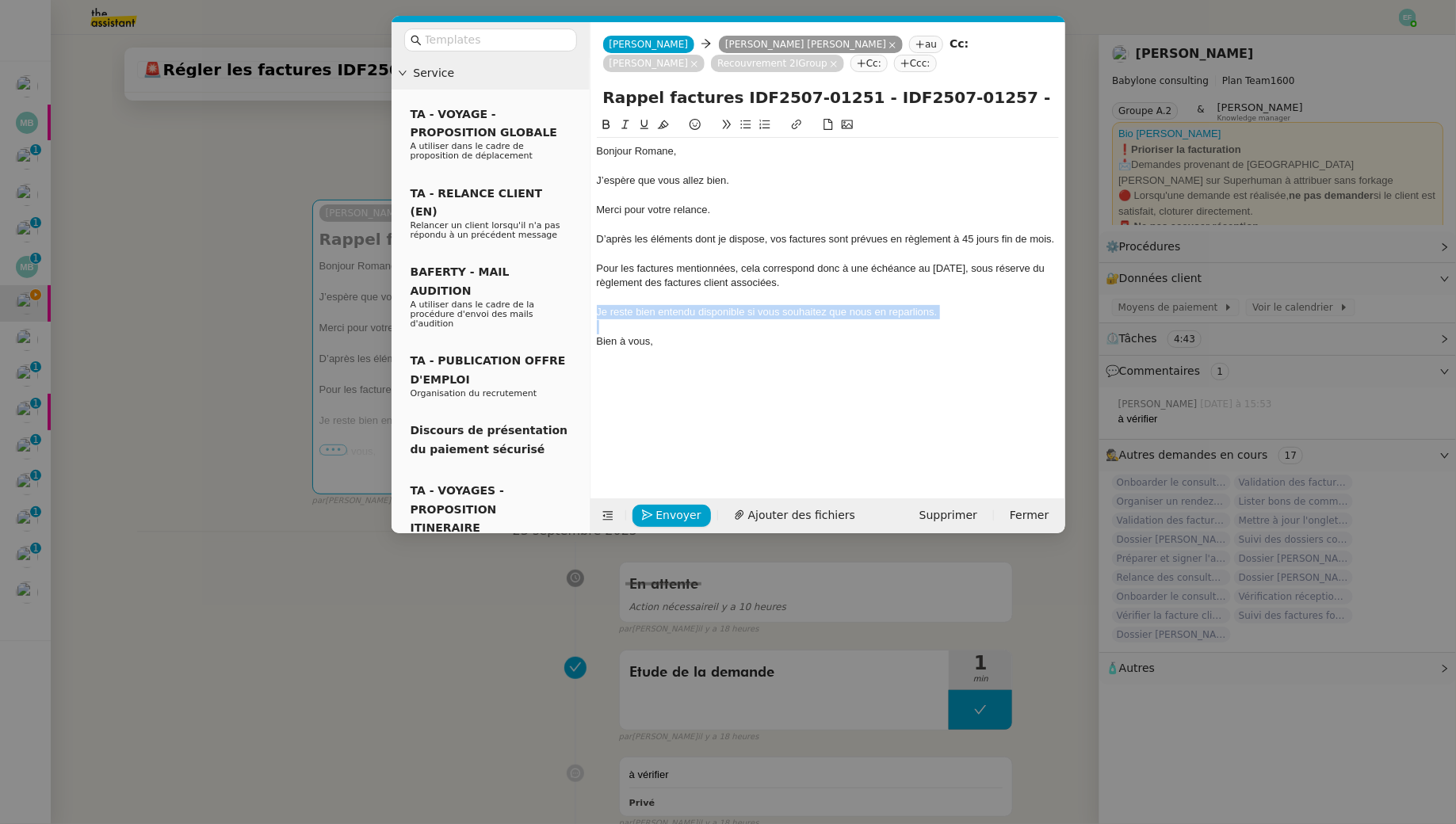
click at [700, 305] on div "Je reste bien entendu disponible si vous souhaitez que nous en reparlions." at bounding box center [827, 312] width 462 height 14
click at [841, 323] on div at bounding box center [827, 326] width 462 height 14
click at [839, 315] on div "En vous souhaitant une belle journée." at bounding box center [827, 312] width 462 height 14
click at [737, 243] on div "D’après les éléments dont je dispose, vos factures sont prévues en règlement à …" at bounding box center [827, 239] width 462 height 14
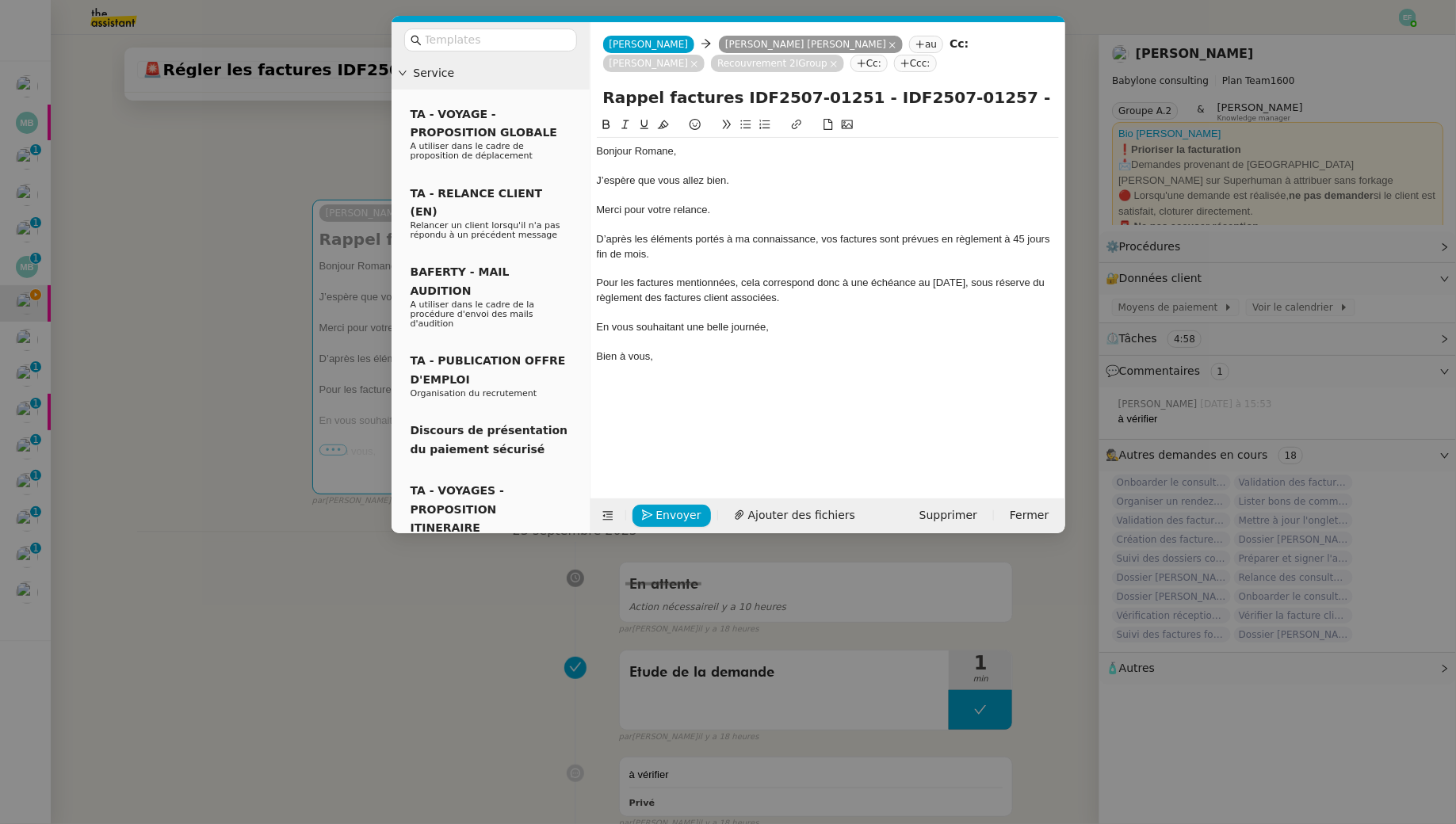
click at [782, 255] on div "D’après les éléments portés à ma connaissance, vos factures sont prévues en règ…" at bounding box center [827, 247] width 462 height 30
drag, startPoint x: 730, startPoint y: 259, endPoint x: 737, endPoint y: 317, distance: 58.4
click at [737, 317] on div "Bonjour Romane, J’espère que vous allez bien. Merci pour votre relance. D’après…" at bounding box center [827, 260] width 462 height 246
click at [737, 318] on div at bounding box center [827, 312] width 462 height 14
drag, startPoint x: 733, startPoint y: 315, endPoint x: 735, endPoint y: 348, distance: 33.1
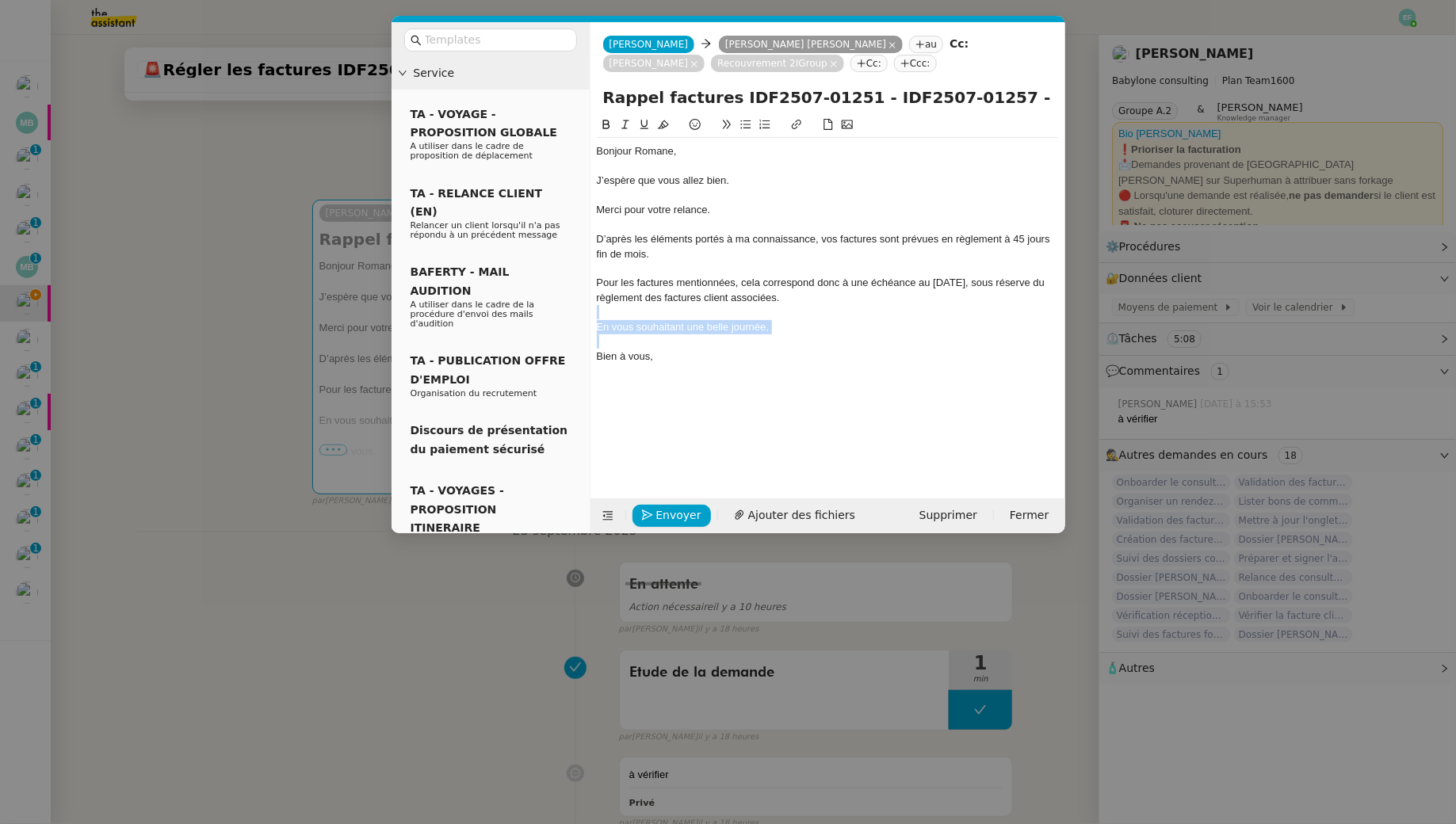
click at [735, 348] on div "Bonjour Romane, J’espère que vous allez bien. Merci pour votre relance. D’après…" at bounding box center [827, 260] width 462 height 246
click at [735, 348] on div at bounding box center [827, 341] width 462 height 14
click at [904, 240] on div "D’après les éléments portés à ma connaissance, vos factures sont prévues en règ…" at bounding box center [827, 247] width 462 height 30
click at [685, 507] on span "Envoyer" at bounding box center [679, 516] width 46 height 19
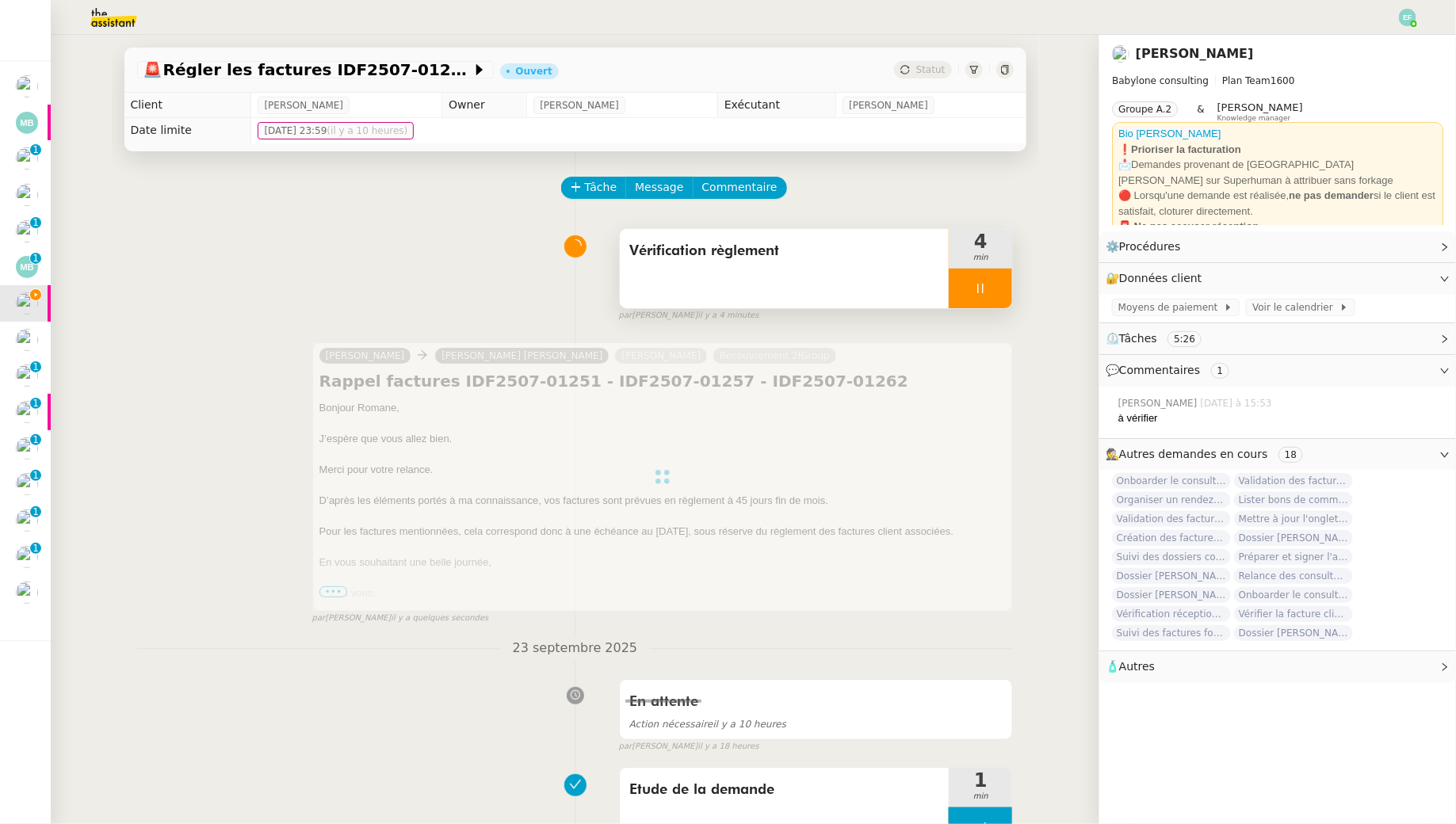
click at [824, 250] on span "Vérification règlement" at bounding box center [785, 251] width 311 height 24
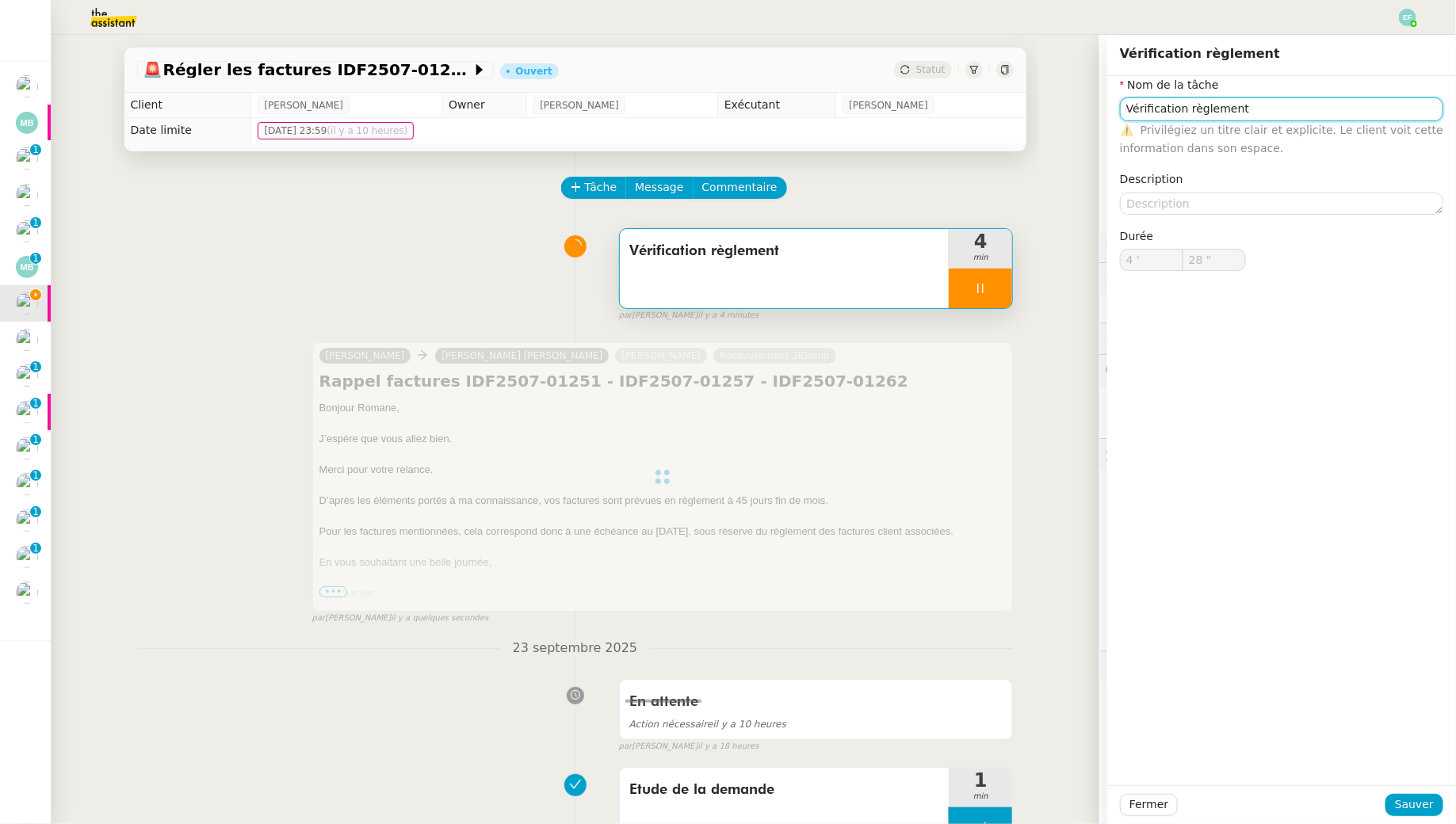
click at [1322, 117] on input "Vérification règlement" at bounding box center [1281, 109] width 324 height 23
type input "Vérification règlement"
type input "29 ""
click at [1219, 111] on input "Vérification règlement" at bounding box center [1281, 109] width 324 height 23
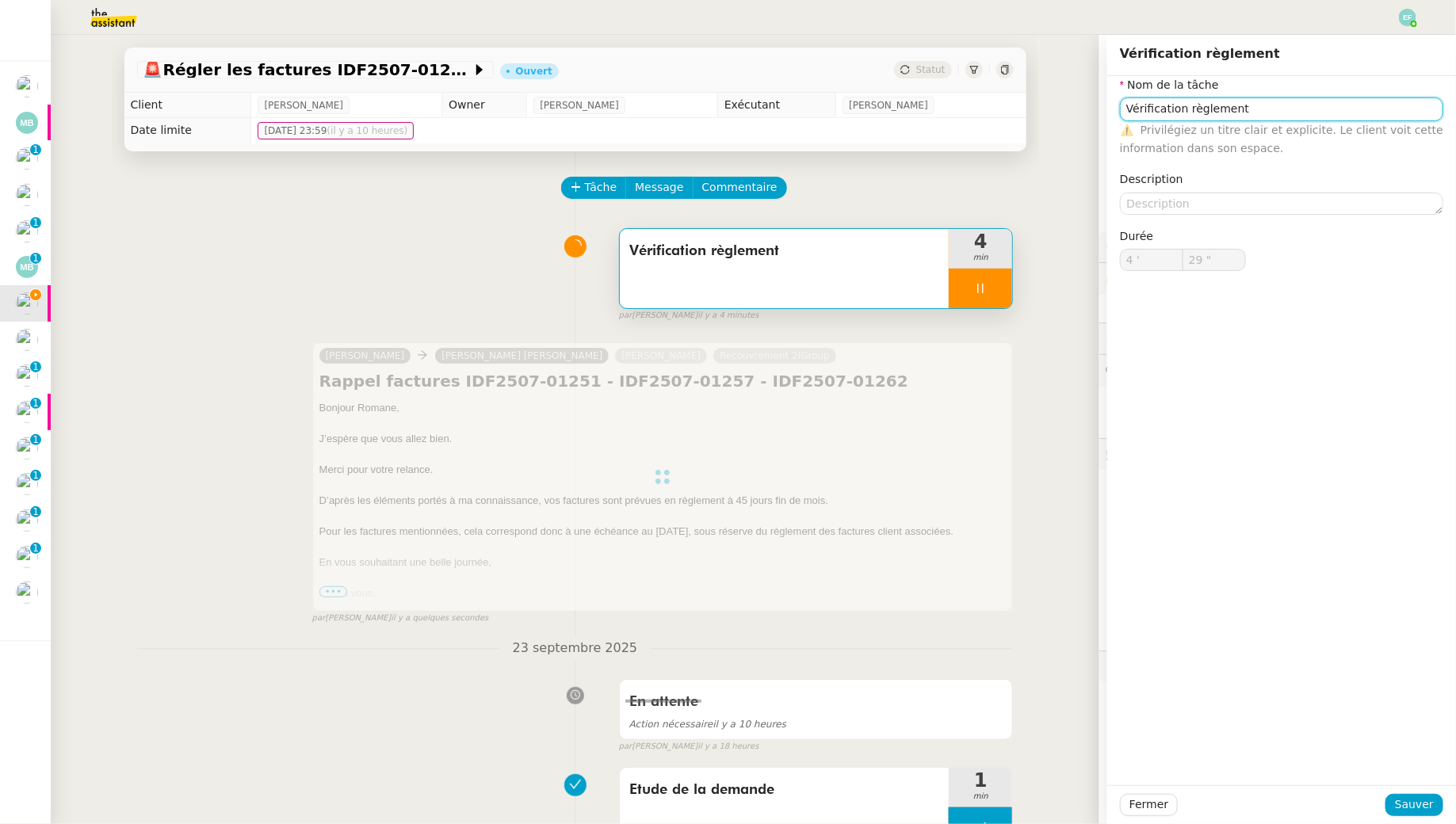
type input "Vérification f"
type input "30 ""
type input "Vérification règlement"
type input "4 '"
type input "30 ""
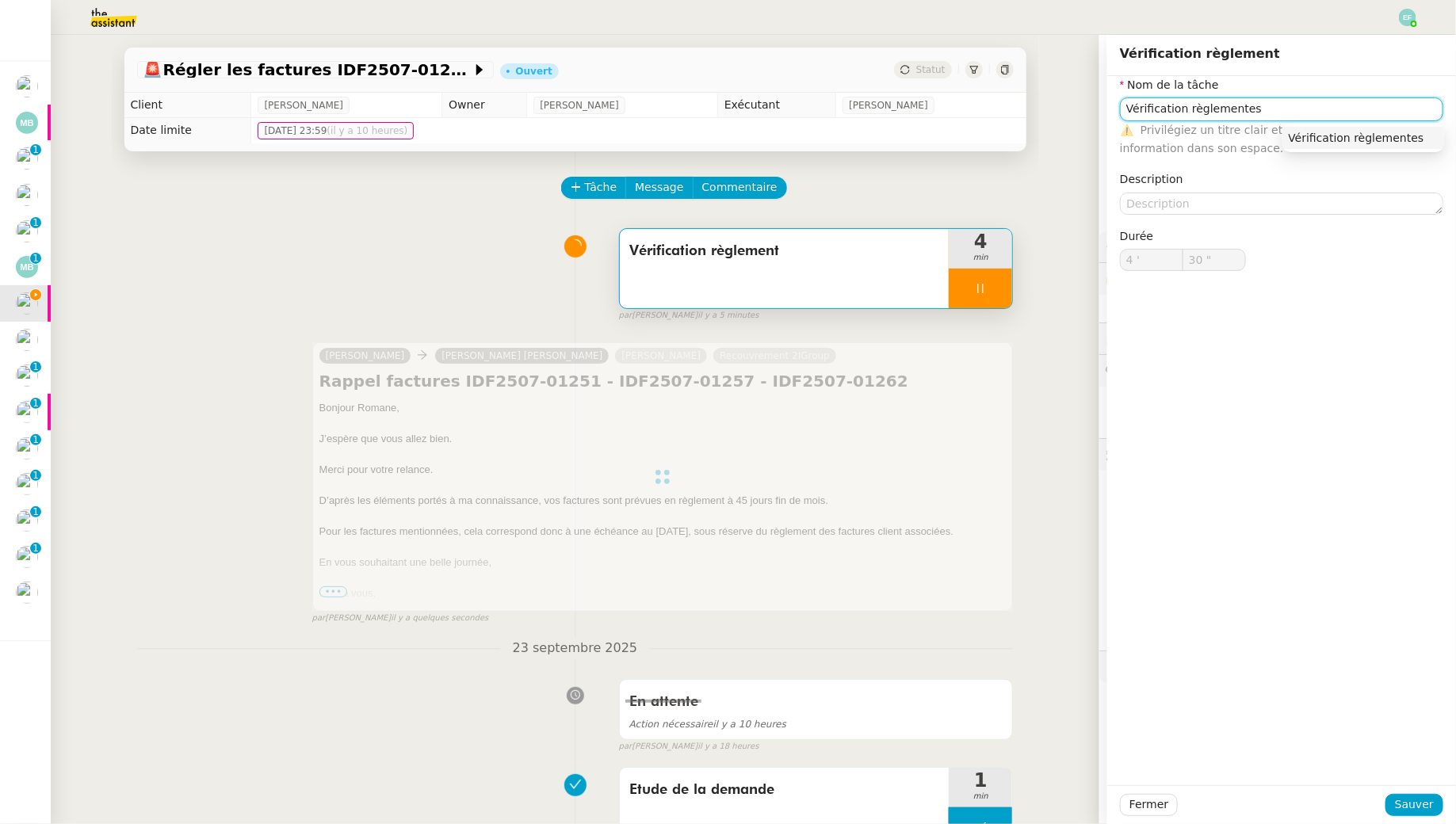
type input "Vérification règlementes"
type input "31 ""
type input "Vérification règlement"
type input "32 ""
type input "Vérification"
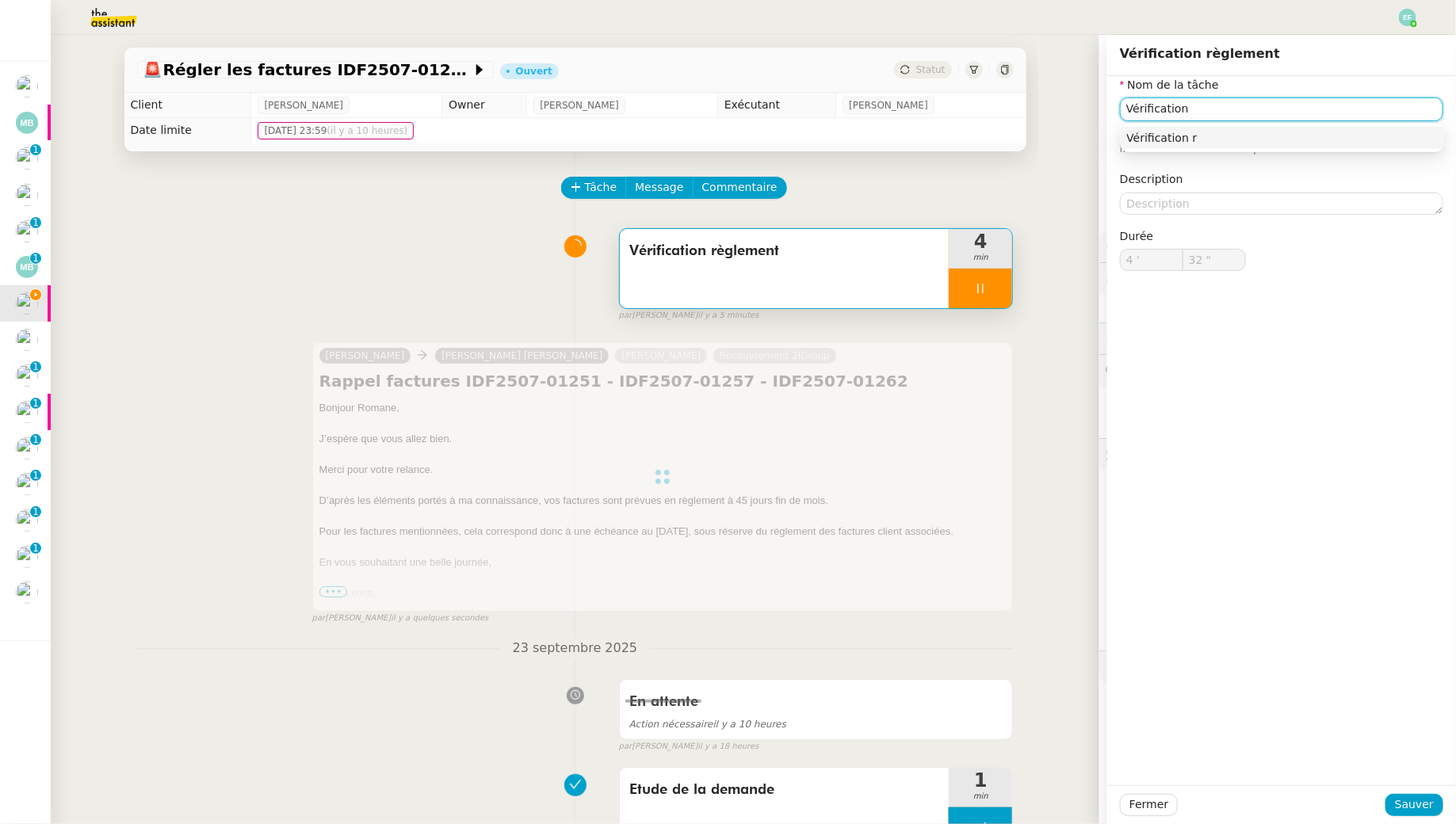
type input "33 ""
type input "Vérification fac"
type input "34 ""
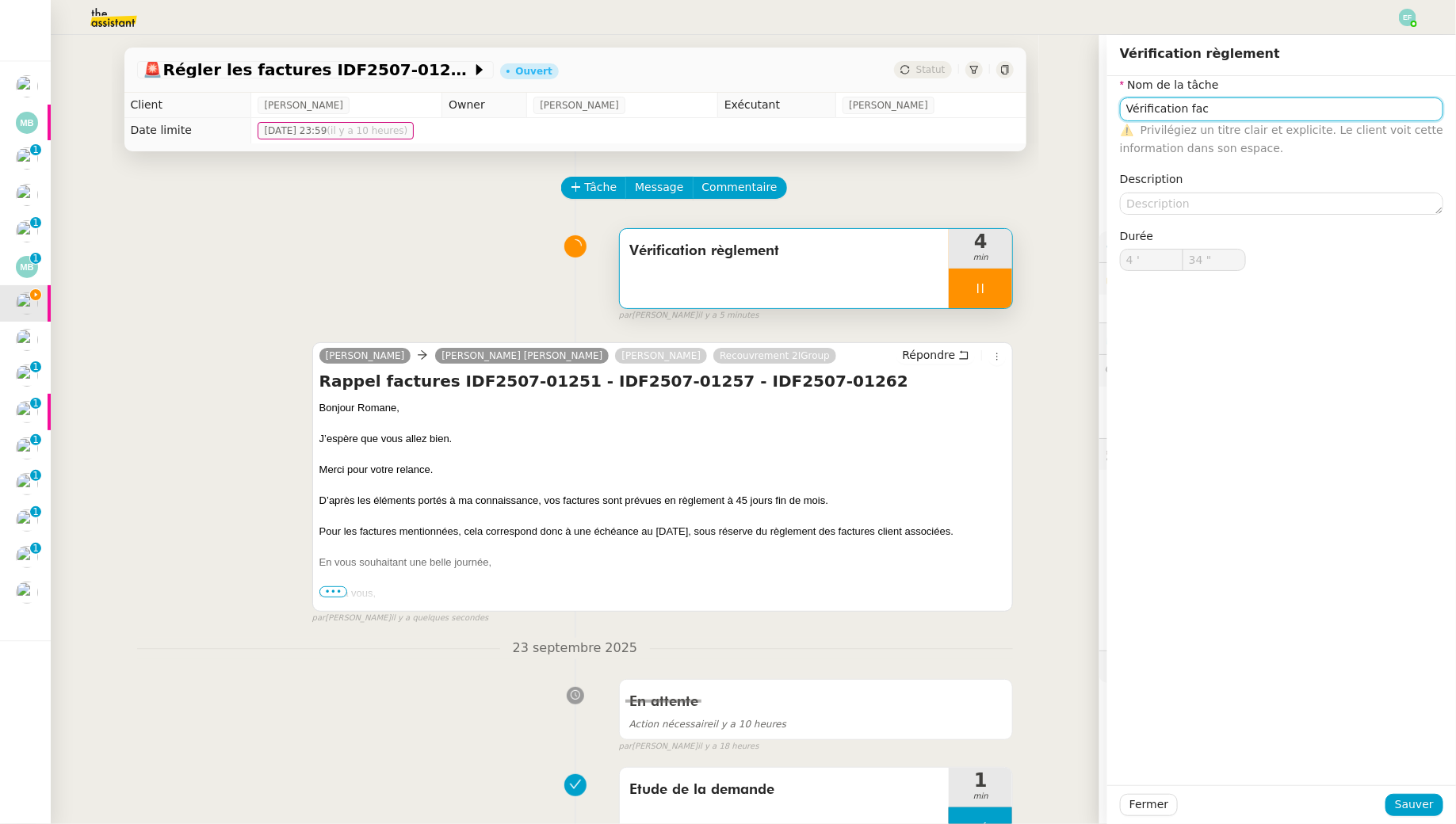
type input "Vérification règlement"
type input "4 '"
type input "35 ""
type input "Vérification règlement"
type input "4 '"
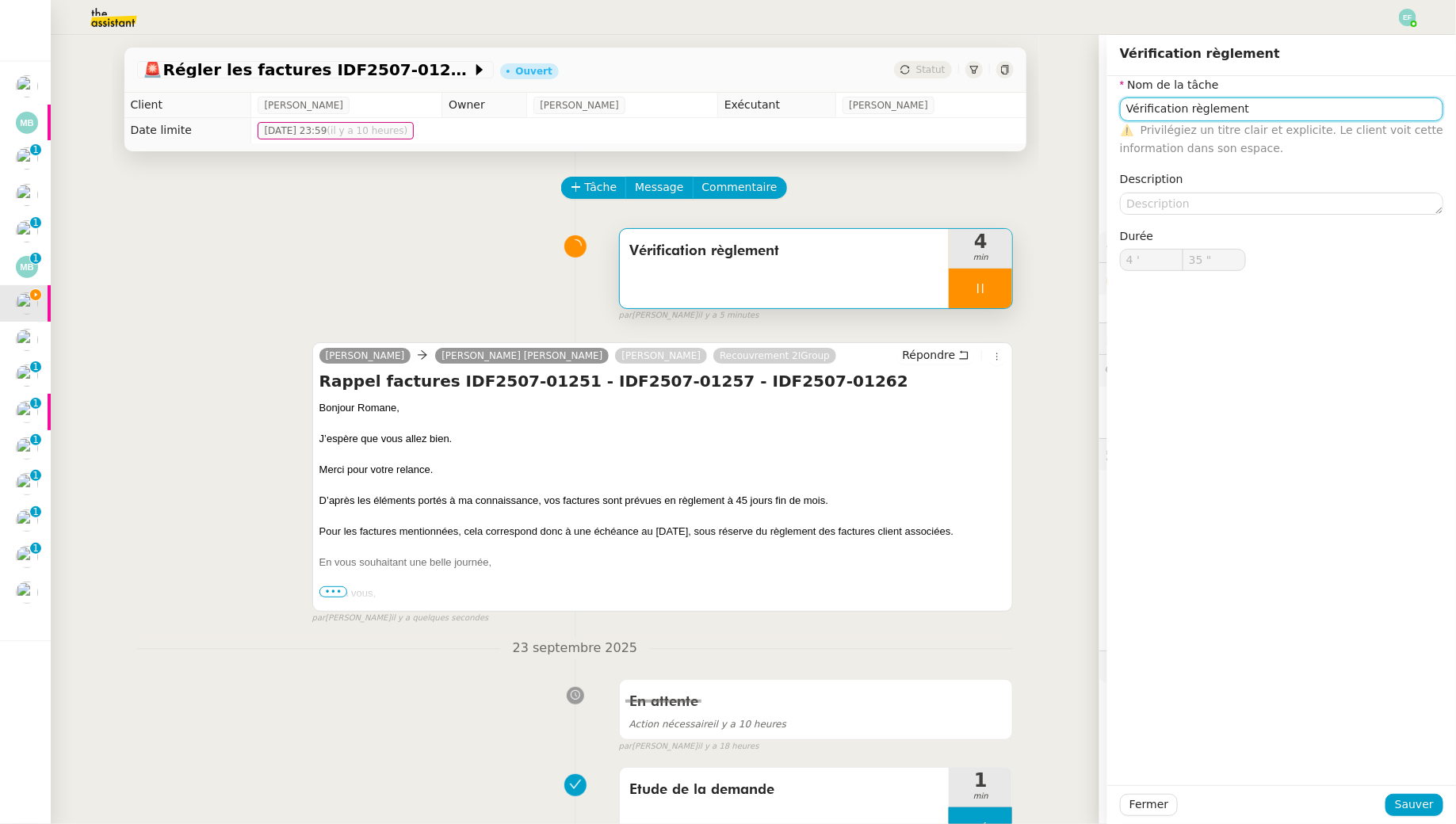
type input "35 ""
type input "Vérification règlement"
type input "4 '"
type input "35 ""
type input "Vérification règlementur"
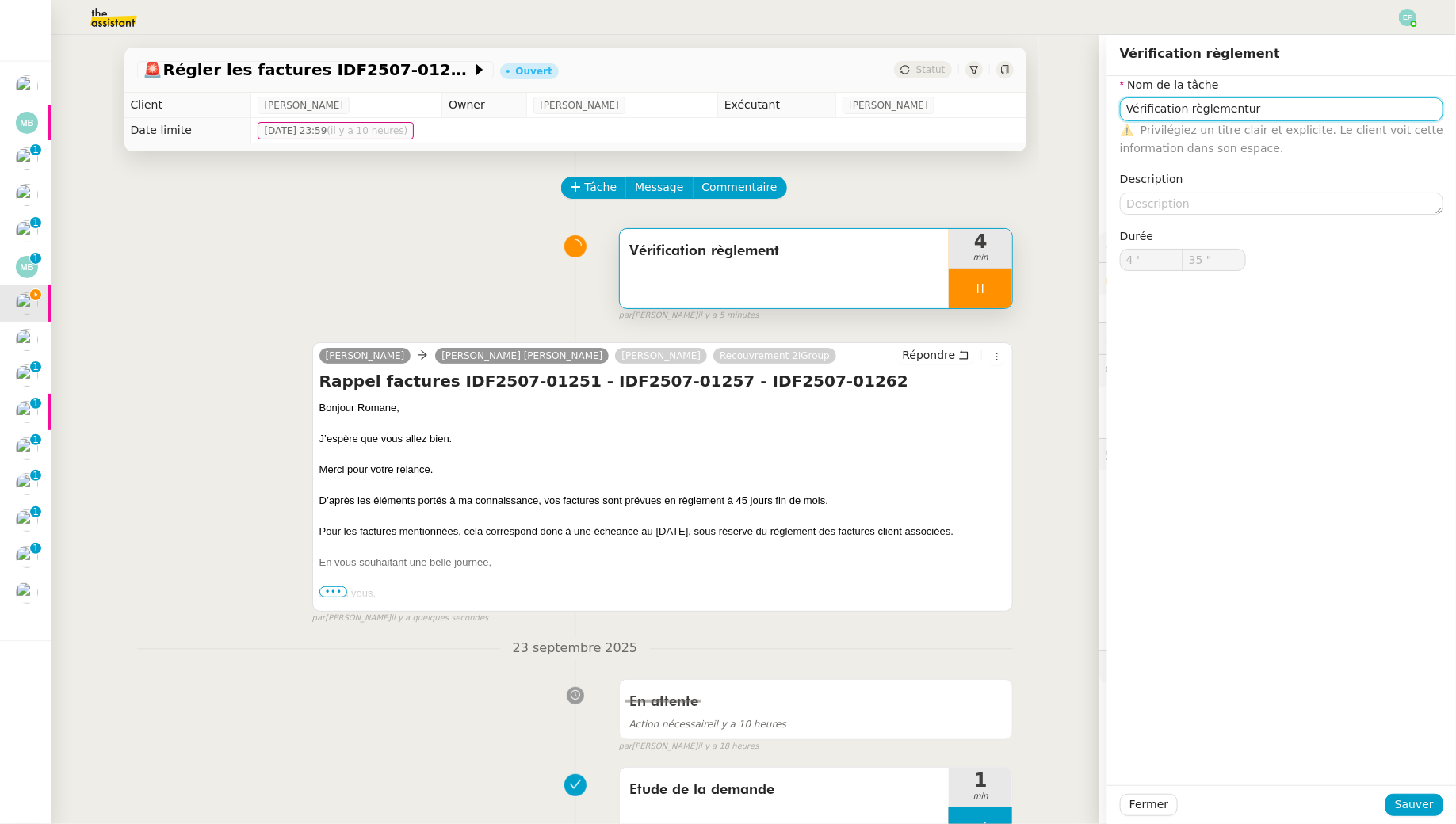
type input "36 ""
click at [1224, 105] on input "Vérification règlementur" at bounding box center [1281, 109] width 324 height 23
type input "Vérification fac"
type input "37 ""
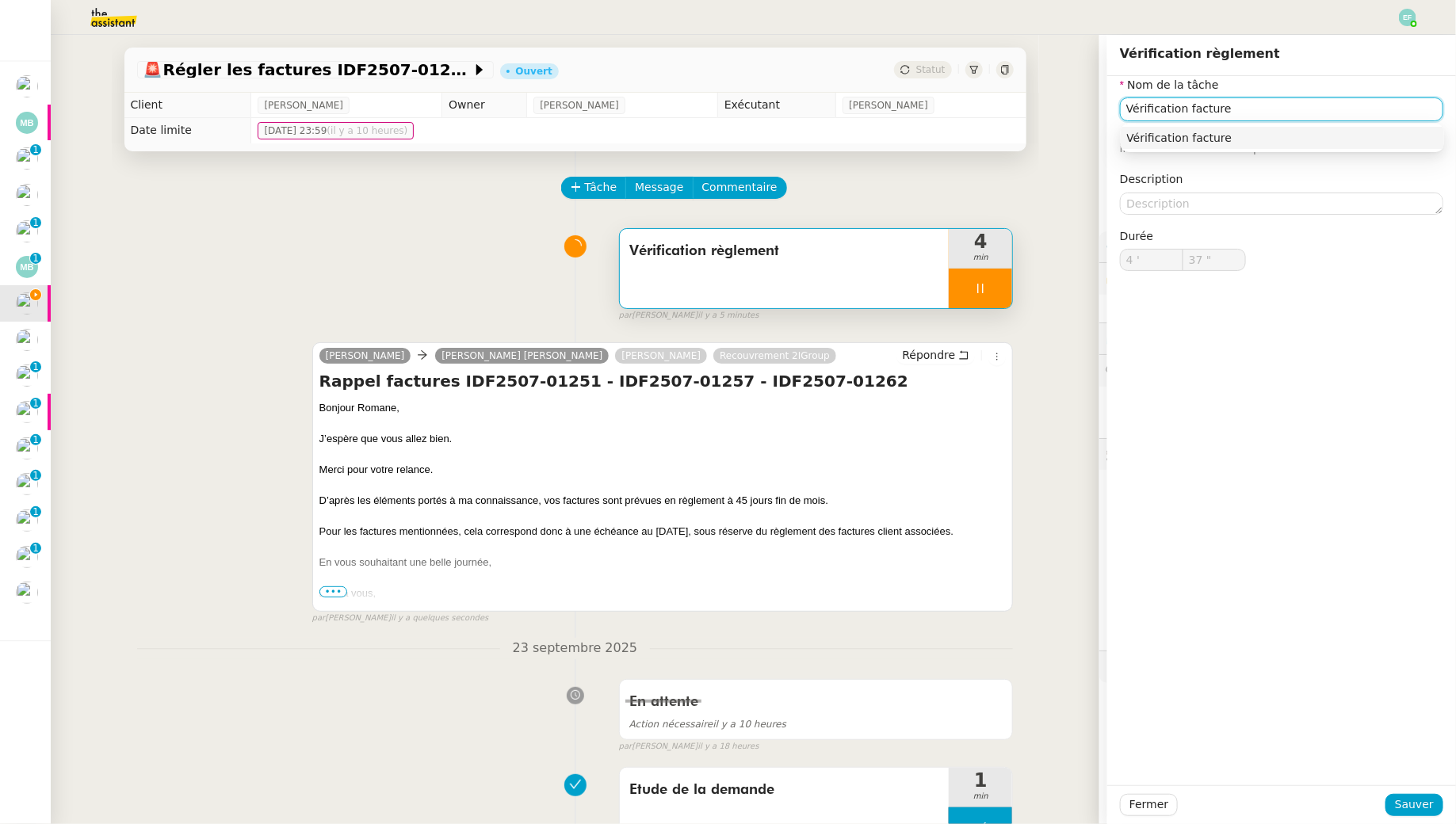
type input "Vérification factures"
type input "38 ""
type input "Vérification factures + envoi"
type input "39 ""
type input "Vérification factures + envoi d'email"
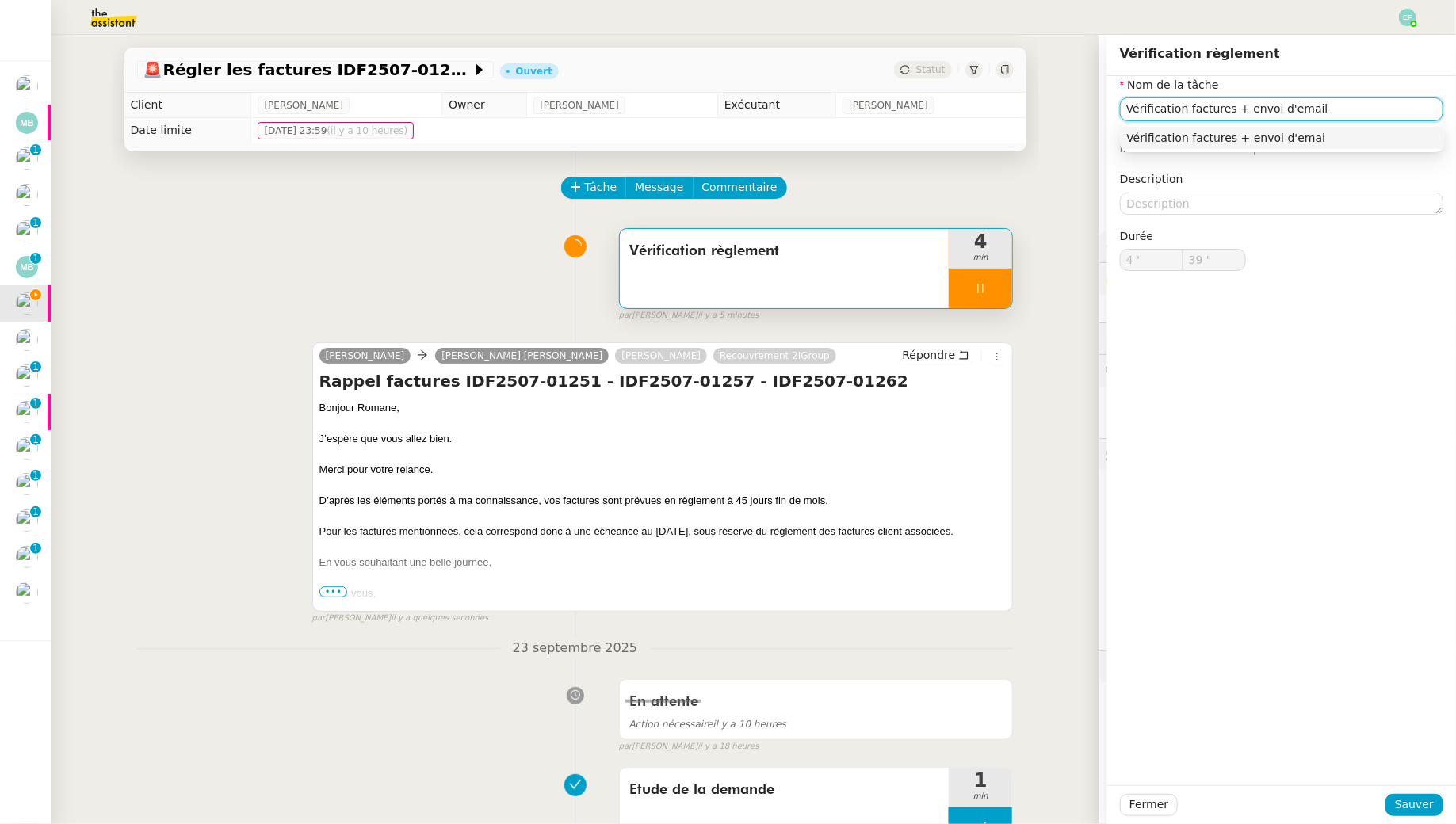
type input "40 ""
type input "Vérification factures + envoi d'email"
type input "41 ""
click at [1428, 803] on span "Sauver" at bounding box center [1414, 805] width 39 height 19
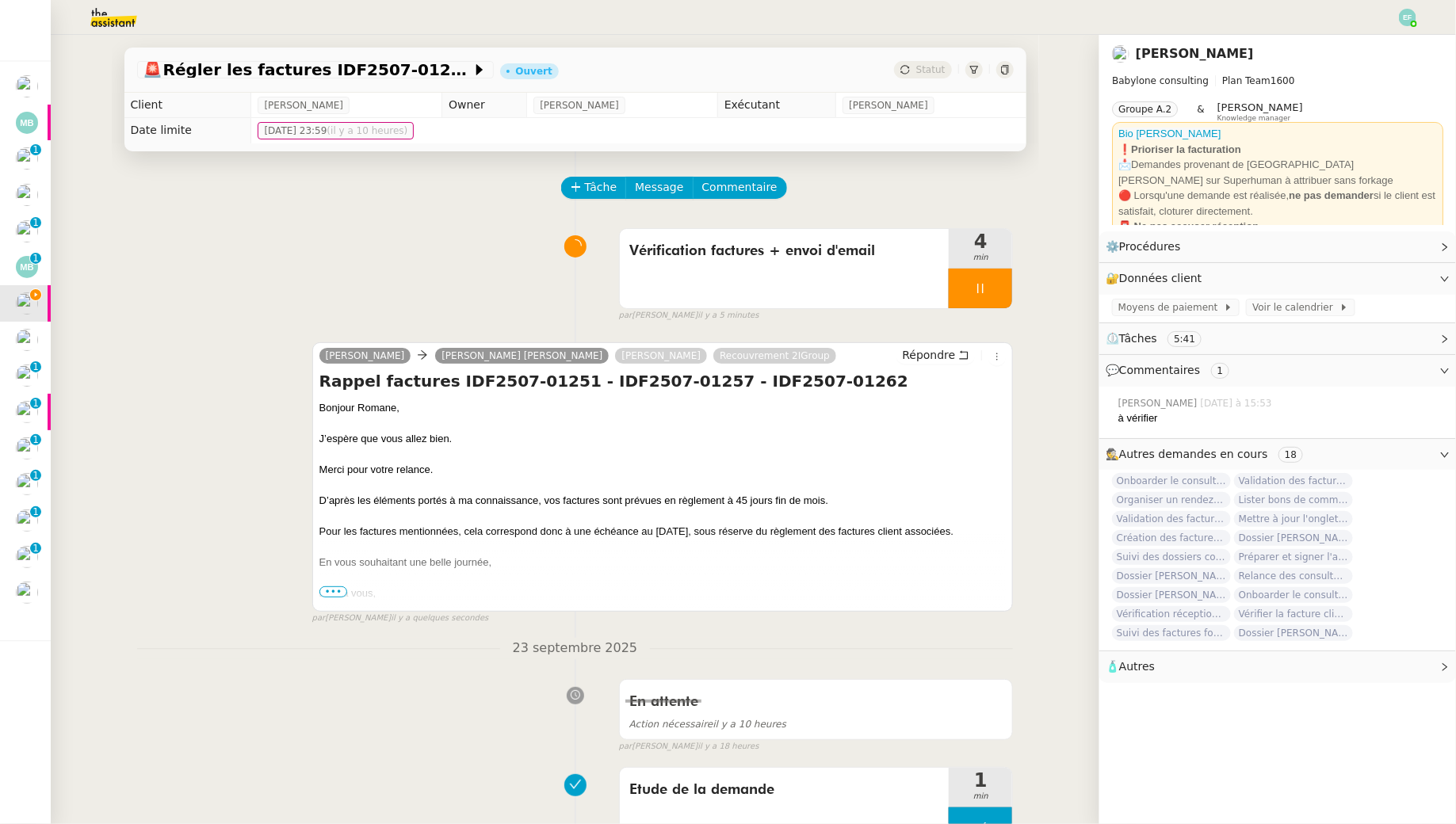
click at [325, 588] on span "•••" at bounding box center [333, 592] width 29 height 11
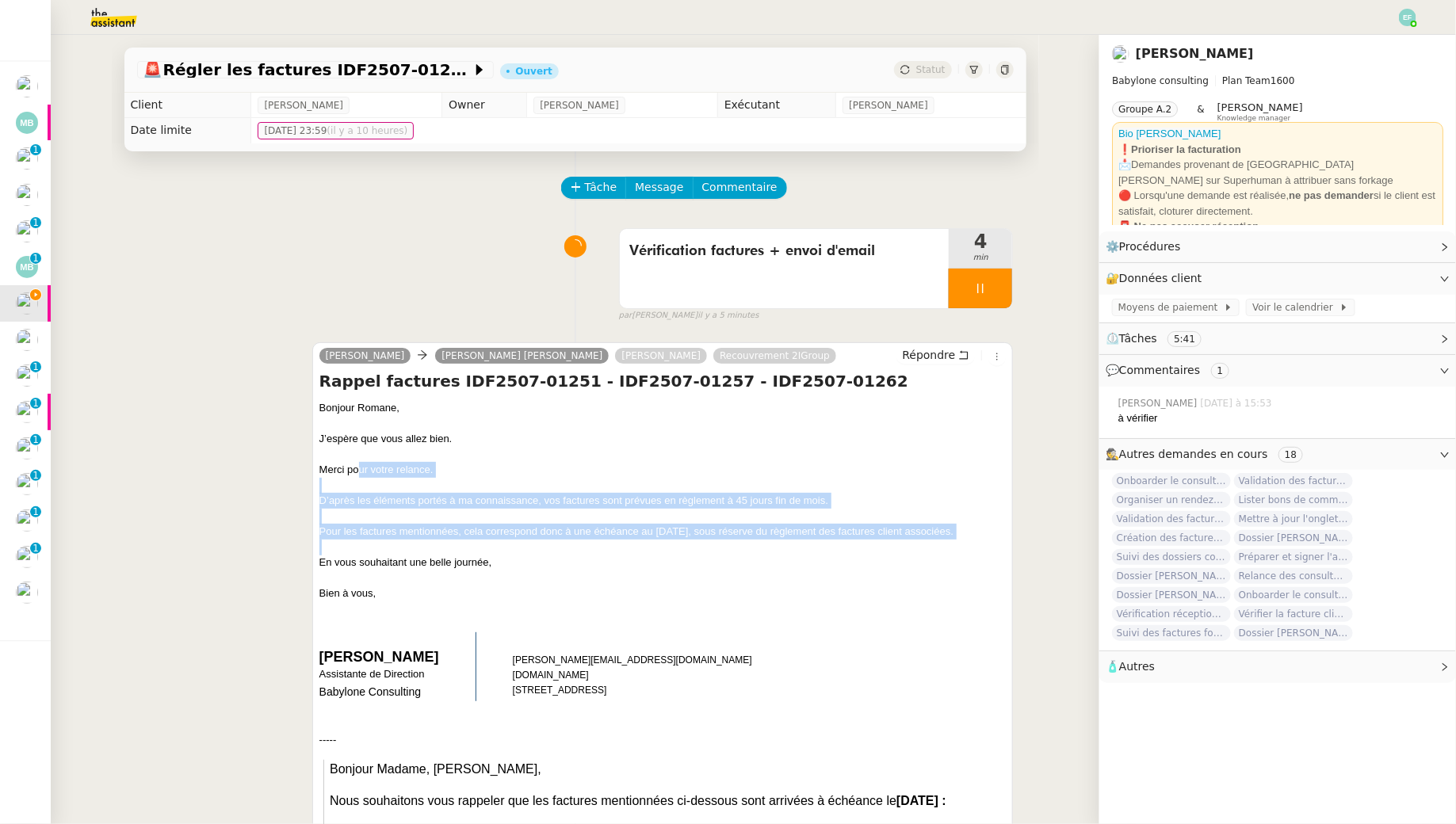
drag, startPoint x: 359, startPoint y: 475, endPoint x: 355, endPoint y: 546, distance: 71.1
click at [355, 546] on div "Bonjour Romane, J’espère que vous allez bien. Merci pour votre relance. D’après…" at bounding box center [662, 804] width 687 height 807
click at [355, 546] on div at bounding box center [662, 547] width 687 height 16
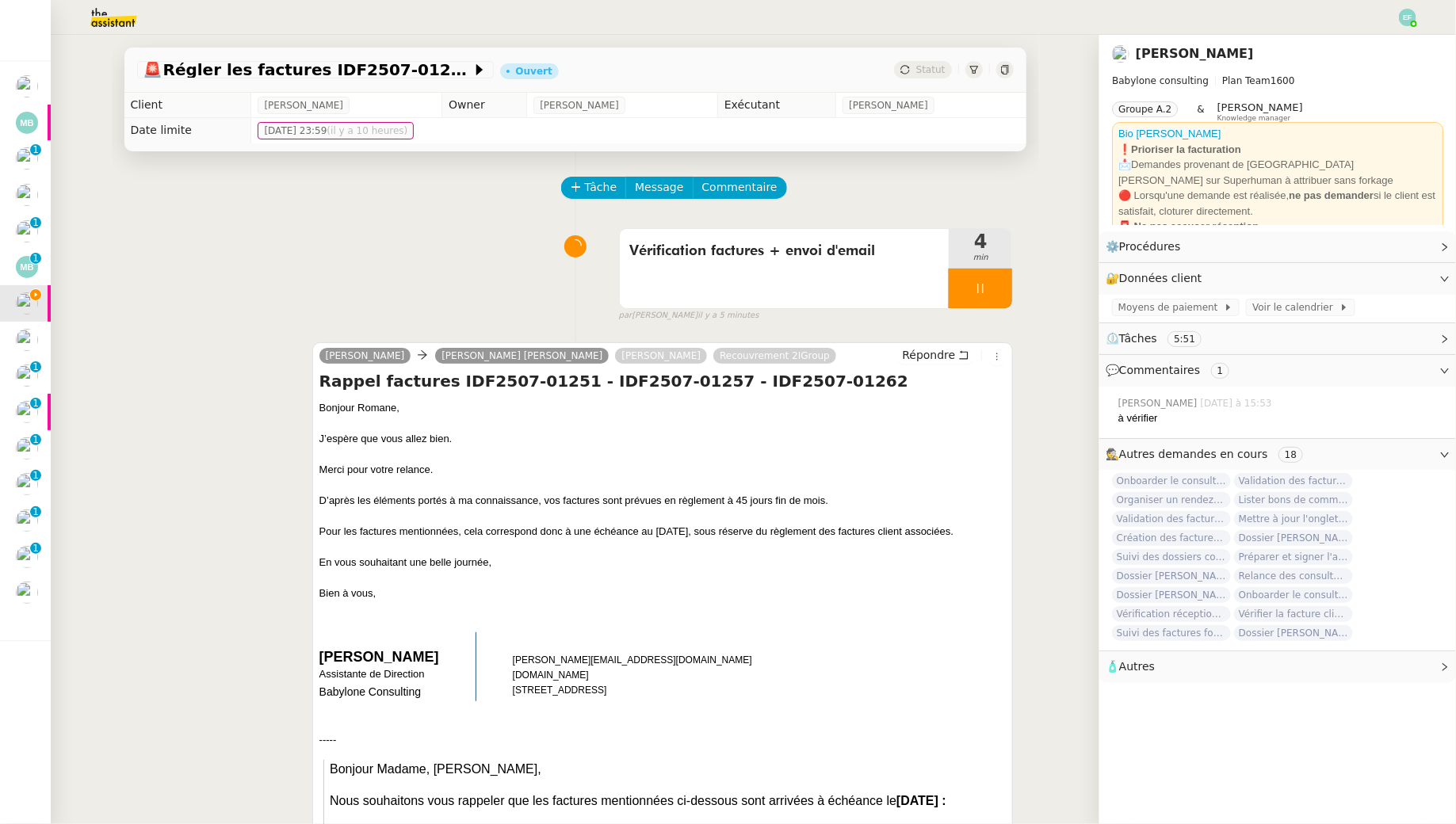
click at [999, 289] on div at bounding box center [980, 288] width 63 height 40
click at [999, 289] on icon at bounding box center [997, 288] width 13 height 13
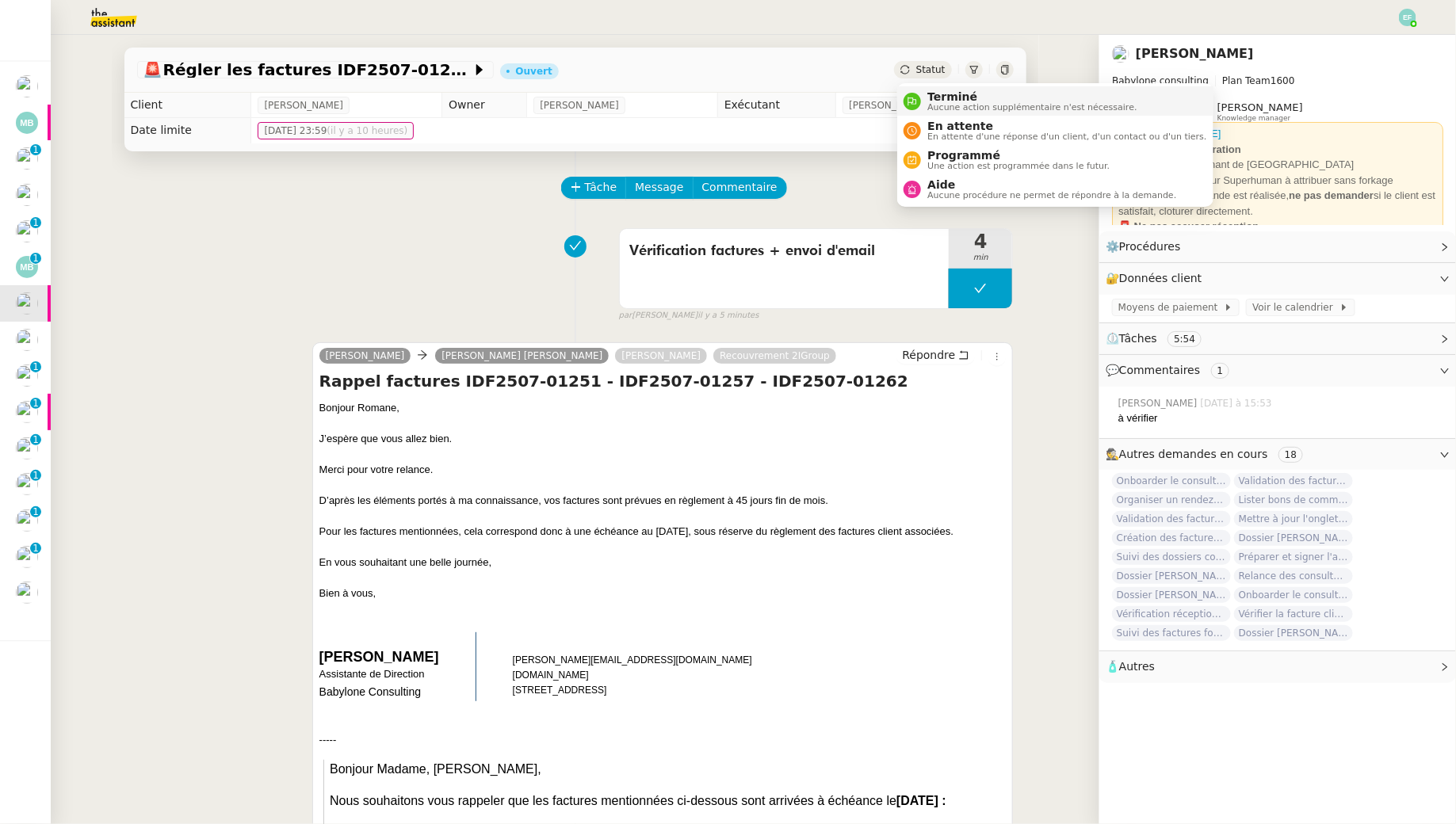
click at [936, 103] on span "Aucune action supplémentaire n'est nécessaire." at bounding box center [1031, 107] width 209 height 8
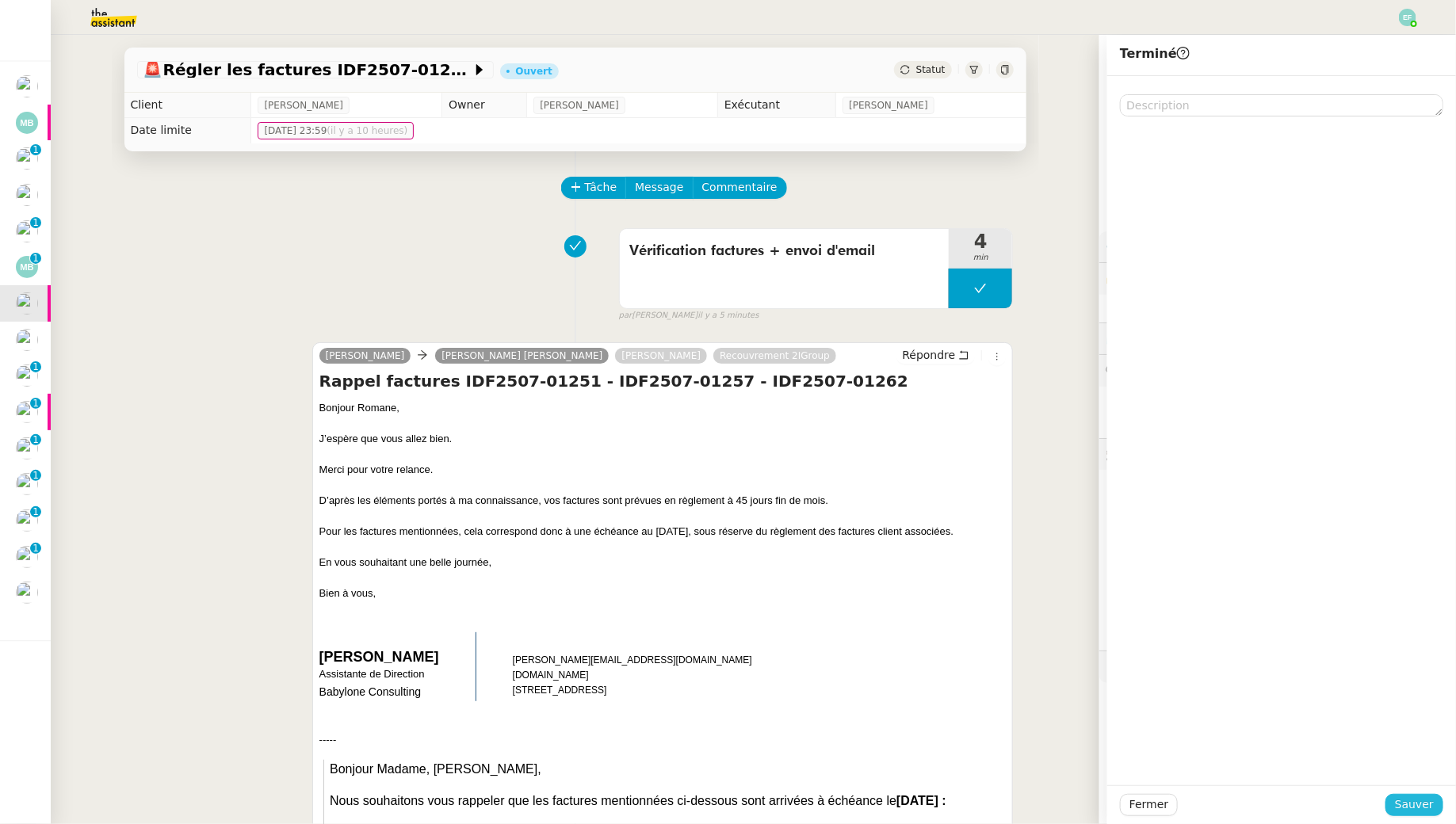
click at [1402, 808] on span "Sauver" at bounding box center [1414, 805] width 39 height 19
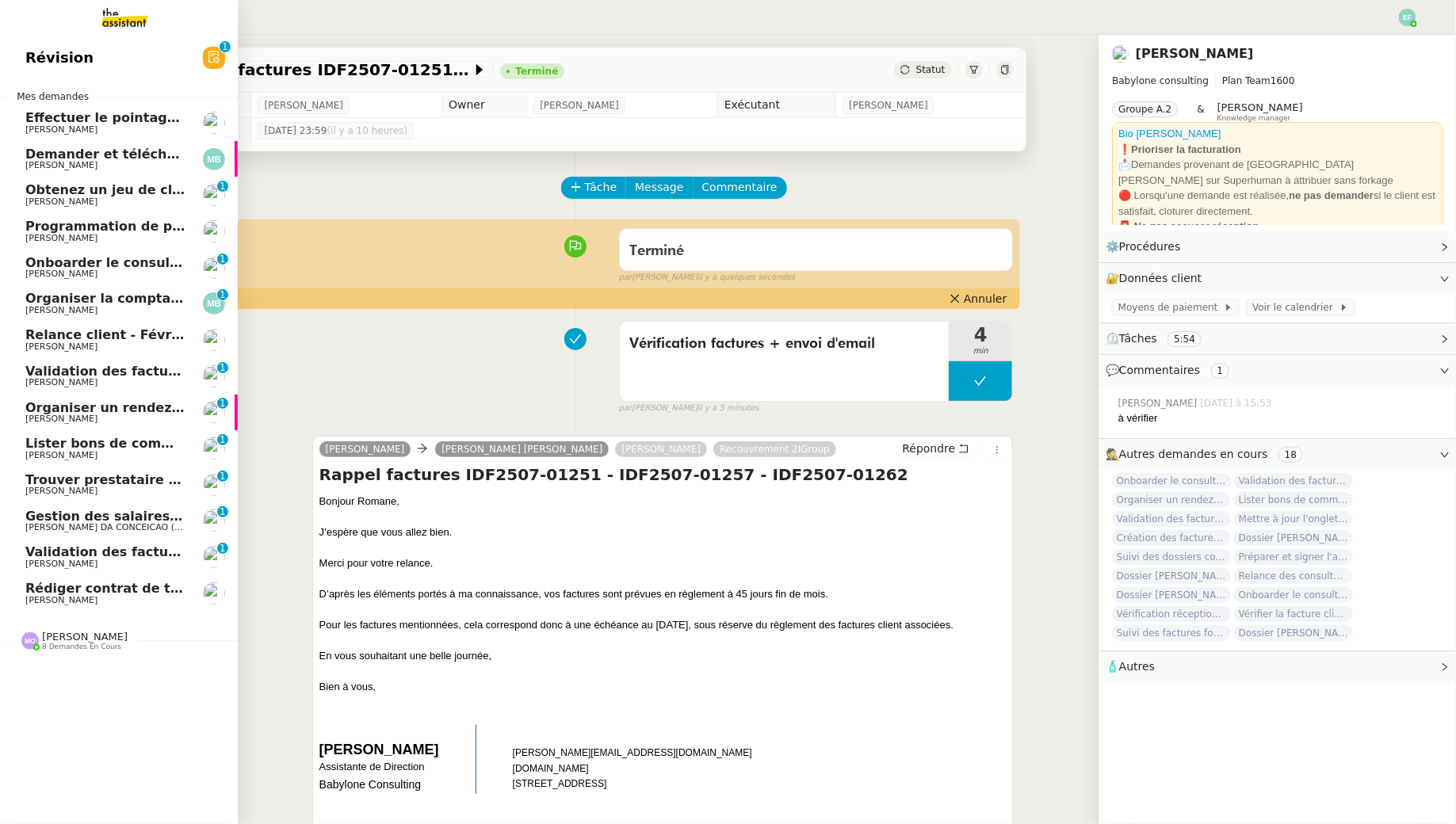
click at [71, 341] on span "Laure Merlini" at bounding box center [61, 346] width 73 height 10
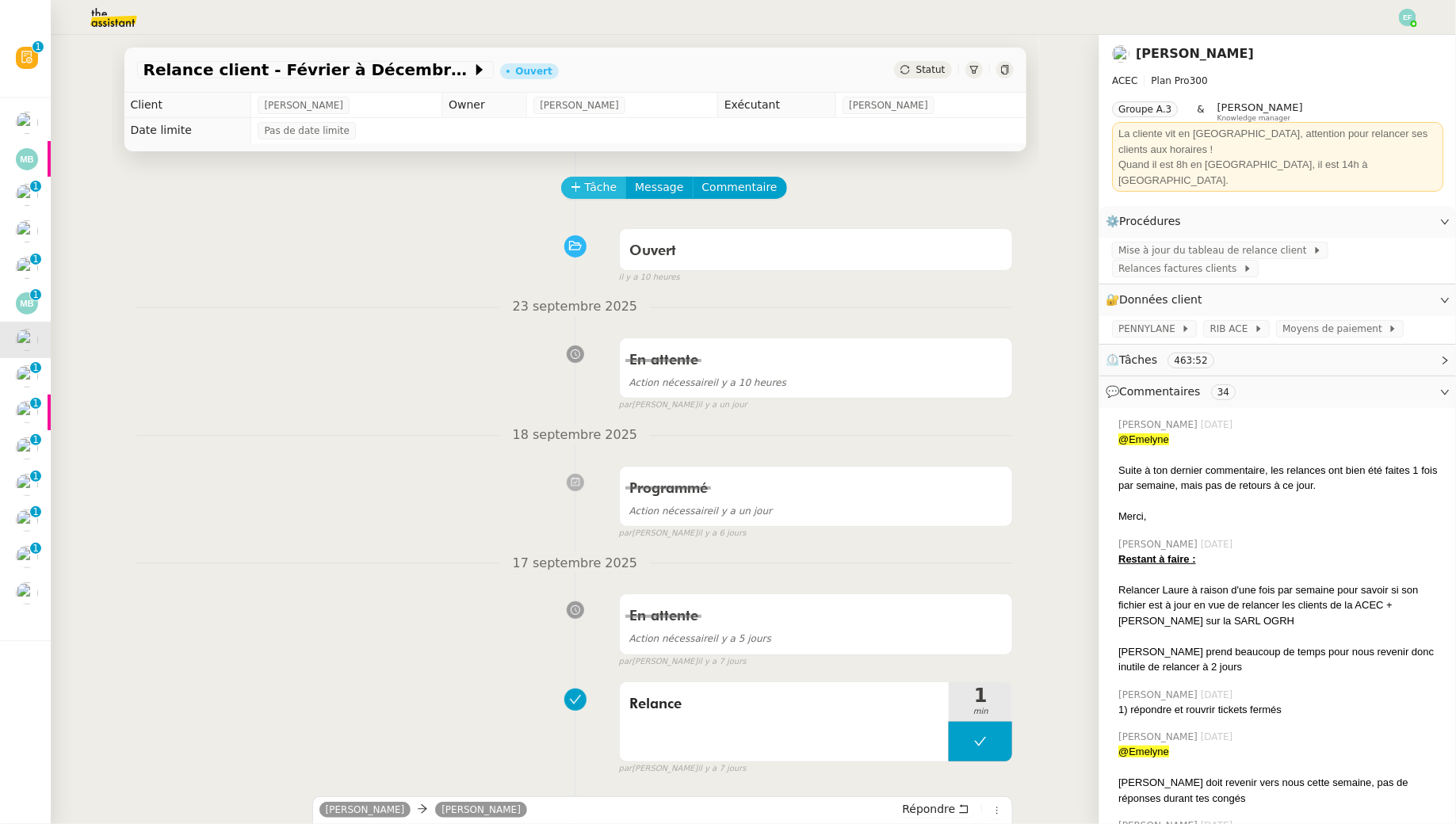
click at [588, 181] on span "Tâche" at bounding box center [601, 188] width 33 height 19
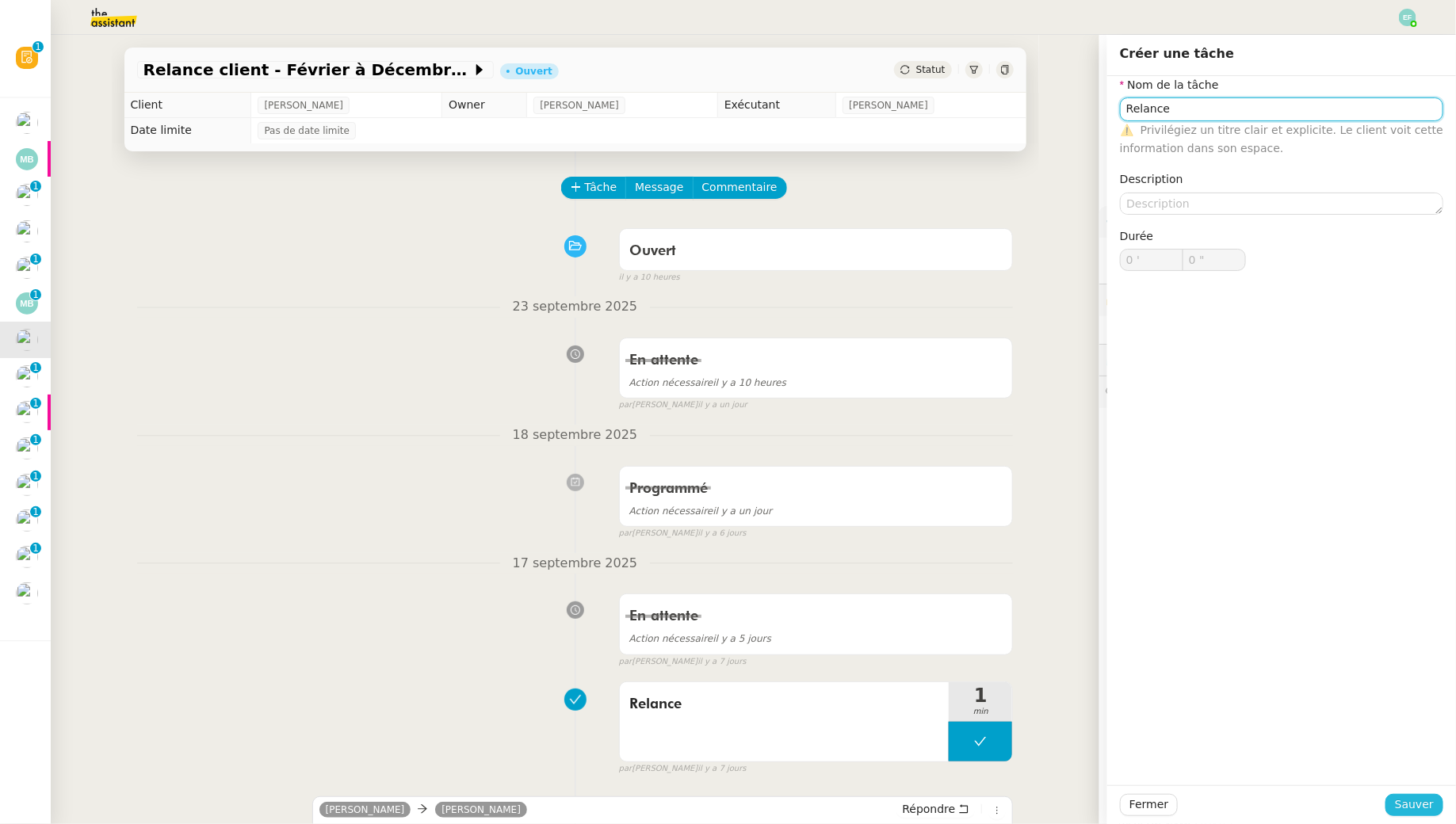
type input "Relance"
click at [1422, 804] on span "Sauver" at bounding box center [1414, 805] width 39 height 19
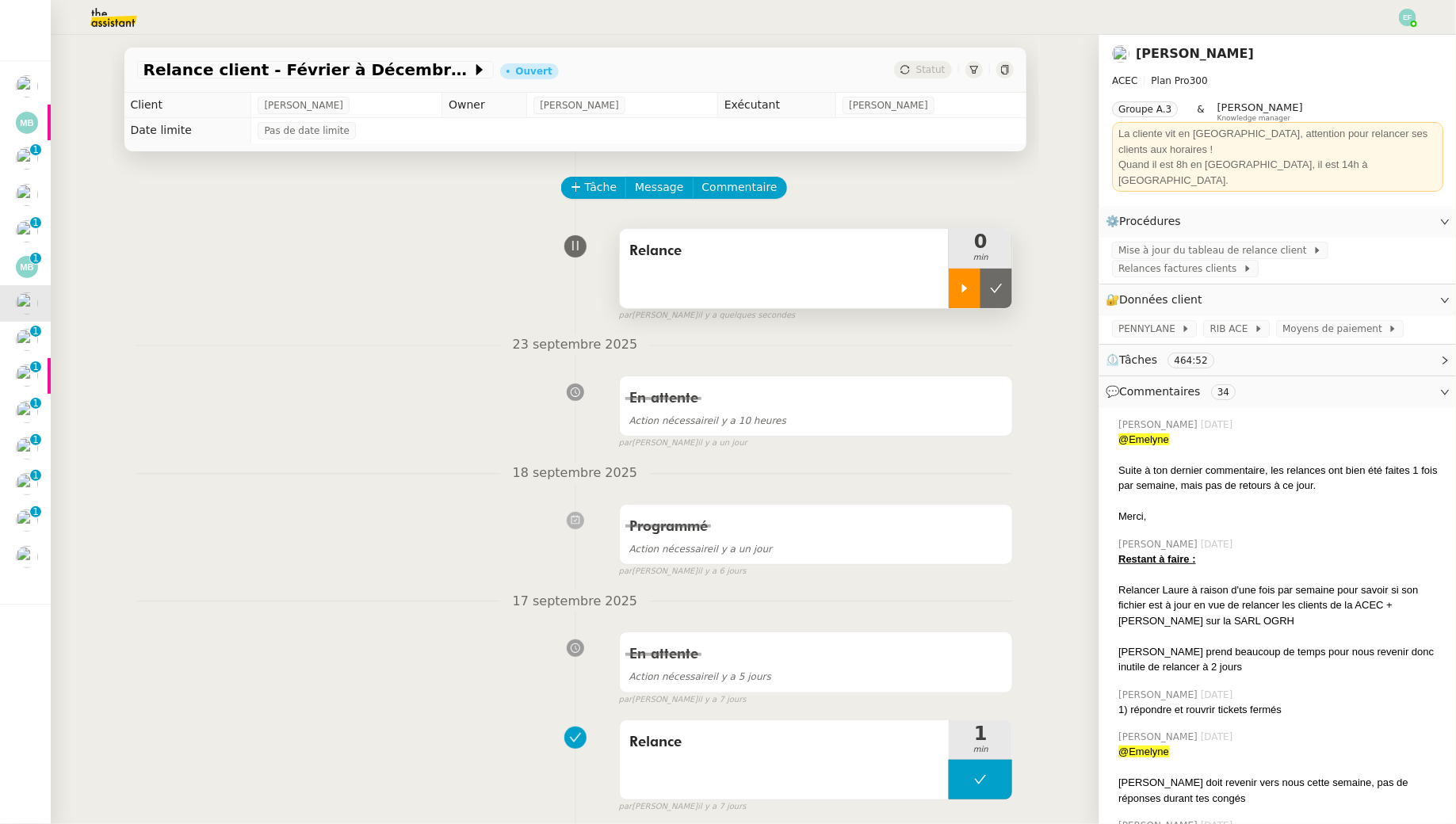
click at [964, 299] on div at bounding box center [964, 288] width 32 height 40
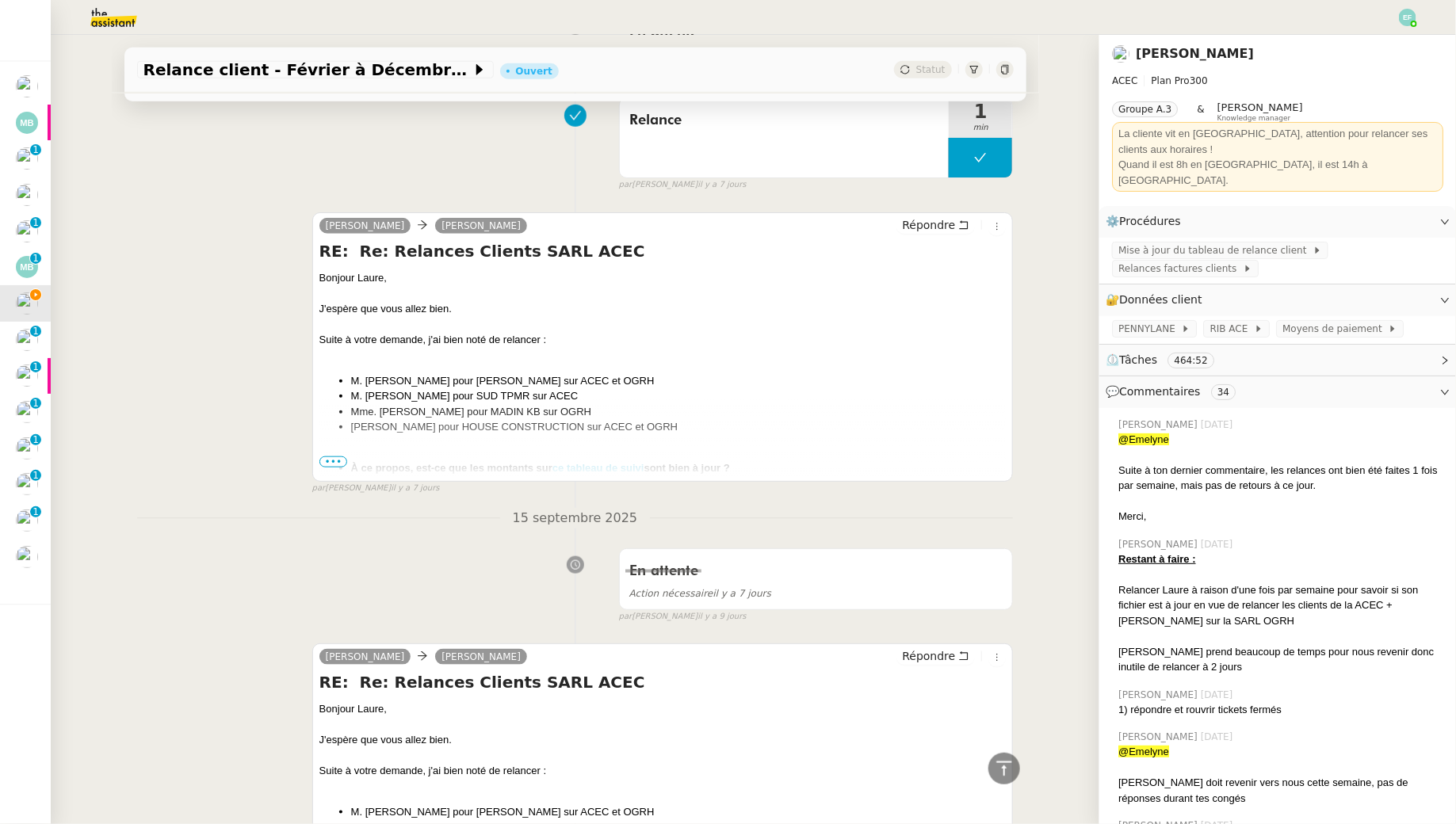
click at [333, 464] on ul "À ce propos, est-ce que les montants sur ce tableau de suivi sont bien à jour ?" at bounding box center [662, 468] width 687 height 16
click at [326, 459] on span "•••" at bounding box center [333, 462] width 29 height 11
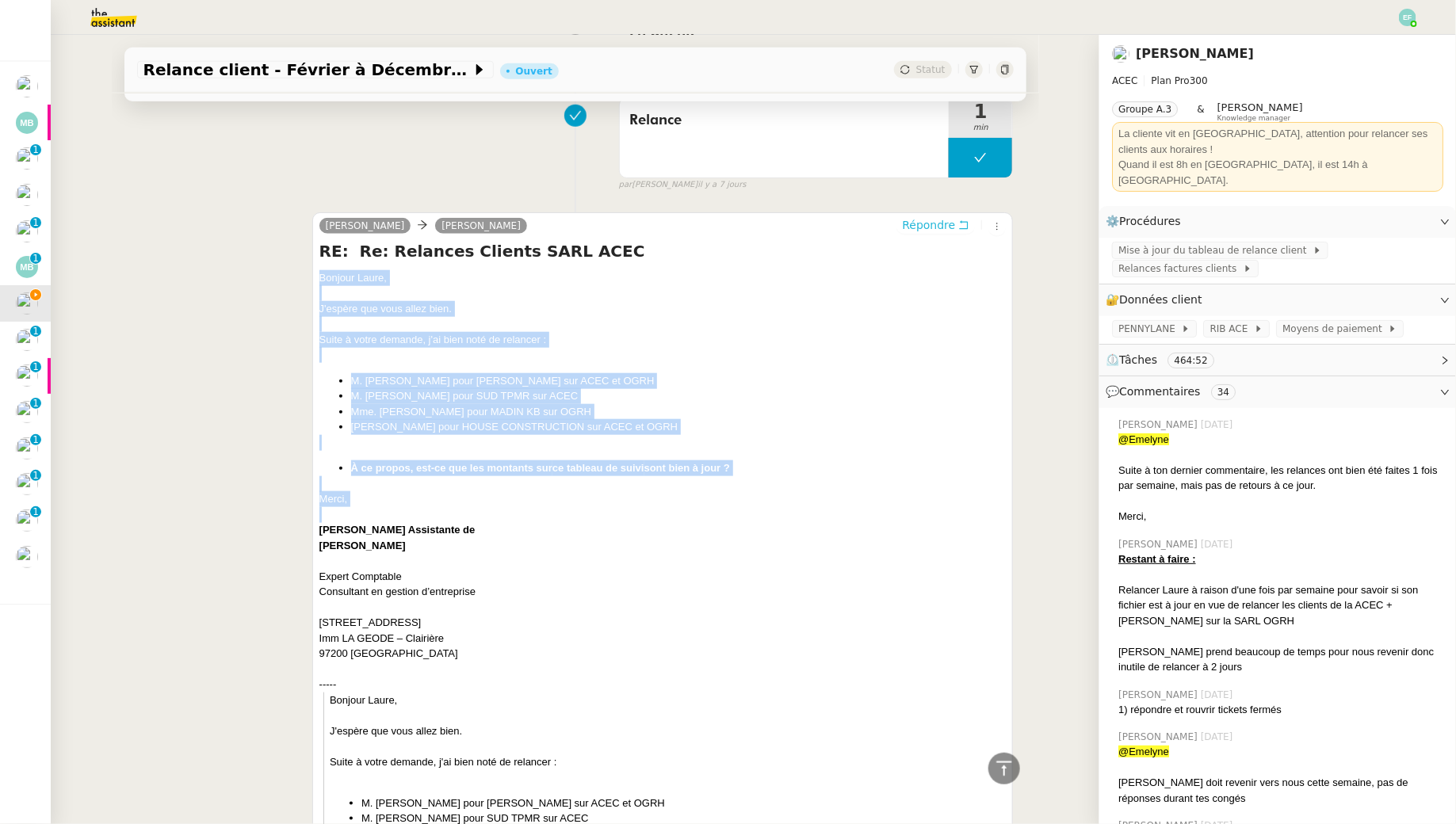
click at [963, 220] on icon at bounding box center [963, 225] width 11 height 11
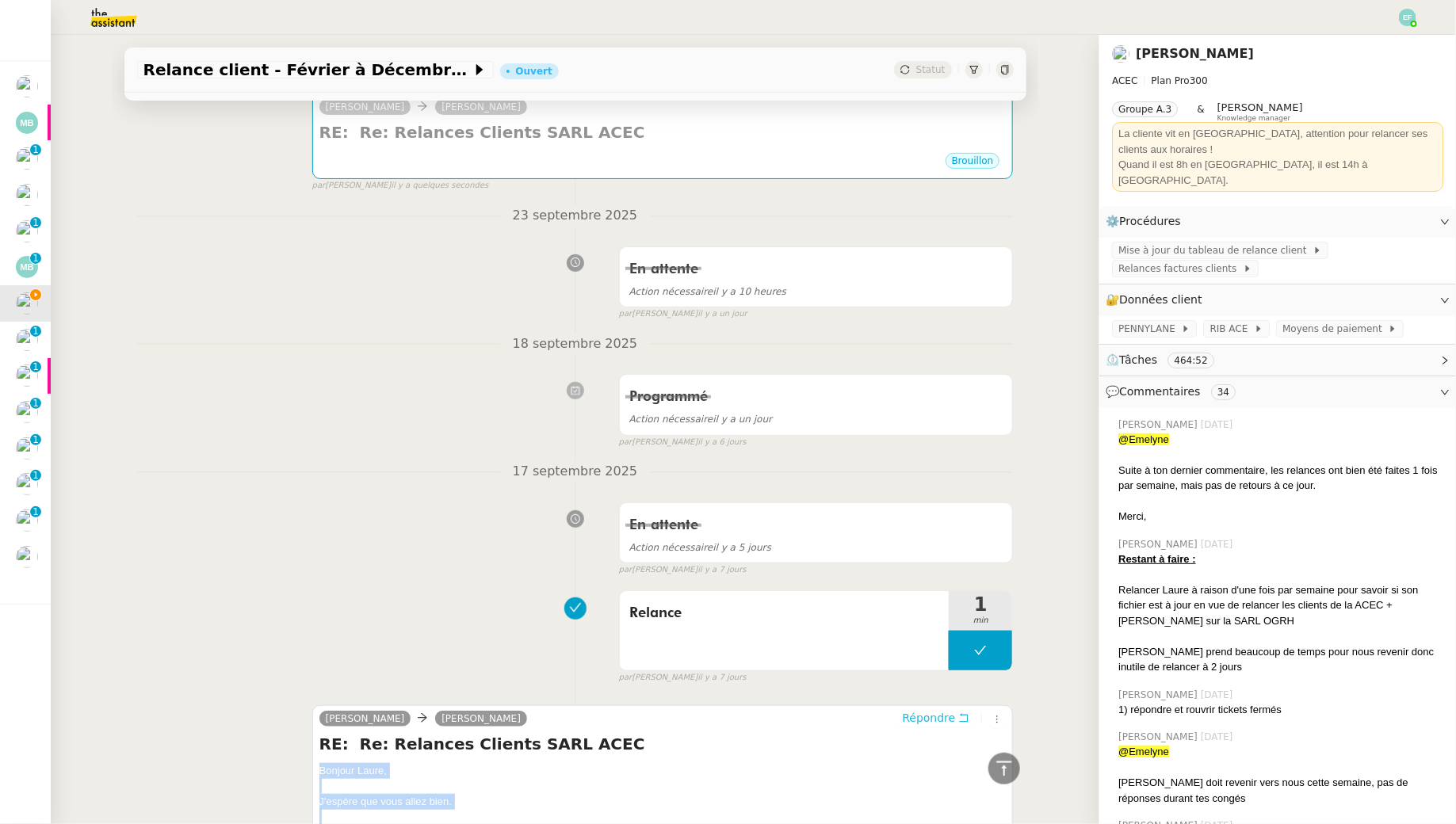
scroll to position [0, 0]
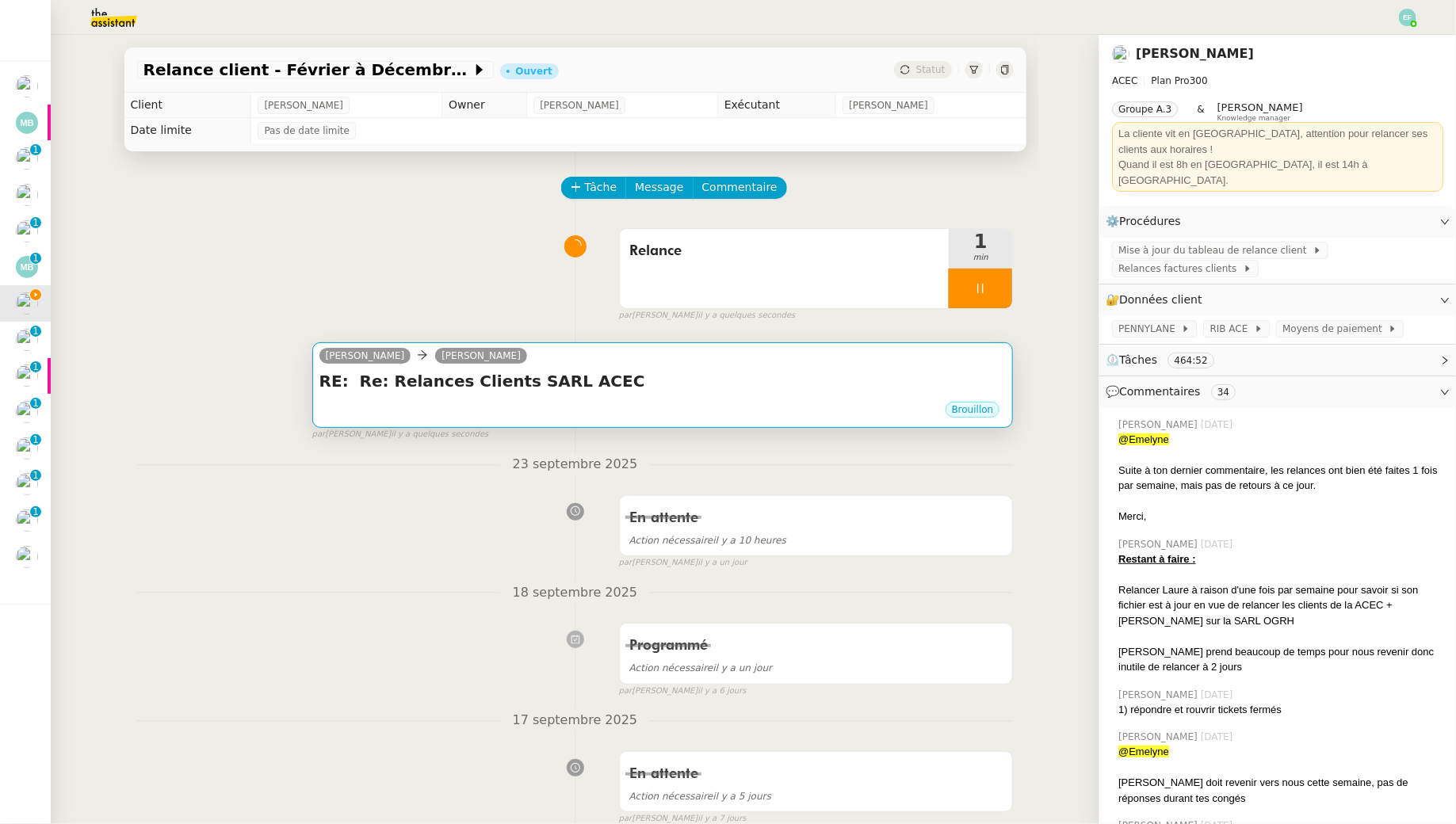
click at [693, 389] on h4 "RE: Re: Relances Clients SARL ACEC" at bounding box center [662, 381] width 687 height 22
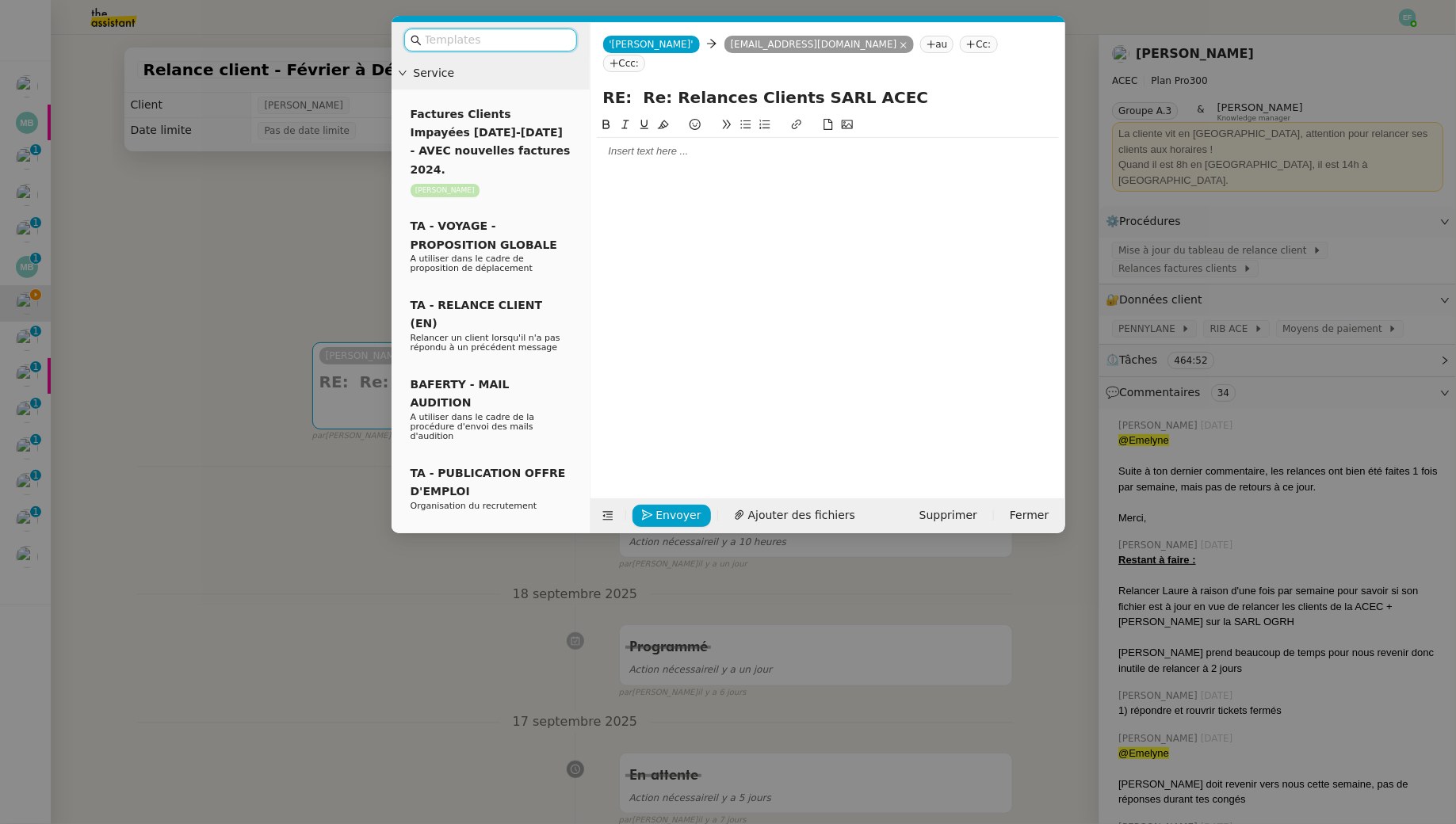
click at [637, 144] on div at bounding box center [827, 151] width 462 height 14
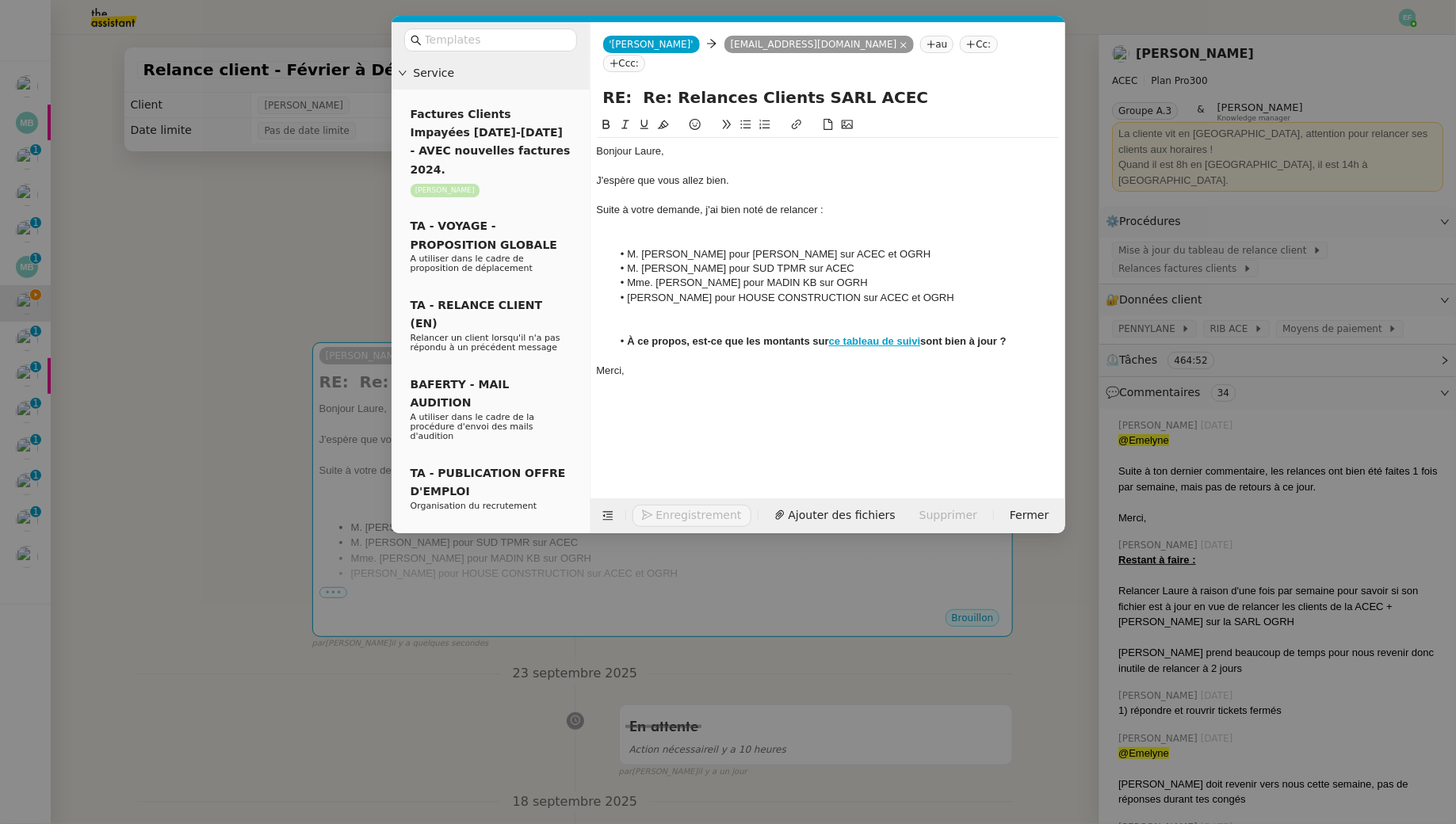
click at [637, 233] on div at bounding box center [827, 239] width 462 height 14
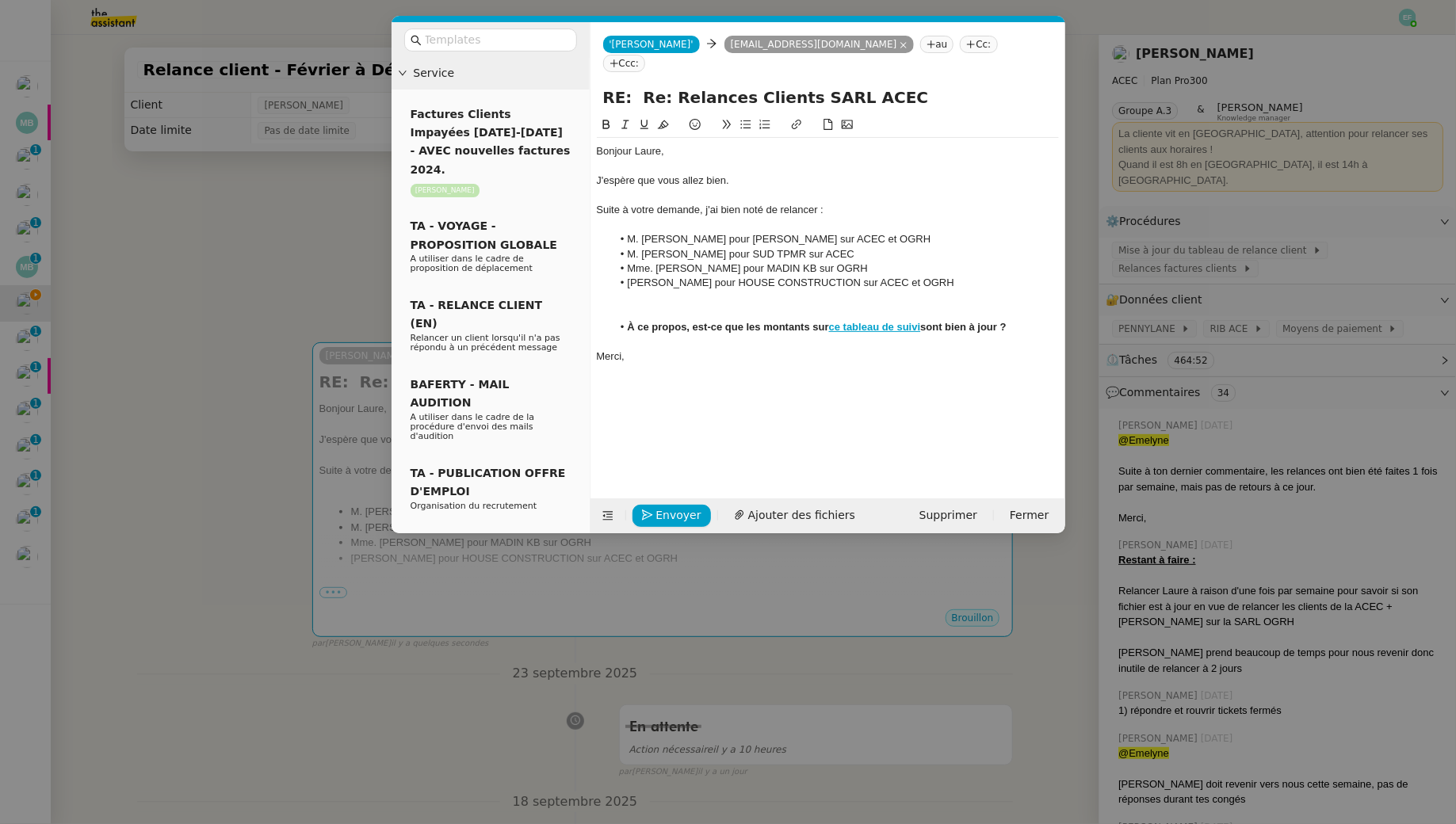
click at [657, 291] on div at bounding box center [827, 298] width 462 height 14
click at [652, 515] on icon "button" at bounding box center [647, 515] width 11 height 11
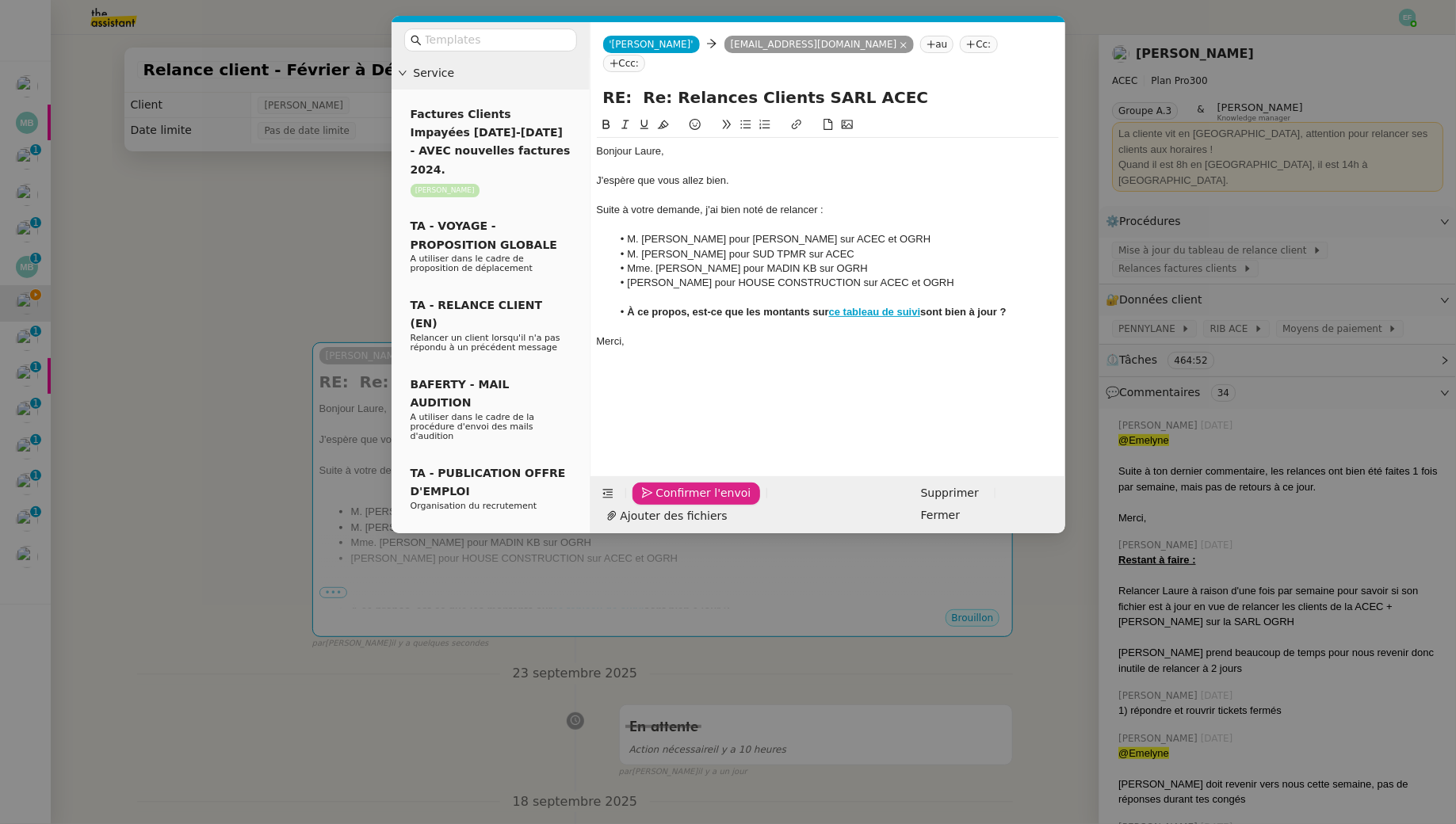
click at [652, 498] on icon "button" at bounding box center [647, 493] width 11 height 11
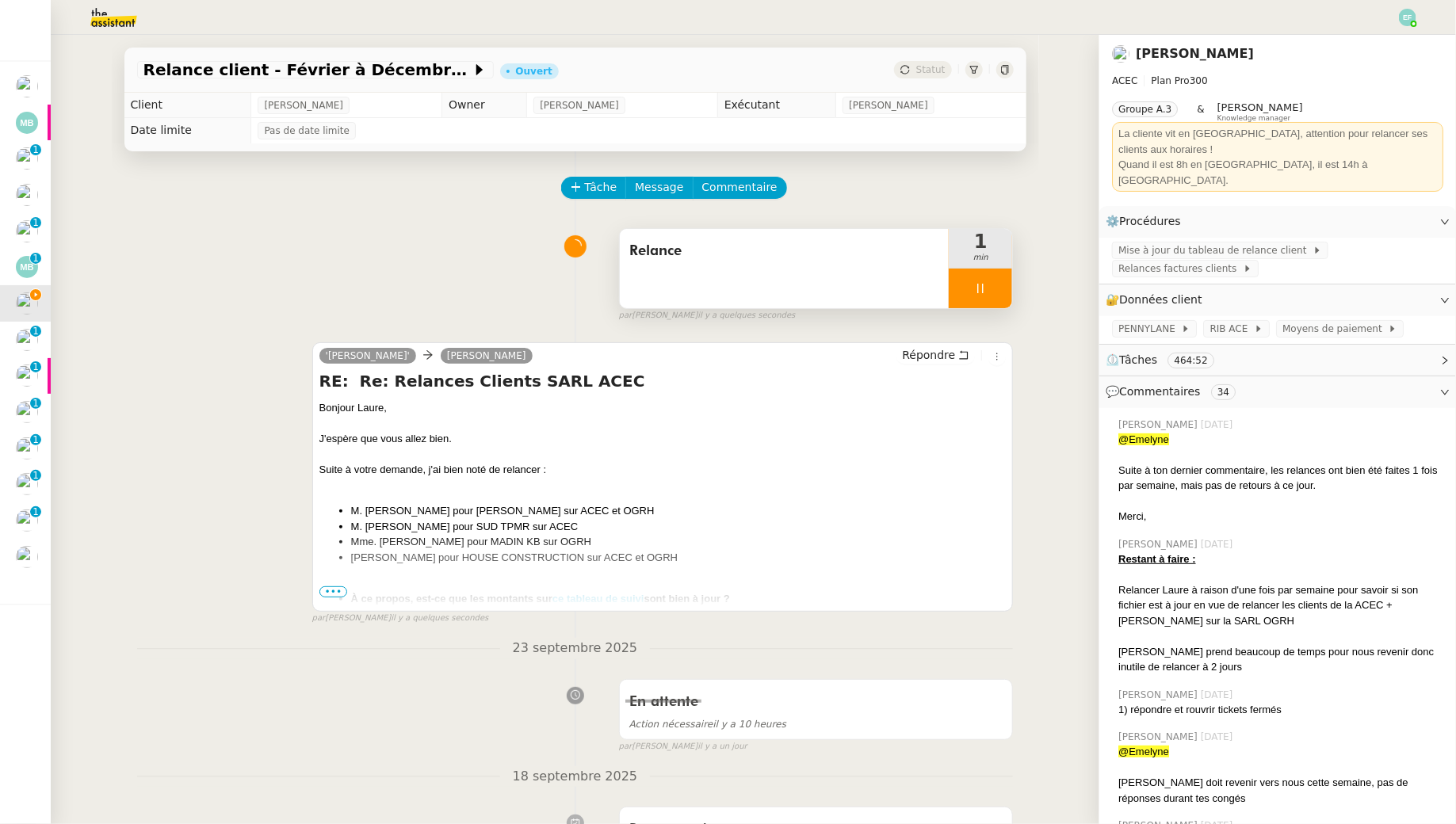
click at [983, 282] on icon at bounding box center [980, 288] width 13 height 13
click at [997, 288] on icon at bounding box center [996, 287] width 12 height 8
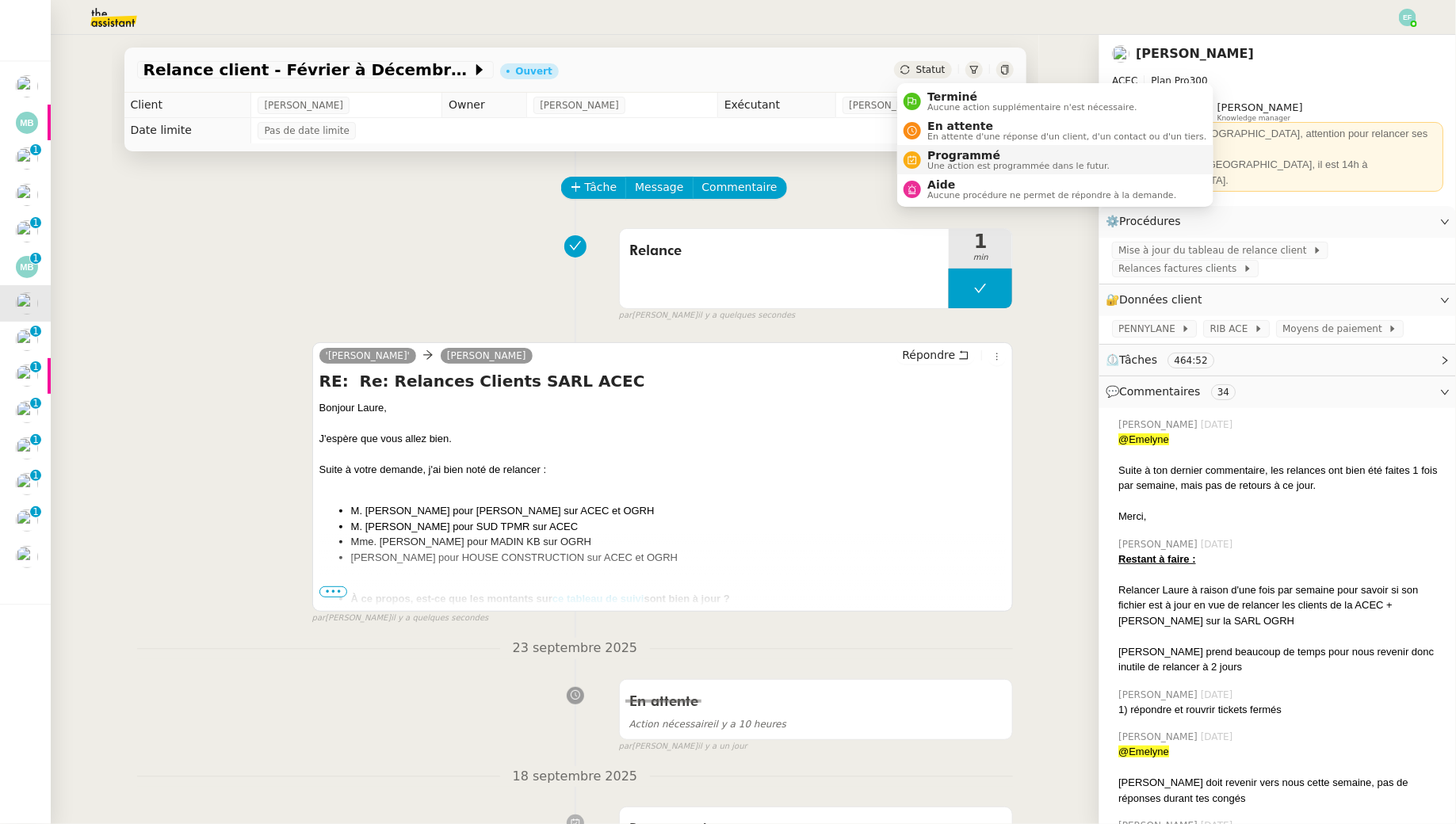
click at [939, 151] on span "Programmé" at bounding box center [1018, 155] width 182 height 13
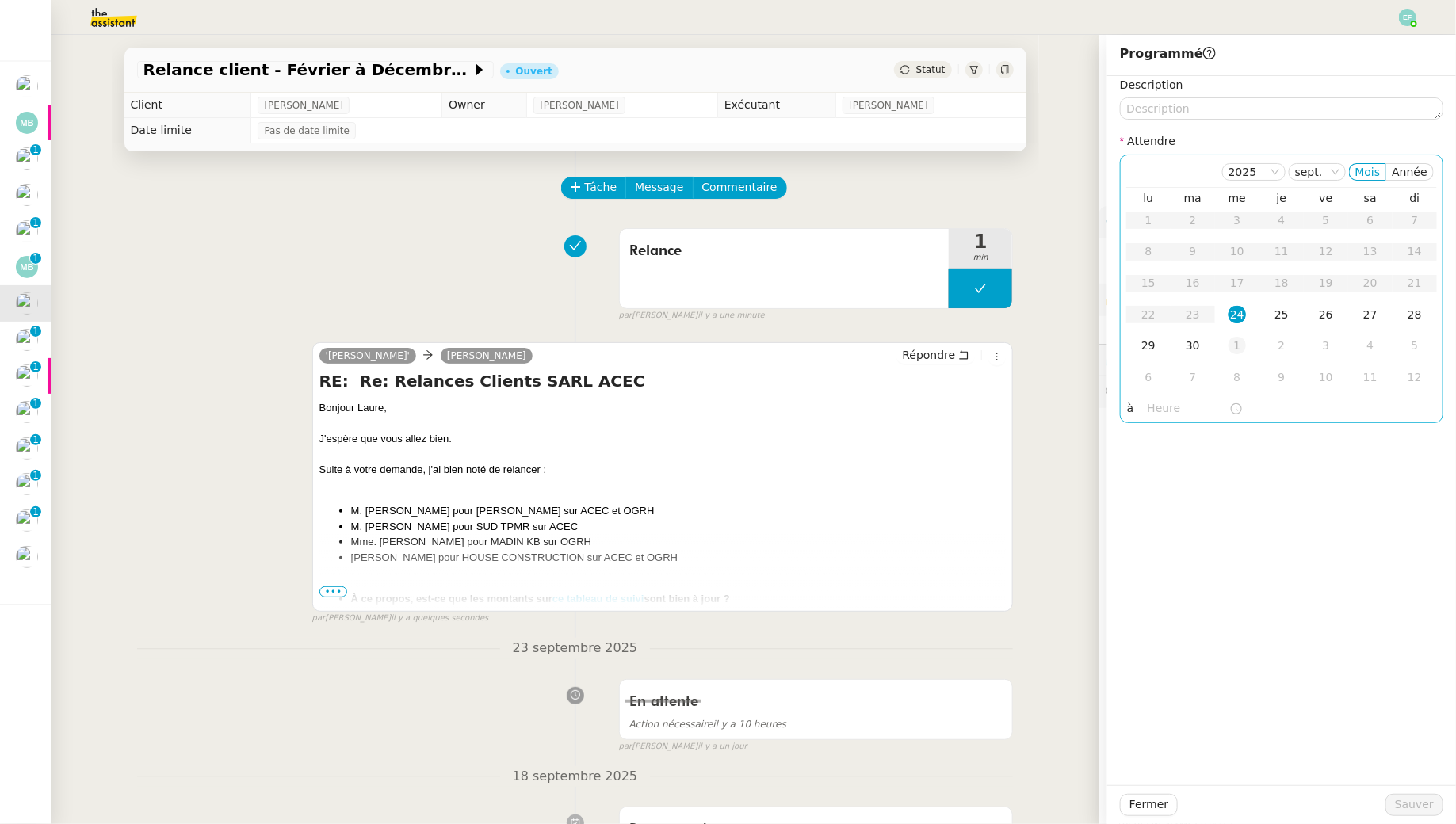
click at [1229, 345] on div "1" at bounding box center [1237, 345] width 18 height 18
click at [1402, 800] on span "Sauver" at bounding box center [1414, 805] width 39 height 19
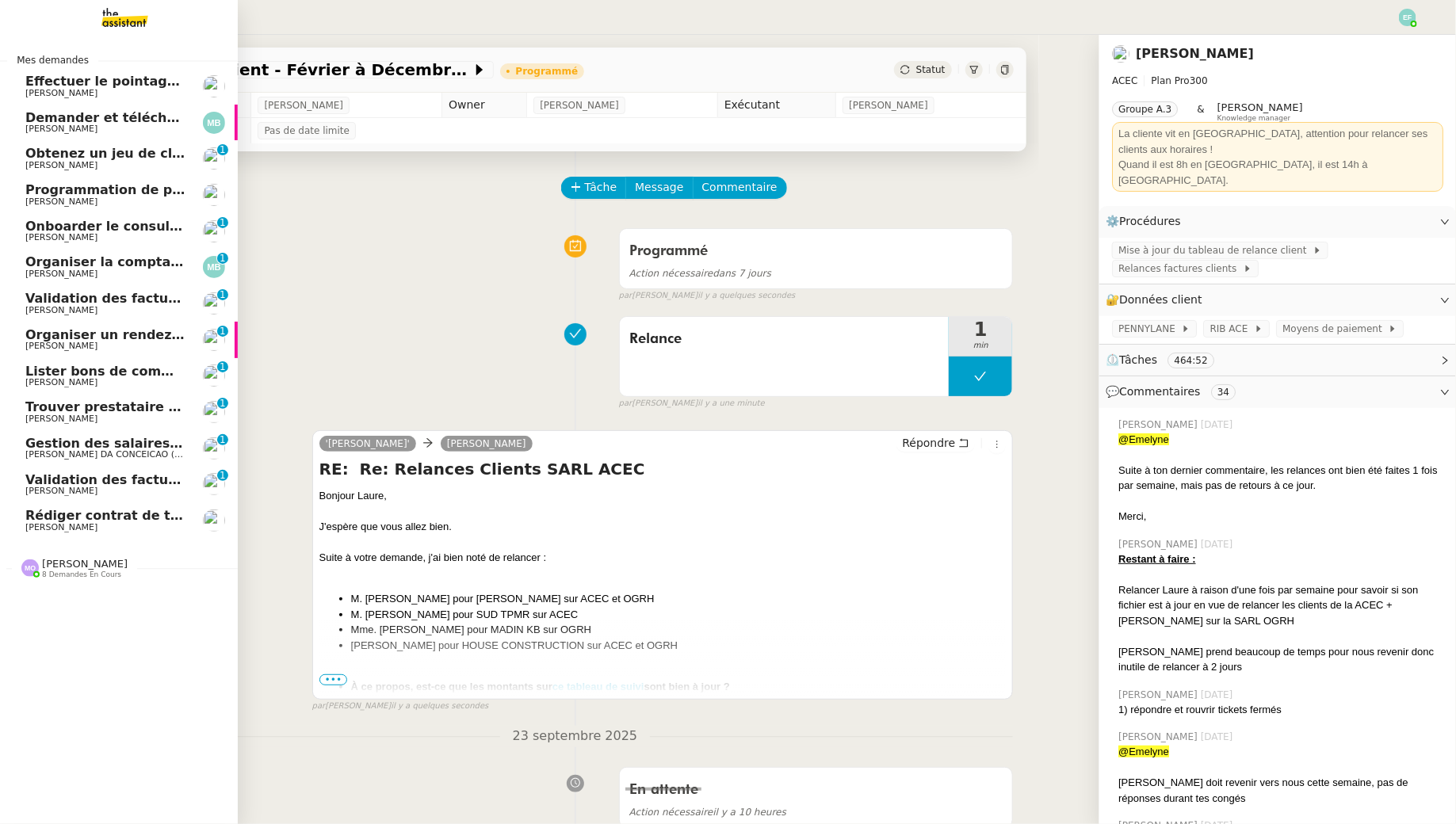
click at [83, 306] on span "[PERSON_NAME]" at bounding box center [105, 311] width 160 height 9
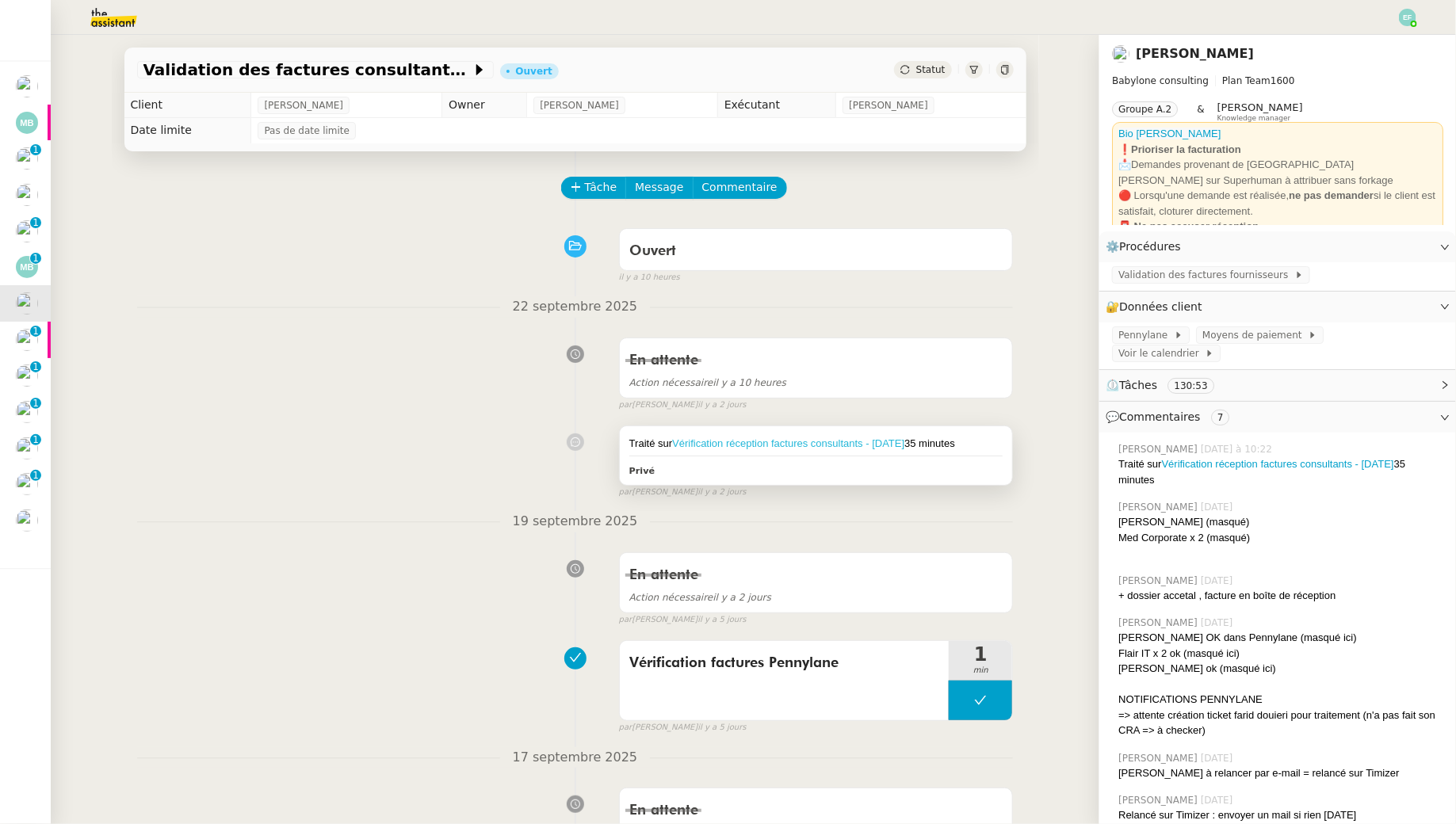
click at [769, 443] on link "Vérification réception factures consultants - septembre 2025" at bounding box center [788, 443] width 232 height 12
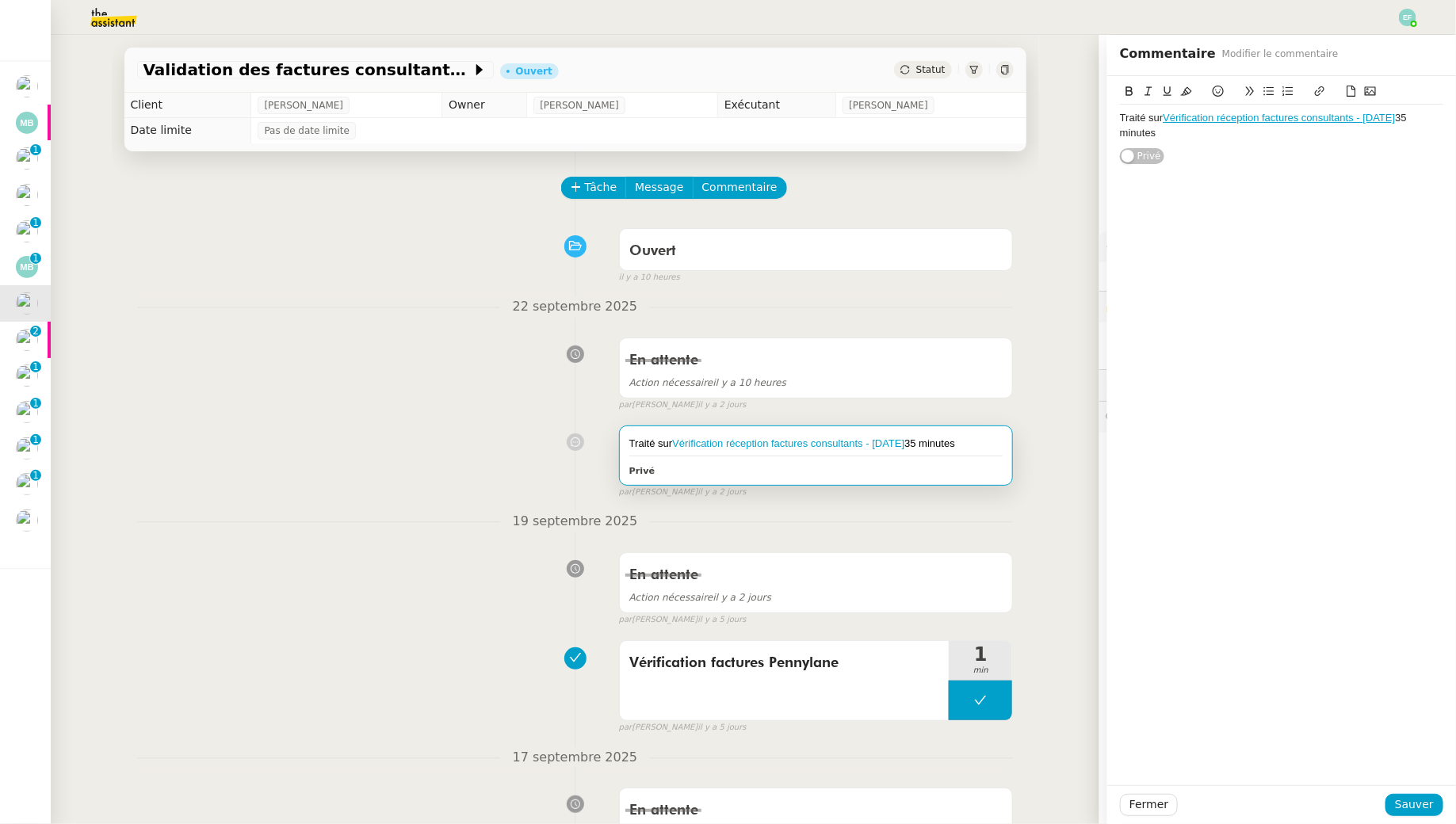
click at [395, 309] on nz-divider "22 septembre 2025" at bounding box center [575, 307] width 877 height 21
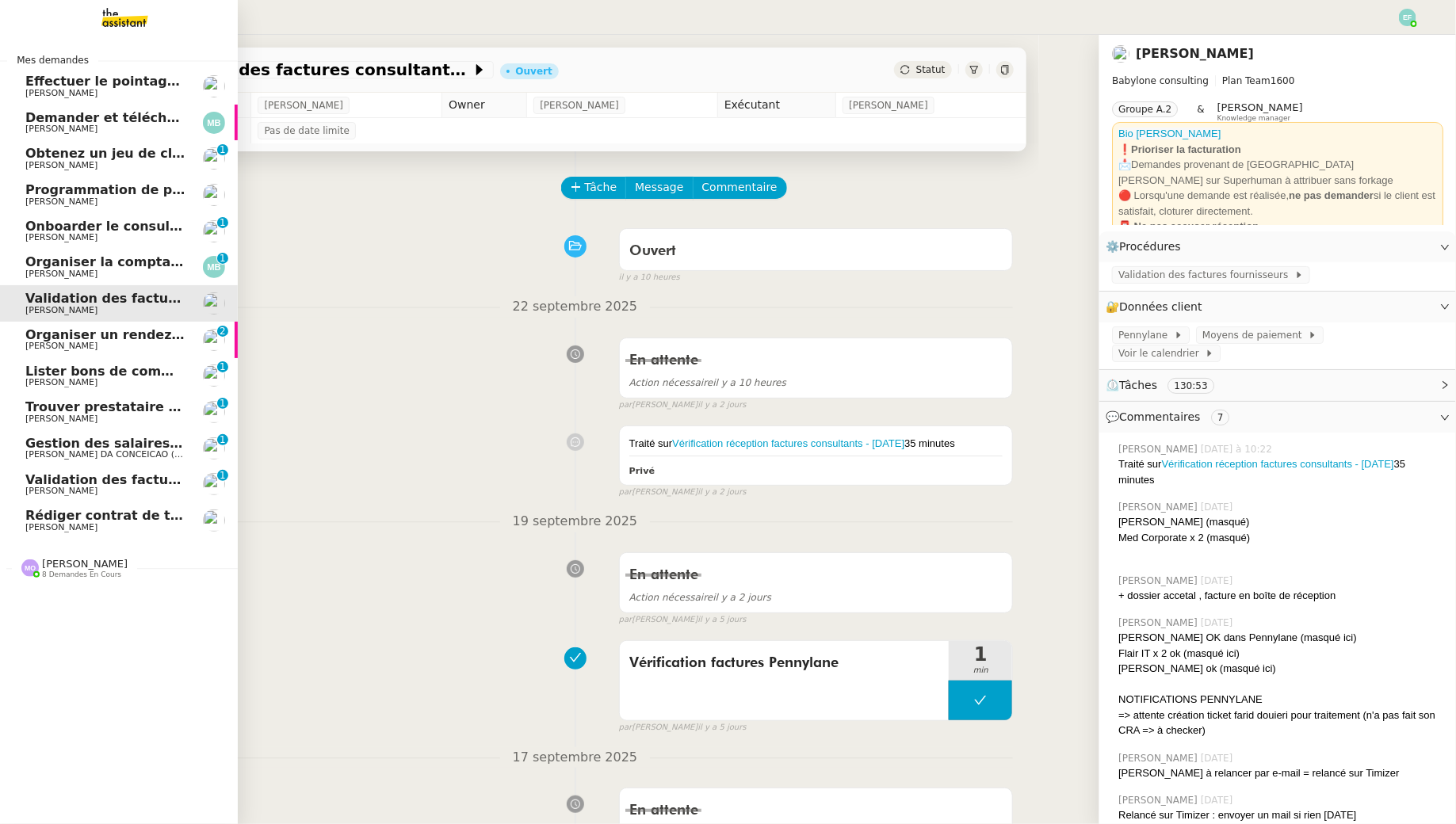
click at [59, 334] on span "Organiser un rendez-vous en visio [PERSON_NAME] / Sofraco" at bounding box center [243, 335] width 435 height 15
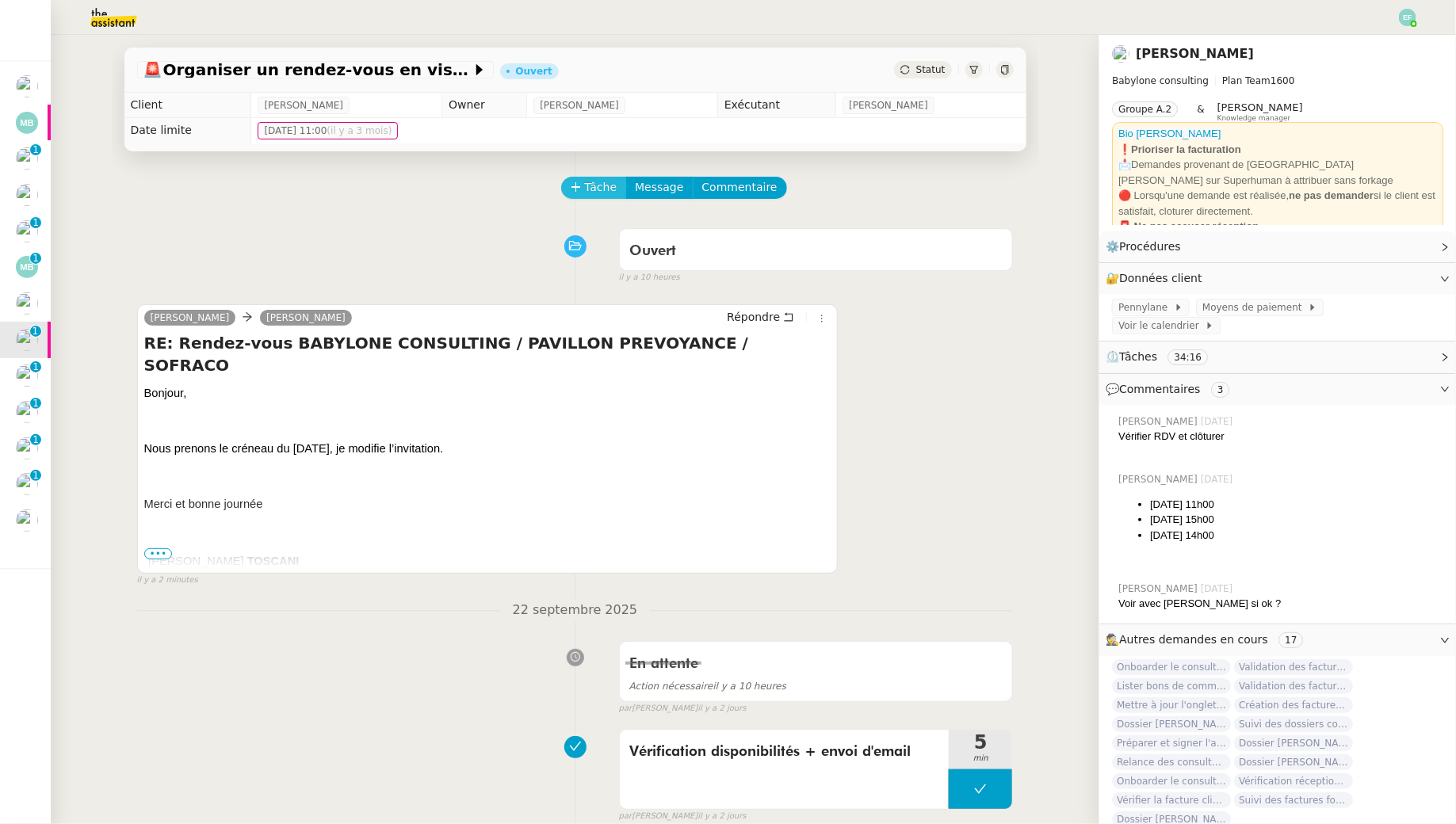
click at [583, 194] on button "Tâche" at bounding box center [593, 188] width 66 height 22
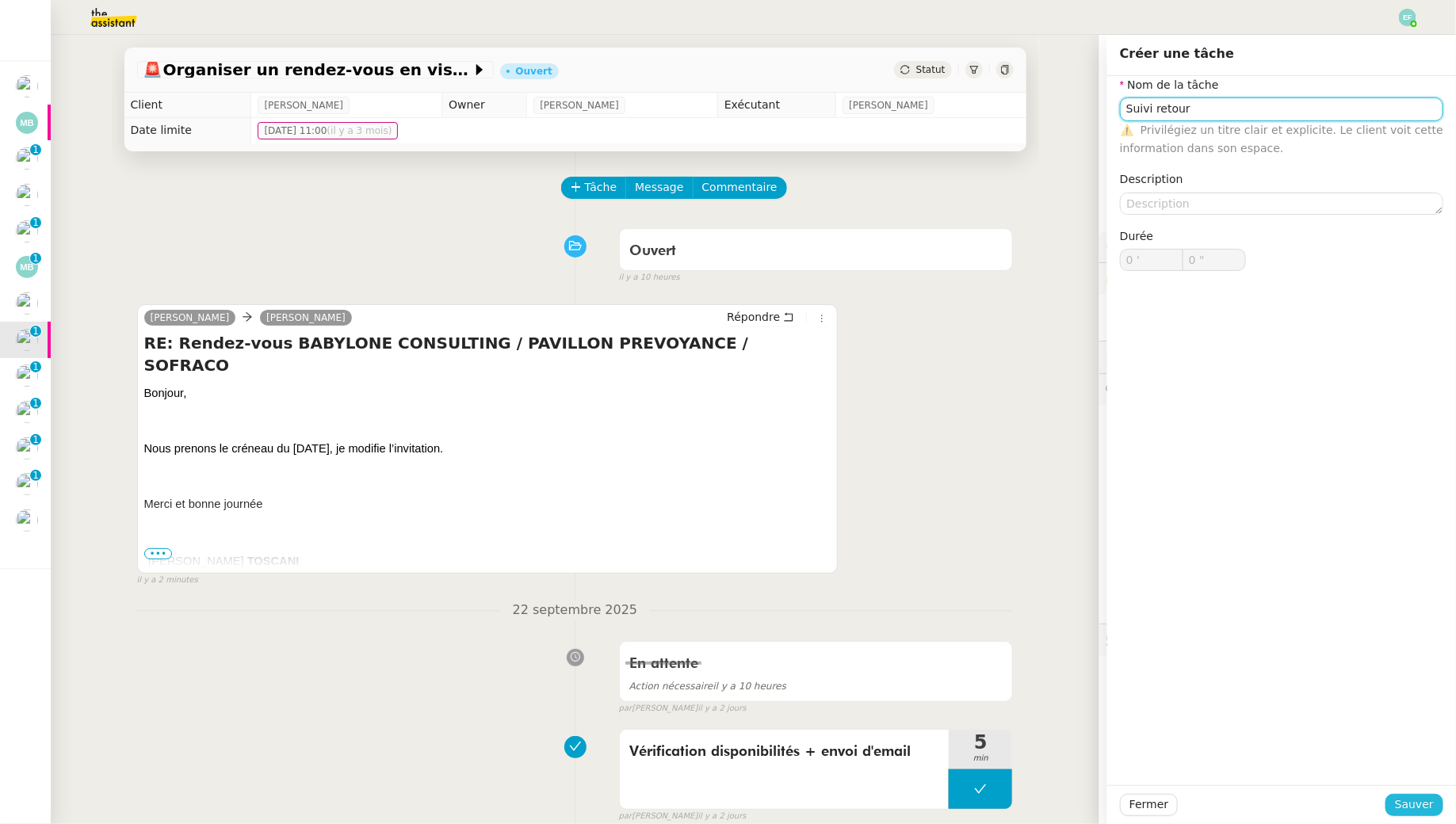
type input "Suivi retour"
click at [1409, 809] on span "Sauver" at bounding box center [1414, 805] width 39 height 19
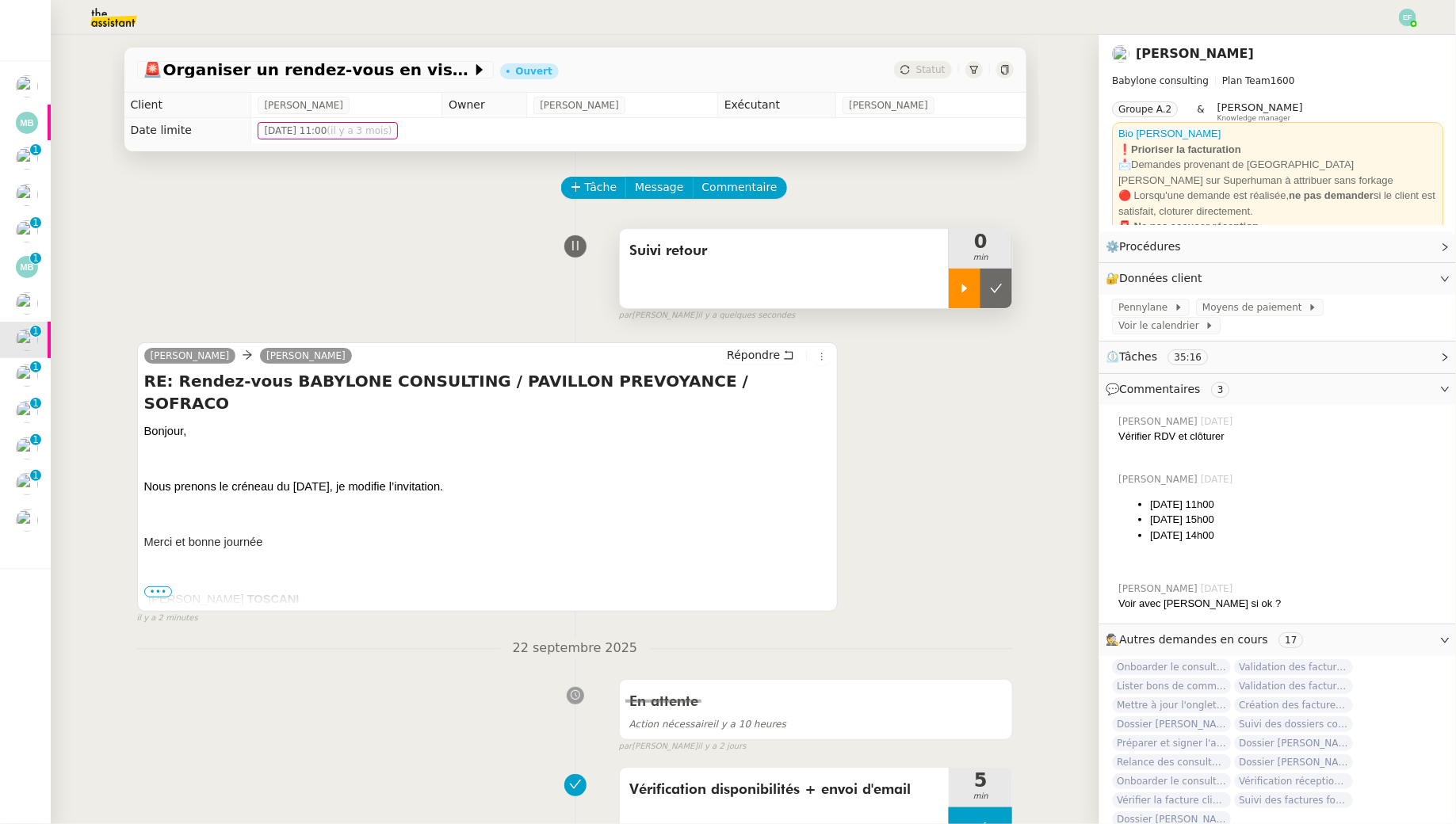
click at [966, 296] on div at bounding box center [964, 288] width 32 height 40
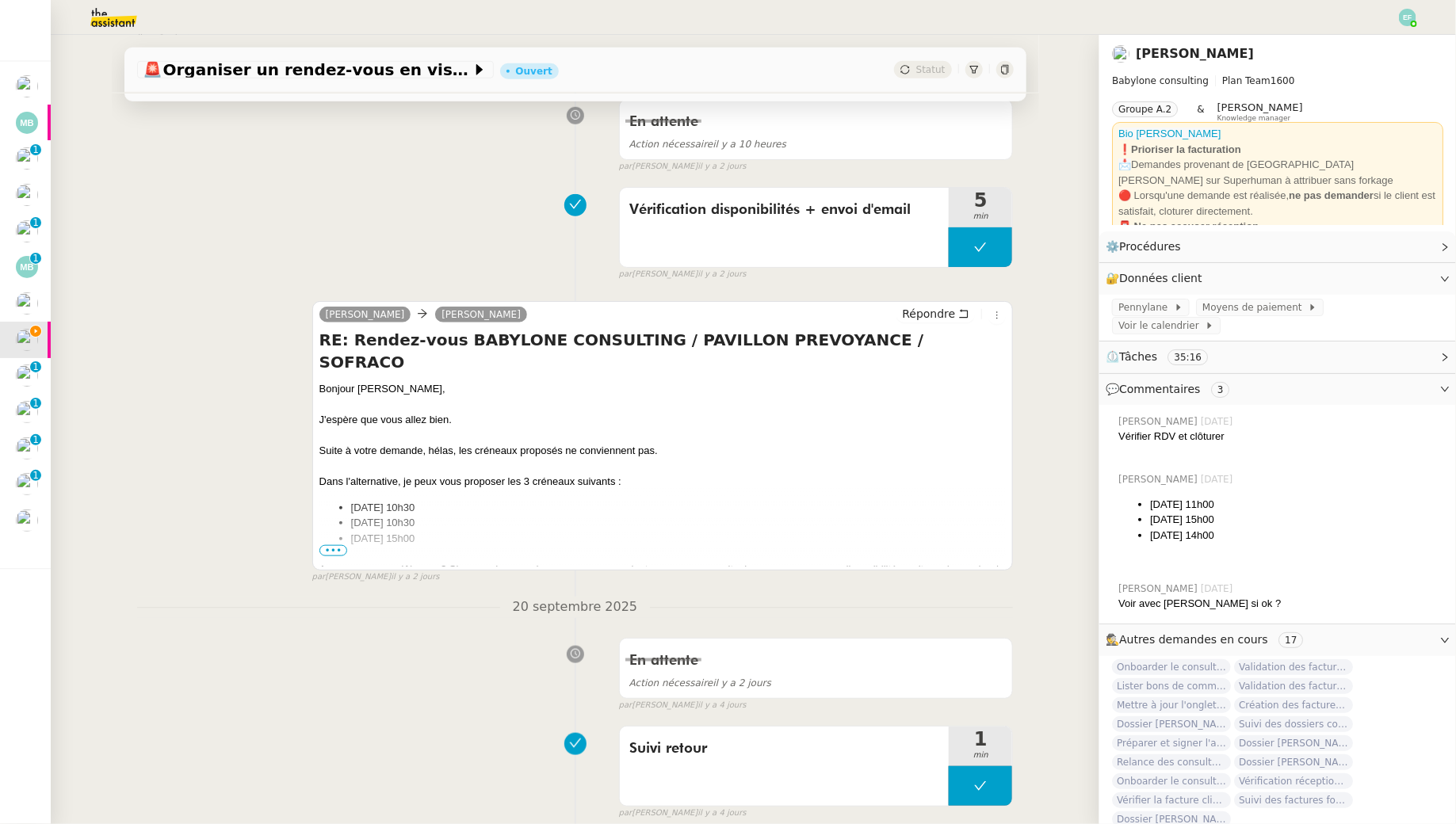
scroll to position [646, 0]
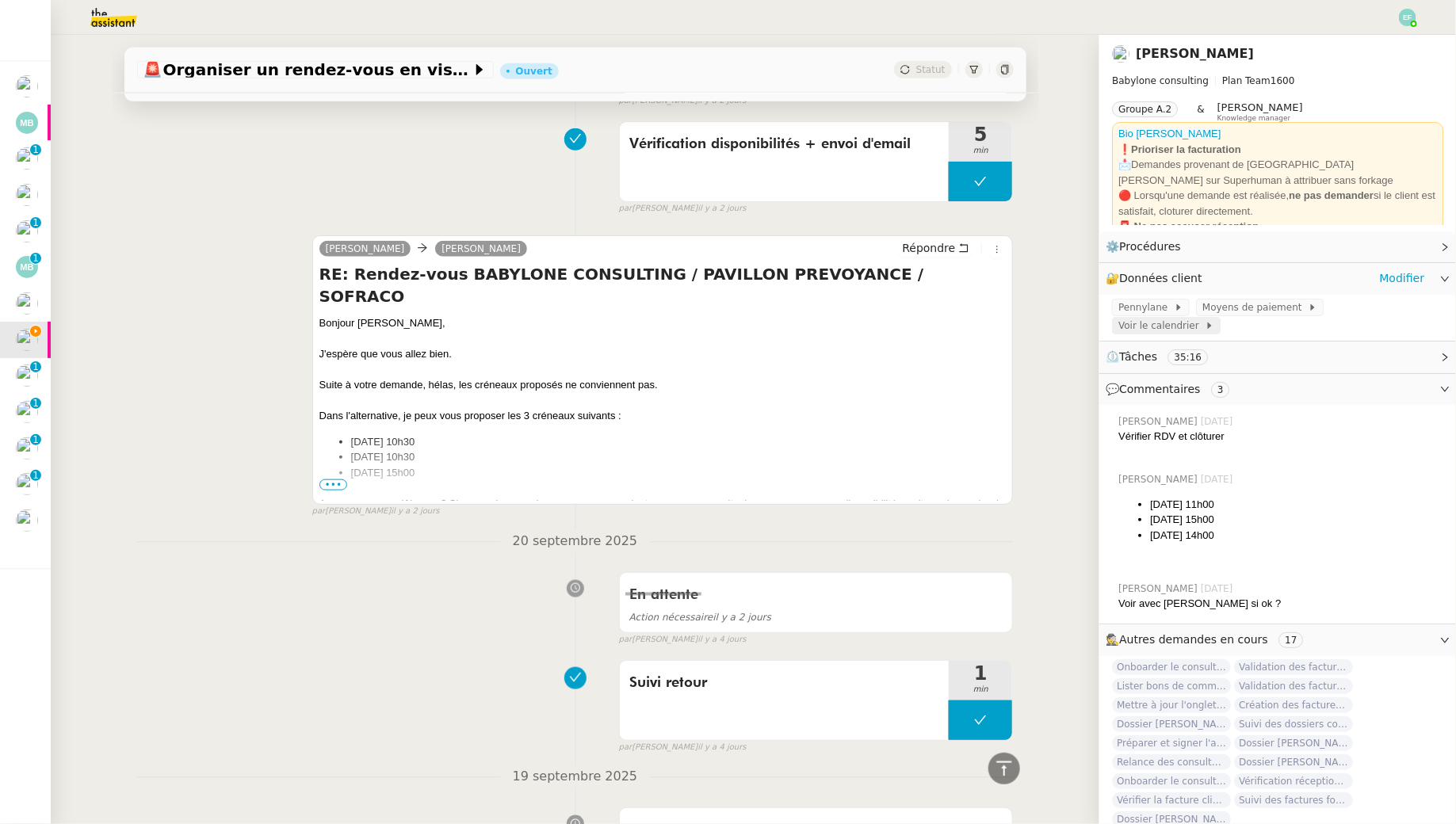
click at [1204, 318] on span "Voir le calendrier" at bounding box center [1161, 326] width 86 height 16
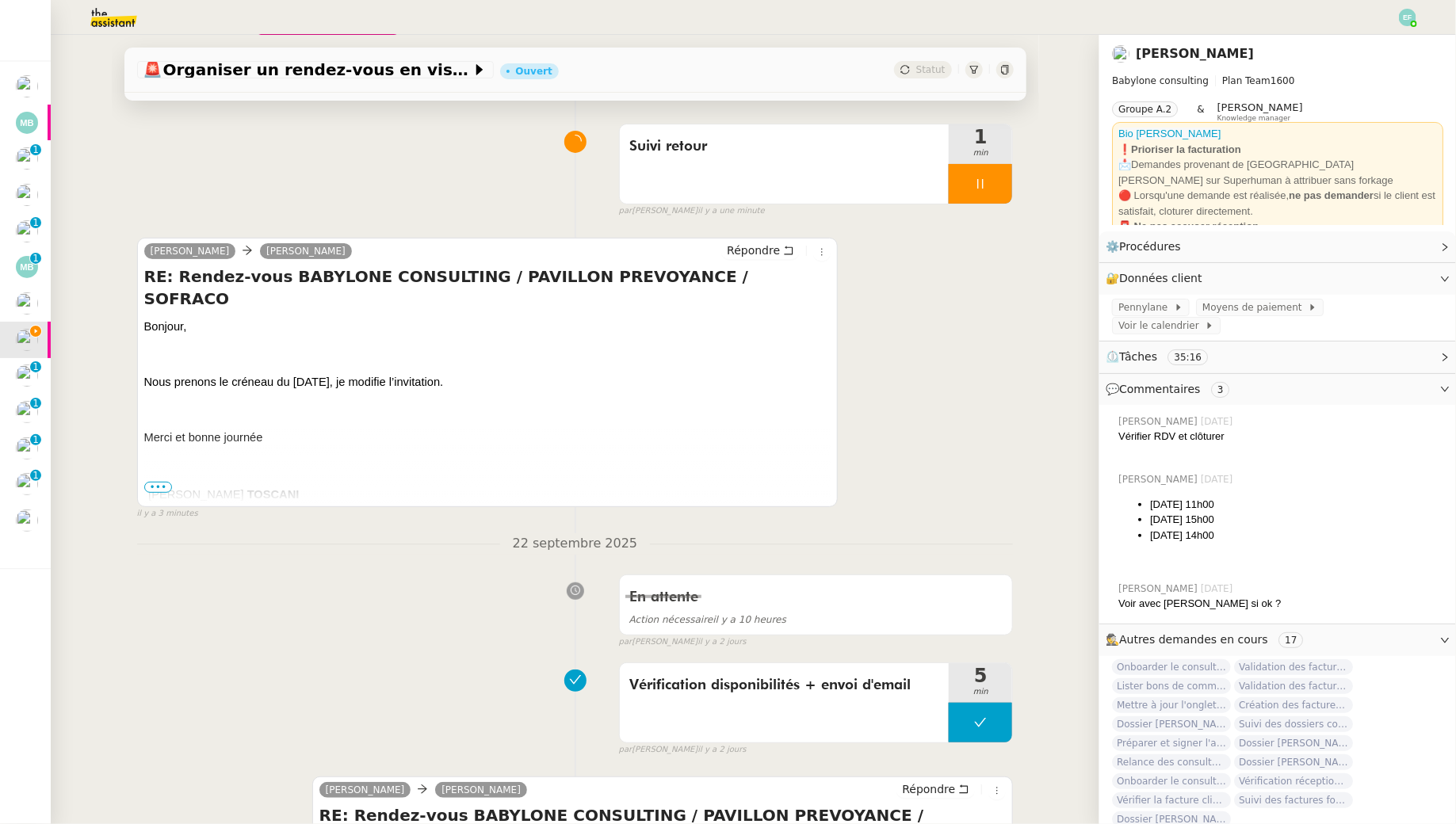
scroll to position [0, 0]
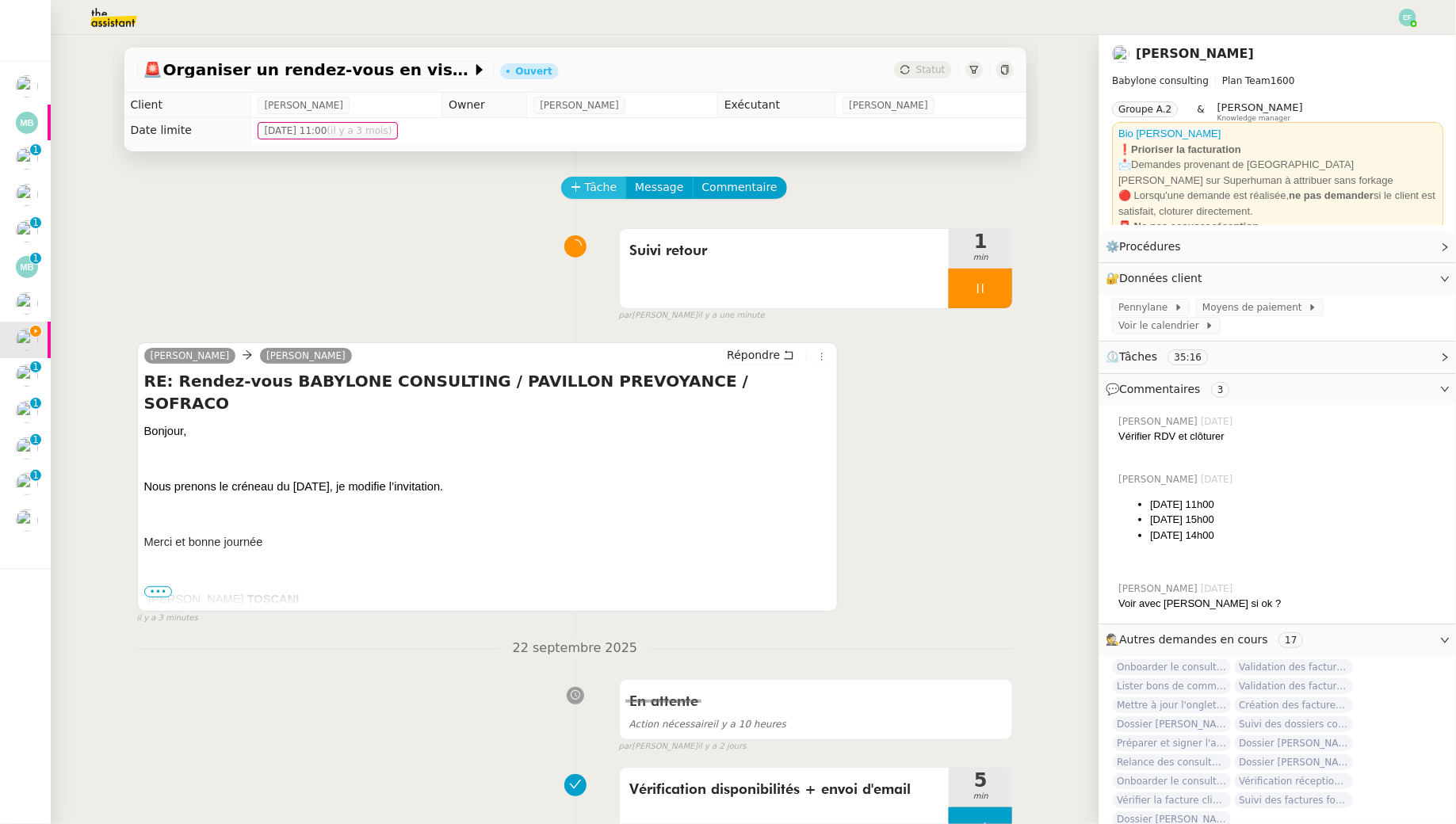
click at [603, 189] on span "Tâche" at bounding box center [601, 188] width 33 height 19
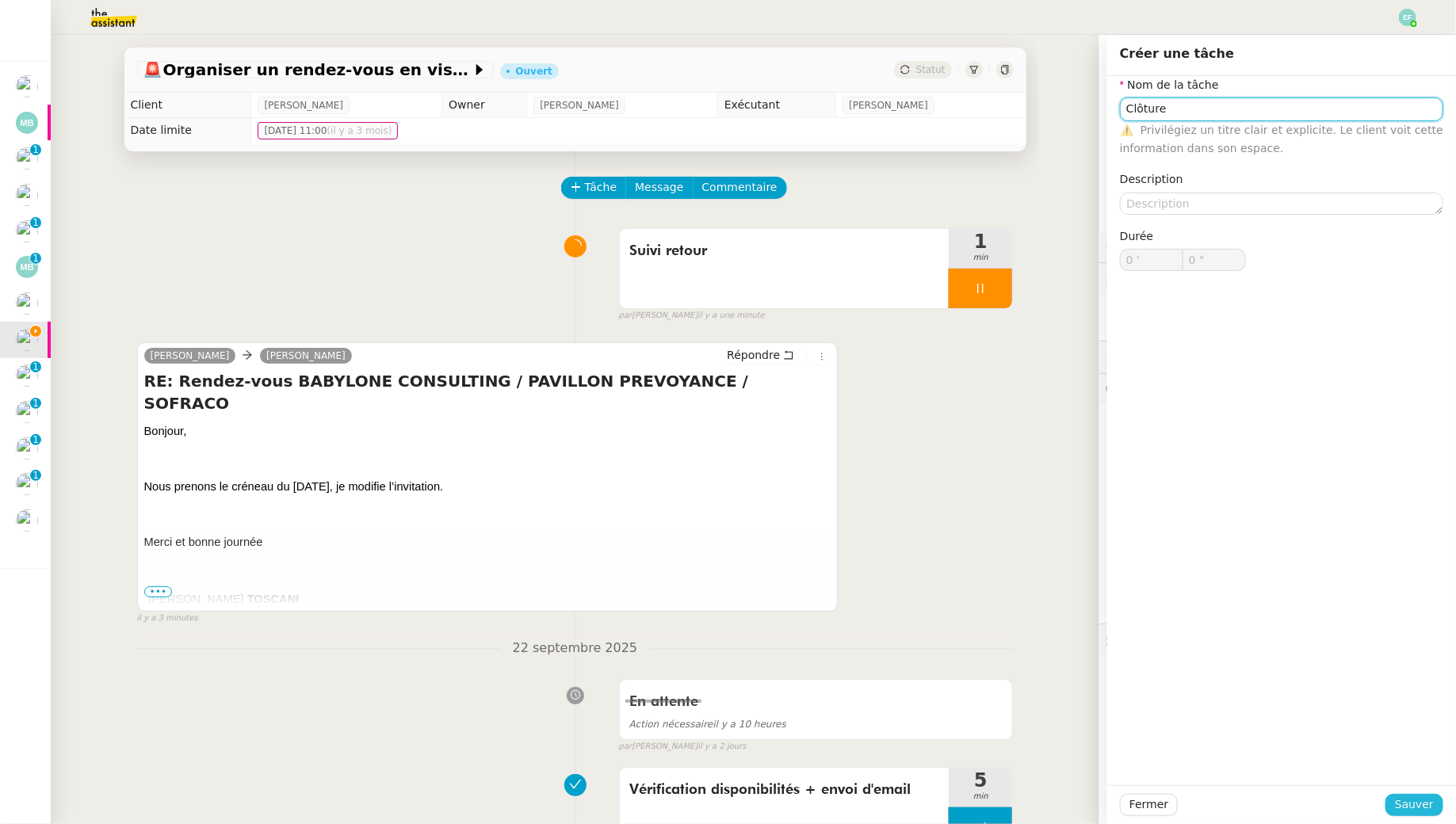
type input "Clôture"
click at [1425, 809] on span "Sauver" at bounding box center [1414, 805] width 39 height 19
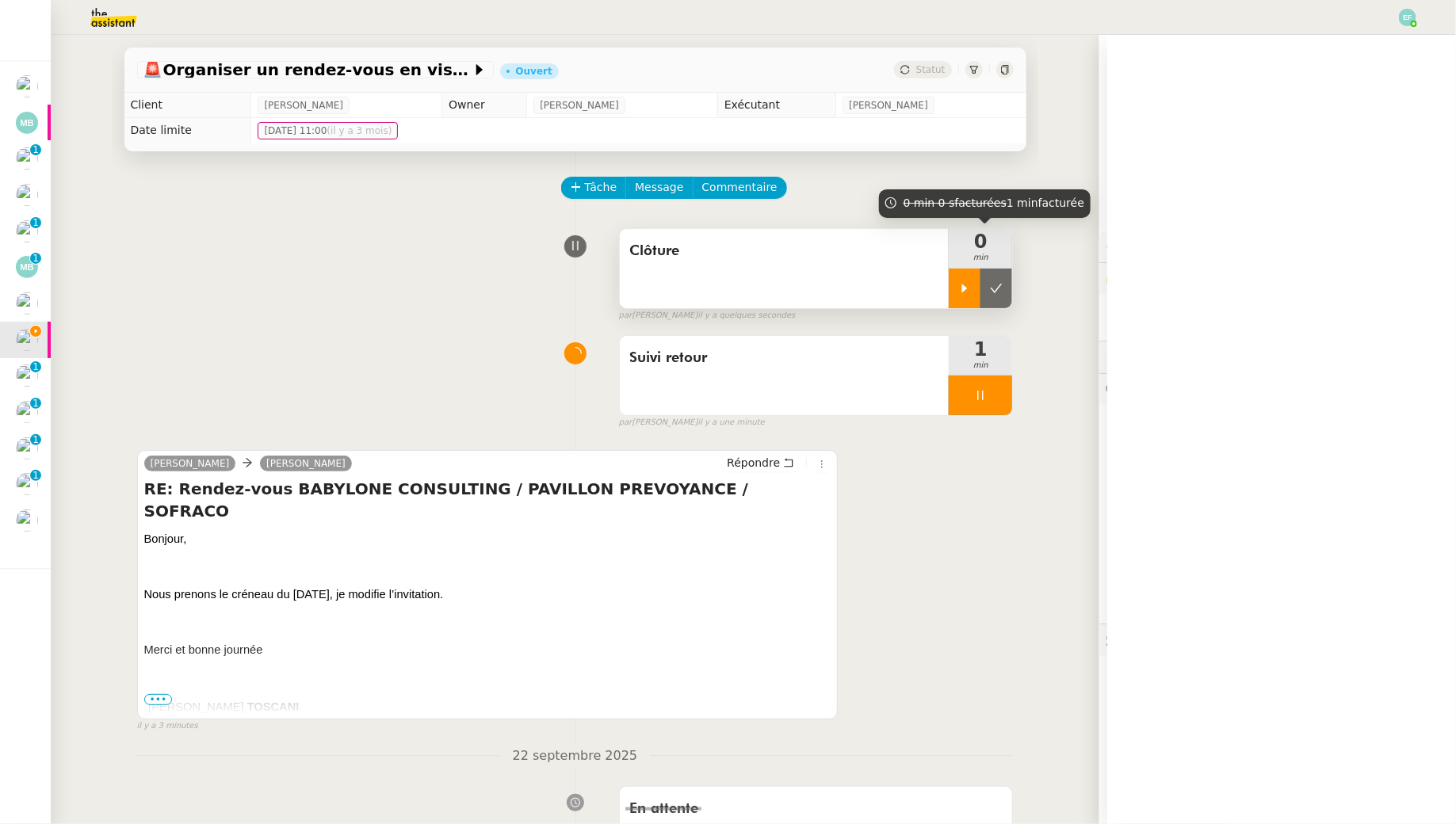
click at [963, 294] on div at bounding box center [964, 288] width 32 height 40
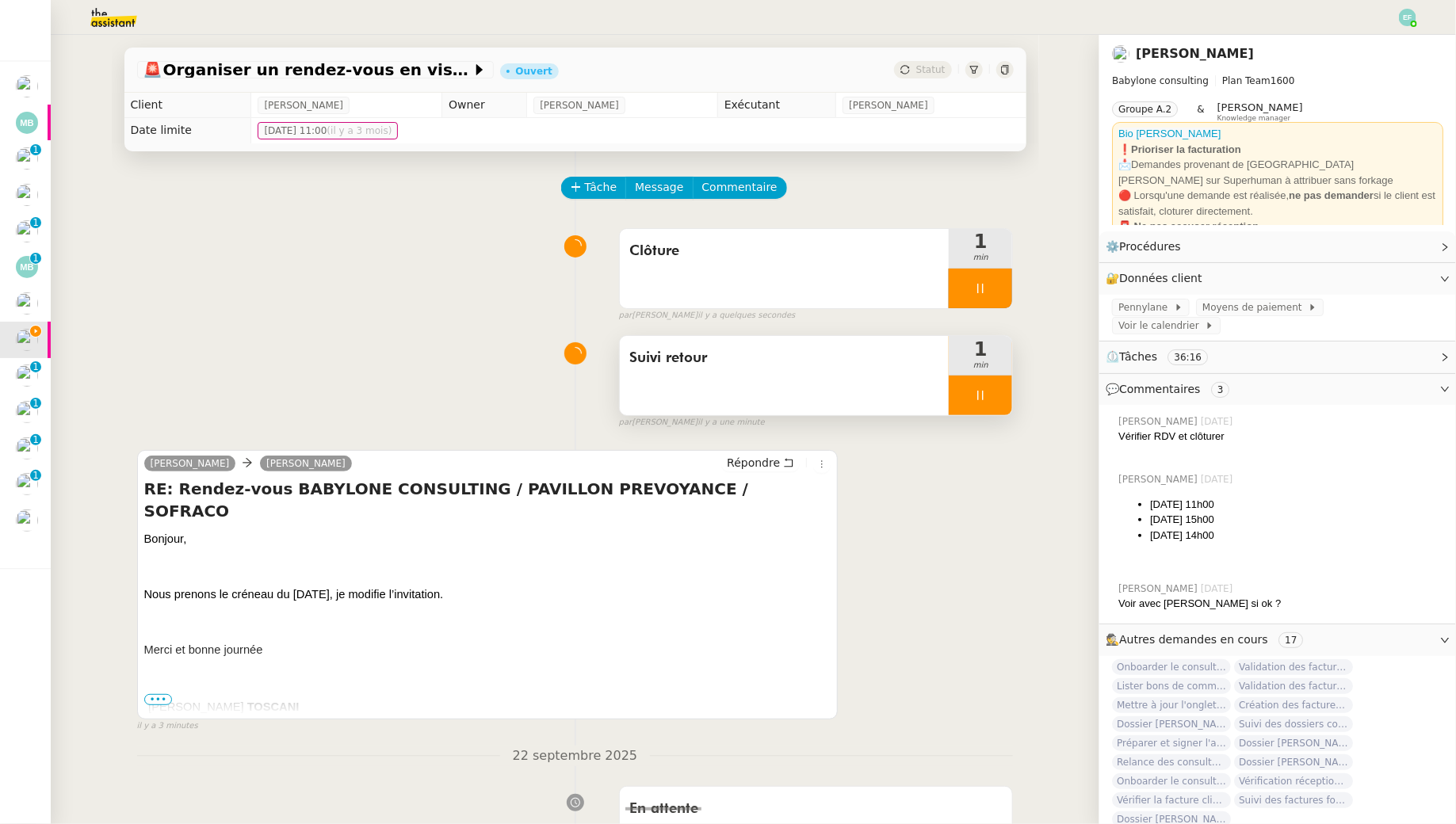
click at [976, 390] on icon at bounding box center [980, 395] width 13 height 13
click at [999, 390] on icon at bounding box center [997, 395] width 13 height 13
click at [911, 286] on div "Clôture" at bounding box center [784, 268] width 330 height 79
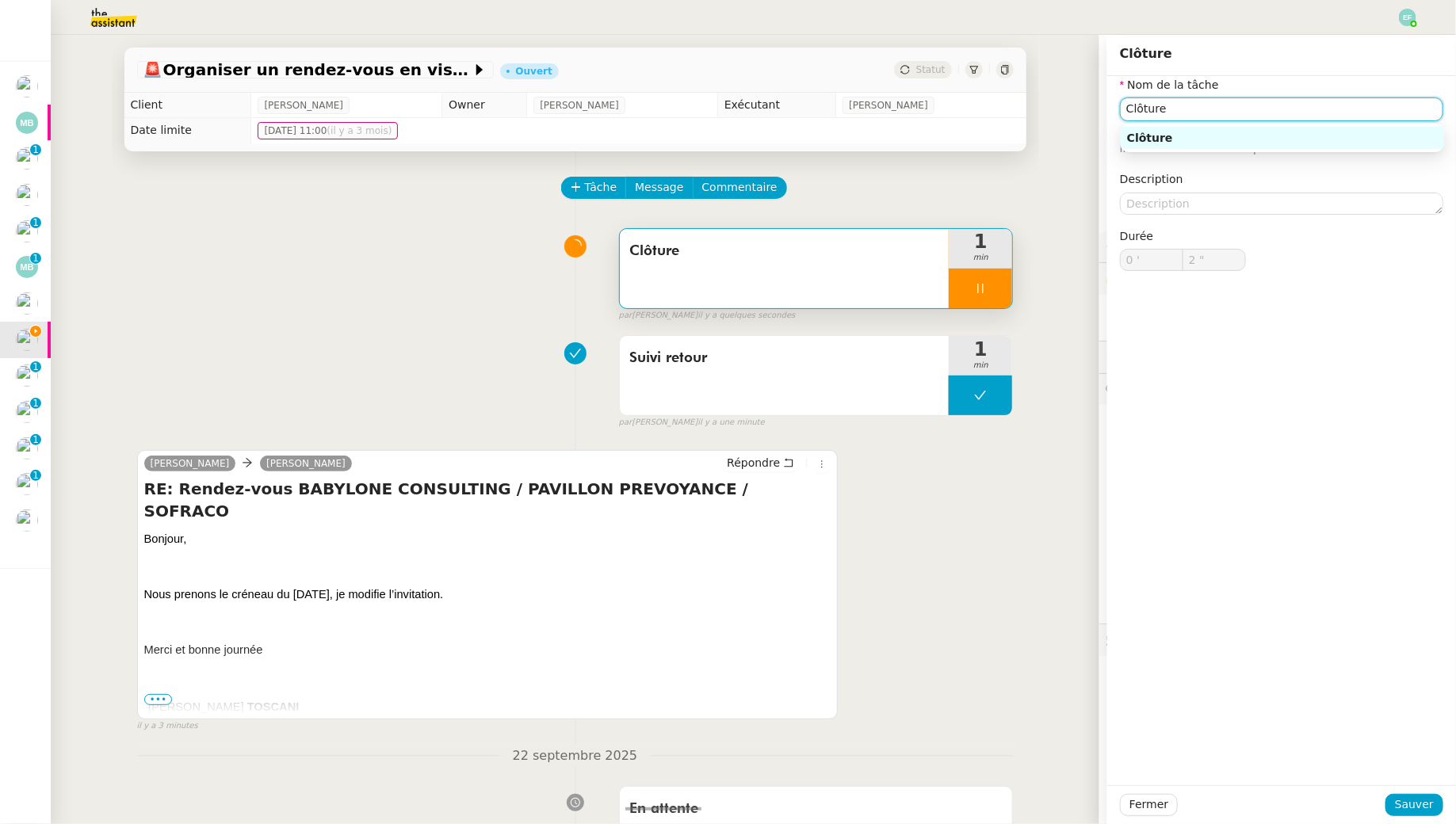
click at [1125, 106] on input "Clôture" at bounding box center [1281, 109] width 324 height 23
type input "3 ""
type input "VéClôture"
type input "4 ""
type input "VérificatiClôture"
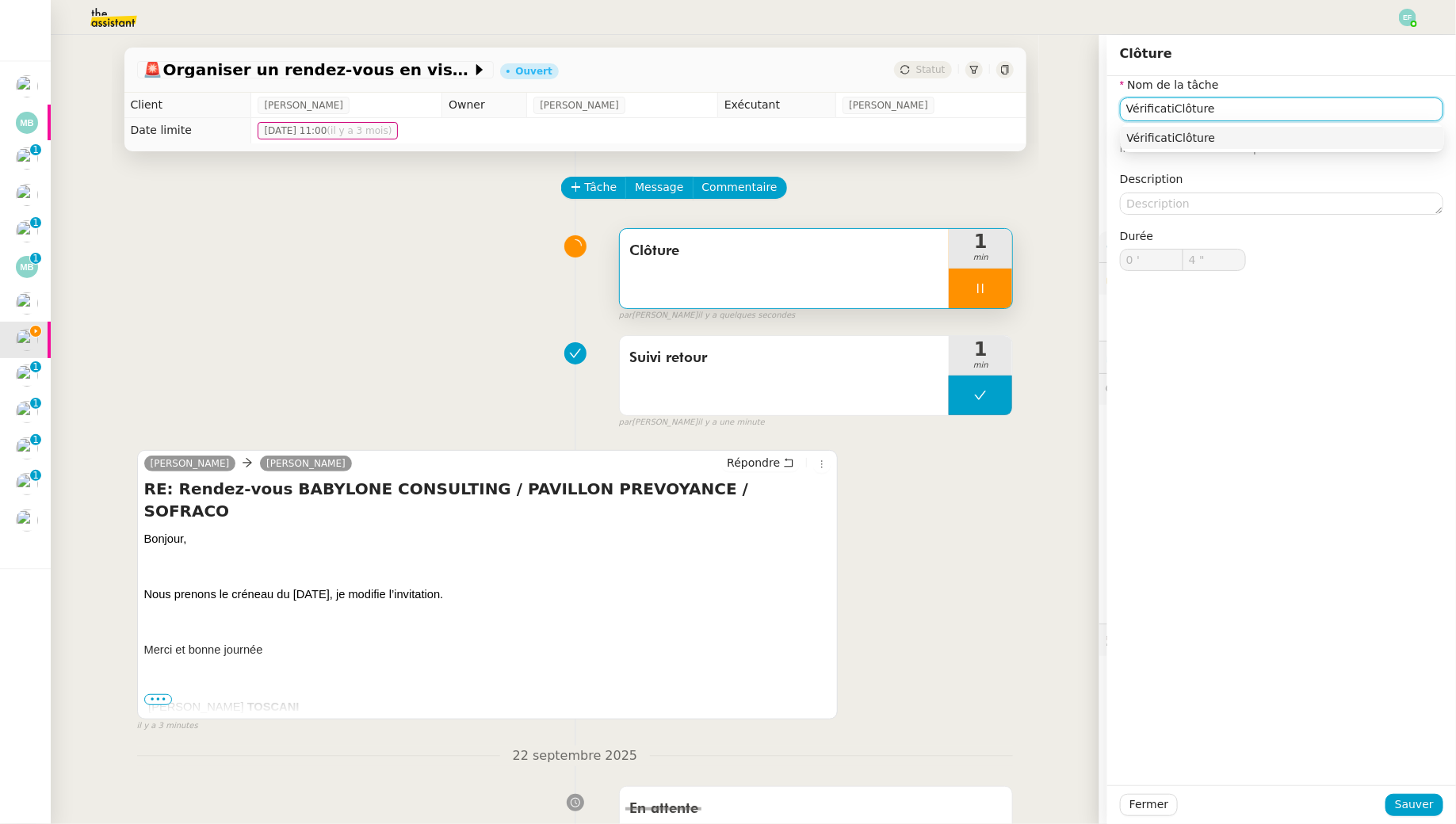
type input "5 ""
type input "VérifiClôture"
type input "6 ""
type input "Clôture"
click at [1421, 804] on span "Sauver" at bounding box center [1414, 805] width 39 height 19
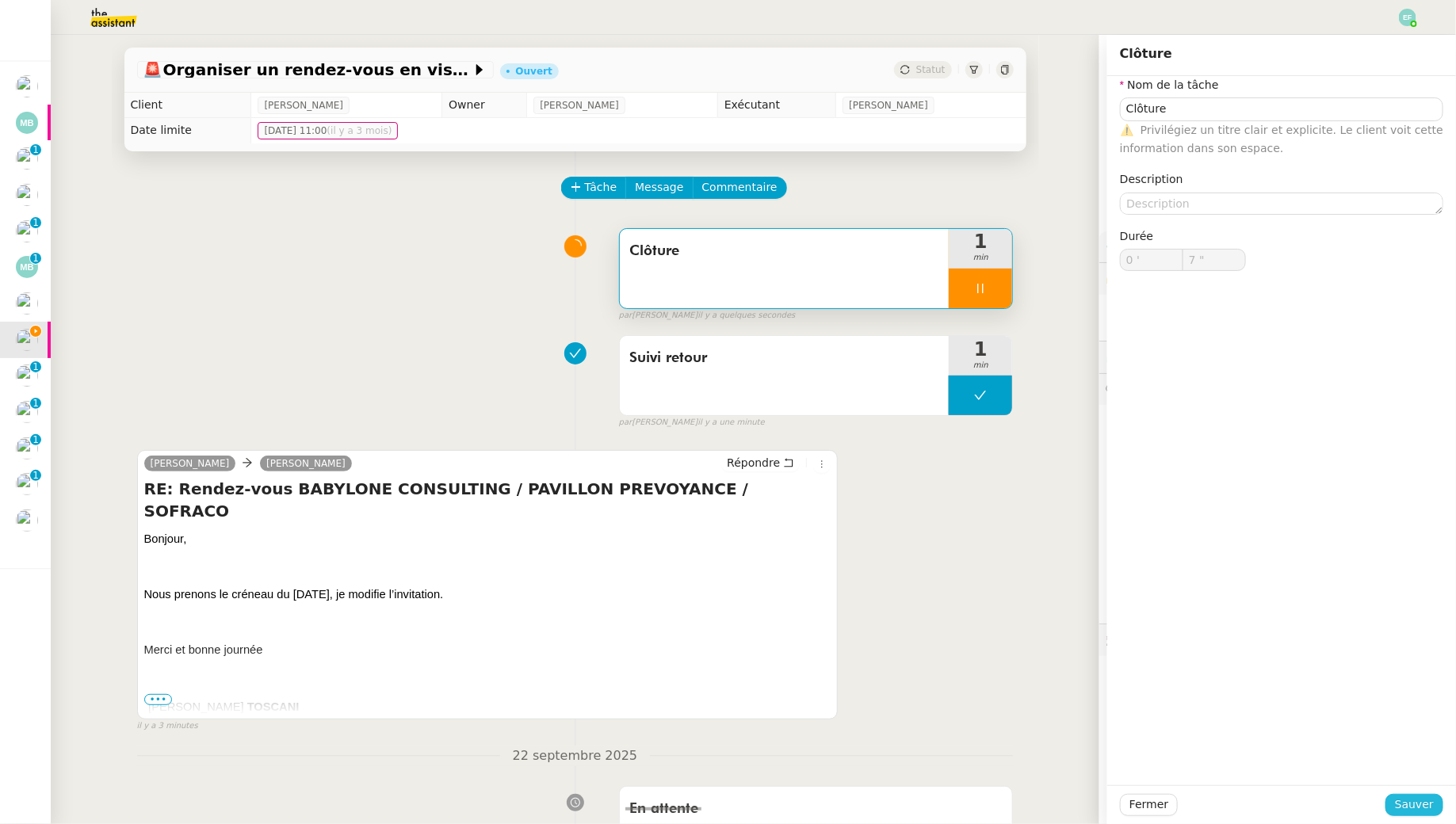
type input "8 ""
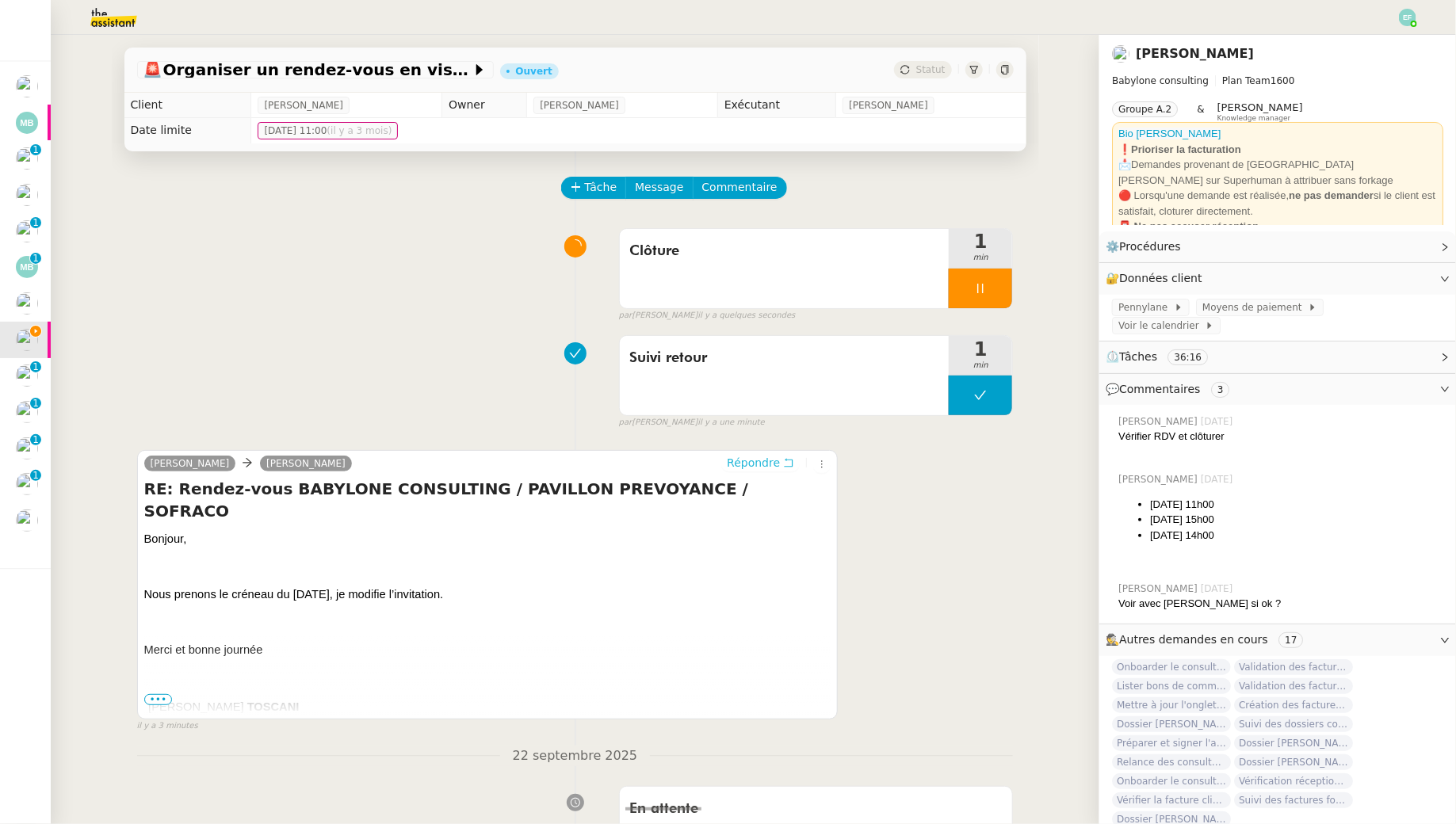
click at [774, 470] on span "Répondre" at bounding box center [753, 462] width 53 height 16
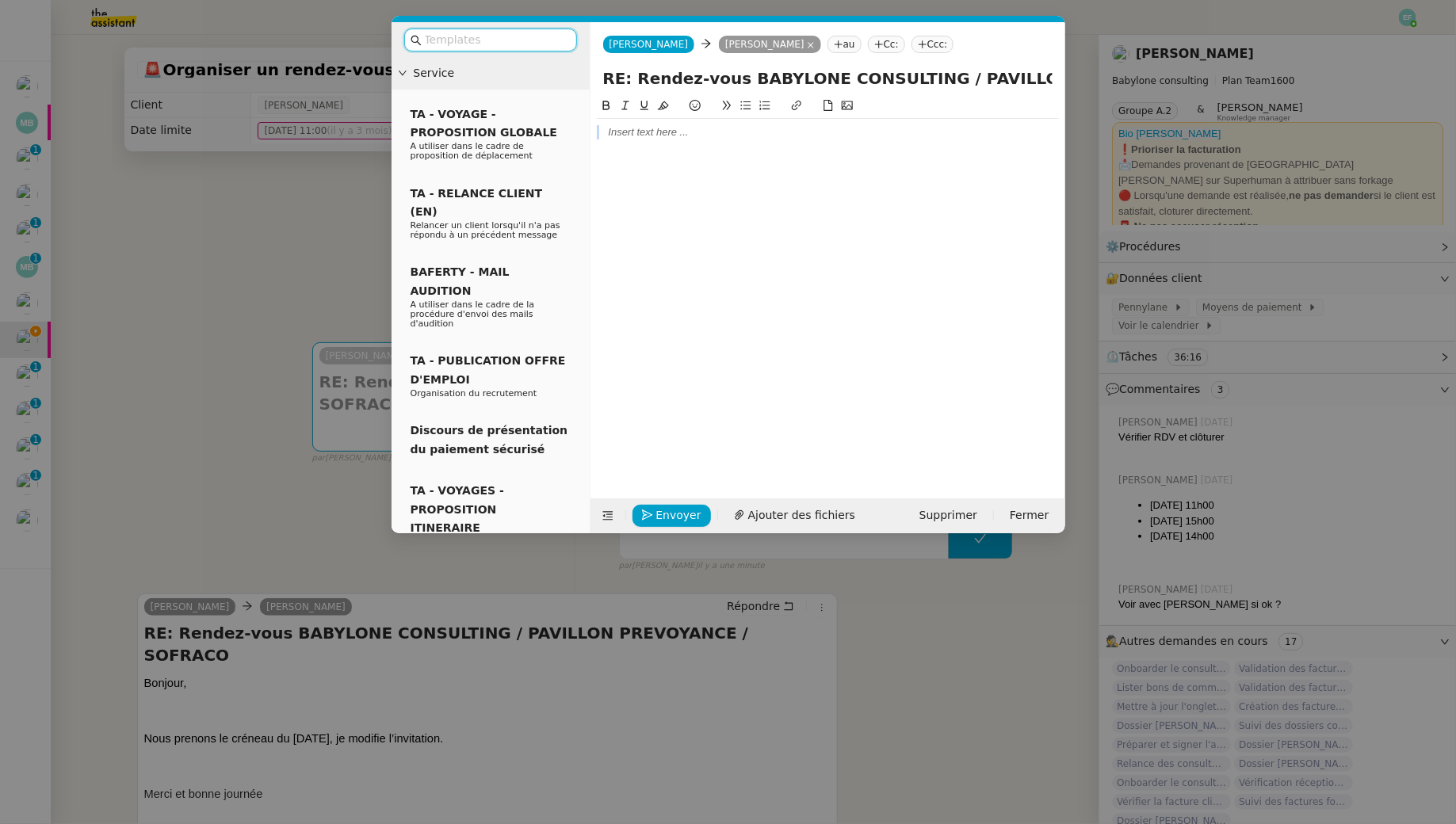
click at [699, 146] on div at bounding box center [827, 286] width 462 height 378
click at [688, 137] on div at bounding box center [827, 132] width 462 height 14
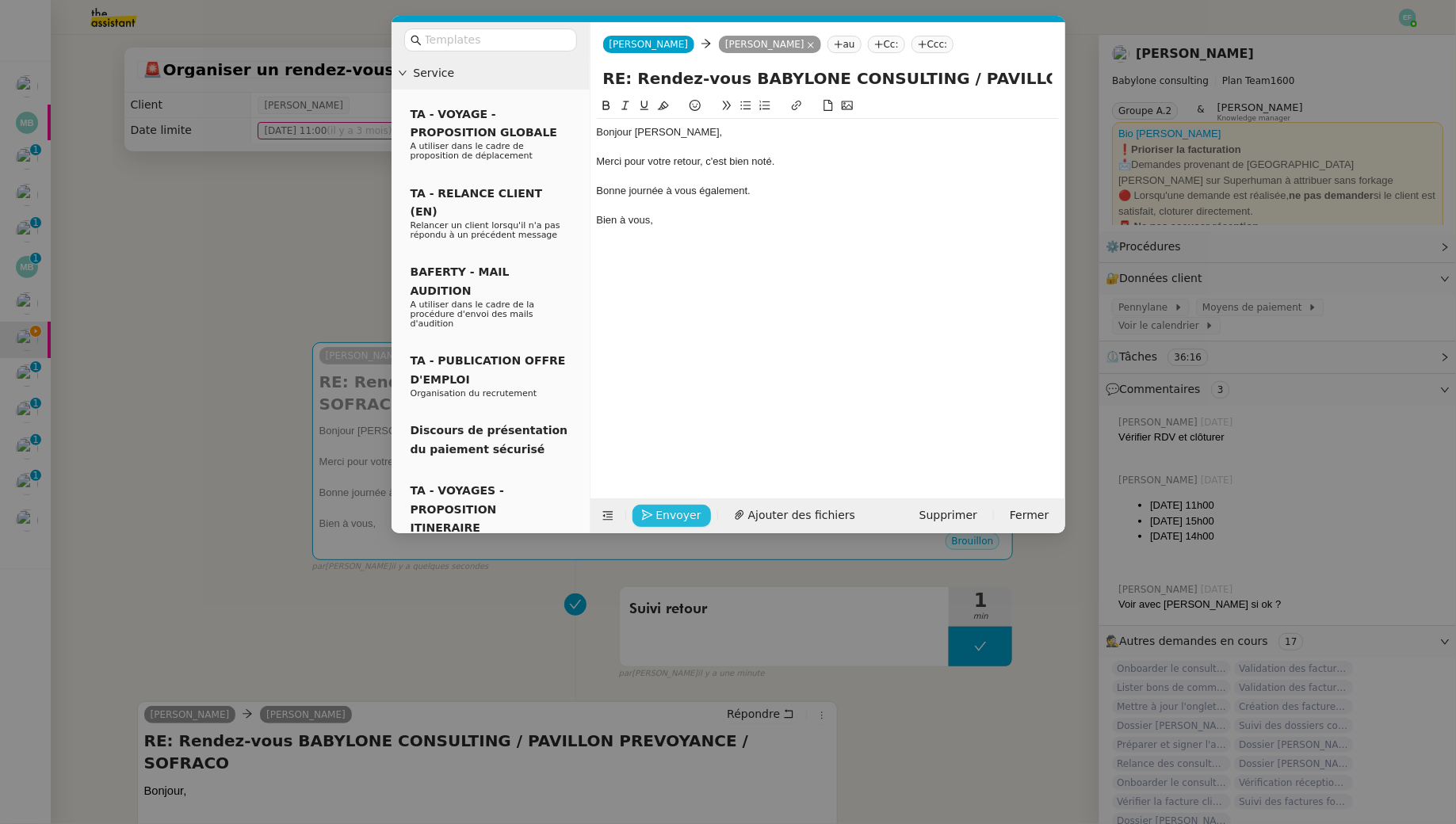
click at [667, 512] on span "Envoyer" at bounding box center [679, 516] width 46 height 19
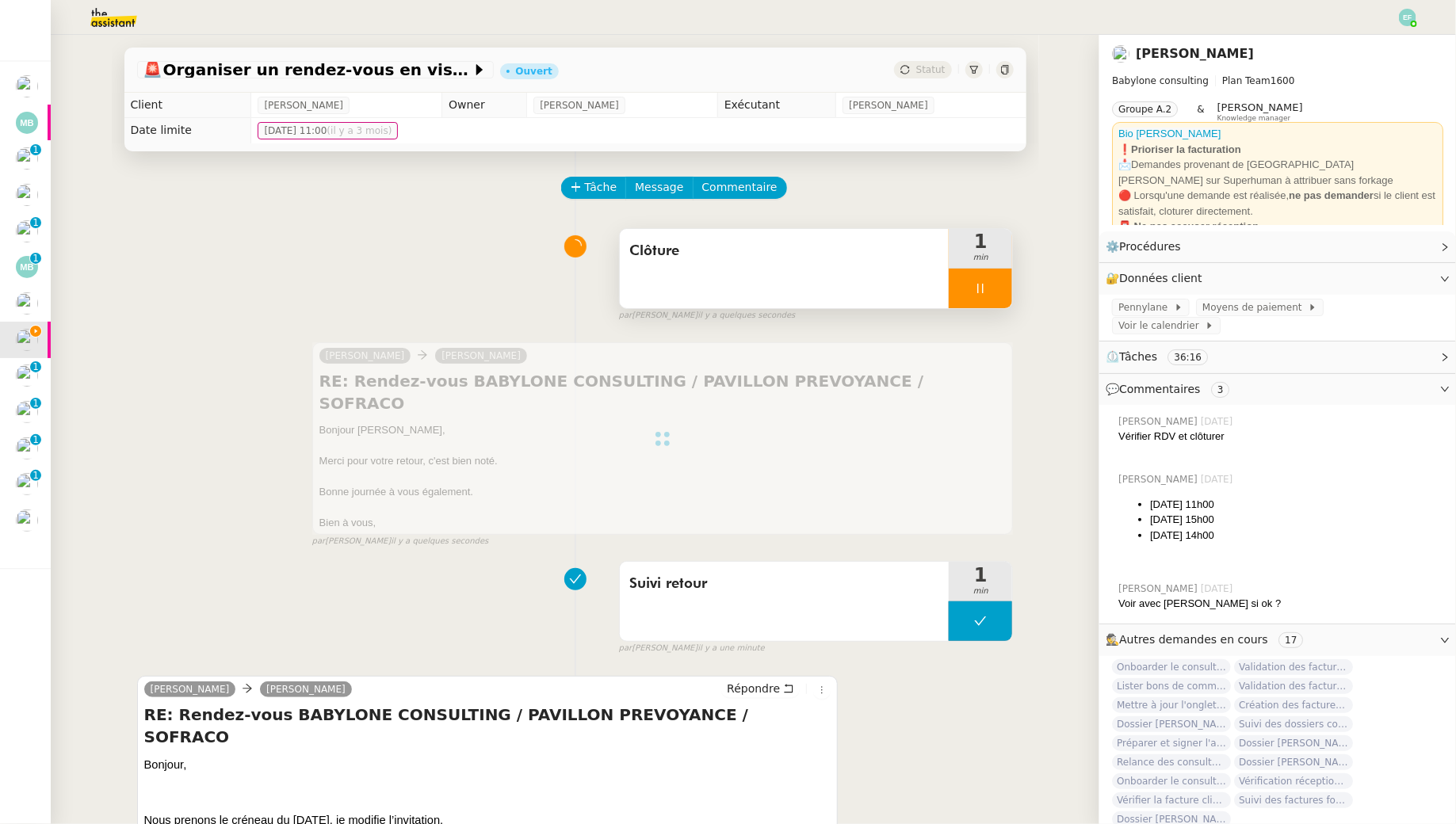
click at [834, 242] on span "Clôture" at bounding box center [785, 251] width 311 height 24
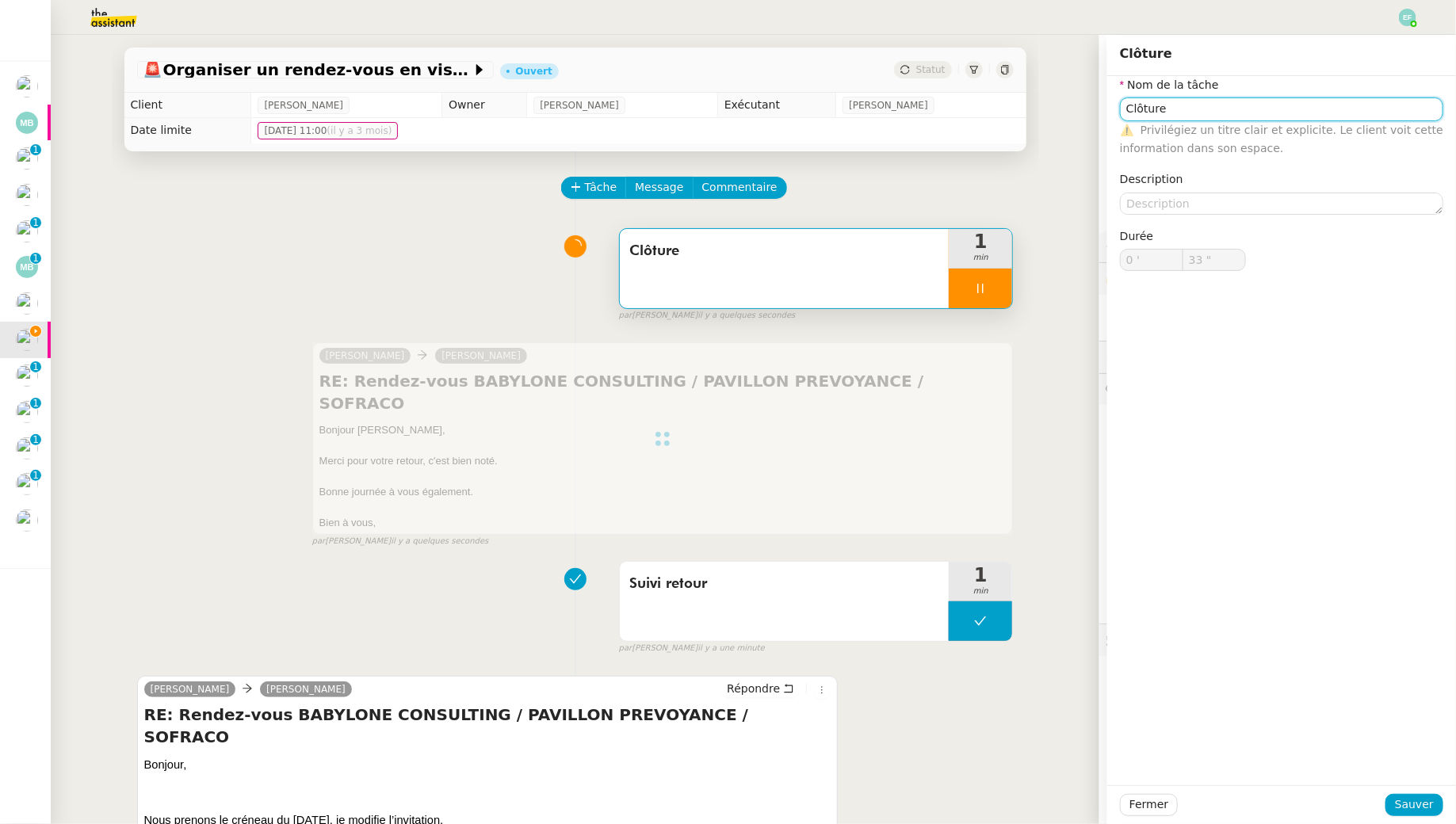
click at [1147, 115] on input "Clôture" at bounding box center [1281, 109] width 324 height 23
type input "34 ""
type input "Clôture"
type input "0 '"
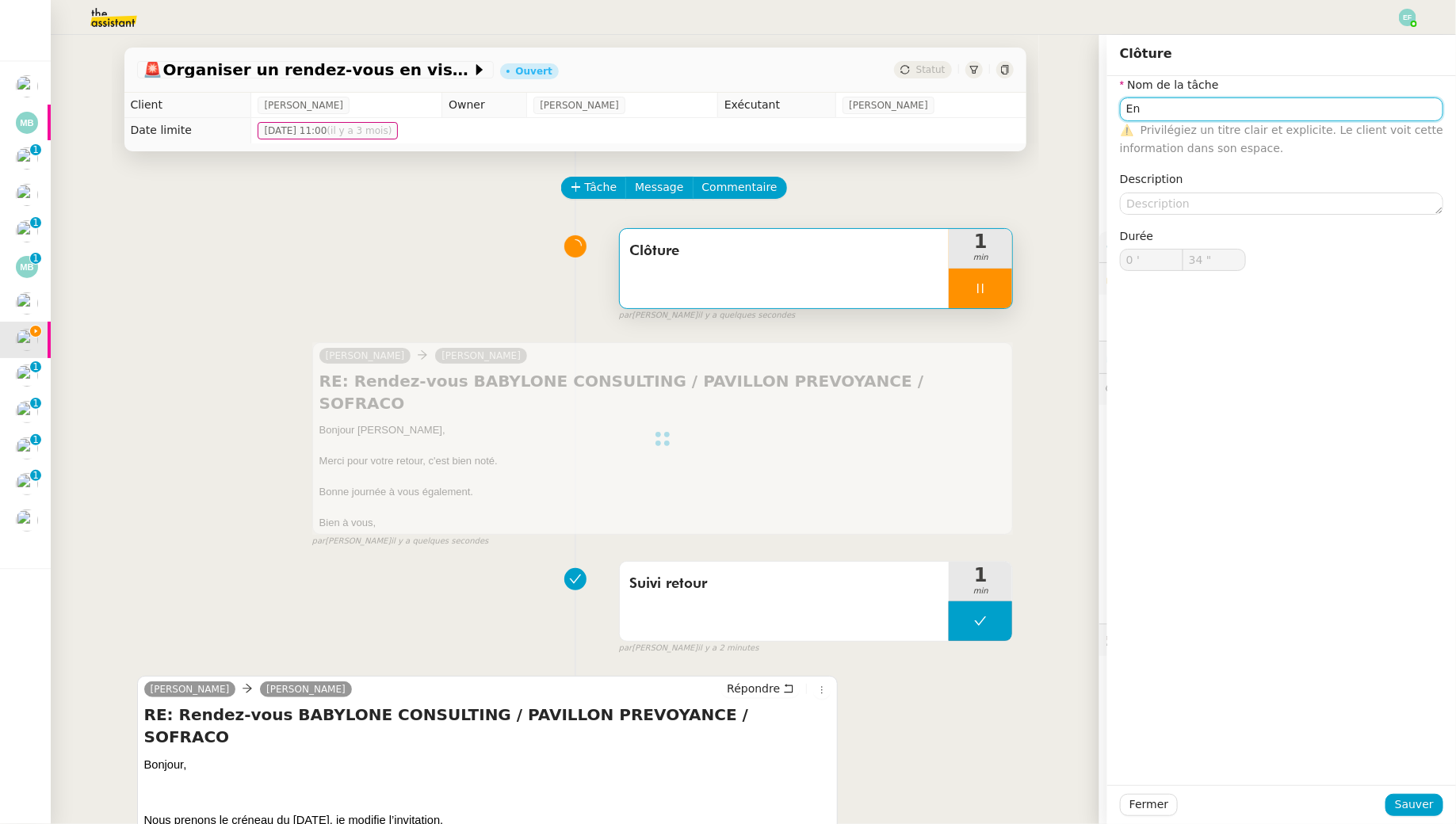
type input "34 ""
type input "Clôturevoi"
type input "35 ""
drag, startPoint x: 1191, startPoint y: 108, endPoint x: 1062, endPoint y: 81, distance: 131.8
click at [1062, 81] on app-ticket "🚨 Organiser un rendez-vous en visio Pavillon Prévoyance / Sofraco Ouvert Statut…" at bounding box center [753, 430] width 1405 height 790
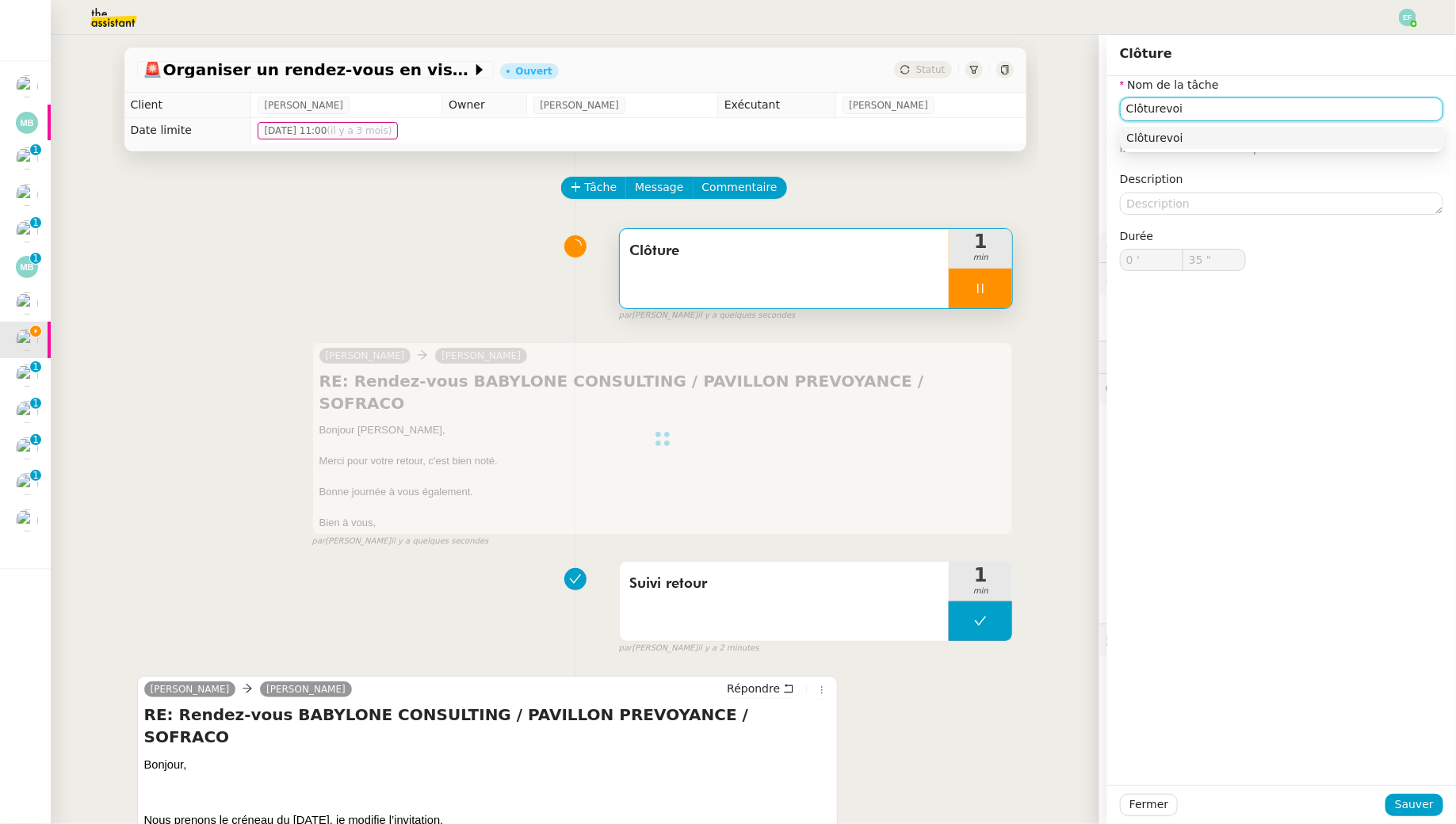
type input "E"
type input "36 ""
type input "Envoi d'emai"
type input "37 ""
type input "Envoi d'email"
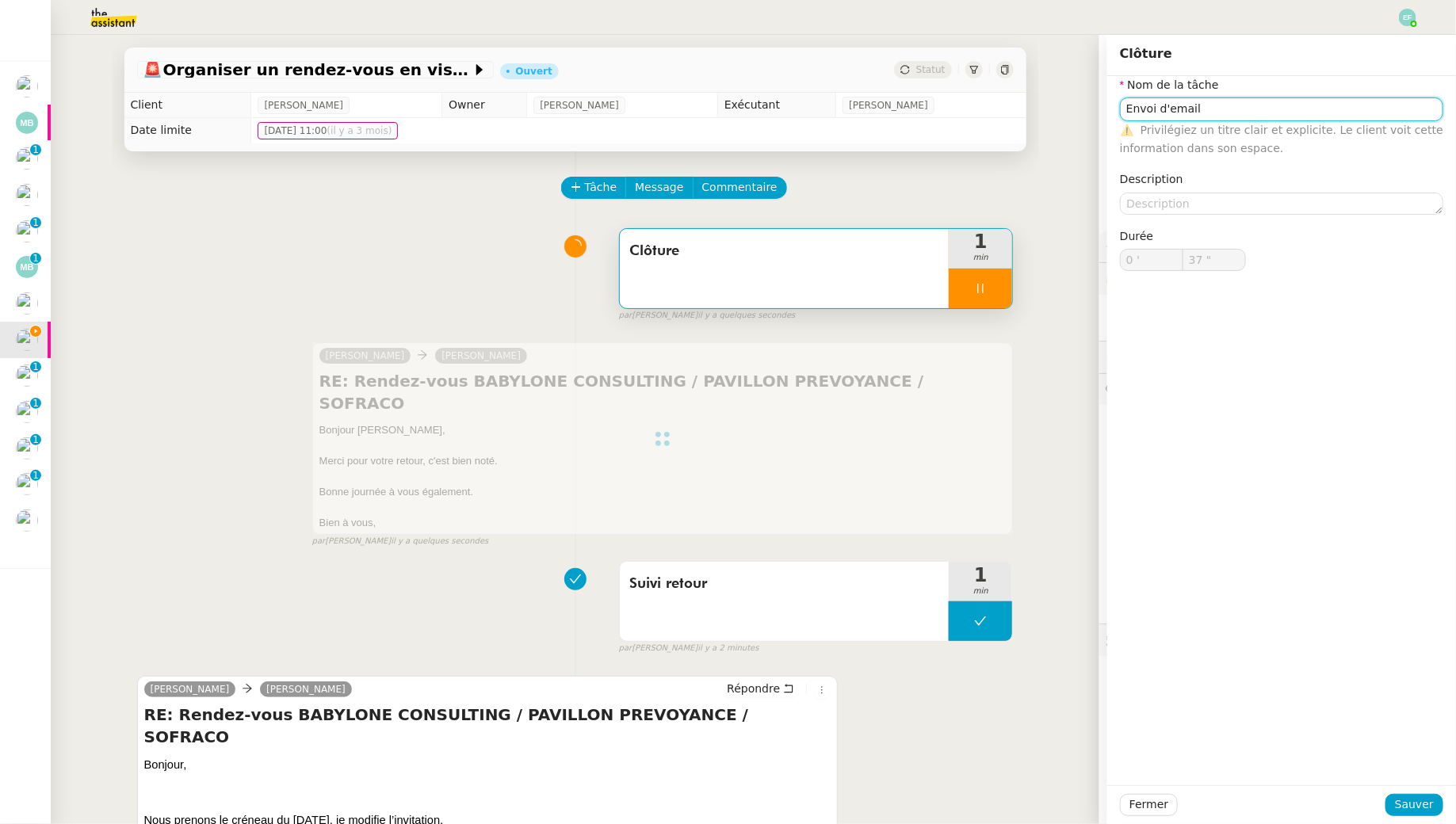
type input "38 ""
type input "Envoi d'email"
click at [1403, 799] on span "Sauver" at bounding box center [1414, 805] width 39 height 19
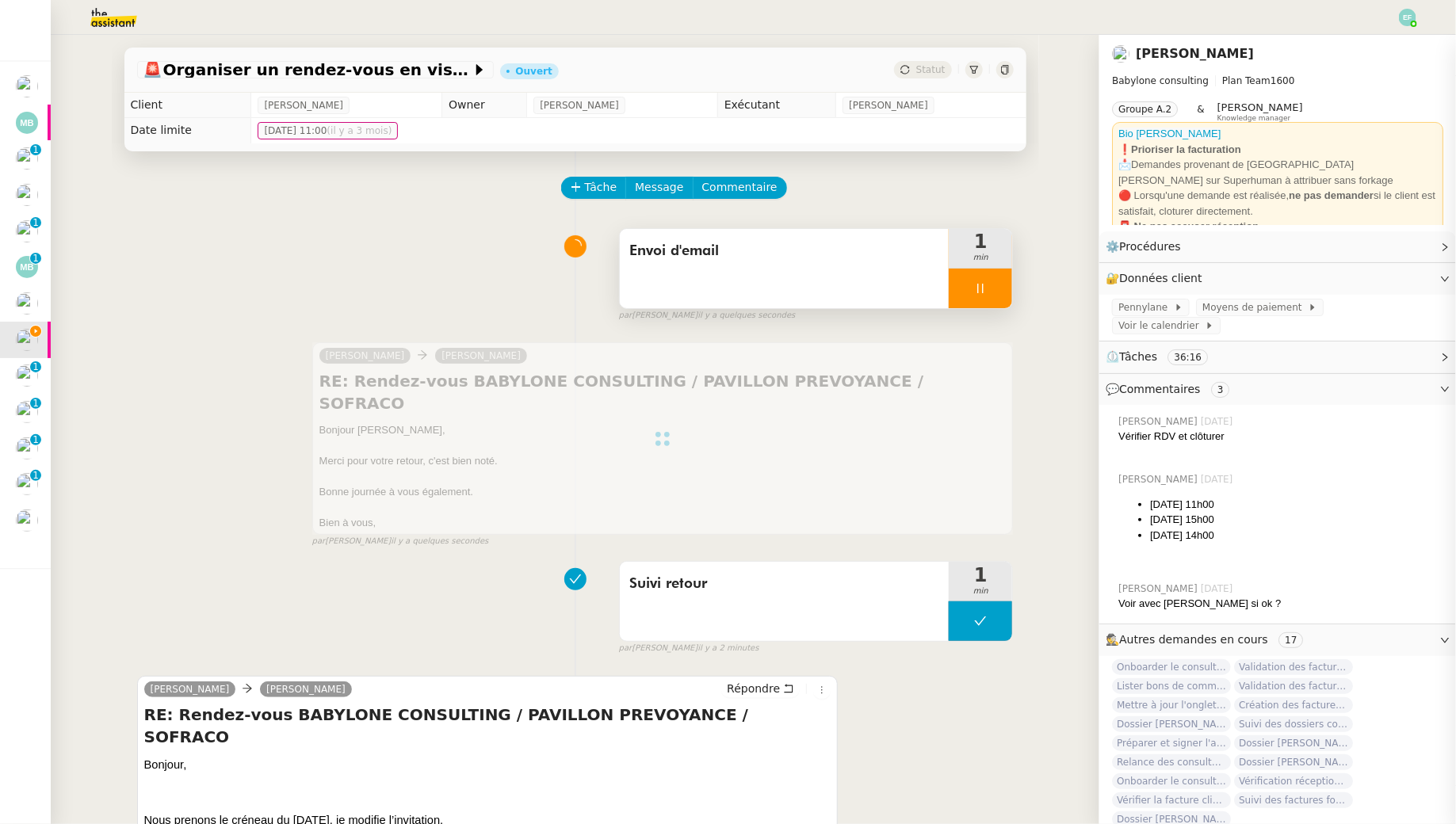
click at [802, 239] on span "Envoi d'email" at bounding box center [785, 251] width 311 height 24
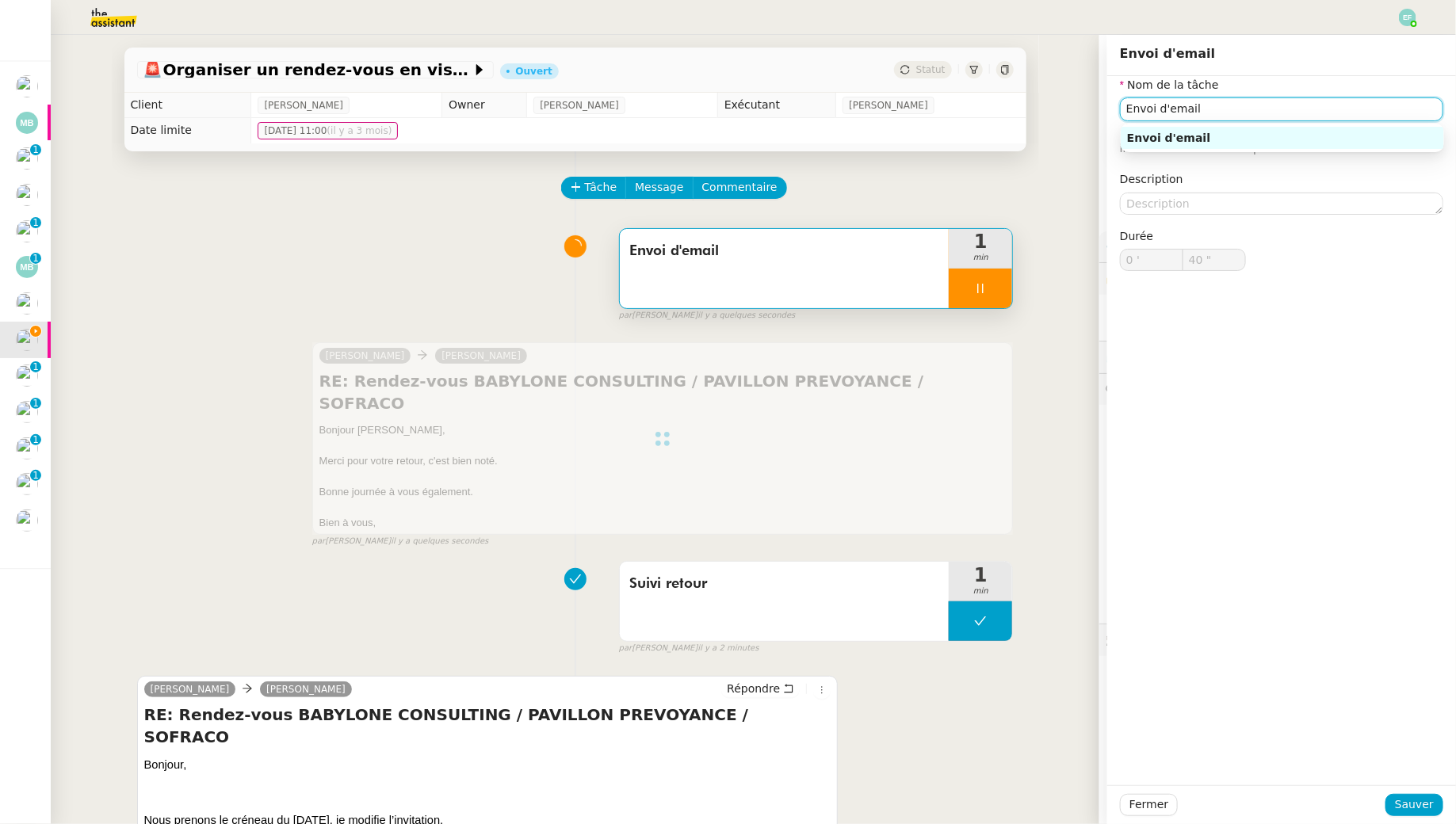
click at [1223, 112] on input "Envoi d'email" at bounding box center [1281, 109] width 324 height 23
type input "Envoi d'email +"
type input "41 ""
type input "Envoi d'email + clôture"
type input "42 ""
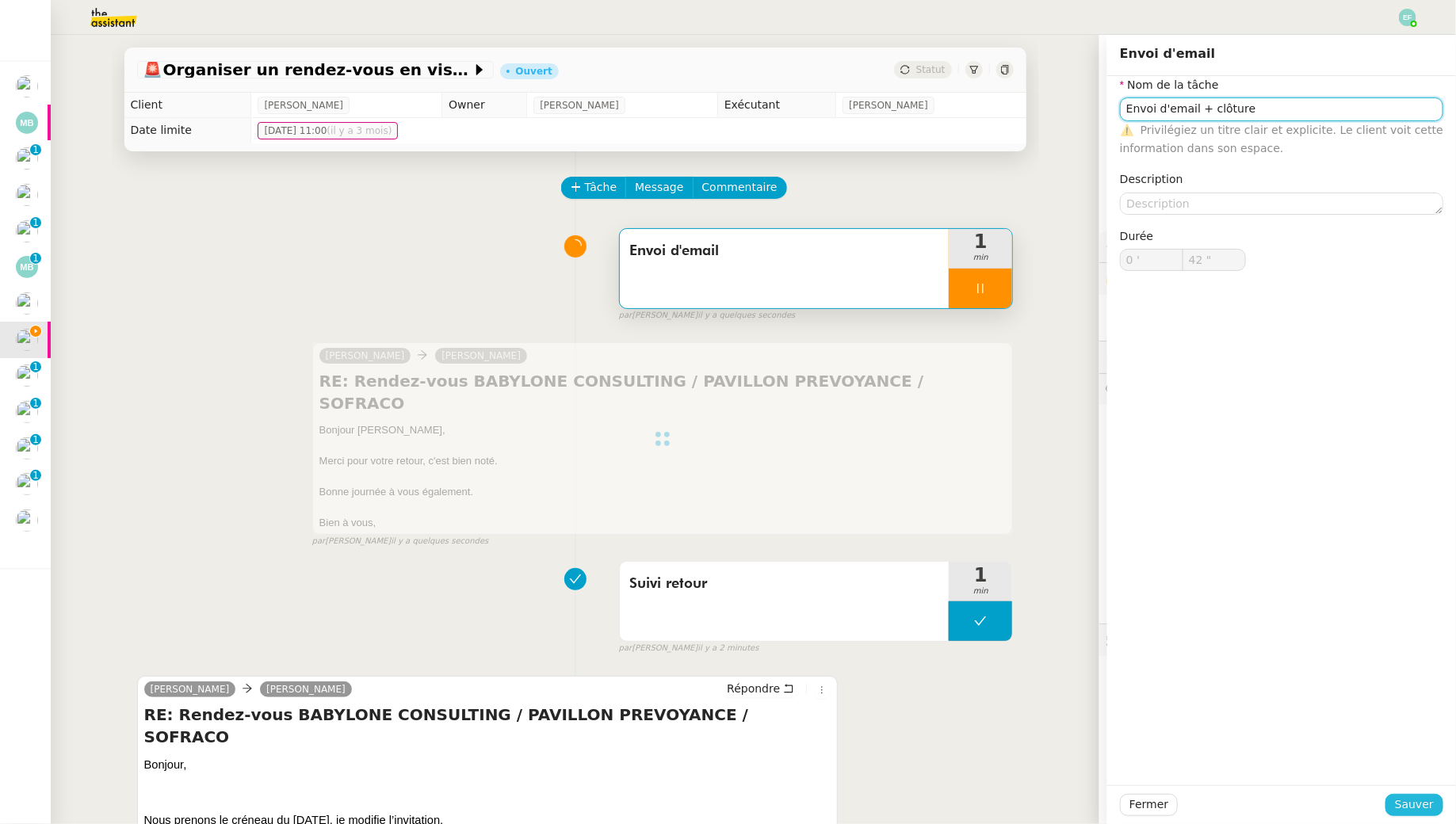
type input "Envoi d'email + clôture"
type input "43 ""
click at [1403, 795] on button "Sauver" at bounding box center [1414, 805] width 58 height 22
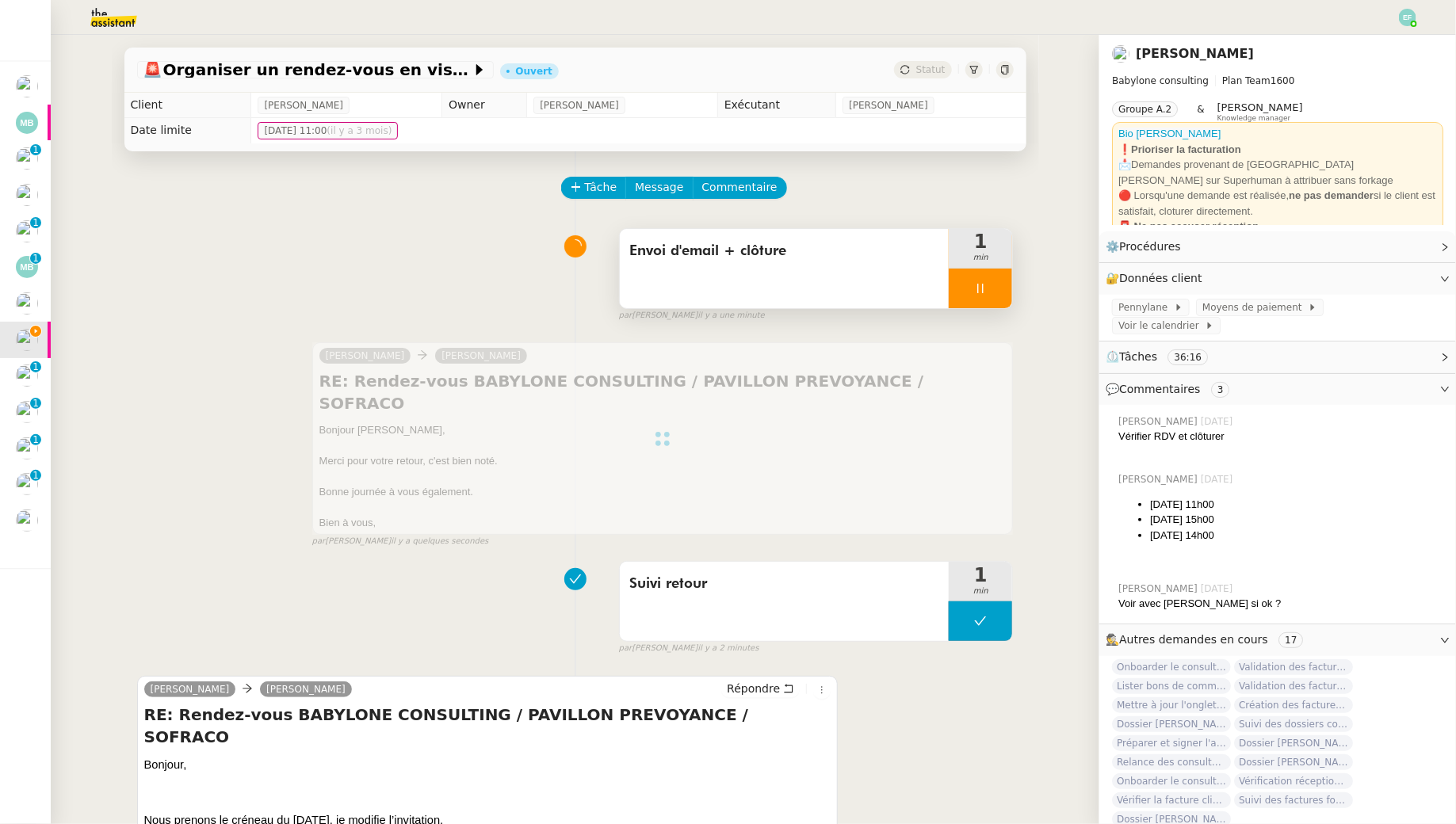
click at [990, 283] on div at bounding box center [980, 288] width 63 height 40
click at [1012, 284] on button at bounding box center [996, 288] width 32 height 40
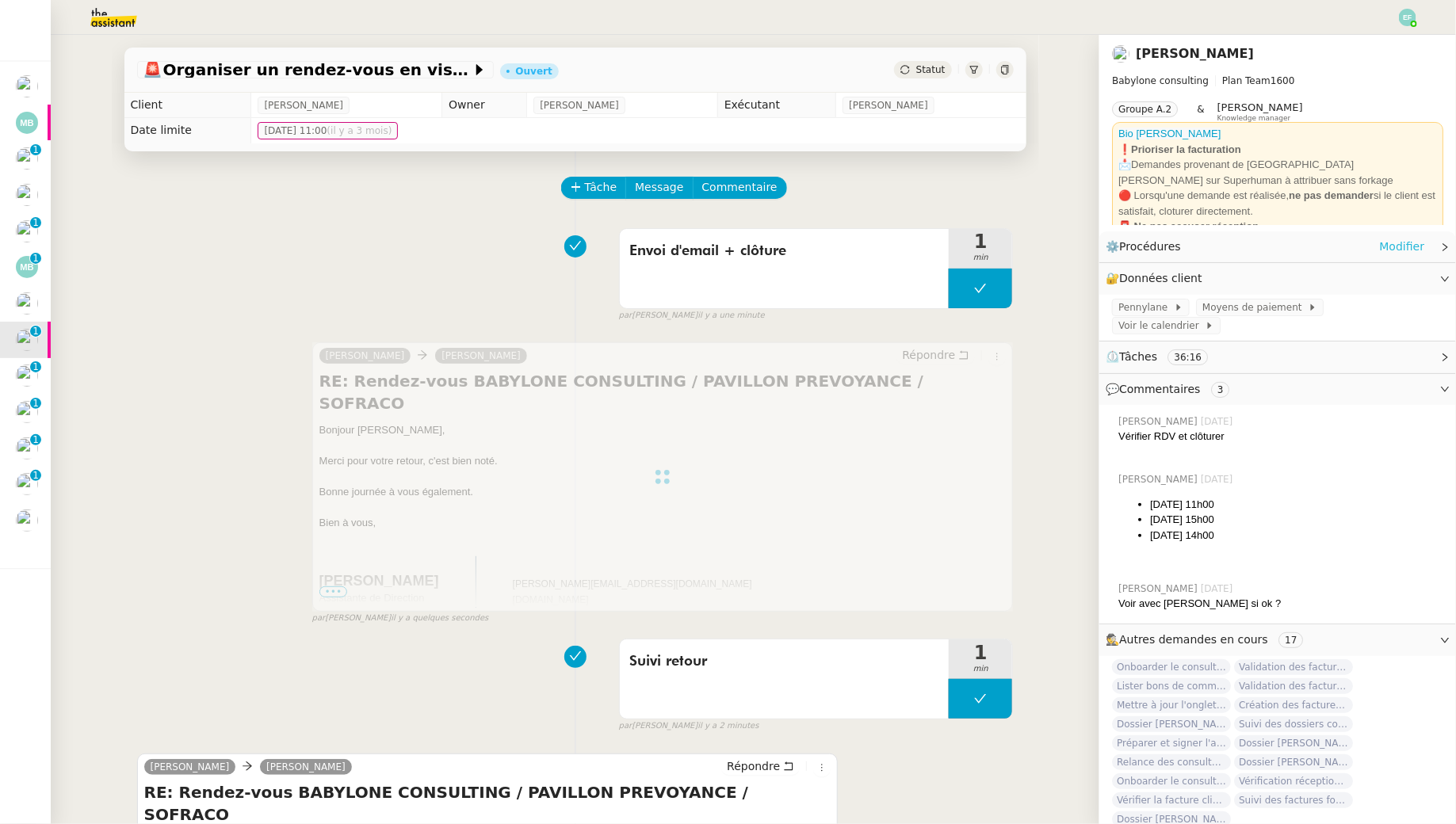
click at [1414, 250] on link "Modifier" at bounding box center [1401, 247] width 46 height 19
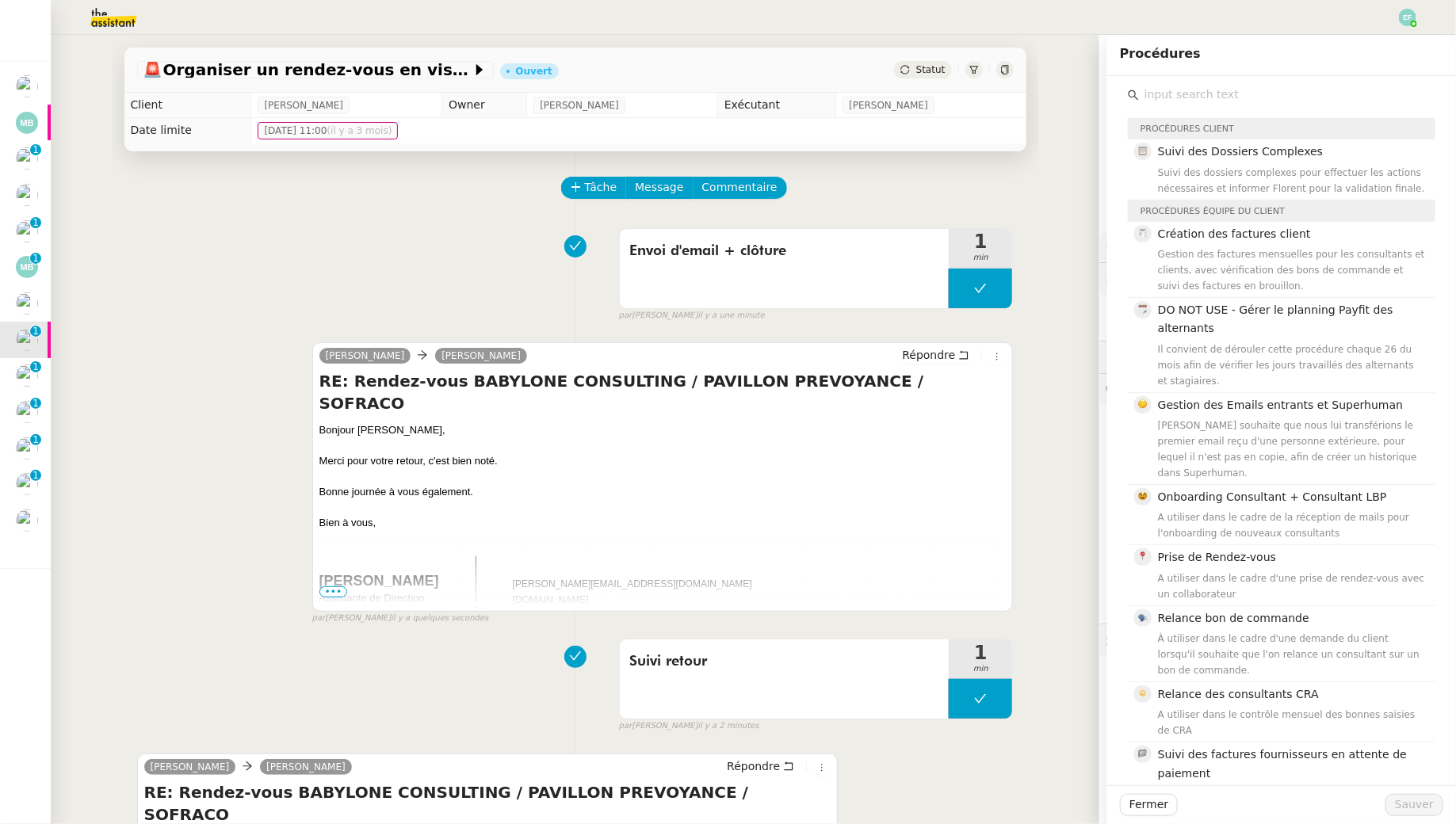
click at [1229, 98] on input "text" at bounding box center [1287, 94] width 297 height 21
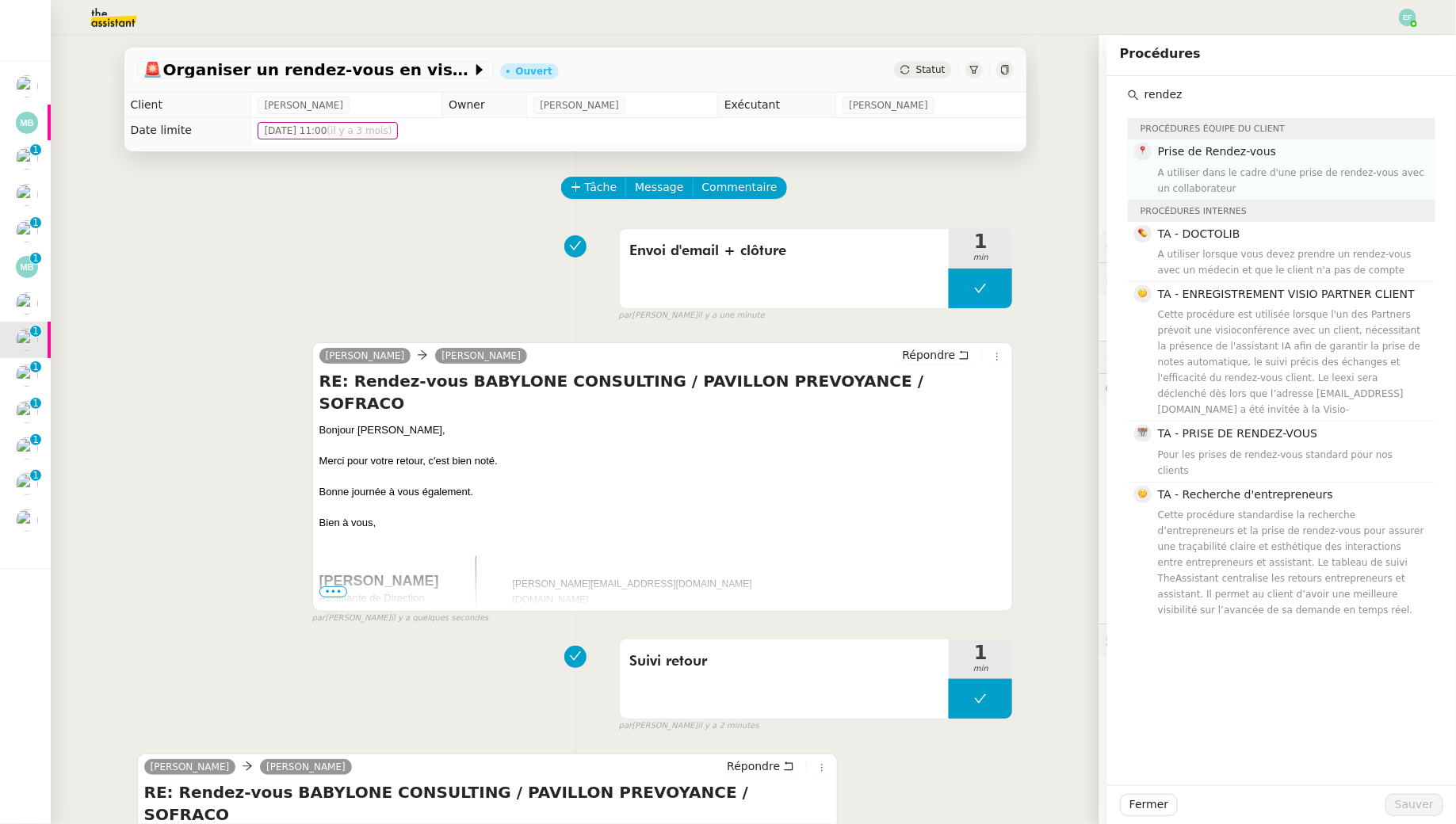
type input "rendez"
click at [1229, 162] on div "Prise de Rendez-vous A utiliser dans le cadre d'une prise de rendez-vous avec u…" at bounding box center [1291, 168] width 268 height 53
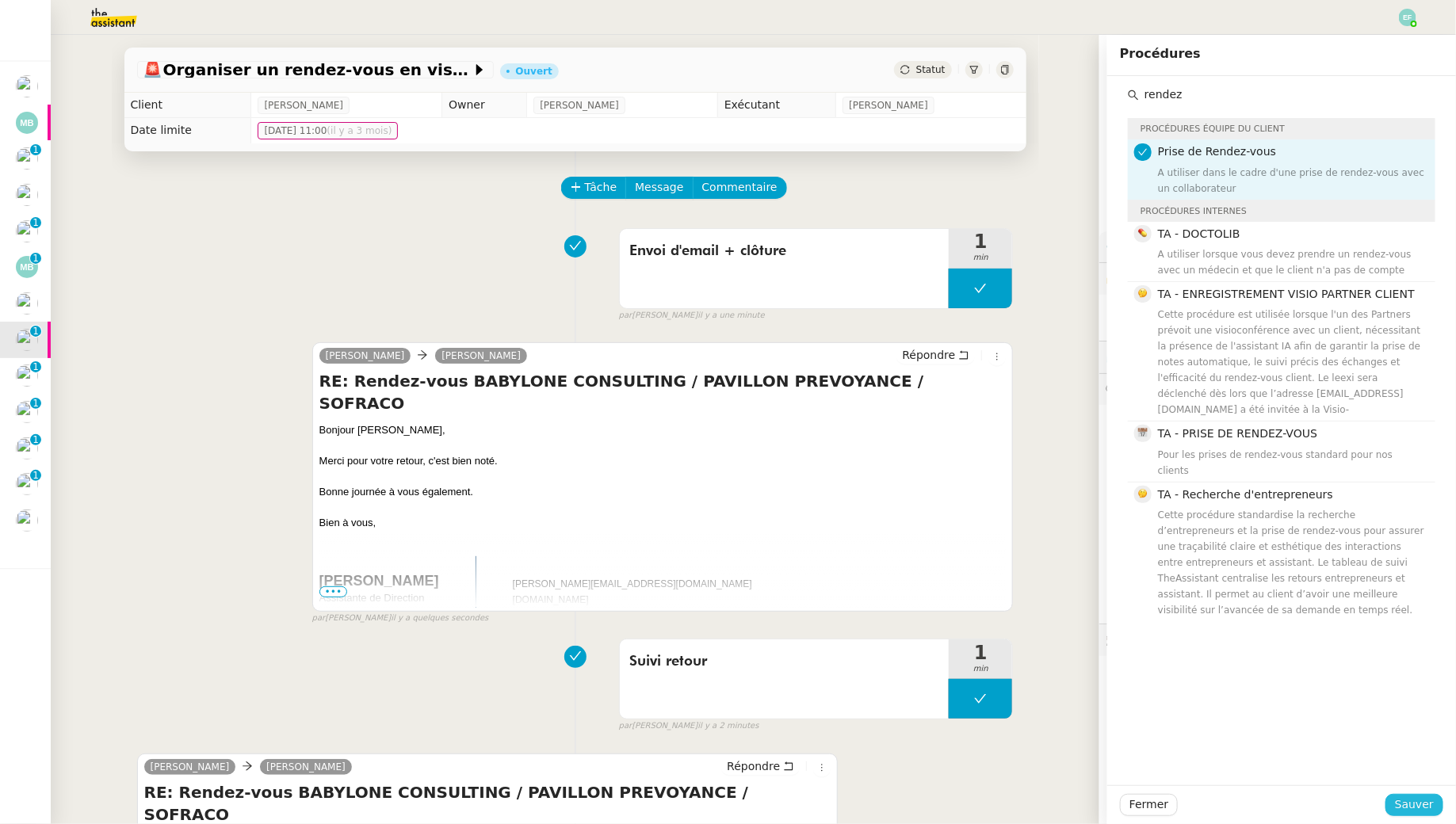
click at [1413, 809] on span "Sauver" at bounding box center [1414, 805] width 39 height 19
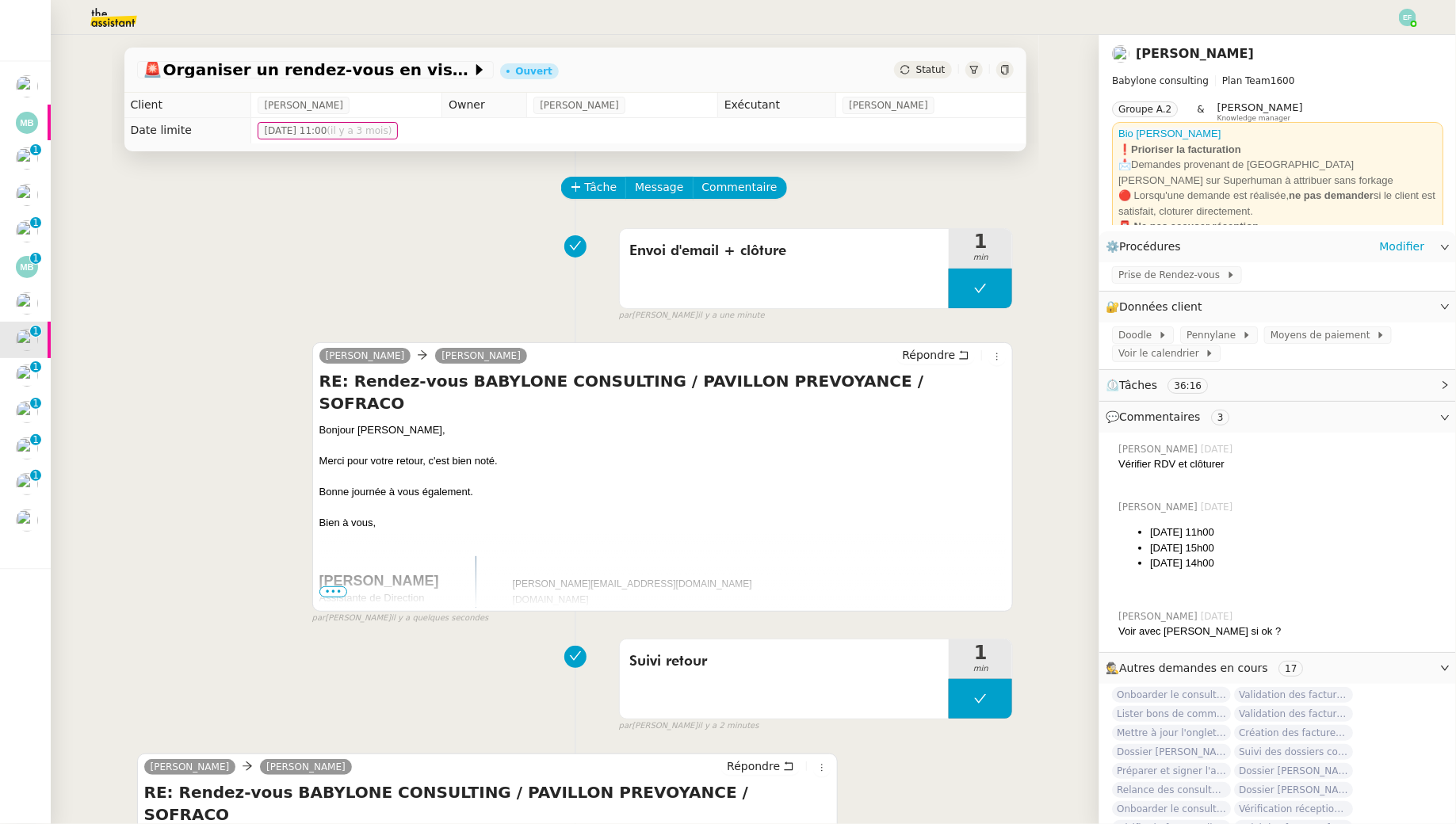
click at [1199, 267] on div "Prise de Rendez-vous" at bounding box center [1277, 276] width 357 height 28
click at [1194, 271] on span "Prise de Rendez-vous" at bounding box center [1172, 274] width 108 height 16
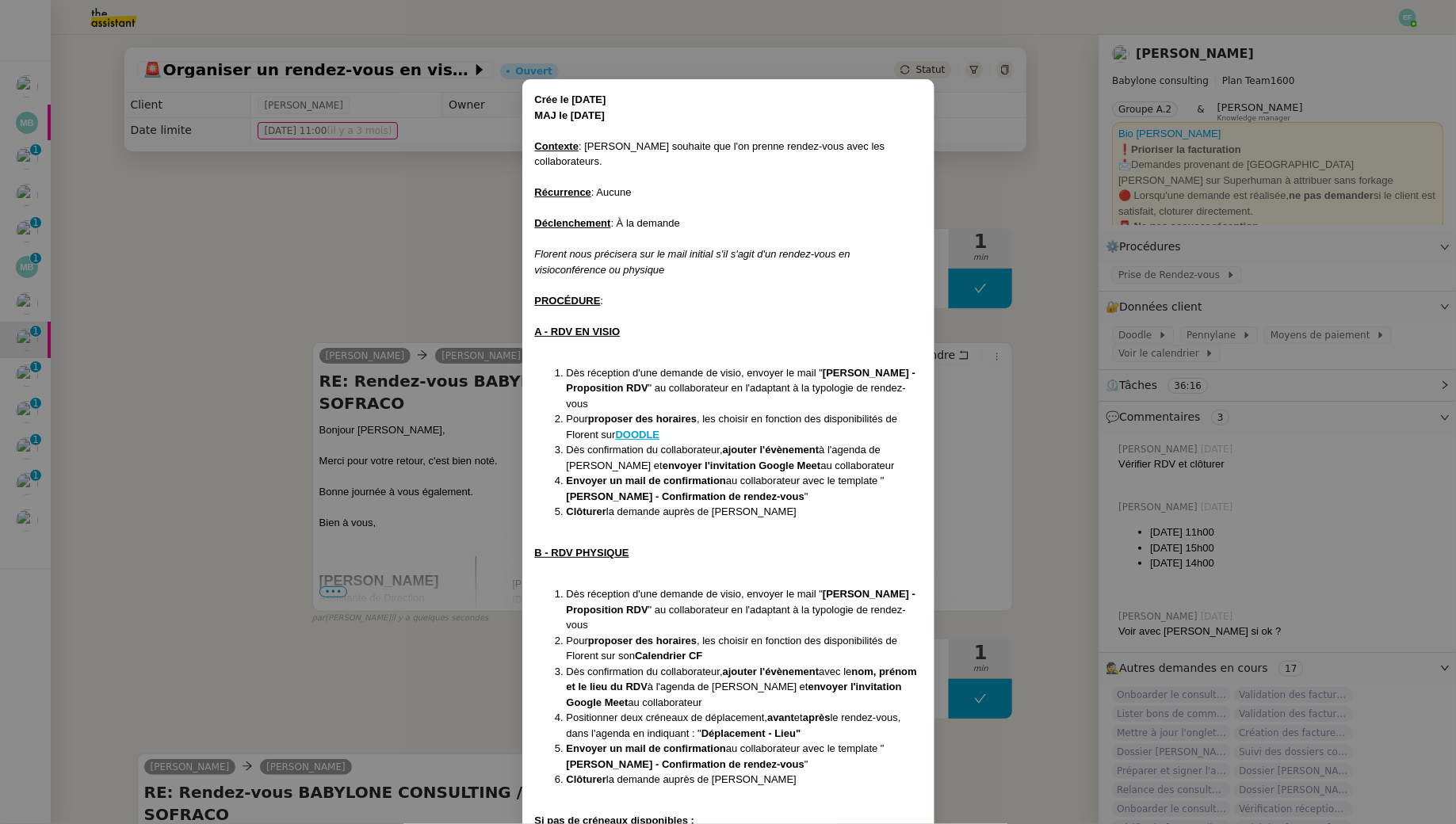
click at [370, 191] on nz-modal-container "Crée le 27/08/24 MAJ le 11/02/2024 Contexte : Florent souhaite que l'on prenne …" at bounding box center [728, 412] width 1456 height 824
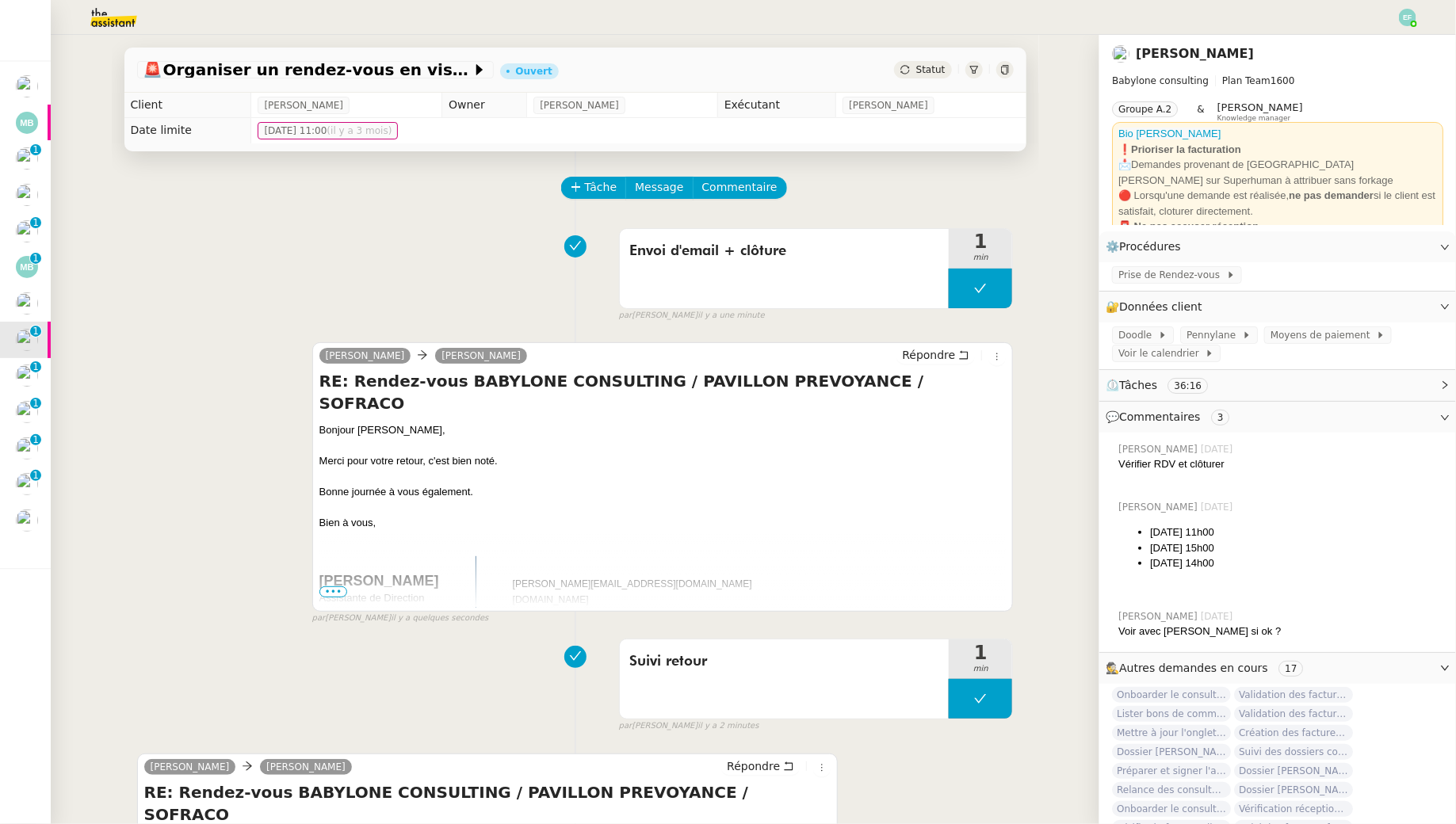
click at [706, 636] on div "Suivi retour 1 min false par Emelyne F. il y a 2 minutes" at bounding box center [575, 682] width 877 height 101
click at [747, 658] on span "Suivi retour" at bounding box center [785, 662] width 311 height 24
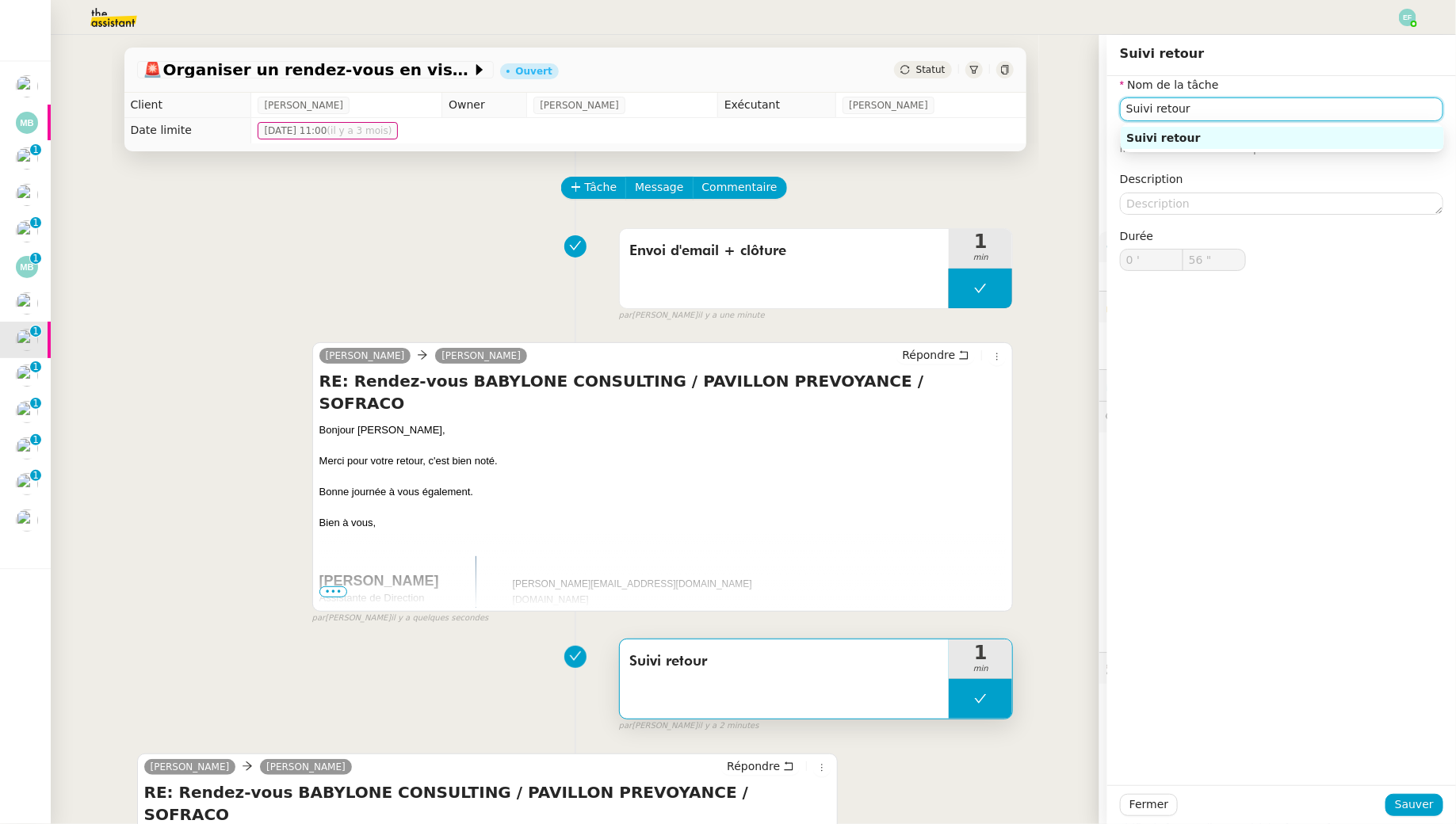
click at [1210, 102] on input "Suivi retour" at bounding box center [1281, 109] width 324 height 23
type input "Suivi retour + vérification calendrier"
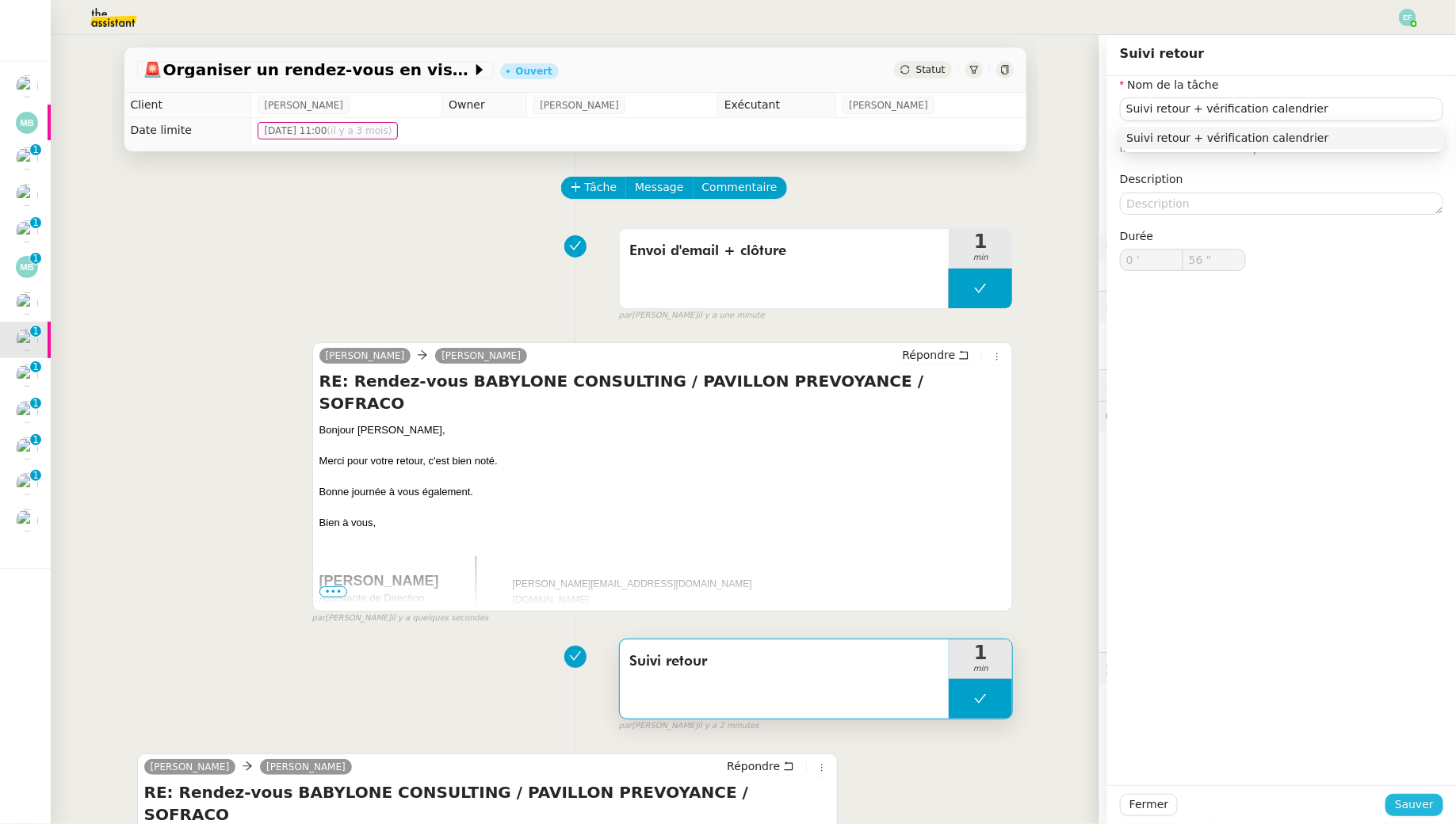
click at [1409, 804] on span "Sauver" at bounding box center [1414, 805] width 39 height 19
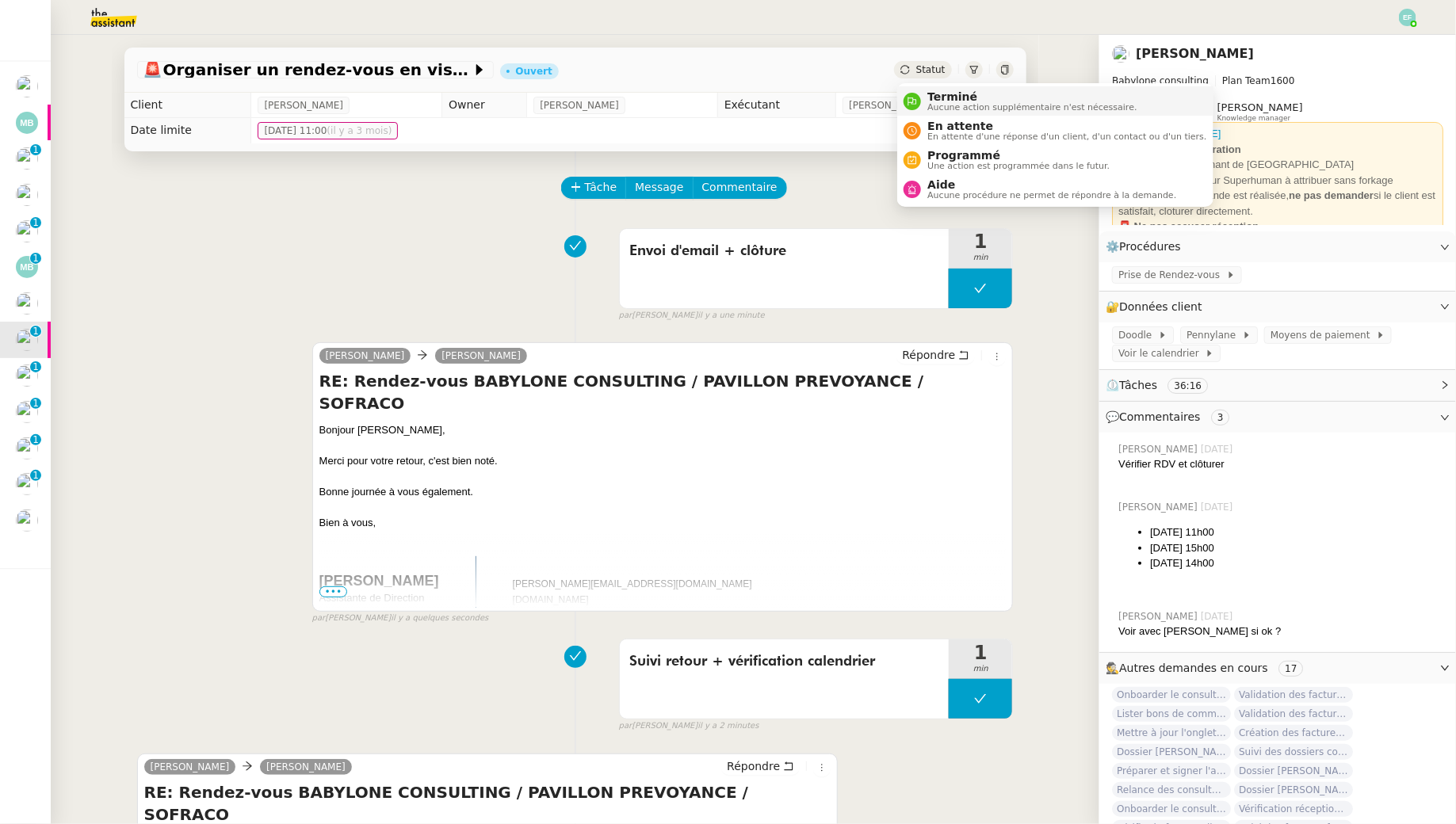
click at [923, 98] on div "Terminé Aucune action supplémentaire n'est nécessaire." at bounding box center [1028, 100] width 216 height 21
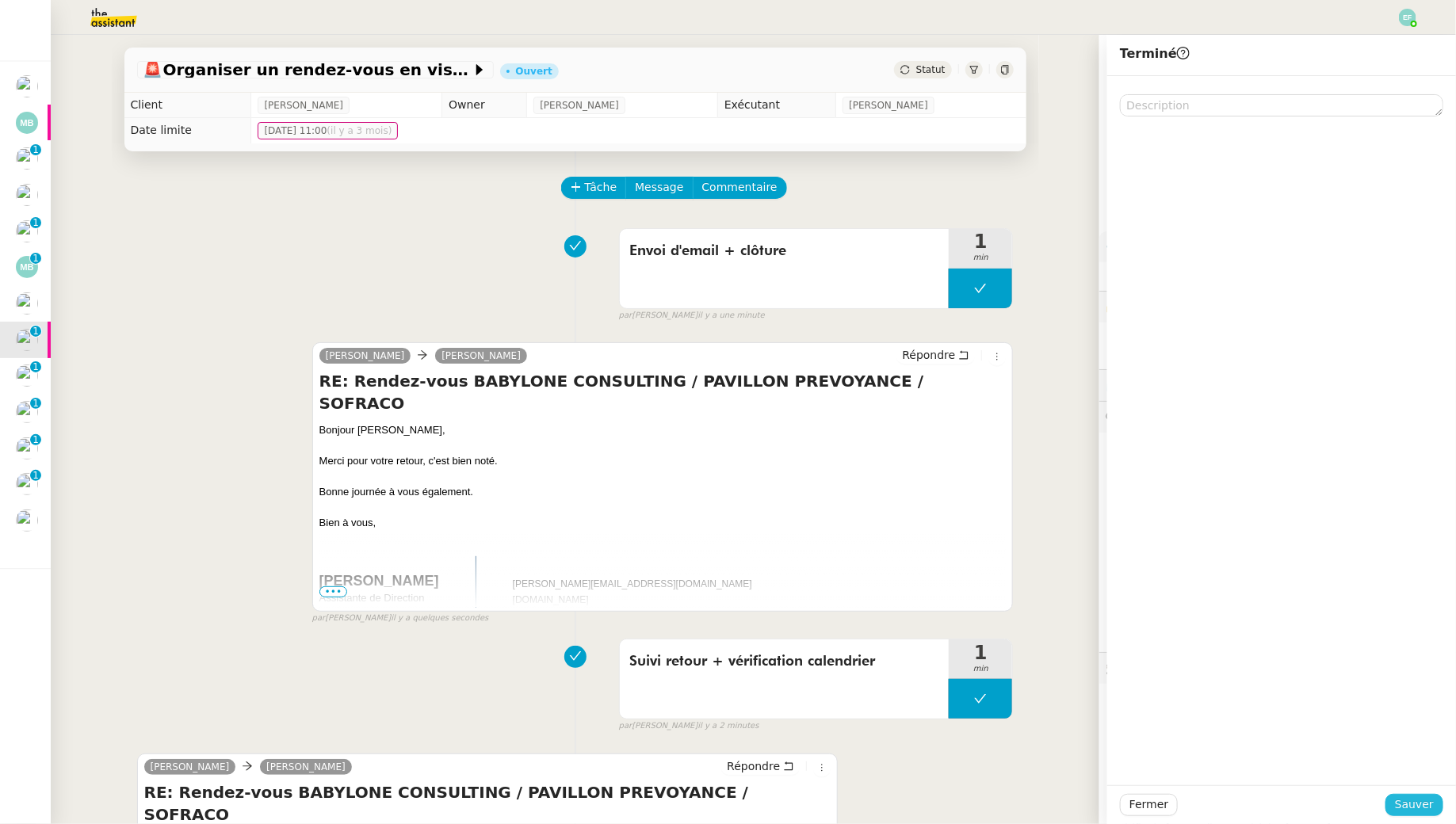
click at [1410, 809] on span "Sauver" at bounding box center [1414, 805] width 39 height 19
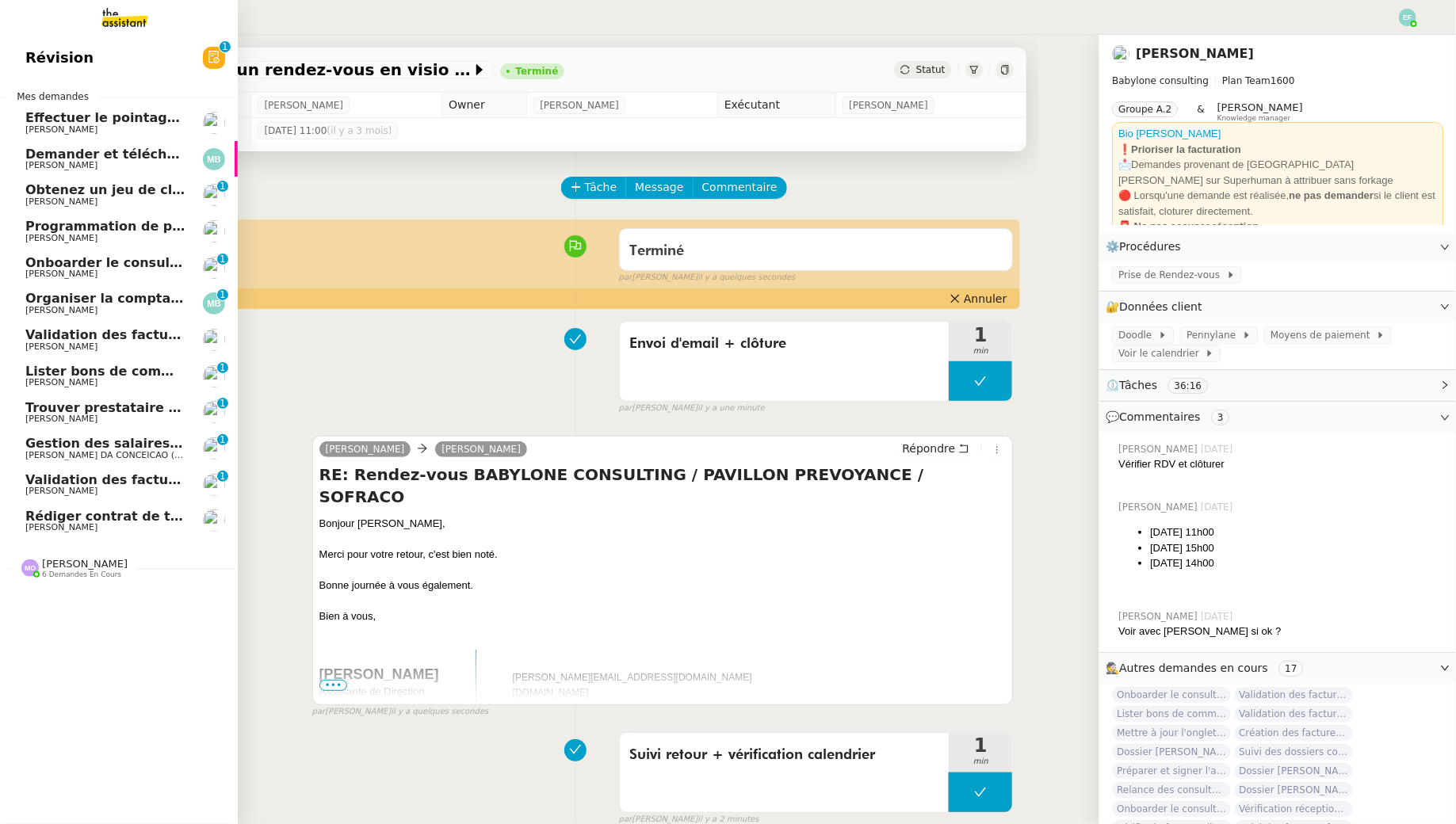
click at [73, 300] on span "Organiser la comptabilité NURI 2025" at bounding box center [155, 299] width 261 height 15
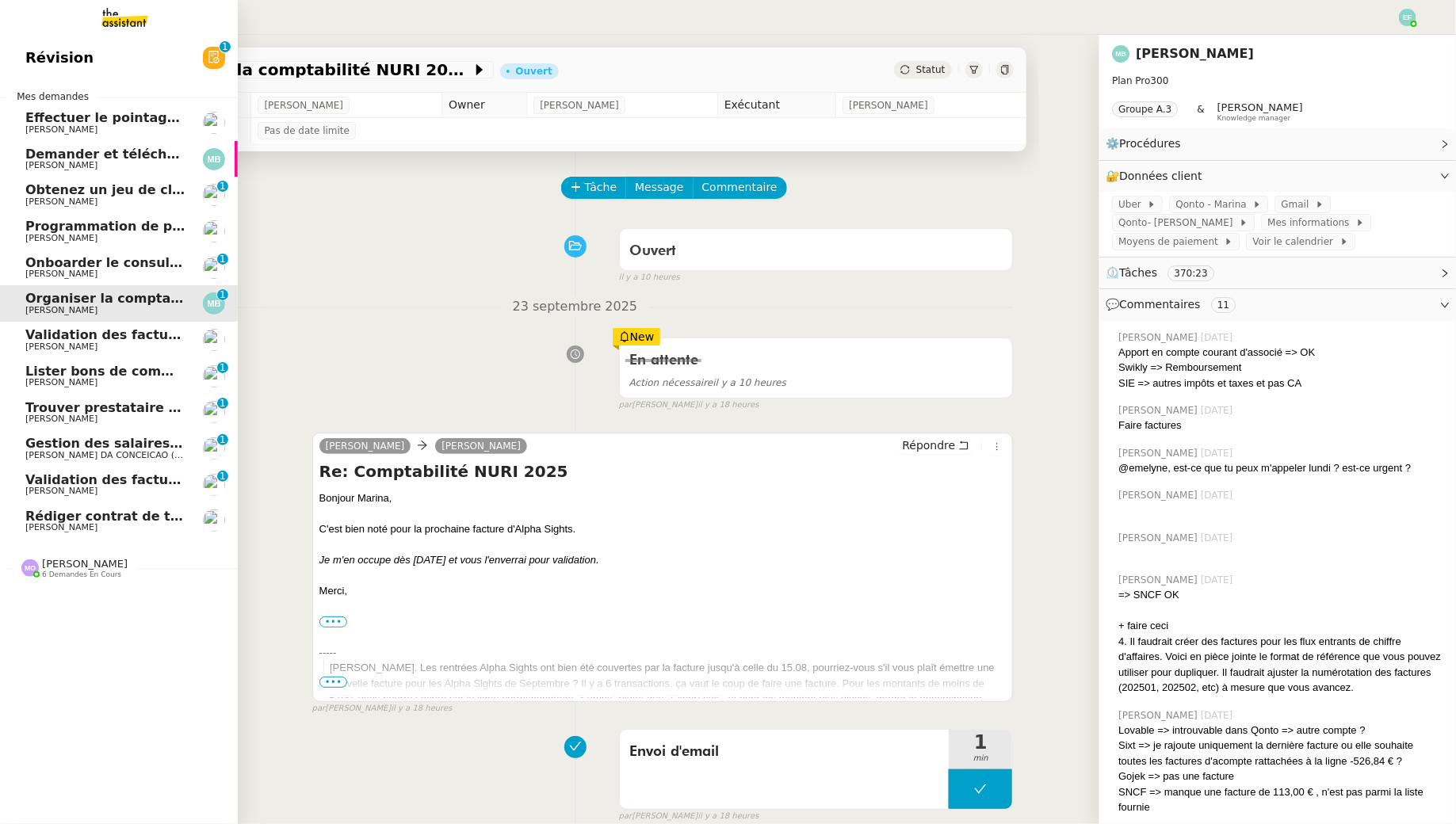
click at [48, 336] on span "Validation des factures consultants - août 2025" at bounding box center [194, 335] width 339 height 15
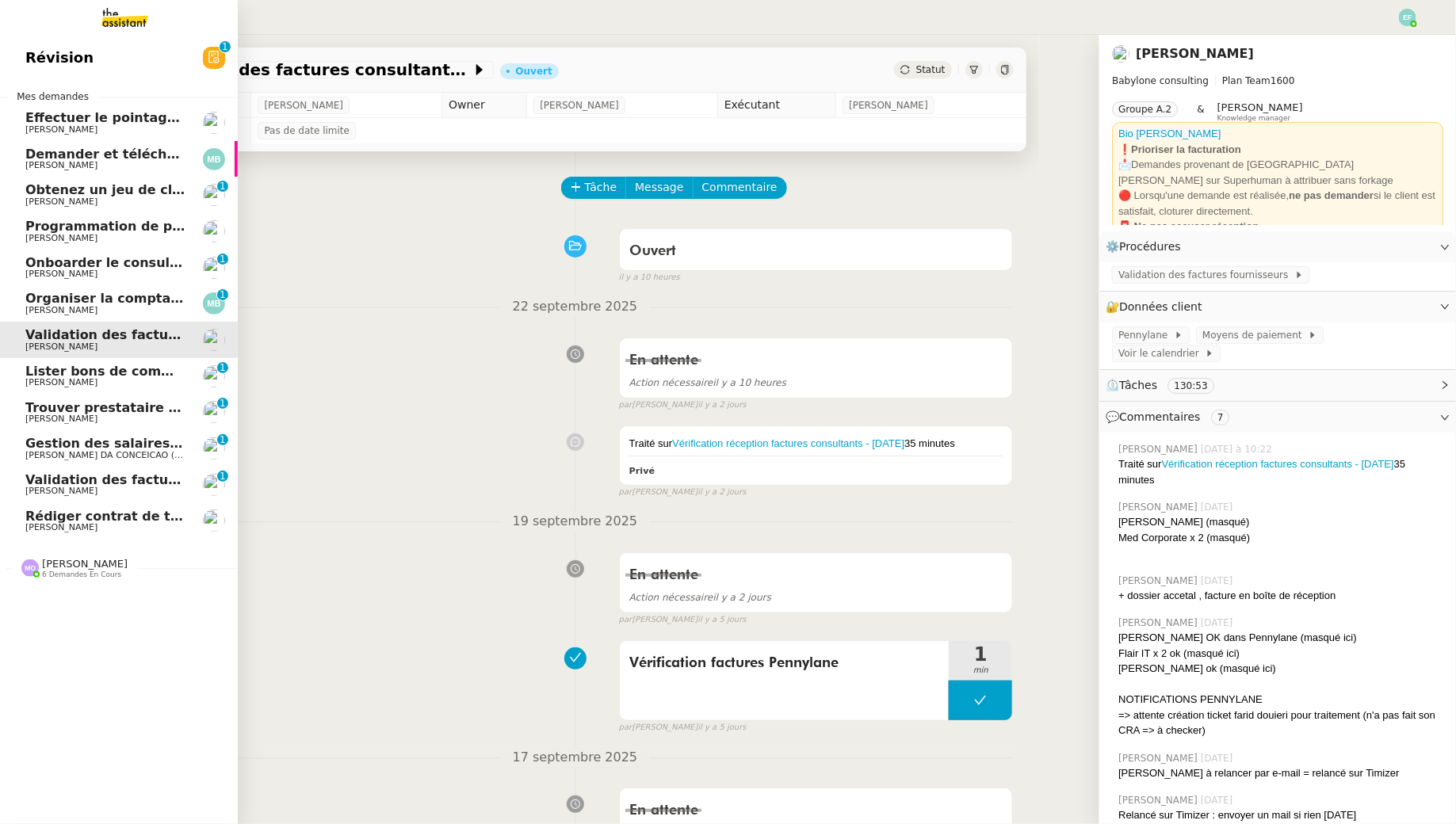
click at [63, 385] on span "[PERSON_NAME]" at bounding box center [61, 382] width 73 height 10
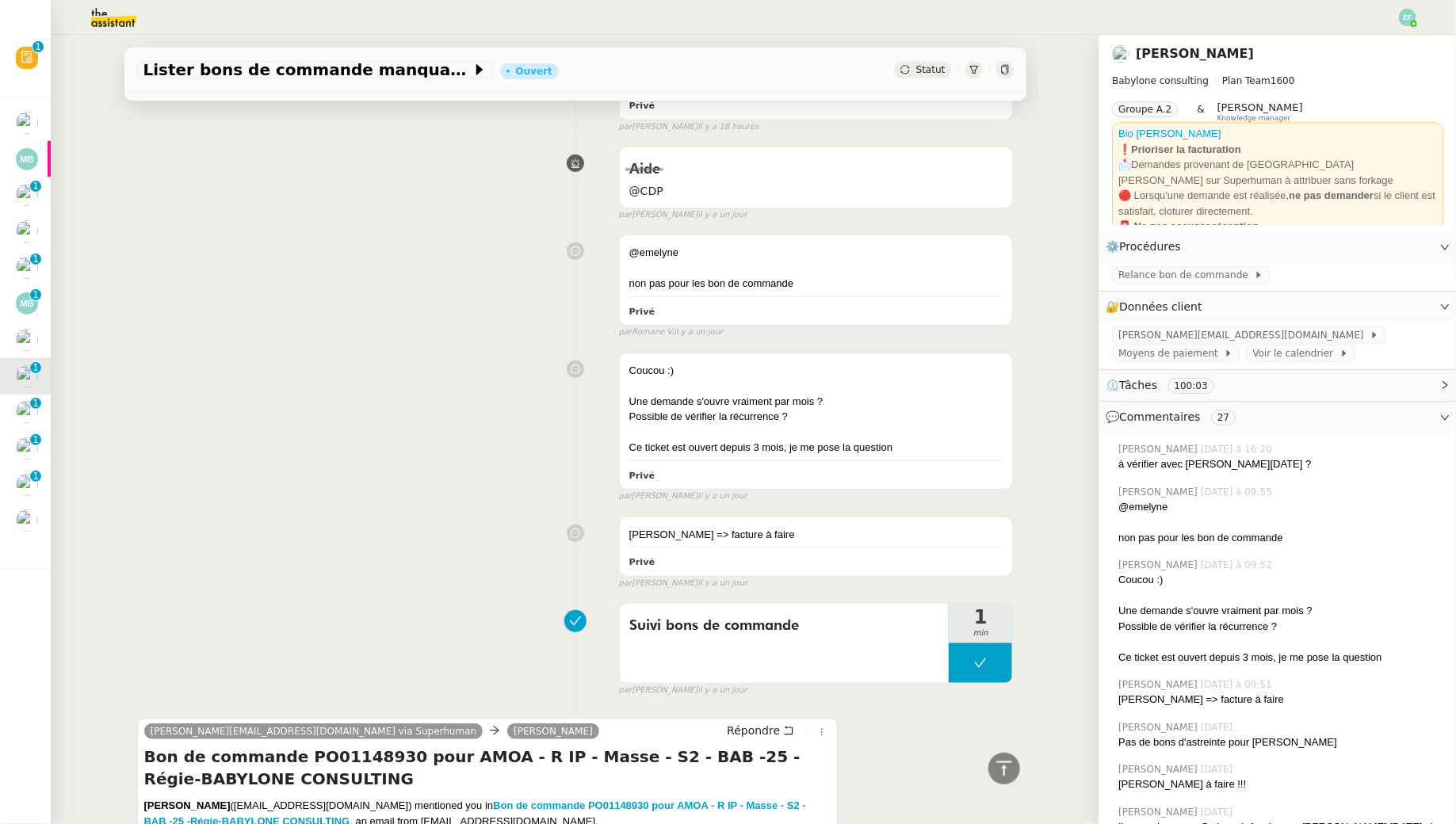
scroll to position [366, 0]
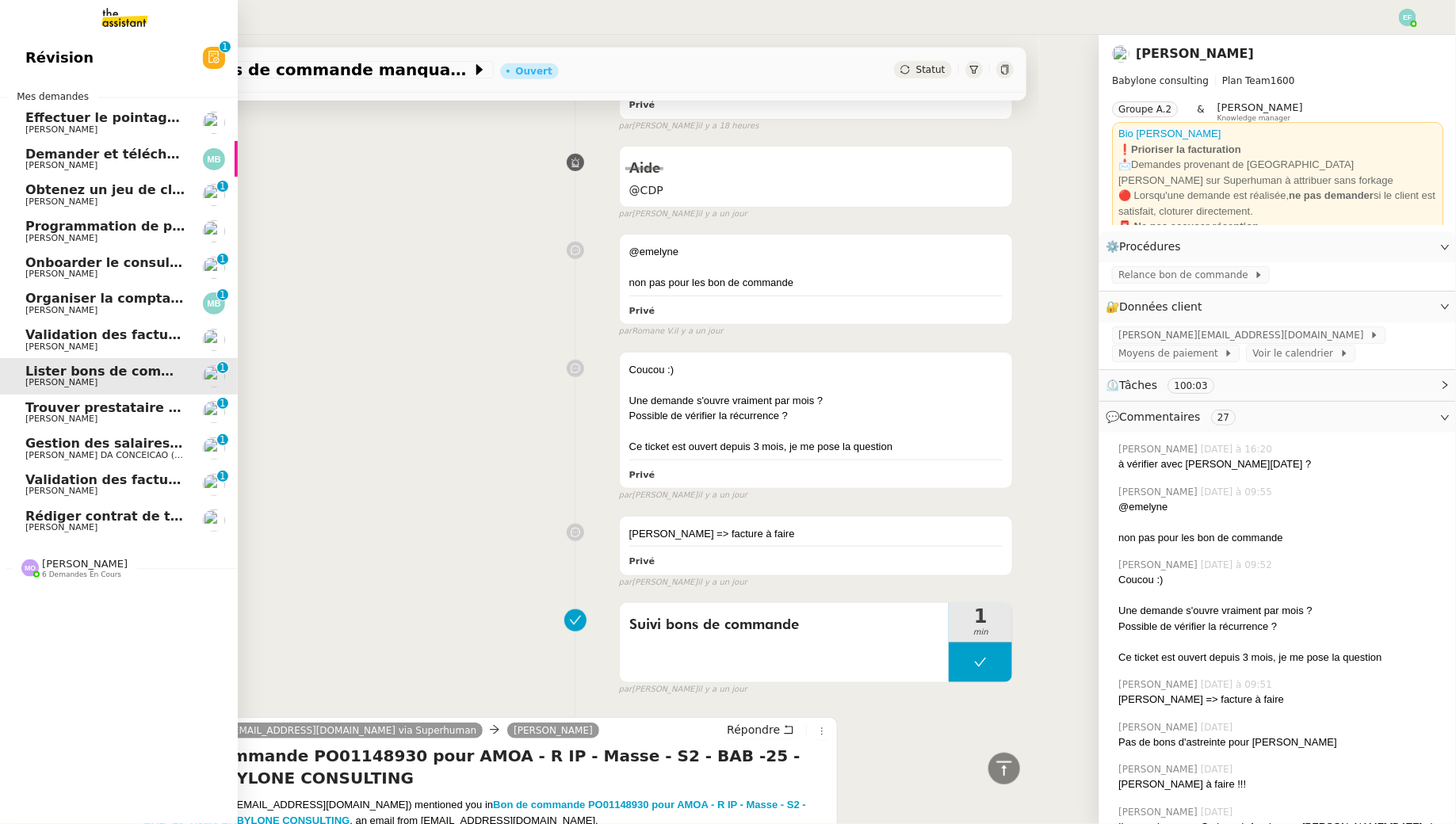
click at [56, 409] on span "Trouver prestataire entretien climatisation" at bounding box center [179, 407] width 307 height 15
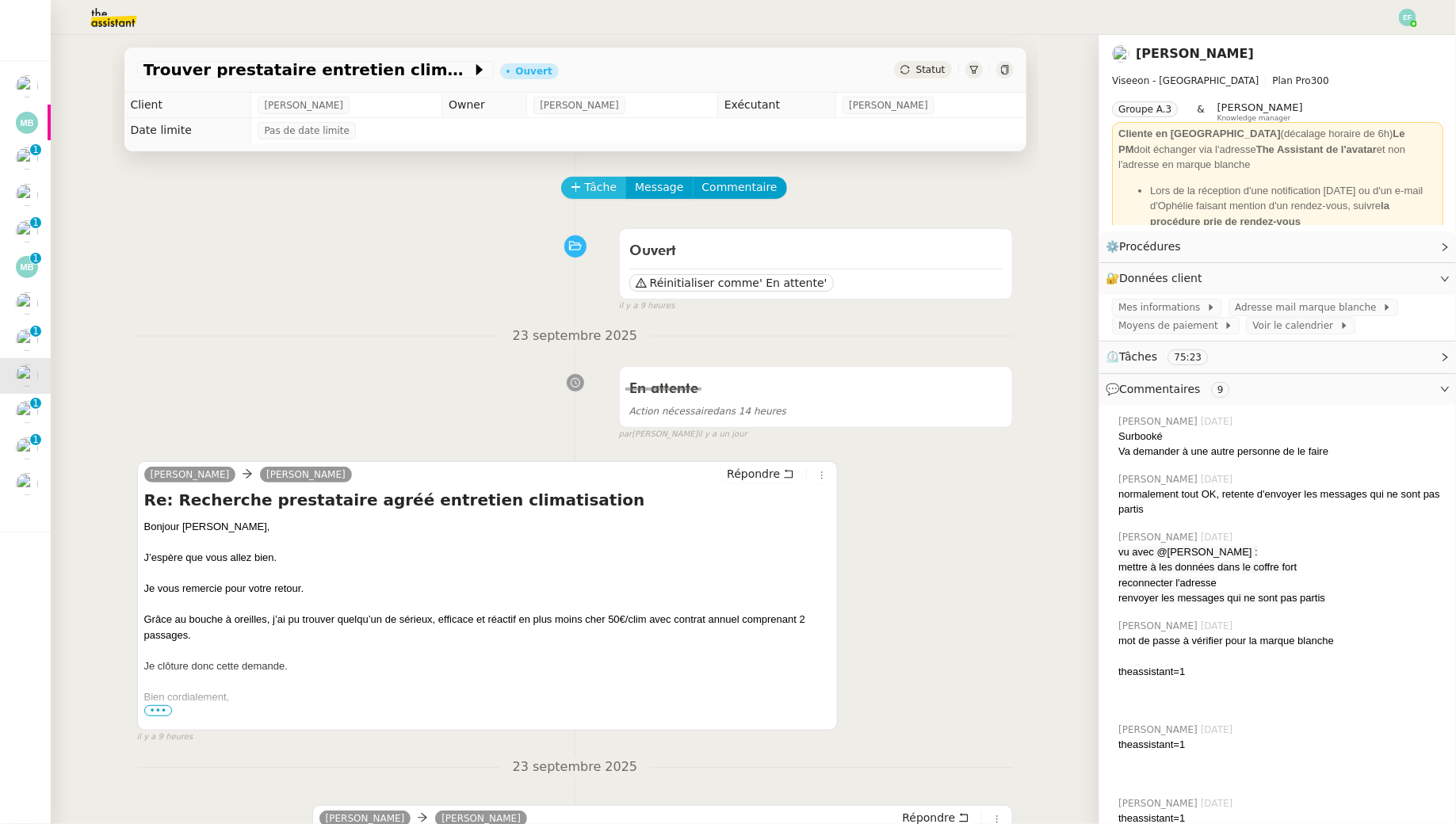
click at [588, 179] on span "Tâche" at bounding box center [601, 188] width 33 height 19
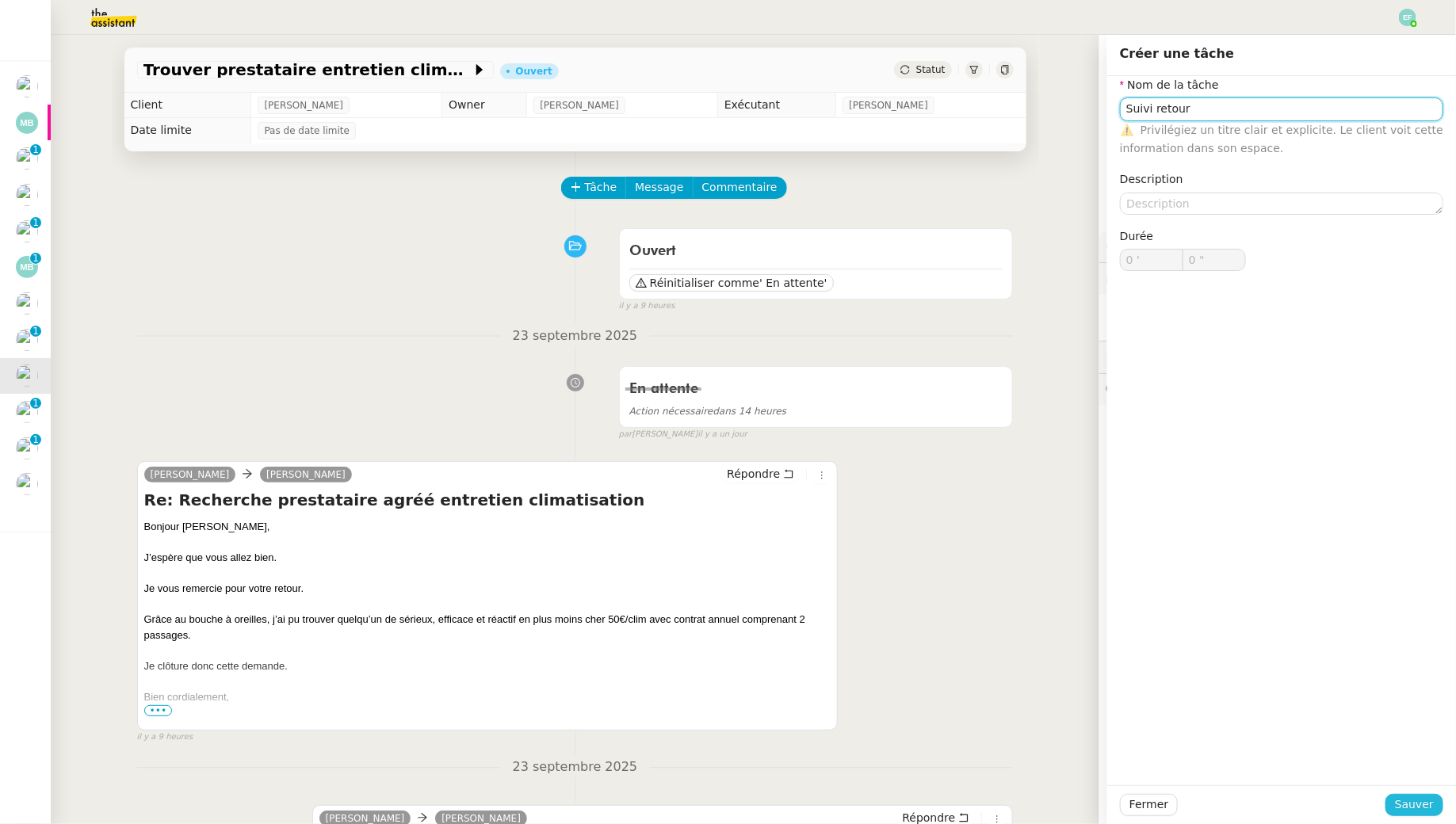
type input "Suivi retour"
click at [1430, 812] on span "Sauver" at bounding box center [1414, 805] width 39 height 19
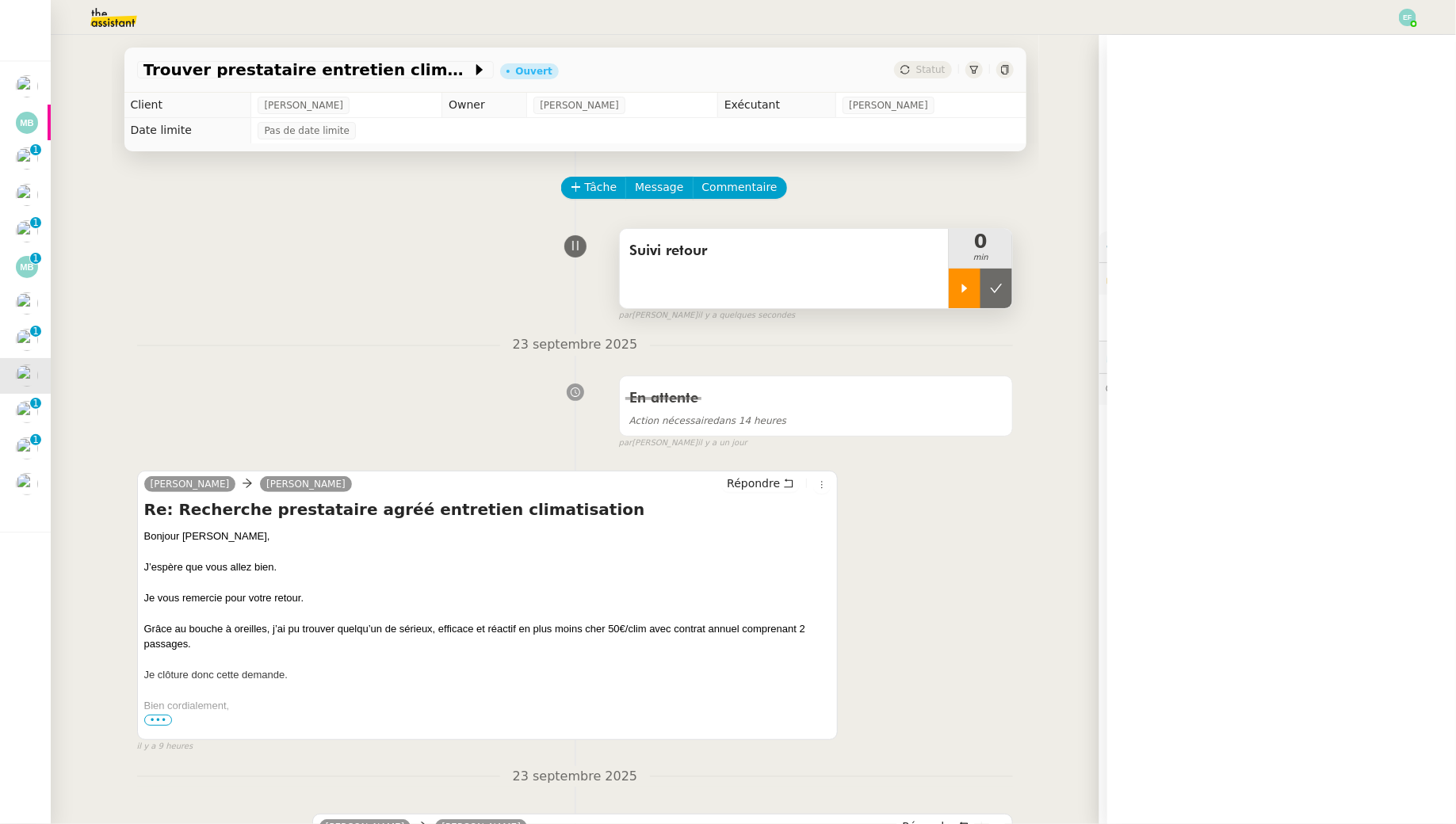
click at [959, 292] on icon at bounding box center [964, 288] width 13 height 13
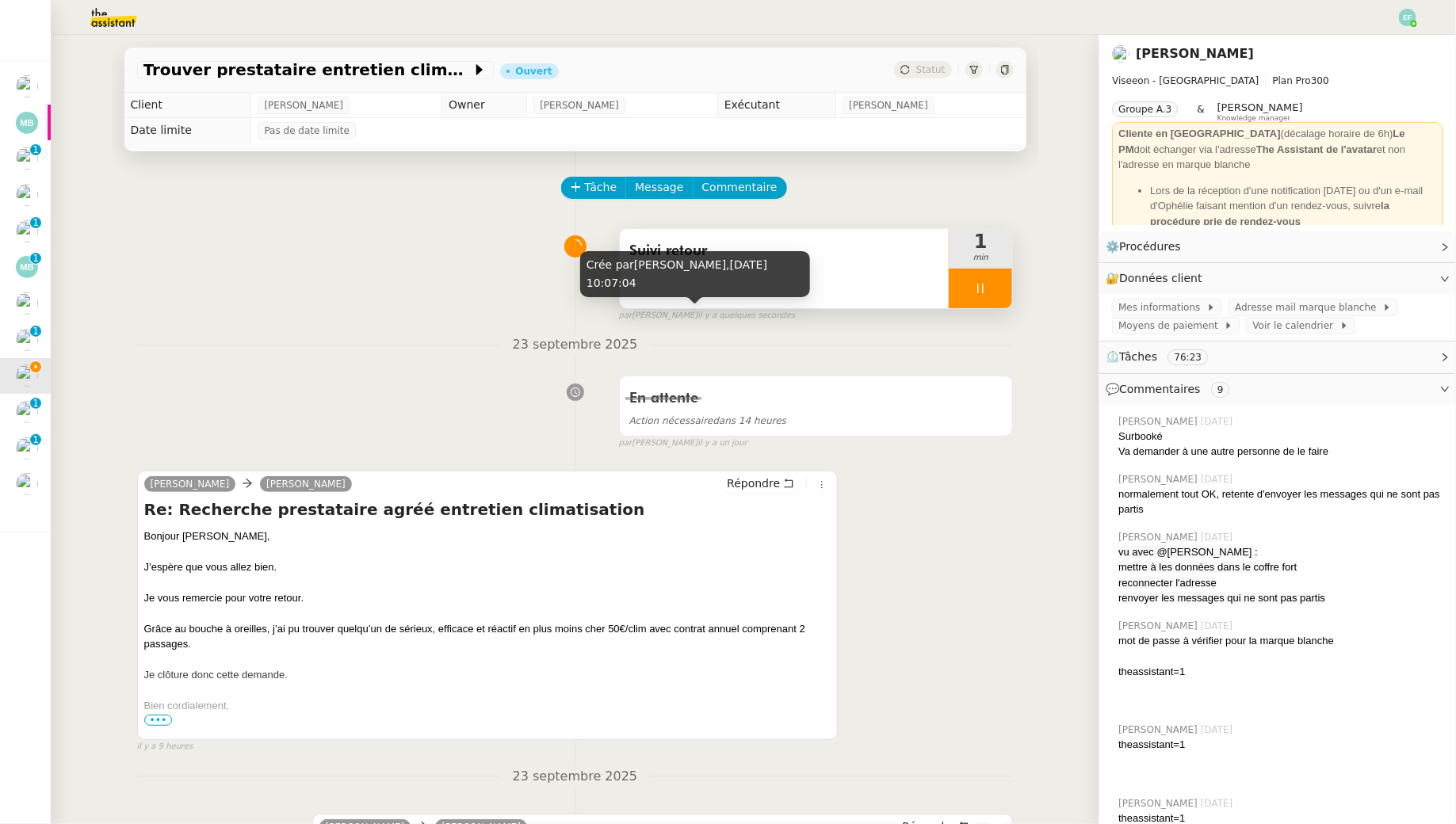
click at [764, 282] on div "Crée par Emelyne Foussier, 24 sept. 2025, 10:07:04" at bounding box center [695, 274] width 230 height 47
click at [926, 286] on div "Suivi retour" at bounding box center [784, 268] width 330 height 79
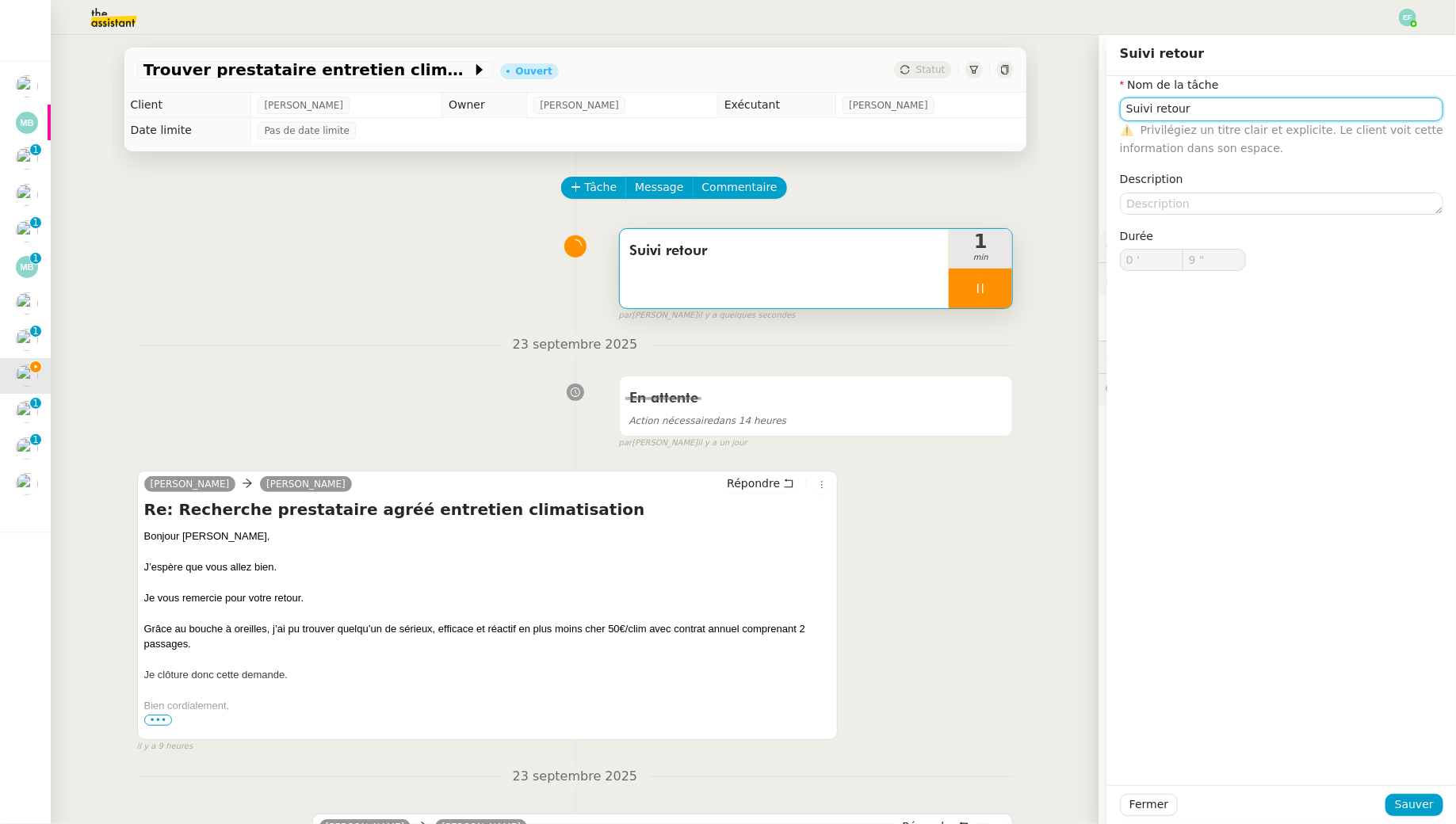
click at [1247, 107] on input "Suivi retour" at bounding box center [1281, 109] width 324 height 23
type input "10 ""
type input "Suivi retour +"
type input "11 ""
type input "Suivi retour + clôture"
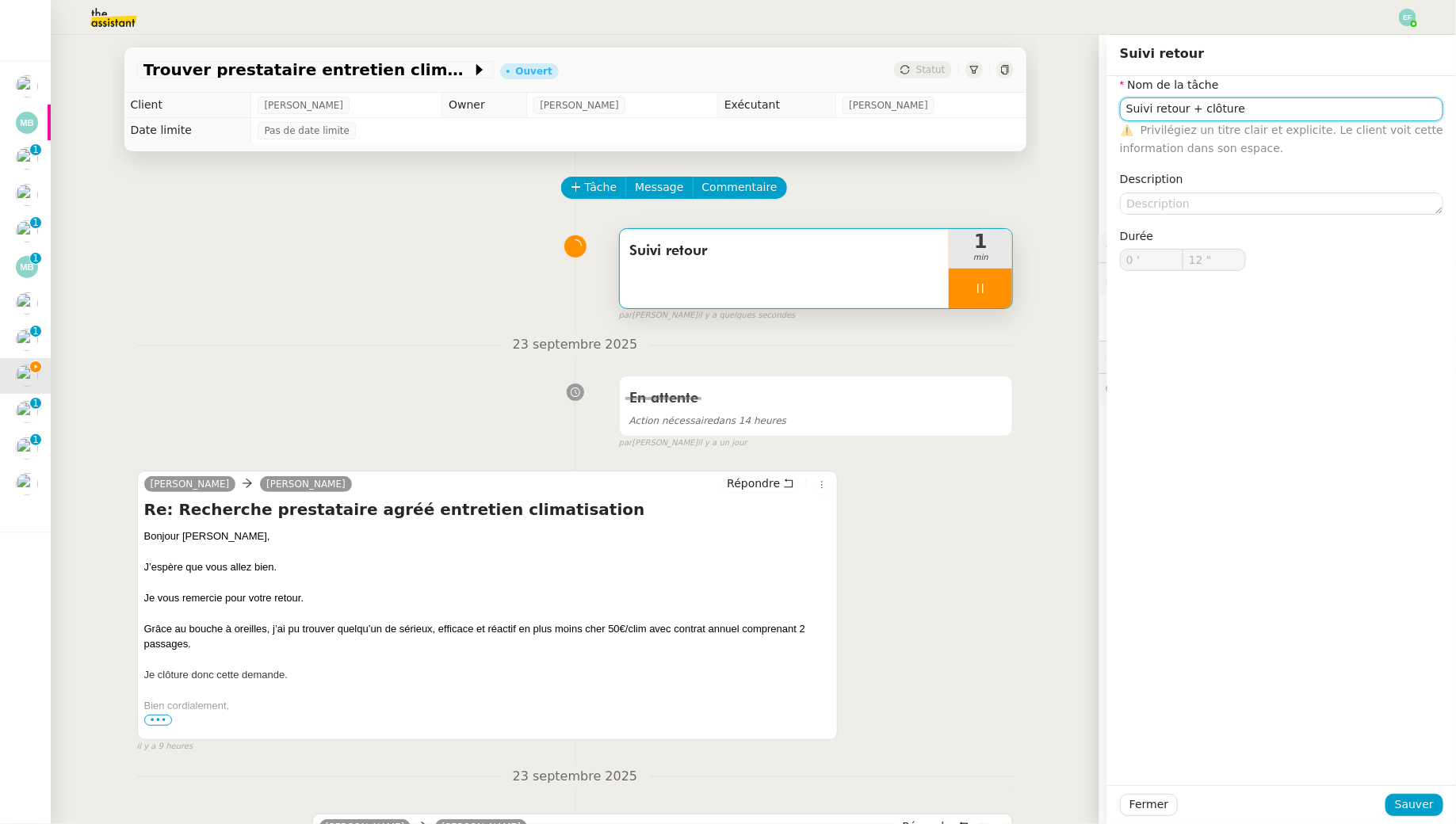
type input "13 ""
type input "Suivi retour + clôture"
click at [1400, 797] on span "Sauver" at bounding box center [1414, 805] width 39 height 19
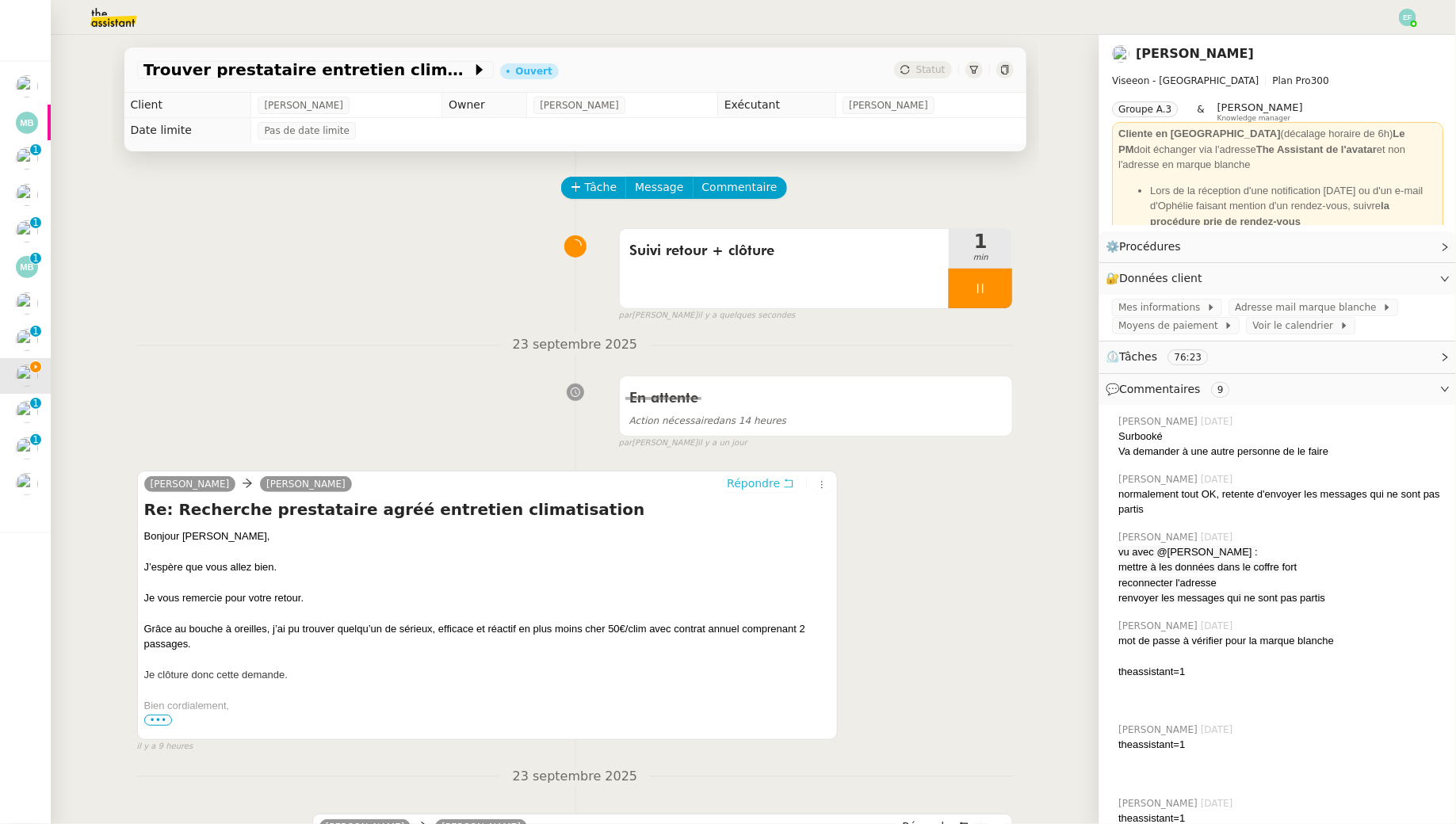
click at [788, 489] on button "Répondre" at bounding box center [761, 484] width 78 height 18
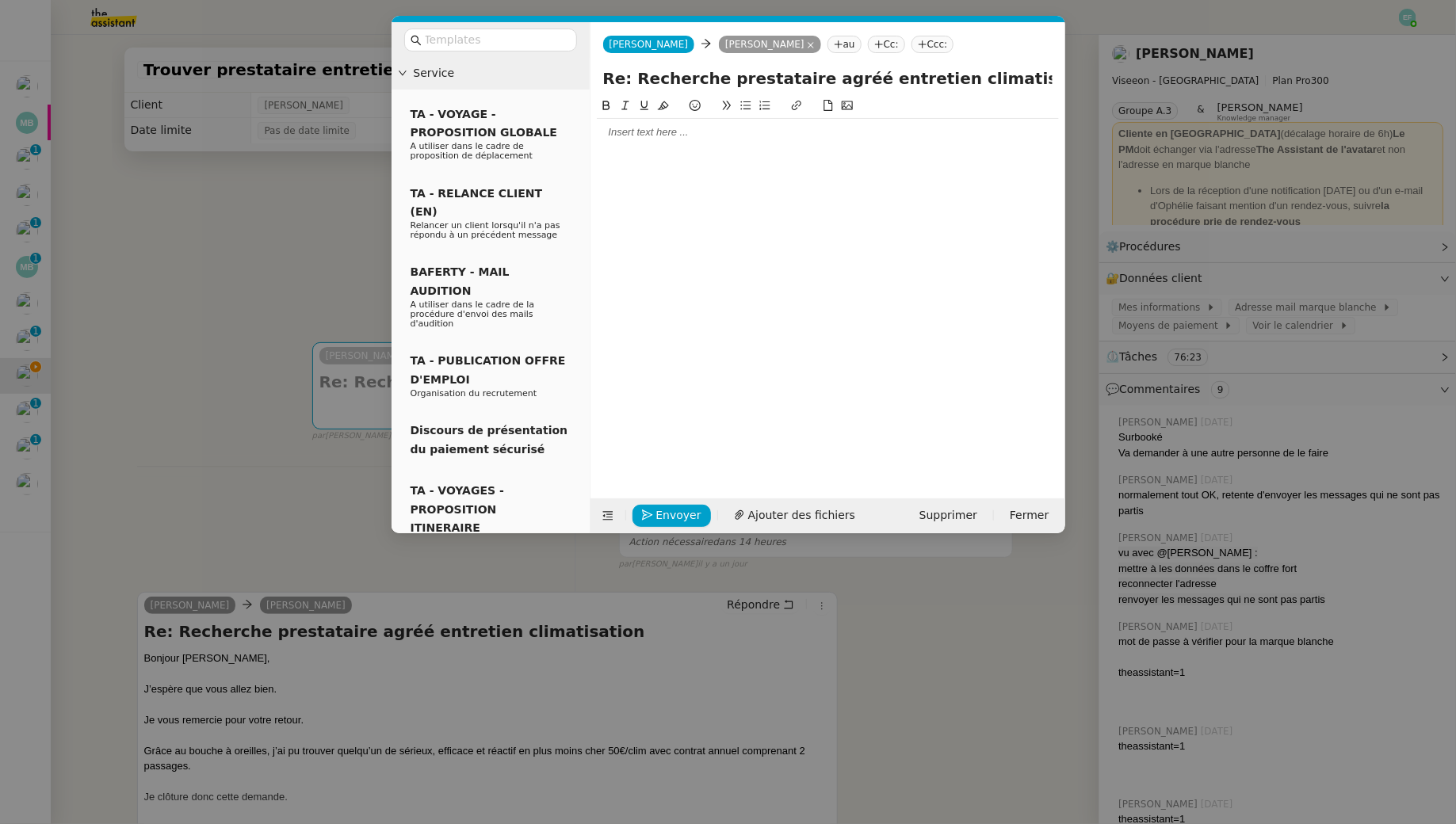
click at [762, 136] on div at bounding box center [827, 132] width 462 height 14
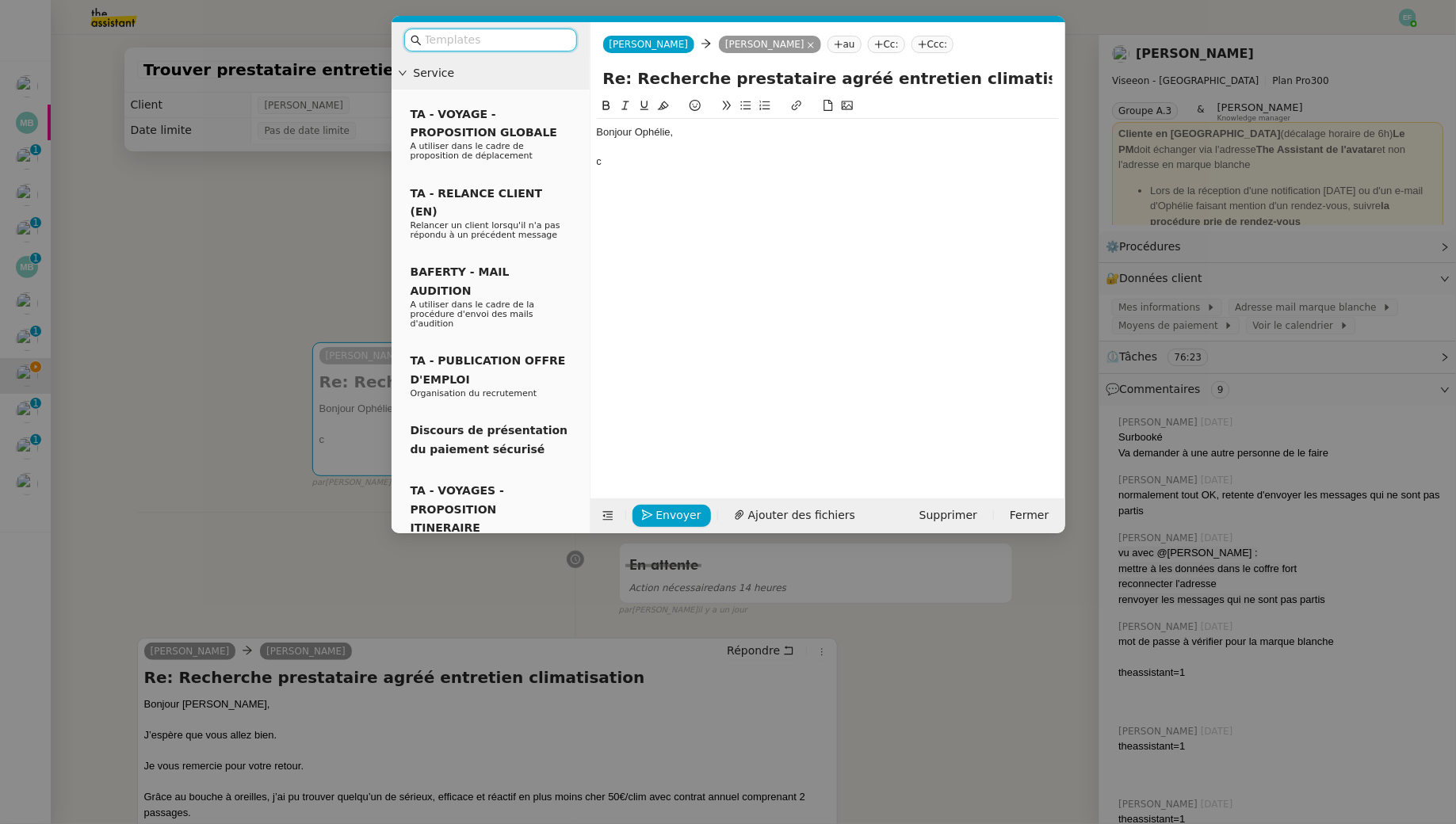
click at [525, 43] on input "text" at bounding box center [496, 40] width 142 height 19
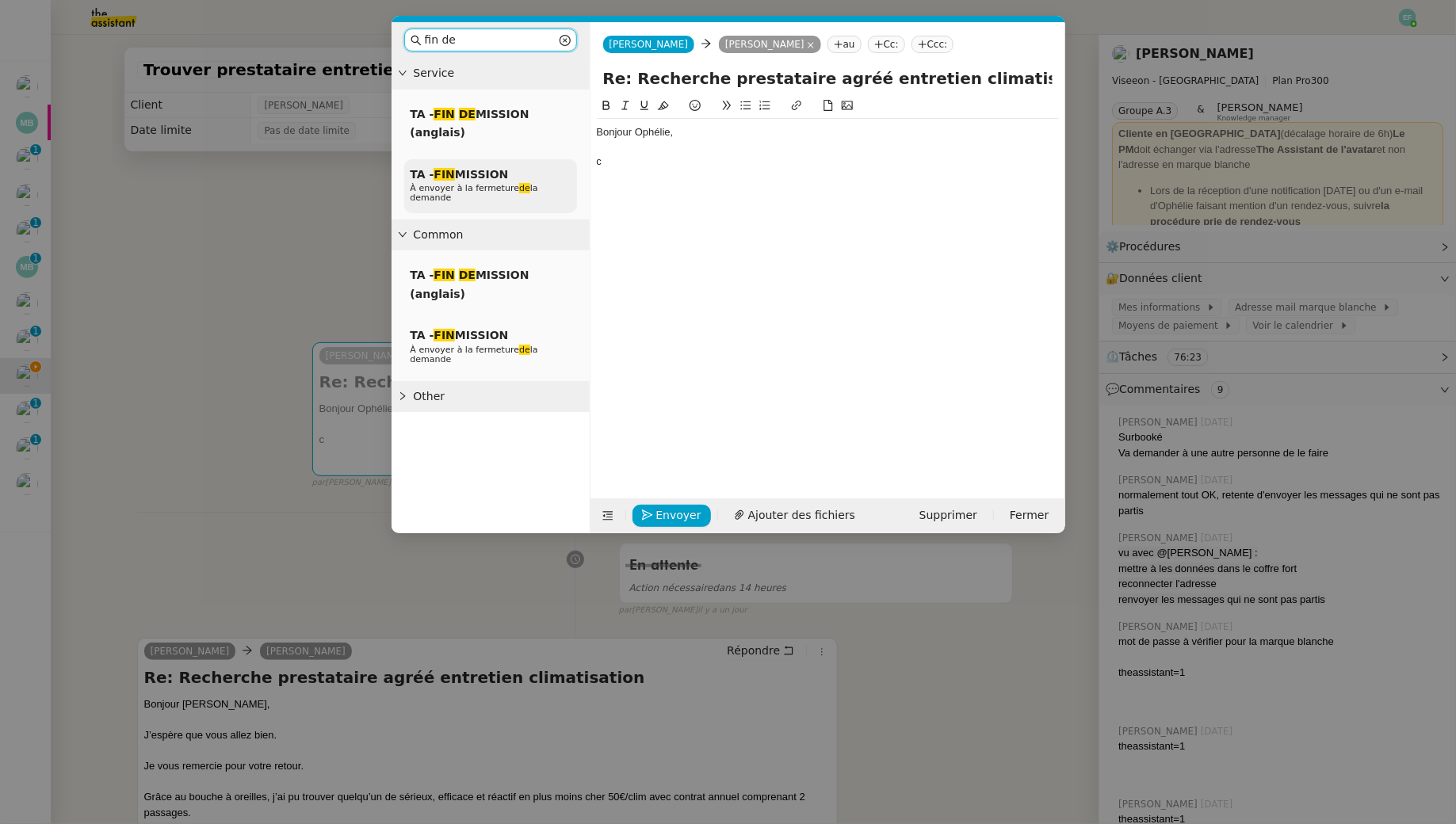
type input "fin de"
click at [502, 179] on span "TA - FIN MISSION" at bounding box center [459, 175] width 99 height 13
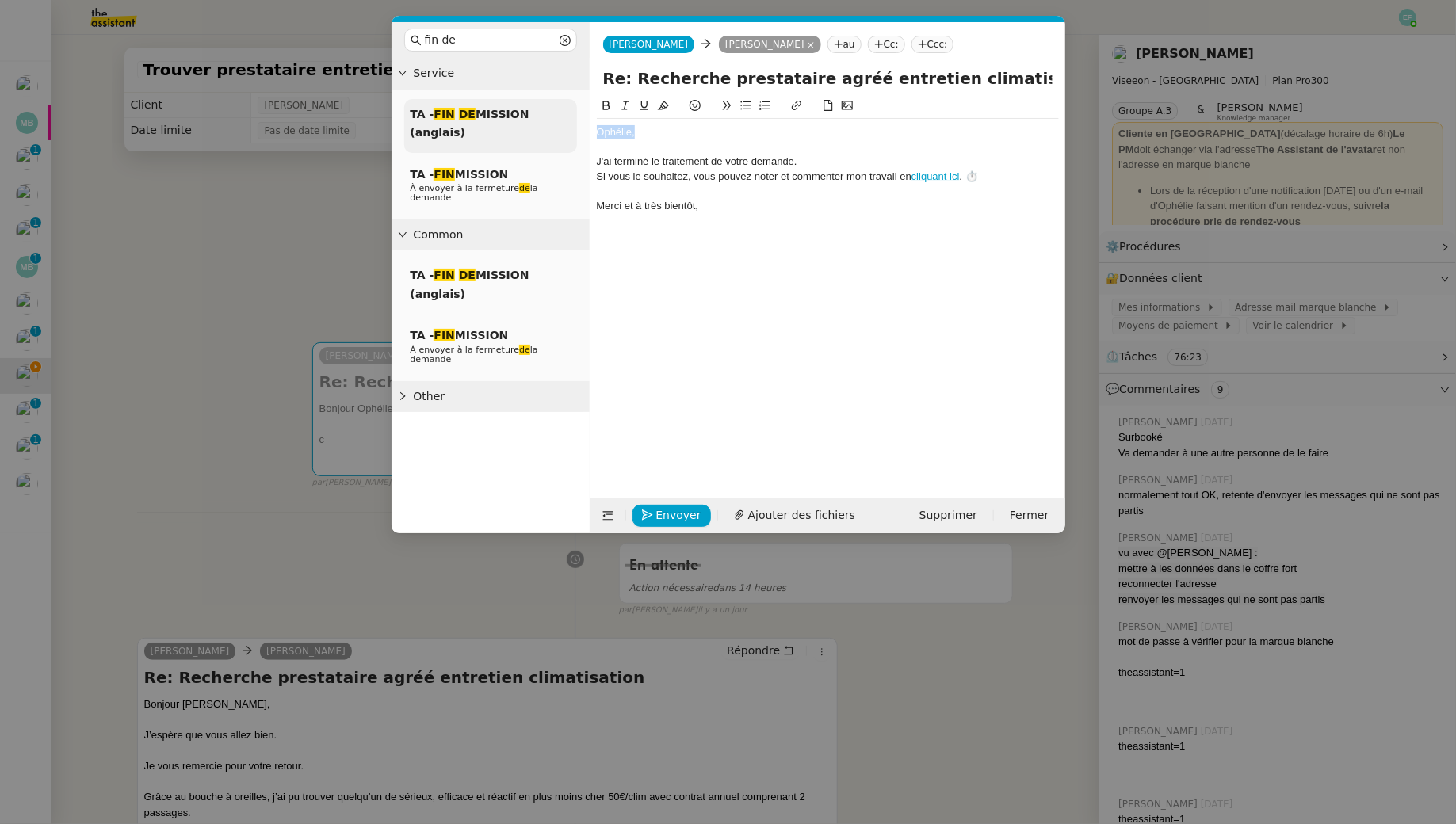
drag, startPoint x: 642, startPoint y: 133, endPoint x: 576, endPoint y: 128, distance: 66.2
click at [576, 128] on nz-layout "fin de Service TA - FIN DE MISSION (anglais) TA - FIN MISSION À envoyer à la fe…" at bounding box center [728, 278] width 673 height 512
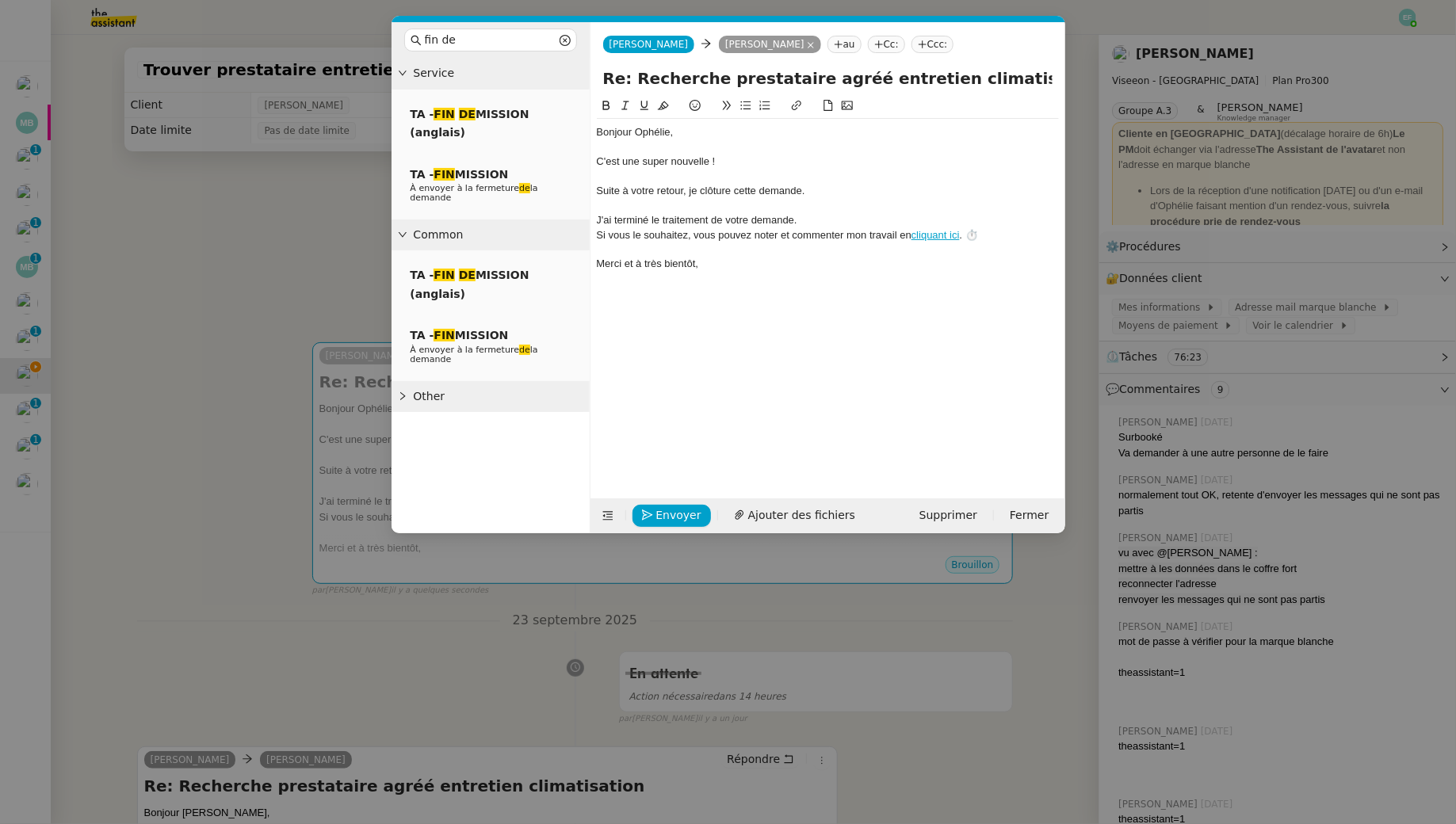
click at [783, 195] on div "Suite à votre retour, je clôture cette demande." at bounding box center [827, 191] width 462 height 14
click at [677, 512] on span "Envoyer" at bounding box center [679, 516] width 46 height 19
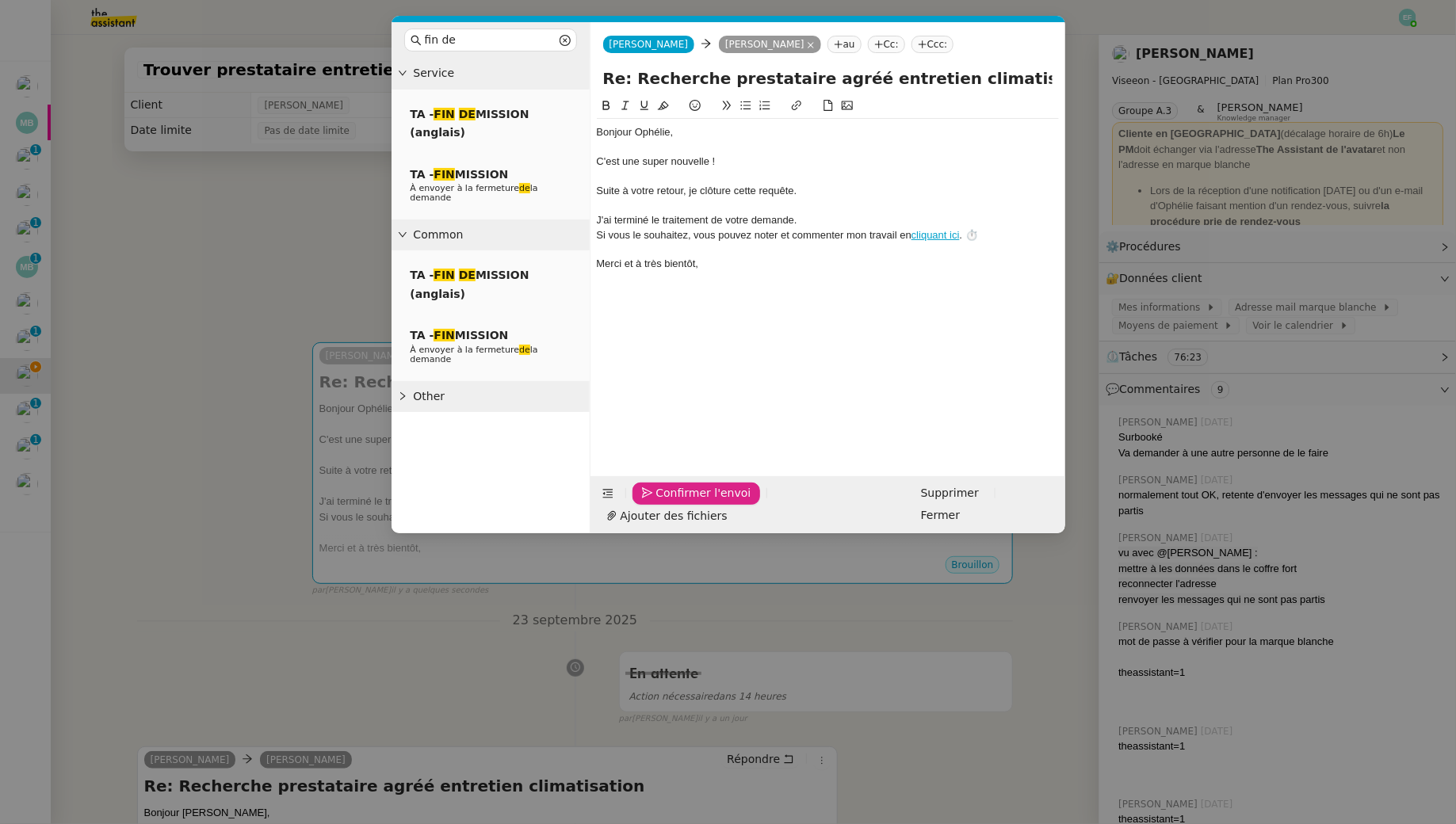
click at [677, 502] on span "Confirmer l'envoi" at bounding box center [704, 494] width 95 height 19
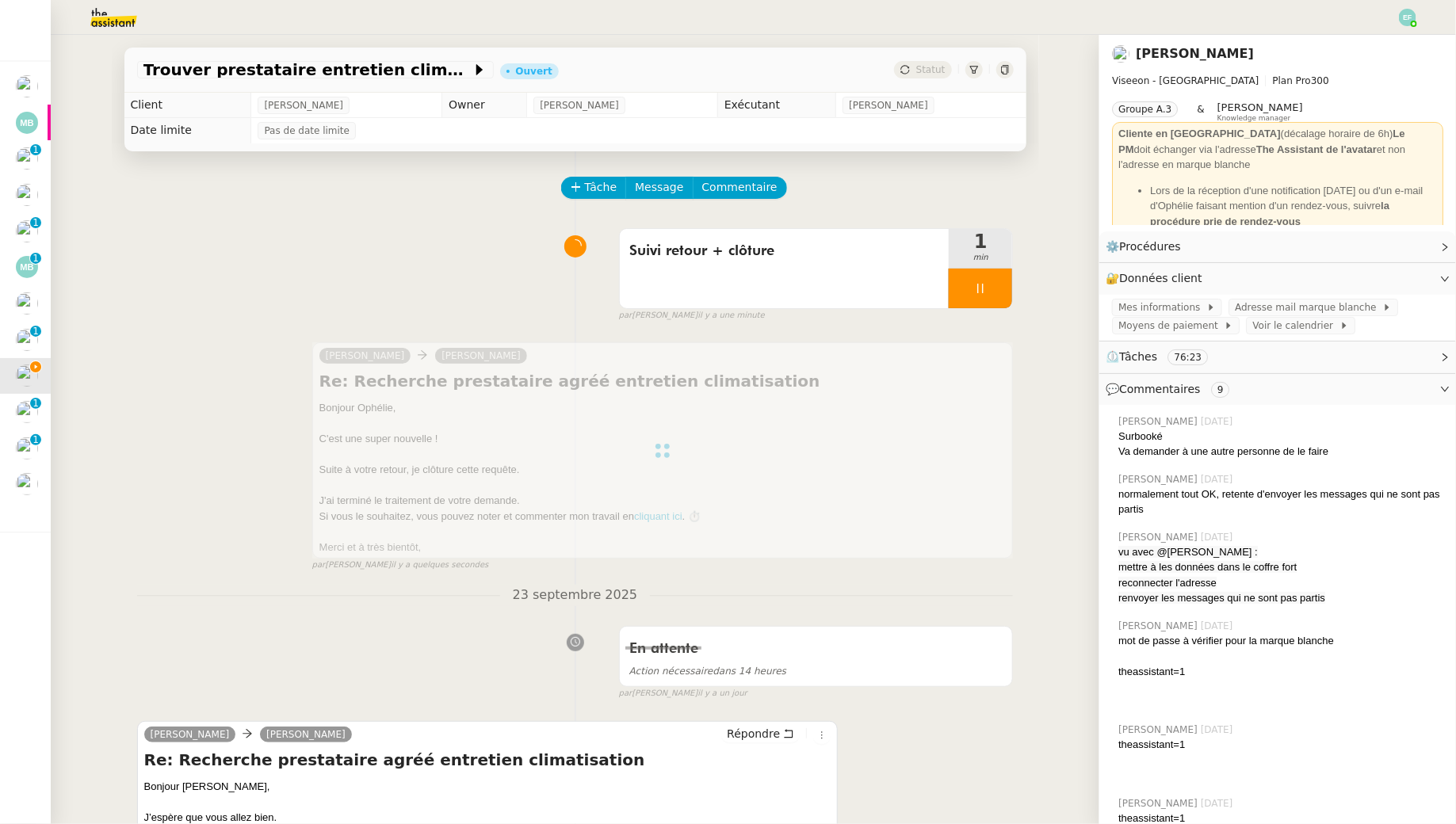
click at [988, 295] on div at bounding box center [980, 288] width 63 height 40
click at [988, 295] on button at bounding box center [996, 288] width 32 height 40
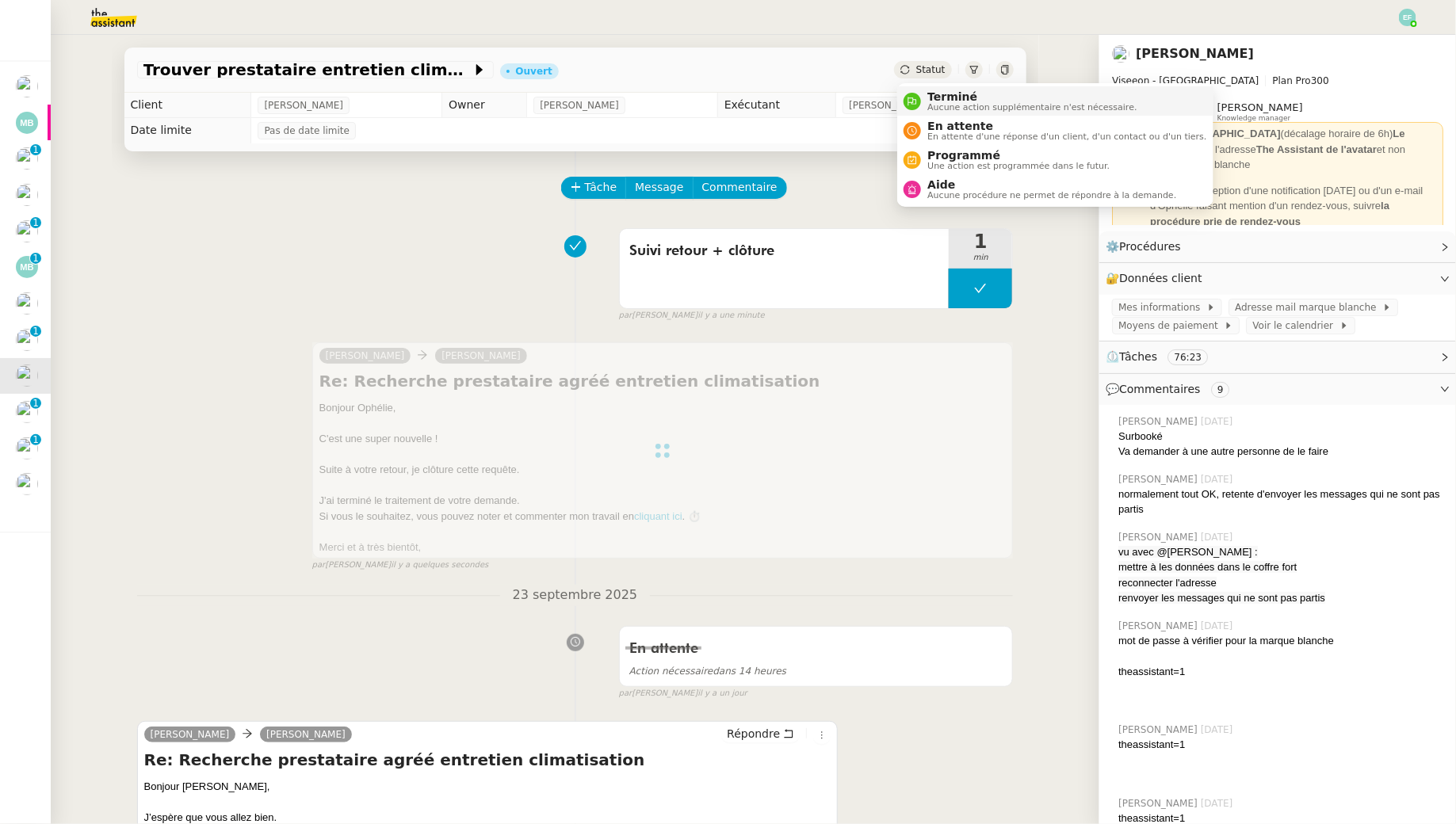
click at [930, 100] on span "Terminé" at bounding box center [1031, 97] width 209 height 13
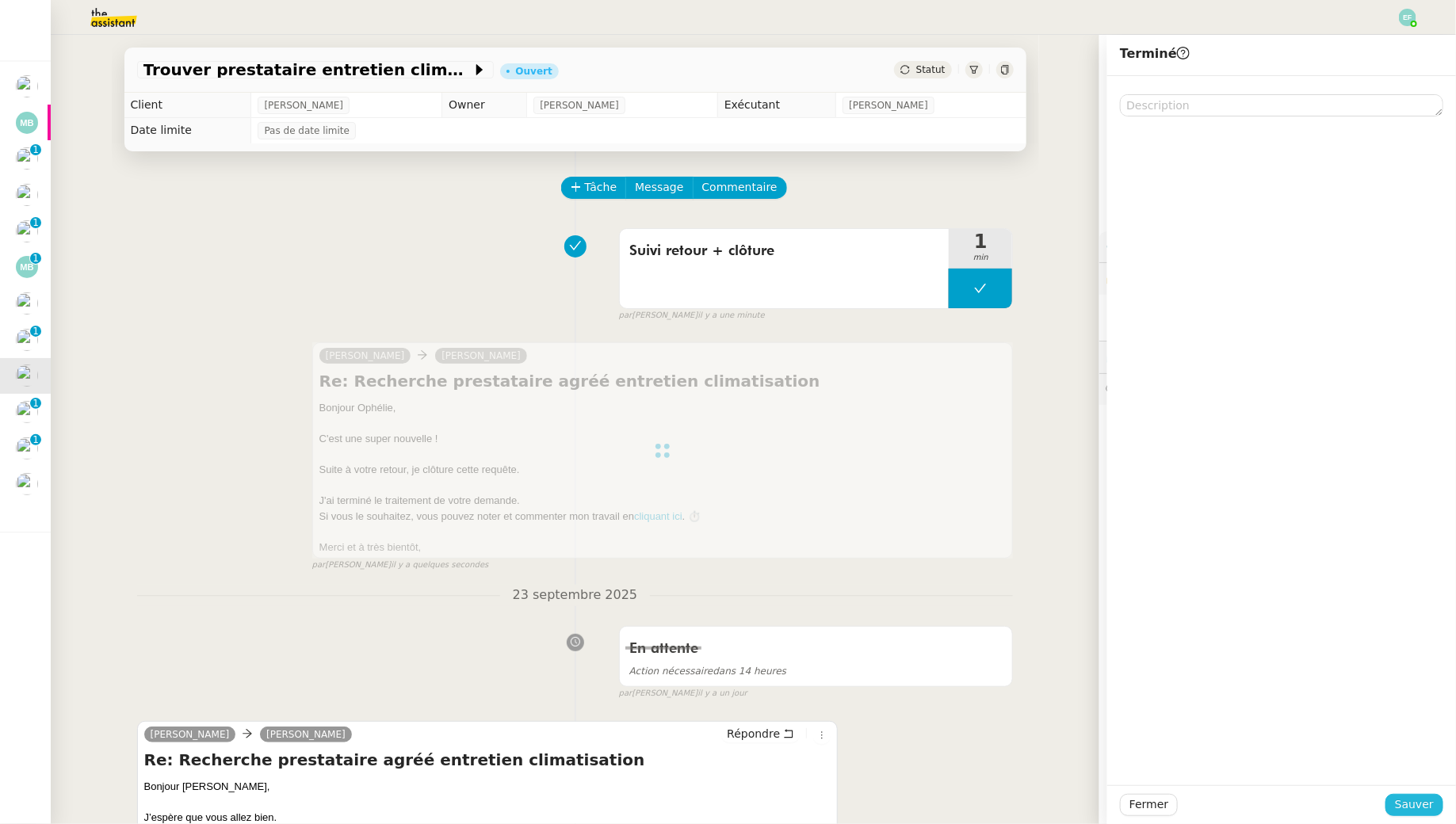
click at [1397, 804] on span "Sauver" at bounding box center [1414, 805] width 39 height 19
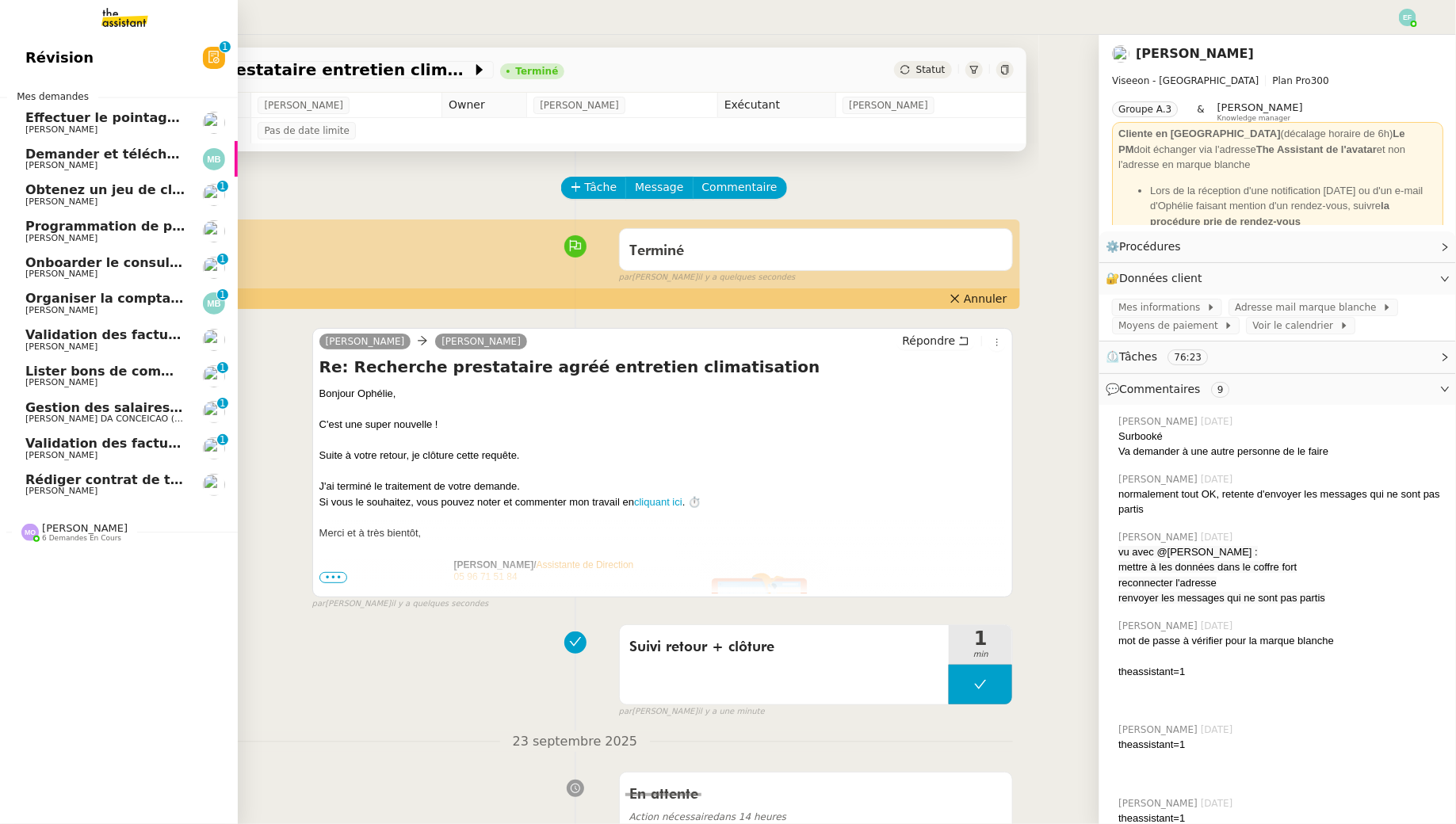
click at [81, 191] on span "Obtenez un jeu de clefs pour la cave" at bounding box center [155, 190] width 260 height 15
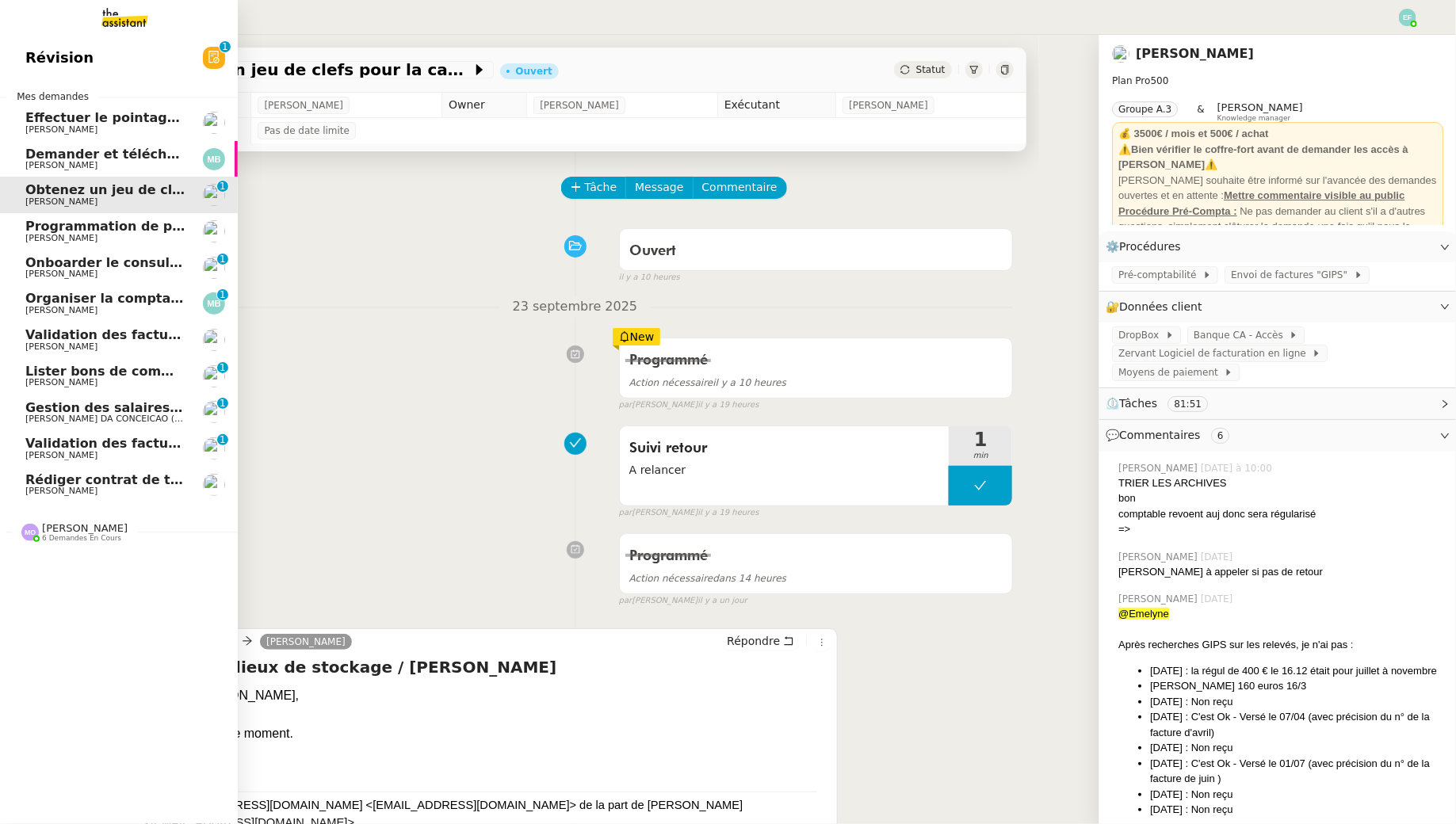
click at [36, 270] on span "[PERSON_NAME]" at bounding box center [61, 273] width 73 height 10
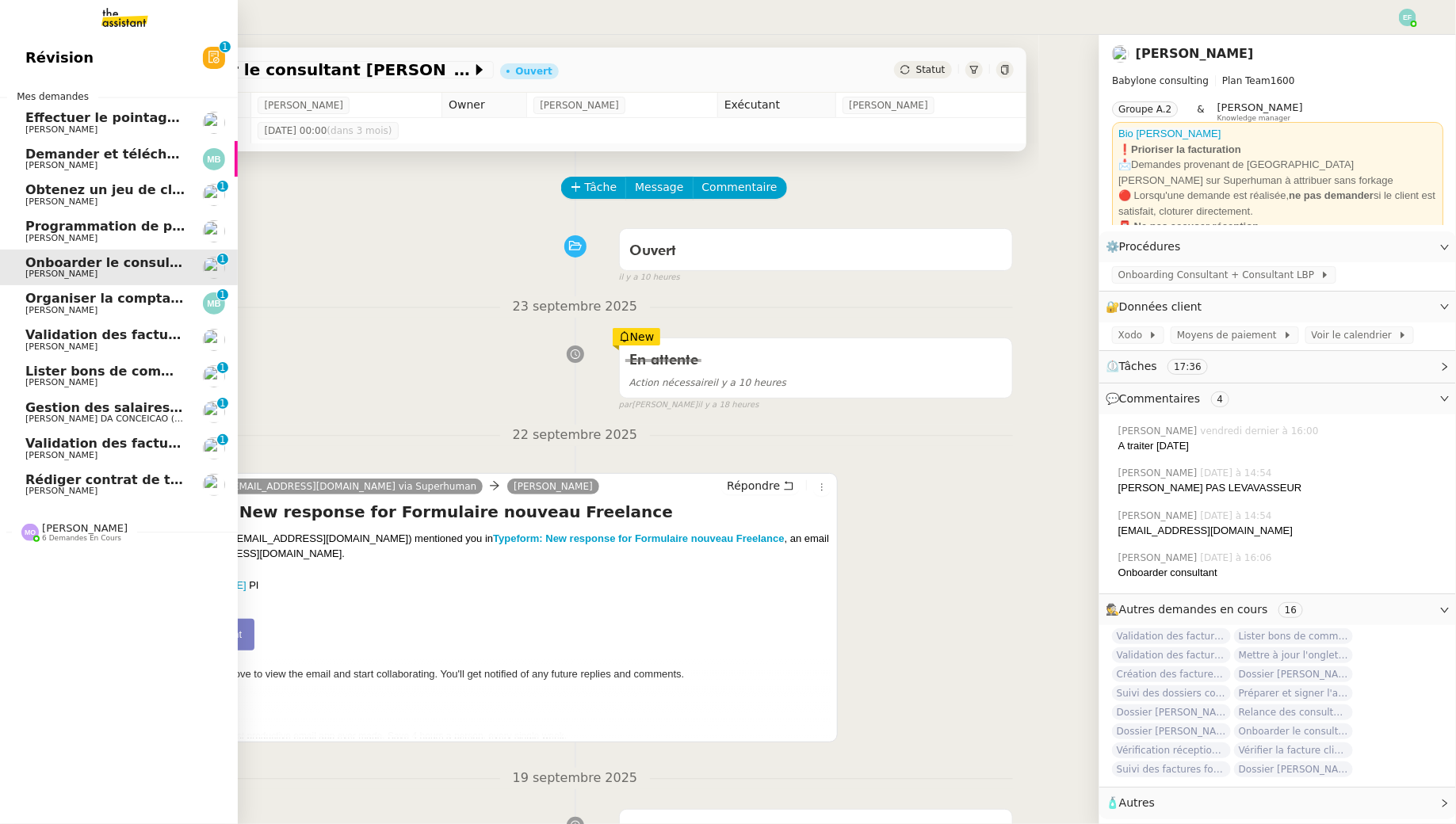
click at [94, 313] on span "[PERSON_NAME]" at bounding box center [61, 310] width 73 height 10
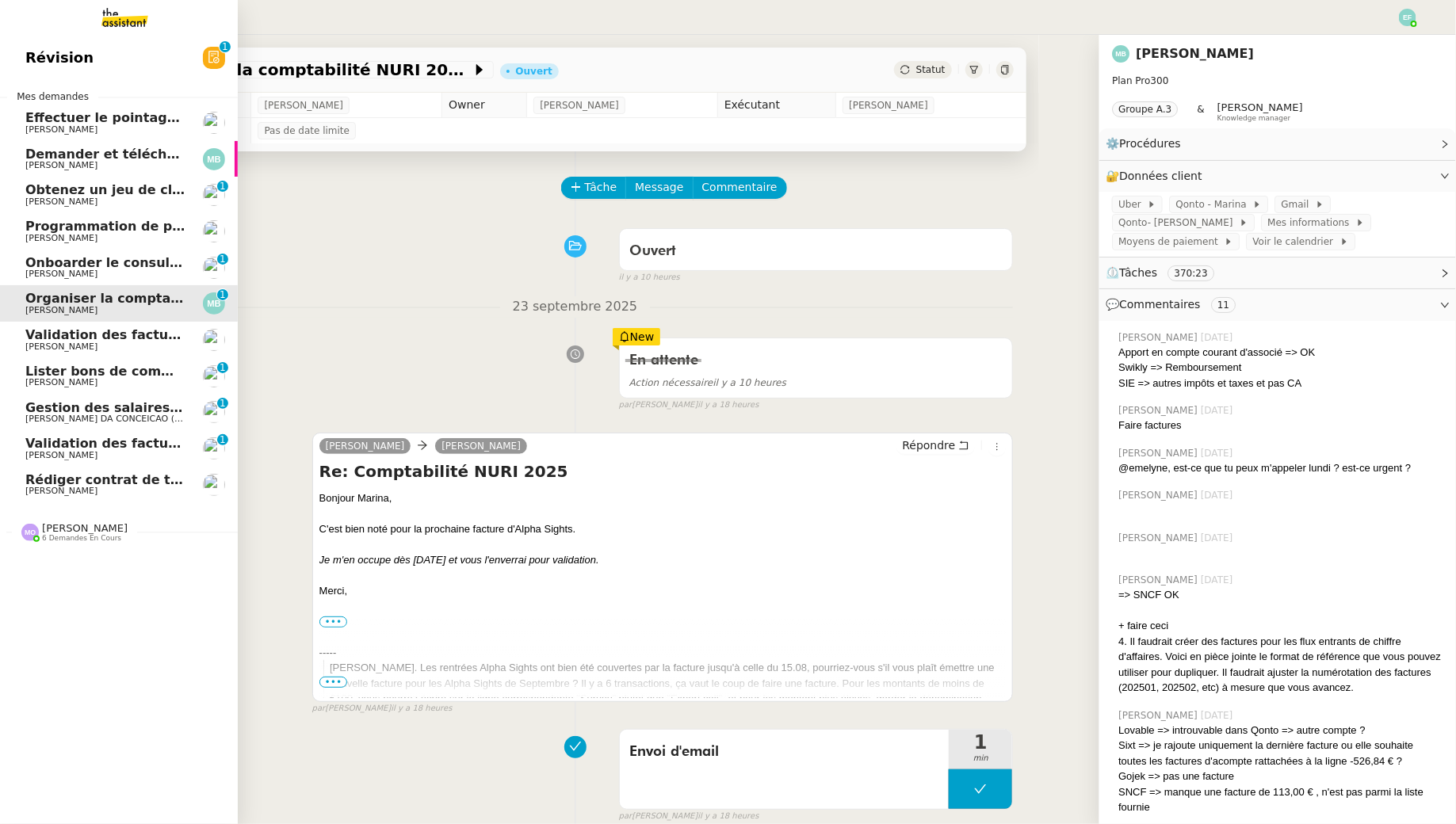
click at [120, 343] on span "[PERSON_NAME]" at bounding box center [105, 347] width 160 height 9
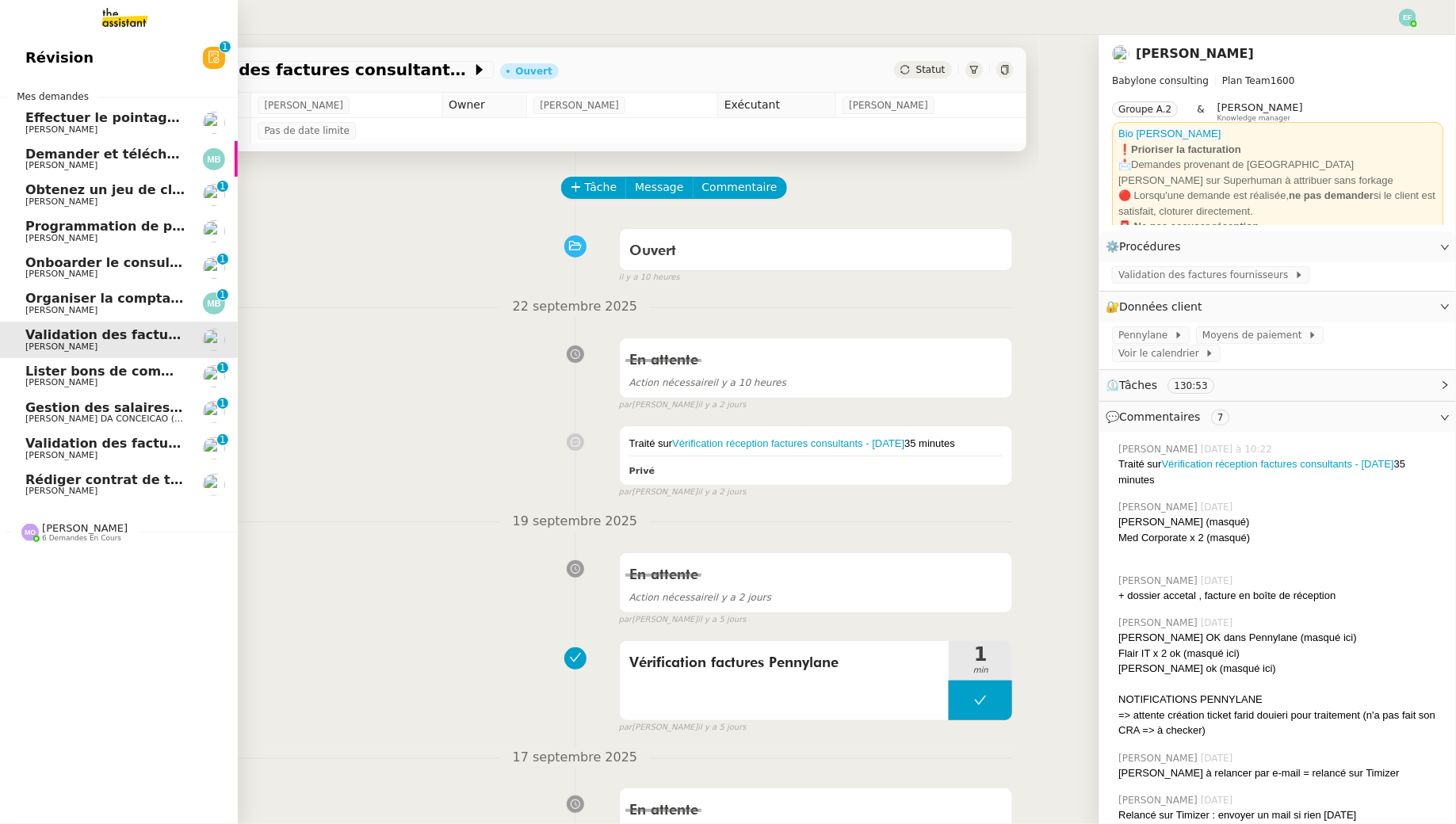
click at [125, 376] on span "Lister bons de commande manquants à [PERSON_NAME]" at bounding box center [227, 371] width 404 height 15
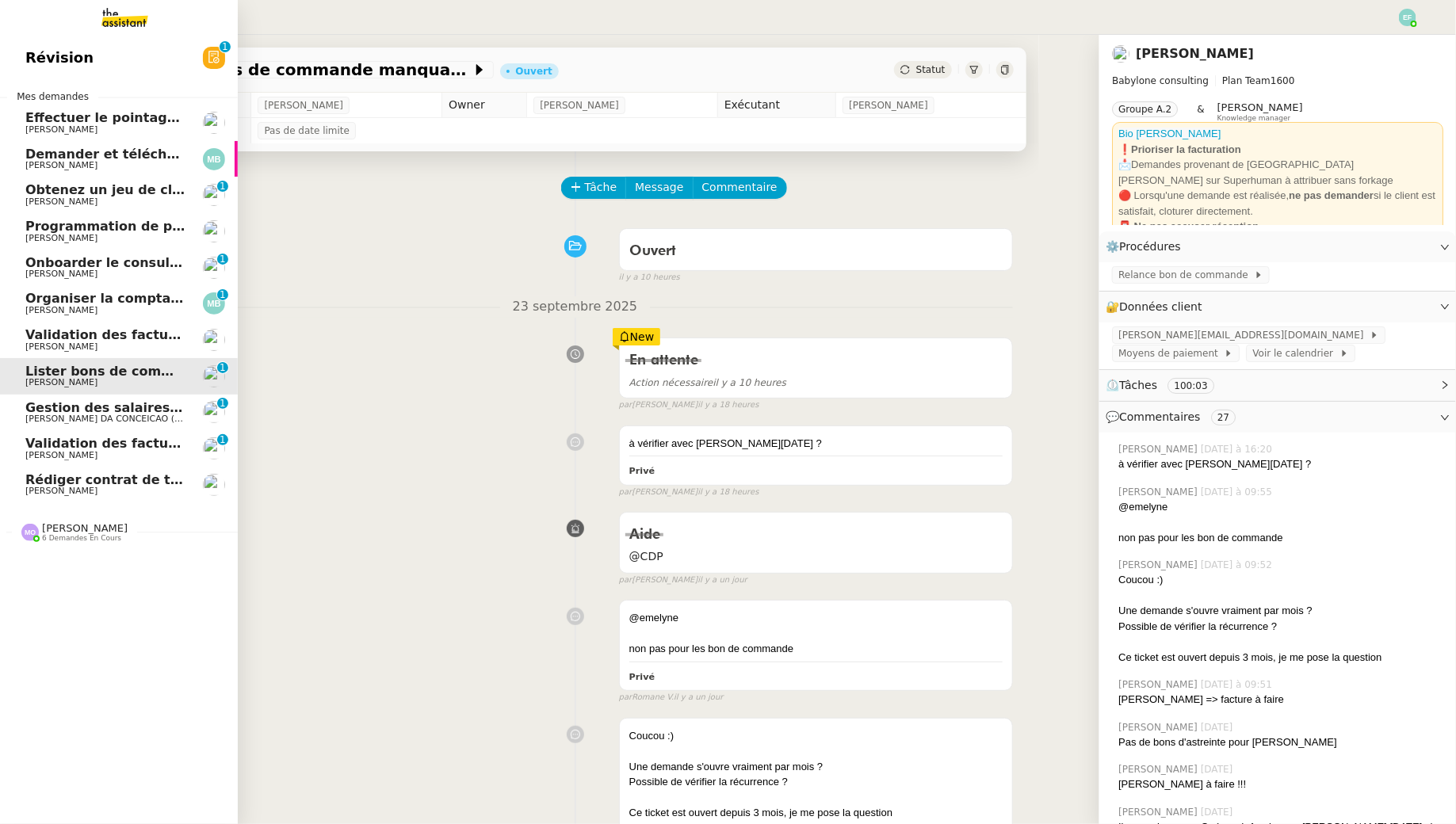
click at [133, 410] on span "Gestion des salaires - septembre 2025" at bounding box center [163, 407] width 275 height 15
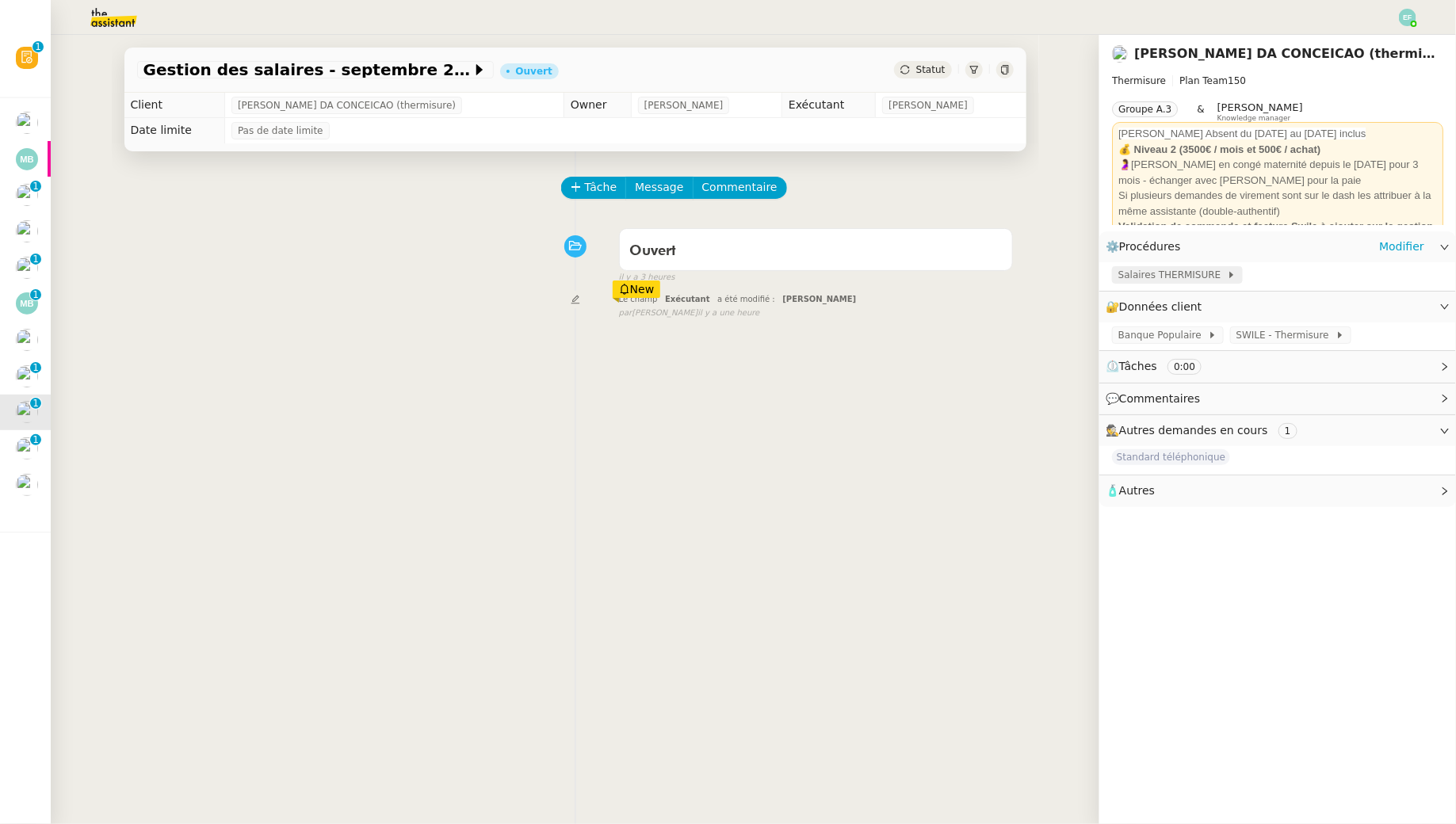
click at [1147, 276] on span "Salaires THERMISURE" at bounding box center [1172, 274] width 109 height 16
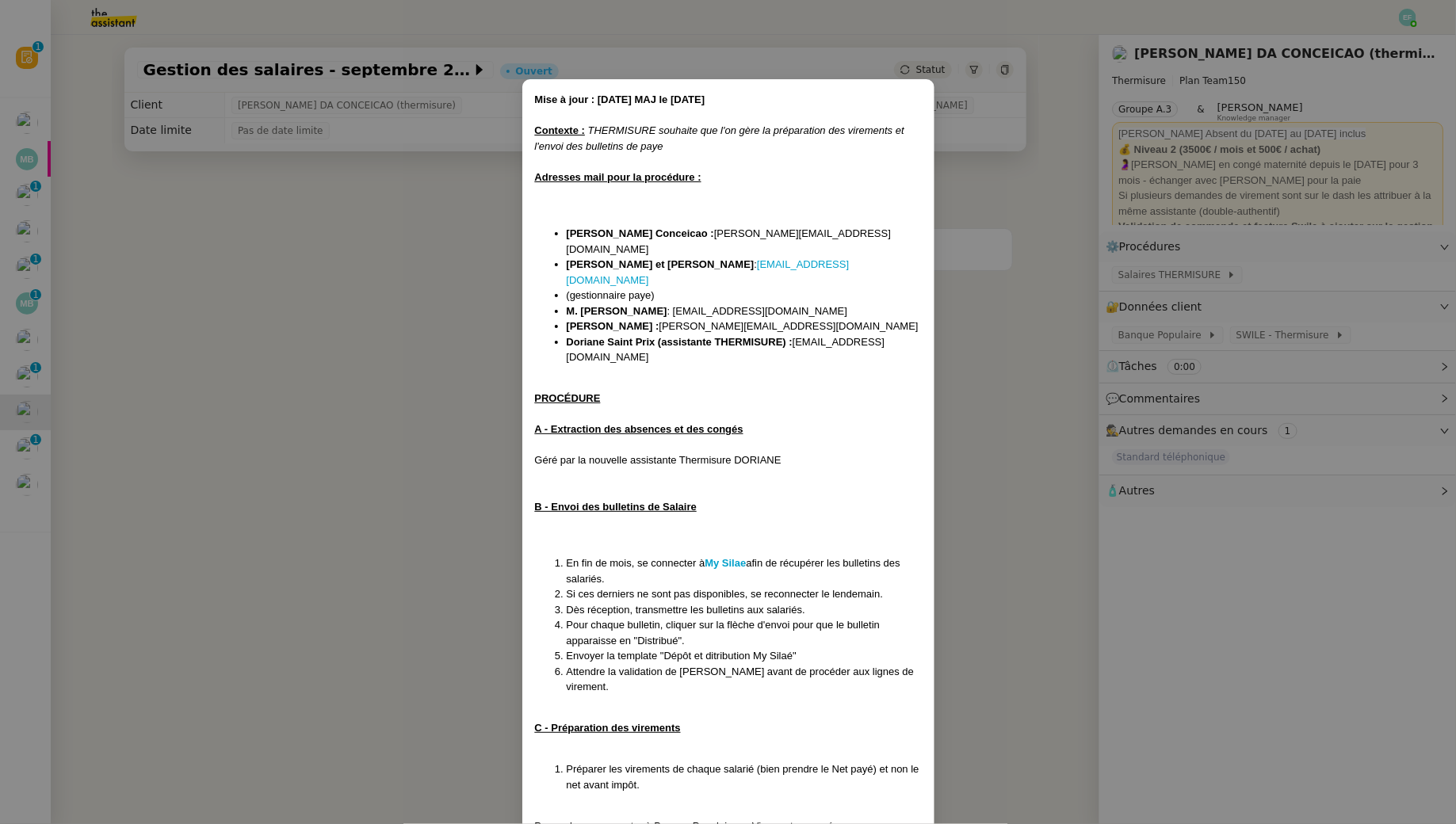
click at [443, 280] on nz-modal-container "Mise à jour : 06/04/2025 MAJ le 21/07/25 Contexte : THERMISURE souhaite que l'o…" at bounding box center [728, 412] width 1456 height 824
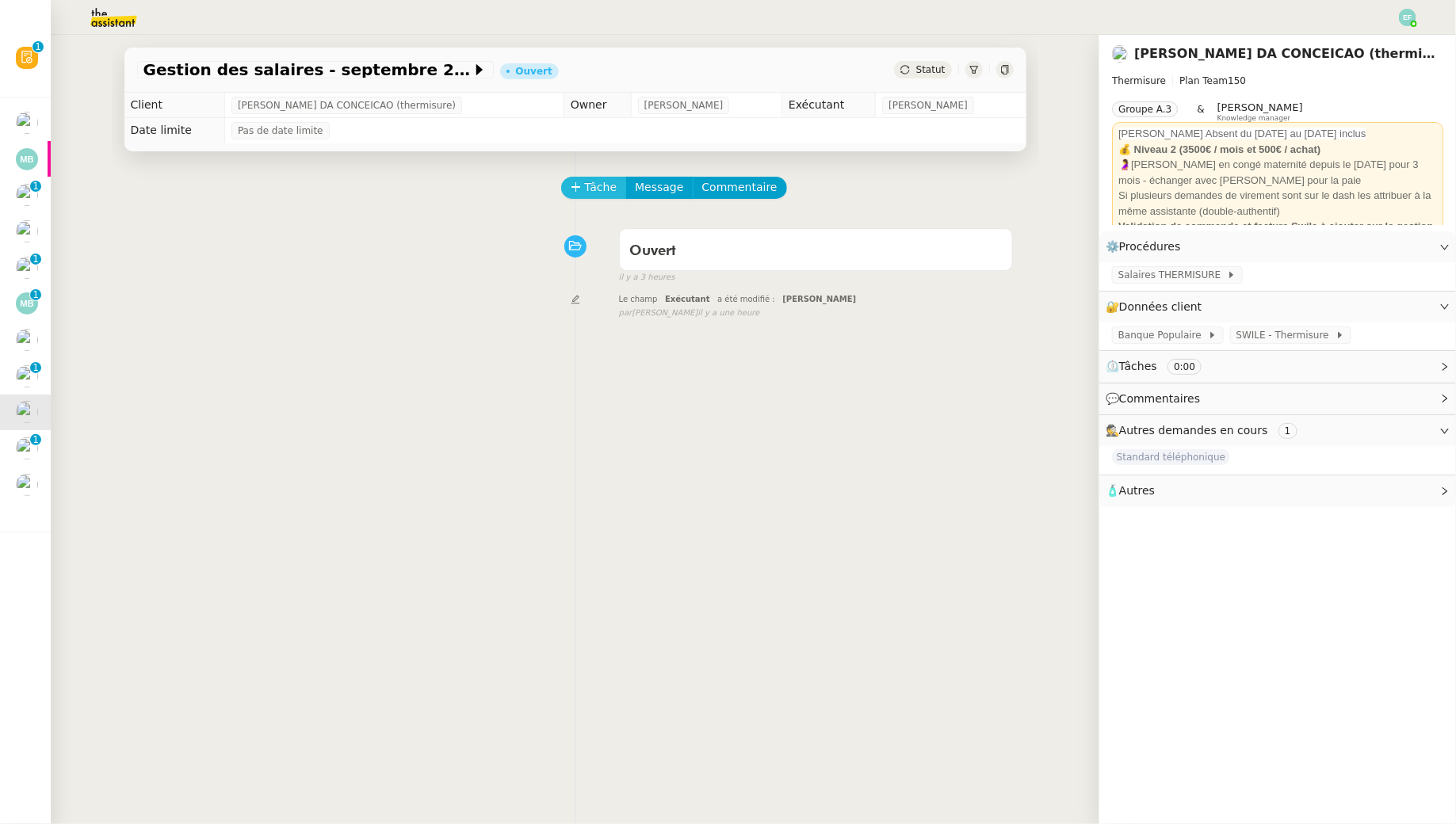
click at [604, 185] on span "Tâche" at bounding box center [601, 188] width 33 height 19
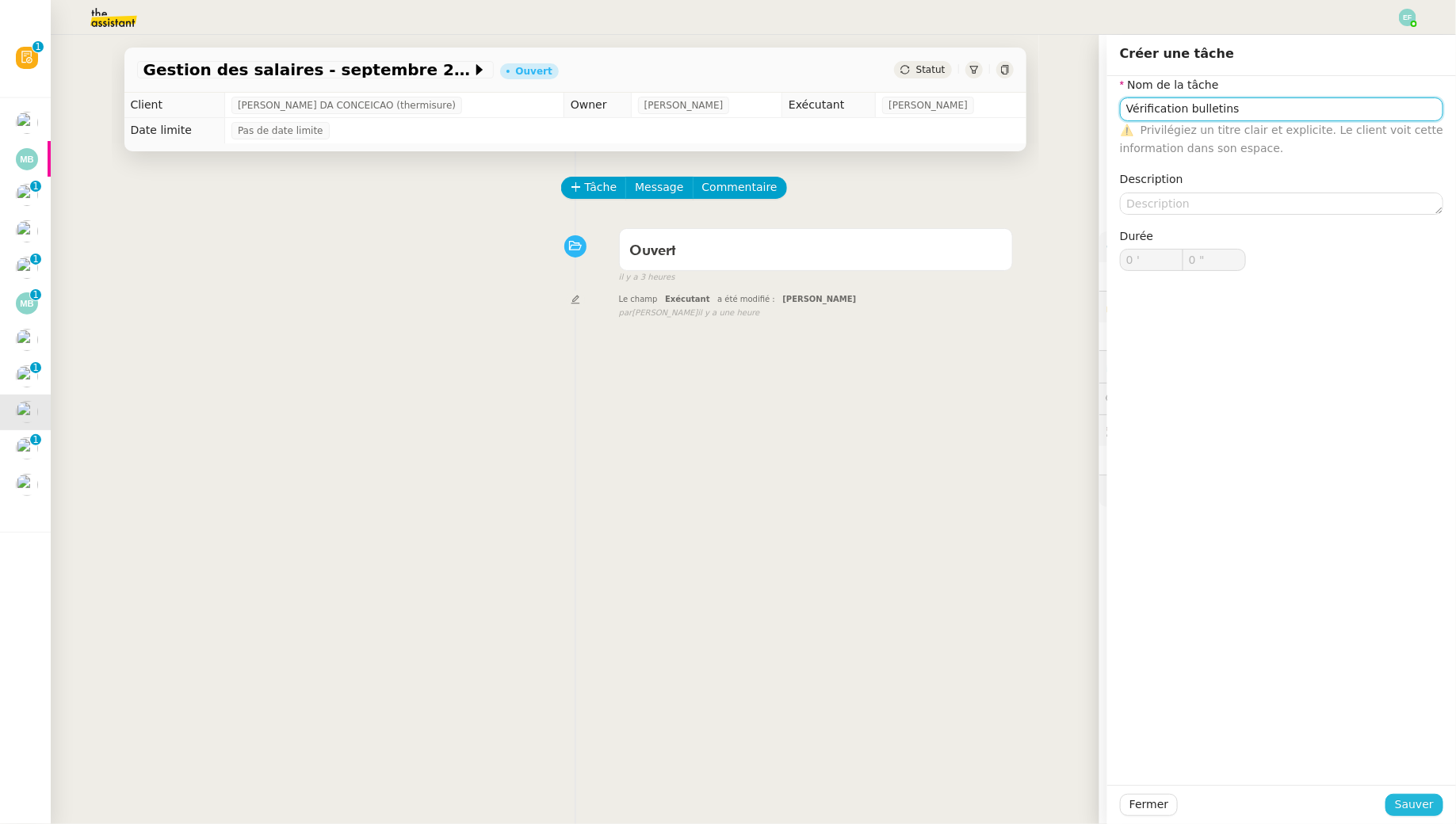
type input "Vérification bulletins"
click at [1430, 807] on span "Sauver" at bounding box center [1414, 805] width 39 height 19
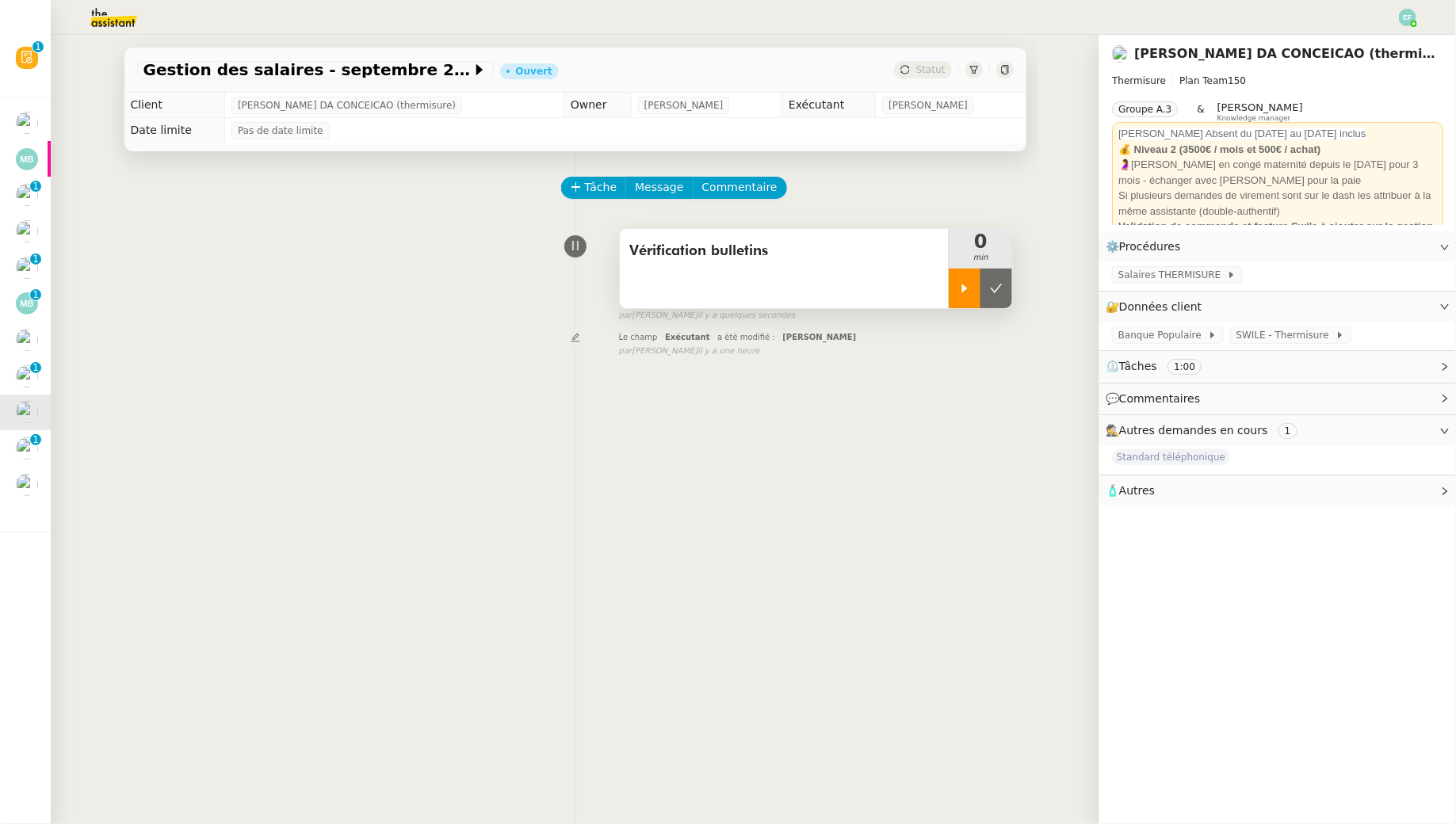
click at [972, 283] on div at bounding box center [964, 288] width 32 height 40
click at [1145, 272] on span "Salaires THERMISURE" at bounding box center [1172, 274] width 109 height 16
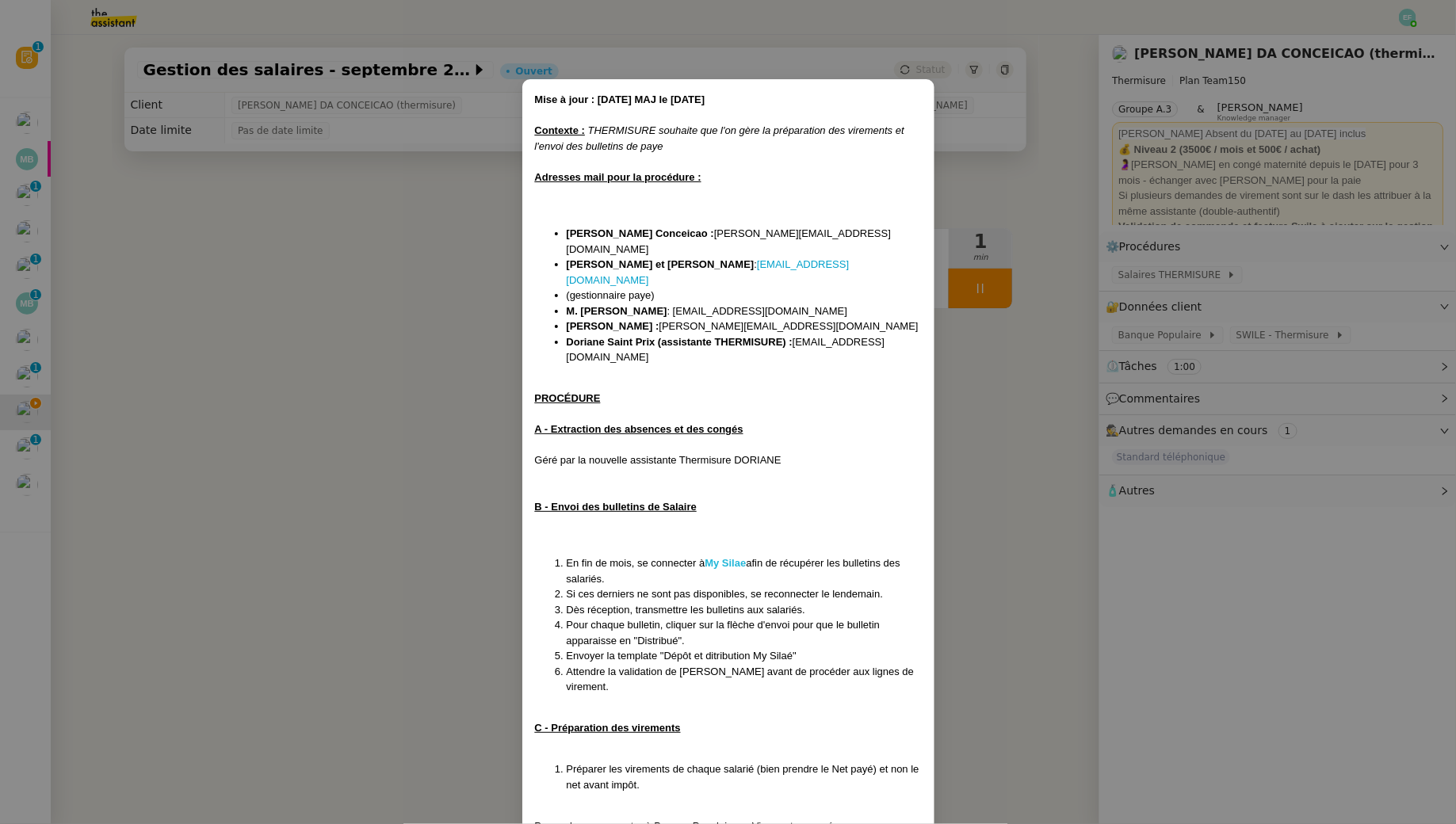
click at [724, 557] on strong "My Silae" at bounding box center [725, 563] width 41 height 12
click at [988, 341] on nz-modal-container "Mise à jour : 06/04/2025 MAJ le 21/07/25 Contexte : THERMISURE souhaite que l'o…" at bounding box center [728, 412] width 1456 height 824
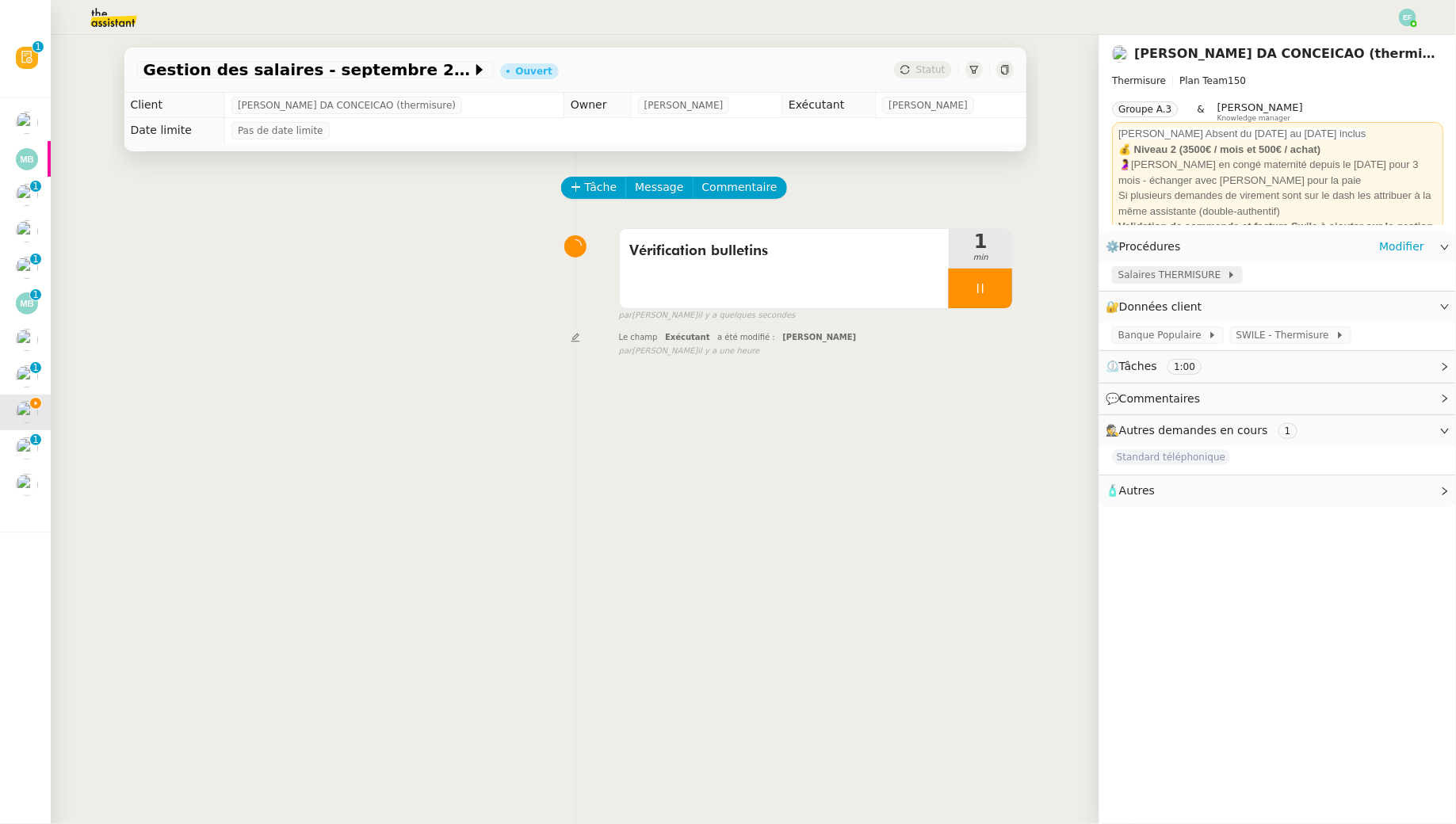
click at [1205, 272] on span "Salaires THERMISURE" at bounding box center [1172, 274] width 109 height 16
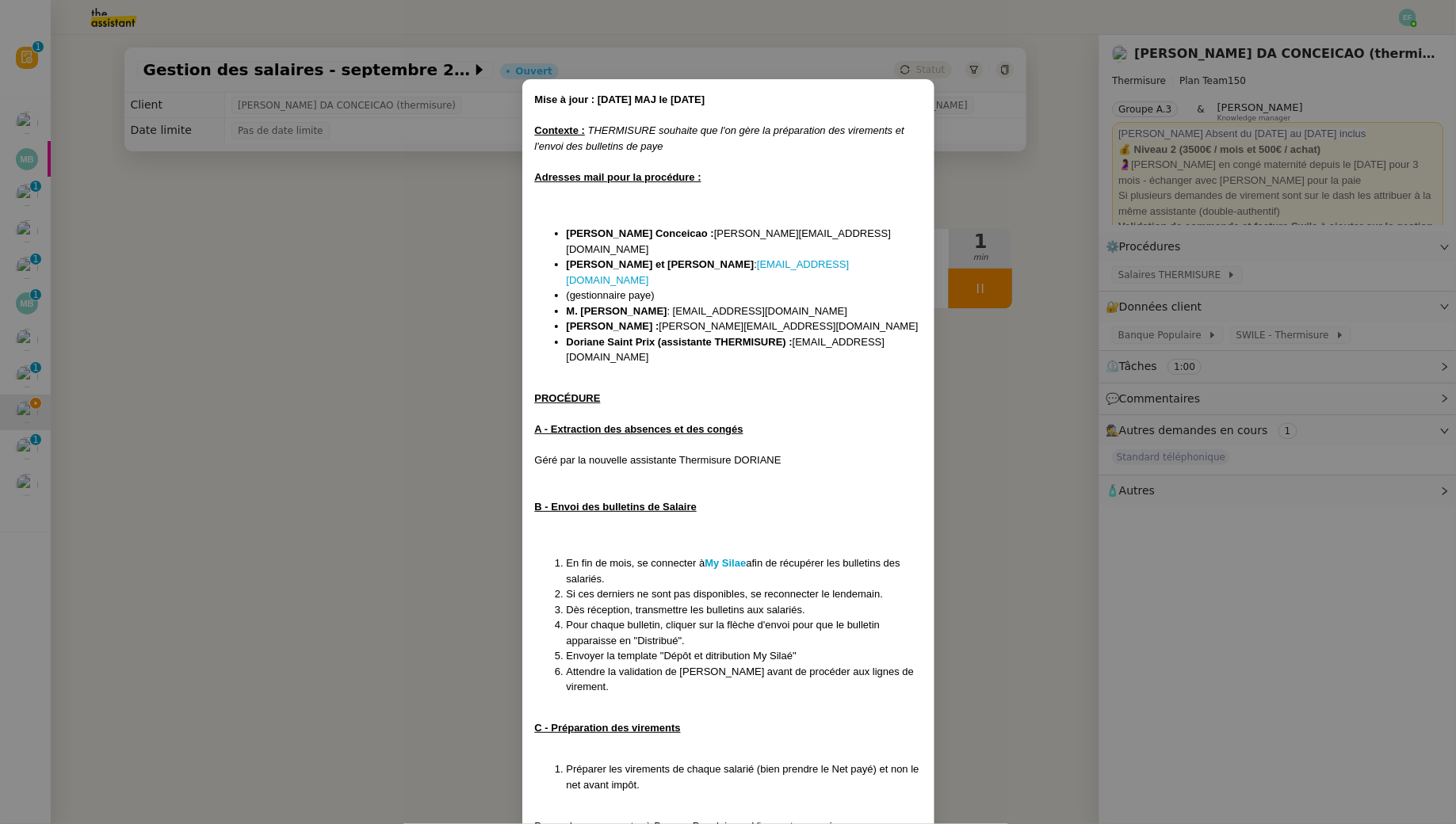
click at [1016, 410] on nz-modal-container "Mise à jour : 06/04/2025 MAJ le 21/07/25 Contexte : THERMISURE souhaite que l'o…" at bounding box center [728, 412] width 1456 height 824
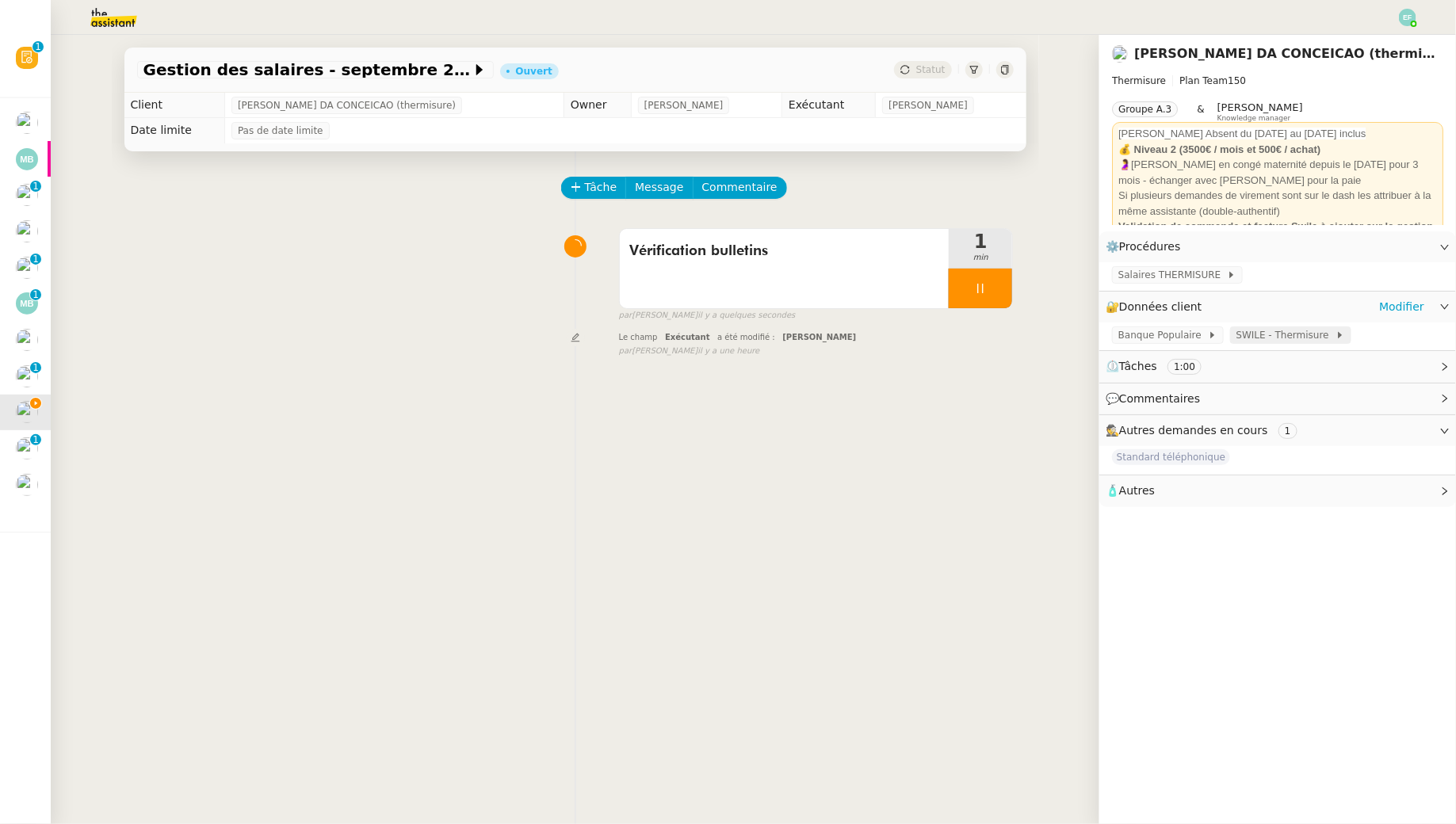
click at [1269, 333] on span "SWILE - Thermisure" at bounding box center [1286, 335] width 99 height 16
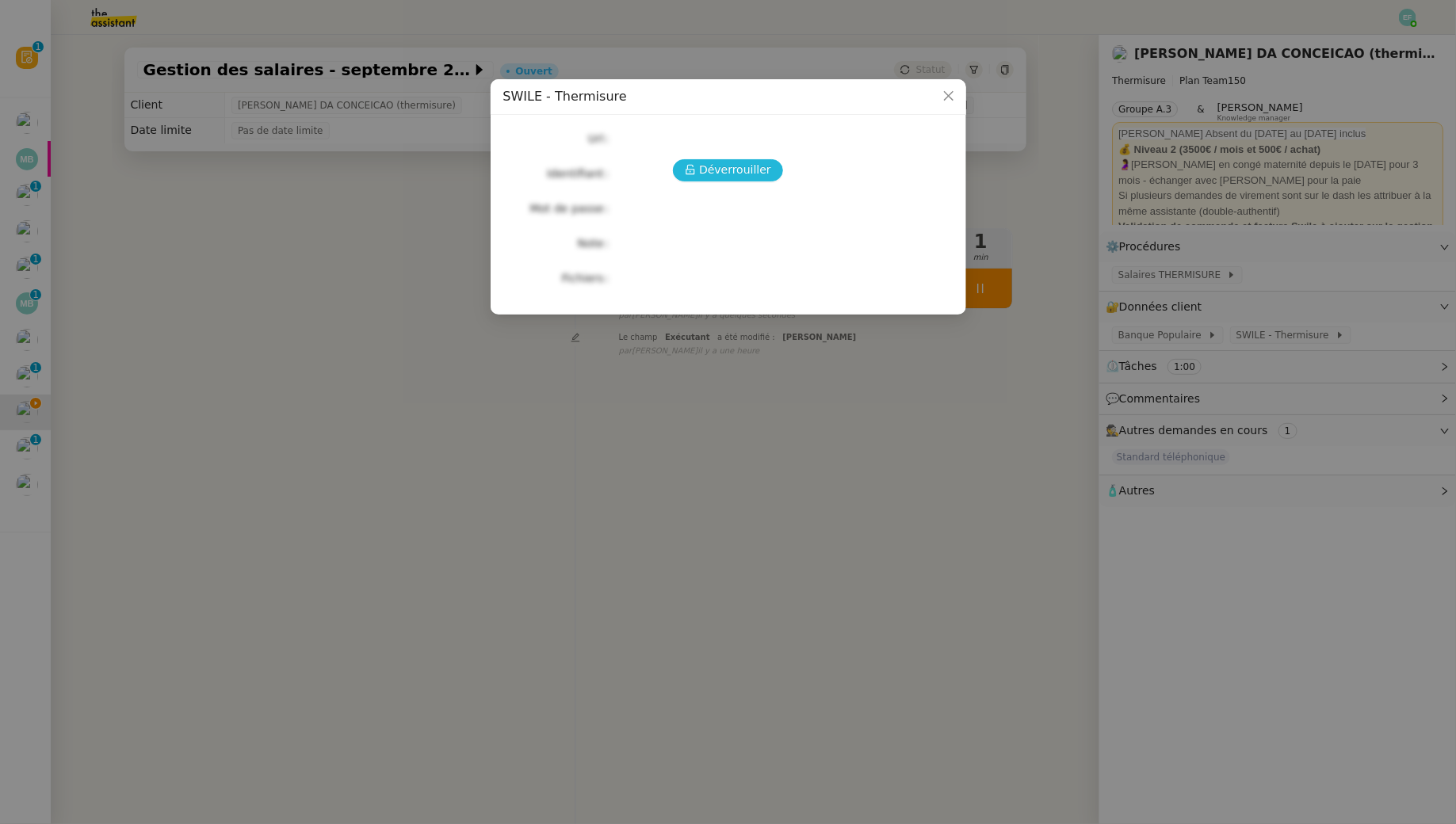
click at [745, 161] on span "Déverrouiller" at bounding box center [735, 170] width 73 height 19
click at [954, 89] on span "Close" at bounding box center [948, 97] width 35 height 35
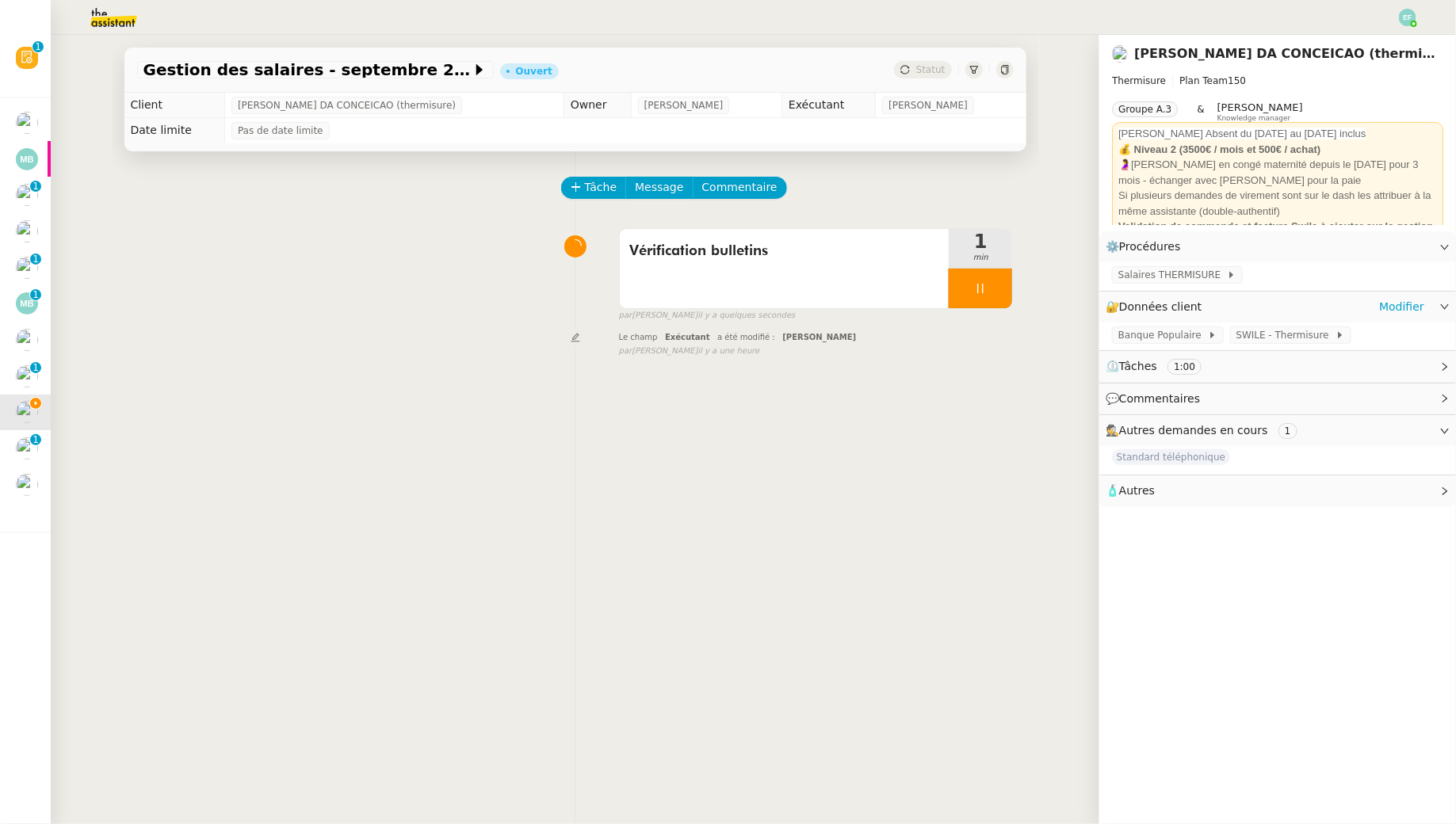
click at [1424, 303] on div "🔐 Données client Modifier" at bounding box center [1277, 307] width 357 height 31
click at [1385, 308] on link "Modifier" at bounding box center [1401, 307] width 46 height 19
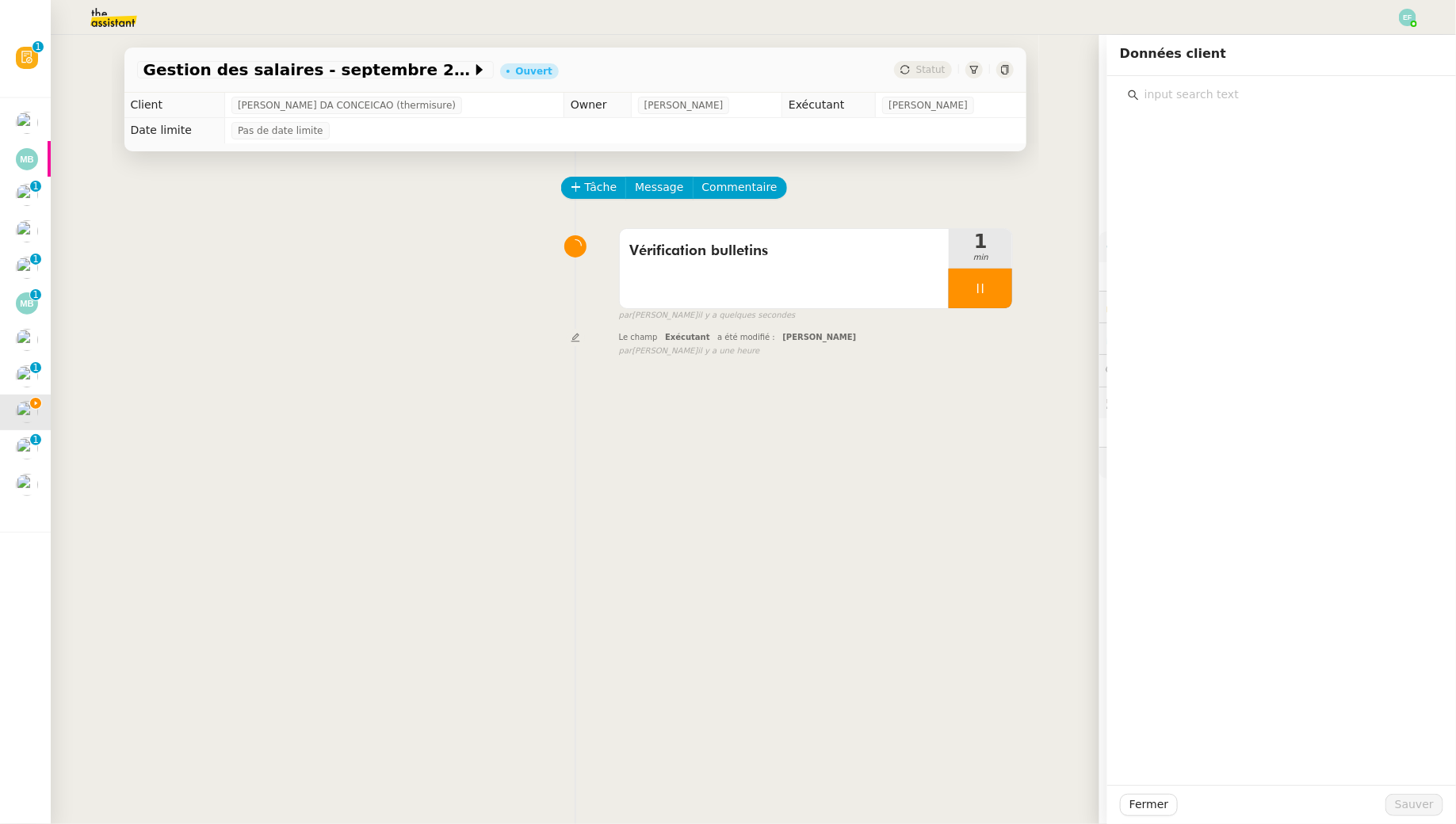
click at [1028, 290] on div "Tâche Message Commentaire Veuillez patienter une erreur s'est produite 👌👌👌 mess…" at bounding box center [575, 564] width 927 height 824
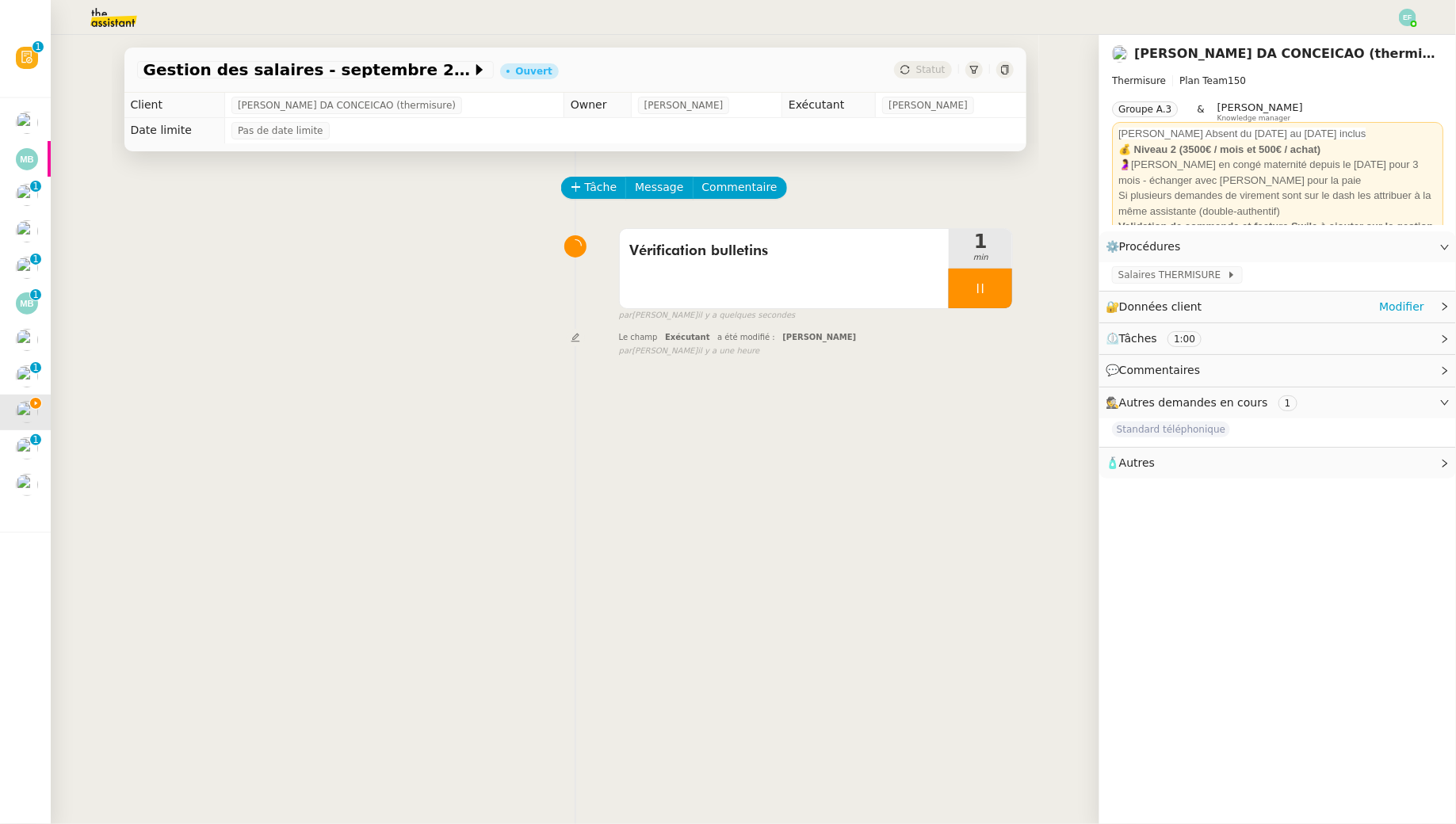
click at [1362, 305] on div "🔐 Données client Modifier" at bounding box center [1264, 307] width 319 height 19
click at [1402, 308] on link "Modifier" at bounding box center [1401, 307] width 46 height 19
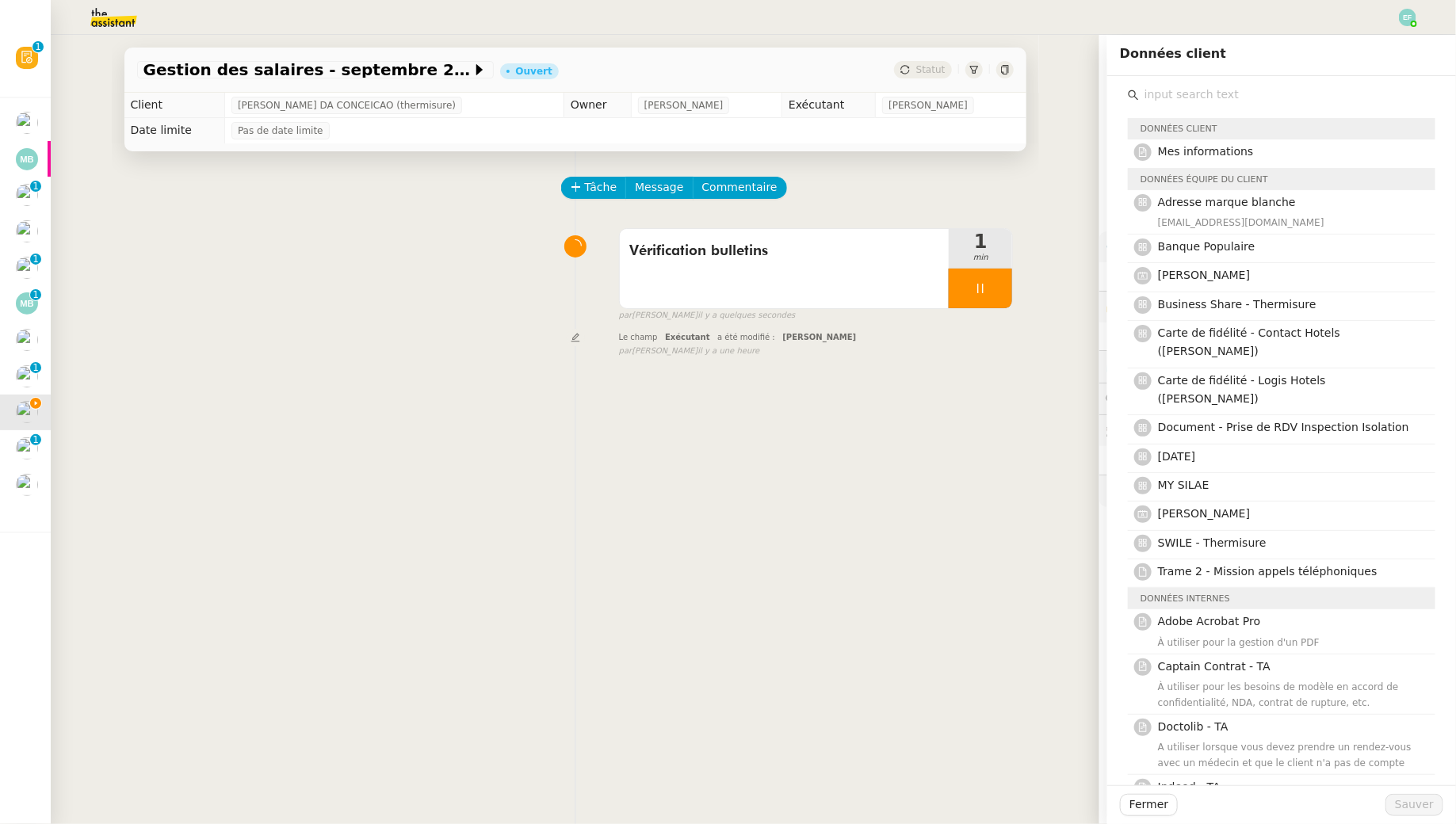
click at [1204, 90] on input "text" at bounding box center [1287, 94] width 297 height 21
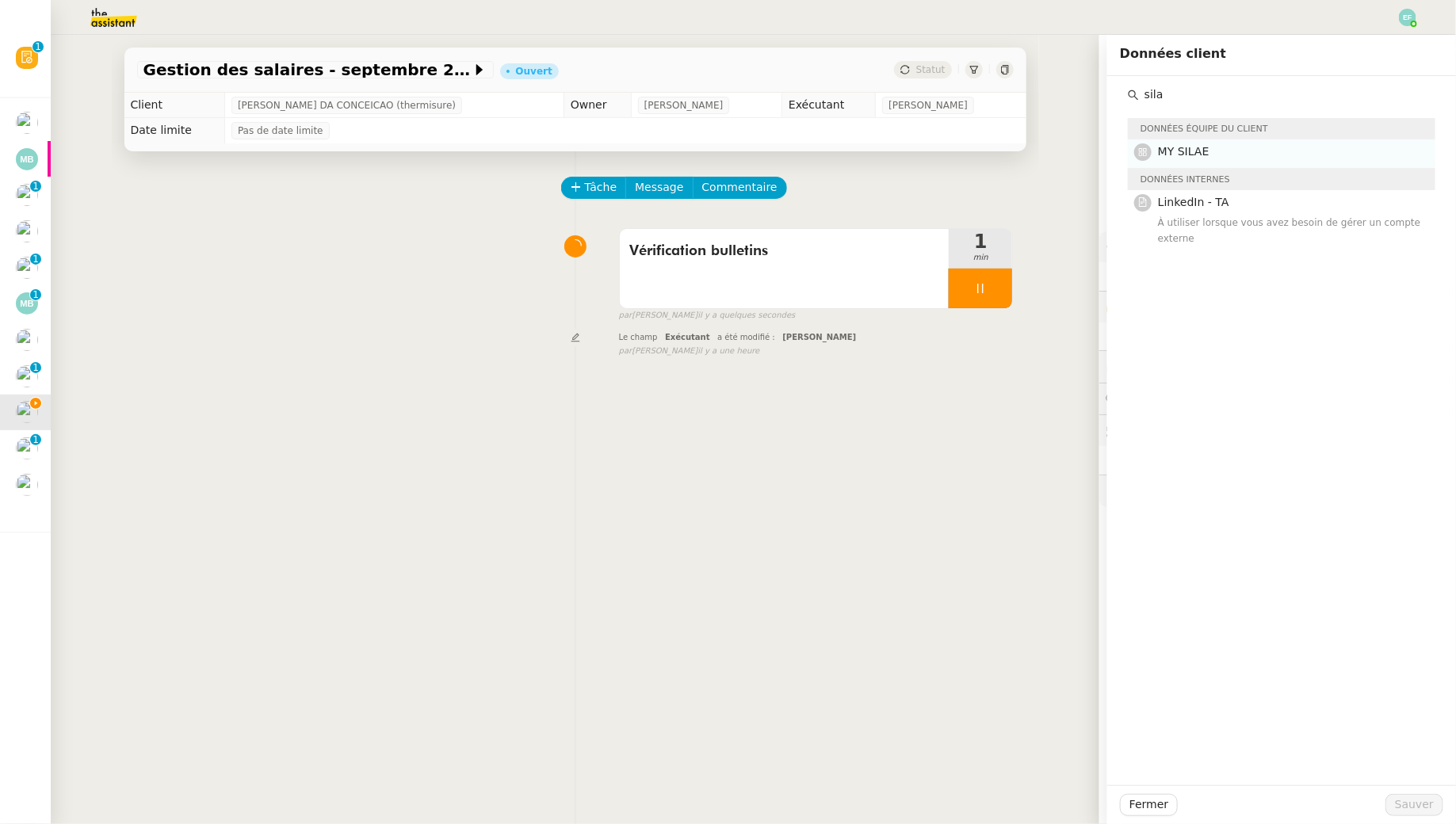
type input "sila"
click at [1220, 142] on h4 "MY SILAE" at bounding box center [1291, 152] width 268 height 19
click at [1416, 804] on span "Sauver" at bounding box center [1414, 805] width 39 height 19
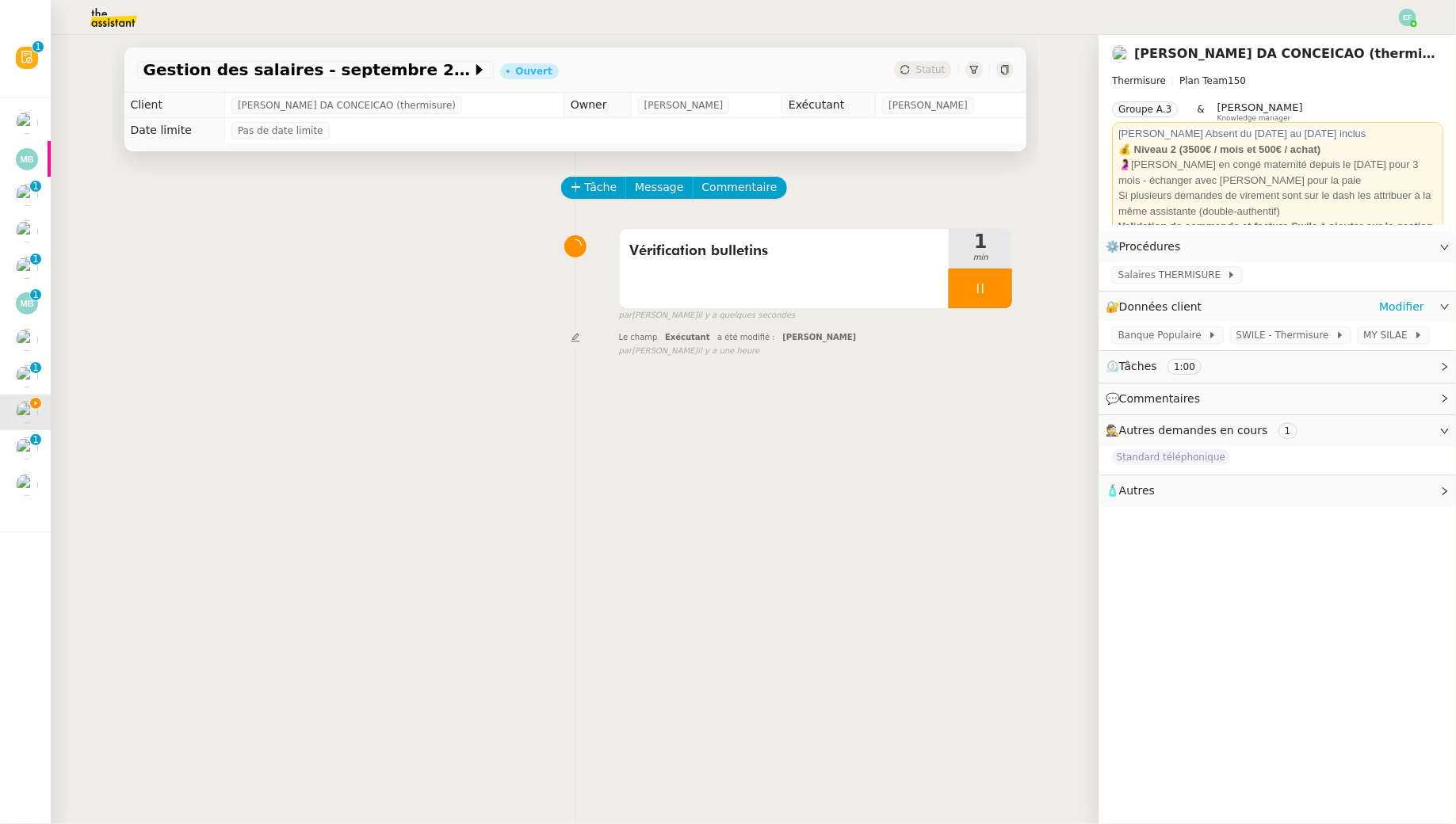
click at [1369, 346] on div "Banque Populaire SWILE - Thermisure MY SILAE" at bounding box center [1277, 337] width 357 height 28
click at [1367, 327] on span "MY SILAE" at bounding box center [1389, 335] width 50 height 16
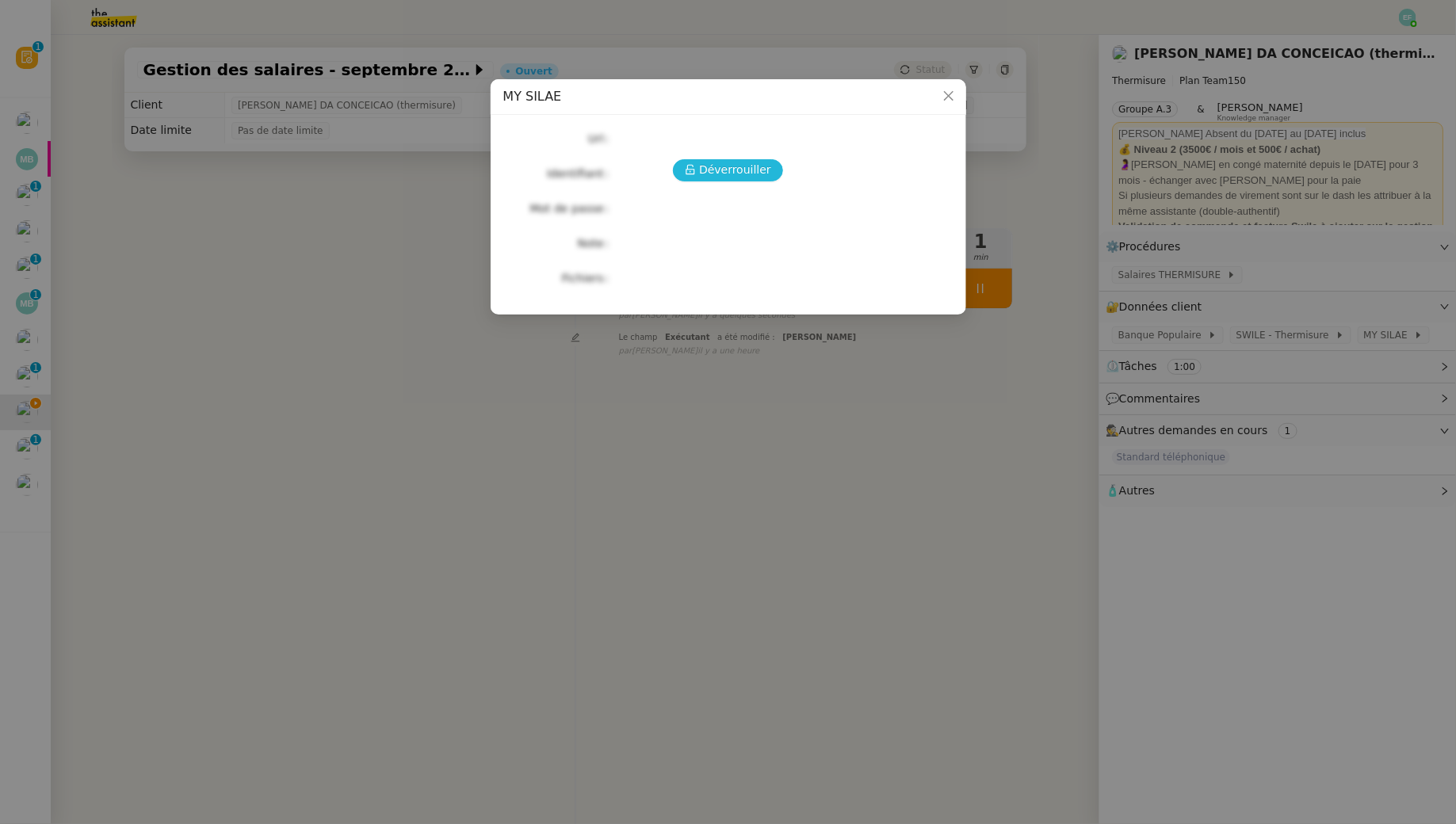
click at [738, 159] on button "Déverrouiller" at bounding box center [728, 170] width 110 height 22
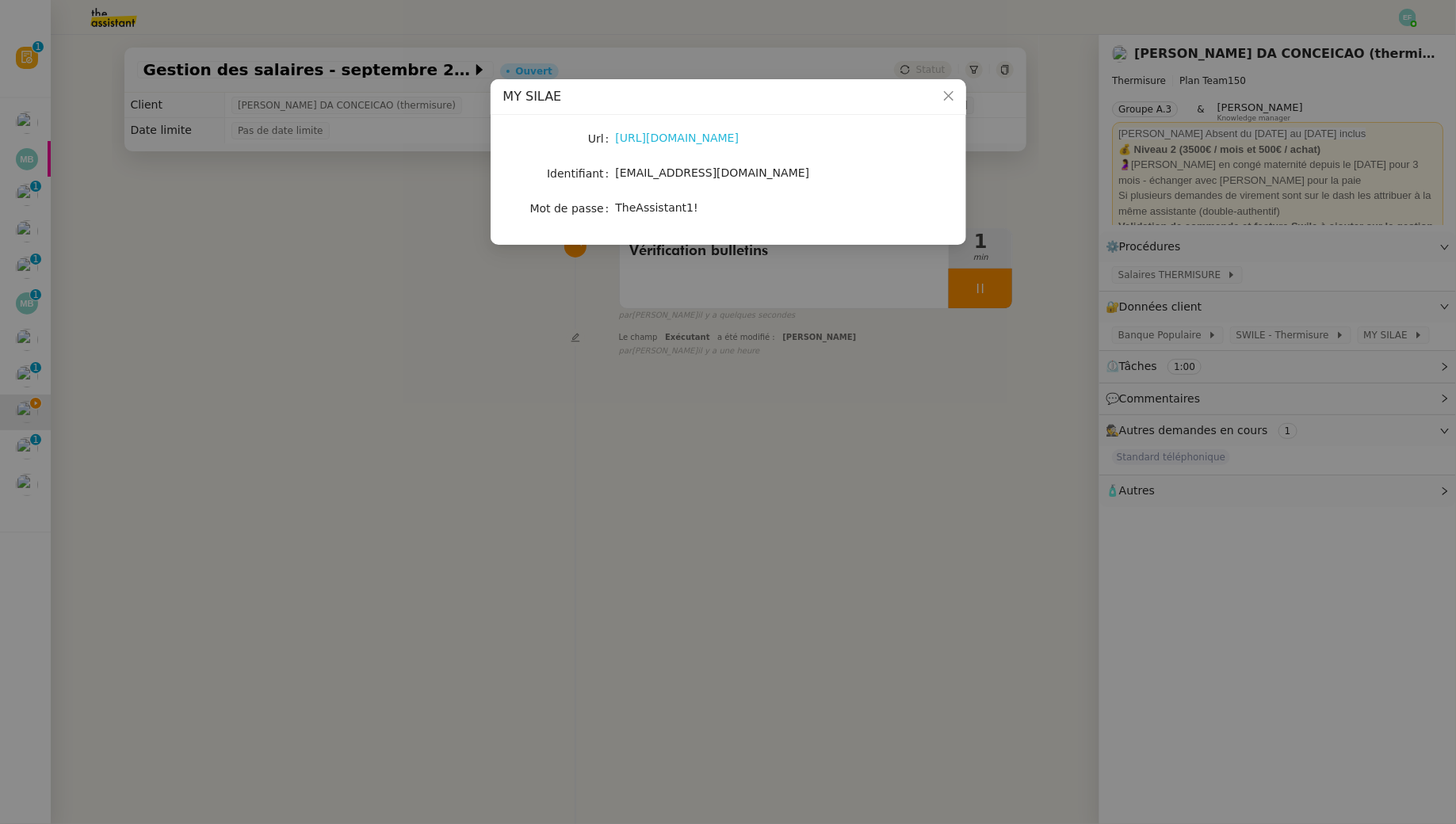
click at [730, 136] on link "https://my.silae.fr/sign-in?redirect=/home" at bounding box center [677, 138] width 124 height 13
click at [634, 166] on div "victoria.assistante@thermisure.fr" at bounding box center [747, 173] width 262 height 19
copy span "victoria.assistante@thermisure.fr"
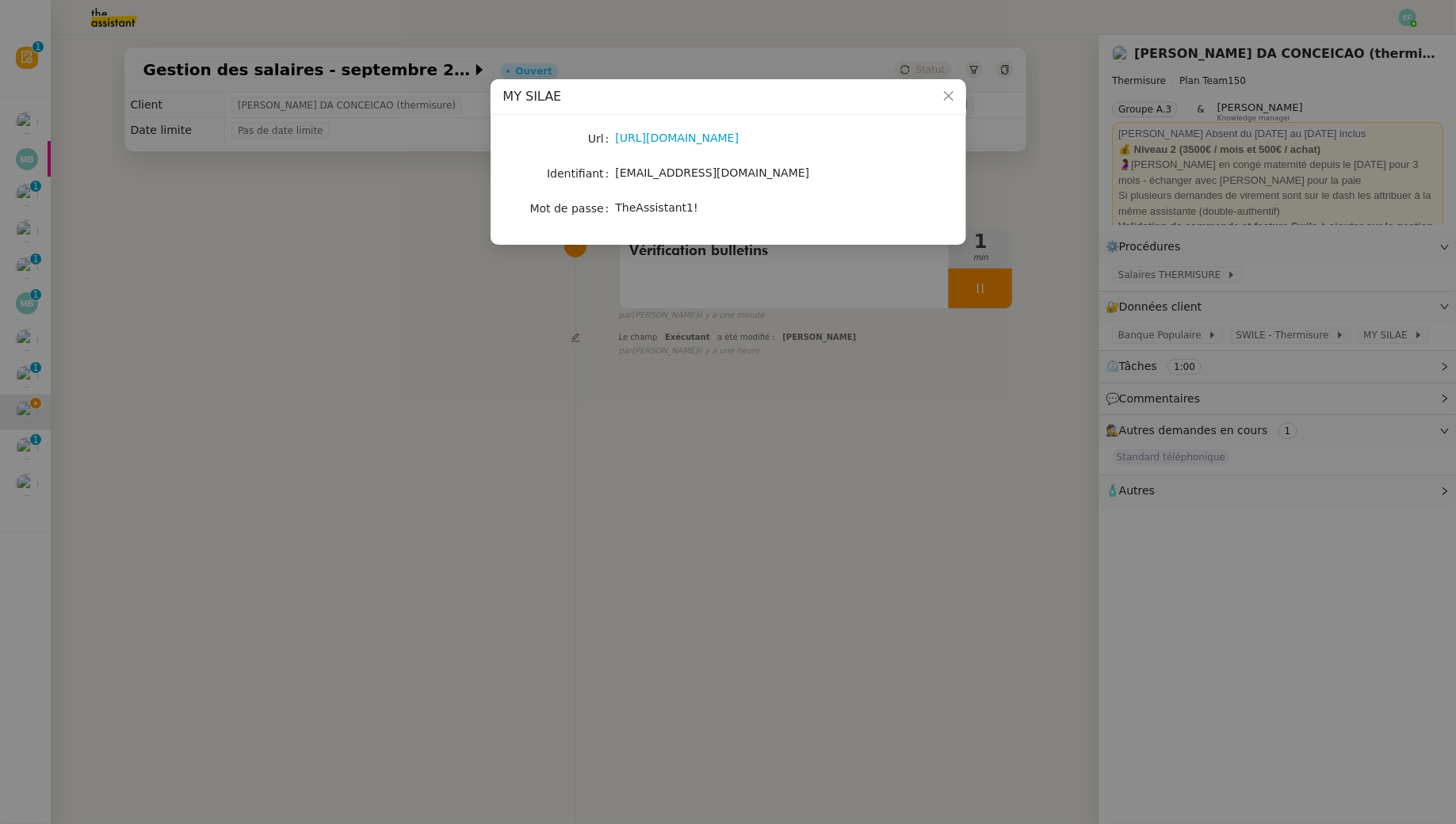
click at [655, 206] on span "TheAssistant1!" at bounding box center [656, 207] width 83 height 13
copy span "TheAssistant1!"
click at [492, 313] on nz-modal-container "MY SILAE Url https://my.silae.fr/sign-in?redirect=/home Identifiant victoria.as…" at bounding box center [728, 412] width 1456 height 824
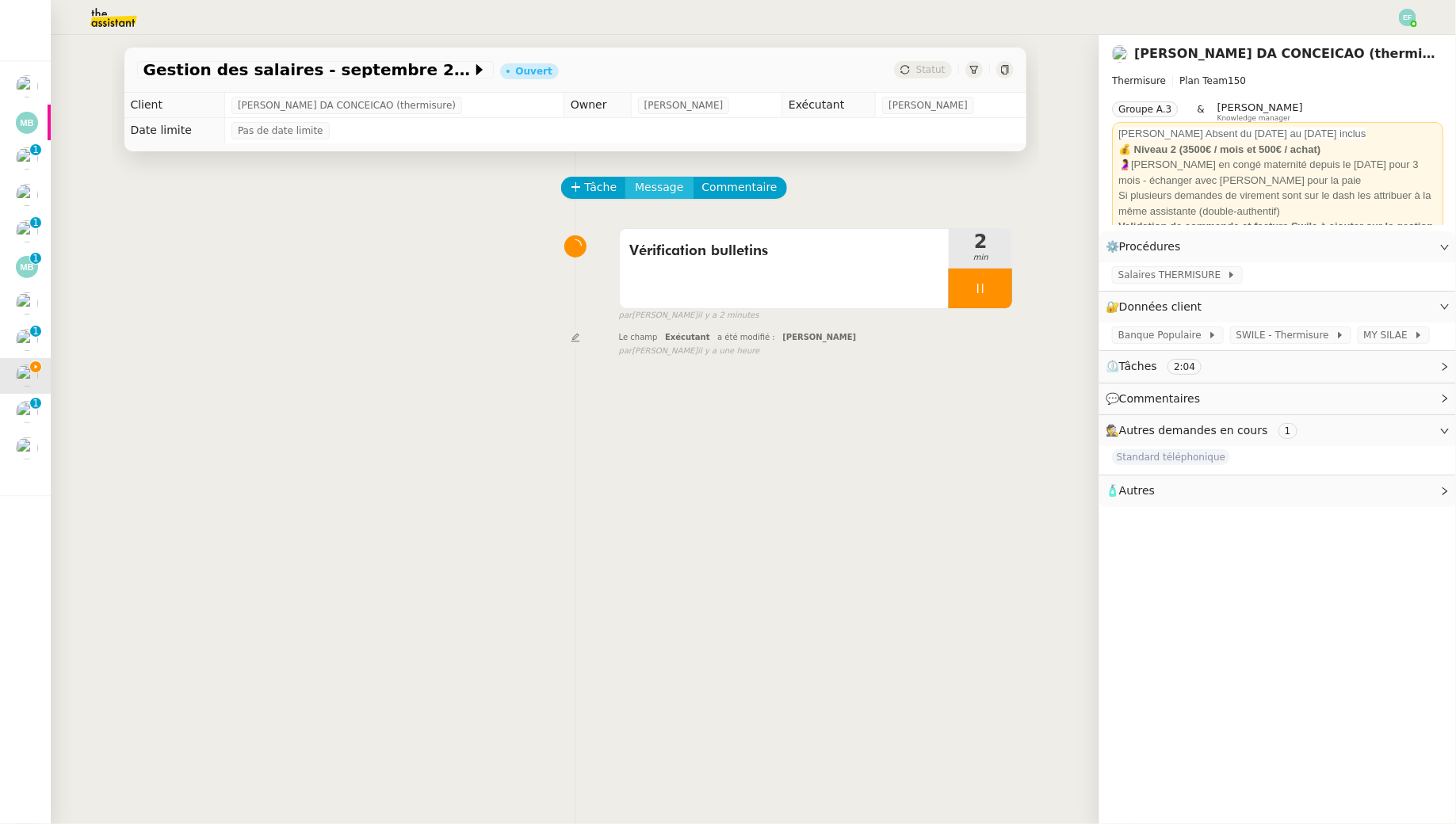
click at [667, 194] on span "Message" at bounding box center [659, 188] width 48 height 19
click at [663, 235] on span "Nouvelle conversation" at bounding box center [728, 233] width 139 height 13
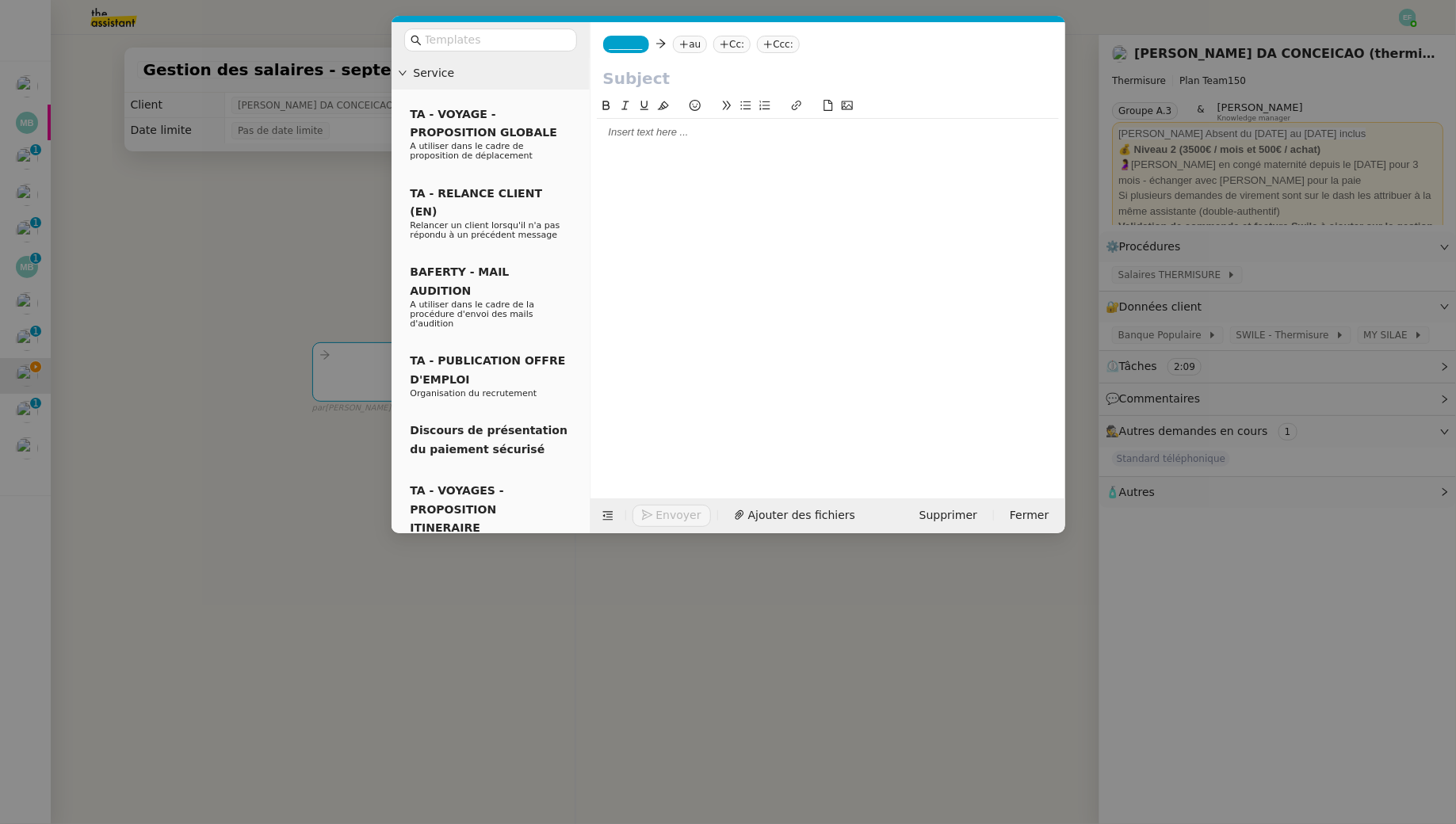
click at [642, 50] on nz-tag "_______" at bounding box center [626, 44] width 46 height 18
click at [673, 79] on span "victoria.assistante@thermisure.fr" at bounding box center [685, 80] width 152 height 8
click at [701, 40] on nz-tag "au" at bounding box center [693, 44] width 34 height 18
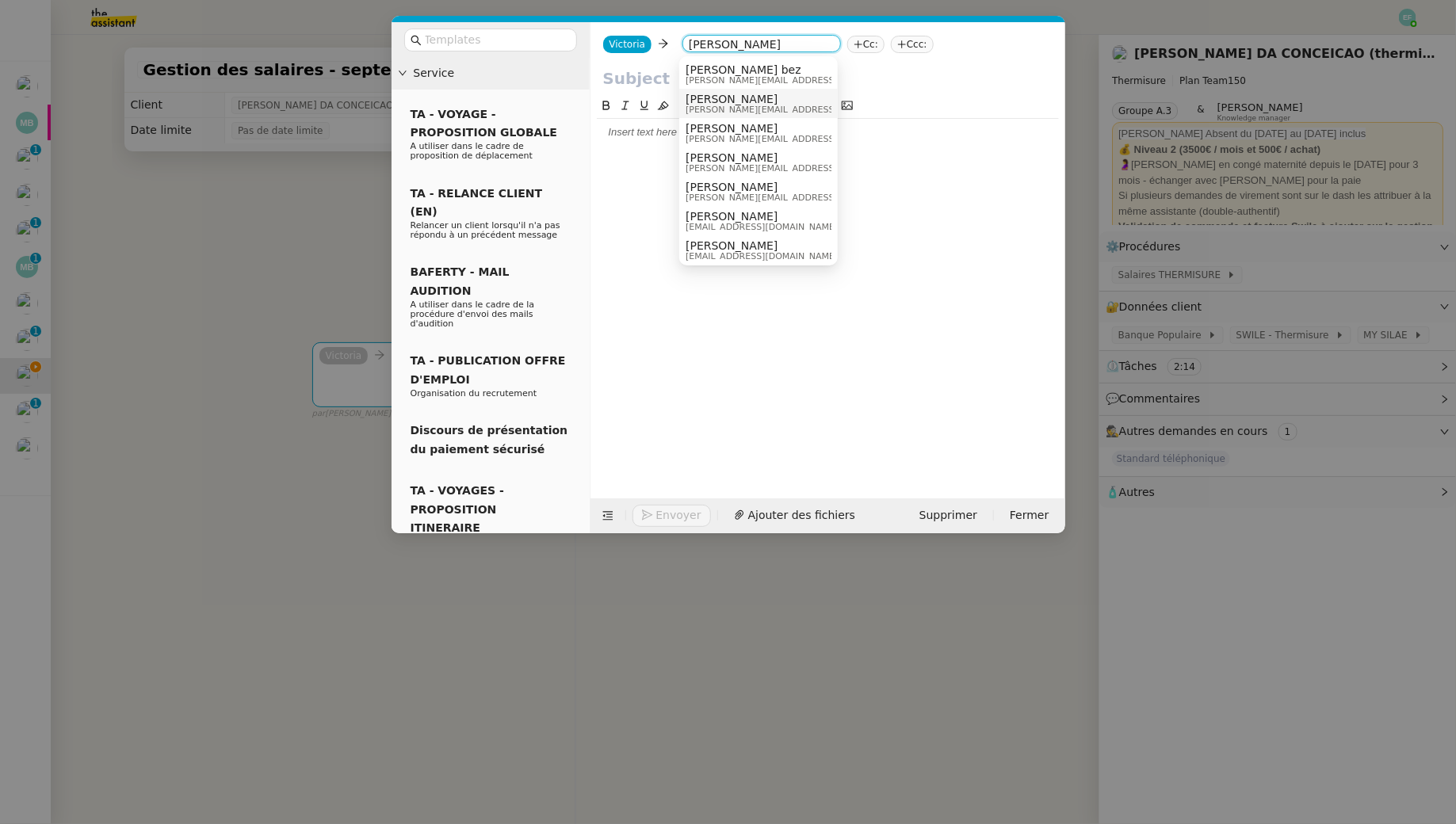
type input "jeremy"
click at [771, 126] on span "Jeremy JULIARD" at bounding box center [798, 128] width 225 height 13
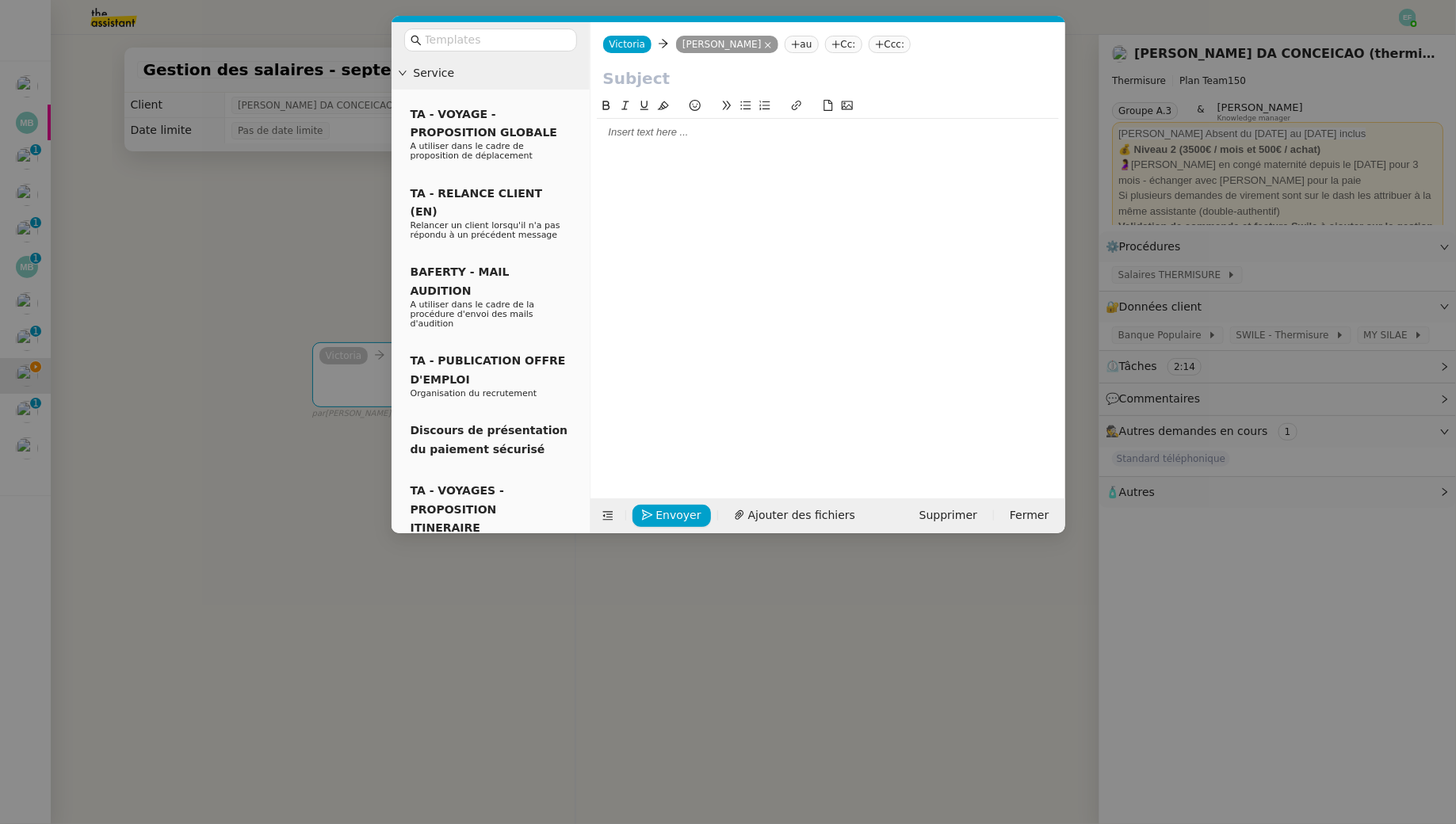
click at [695, 142] on div at bounding box center [827, 132] width 462 height 27
click at [600, 191] on div "BEN AMOR Taha-Yassine" at bounding box center [827, 191] width 462 height 14
click at [946, 187] on div "Je me permets de vous solliciter au sujet de BEN AMOR Taha-Yassine" at bounding box center [827, 191] width 462 height 14
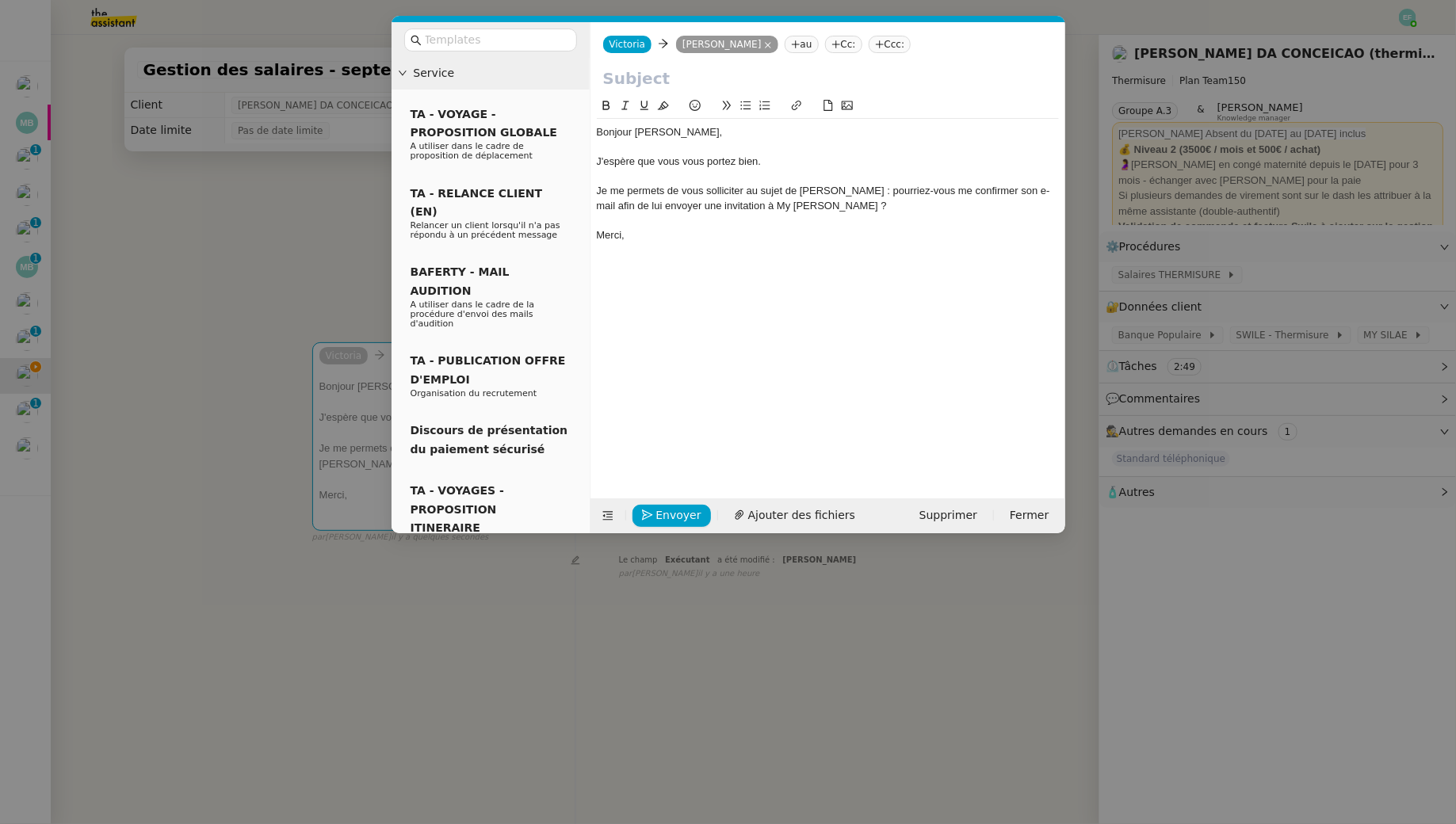
click at [673, 84] on input "text" at bounding box center [827, 79] width 449 height 24
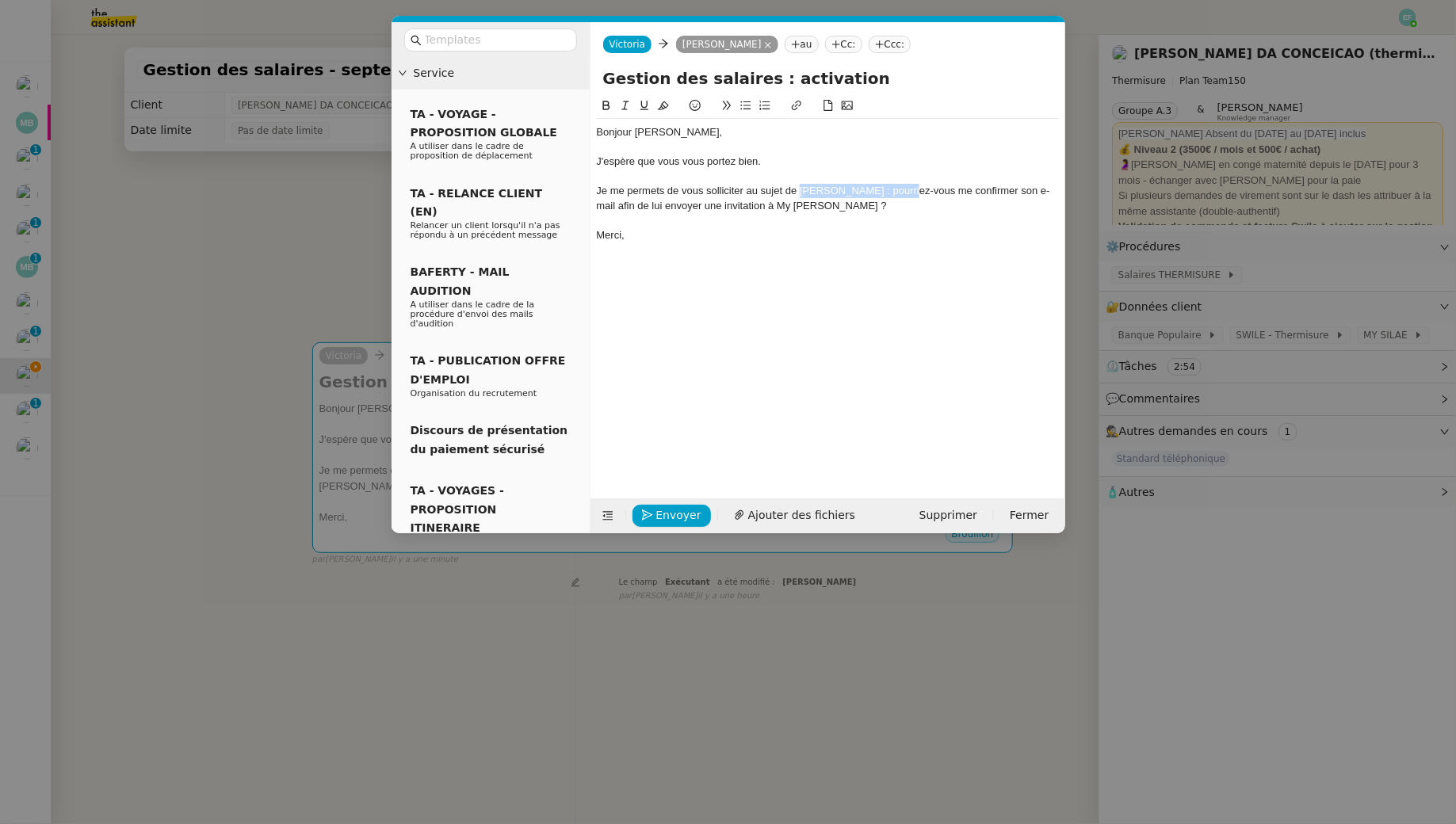
drag, startPoint x: 800, startPoint y: 191, endPoint x: 920, endPoint y: 192, distance: 120.0
click at [920, 192] on div "Je me permets de vous solliciter au sujet de BEN AMOR Taha-Yassine : pourriez-v…" at bounding box center [827, 199] width 462 height 30
copy div "BEN AMOR Taha-Yassine"
click at [866, 72] on input "Gestion des salaires : activation" at bounding box center [827, 79] width 449 height 24
paste input "BEN AMOR Taha-Yassine"
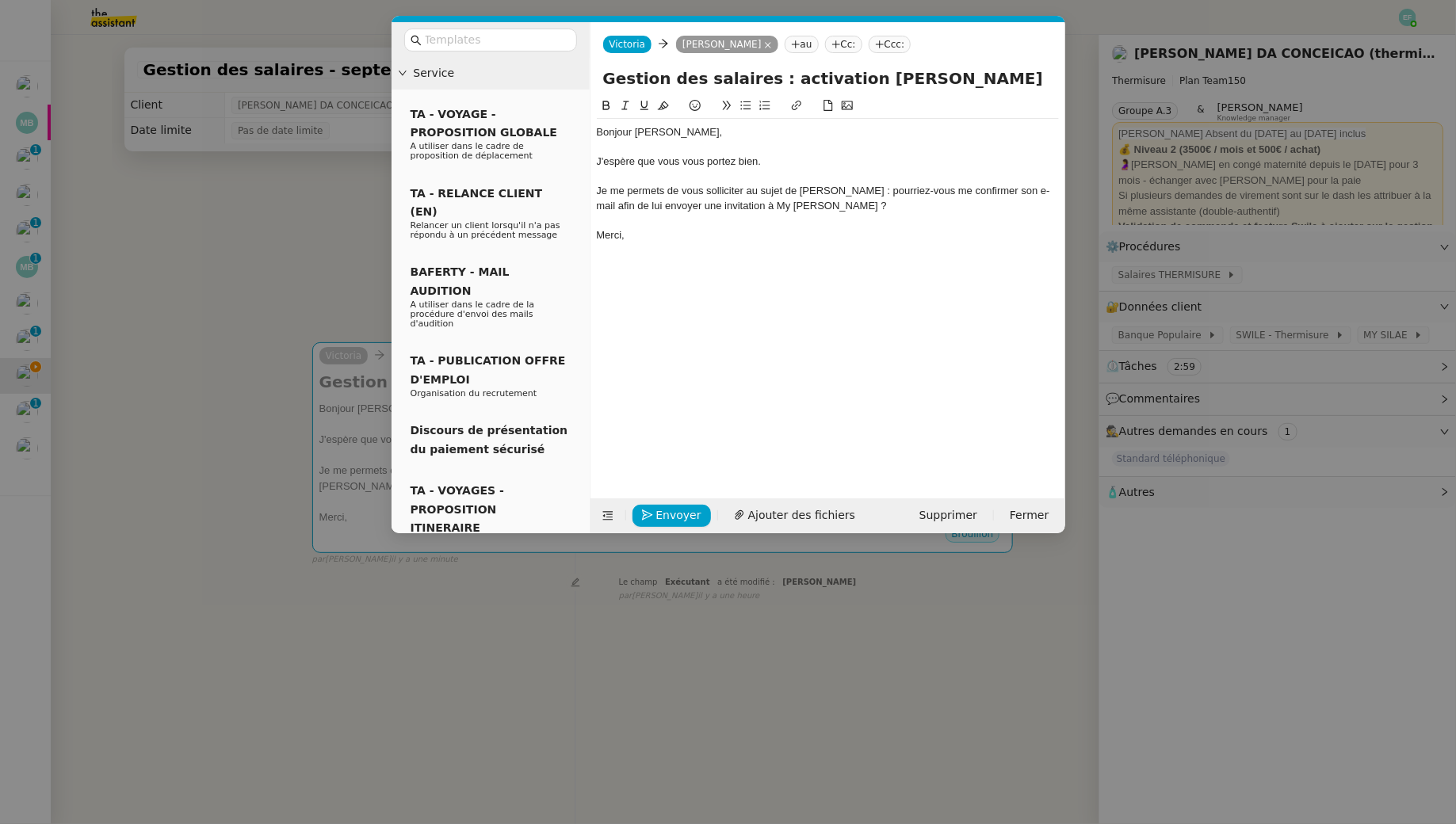
click at [718, 137] on div "Bonjour Jérémy," at bounding box center [827, 132] width 462 height 14
click at [917, 228] on div "Merci," at bounding box center [827, 234] width 462 height 14
click at [721, 201] on div "Je me permets de vous solliciter au sujet de BEN AMOR Taha-Yassine : pourriez-v…" at bounding box center [827, 199] width 462 height 30
drag, startPoint x: 668, startPoint y: 201, endPoint x: 731, endPoint y: 207, distance: 63.3
click at [731, 207] on div "Je me permets de vous solliciter au sujet de BEN AMOR Taha-Yassine : pourriez-v…" at bounding box center [827, 199] width 462 height 30
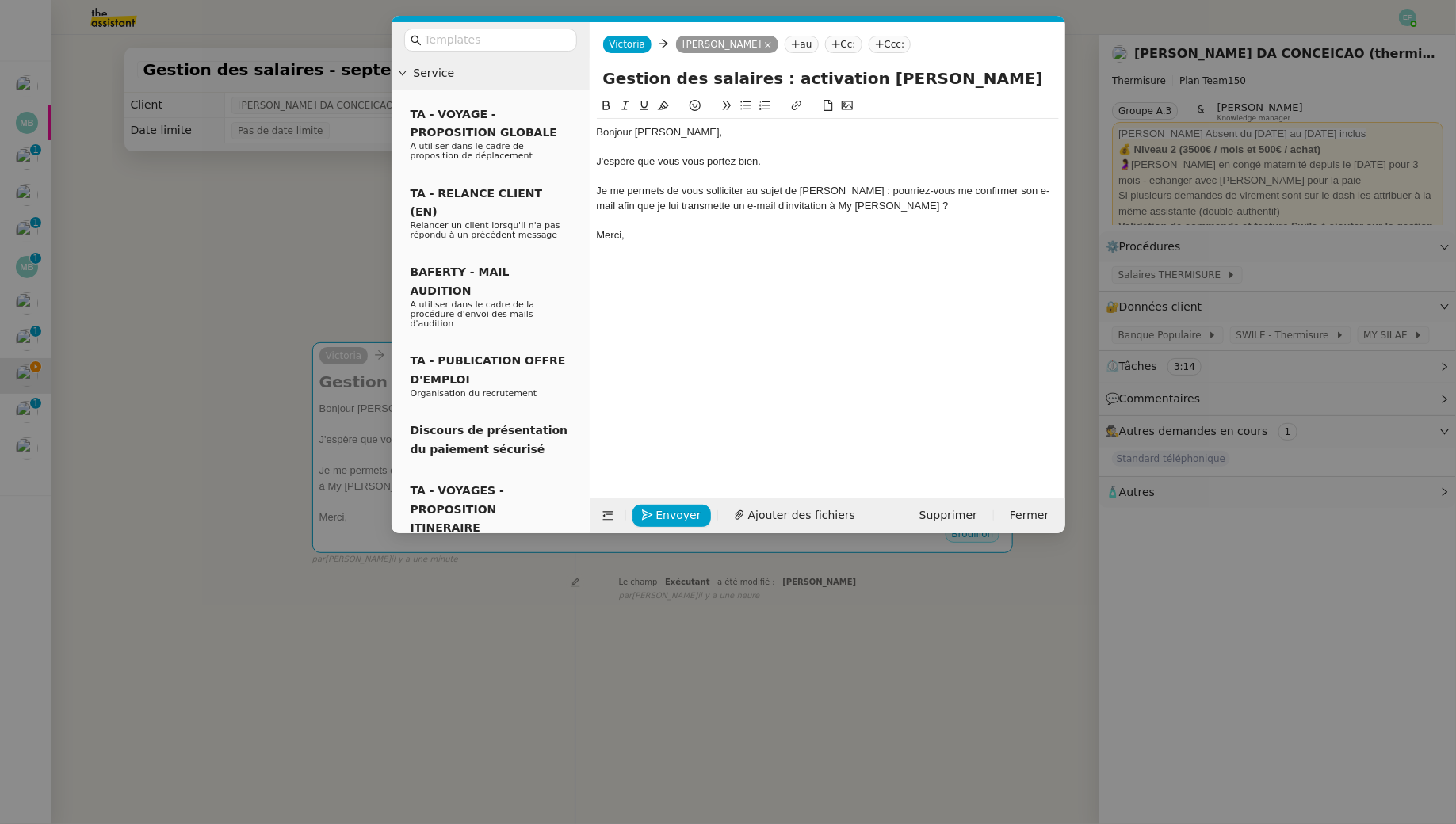
click at [834, 203] on div "Je me permets de vous solliciter au sujet de BEN AMOR Taha-Yassine : pourriez-v…" at bounding box center [827, 199] width 462 height 30
click at [834, 202] on div "Je me permets de vous solliciter au sujet de BEN AMOR Taha-Yassine : pourriez-v…" at bounding box center [827, 199] width 462 height 30
click at [717, 189] on div "Je me permets de vous solliciter au sujet de BEN AMOR Taha-Yassine : pourriez-v…" at bounding box center [827, 199] width 462 height 30
click at [647, 205] on div "Je me permets de vous solliciter au sujet de BEN AMOR Taha-Yassine : pourriez-v…" at bounding box center [827, 199] width 462 height 30
click at [615, 206] on div "Je me permets de vous solliciter au sujet de BEN AMOR Taha-Yassine : pourriez-v…" at bounding box center [827, 199] width 462 height 30
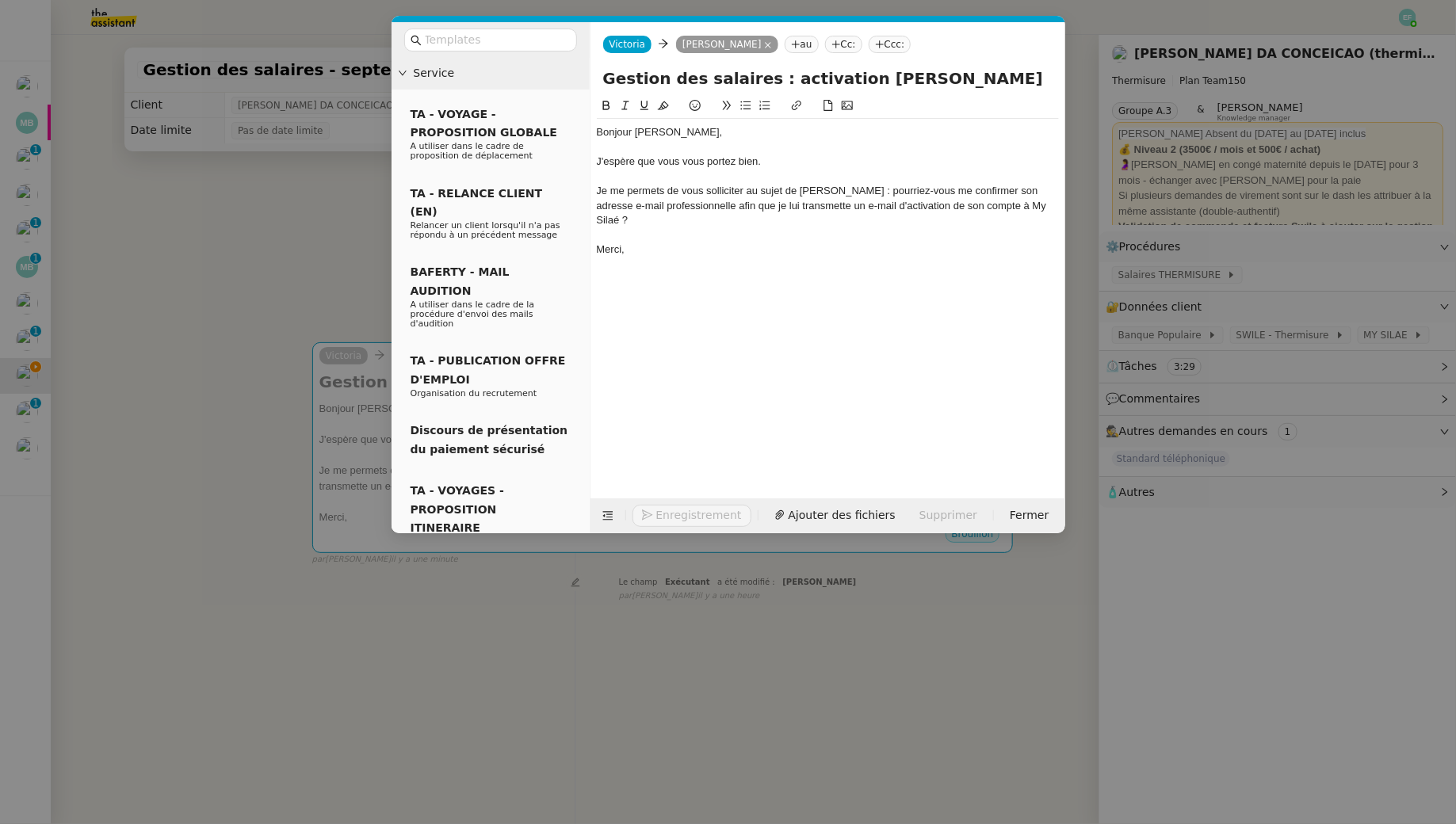
click at [735, 196] on div "Je me permets de vous solliciter au sujet de BEN AMOR Taha-Yassine : pourriez-v…" at bounding box center [827, 206] width 462 height 44
click at [735, 206] on div "Je me permets de vous solliciter au sujet de BEN AMOR Taha-Yassine : pourriez-v…" at bounding box center [827, 206] width 462 height 44
click at [754, 312] on div "Bonjour Jérémy, J'espère que vous vous portez bien. Je me permets de vous solli…" at bounding box center [827, 286] width 462 height 378
click at [745, 205] on div "Je me permets de vous solliciter au sujet de BEN AMOR Taha-Yassine : pourriez-v…" at bounding box center [827, 206] width 462 height 44
click at [751, 201] on div "Je me permets de vous solliciter au sujet de BEN AMOR Taha-Yassine : pourriez-v…" at bounding box center [827, 206] width 462 height 44
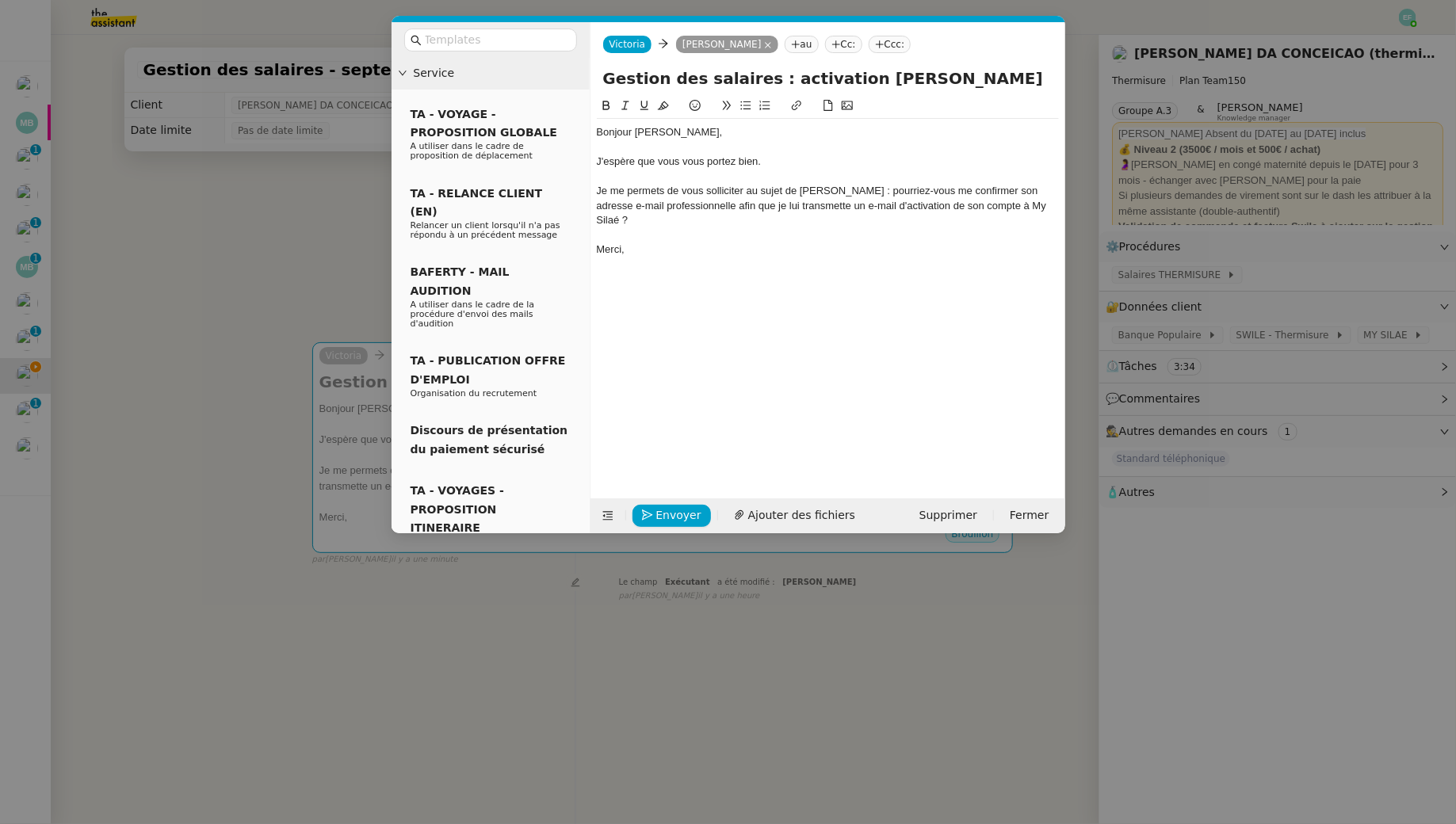
click at [689, 214] on div "Je me permets de vous solliciter au sujet de BEN AMOR Taha-Yassine : pourriez-v…" at bounding box center [827, 206] width 462 height 44
click at [679, 219] on div "Je me permets de vous solliciter au sujet de BEN AMOR Taha-Yassine : pourriez-v…" at bounding box center [827, 206] width 462 height 44
click at [990, 206] on div "Je me permets de vous solliciter au sujet de BEN AMOR Taha-Yassine : pourriez-v…" at bounding box center [827, 206] width 462 height 44
click at [976, 206] on div "Je me permets de vous solliciter au sujet de BEN AMOR Taha-Yassine : pourriez-v…" at bounding box center [827, 206] width 462 height 44
drag, startPoint x: 973, startPoint y: 206, endPoint x: 1049, endPoint y: 204, distance: 76.0
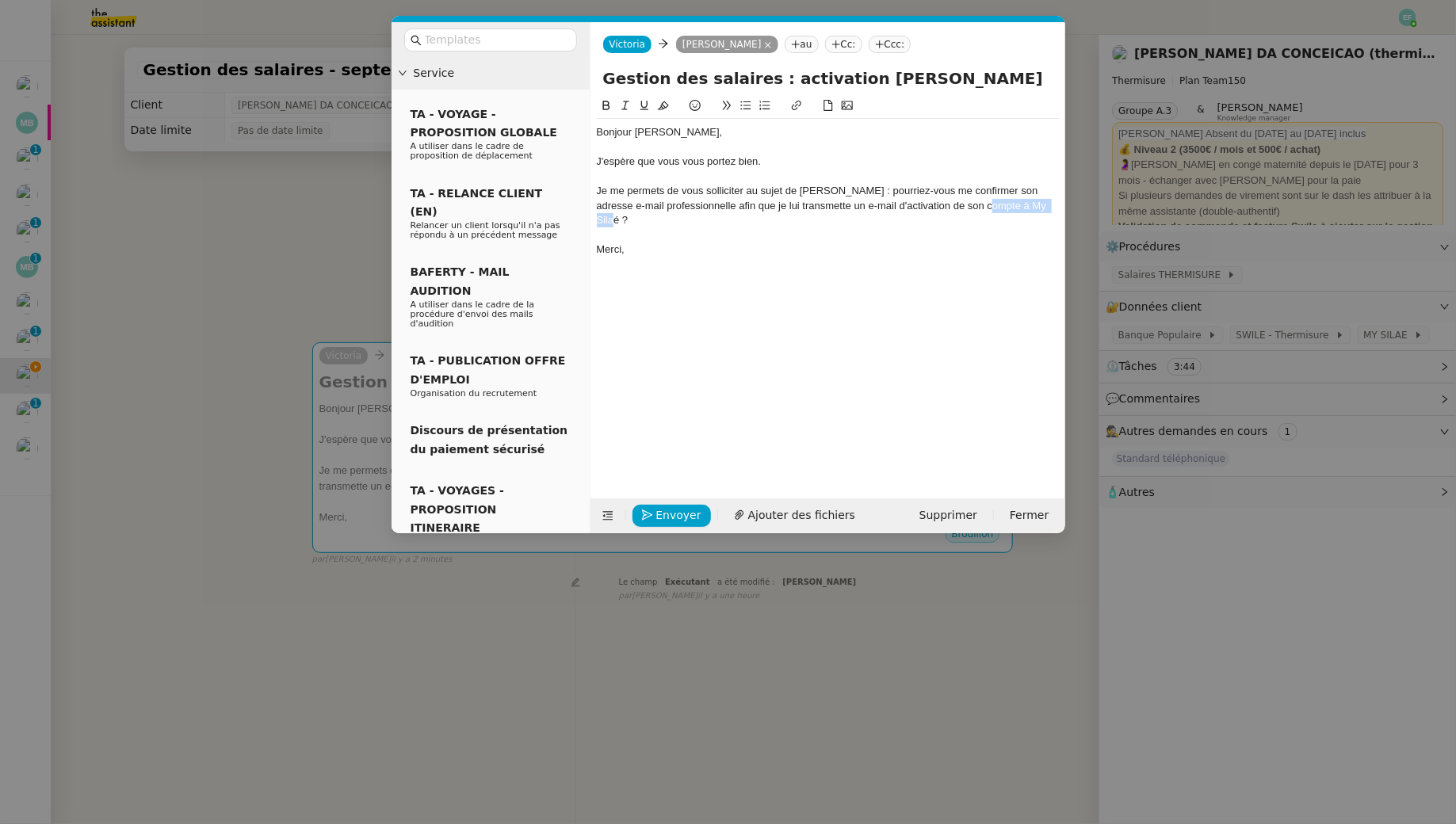
click at [1049, 204] on div "Je me permets de vous solliciter au sujet de BEN AMOR Taha-Yassine : pourriez-v…" at bounding box center [827, 206] width 462 height 44
click at [837, 69] on input "Gestion des salaires : activation BEN AMOR Taha-Yassine" at bounding box center [827, 79] width 449 height 24
type input "Gestion des salaires : activation My Silaé BEN AMOR Taha-Yassine"
click at [668, 505] on button "Envoyer" at bounding box center [671, 516] width 78 height 22
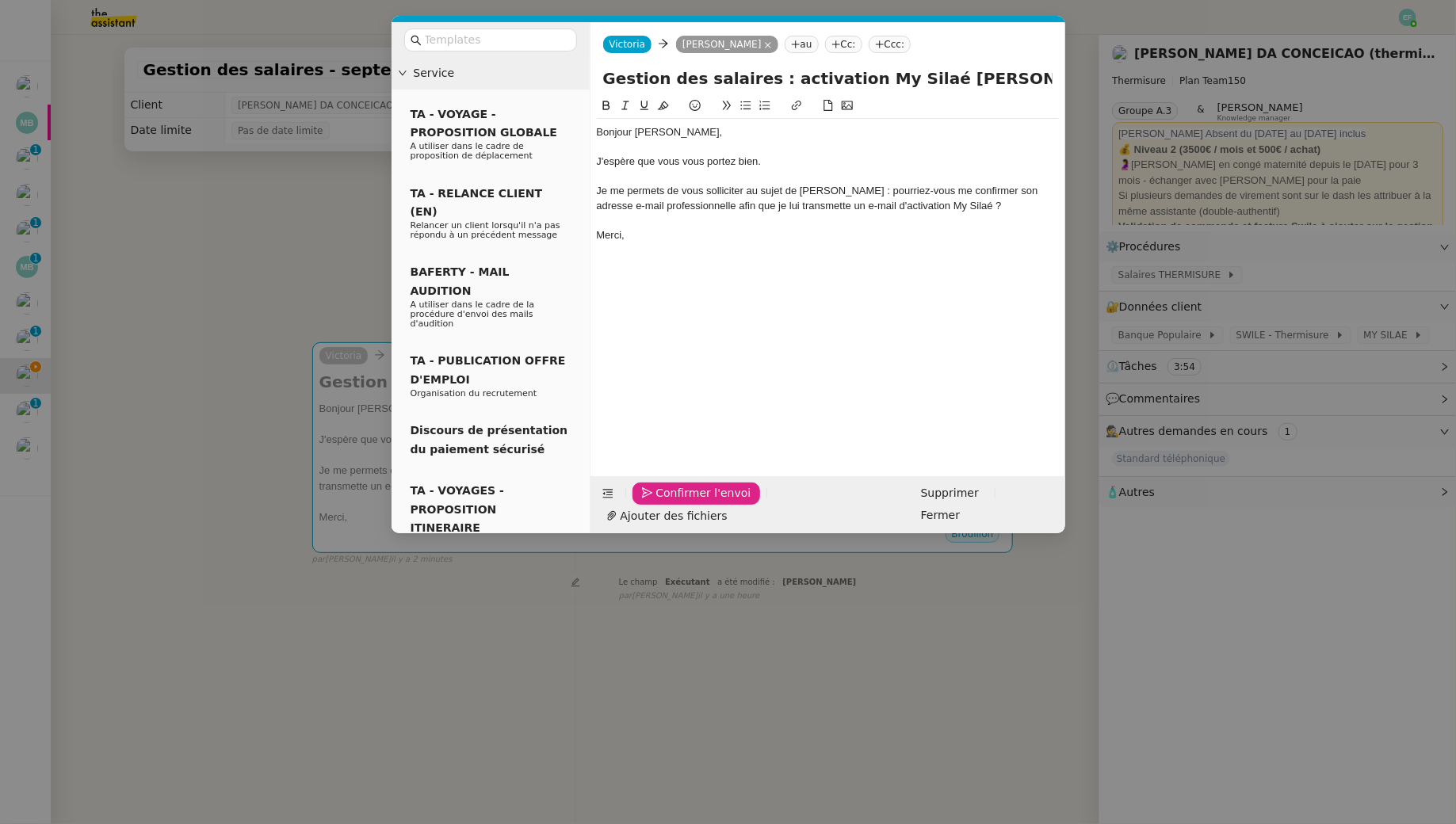
click at [668, 503] on button "Confirmer l'envoi" at bounding box center [696, 494] width 128 height 22
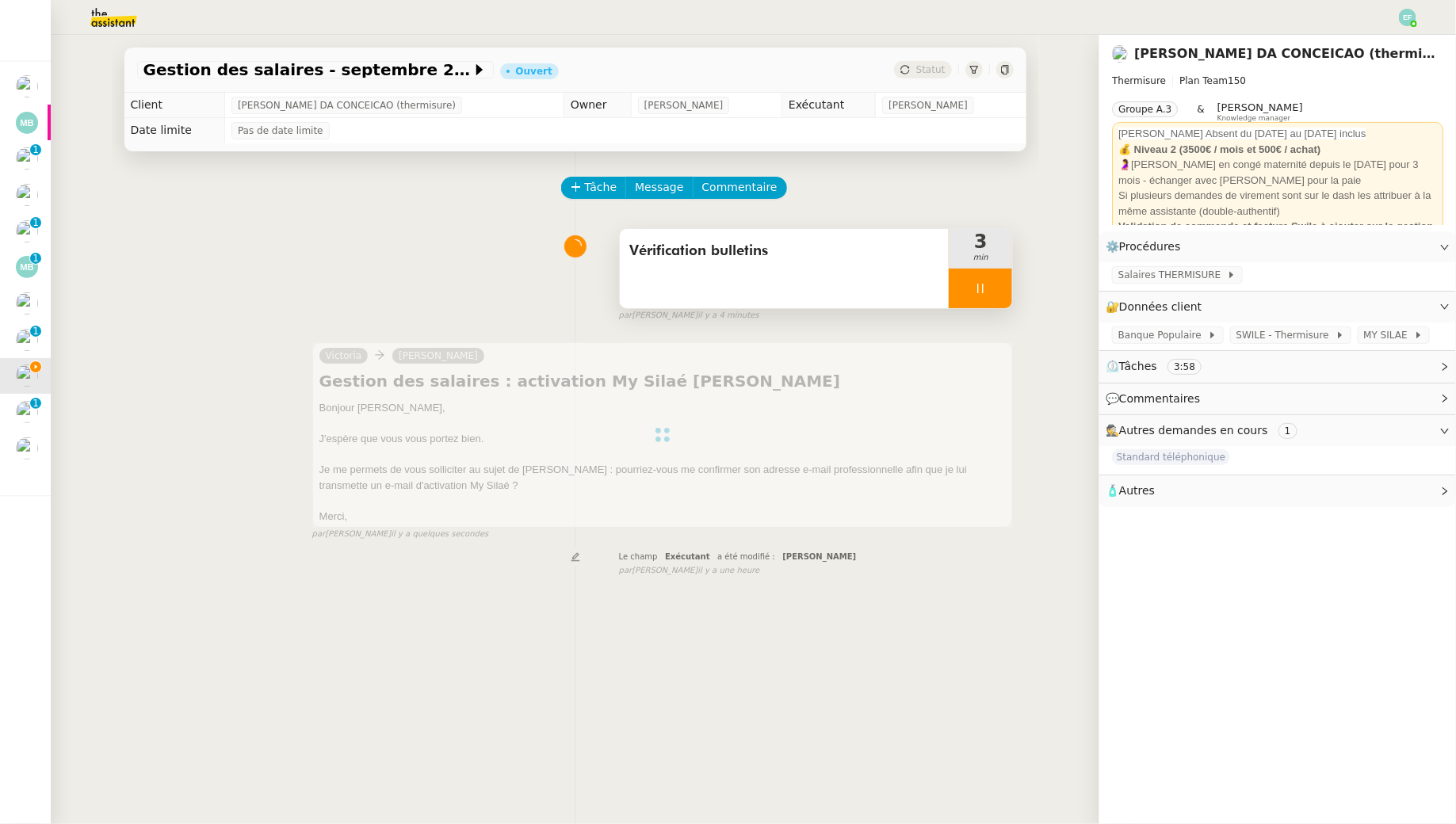
click at [807, 307] on div "Vérification bulletins" at bounding box center [784, 268] width 330 height 79
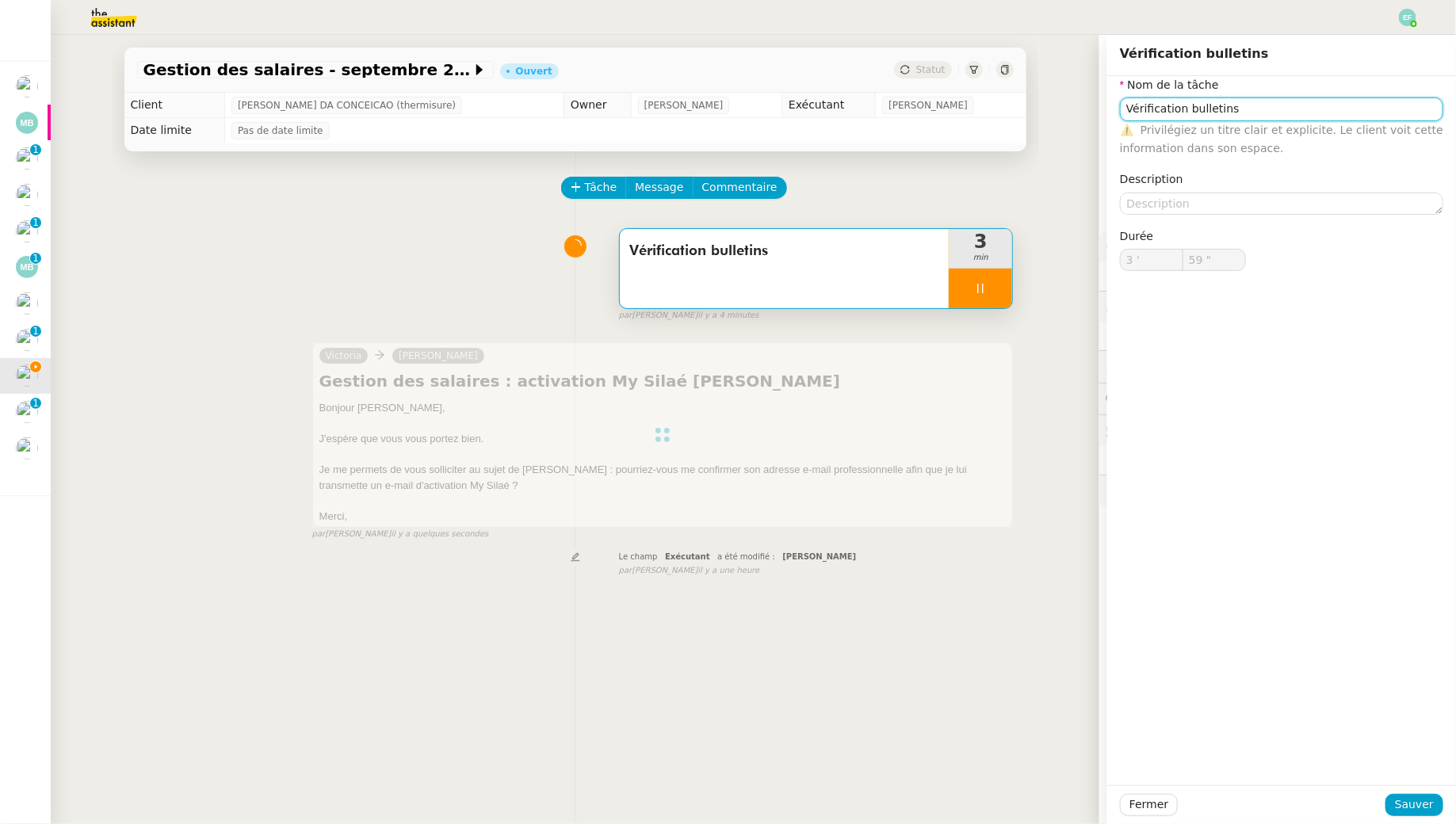
click at [1238, 103] on input "Vérification bulletins" at bounding box center [1281, 109] width 324 height 23
type input "Vérification bulletins"
type input "4 '"
type input "0 ""
type input "Vérification bulletins"
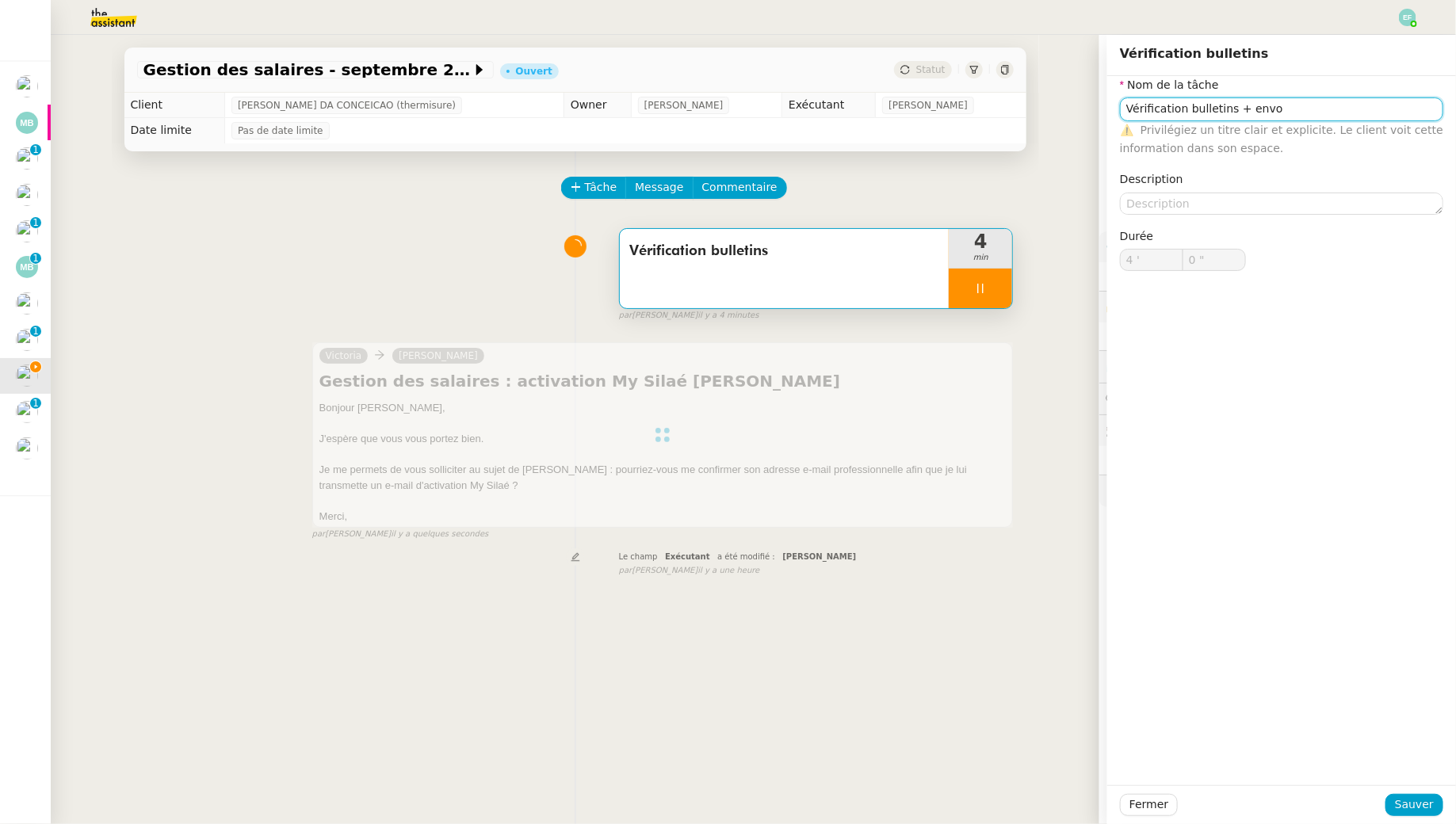
type input "4 '"
type input "1 ""
type input "Vérification bulletins +"
type input "2 ""
type input "Vérification bulletins + envoi"
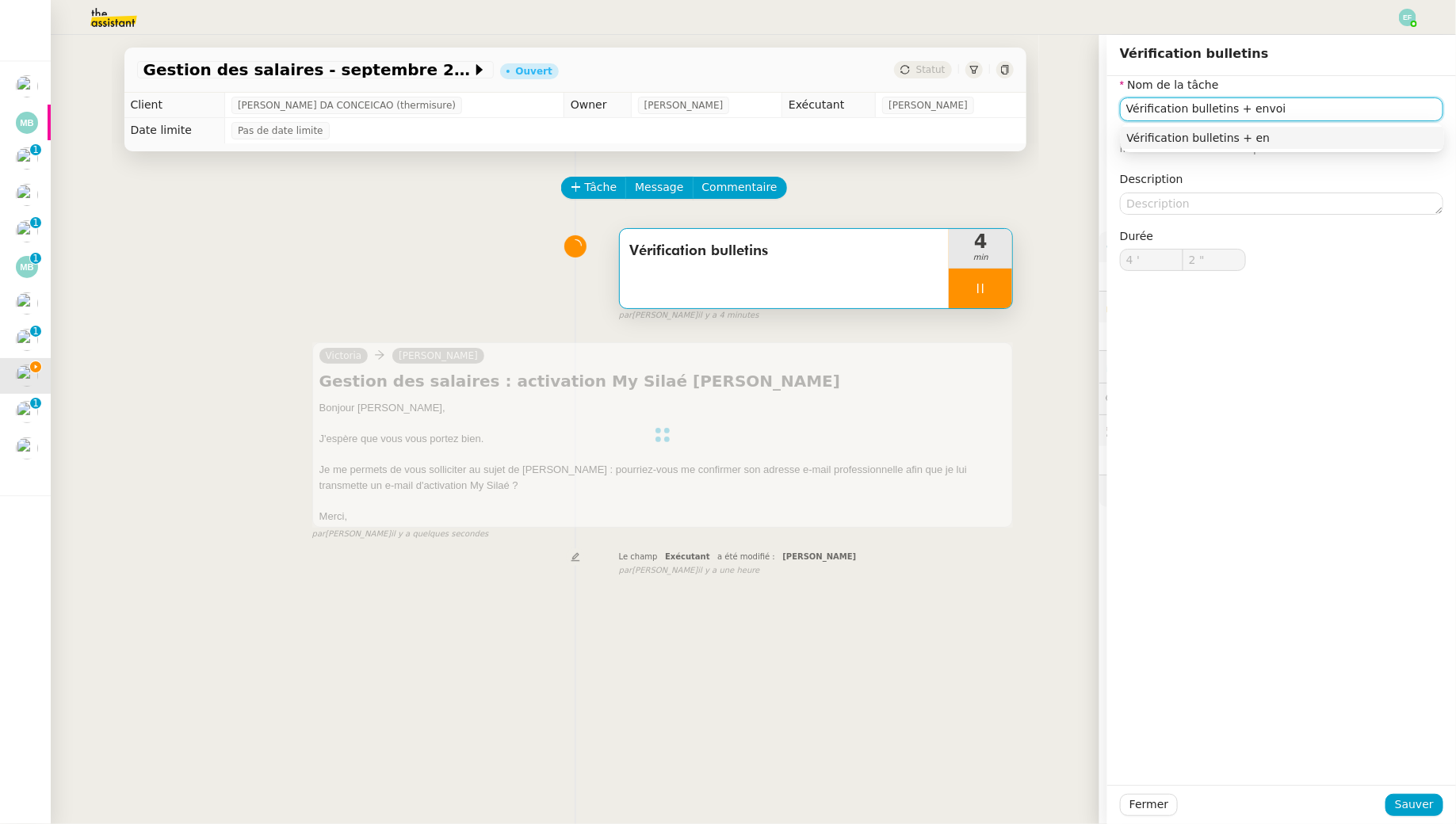
type input "3 ""
type input "Vérification bulletins + envoi d'email a"
type input "4 ""
type input "Vérification bulletins + envoi d'email activatio"
type input "5 ""
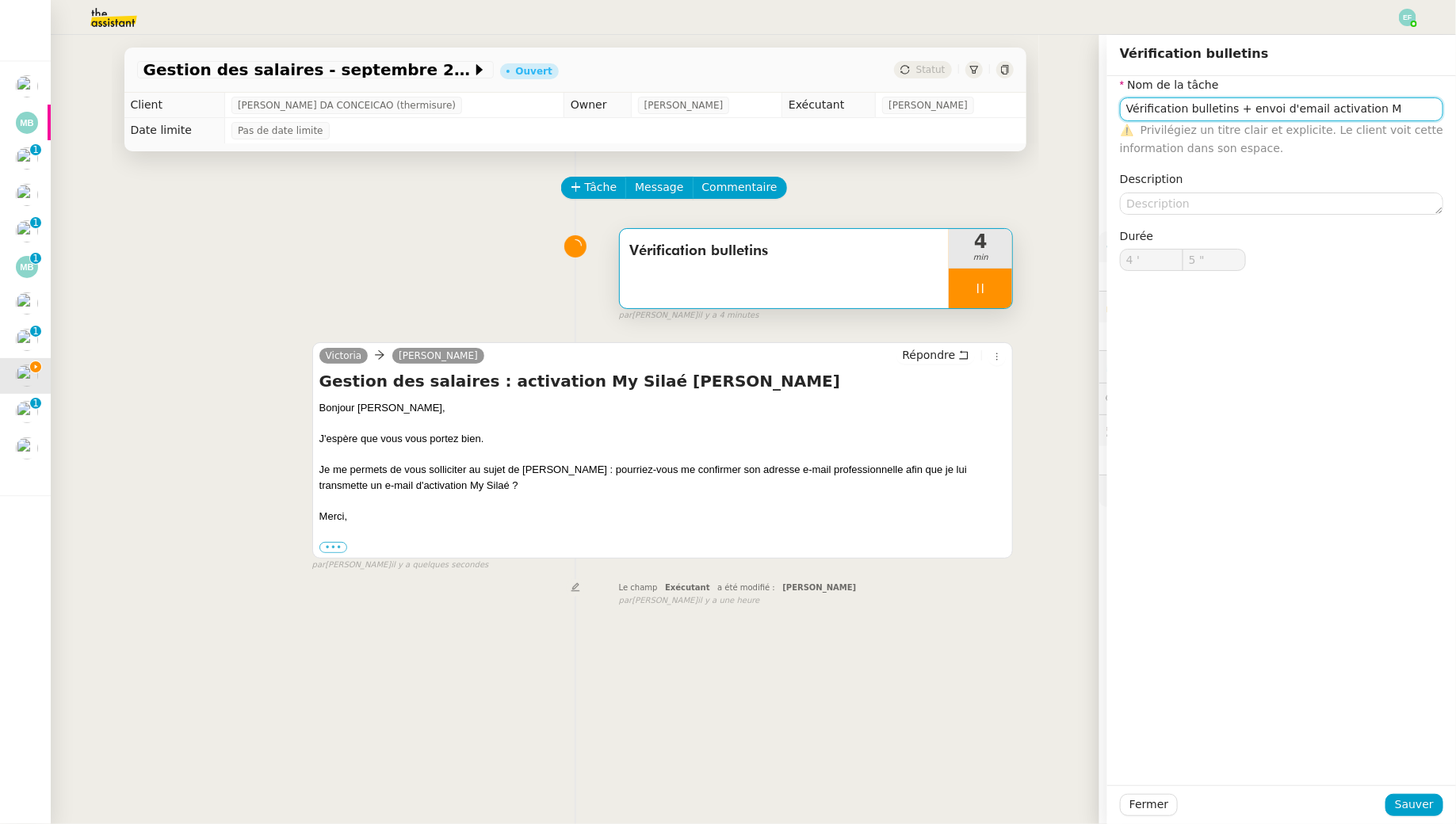
type input "Vérification bulletins"
type input "4 '"
type input "5 ""
type input "Vérification bulletins"
type input "4 '"
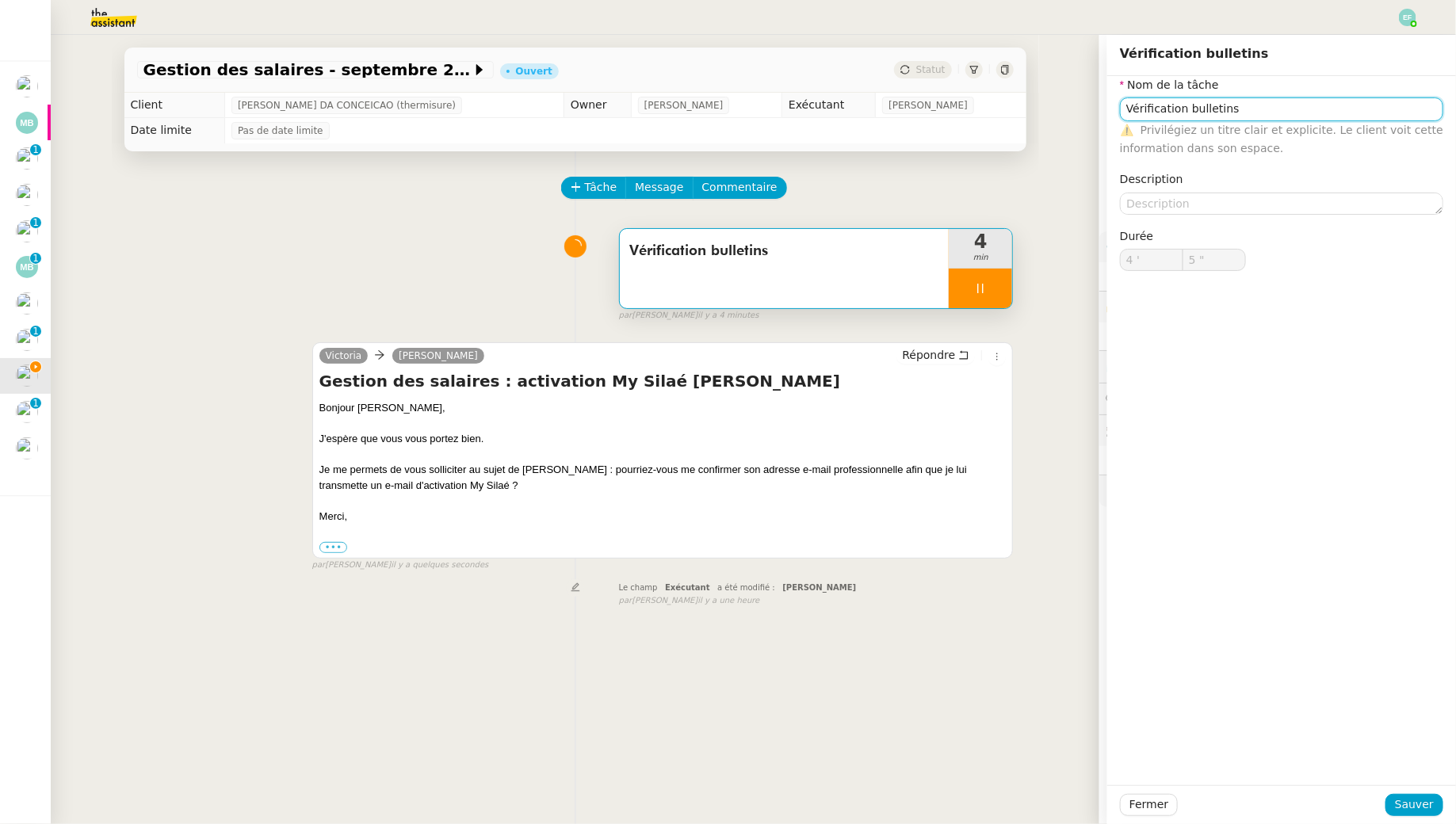
type input "5 ""
type input "Vérification bulletins"
type input "4 '"
type input "5 ""
type input "Vérification bulletinsy"
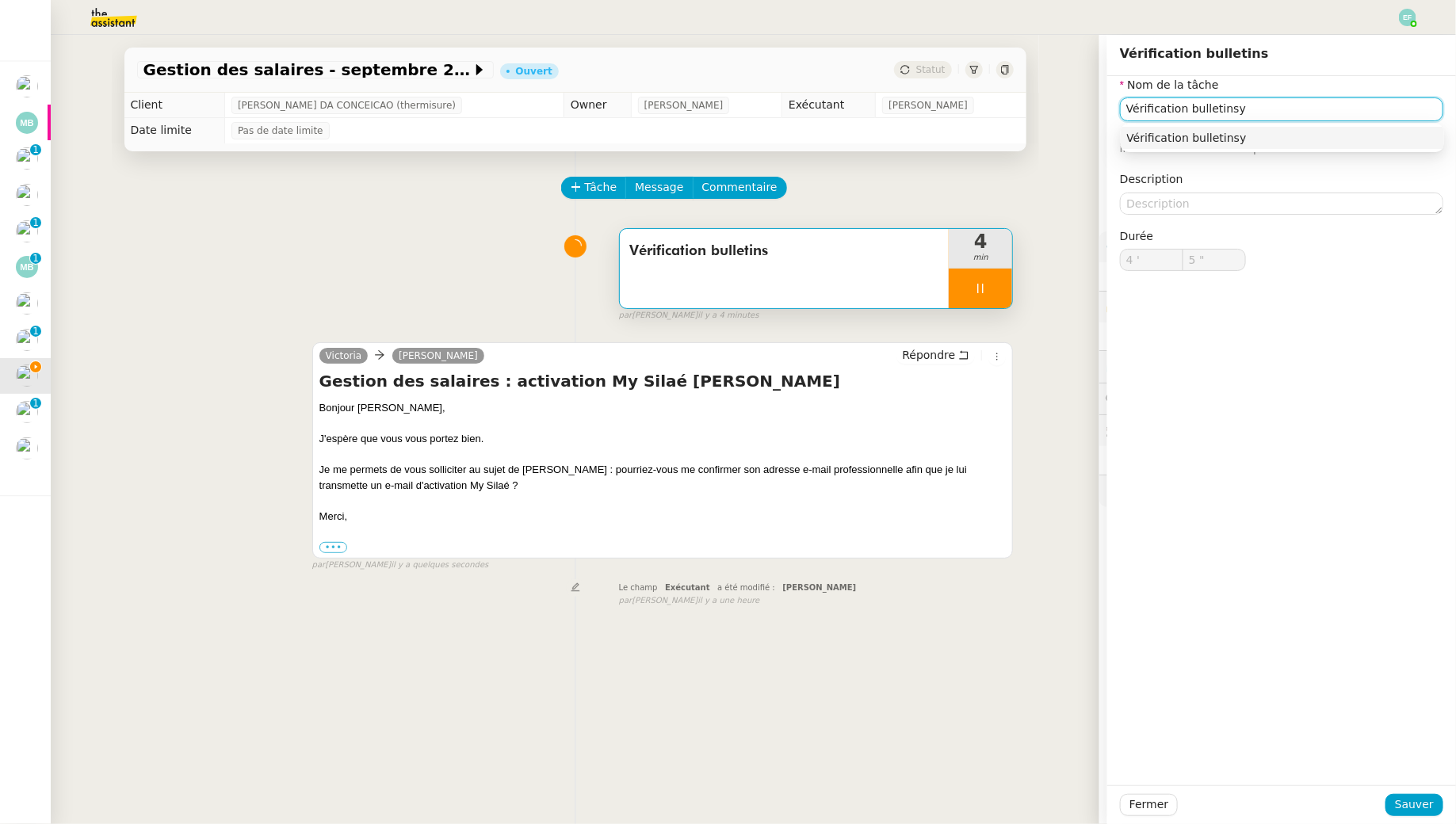
type input "6 ""
type input "Vérification bulletins + e"
type input "7 ""
type input "Vérification bulletins + envoi"
type input "8 ""
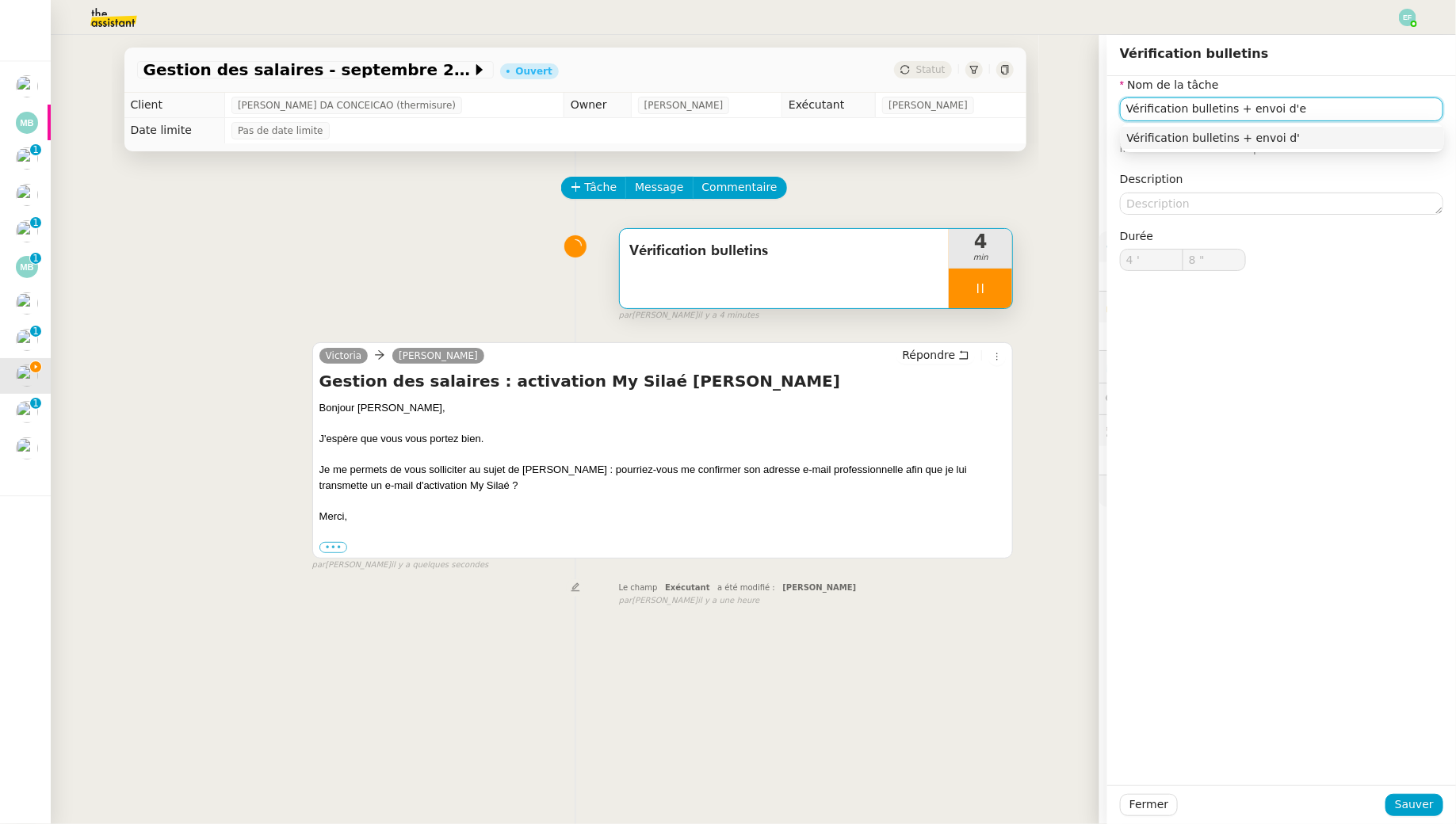
type input "Vérification bulletins + envoi d'em"
type input "9 ""
type input "Vérification bulletins + envoi d'email Jérém"
type input "10 ""
type input "Vérification bulletins + envoi d'email Jérémy pour ac"
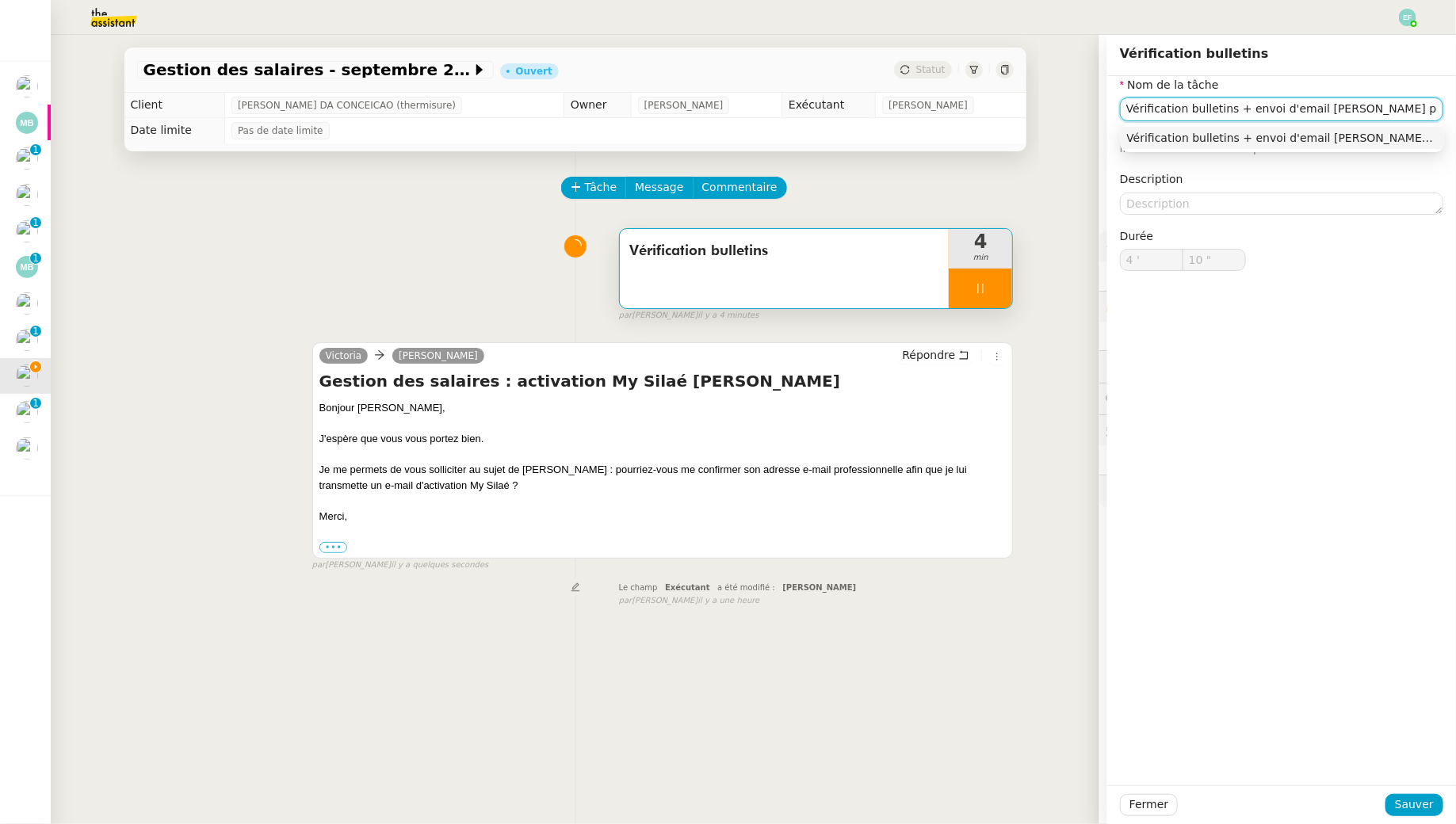
type input "11 ""
type input "Vérification bulletins + envoi d'email Jérémy pour activatio"
type input "12 ""
type input "Vérification bulletins + envoi d'email Jérémy pour activation nou"
type input "13 ""
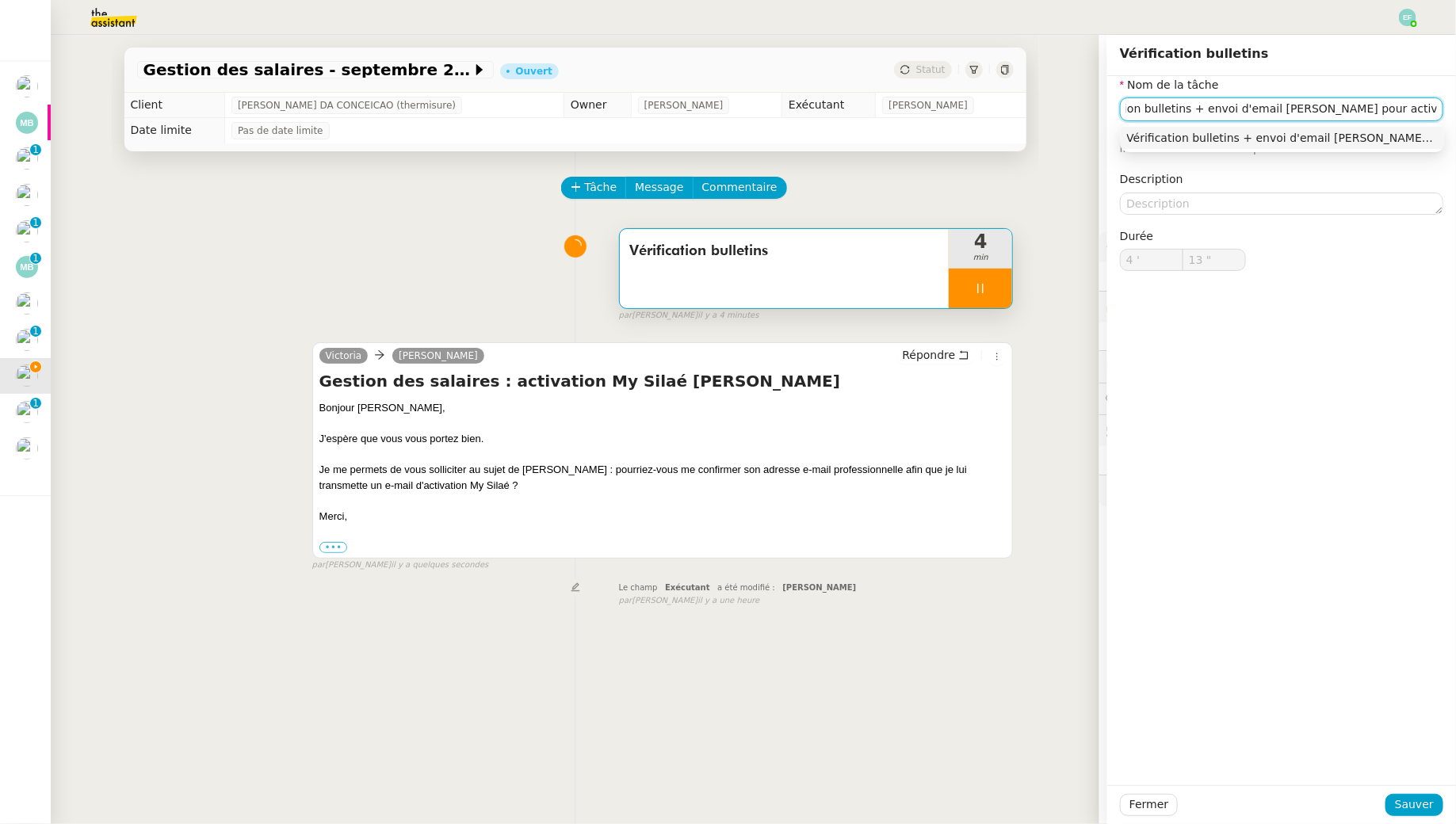
type input "Vérification bulletins + envoi d'email Jérémy pour activation nouveau sa"
type input "14 ""
type input "Vérification bulletins + envoi d'email Jérémy pour activation nouveau salarié"
type input "15 ""
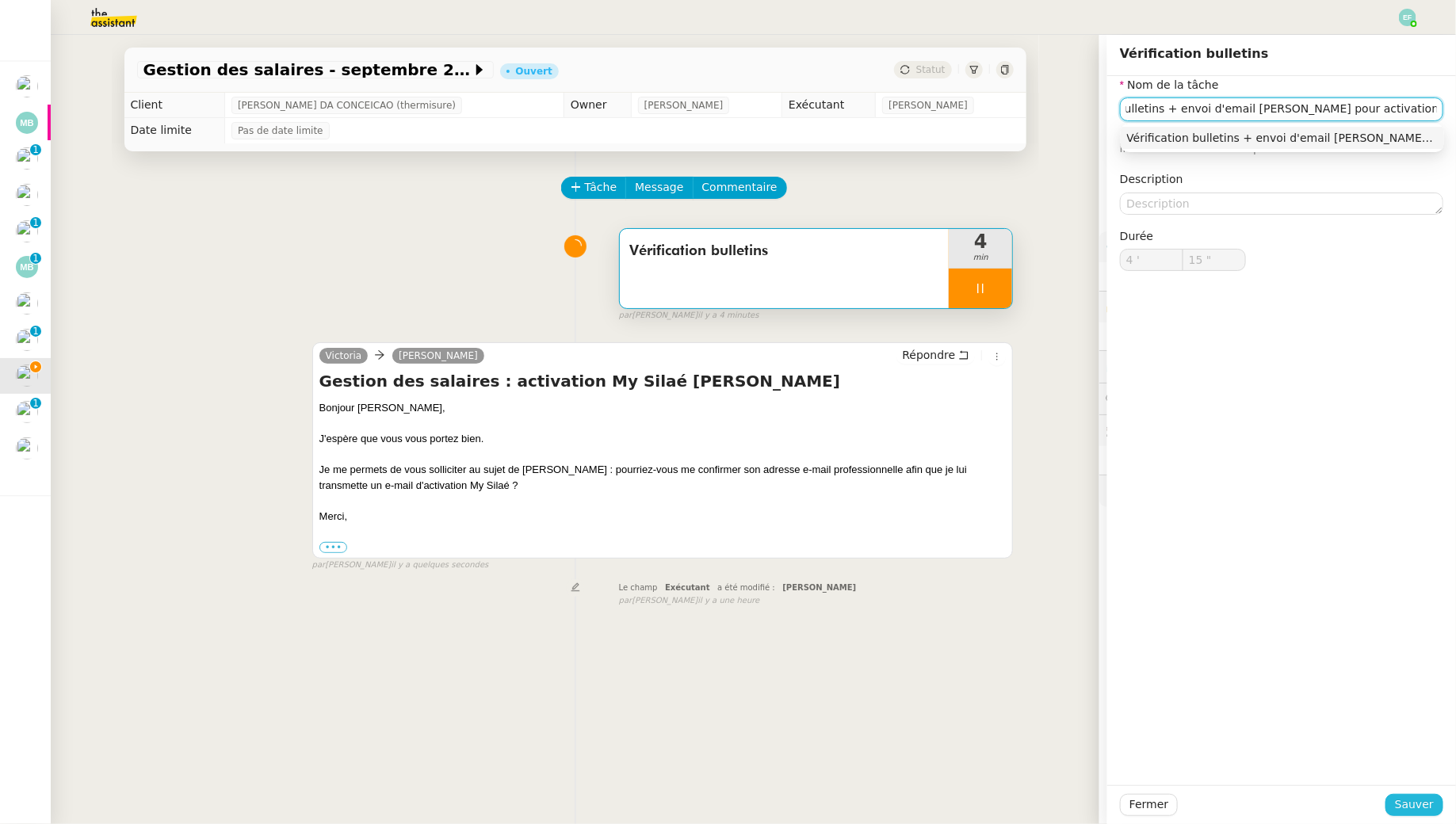
type input "Vérification bulletins + envoi d'email Jérémy pour activation nouveau salarié"
click at [1424, 805] on span "Sauver" at bounding box center [1414, 805] width 39 height 19
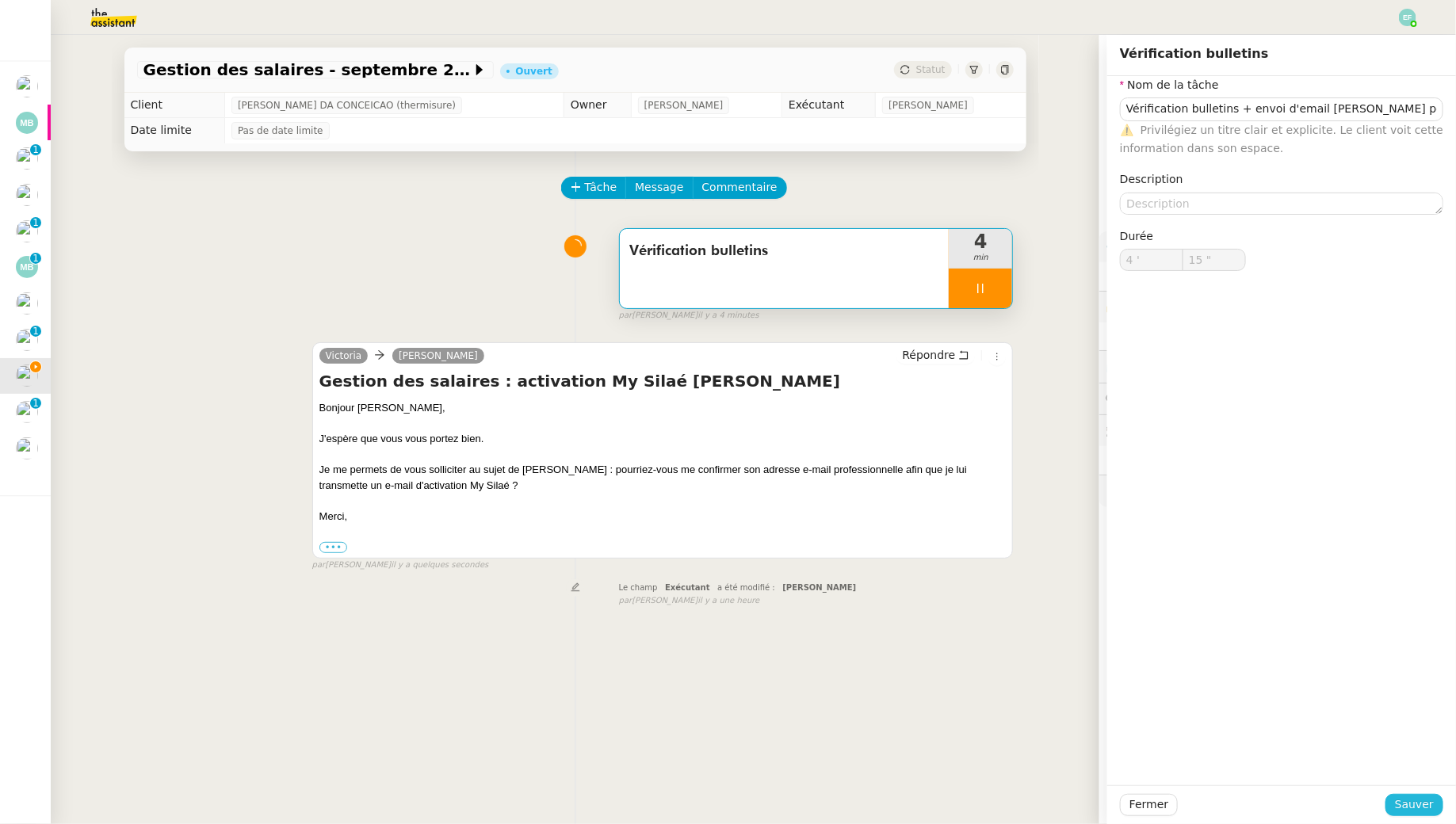
type input "16 ""
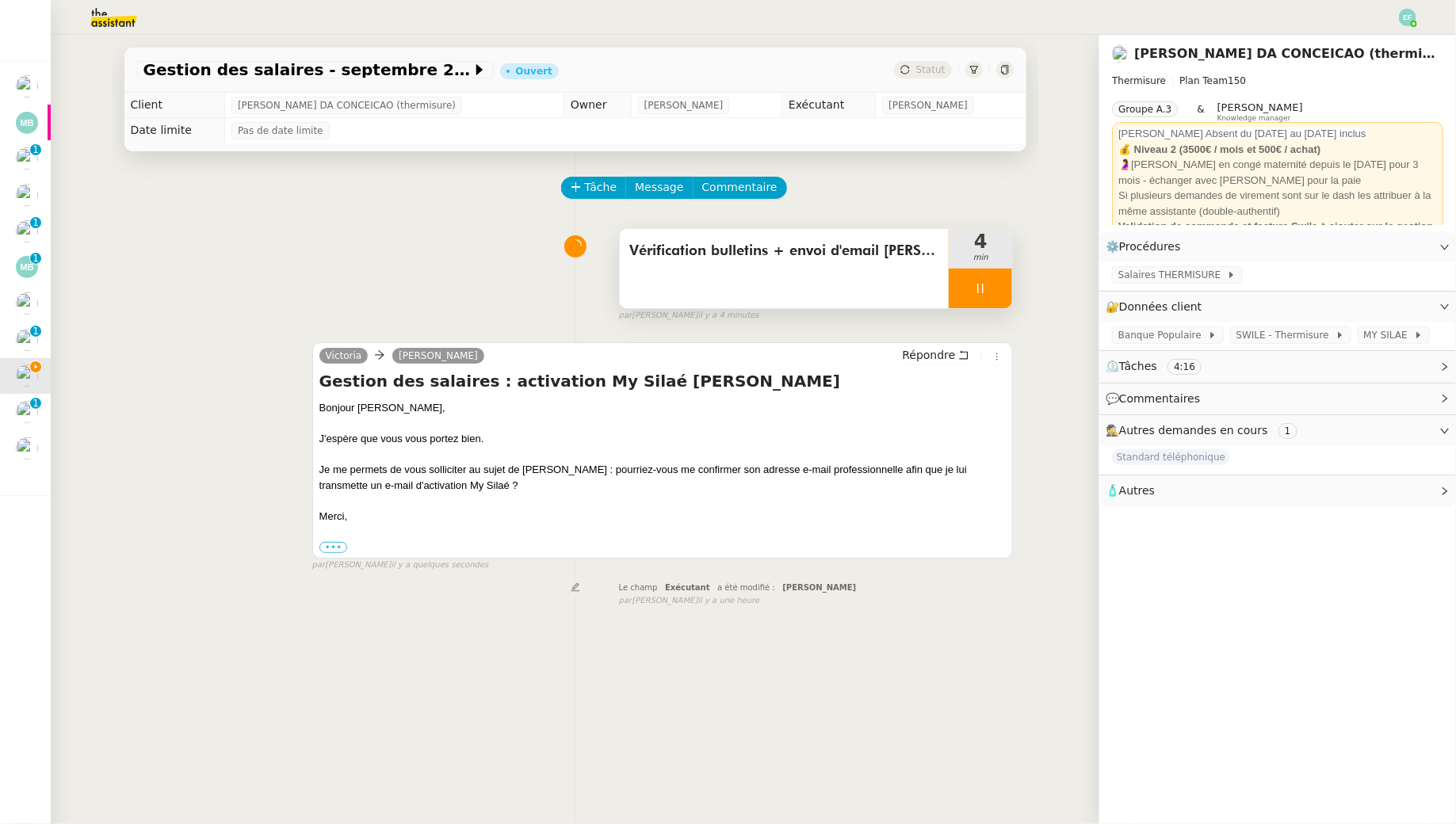
click at [989, 293] on div at bounding box center [980, 288] width 63 height 40
click at [995, 293] on icon at bounding box center [997, 288] width 13 height 13
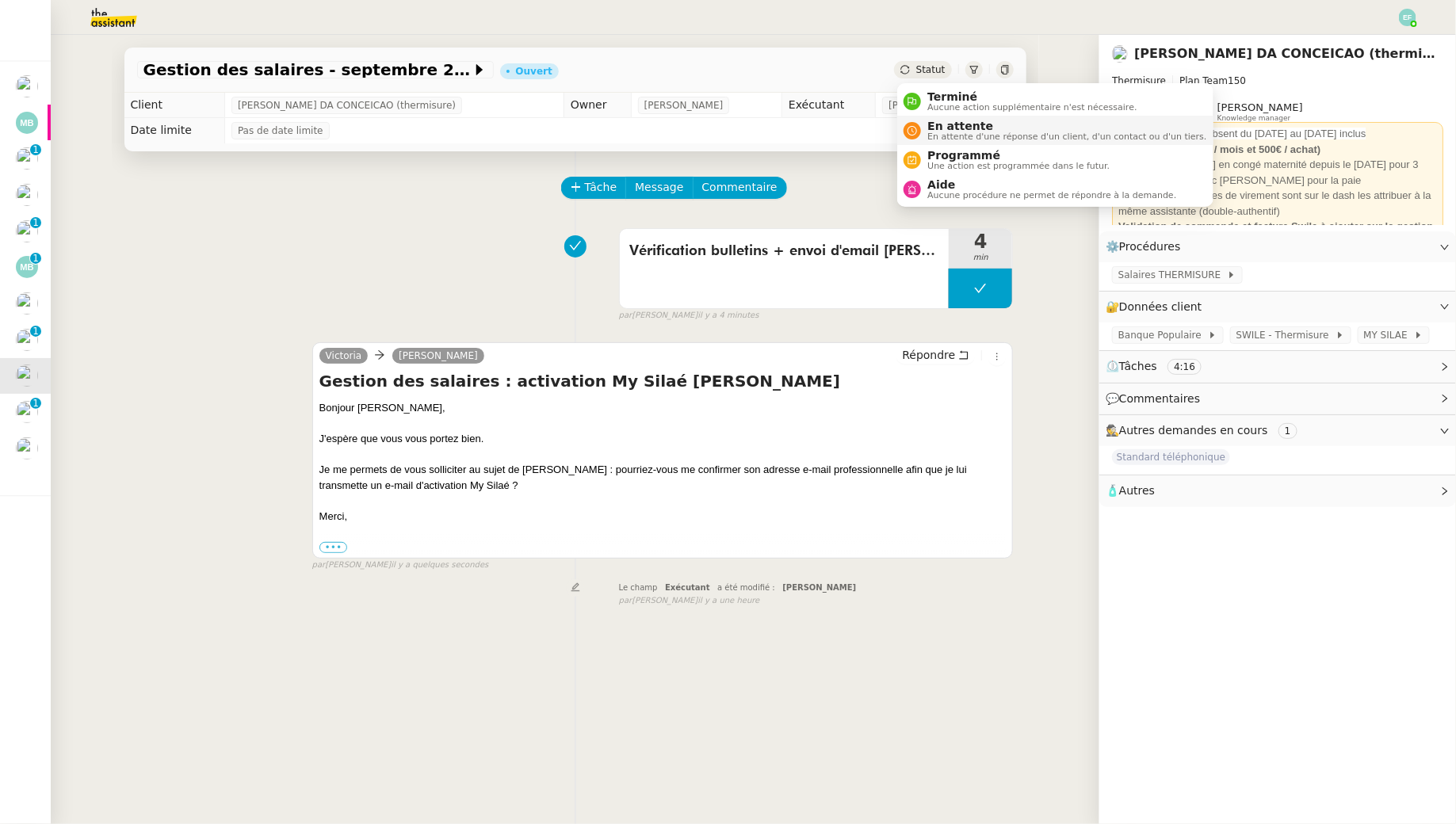
click at [935, 123] on span "En attente" at bounding box center [1066, 126] width 279 height 13
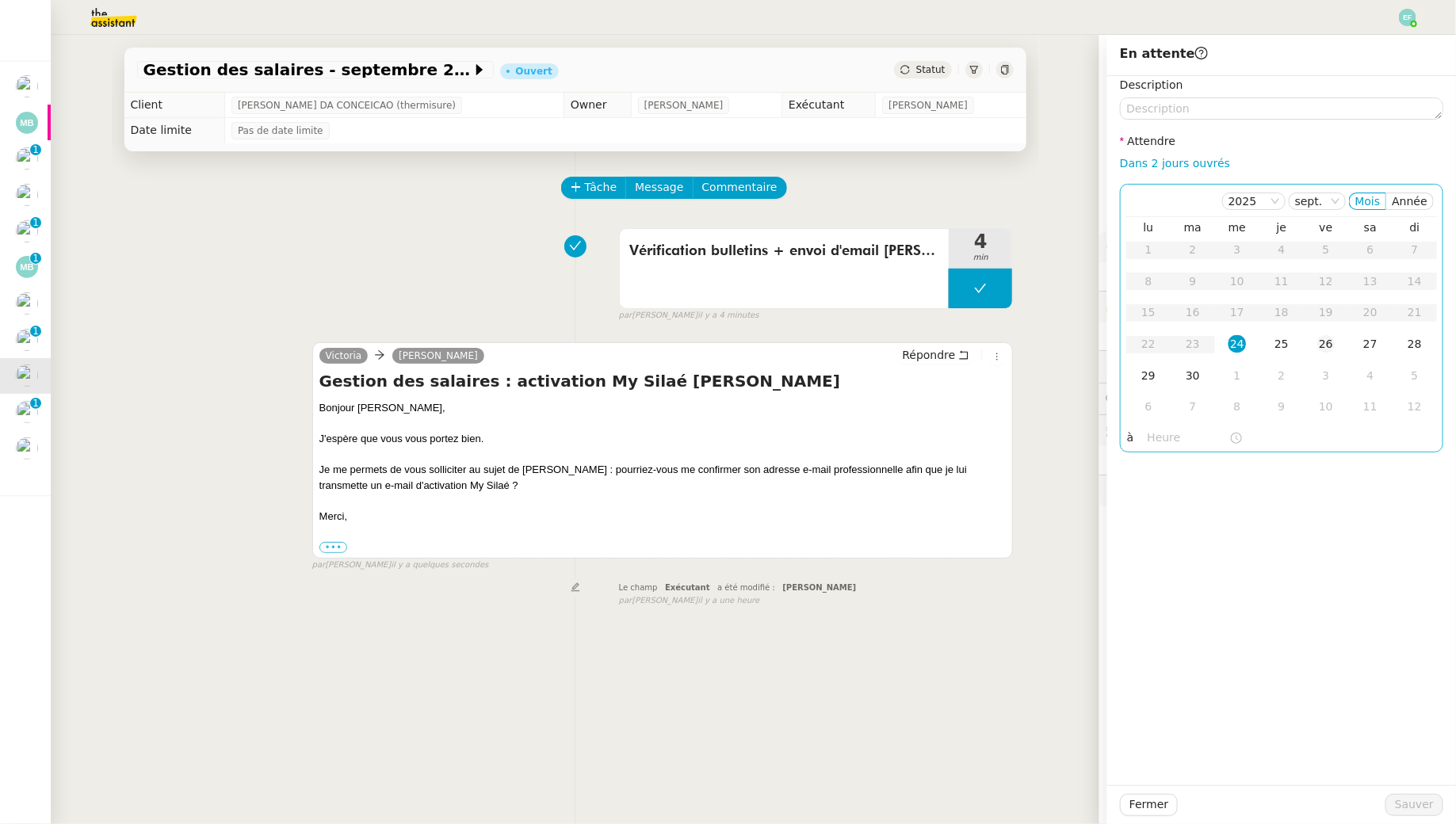
click at [1333, 344] on div "26" at bounding box center [1326, 344] width 18 height 18
click at [1403, 805] on span "Sauver" at bounding box center [1414, 805] width 39 height 19
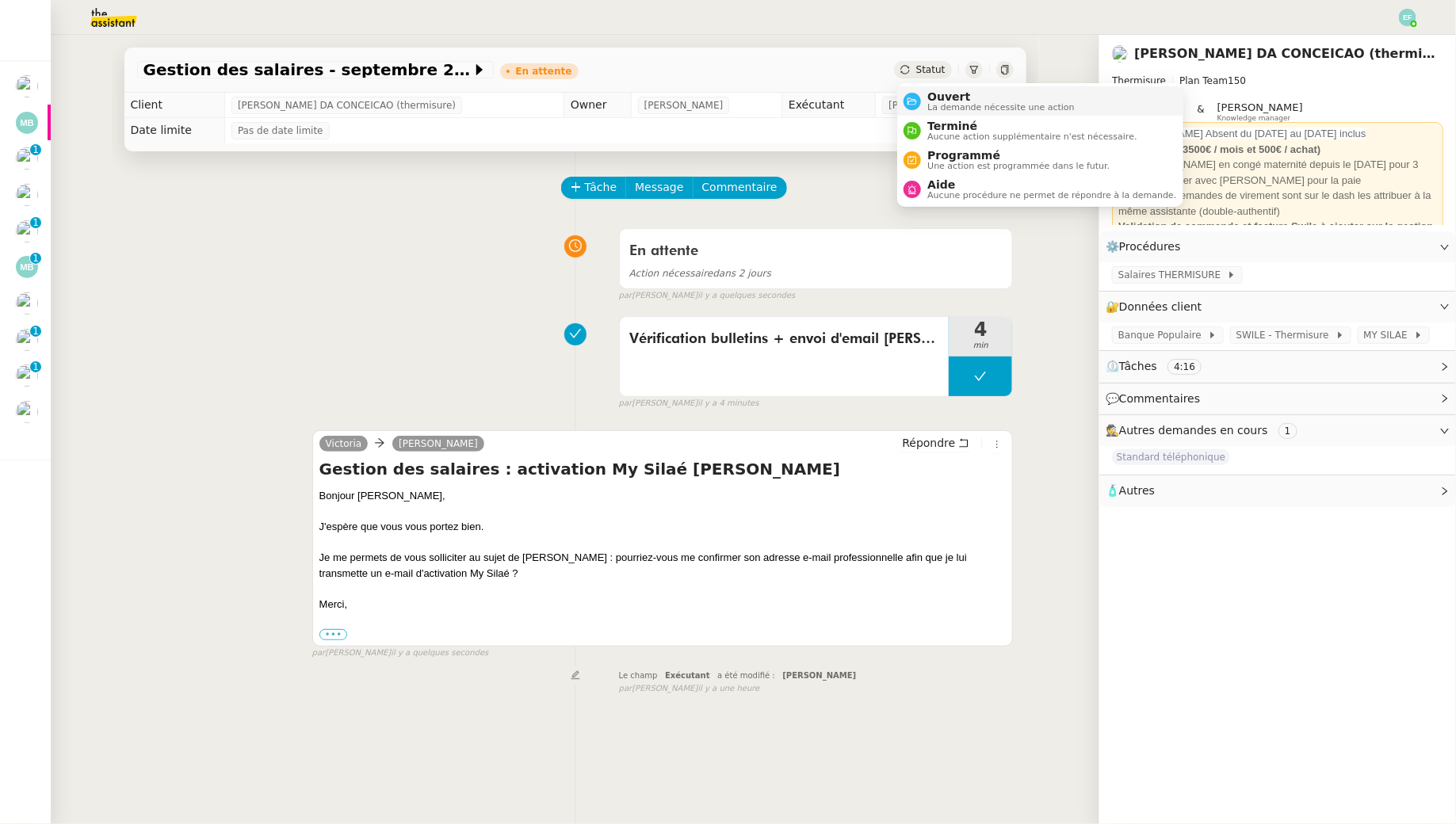
click at [934, 103] on span "La demande nécessite une action" at bounding box center [1000, 107] width 148 height 8
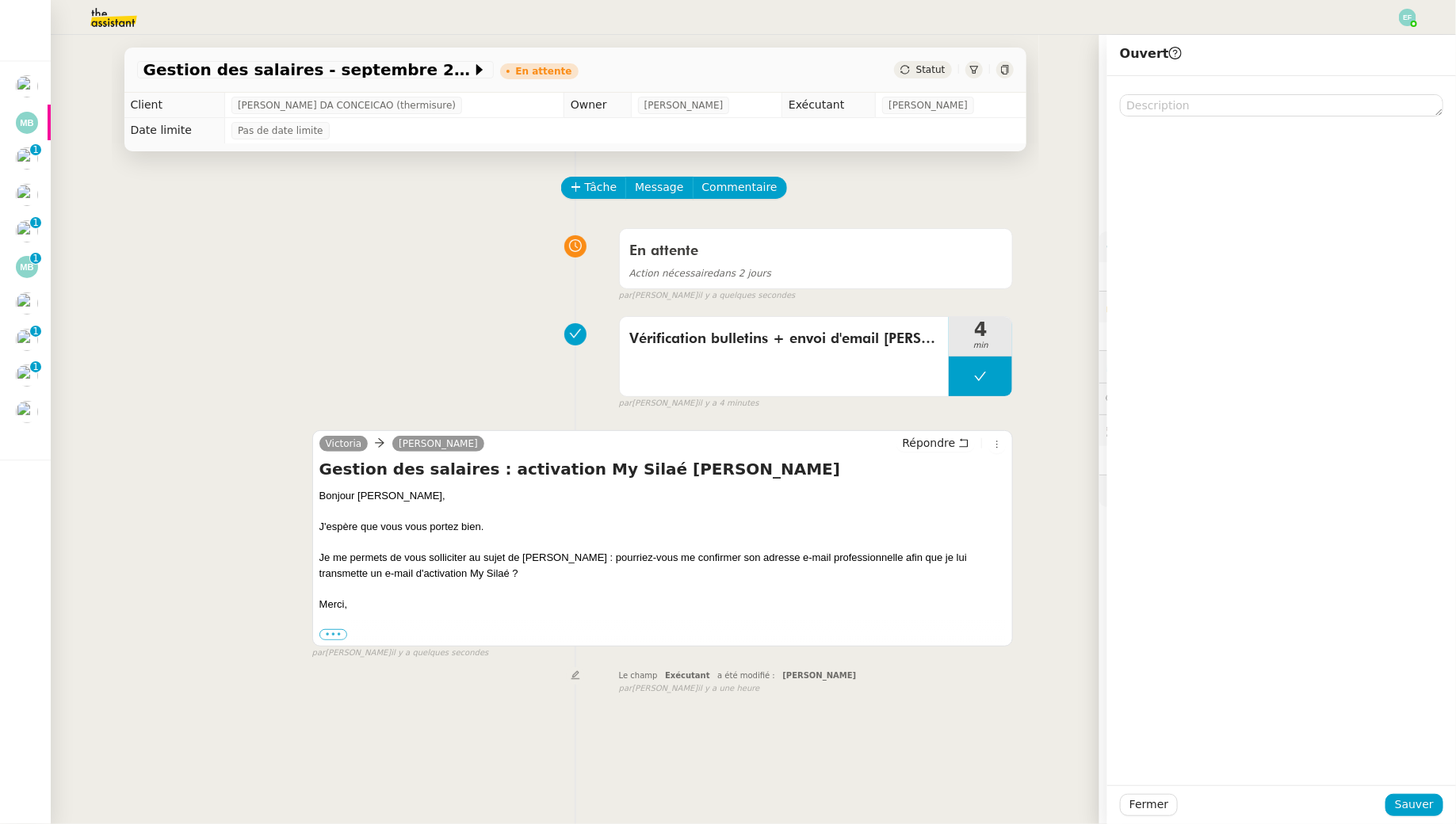
click at [1038, 216] on div "Tâche Message Commentaire Veuillez patienter une erreur s'est produite 👌👌👌 mess…" at bounding box center [575, 564] width 927 height 824
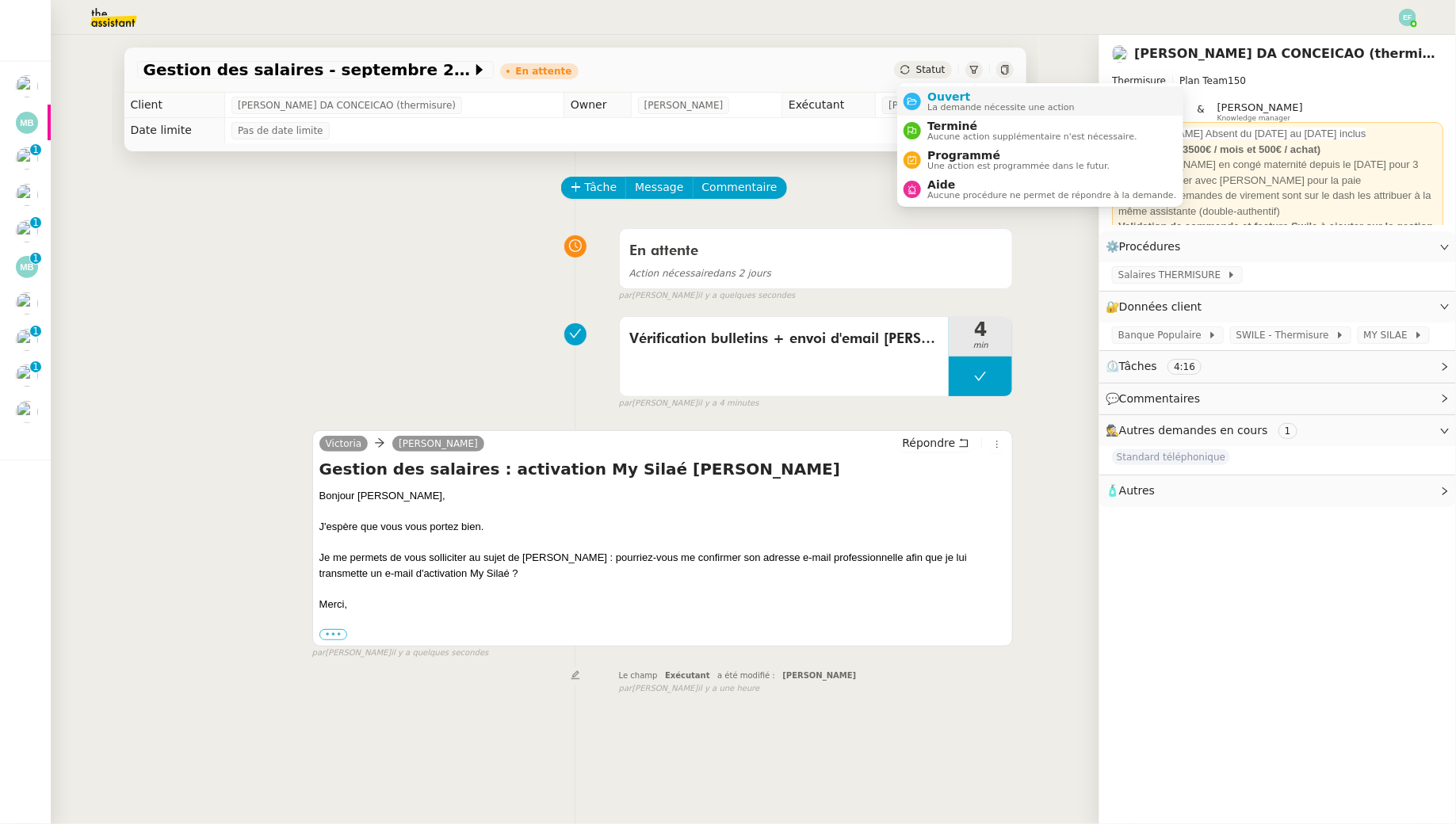
click at [946, 95] on span "Ouvert" at bounding box center [1000, 97] width 148 height 13
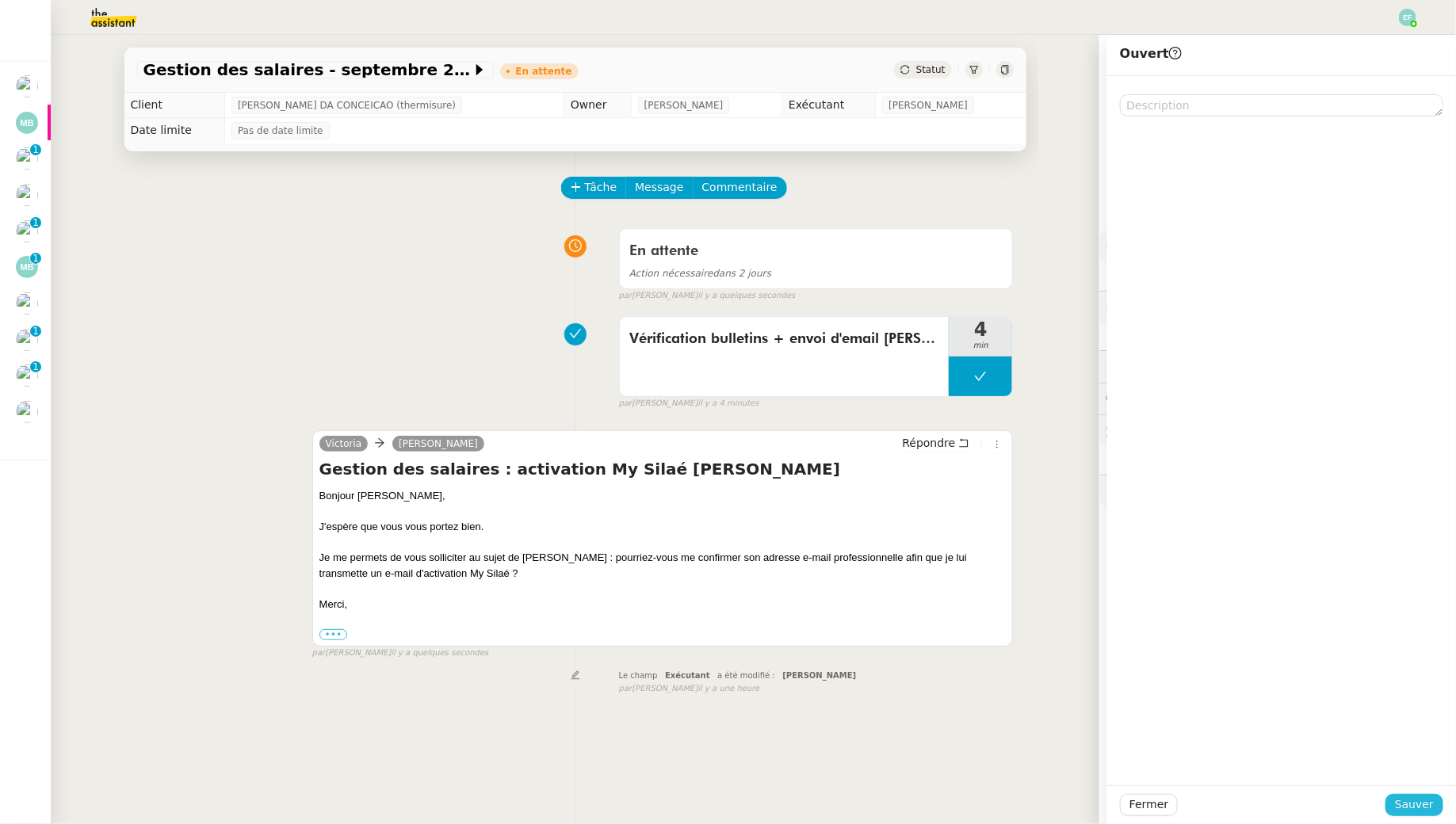
click at [1424, 804] on span "Sauver" at bounding box center [1414, 805] width 39 height 19
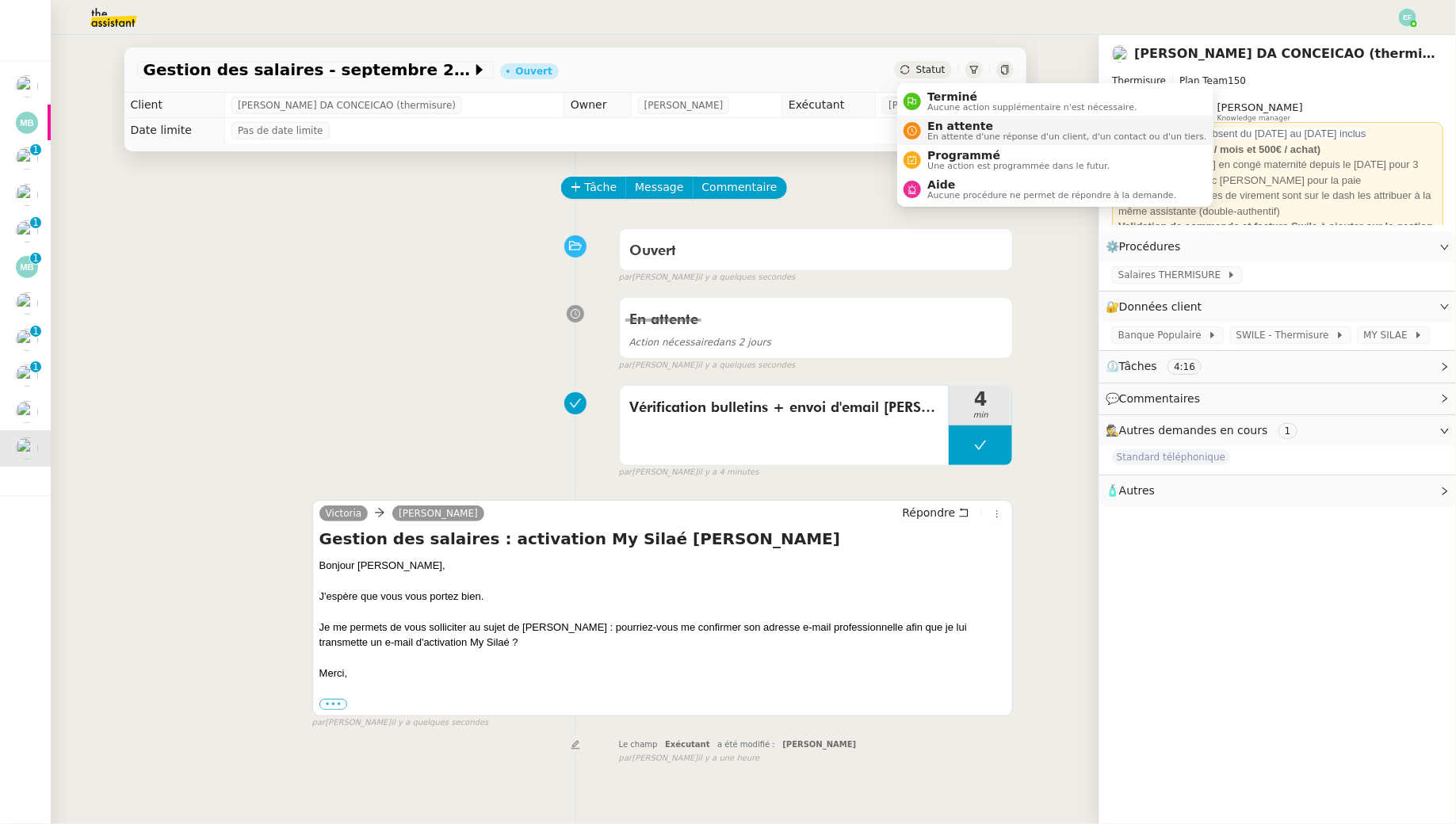
click at [942, 121] on span "En attente" at bounding box center [1066, 126] width 279 height 13
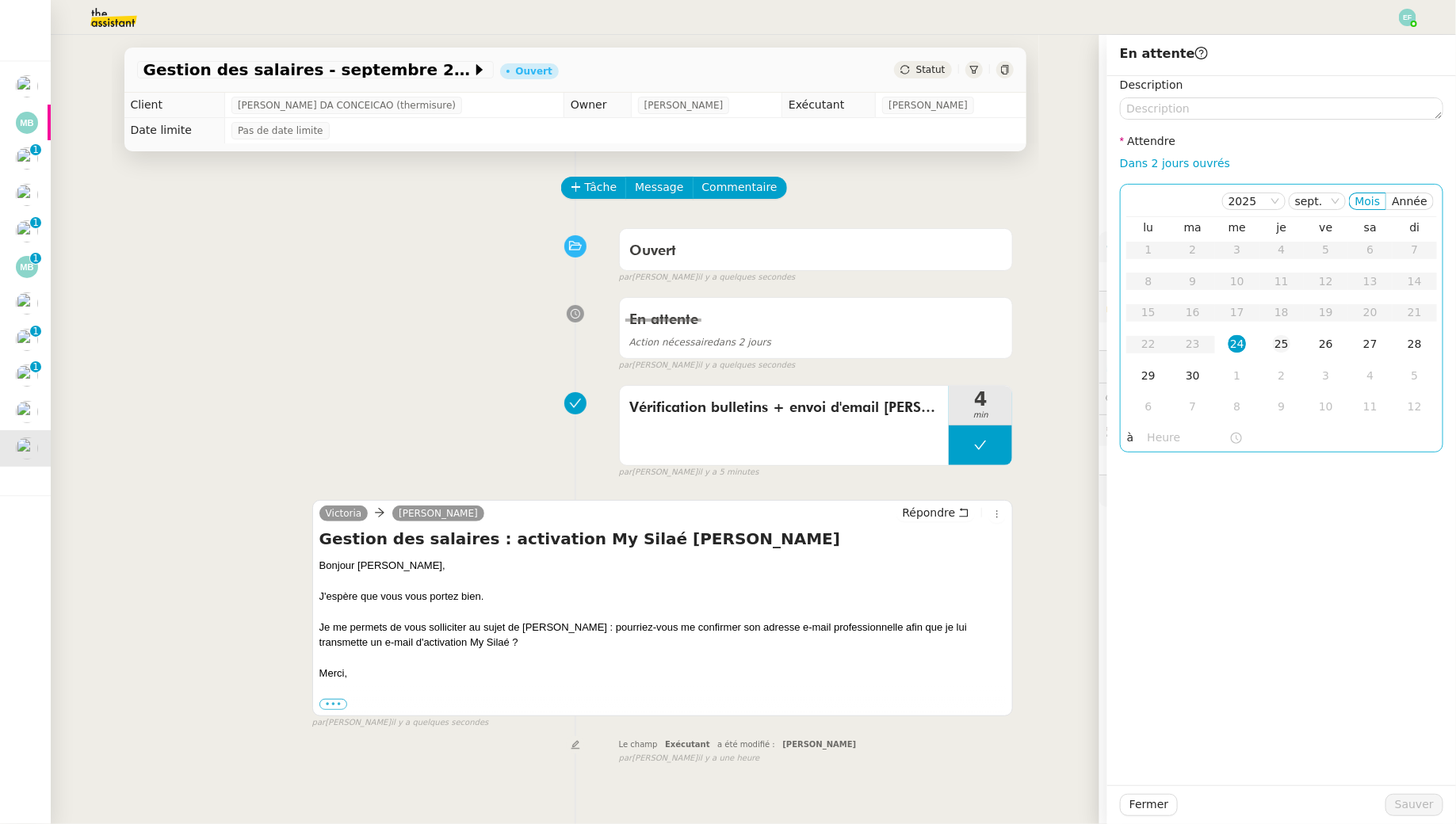
click at [1285, 330] on td "25" at bounding box center [1281, 345] width 45 height 32
click at [1420, 808] on span "Sauver" at bounding box center [1414, 805] width 39 height 19
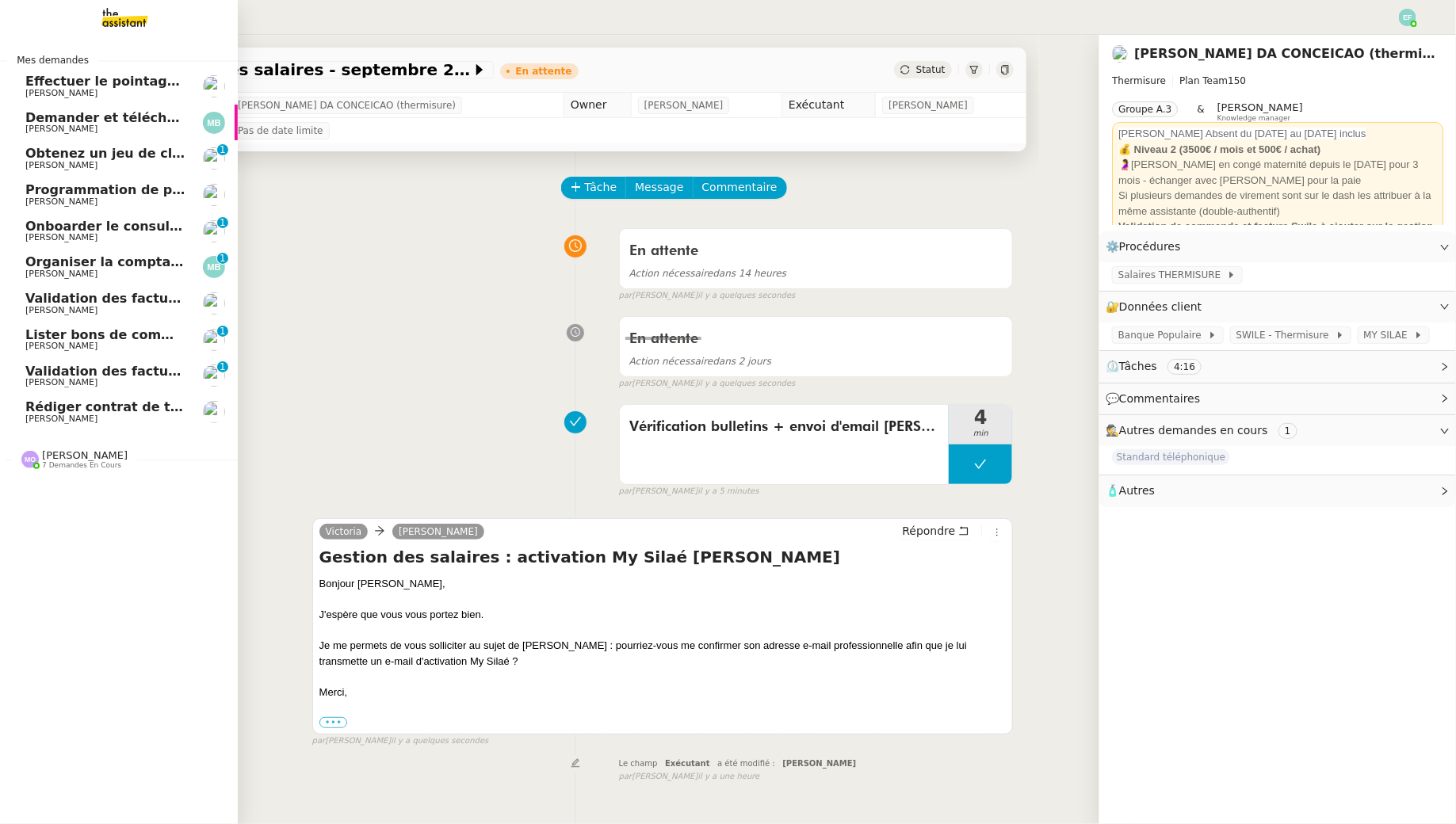
click at [97, 313] on span "[PERSON_NAME]" at bounding box center [105, 311] width 160 height 9
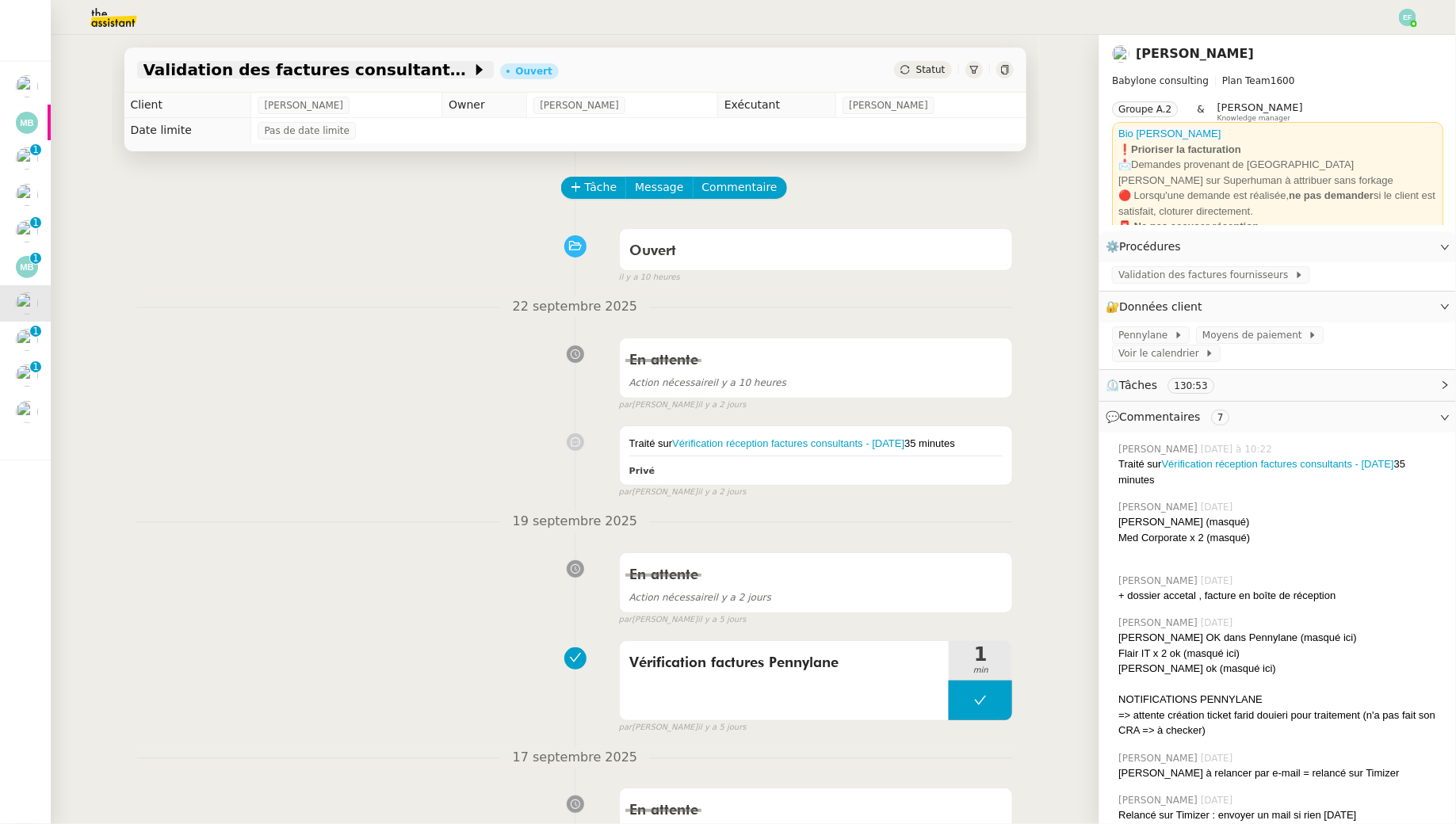
click at [342, 65] on span "Validation des factures consultants - août 2025" at bounding box center [307, 69] width 328 height 16
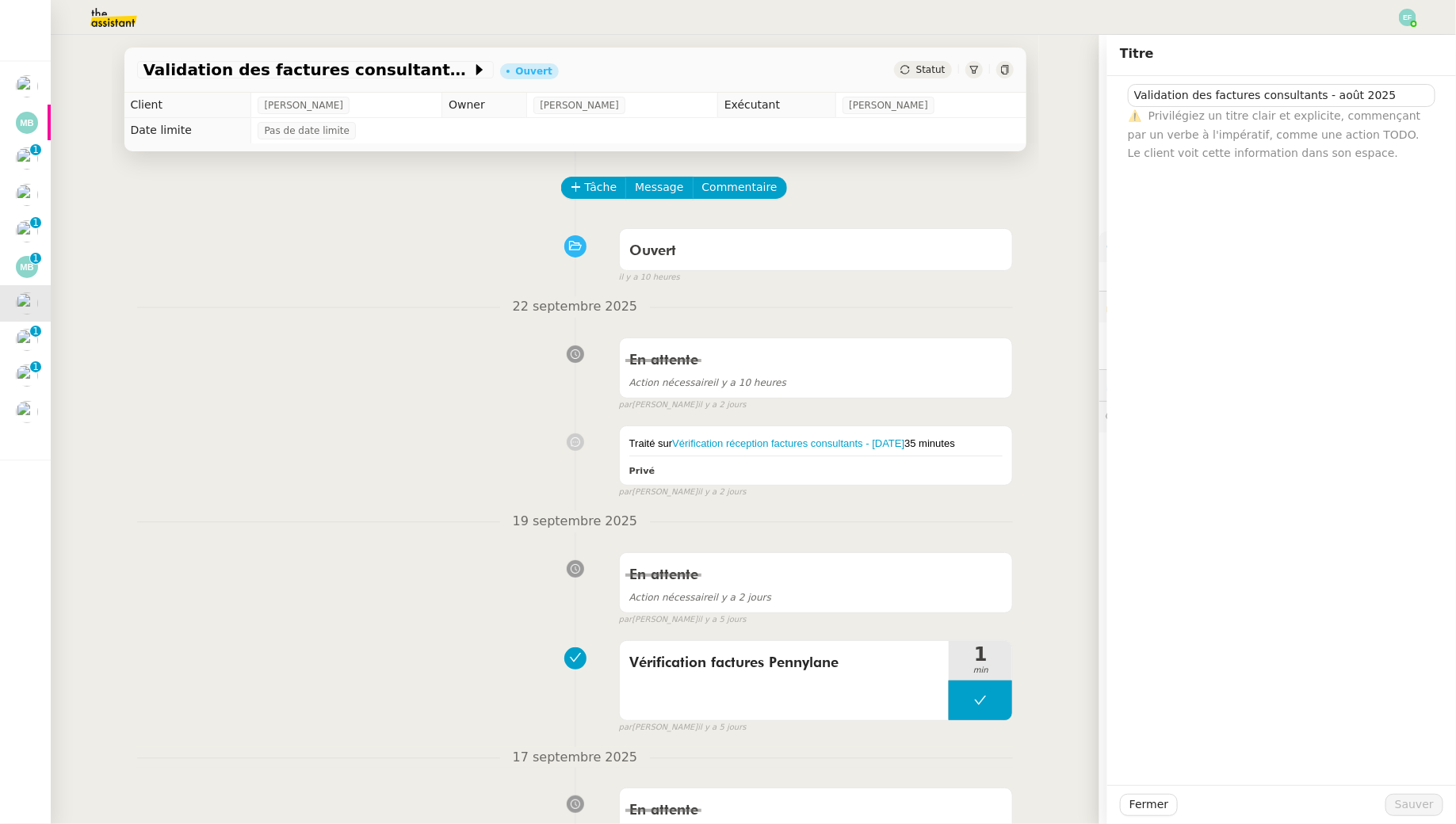
click at [400, 257] on div "Ouvert false il y a 10 heures" at bounding box center [575, 253] width 877 height 63
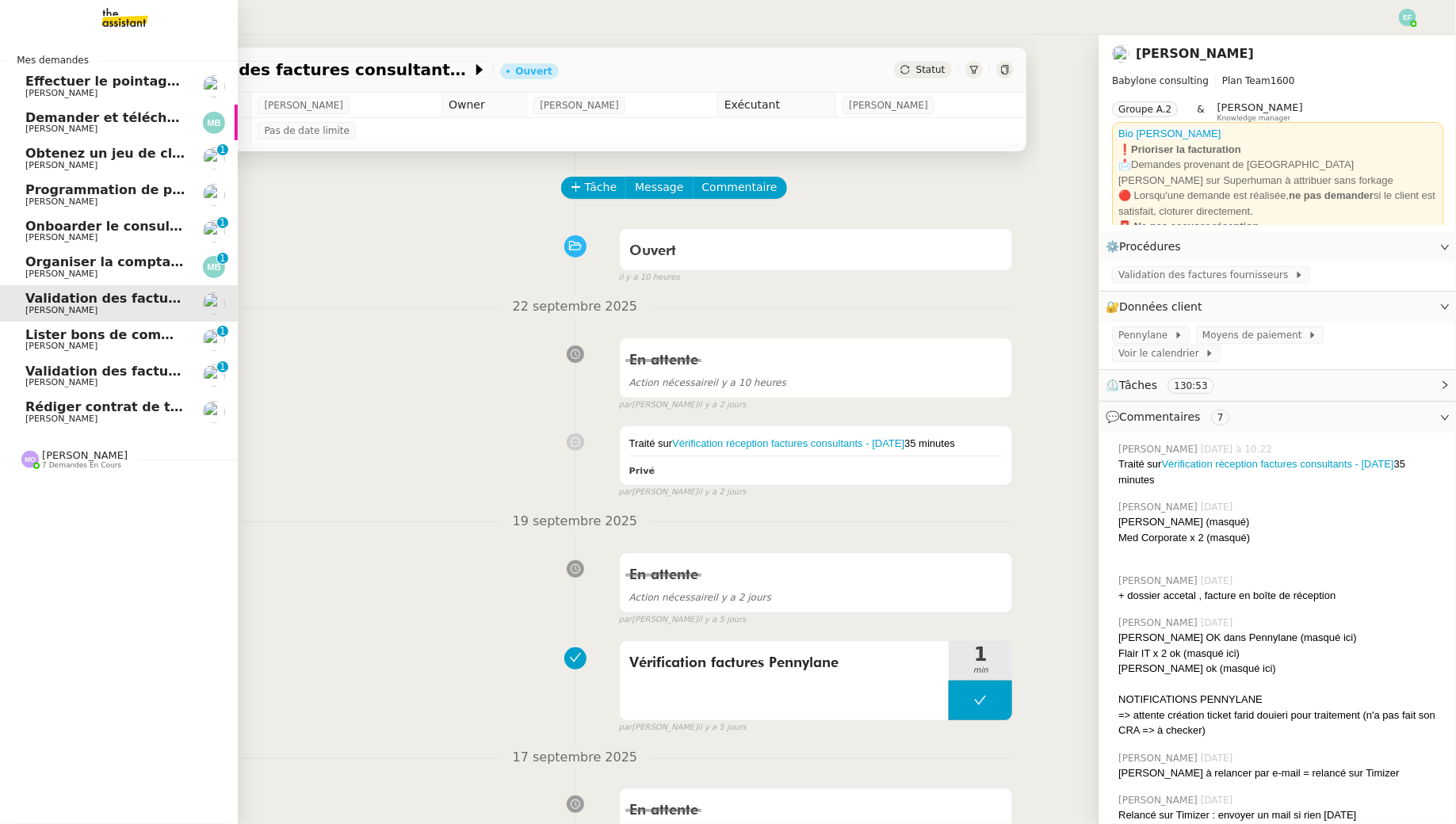
click at [37, 340] on span "Lister bons de commande manquants à [PERSON_NAME]" at bounding box center [227, 335] width 404 height 15
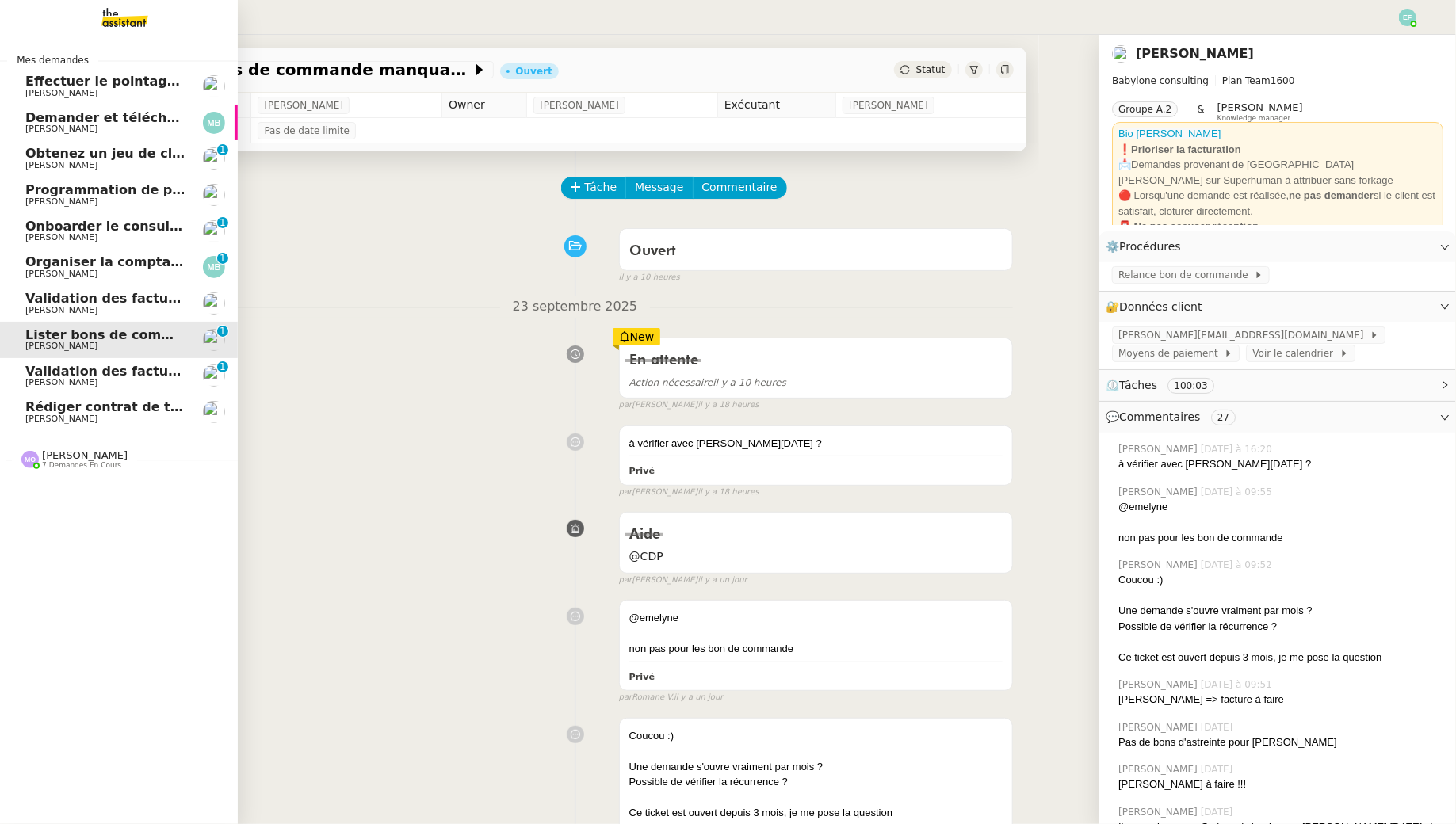
click at [45, 377] on span "Validation des factures consultants - septembre 2025" at bounding box center [182, 371] width 315 height 15
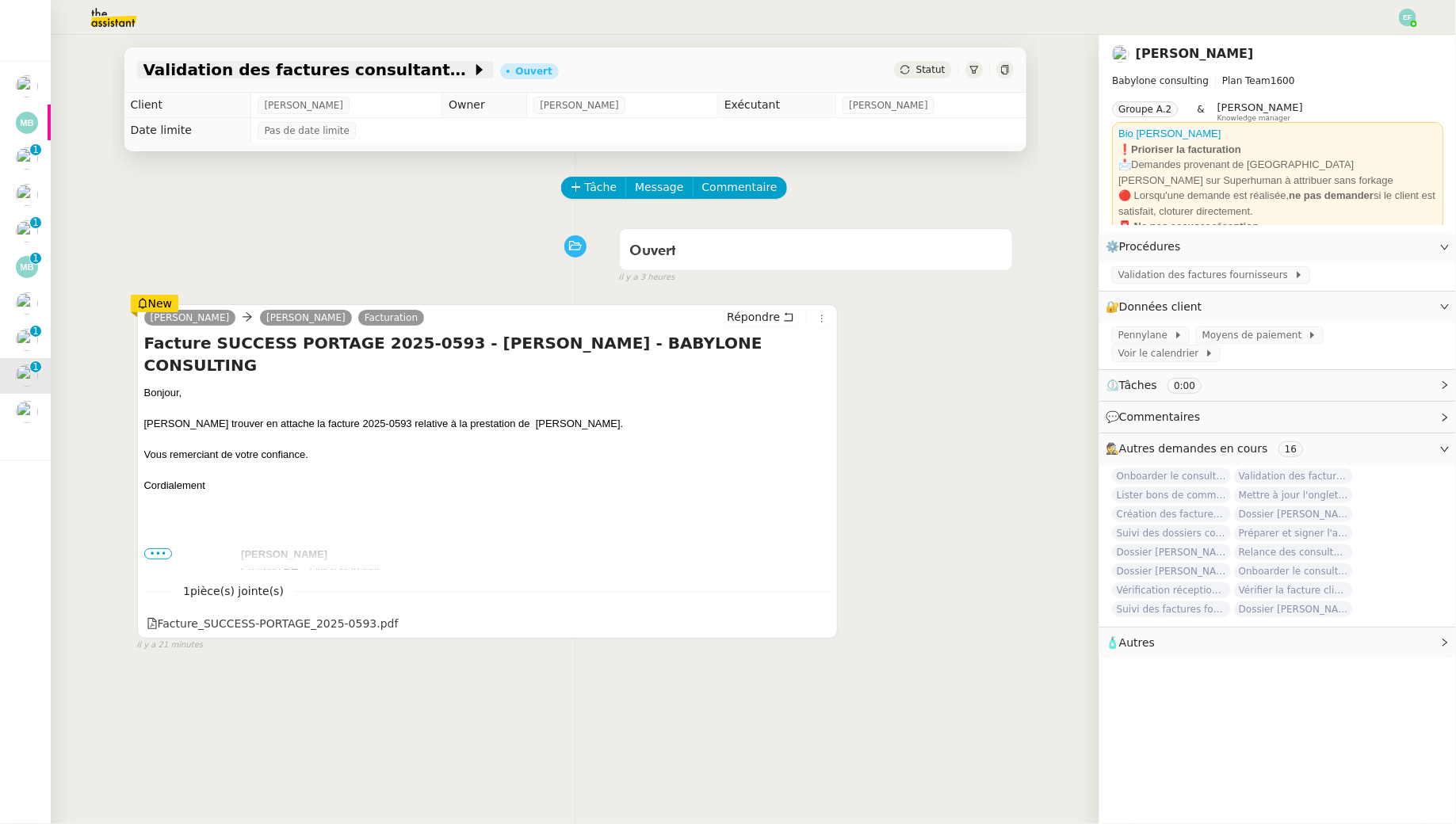
click at [347, 73] on span "Validation des factures consultants - septembre 2025" at bounding box center [307, 69] width 328 height 16
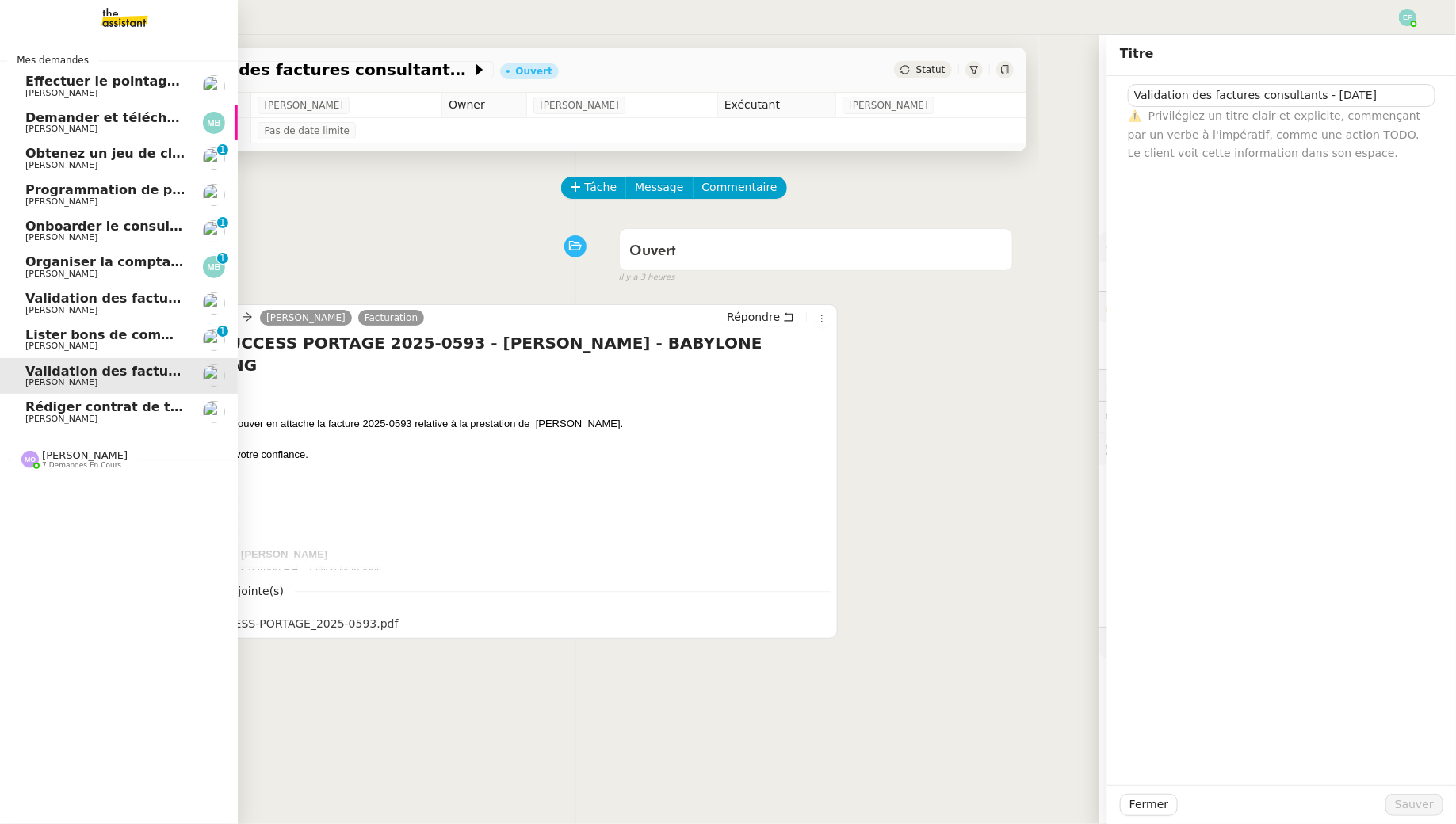
click at [60, 298] on span "Validation des factures consultants - août 2025" at bounding box center [194, 299] width 339 height 15
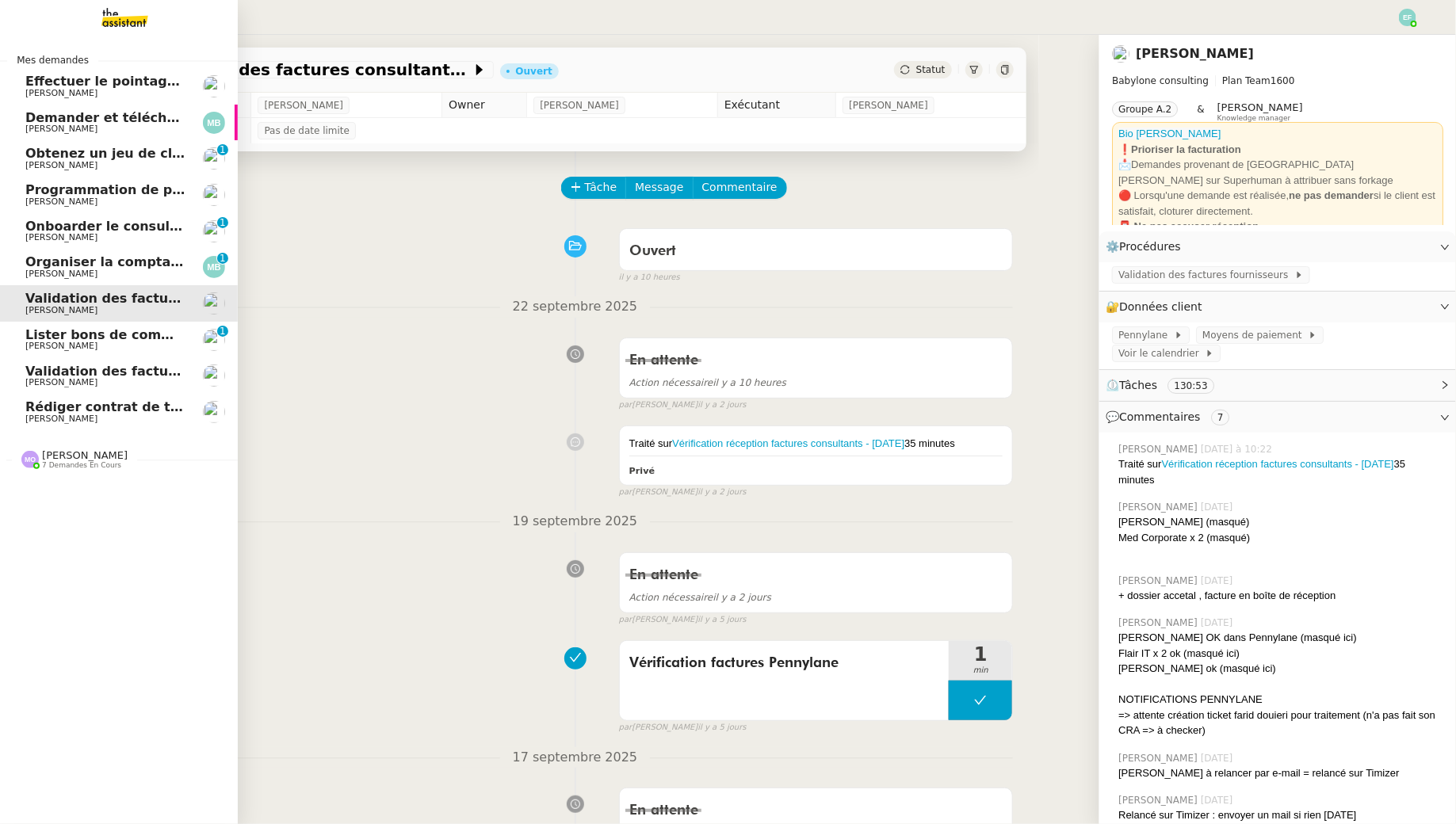
click at [72, 367] on span "Validation des factures consultants - septembre 2025" at bounding box center [182, 371] width 315 height 15
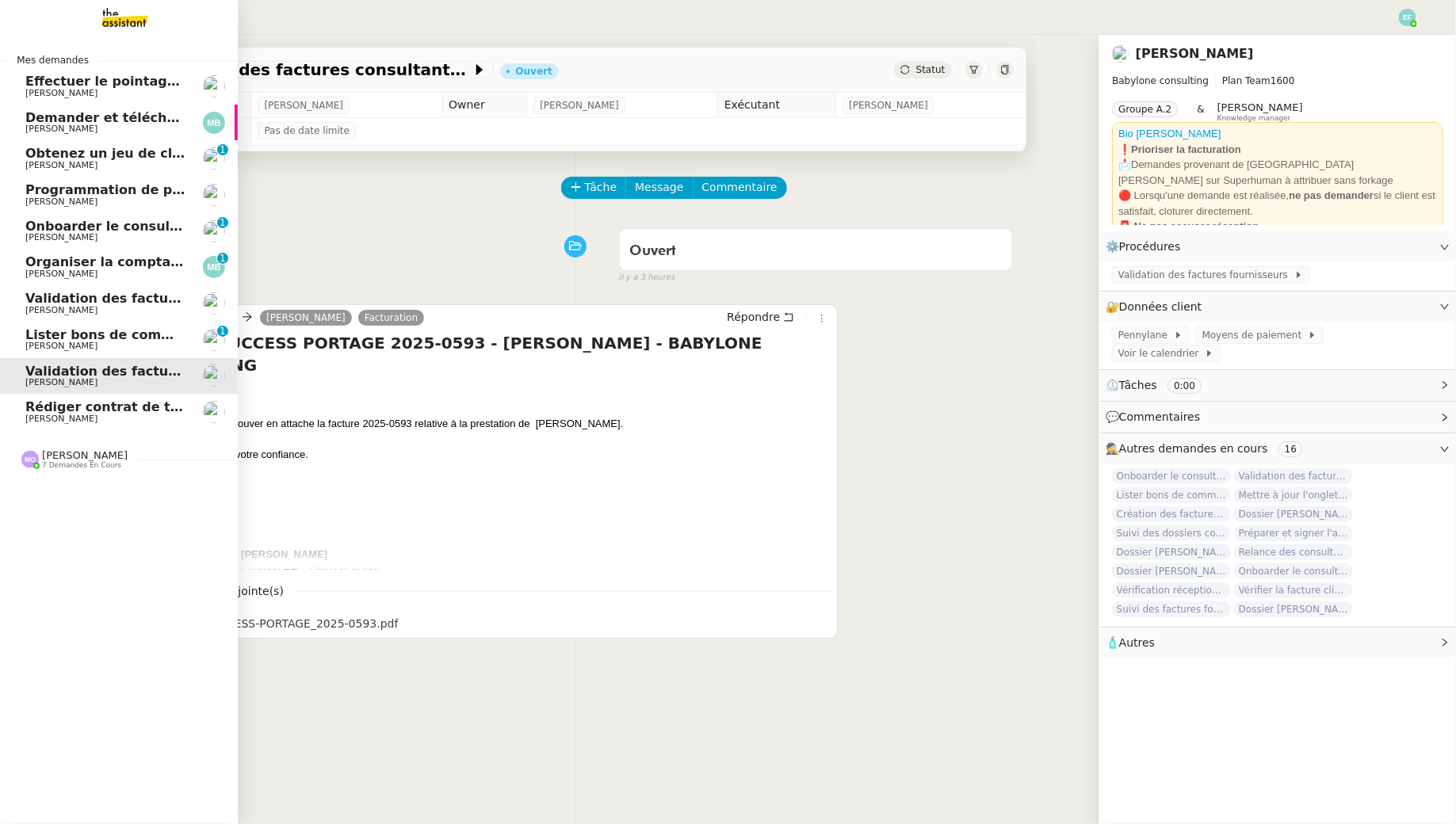
click at [96, 298] on span "Validation des factures consultants - août 2025" at bounding box center [194, 299] width 339 height 15
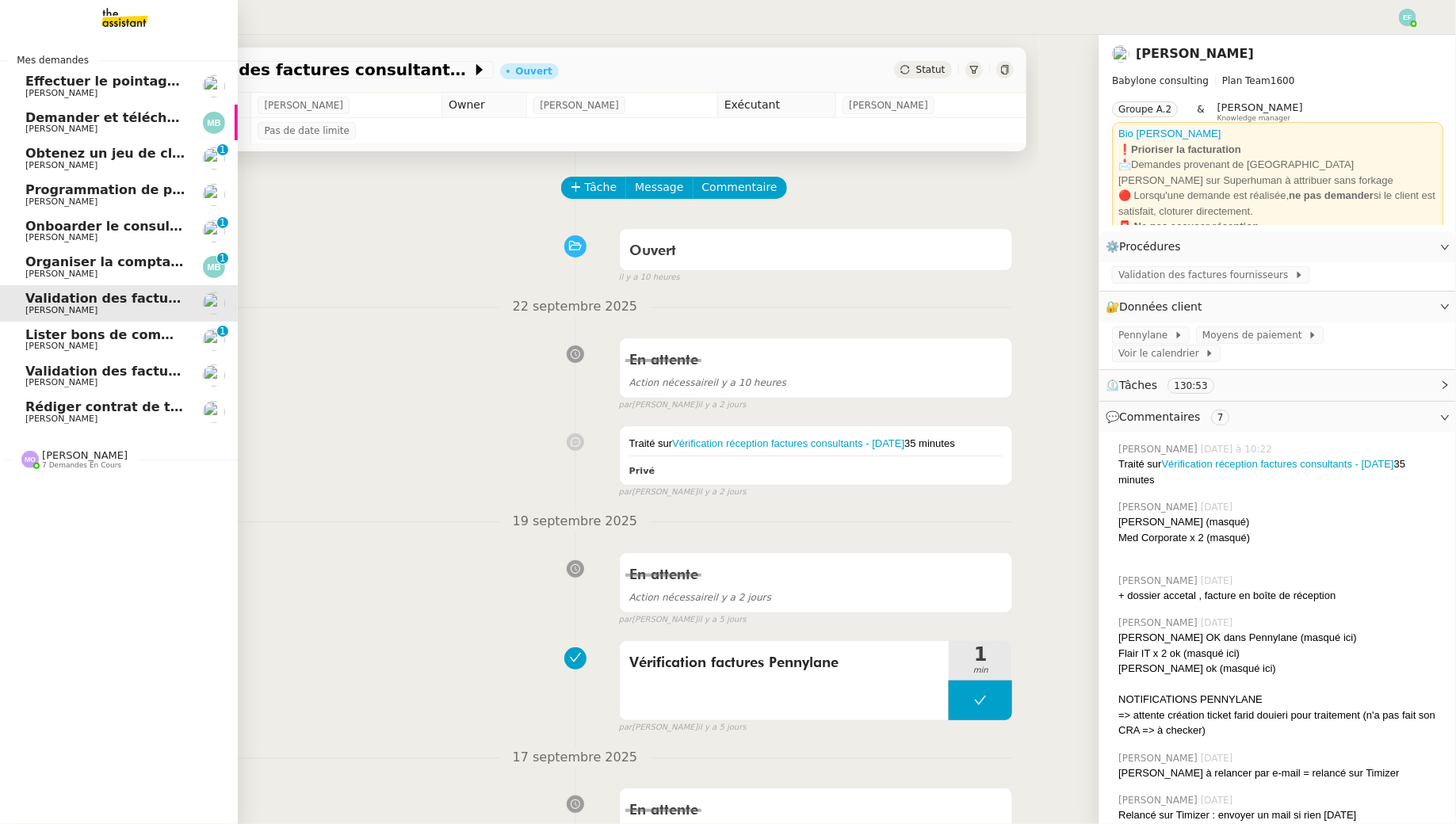
click at [48, 371] on span "Validation des factures consultants - septembre 2025" at bounding box center [182, 371] width 315 height 15
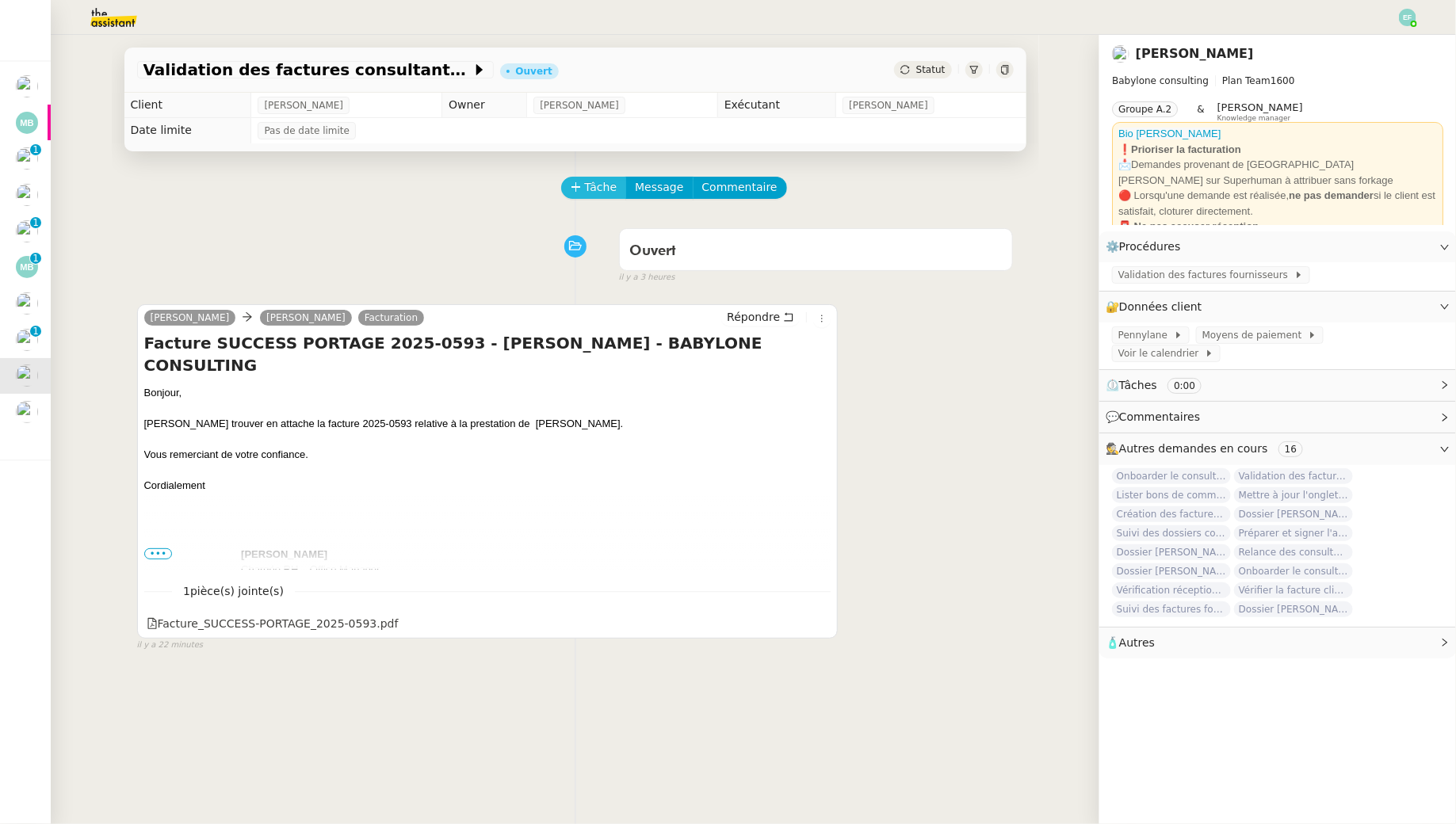
click at [576, 193] on icon at bounding box center [576, 187] width 11 height 11
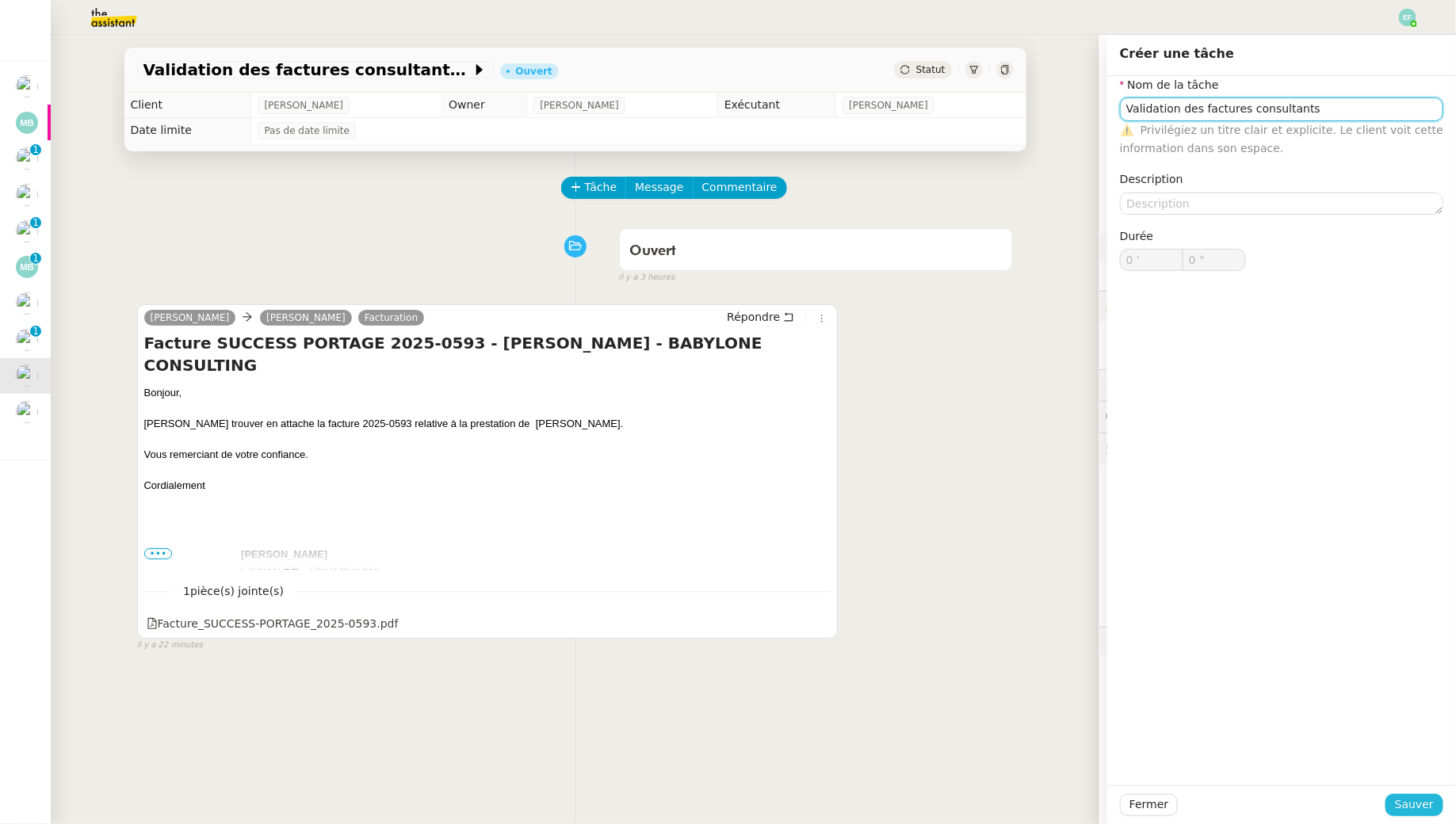
type input "Validation des factures consultants"
click at [1422, 810] on span "Sauver" at bounding box center [1414, 805] width 39 height 19
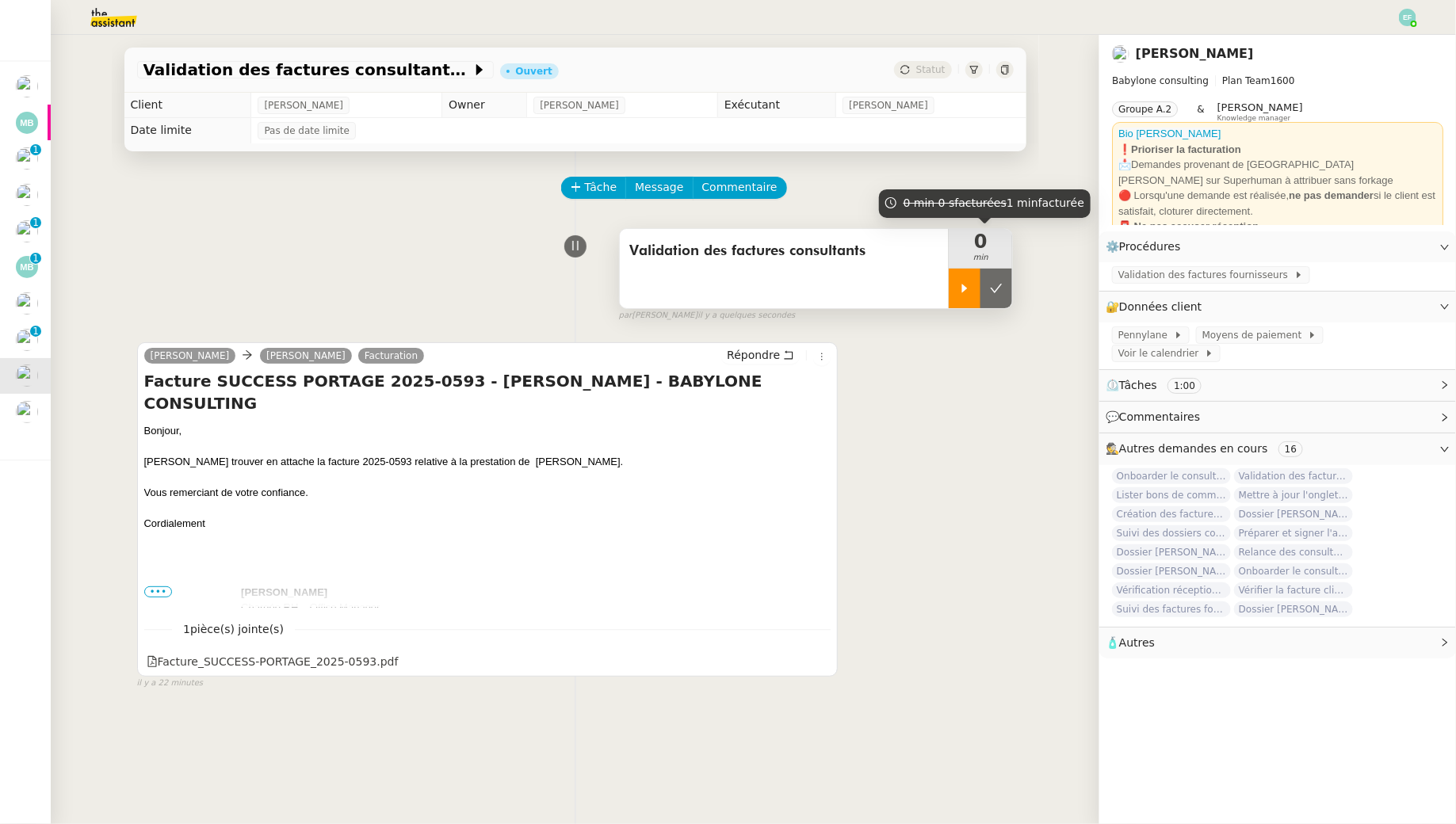
click at [963, 281] on div at bounding box center [964, 288] width 32 height 40
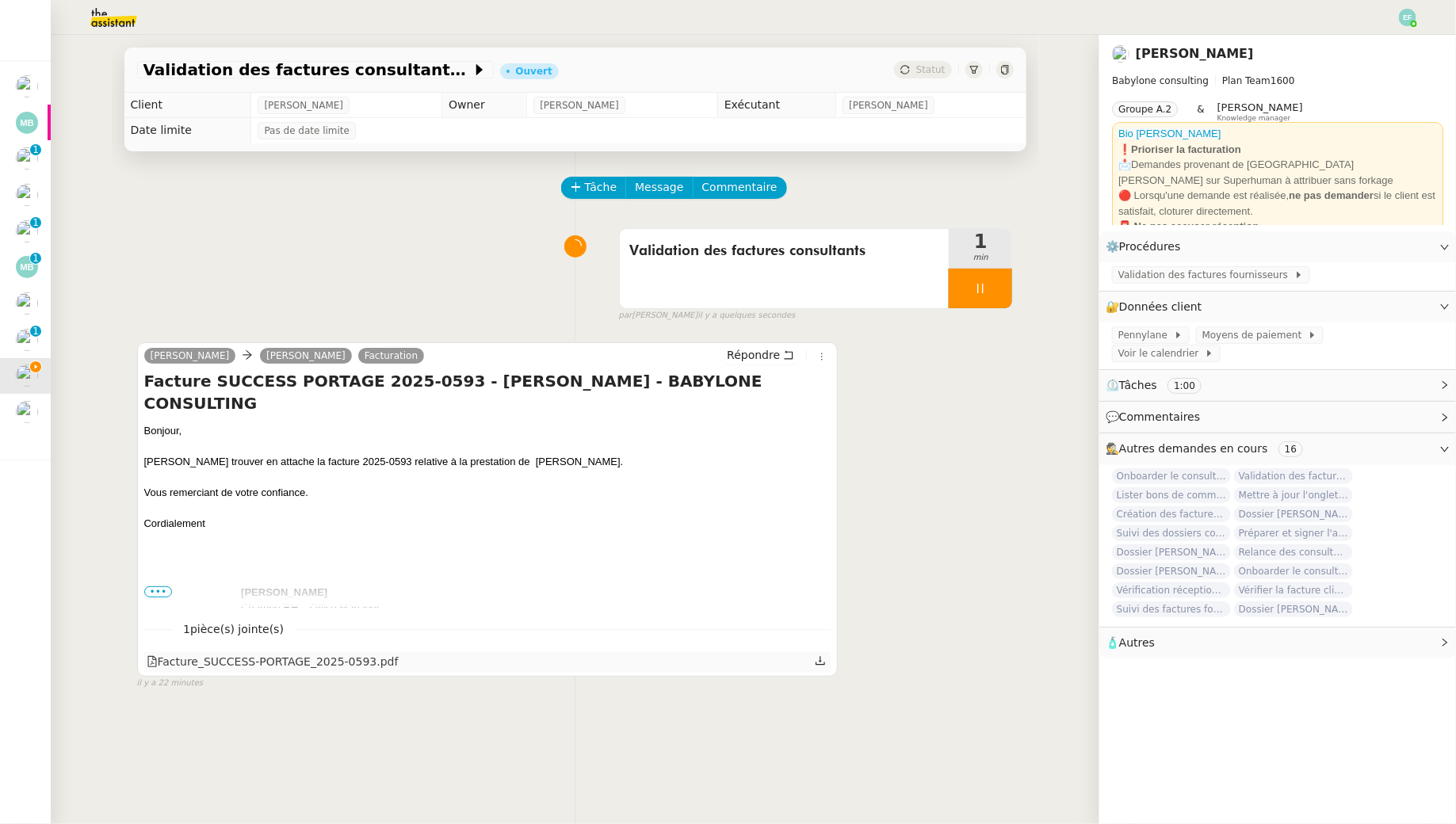
click at [824, 661] on icon at bounding box center [820, 661] width 11 height 11
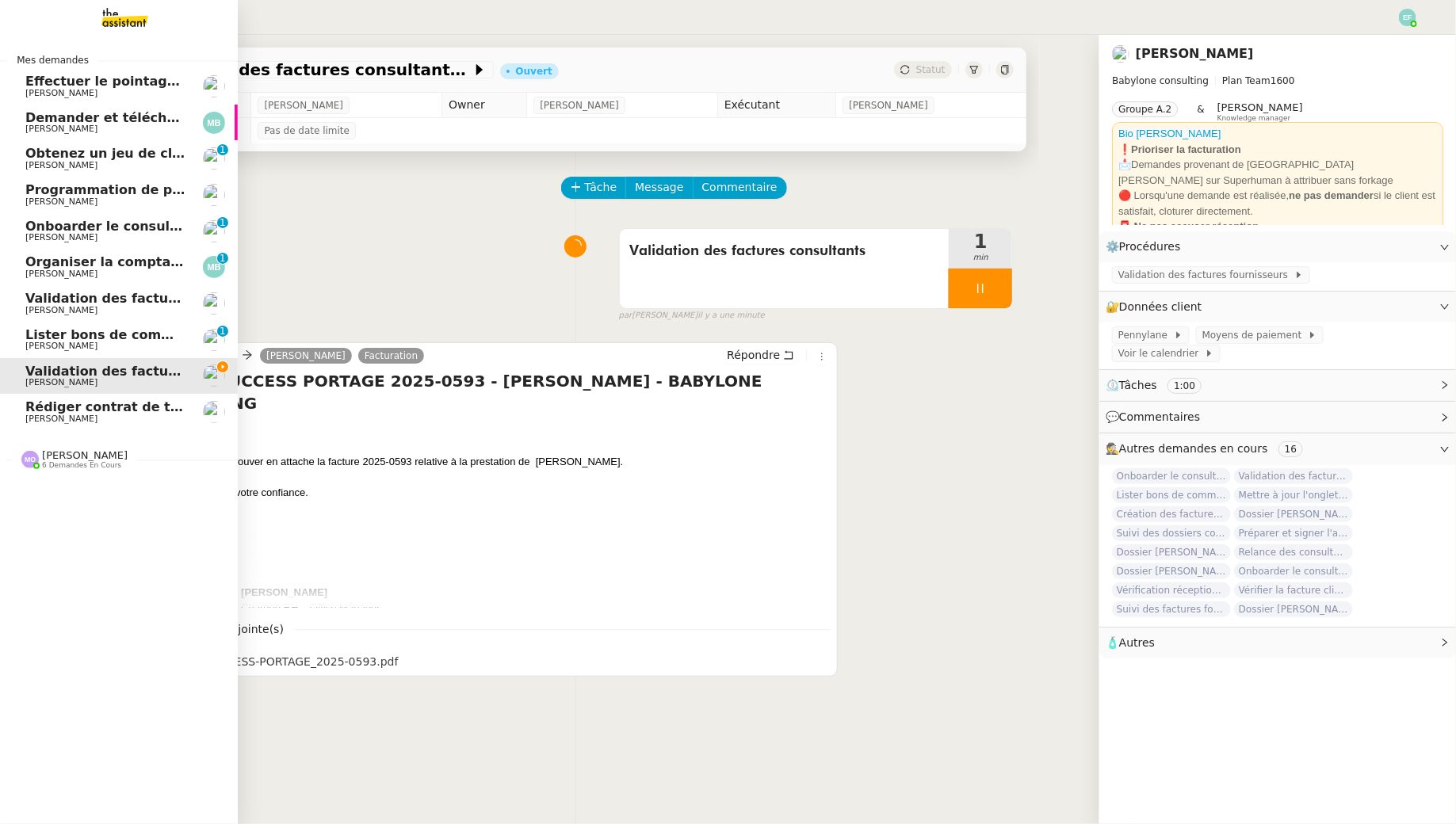
click at [59, 466] on span "6 demandes en cours" at bounding box center [81, 465] width 79 height 8
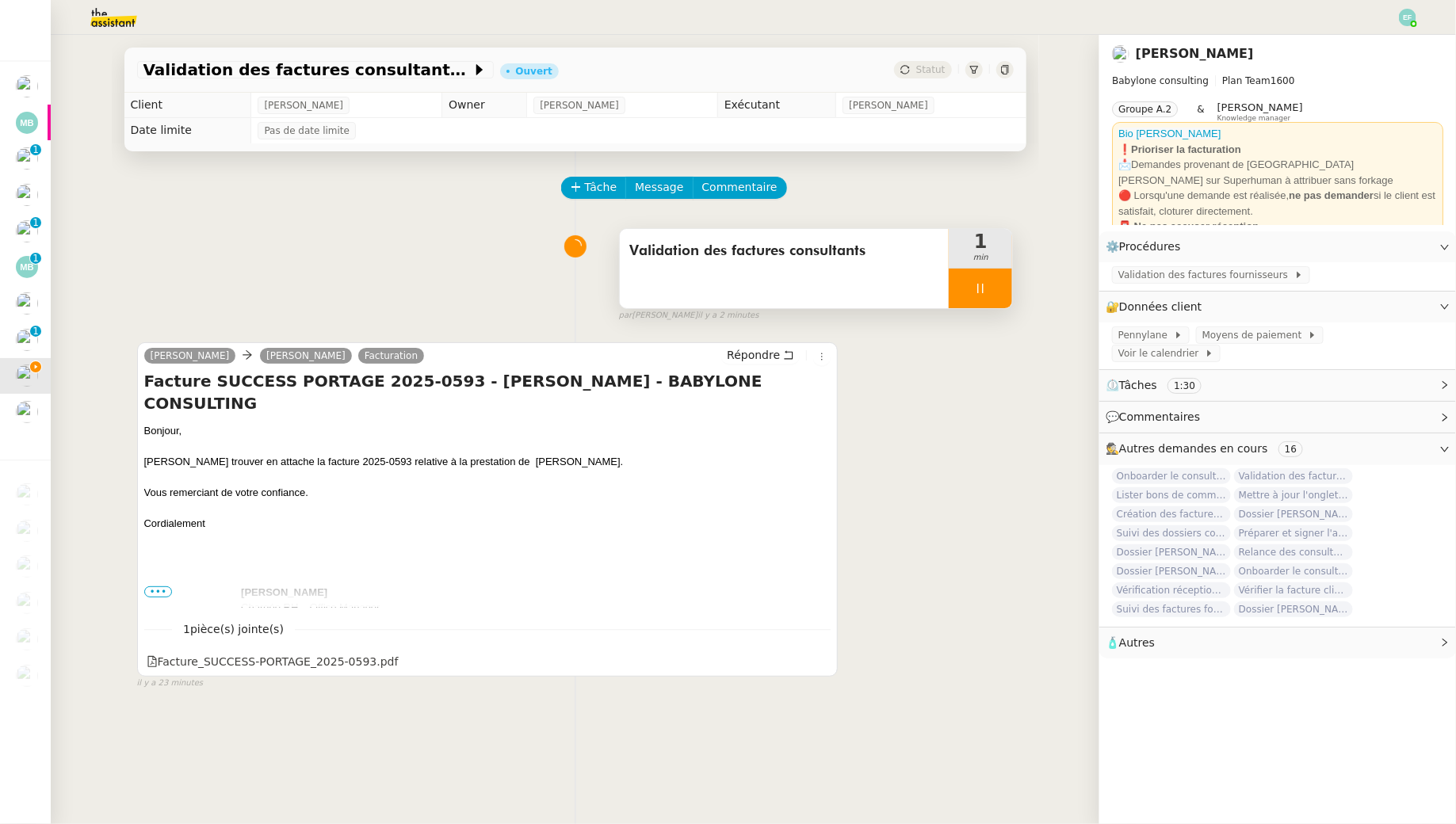
click at [977, 285] on icon at bounding box center [980, 288] width 13 height 13
click at [999, 294] on icon at bounding box center [997, 288] width 13 height 13
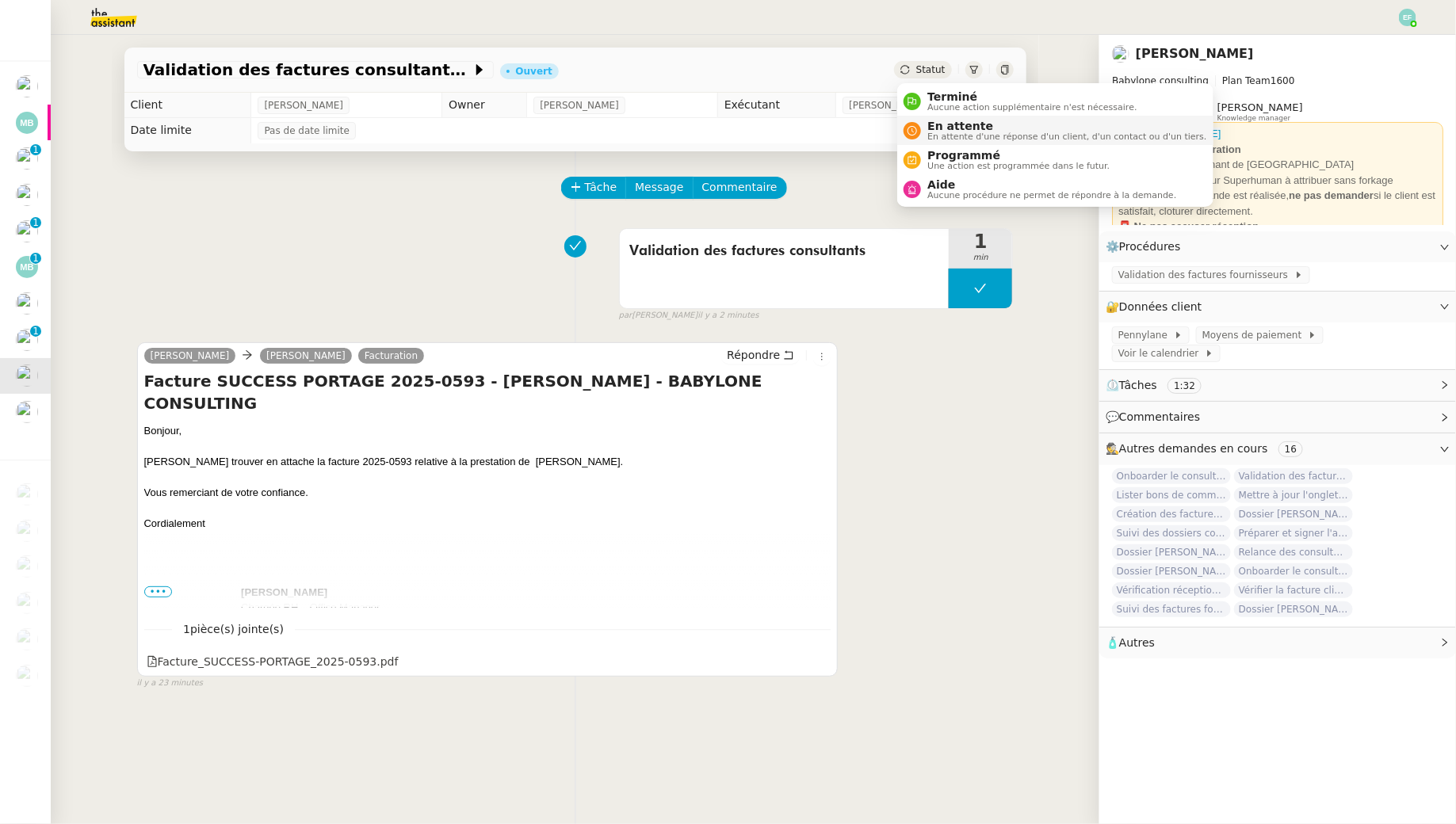
click at [939, 131] on span "En attente" at bounding box center [1066, 126] width 279 height 13
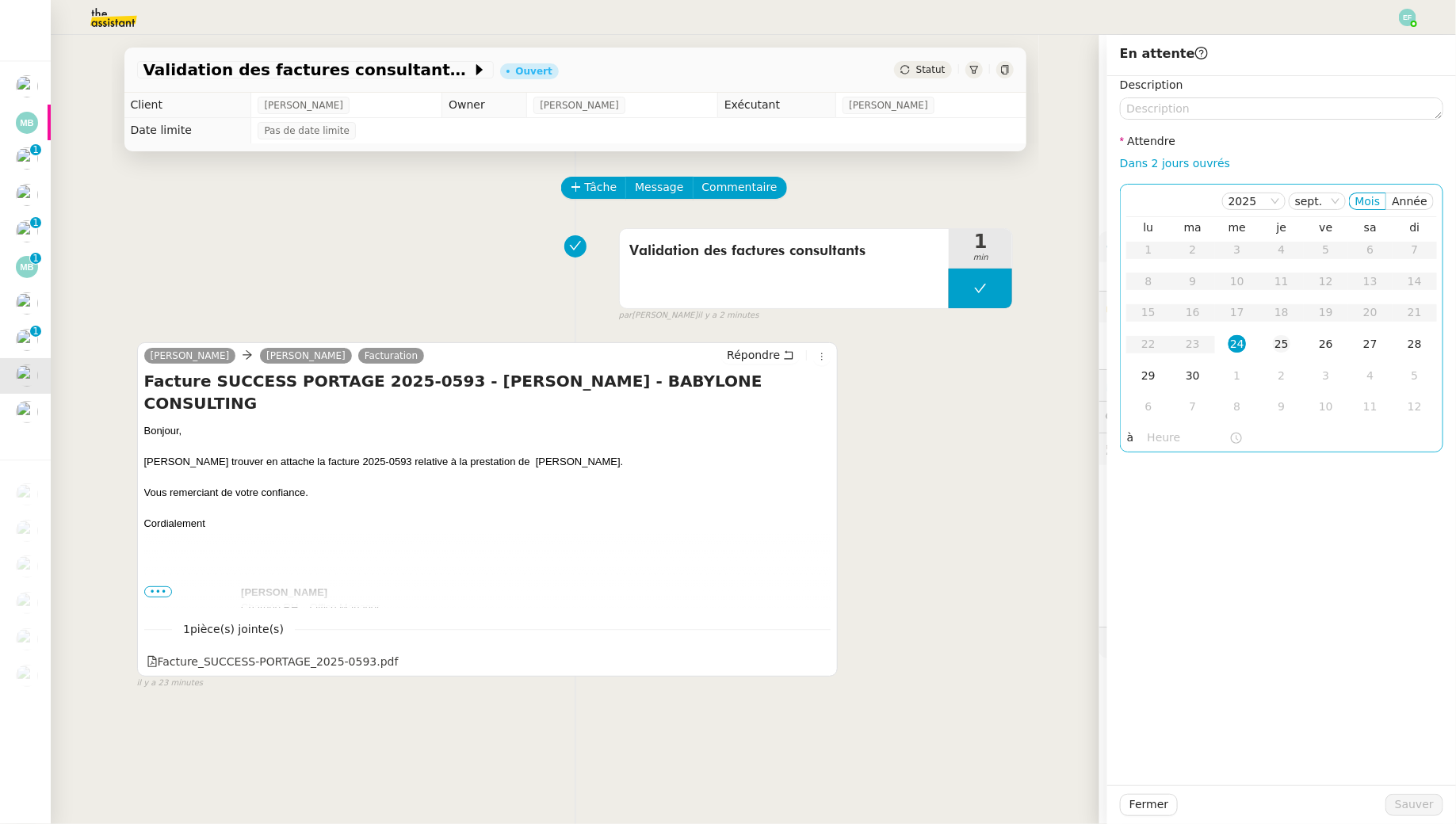
click at [1289, 347] on div "25" at bounding box center [1281, 344] width 18 height 18
click at [1408, 797] on span "Sauver" at bounding box center [1414, 805] width 39 height 19
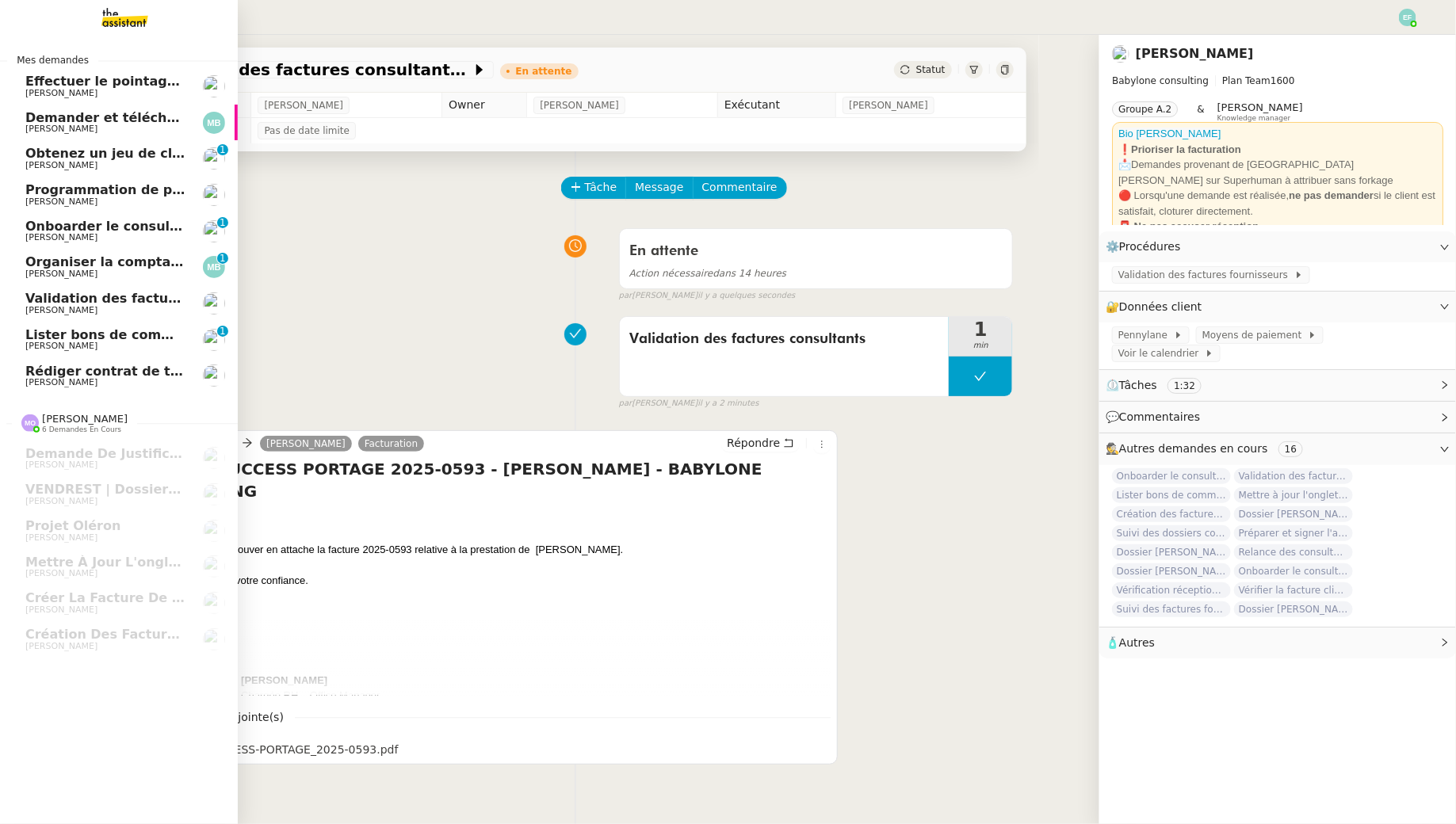
click at [148, 337] on span "Lister bons de commande manquants à [PERSON_NAME]" at bounding box center [227, 335] width 404 height 15
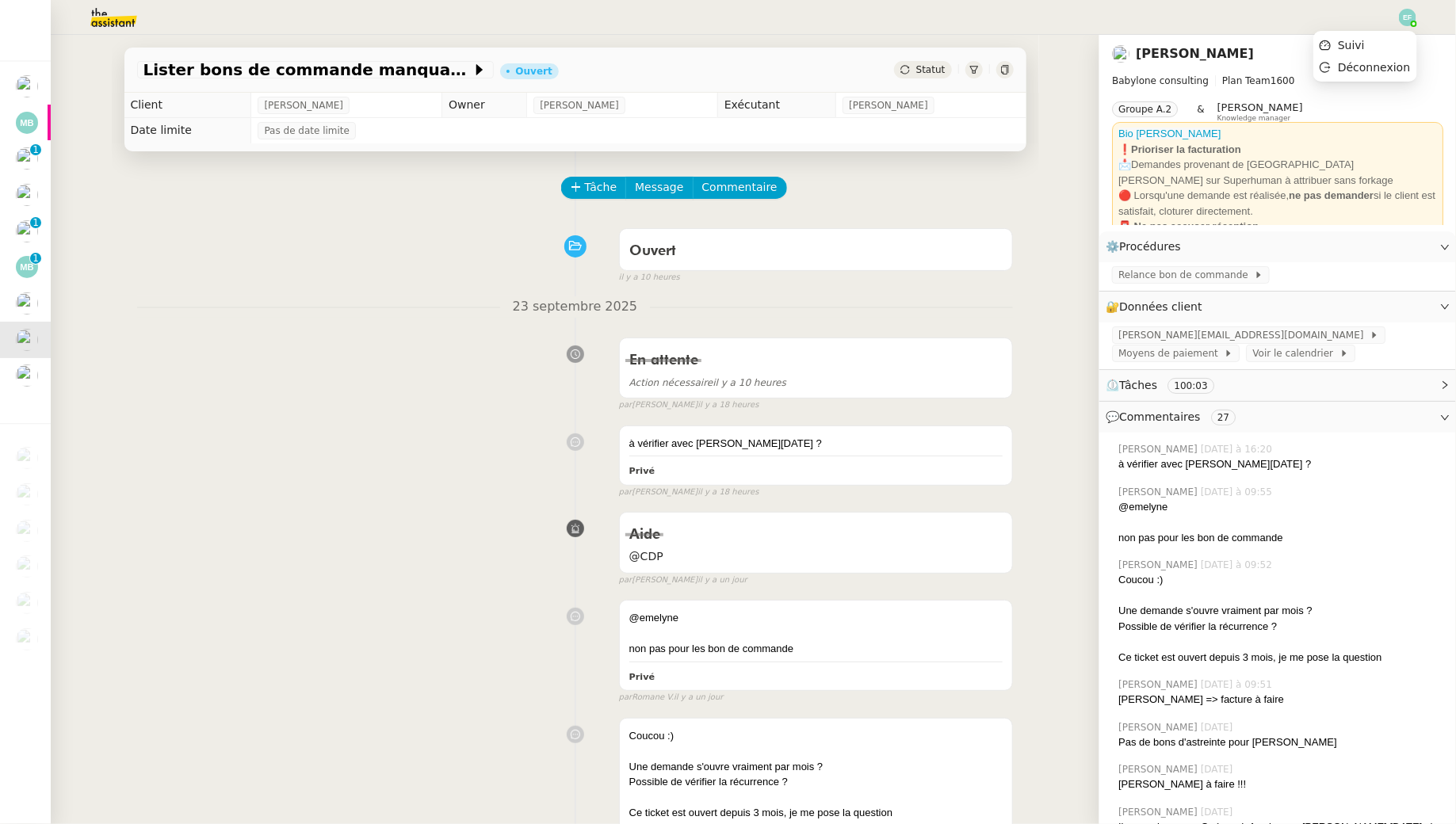
click at [1403, 21] on img at bounding box center [1407, 17] width 18 height 18
click at [1389, 40] on li "Suivi" at bounding box center [1364, 46] width 103 height 22
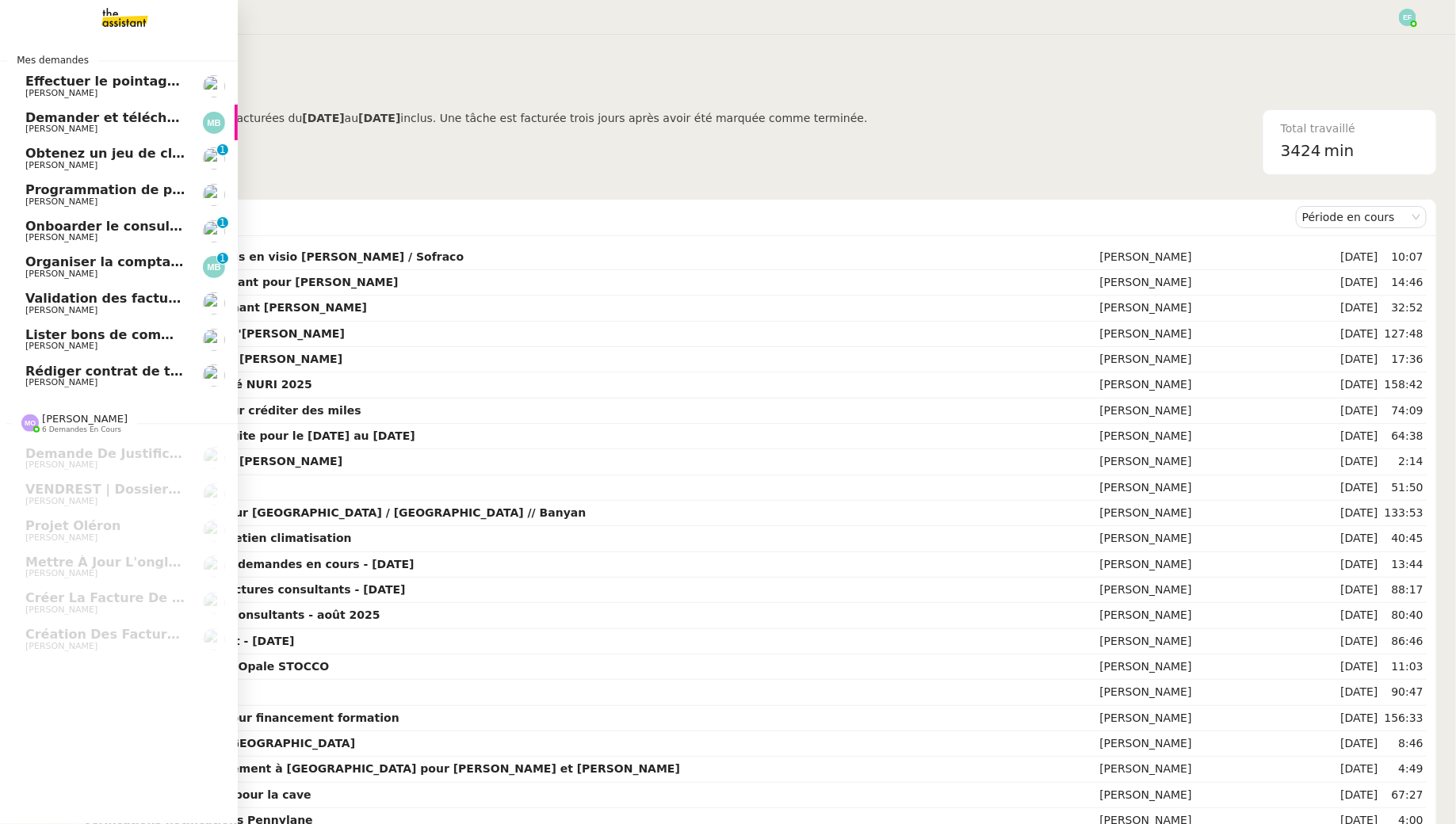
click at [35, 264] on span "Organiser la comptabilité NURI 2025" at bounding box center [155, 262] width 261 height 15
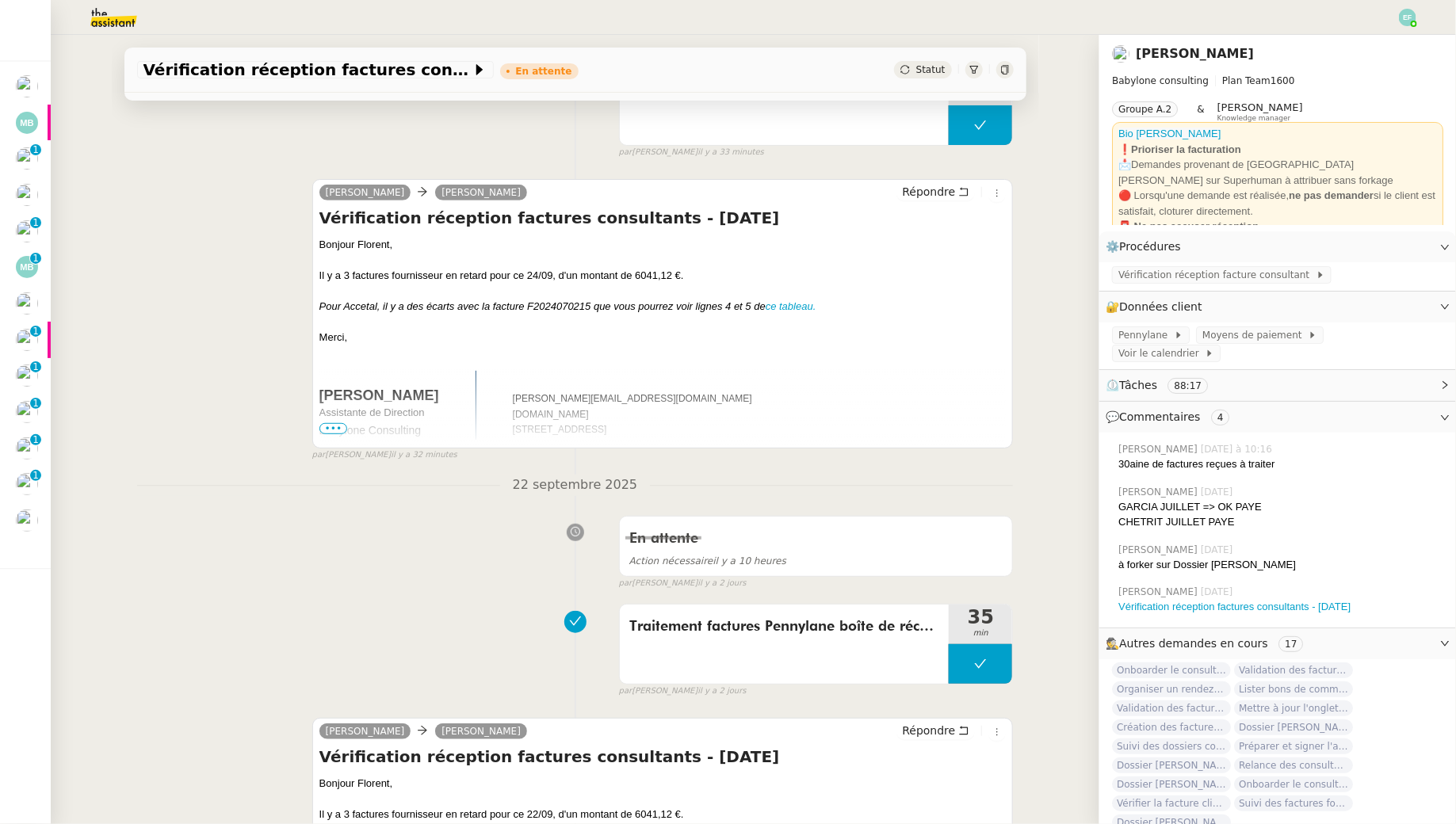
scroll to position [266, 0]
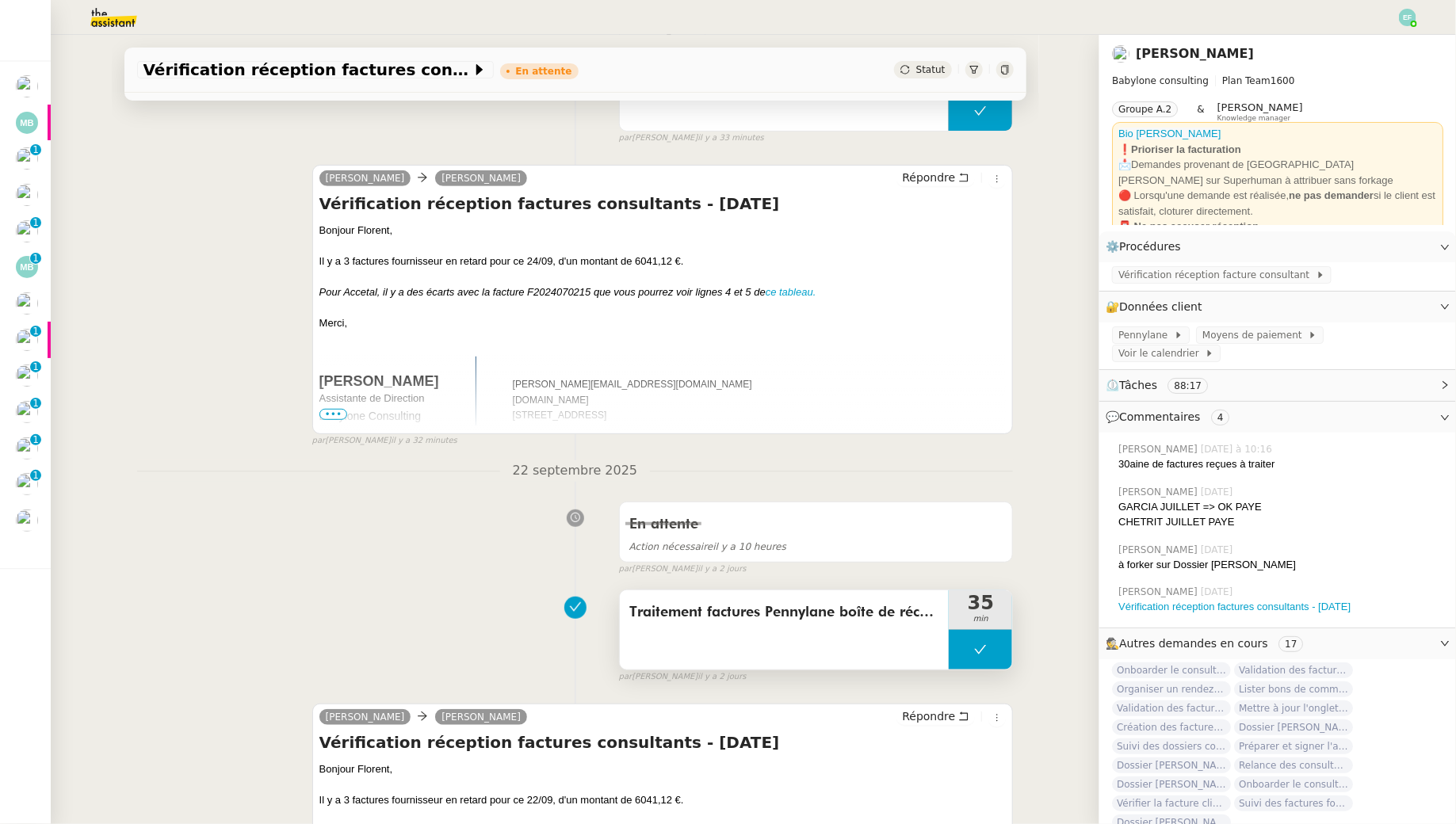
click at [816, 613] on span "Traitement factures Pennylane boîte de réception + vérification et archive de d…" at bounding box center [785, 613] width 311 height 24
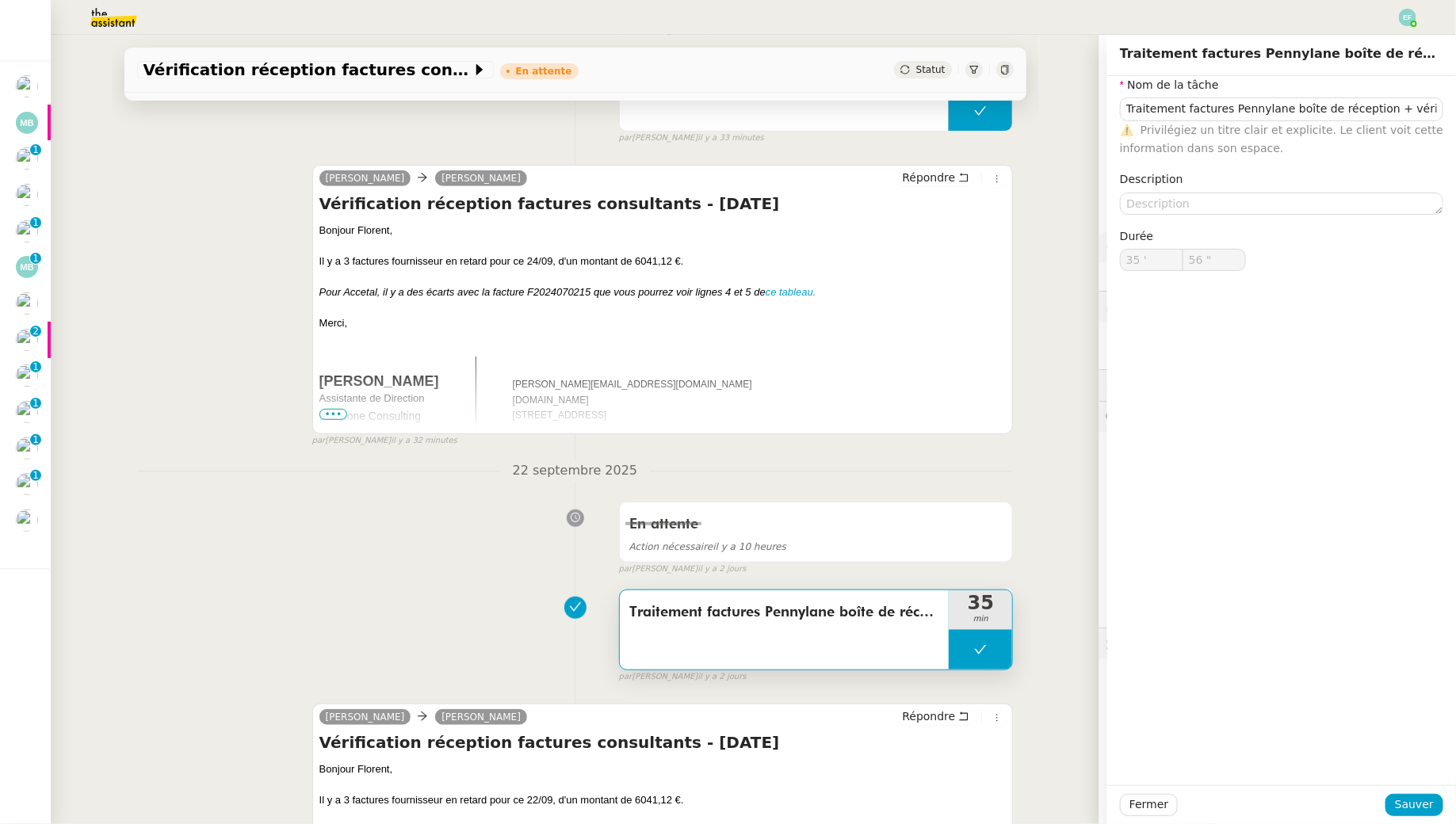
click at [418, 550] on div "En attente Action nécessaire il y a 10 heures false par Emelyne F. il y a 2 jou…" at bounding box center [575, 536] width 877 height 82
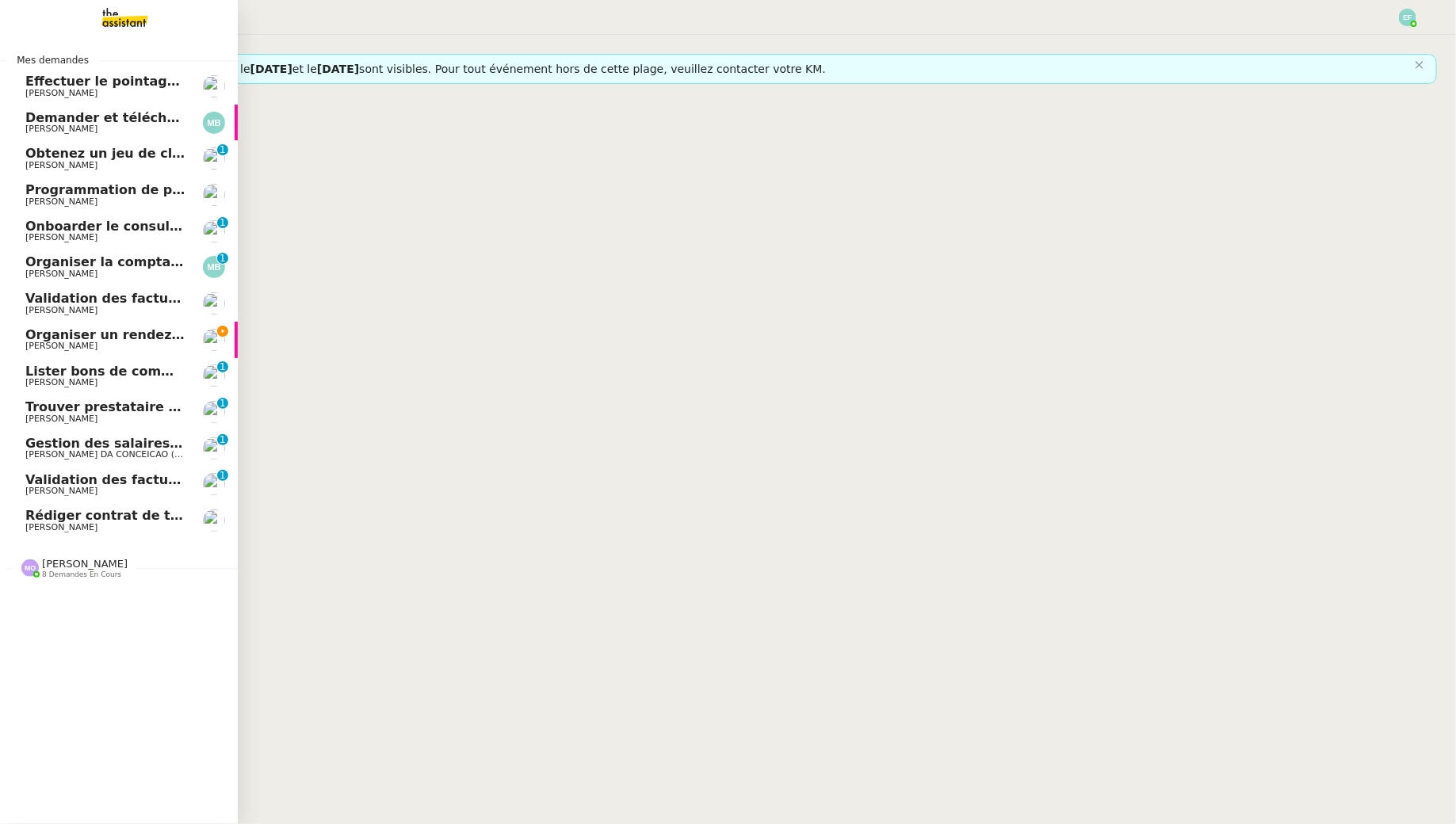
click at [33, 340] on span "Organiser un rendez-vous en visio [PERSON_NAME] / Sofraco" at bounding box center [243, 335] width 435 height 15
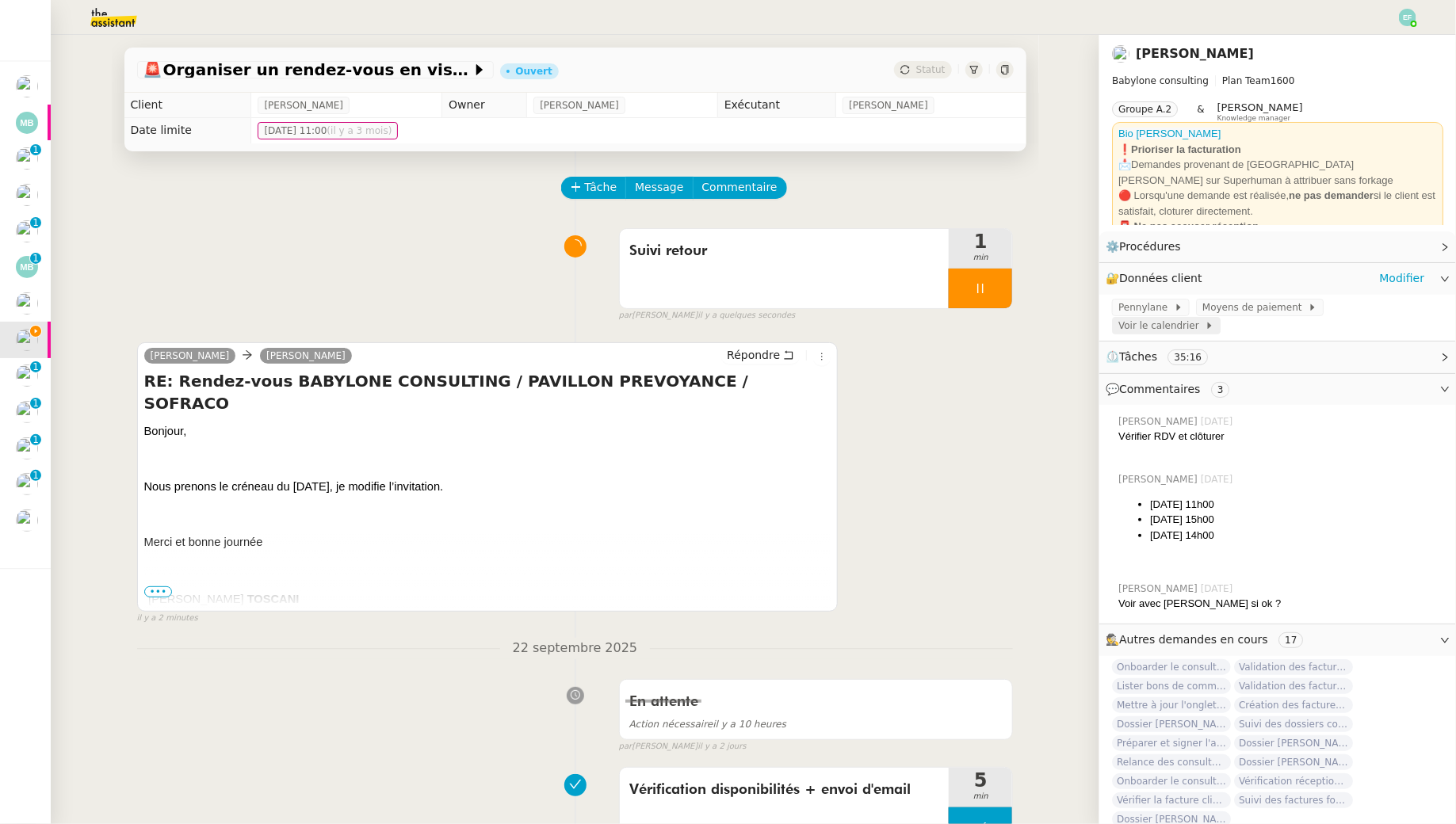
click at [1204, 318] on span "Voir le calendrier" at bounding box center [1161, 326] width 86 height 16
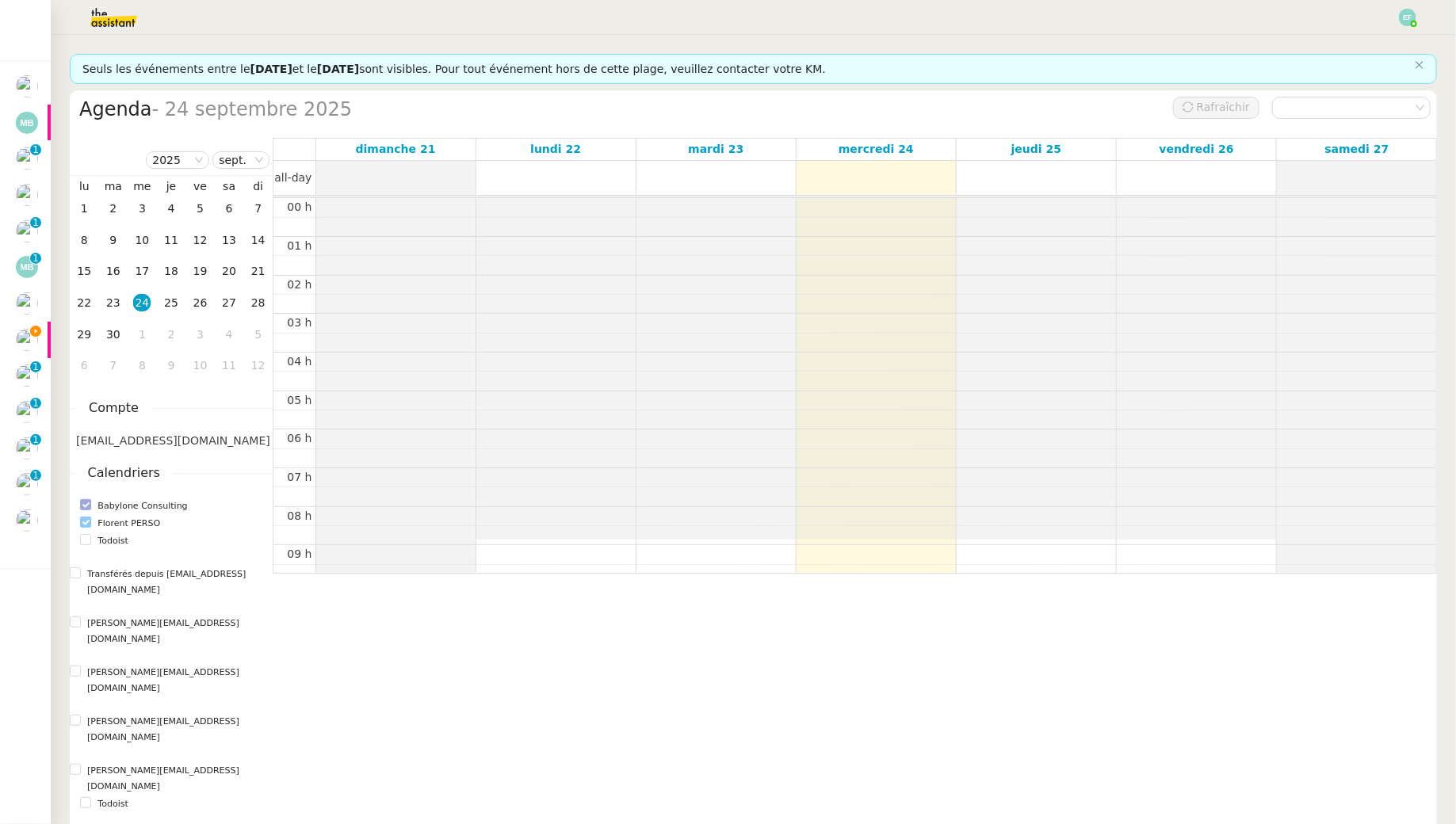
scroll to position [228, 0]
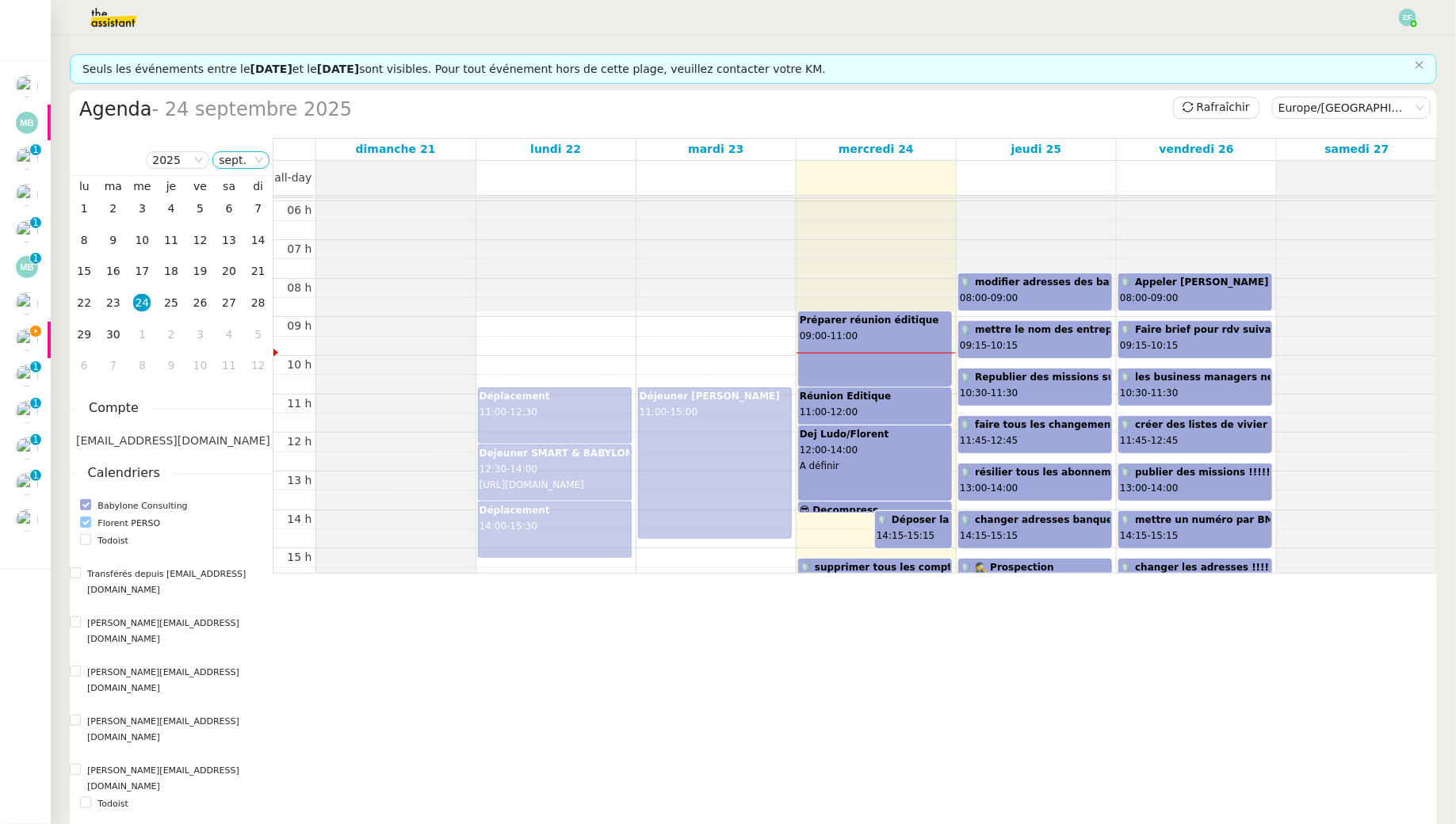
click at [239, 156] on nz-select-item "sept." at bounding box center [241, 160] width 45 height 16
click at [244, 290] on div "oct." at bounding box center [242, 284] width 43 height 14
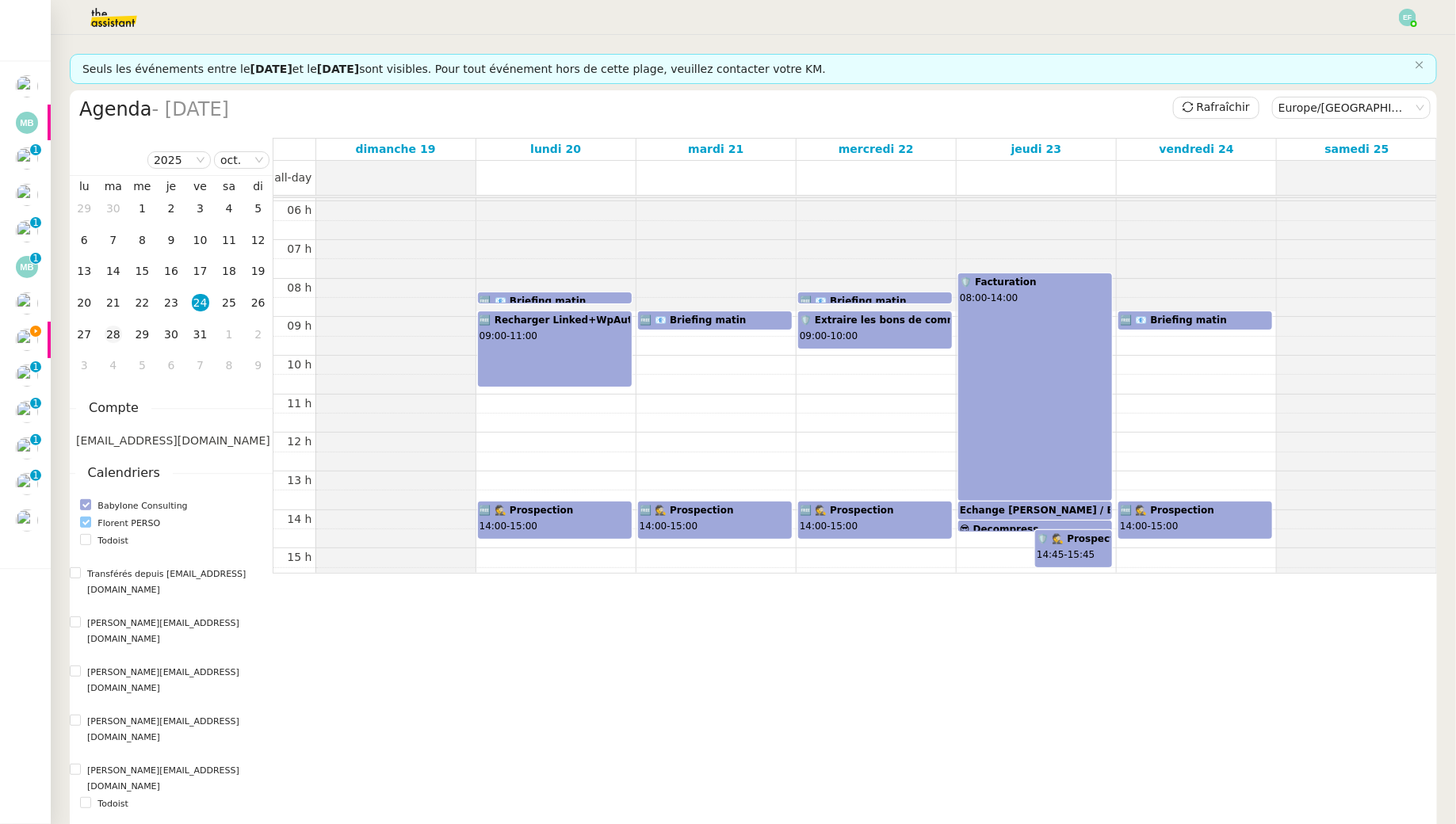
click at [119, 331] on div "28" at bounding box center [113, 334] width 18 height 18
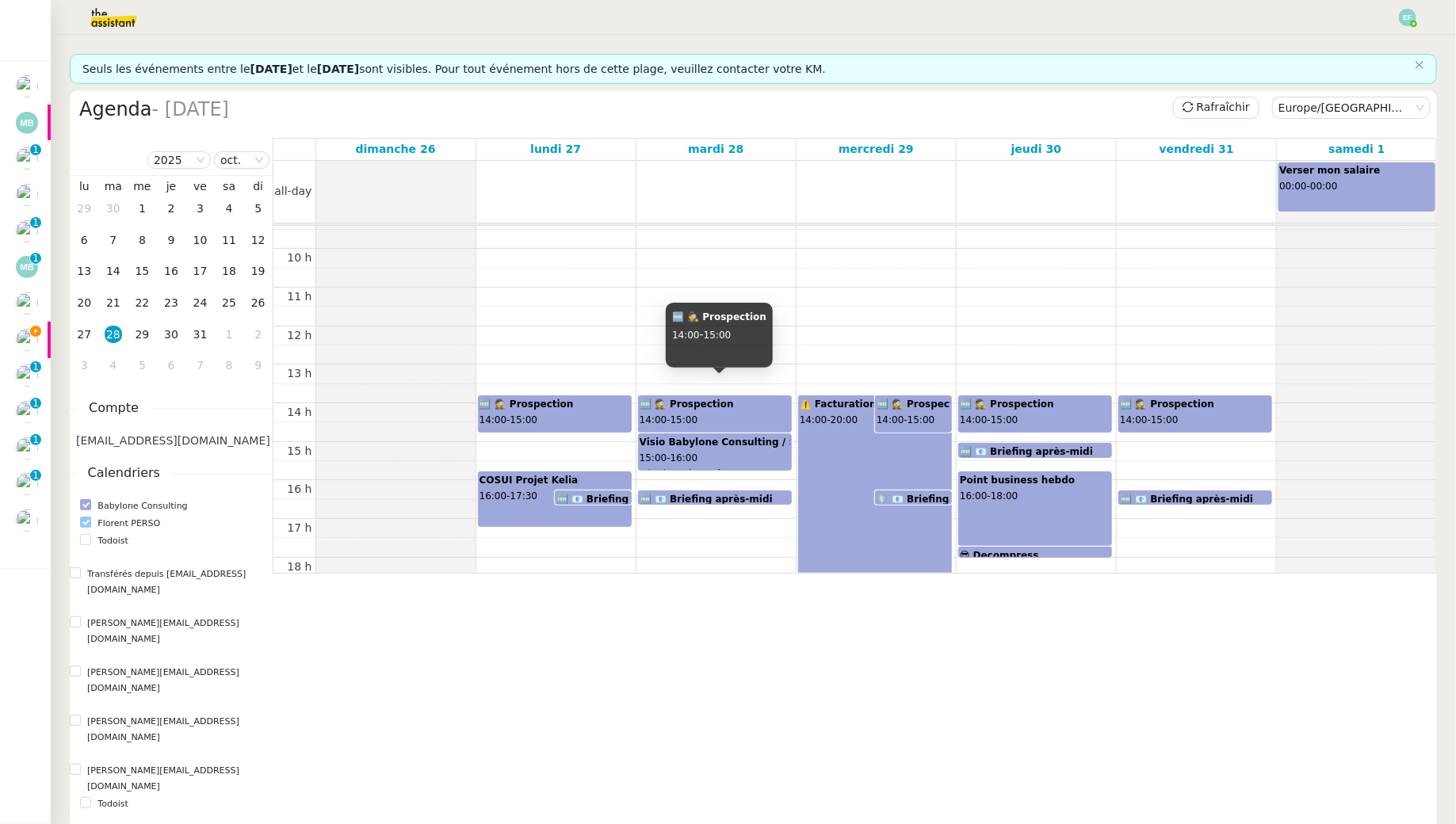
scroll to position [387, 0]
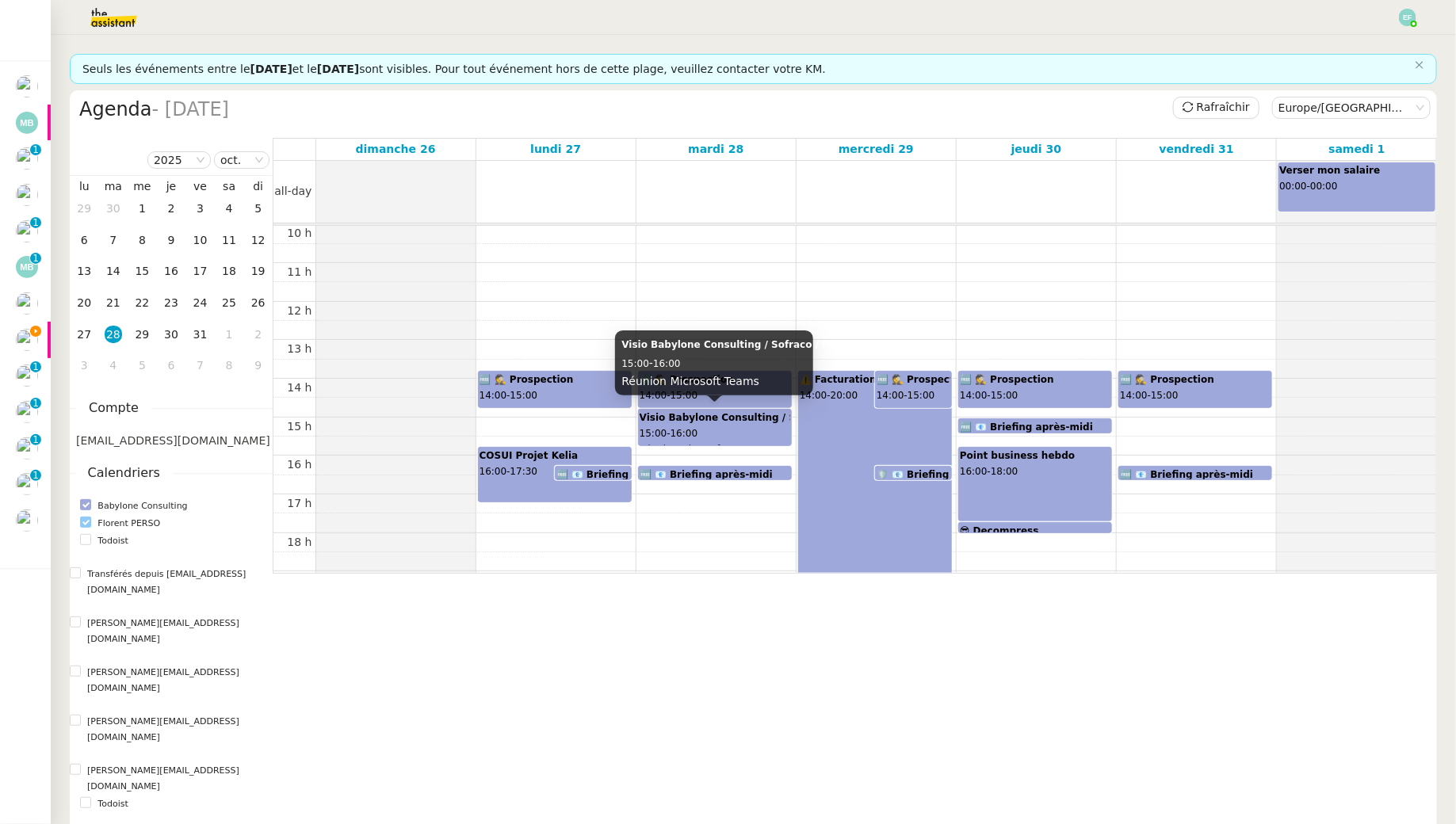
click at [713, 432] on div "Visio Babylone Consulting / Sofraco / Pavillon Prévoyance 15:00 - 16:00 Réunion…" at bounding box center [715, 428] width 151 height 35
